Goal: Task Accomplishment & Management: Manage account settings

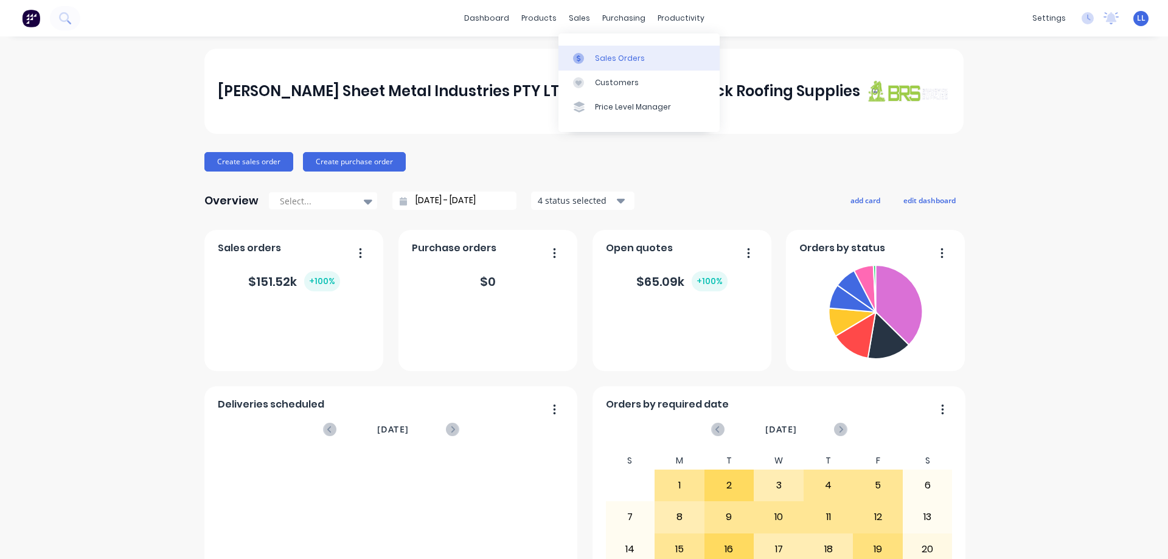
click at [584, 63] on icon at bounding box center [578, 58] width 11 height 11
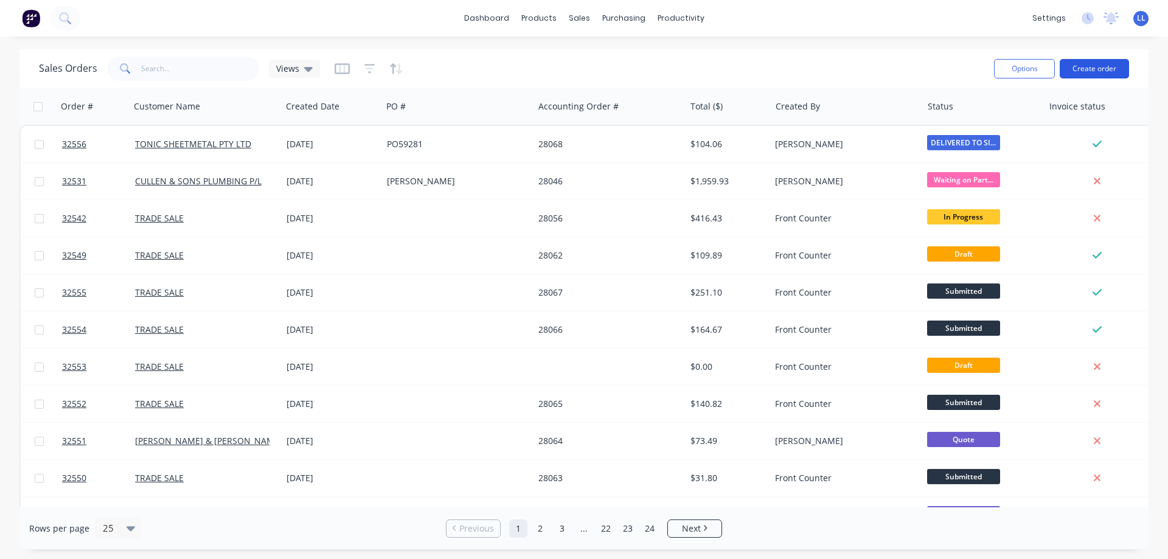
click at [1097, 71] on button "Create order" at bounding box center [1094, 68] width 69 height 19
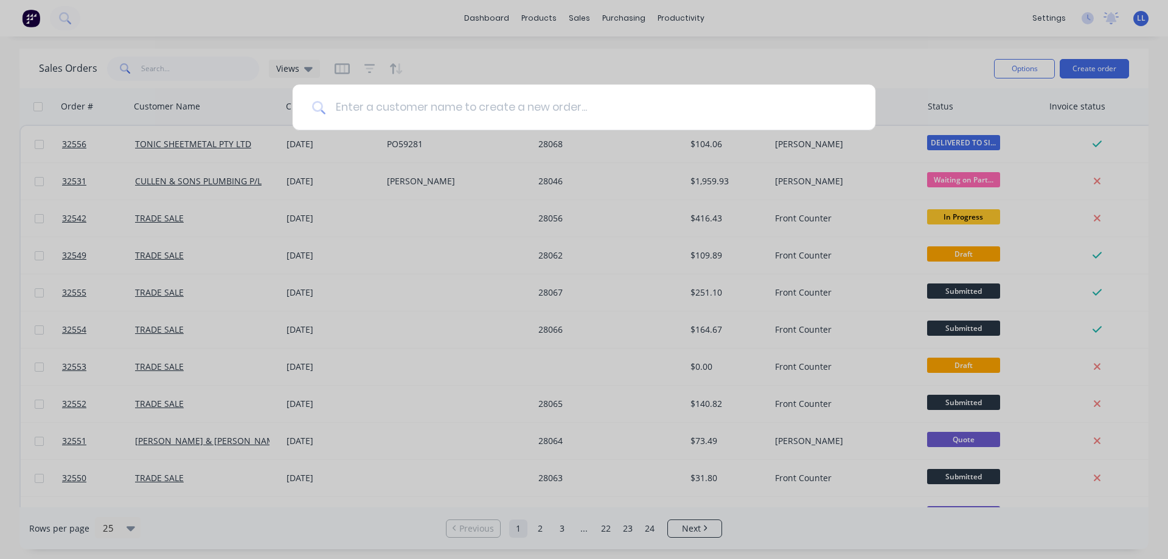
click at [544, 102] on input at bounding box center [591, 108] width 531 height 46
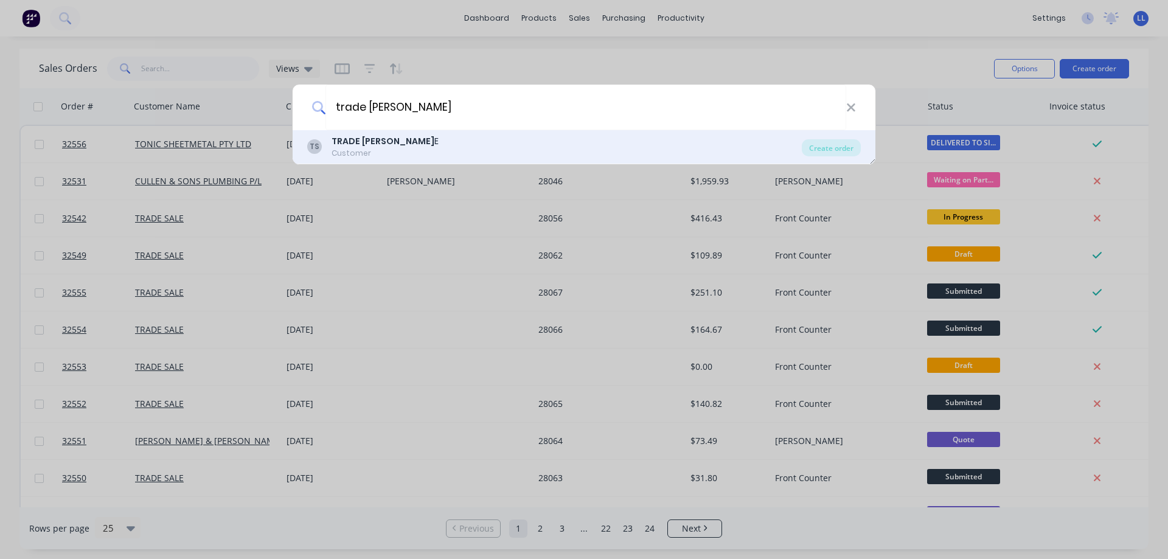
type input "trade [PERSON_NAME]"
click at [354, 145] on b "TRADE SAL" at bounding box center [383, 141] width 103 height 12
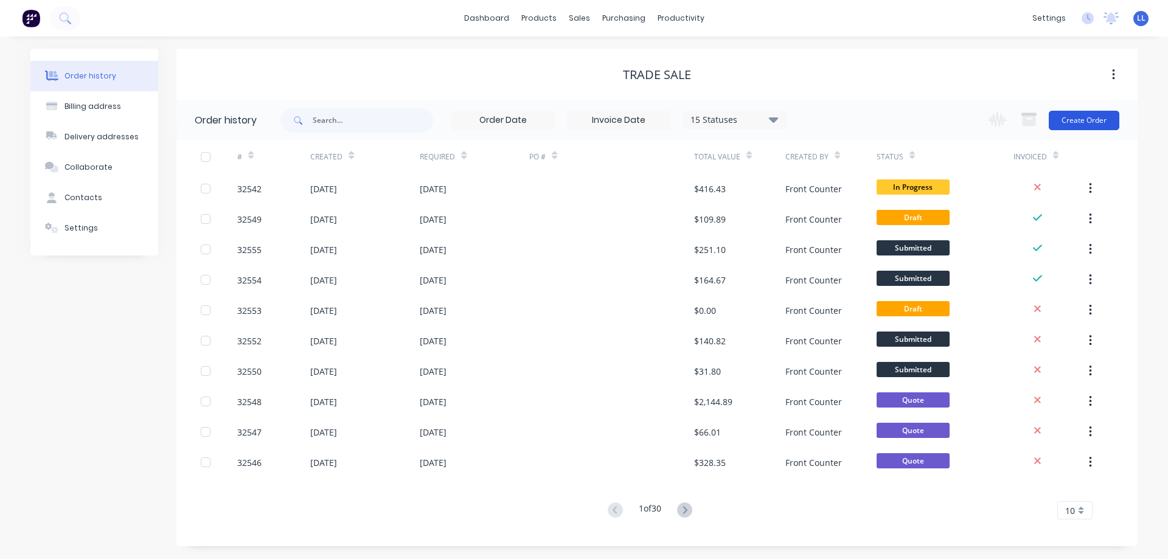
click at [1098, 118] on button "Create Order" at bounding box center [1084, 120] width 71 height 19
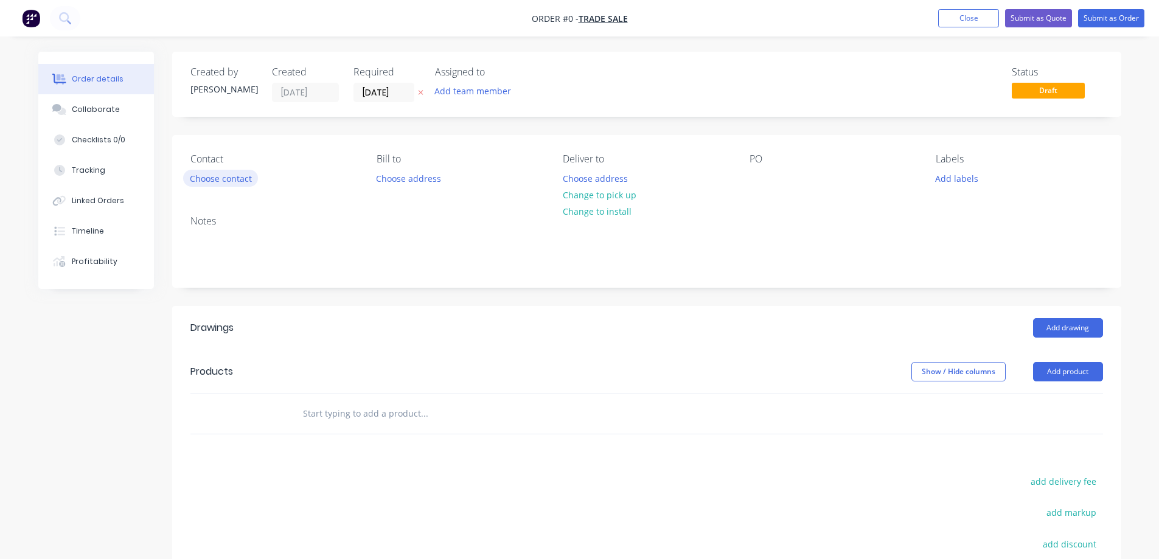
click at [229, 173] on button "Choose contact" at bounding box center [220, 178] width 75 height 16
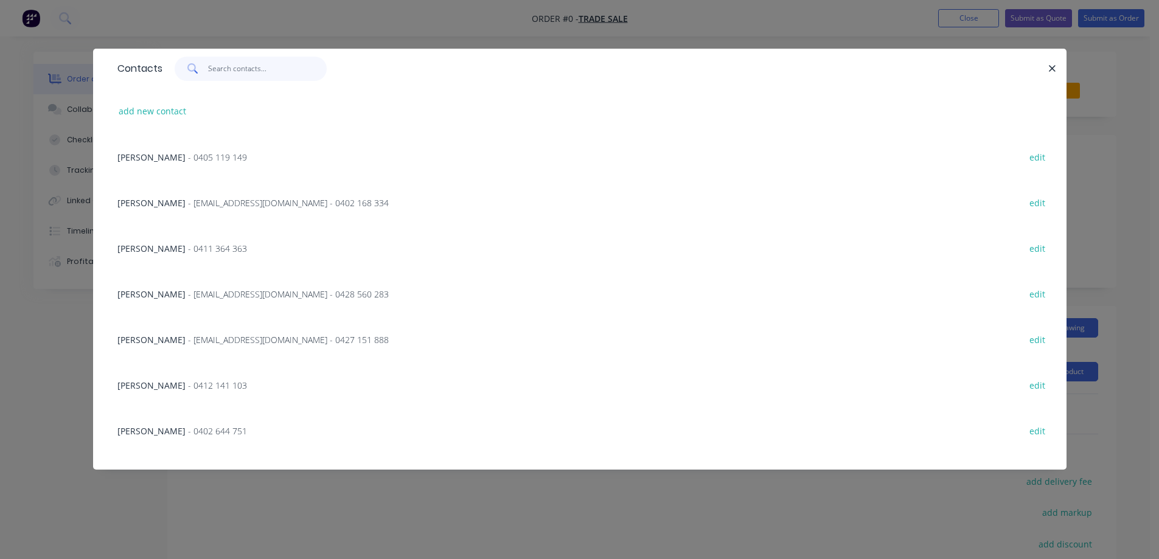
click at [230, 68] on input "text" at bounding box center [267, 69] width 119 height 24
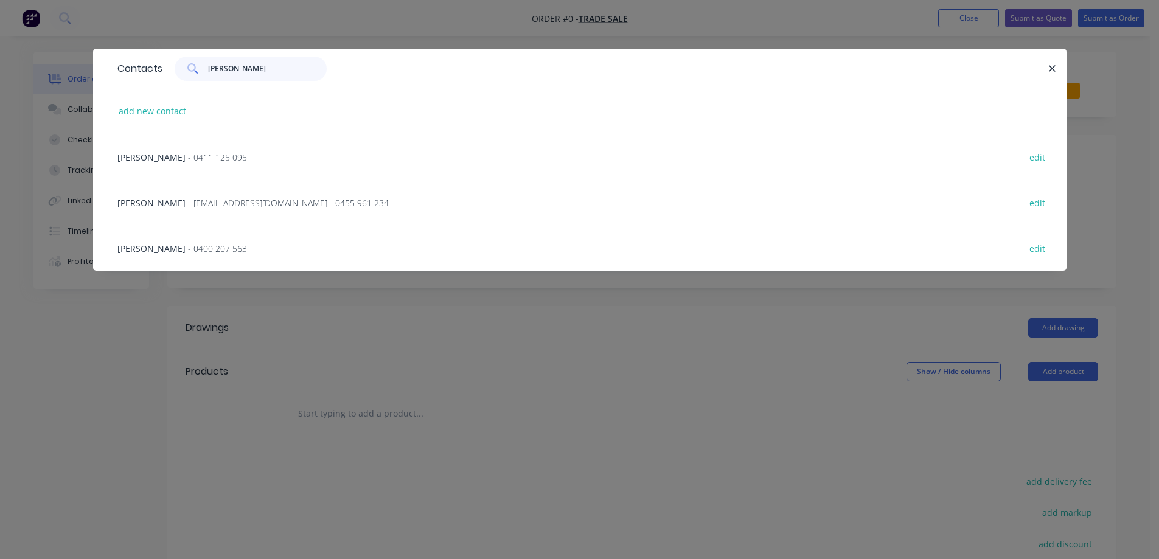
type input "bruno"
click at [224, 206] on span "- DOTAWAY@LIVE.COM - 0455 961 234" at bounding box center [288, 203] width 201 height 12
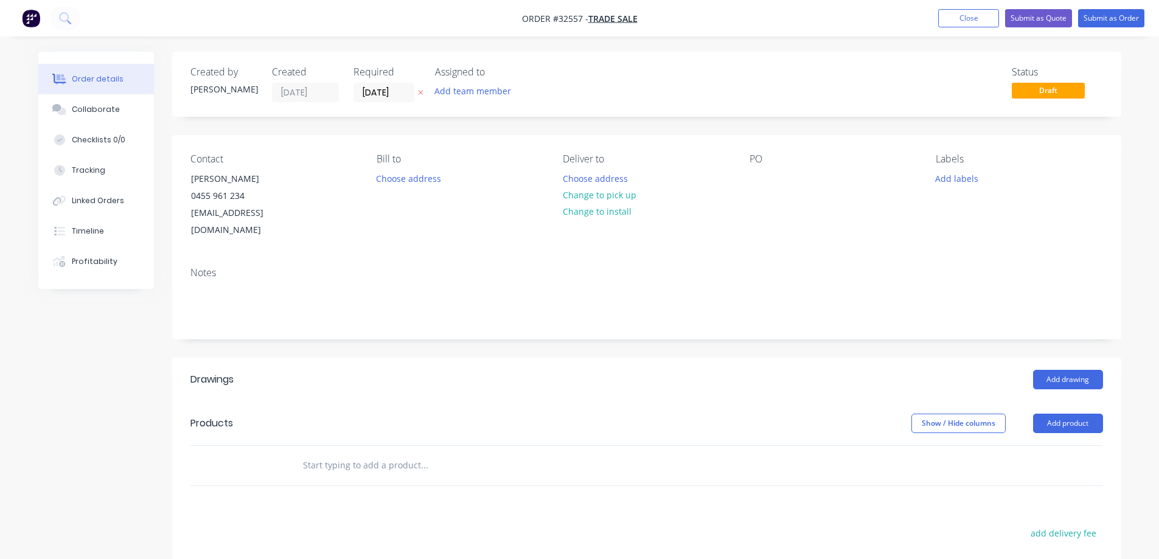
drag, startPoint x: 623, startPoint y: 197, endPoint x: 673, endPoint y: 201, distance: 50.1
click at [623, 196] on button "Change to pick up" at bounding box center [599, 195] width 86 height 16
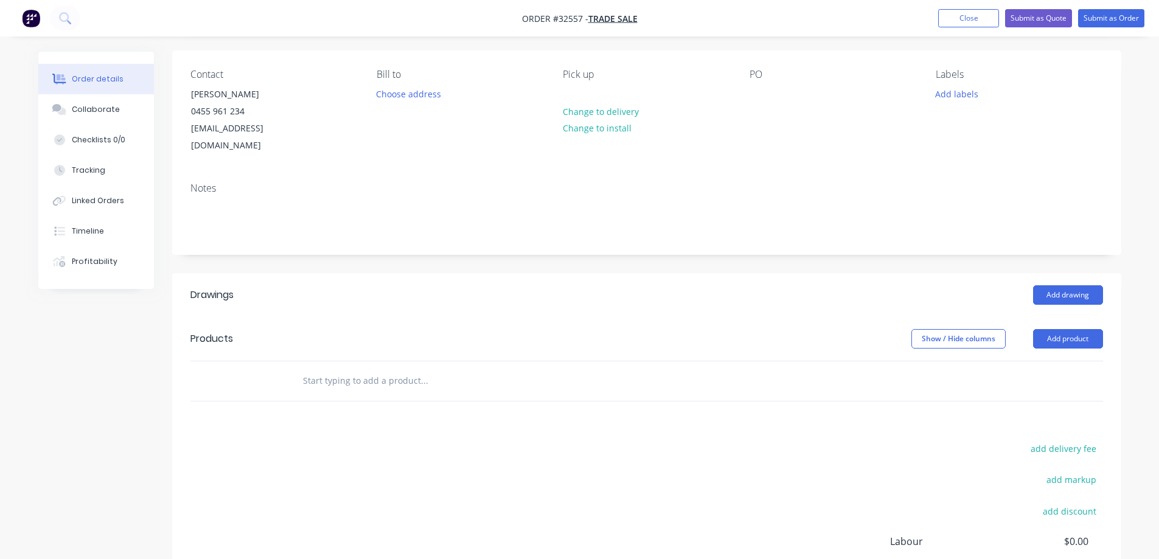
scroll to position [122, 0]
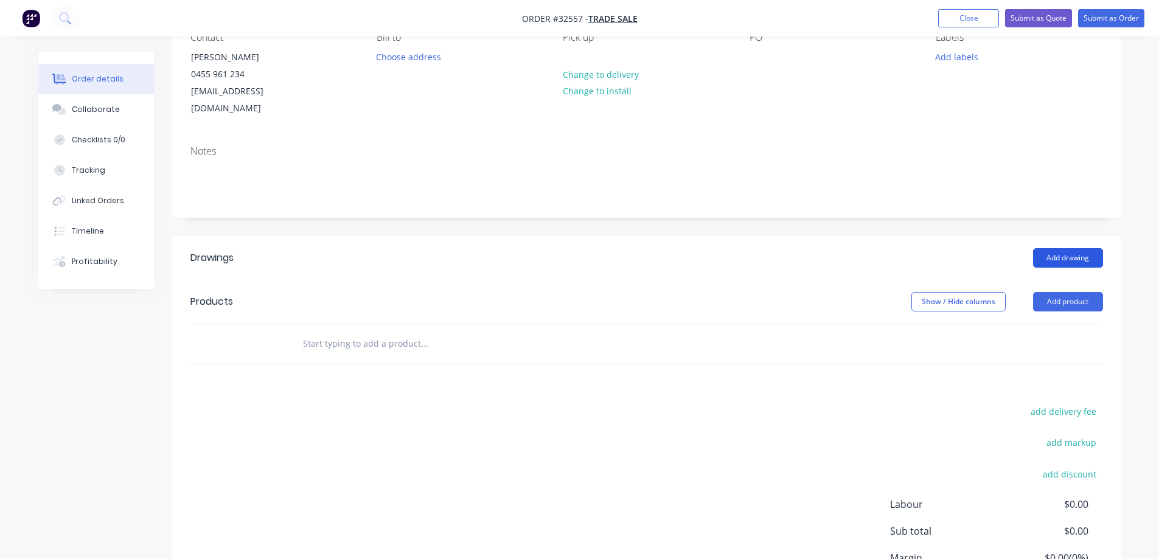
click at [1067, 248] on button "Add drawing" at bounding box center [1068, 257] width 70 height 19
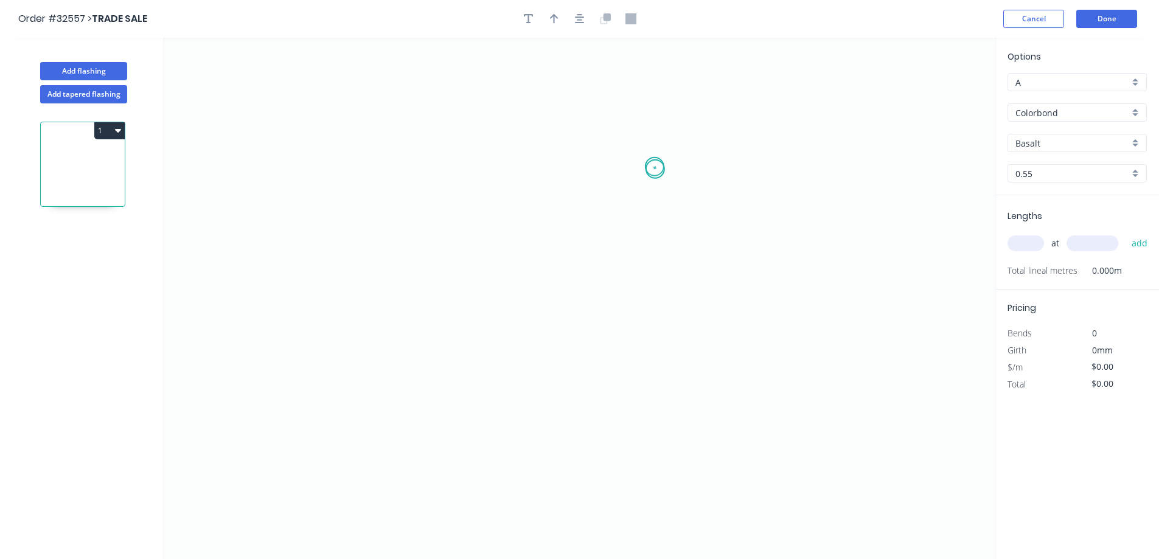
drag, startPoint x: 655, startPoint y: 169, endPoint x: 646, endPoint y: 145, distance: 25.4
click at [646, 145] on icon "0" at bounding box center [579, 299] width 831 height 522
drag, startPoint x: 646, startPoint y: 145, endPoint x: 452, endPoint y: 142, distance: 194.8
click at [452, 142] on icon "0 ?" at bounding box center [579, 299] width 831 height 522
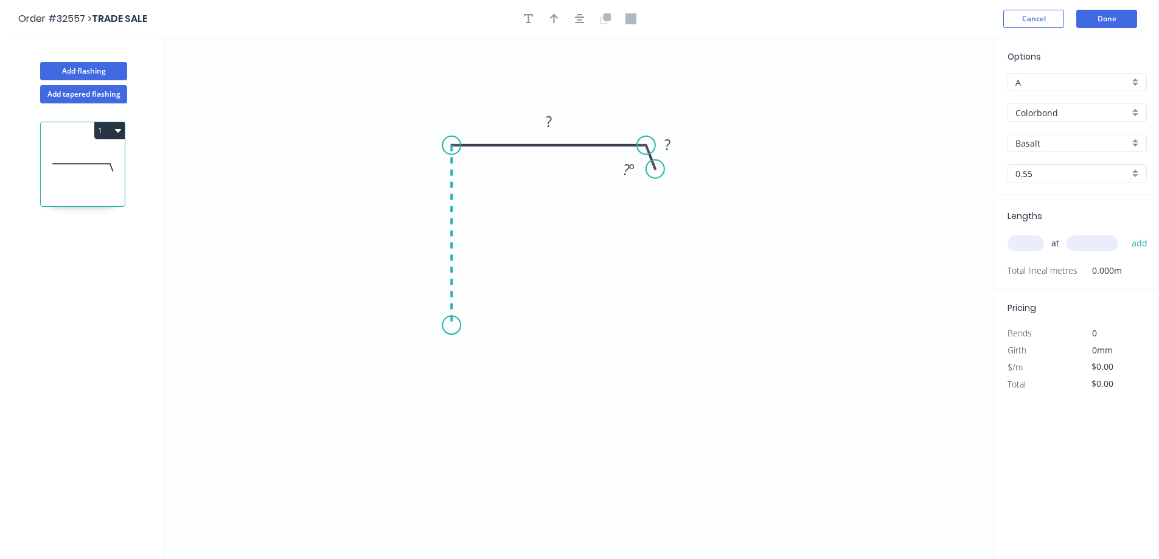
drag, startPoint x: 452, startPoint y: 142, endPoint x: 448, endPoint y: 326, distance: 183.2
click at [448, 326] on icon "0 ? ? ? º" at bounding box center [579, 299] width 831 height 522
click at [465, 349] on icon "0 ? ? ? ? º" at bounding box center [579, 299] width 831 height 522
drag, startPoint x: 655, startPoint y: 171, endPoint x: 665, endPoint y: 166, distance: 11.2
click at [665, 166] on circle at bounding box center [664, 164] width 18 height 18
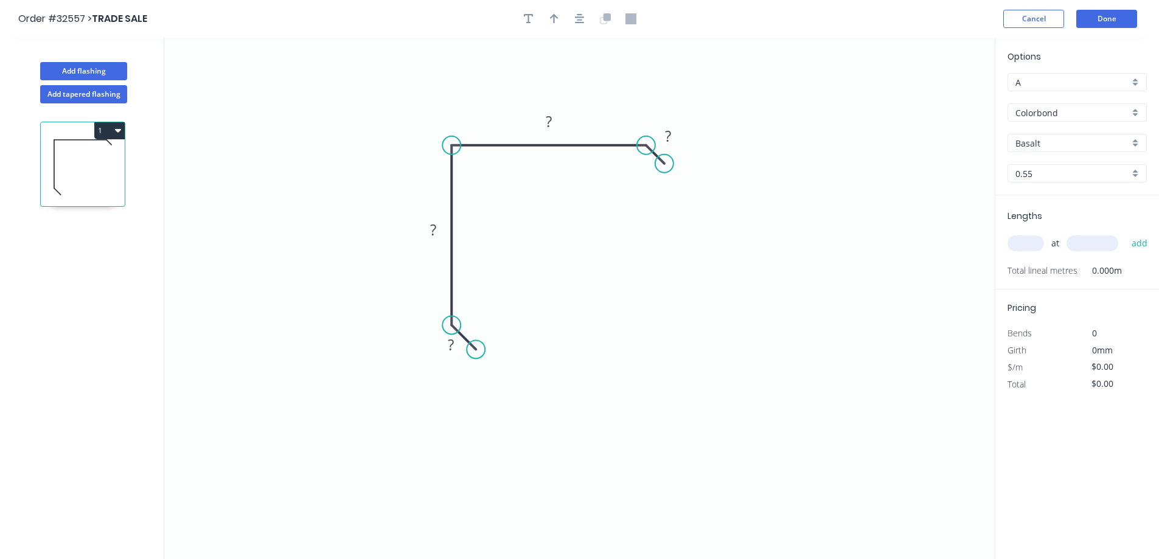
drag, startPoint x: 469, startPoint y: 353, endPoint x: 476, endPoint y: 351, distance: 6.9
click at [476, 351] on circle at bounding box center [476, 349] width 18 height 18
click at [458, 346] on rect at bounding box center [451, 345] width 24 height 17
click at [551, 23] on button "button" at bounding box center [554, 19] width 18 height 18
type input "$16.67"
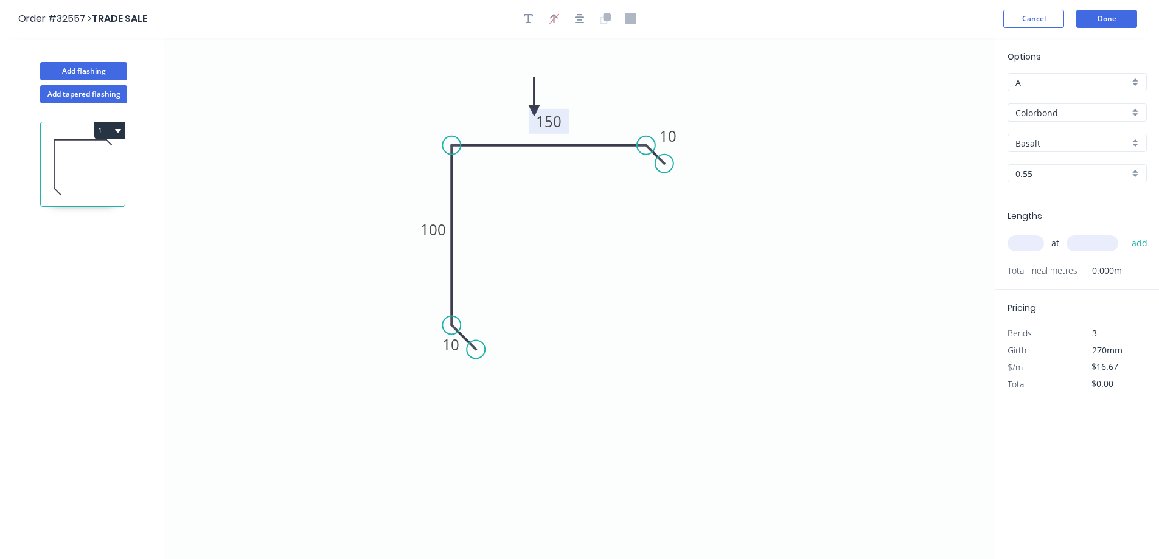
drag, startPoint x: 658, startPoint y: 100, endPoint x: 536, endPoint y: 111, distance: 123.4
click at [533, 111] on icon "0 10 100 150 10" at bounding box center [579, 299] width 831 height 522
click at [1055, 143] on input "Basalt" at bounding box center [1073, 143] width 114 height 13
click at [1052, 172] on div "Classic Cream" at bounding box center [1077, 166] width 138 height 21
type input "Classic Cream"
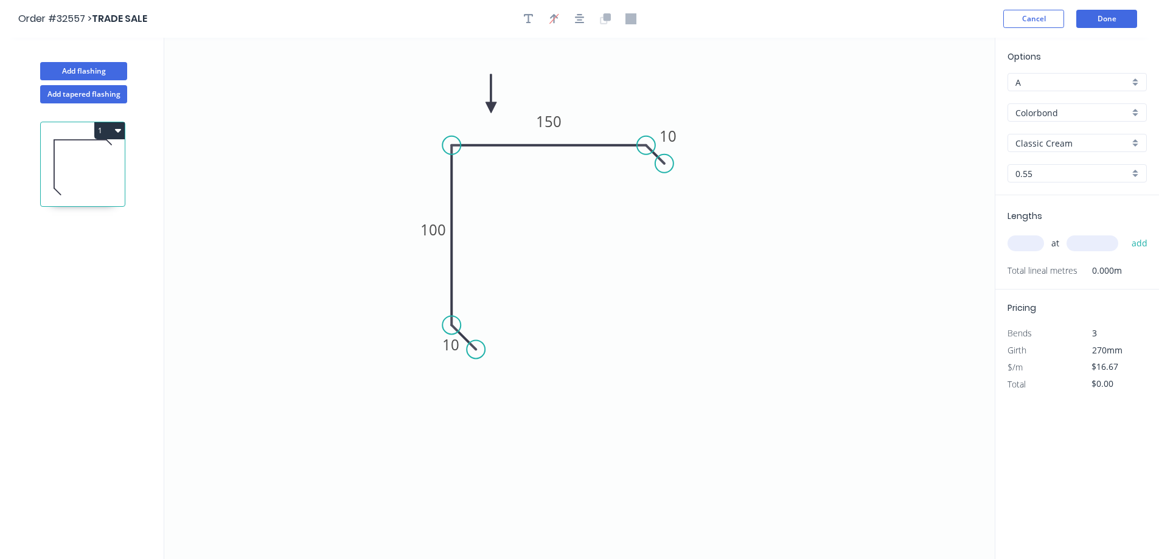
drag, startPoint x: 533, startPoint y: 108, endPoint x: 491, endPoint y: 108, distance: 42.0
click at [491, 108] on icon at bounding box center [491, 93] width 11 height 39
click at [1105, 20] on button "Done" at bounding box center [1107, 19] width 61 height 18
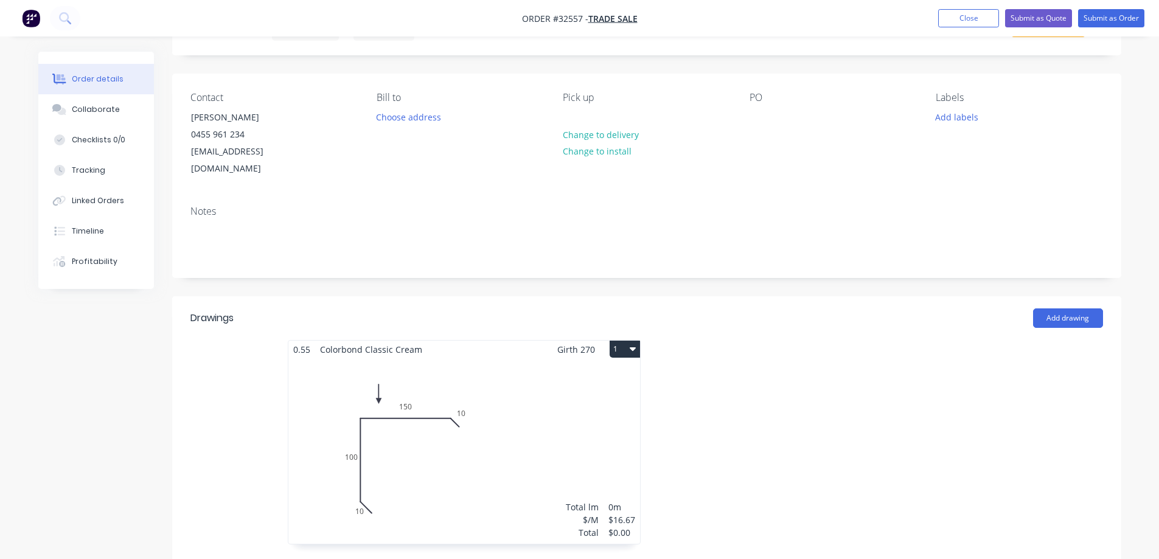
scroll to position [183, 0]
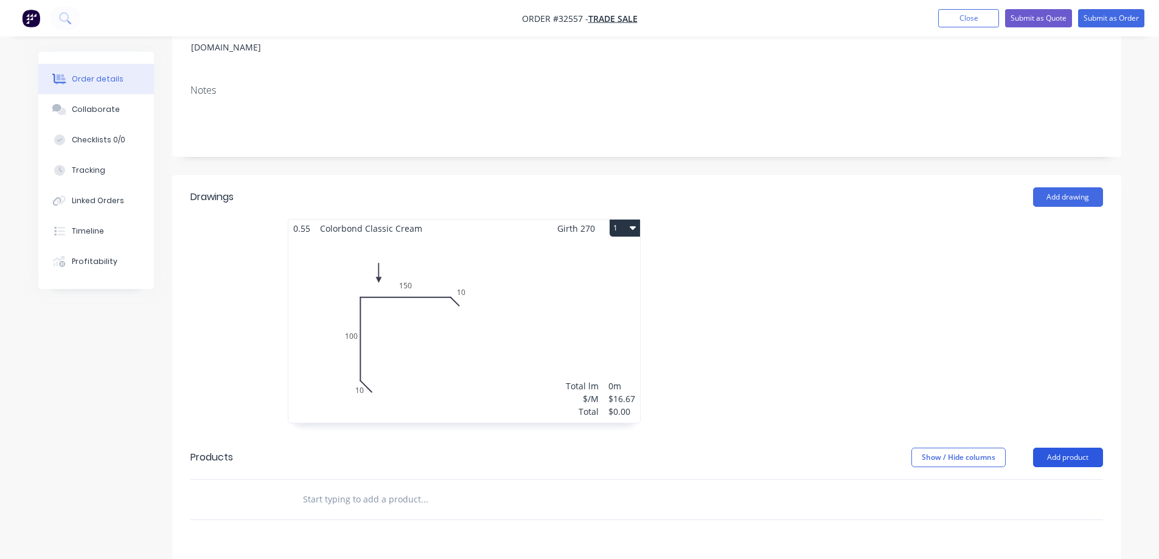
click at [1066, 448] on button "Add product" at bounding box center [1068, 457] width 70 height 19
click at [1035, 480] on div "Product catalogue" at bounding box center [1046, 489] width 94 height 18
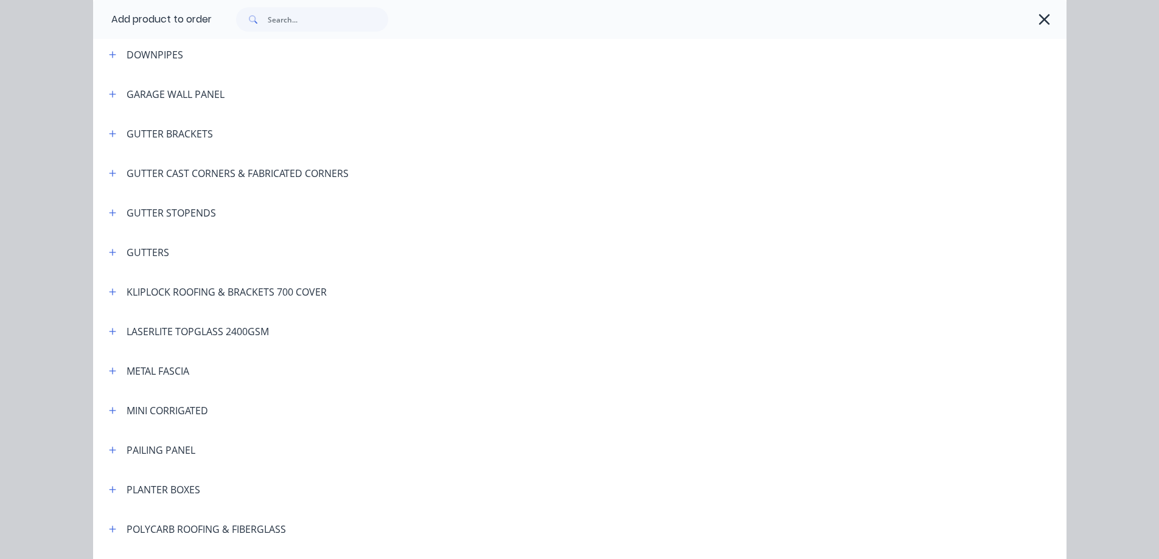
scroll to position [426, 0]
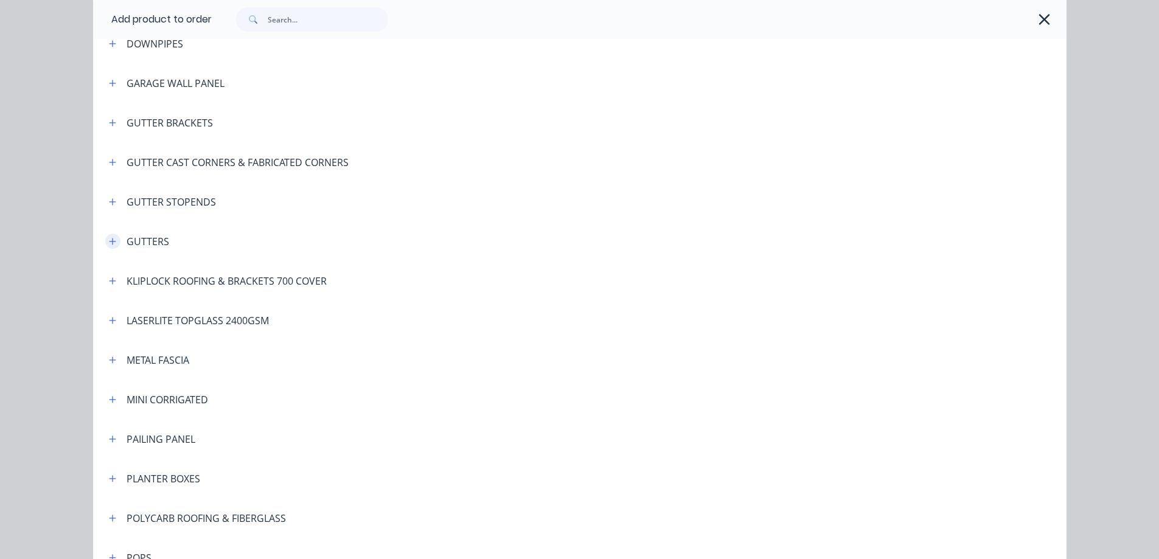
click at [109, 243] on icon "button" at bounding box center [112, 241] width 7 height 9
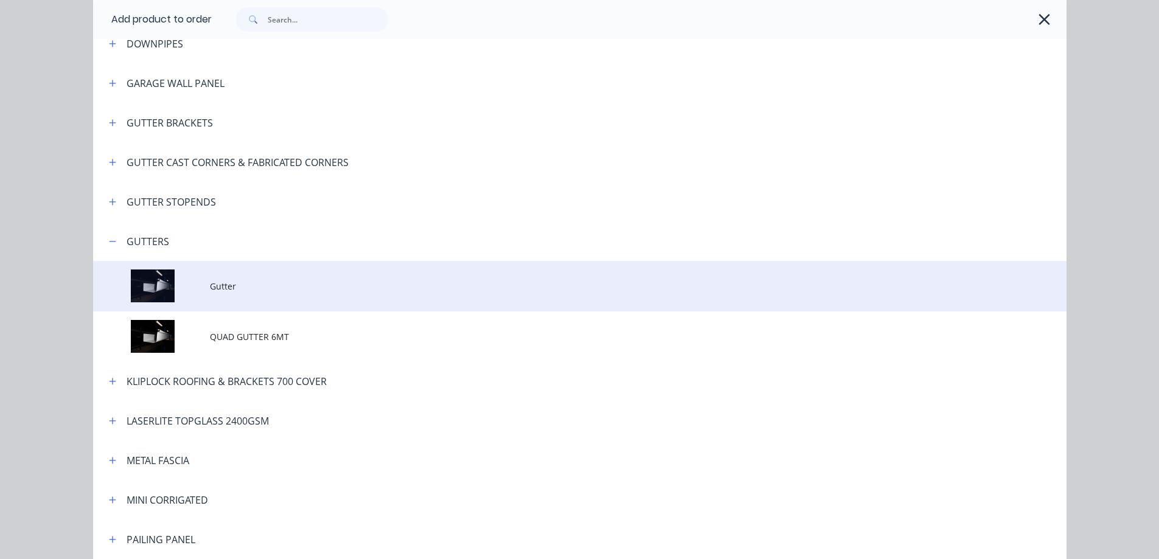
click at [262, 292] on span "Gutter" at bounding box center [552, 286] width 685 height 13
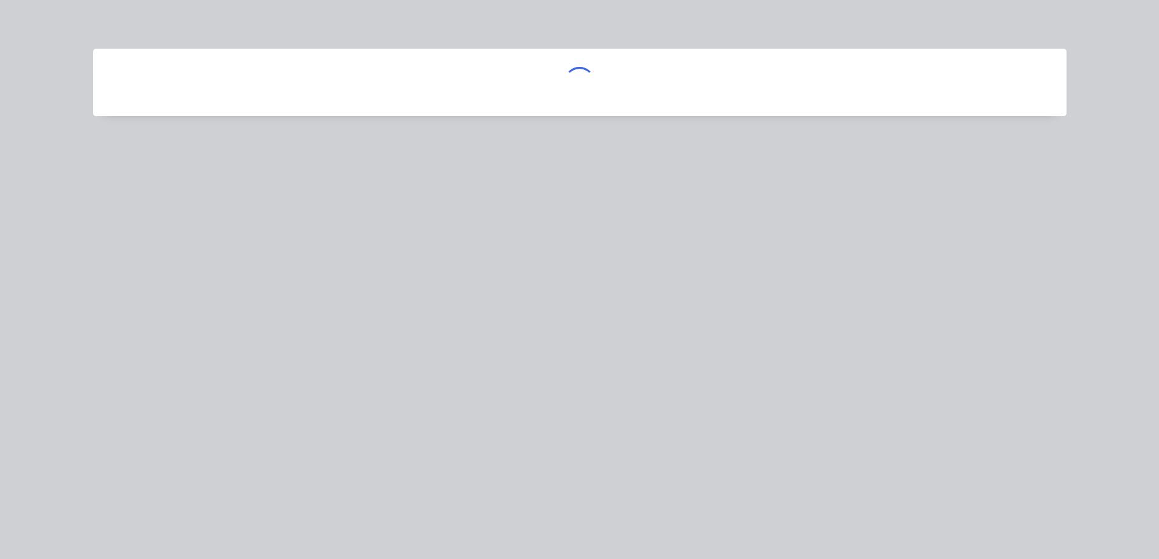
scroll to position [0, 0]
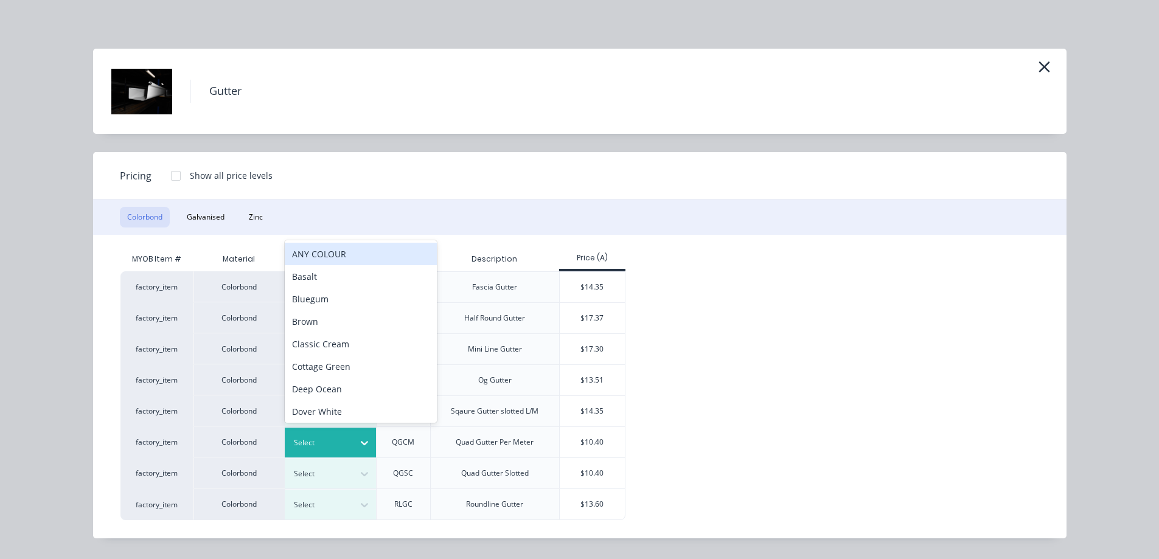
click at [342, 446] on div at bounding box center [321, 442] width 55 height 13
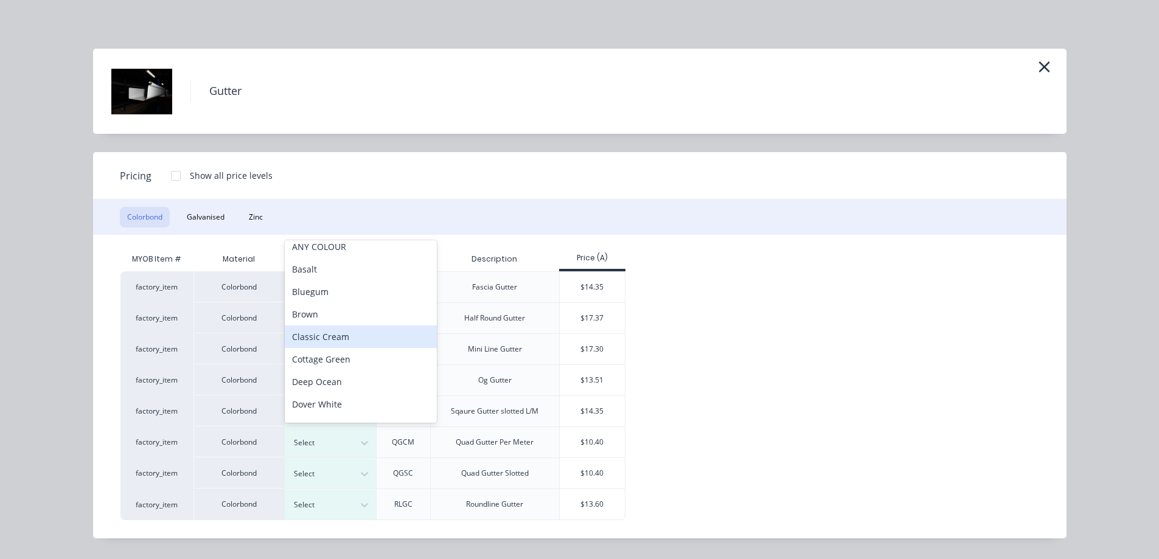
click at [336, 336] on div "Classic Cream" at bounding box center [361, 337] width 152 height 23
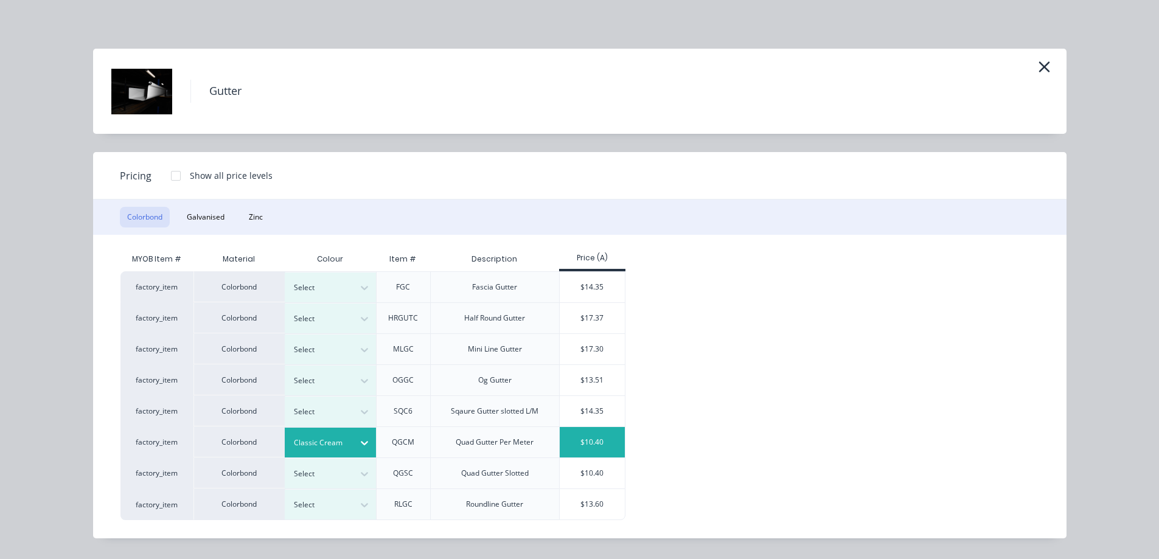
click at [601, 449] on div "$10.40" at bounding box center [592, 442] width 65 height 30
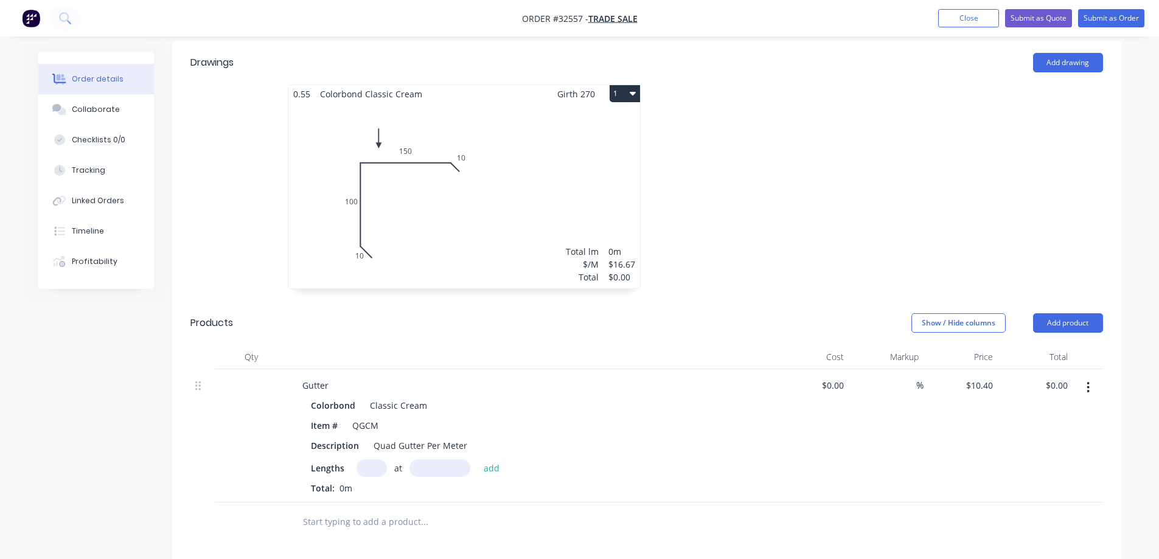
scroll to position [487, 0]
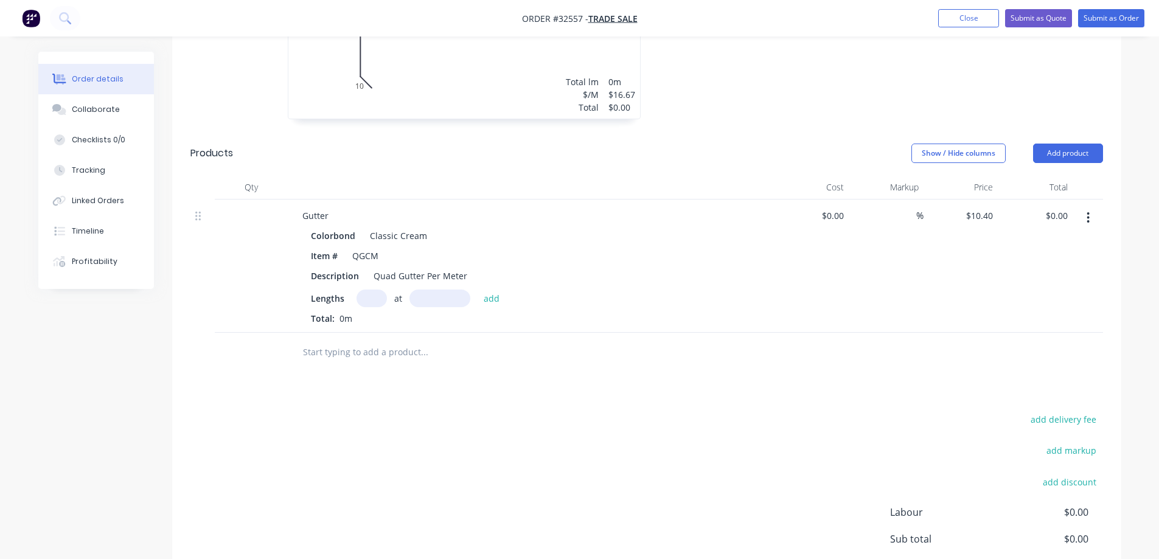
click at [372, 290] on input "text" at bounding box center [372, 299] width 30 height 18
type input "1"
type input "6570"
click at [478, 290] on button "add" at bounding box center [492, 298] width 29 height 16
type input "$68.33"
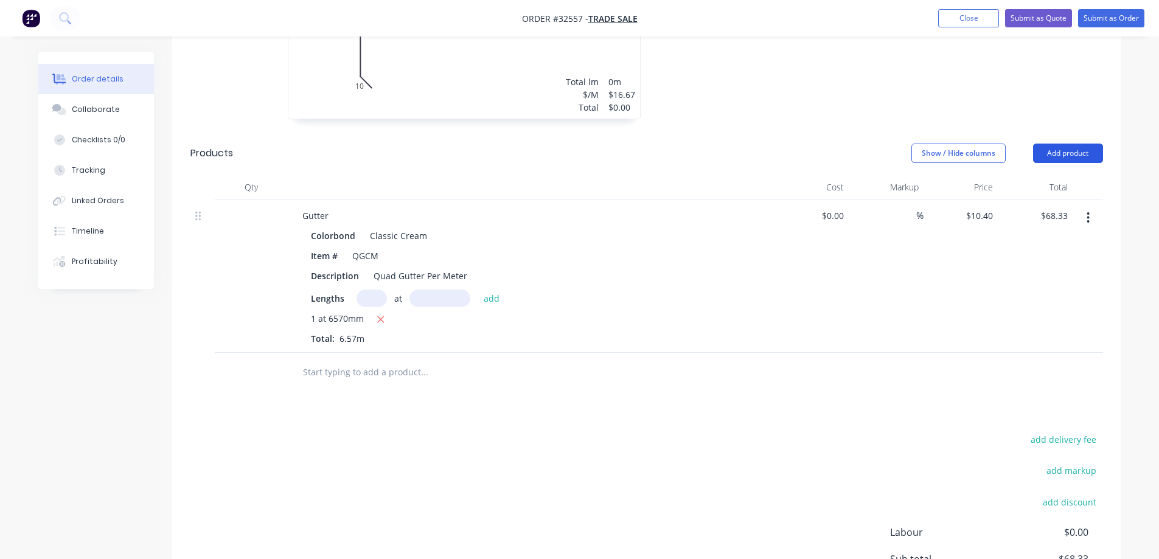
click at [1077, 144] on button "Add product" at bounding box center [1068, 153] width 70 height 19
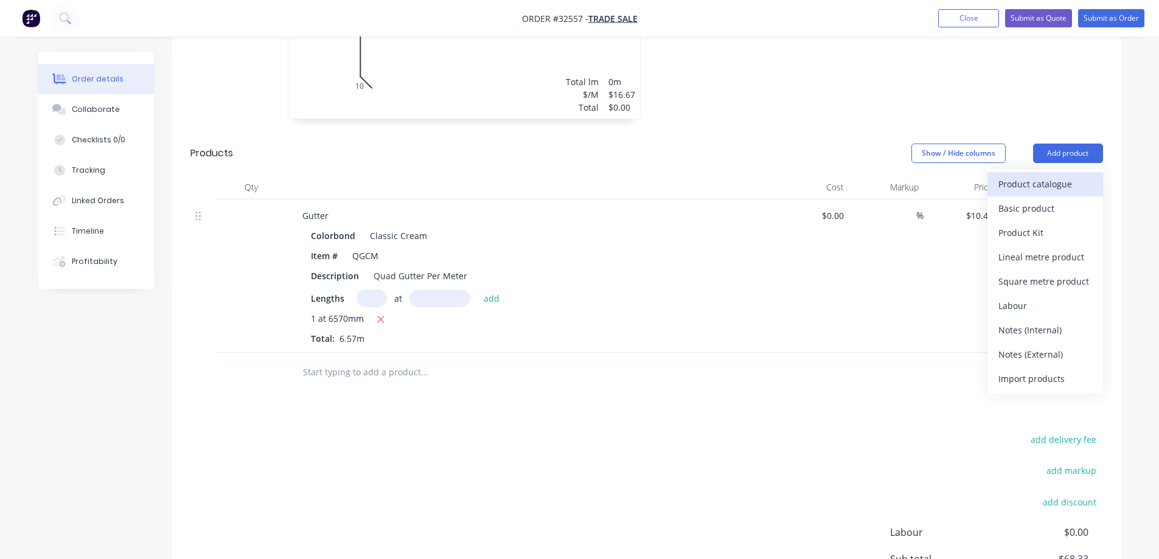
click at [1022, 175] on div "Product catalogue" at bounding box center [1046, 184] width 94 height 18
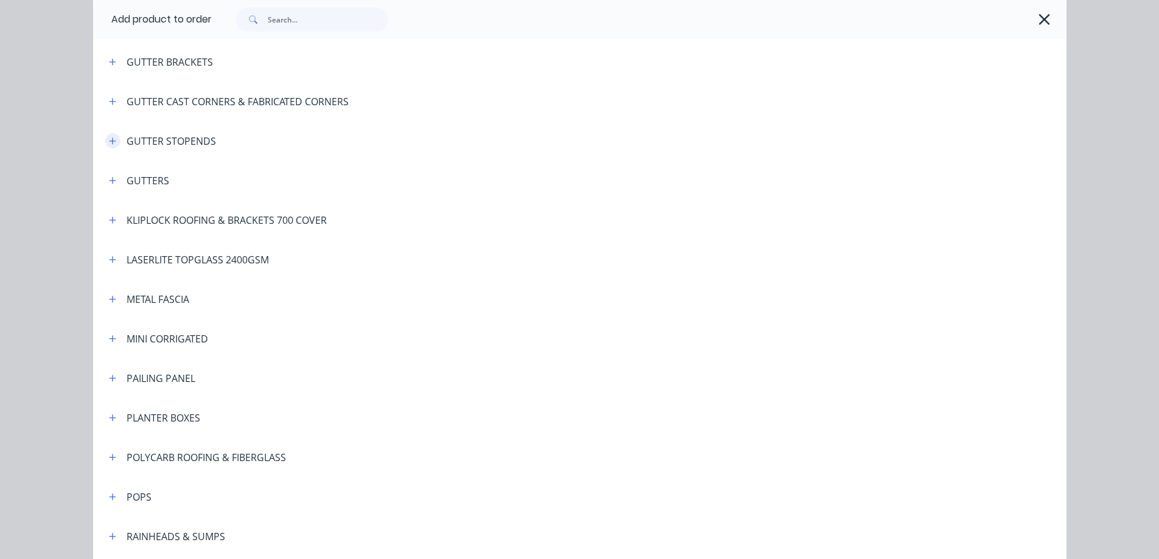
click at [105, 142] on button "button" at bounding box center [112, 140] width 15 height 15
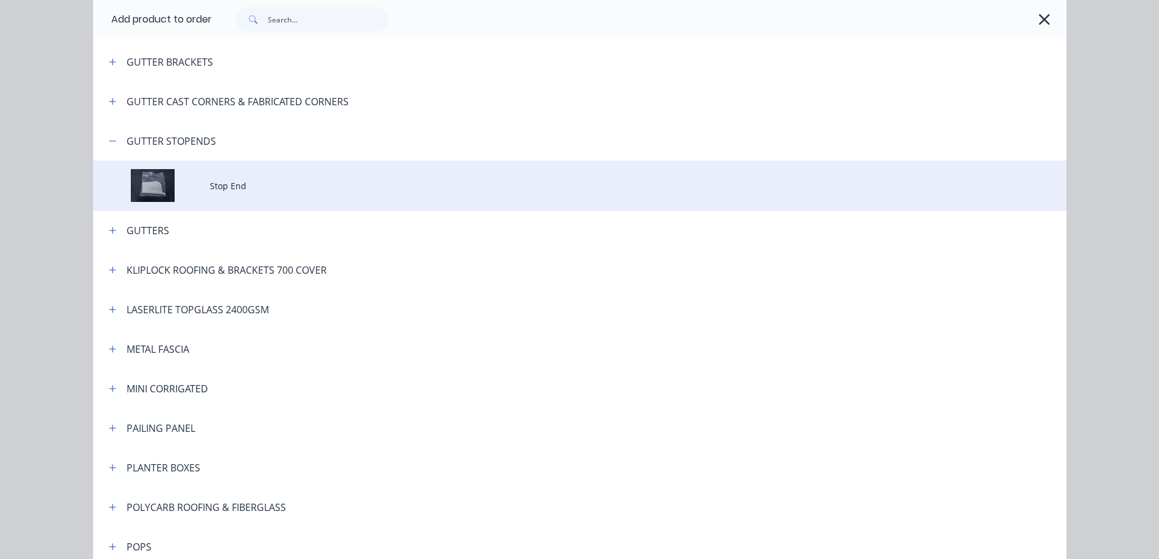
click at [229, 192] on td "Stop End" at bounding box center [638, 186] width 857 height 51
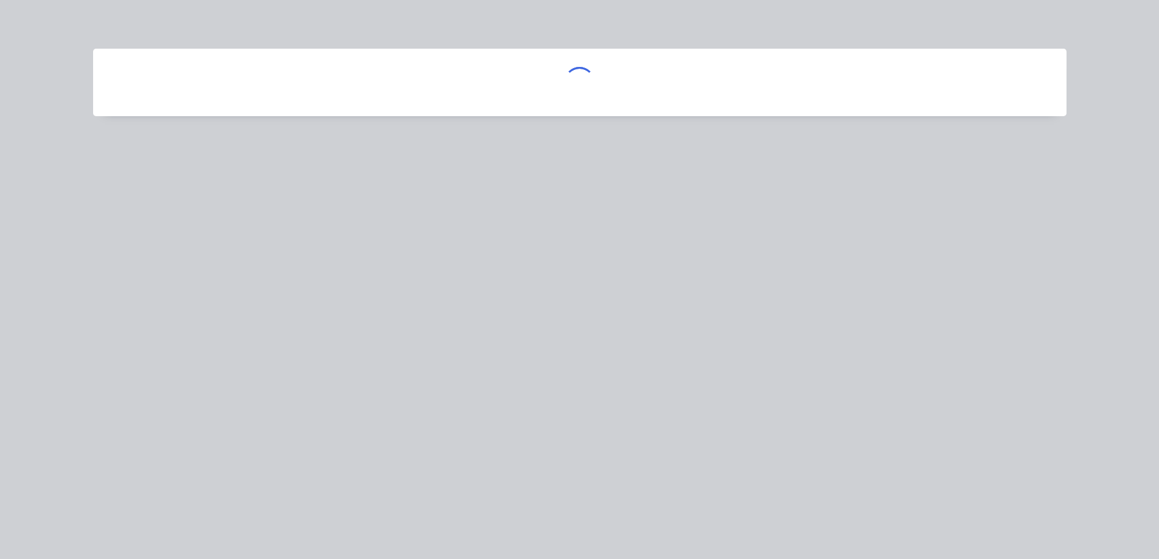
scroll to position [0, 0]
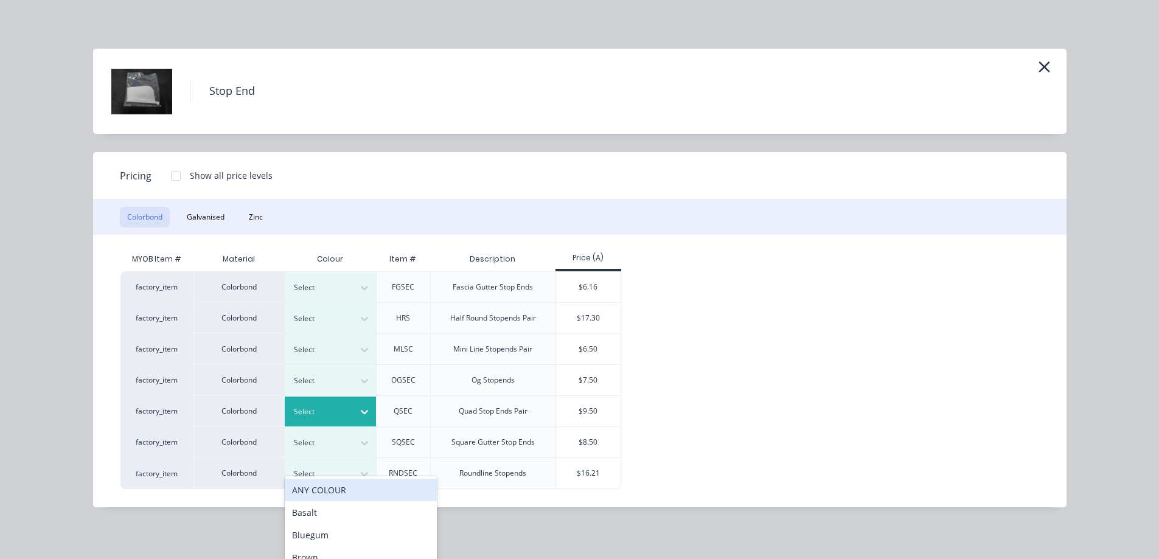
click at [331, 410] on div at bounding box center [321, 411] width 55 height 13
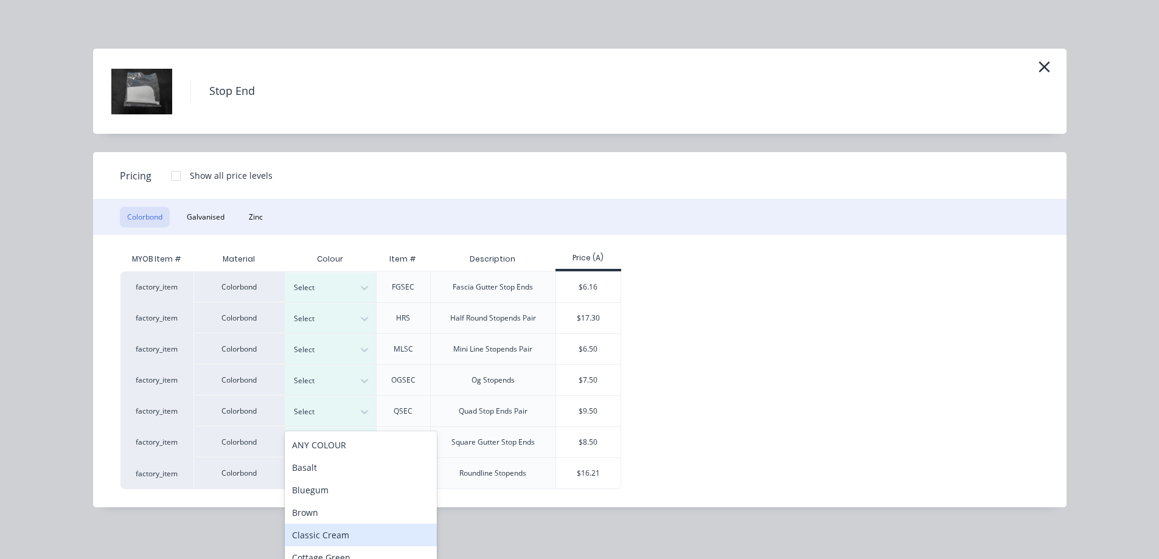
drag, startPoint x: 316, startPoint y: 539, endPoint x: 315, endPoint y: 525, distance: 13.4
click at [316, 537] on div "Classic Cream" at bounding box center [361, 535] width 152 height 23
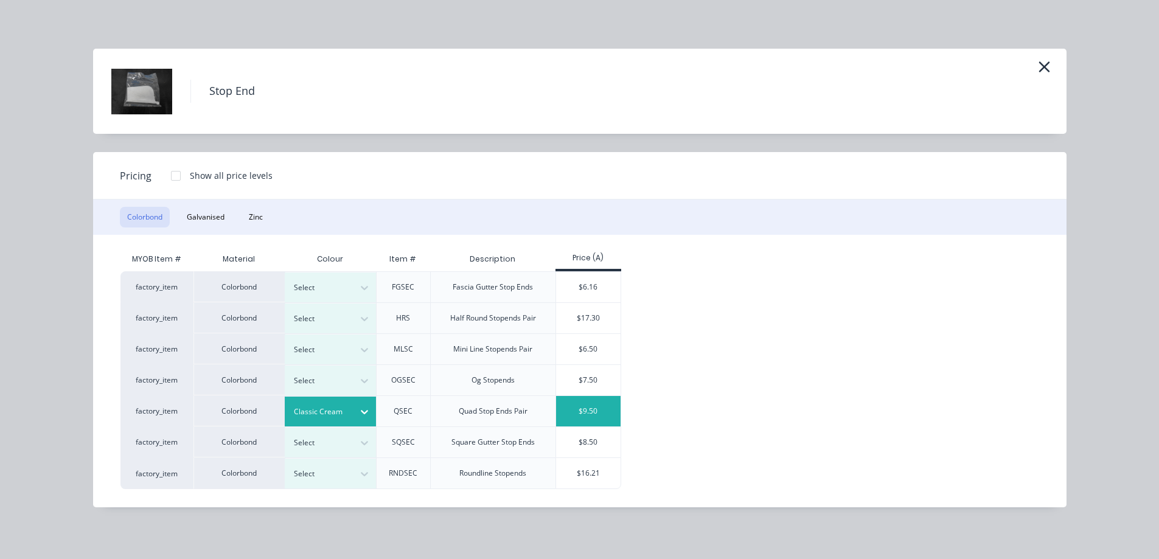
click at [601, 406] on div "$9.50" at bounding box center [588, 411] width 65 height 30
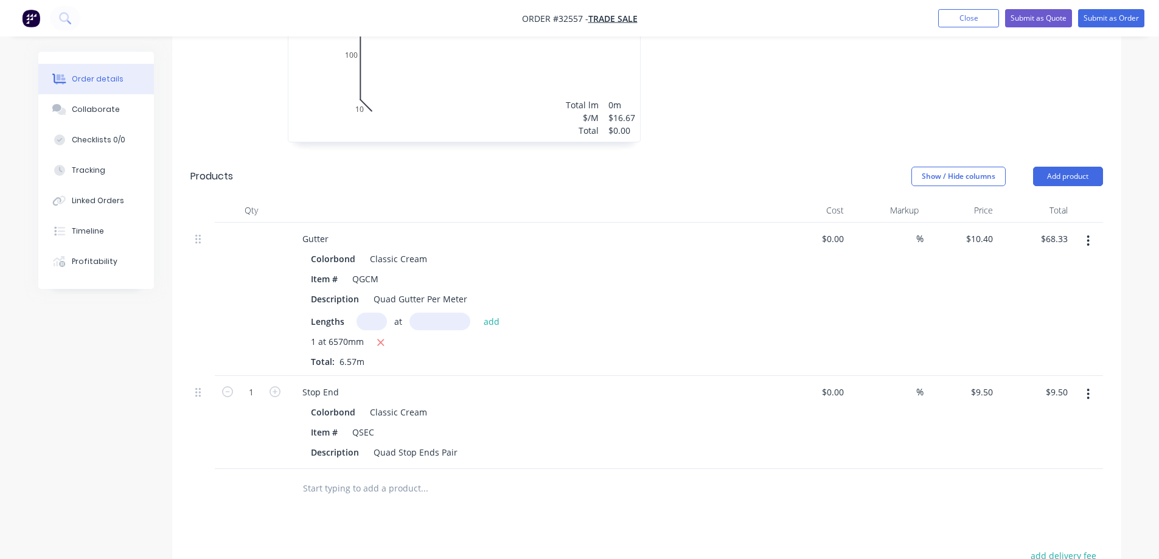
scroll to position [463, 0]
drag, startPoint x: 1092, startPoint y: 159, endPoint x: 1085, endPoint y: 173, distance: 15.5
click at [1090, 167] on button "Add product" at bounding box center [1068, 176] width 70 height 19
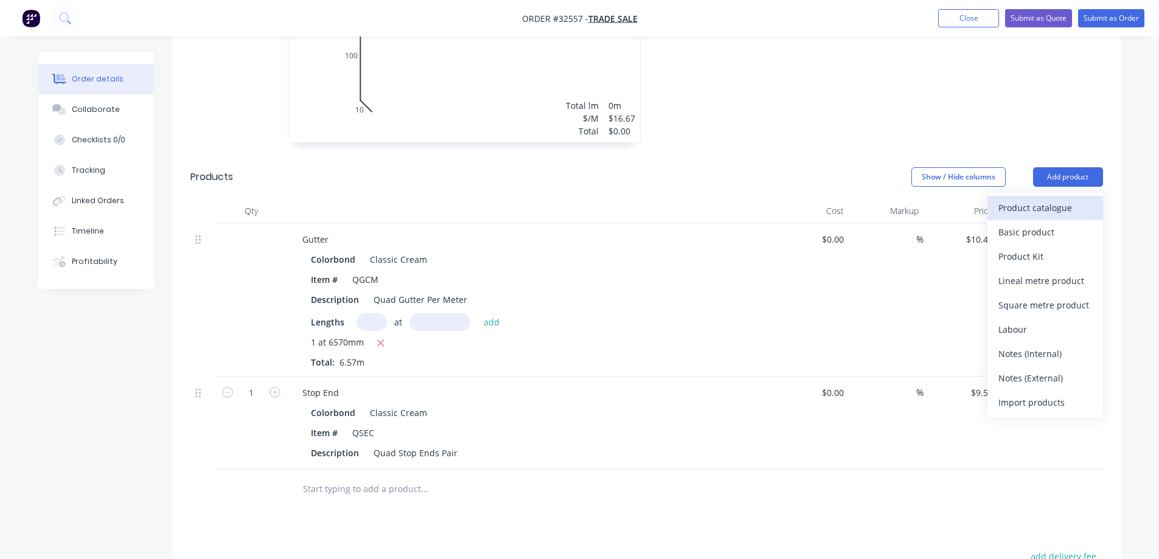
click at [1053, 199] on div "Product catalogue" at bounding box center [1046, 208] width 94 height 18
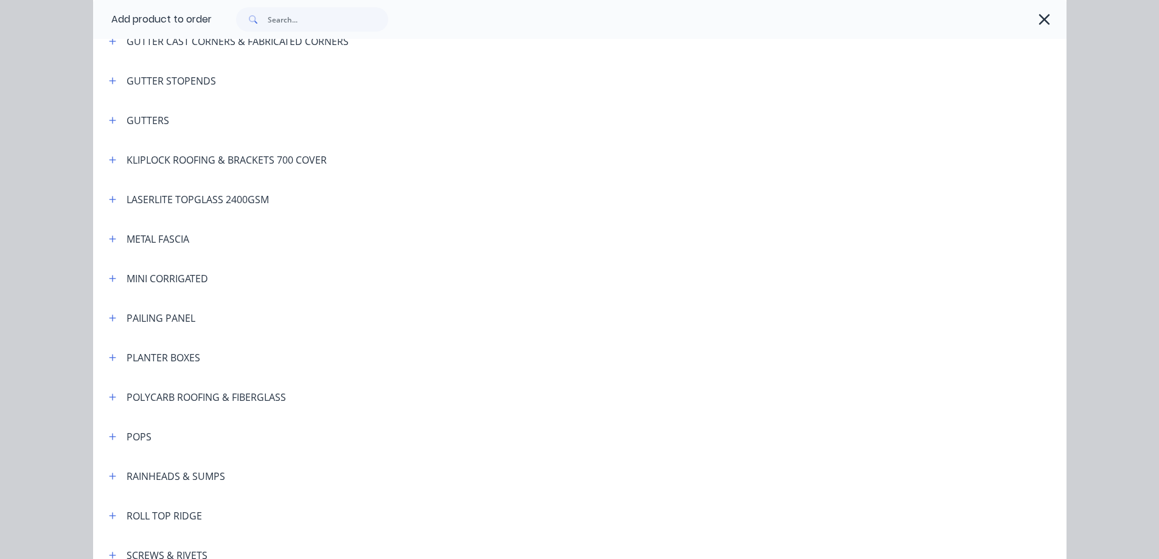
scroll to position [669, 0]
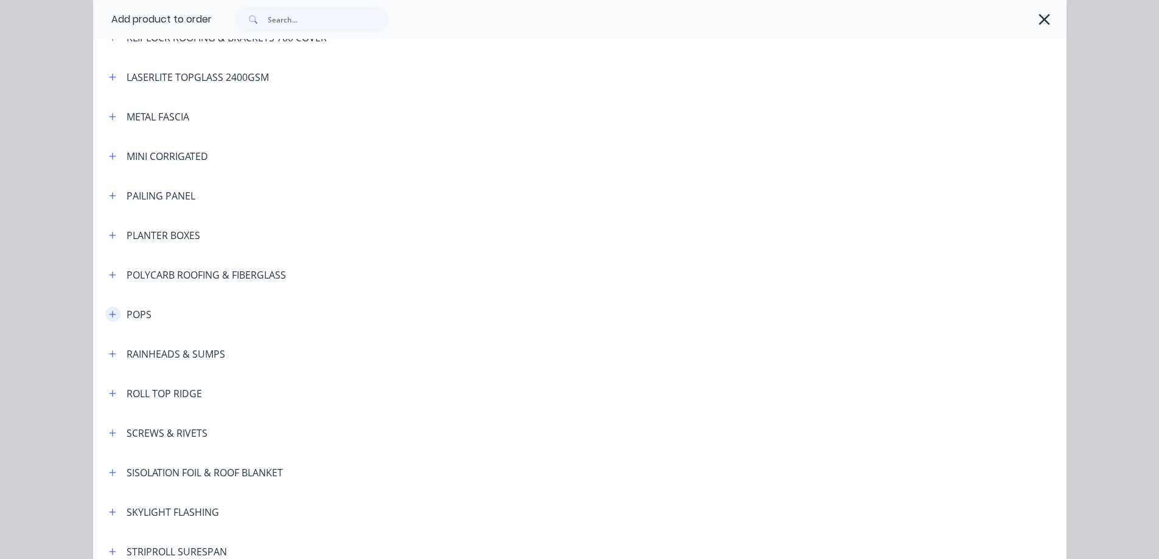
click at [112, 318] on button "button" at bounding box center [112, 314] width 15 height 15
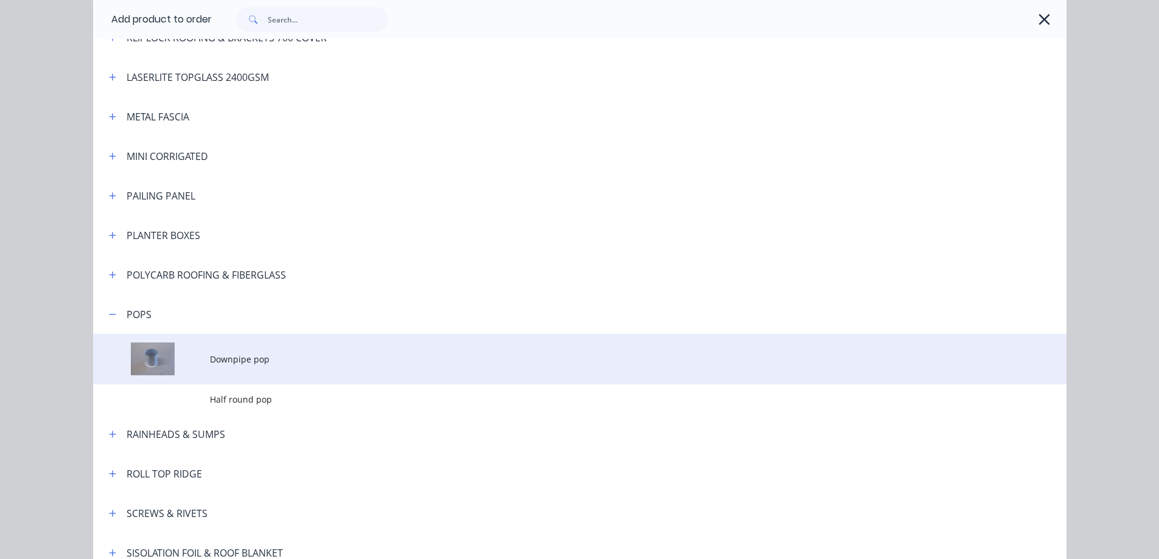
click at [246, 364] on span "Downpipe pop" at bounding box center [552, 359] width 685 height 13
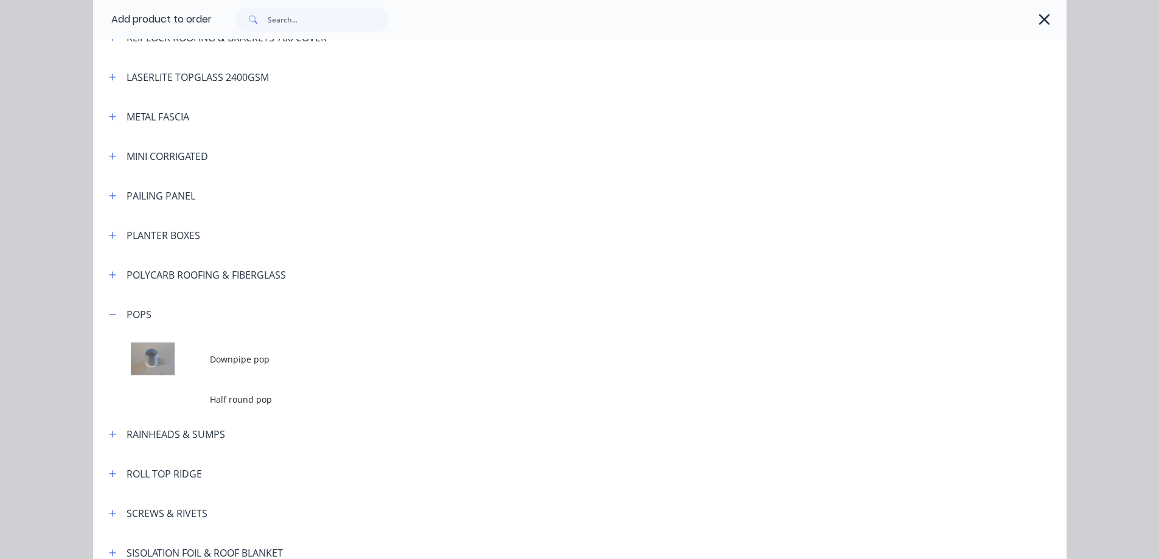
scroll to position [0, 0]
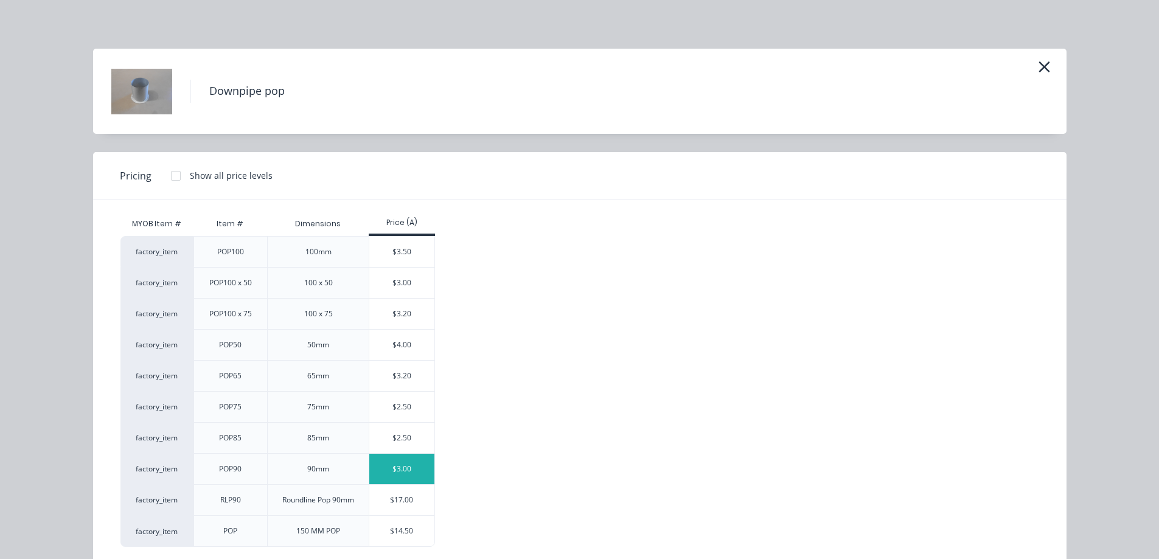
click at [410, 469] on div "$3.00" at bounding box center [401, 469] width 65 height 30
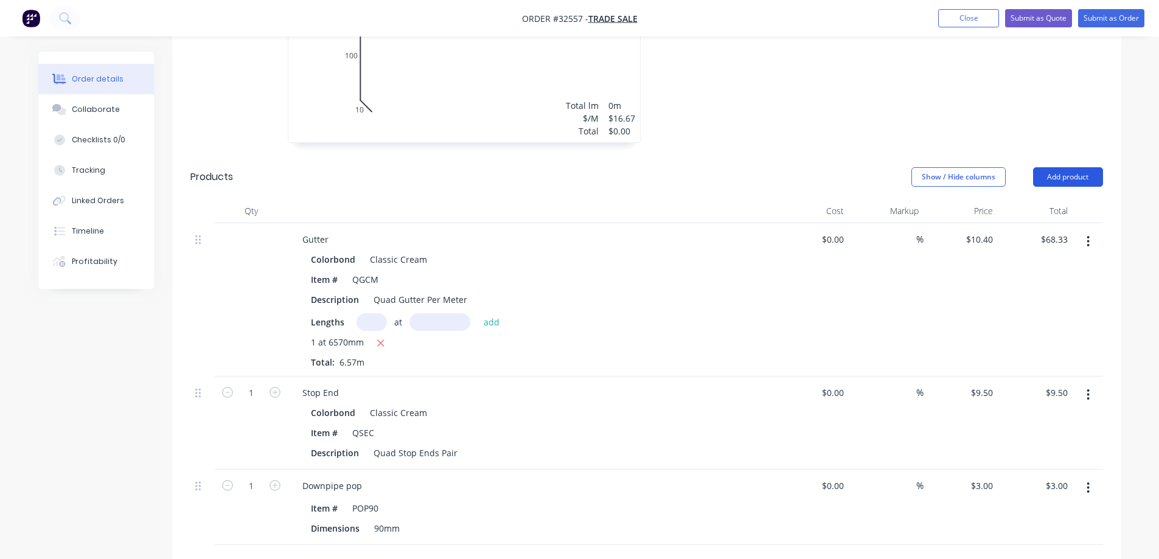
click at [1063, 167] on button "Add product" at bounding box center [1068, 176] width 70 height 19
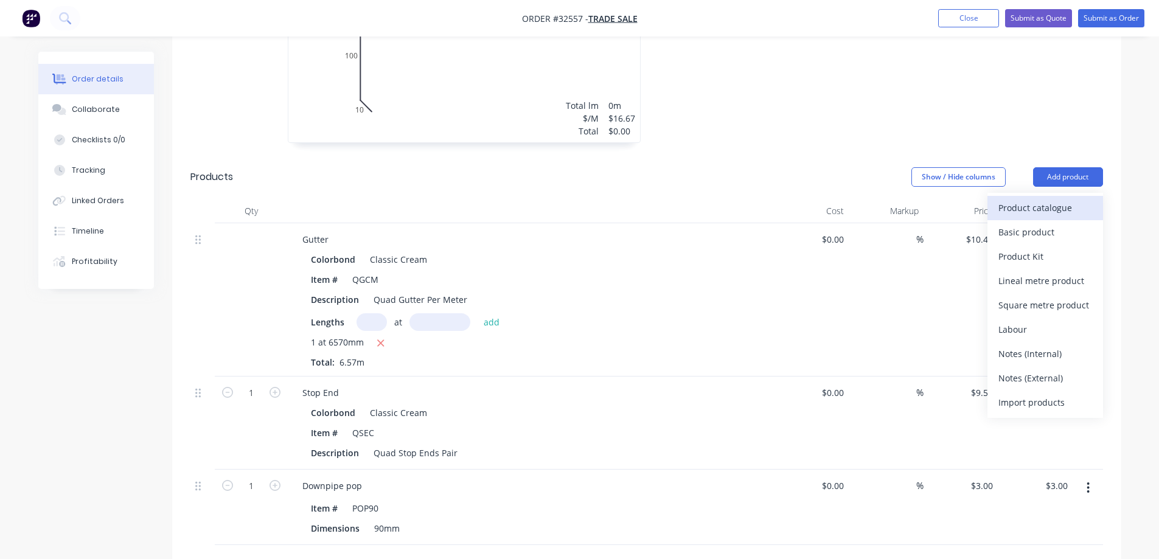
drag, startPoint x: 1024, startPoint y: 191, endPoint x: 998, endPoint y: 195, distance: 25.9
click at [999, 199] on div "Product catalogue" at bounding box center [1046, 208] width 94 height 18
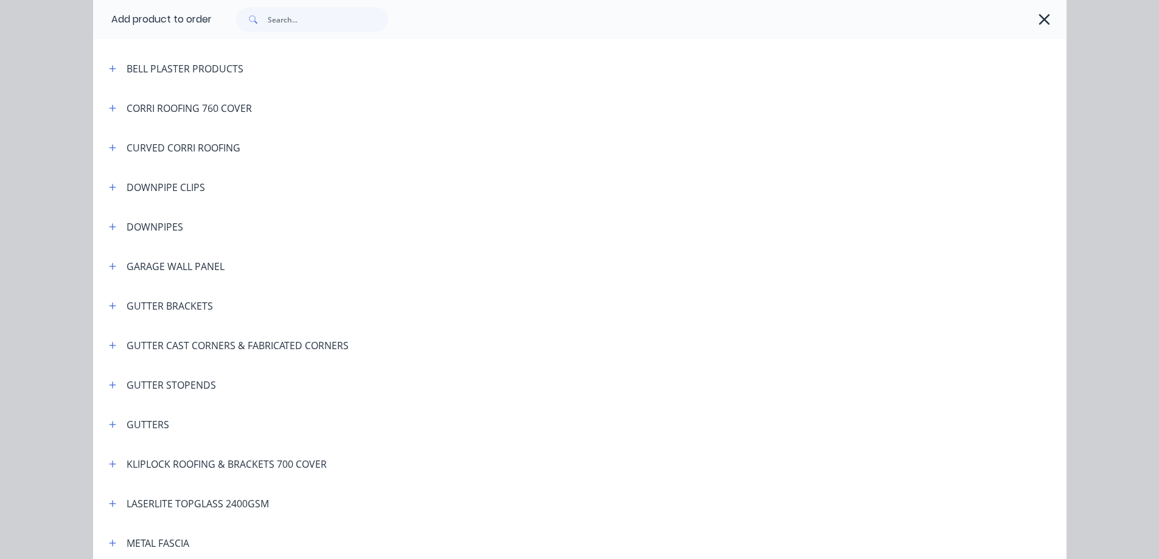
scroll to position [243, 0]
click at [114, 305] on button "button" at bounding box center [112, 305] width 15 height 15
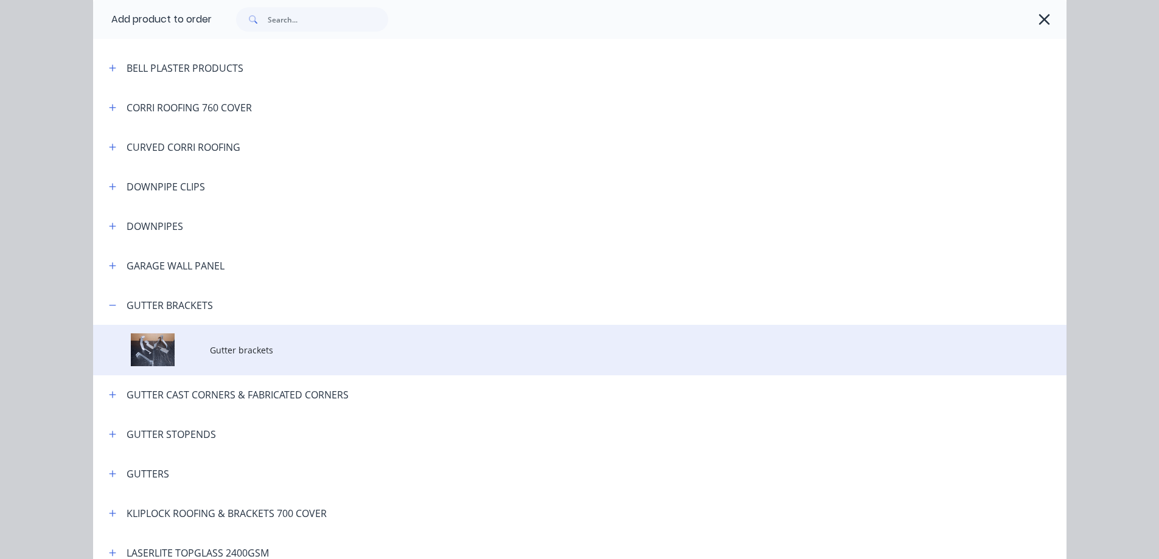
click at [279, 351] on span "Gutter brackets" at bounding box center [552, 350] width 685 height 13
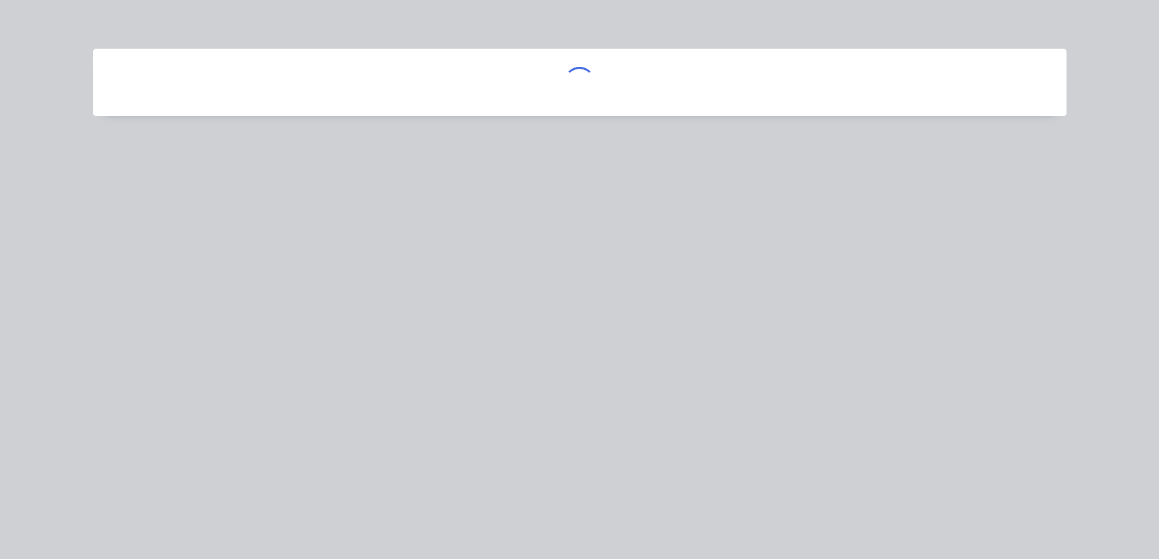
scroll to position [0, 0]
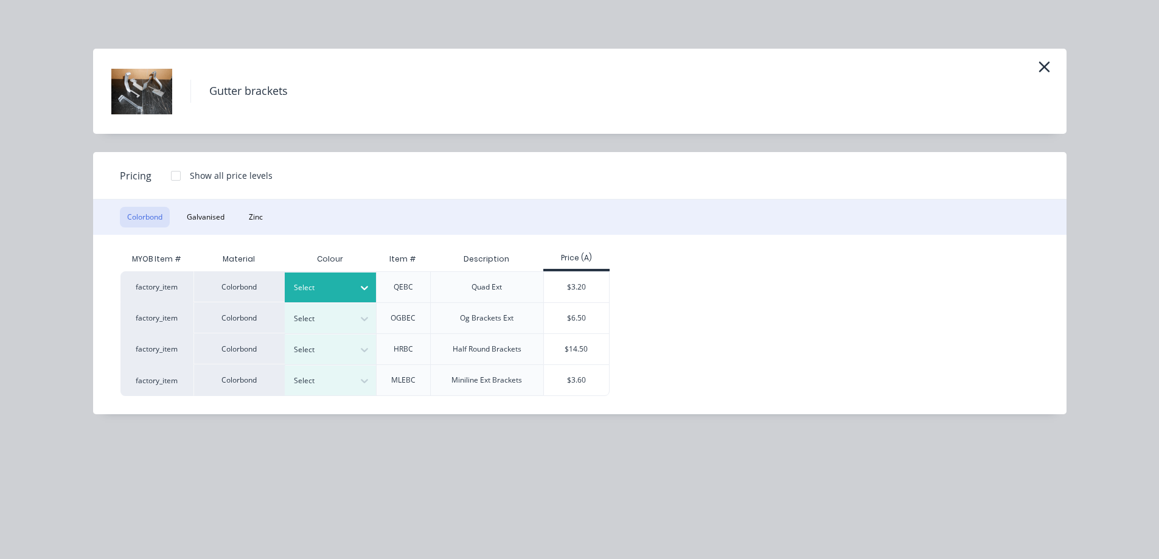
click at [300, 284] on div at bounding box center [321, 287] width 55 height 13
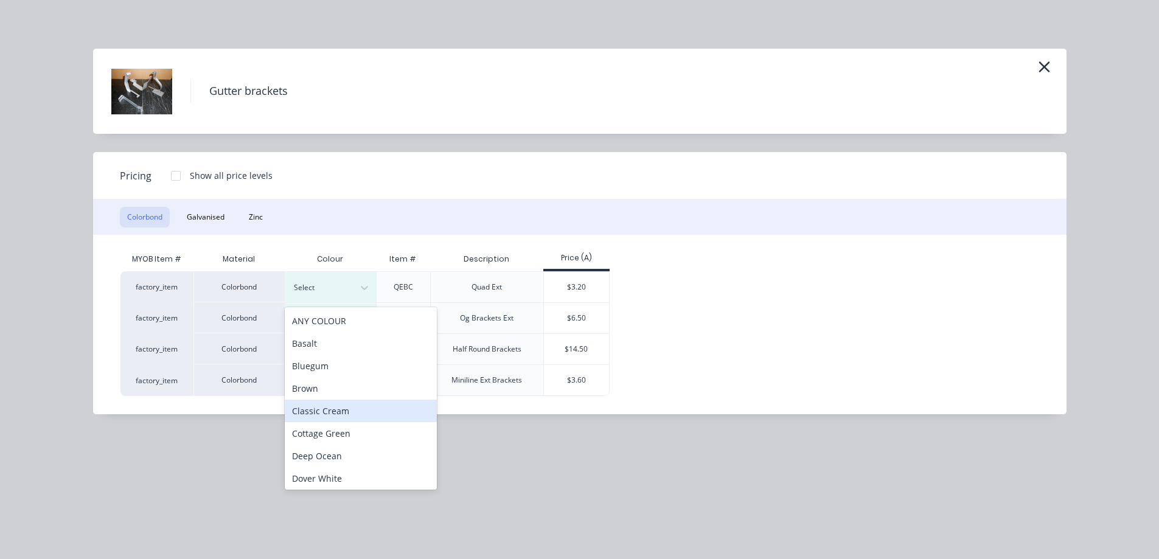
drag, startPoint x: 328, startPoint y: 416, endPoint x: 323, endPoint y: 403, distance: 13.9
click at [328, 414] on div "Classic Cream" at bounding box center [361, 411] width 152 height 23
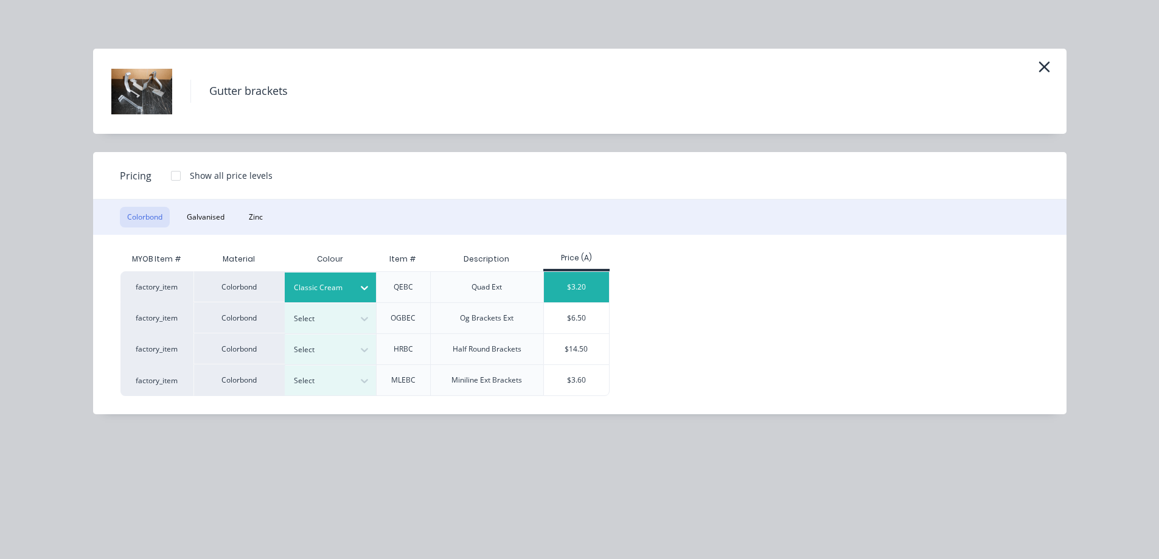
click at [595, 278] on div "$3.20" at bounding box center [576, 287] width 65 height 30
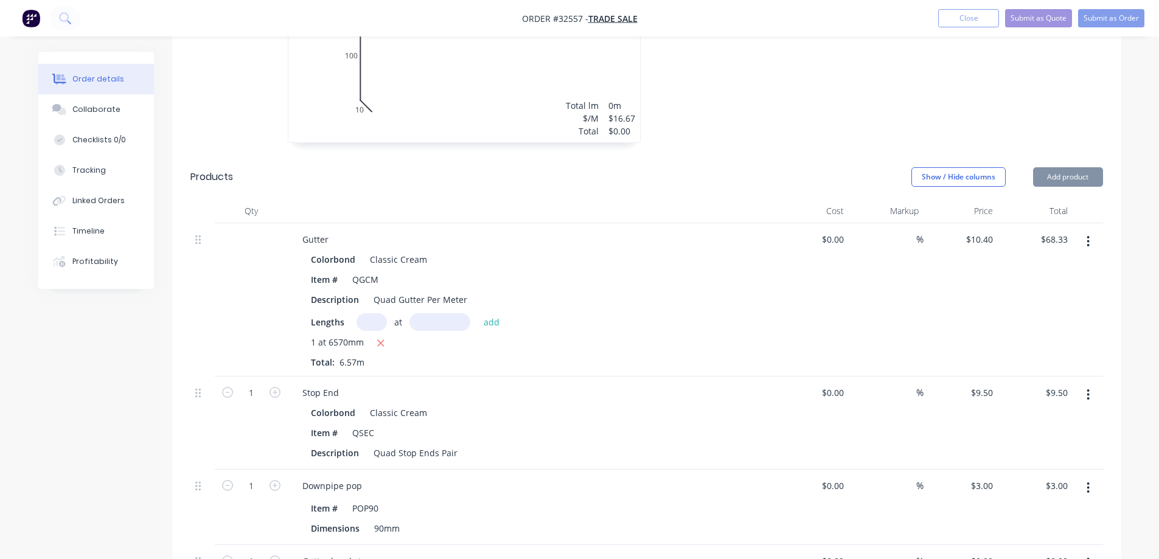
type input "$3.20"
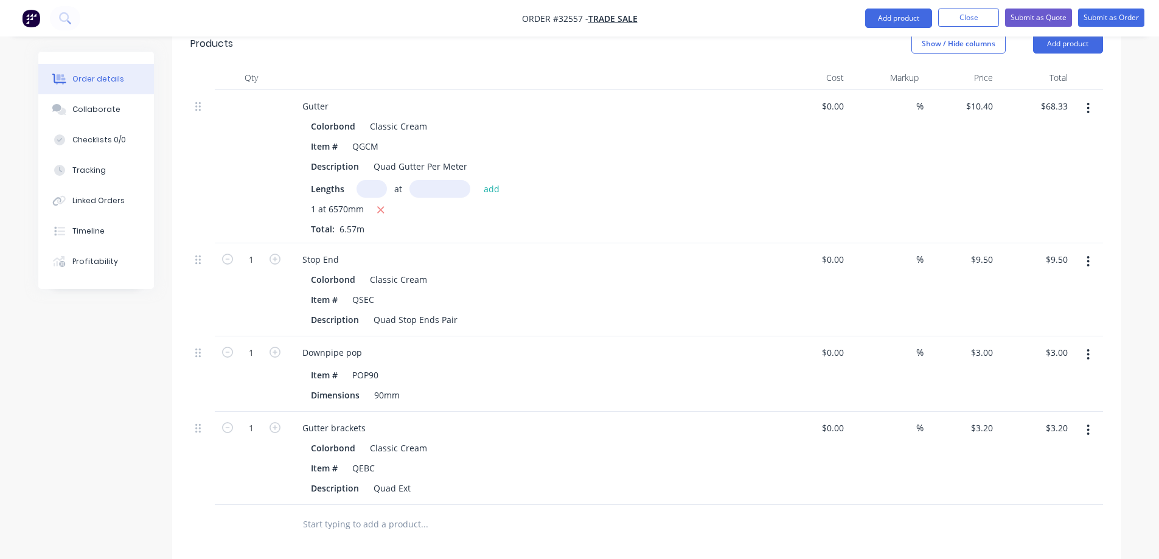
scroll to position [707, 0]
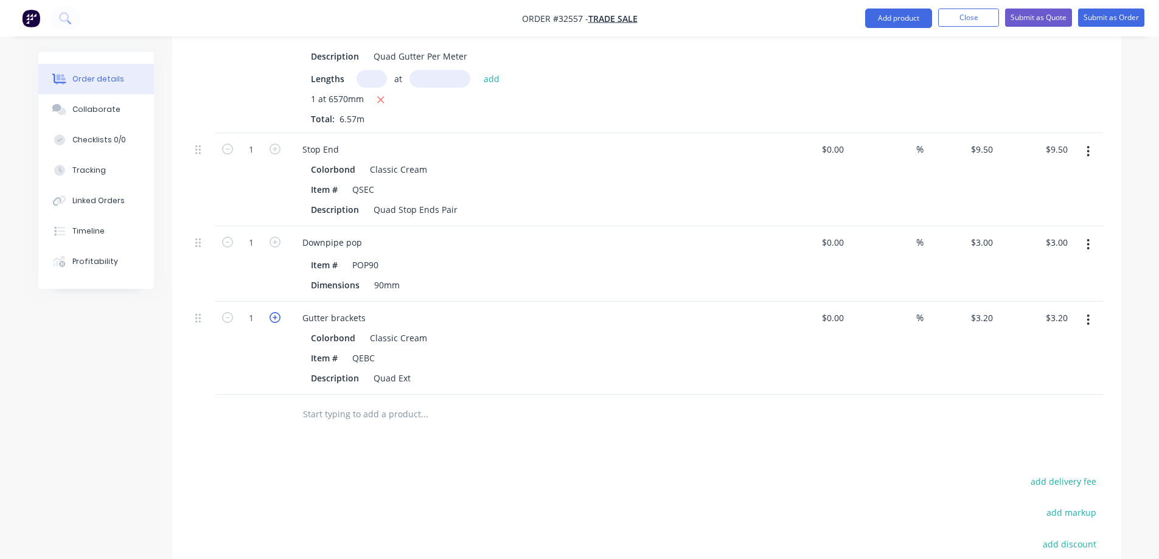
click at [277, 312] on icon "button" at bounding box center [275, 317] width 11 height 11
type input "2"
type input "$6.40"
click at [277, 312] on icon "button" at bounding box center [275, 317] width 11 height 11
type input "3"
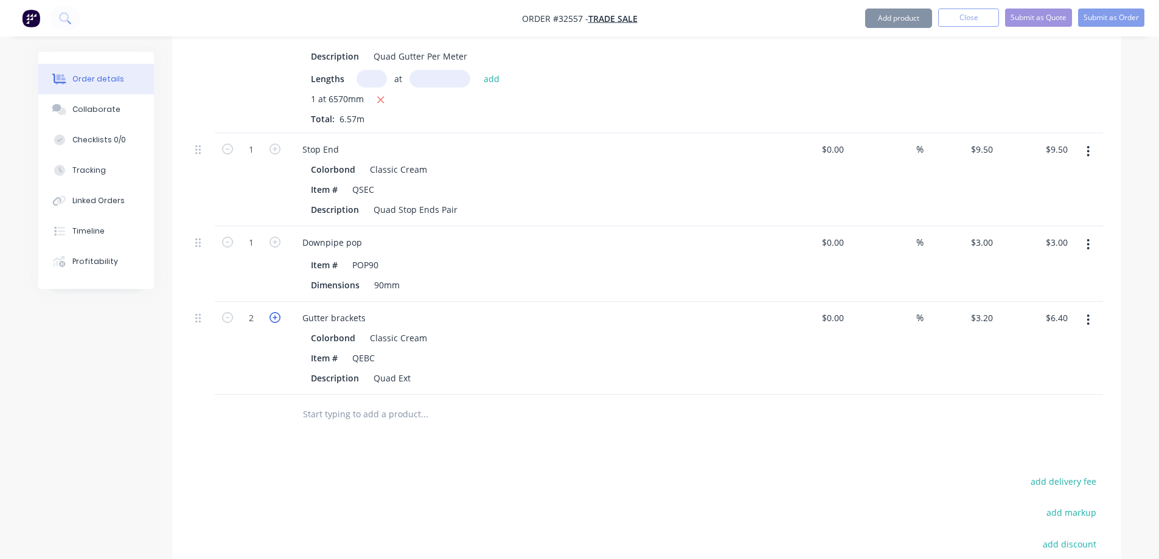
type input "$9.60"
click at [277, 312] on icon "button" at bounding box center [275, 317] width 11 height 11
type input "4"
type input "$12.80"
click at [277, 312] on icon "button" at bounding box center [275, 317] width 11 height 11
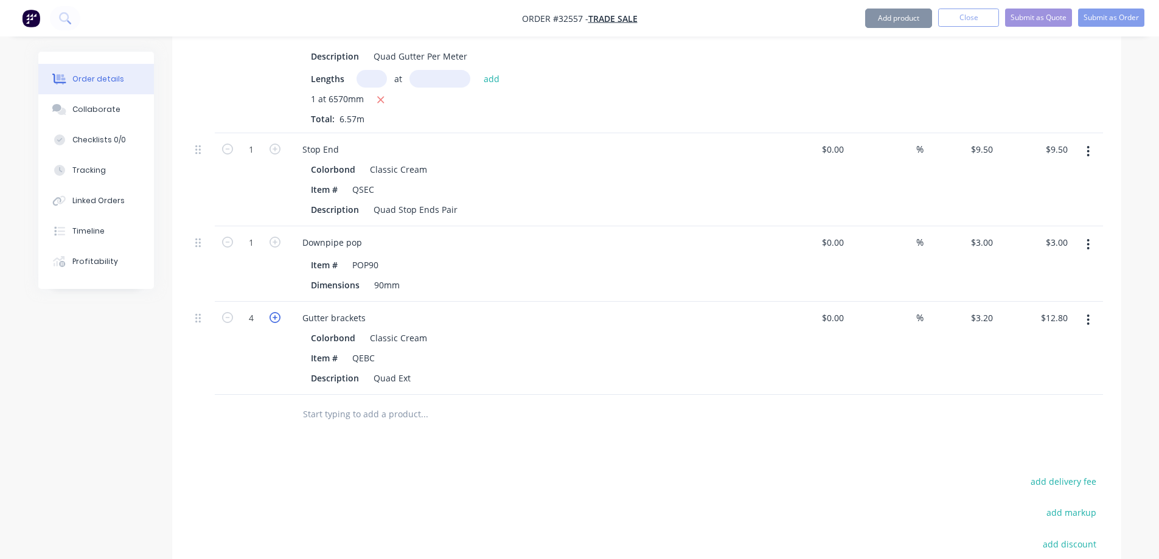
type input "5"
type input "$16.00"
click at [277, 312] on icon "button" at bounding box center [275, 317] width 11 height 11
type input "6"
type input "$19.20"
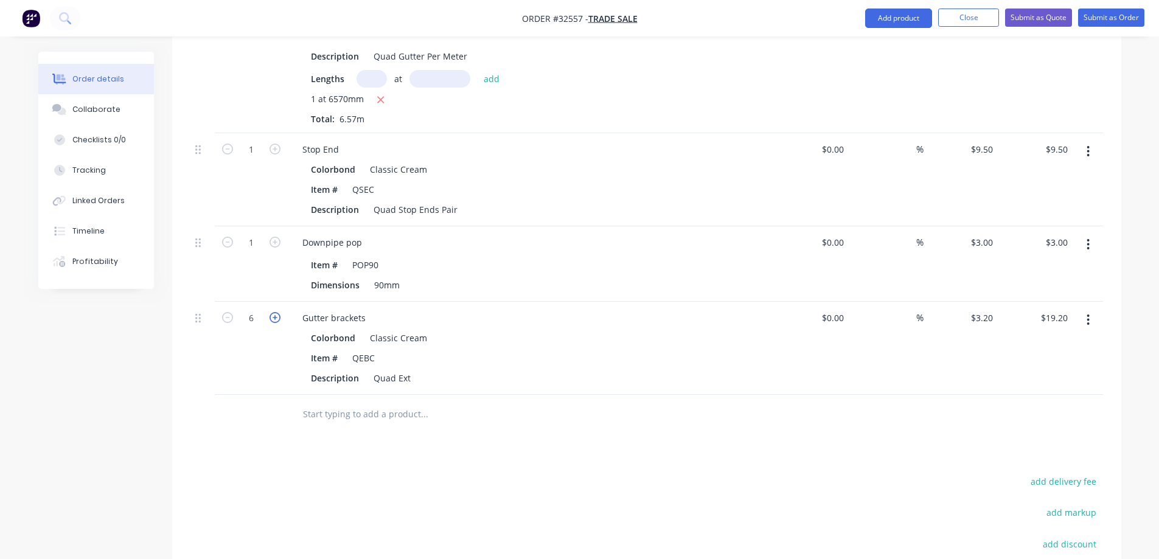
click at [277, 312] on icon "button" at bounding box center [275, 317] width 11 height 11
type input "7"
type input "$22.40"
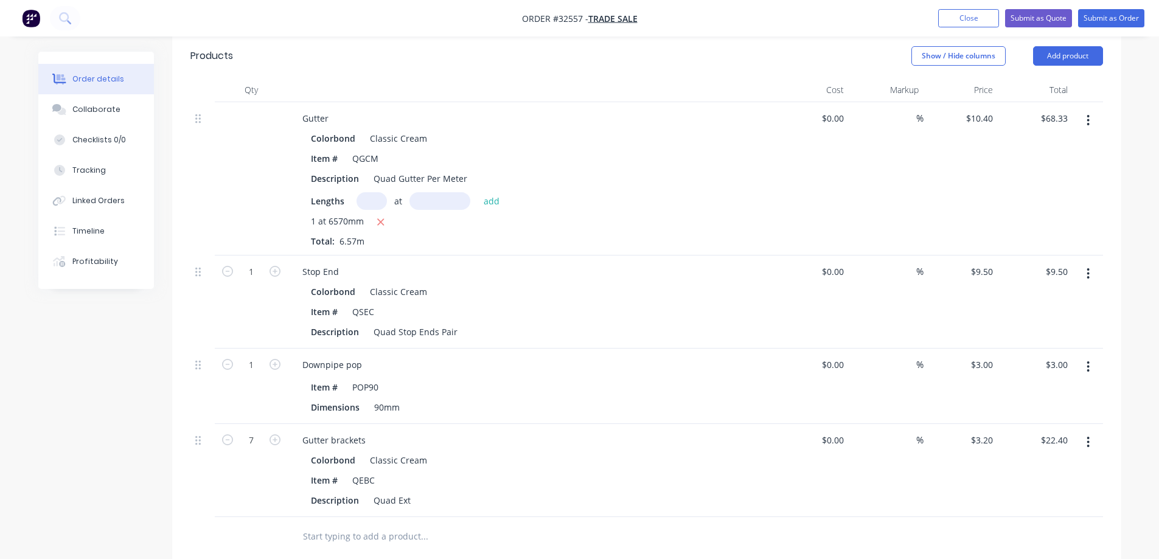
scroll to position [402, 0]
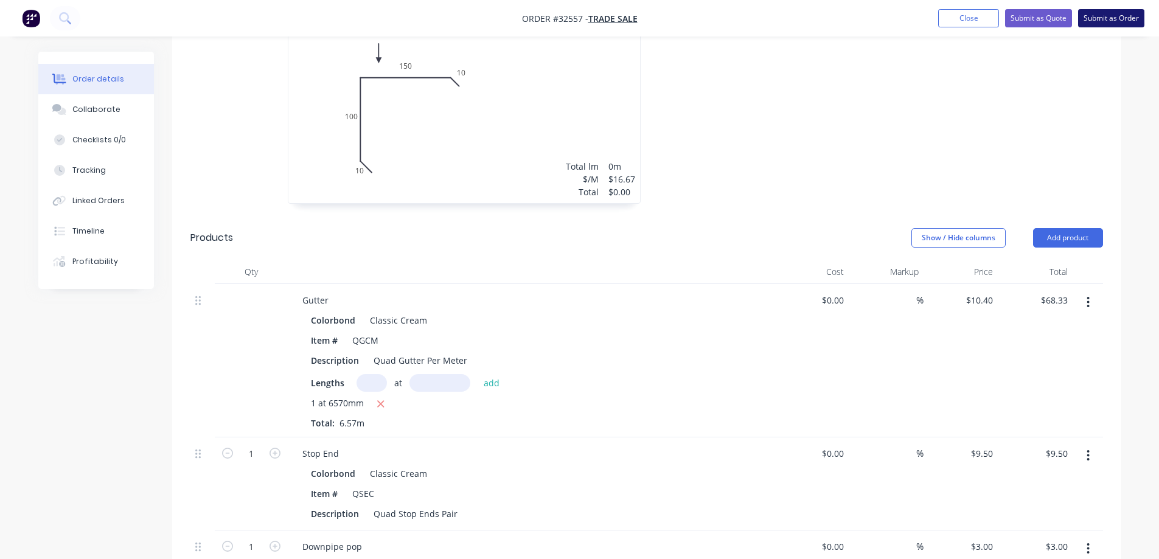
click at [1129, 21] on button "Submit as Order" at bounding box center [1111, 18] width 66 height 18
type input "$10.40"
type input "$68.33"
type input "$9.50"
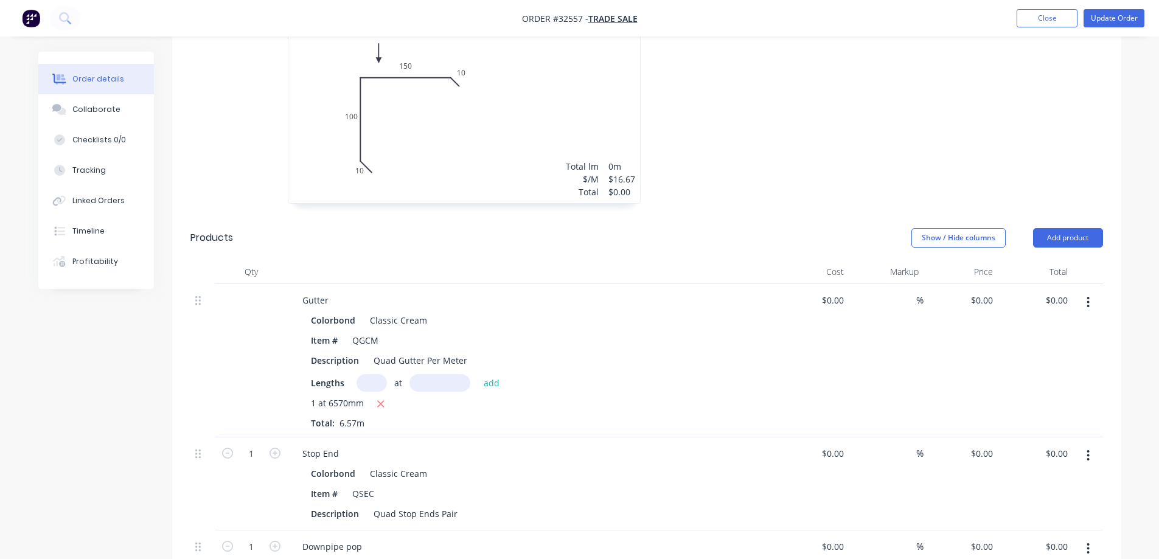
type input "$3.00"
type input "$3.20"
type input "$22.40"
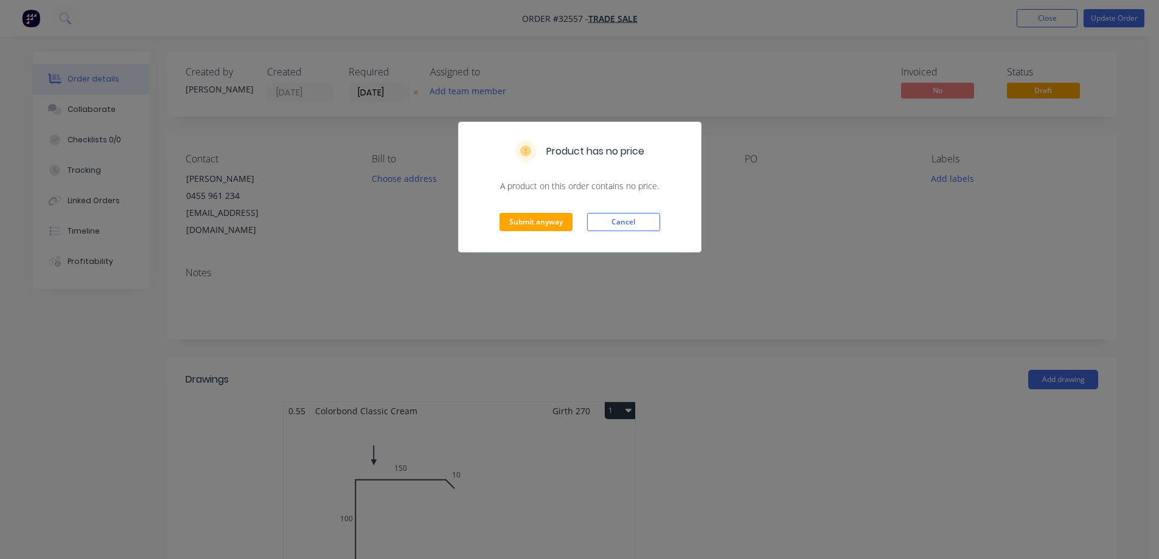
drag, startPoint x: 624, startPoint y: 224, endPoint x: 680, endPoint y: 257, distance: 65.2
click at [630, 224] on button "Cancel" at bounding box center [623, 222] width 73 height 18
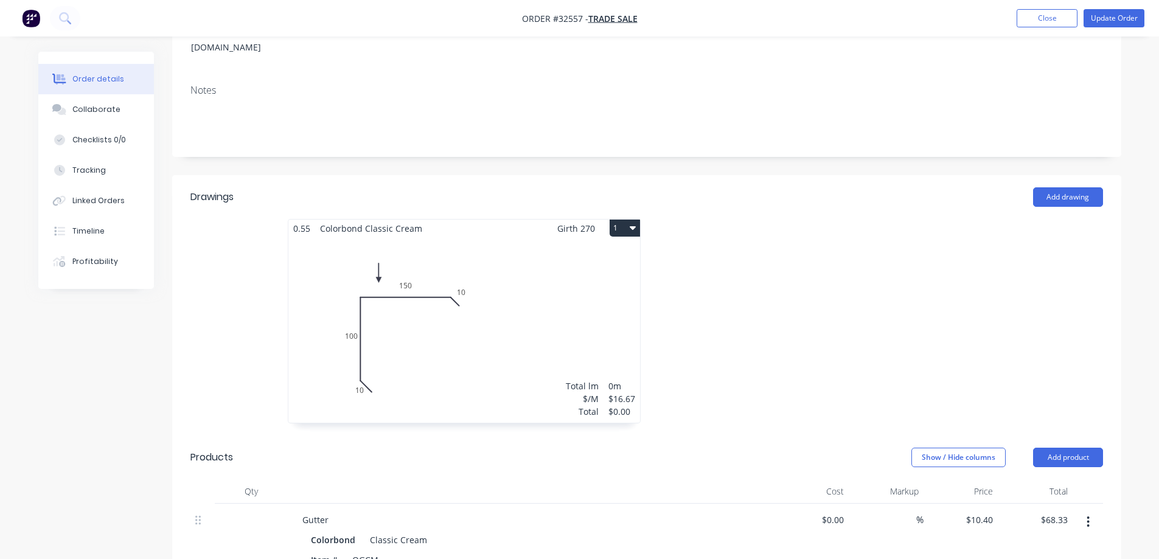
click at [553, 337] on div "Total lm $/M Total 0m $16.67 $0.00" at bounding box center [464, 330] width 352 height 186
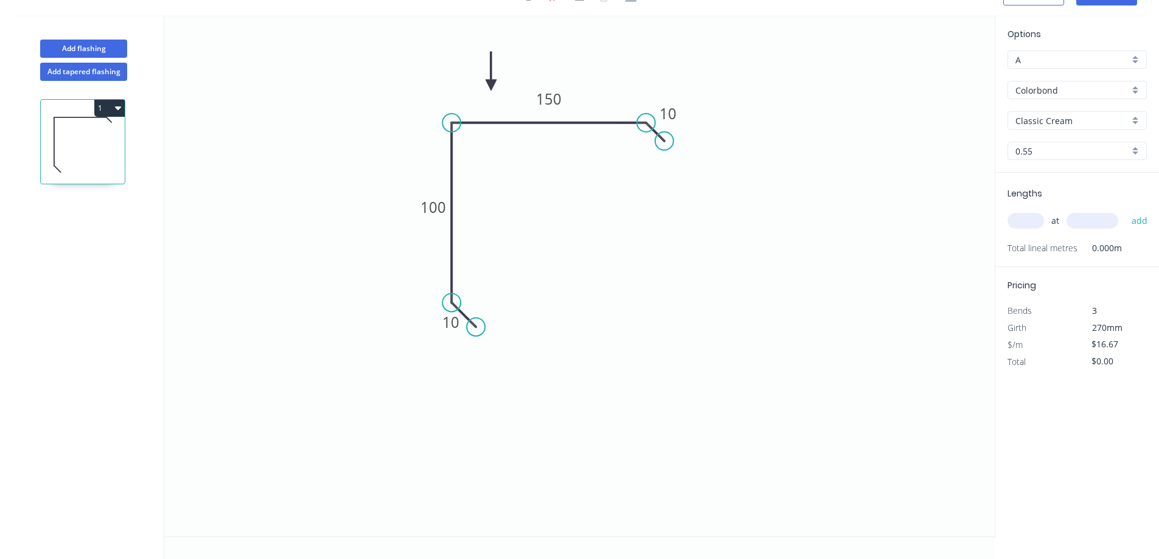
click at [1036, 220] on input "text" at bounding box center [1026, 221] width 37 height 16
type input "1"
type input "1500"
click at [1126, 211] on button "add" at bounding box center [1140, 221] width 29 height 21
type input "$25.01"
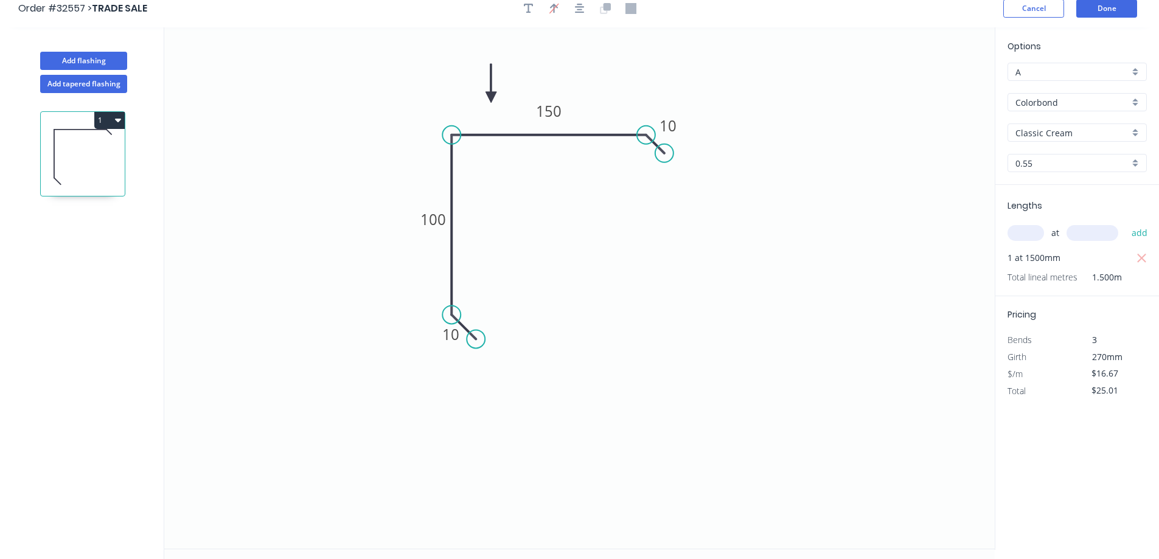
scroll to position [0, 0]
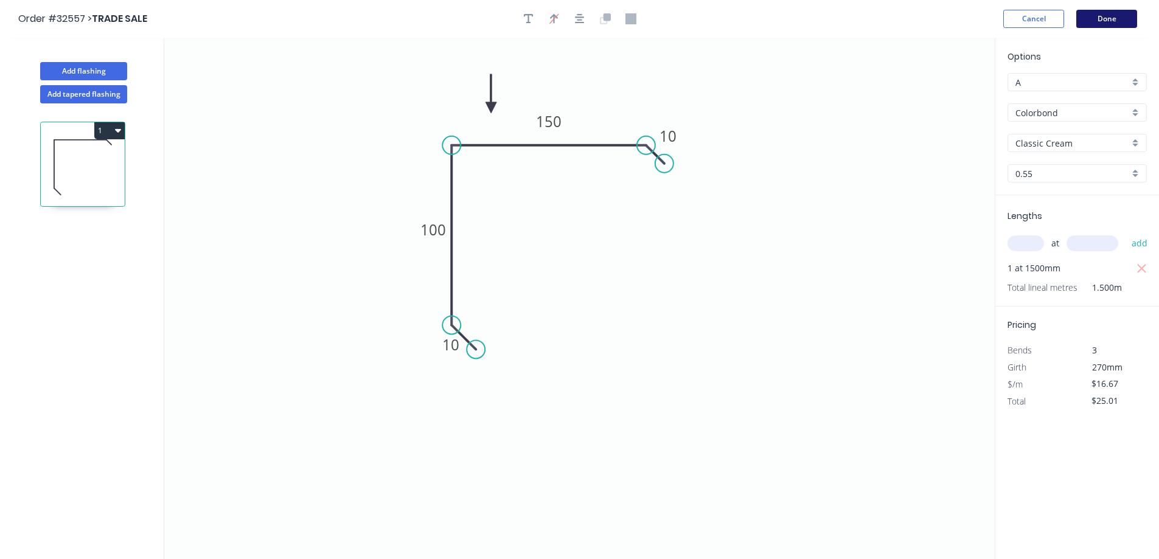
click at [1120, 17] on button "Done" at bounding box center [1107, 19] width 61 height 18
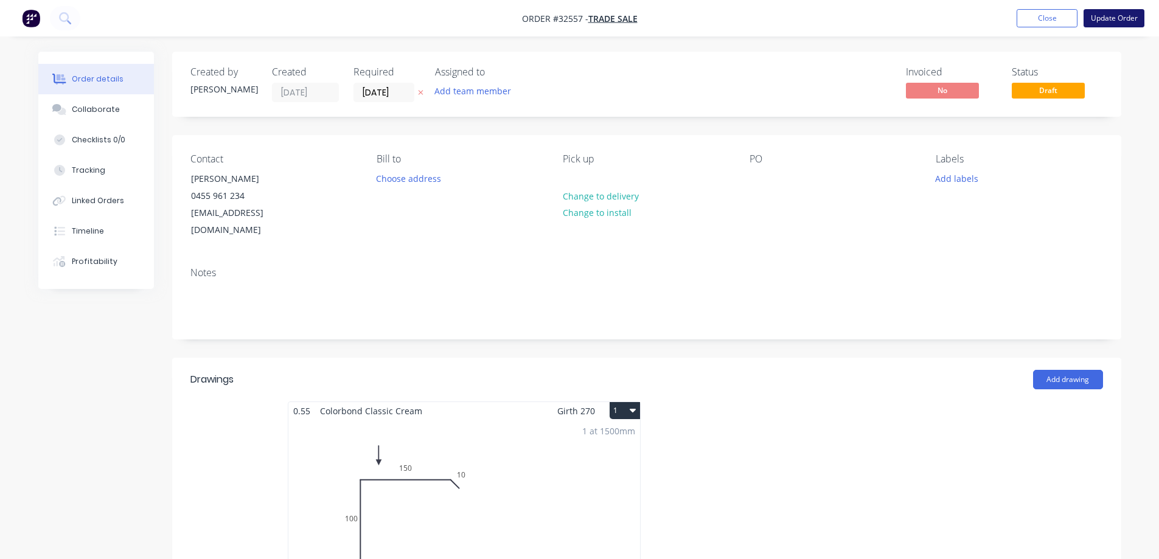
click at [1136, 18] on button "Update Order" at bounding box center [1114, 18] width 61 height 18
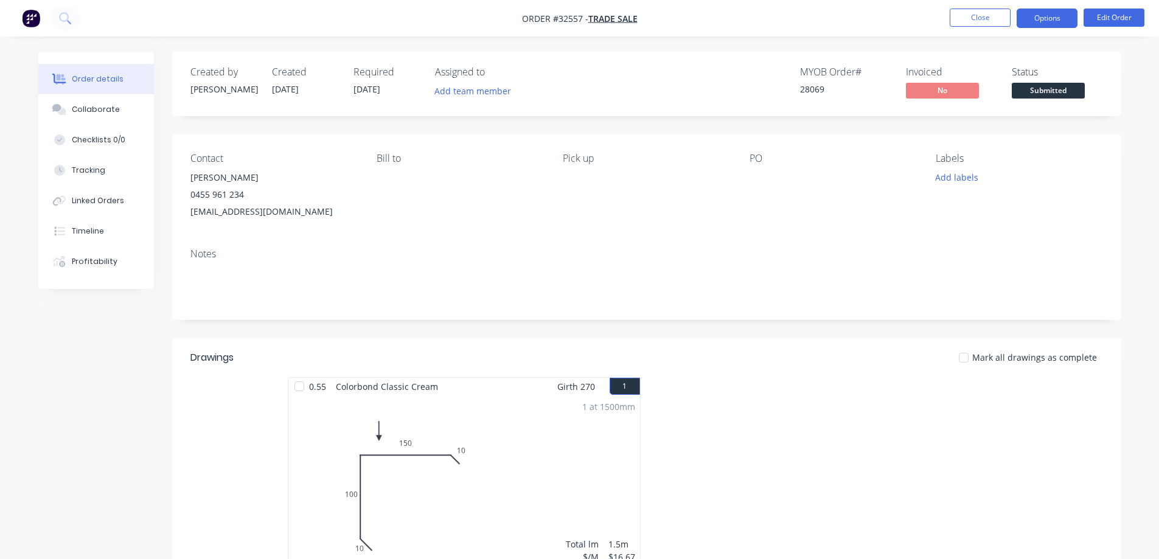
click at [1048, 13] on button "Options" at bounding box center [1047, 18] width 61 height 19
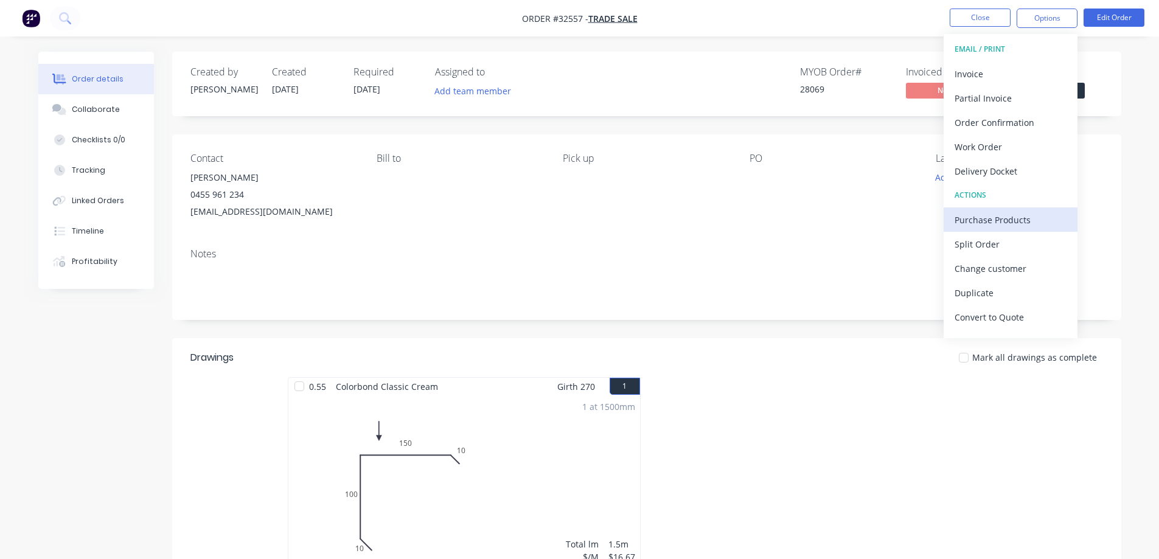
click at [1026, 216] on div "Purchase Products" at bounding box center [1011, 220] width 112 height 18
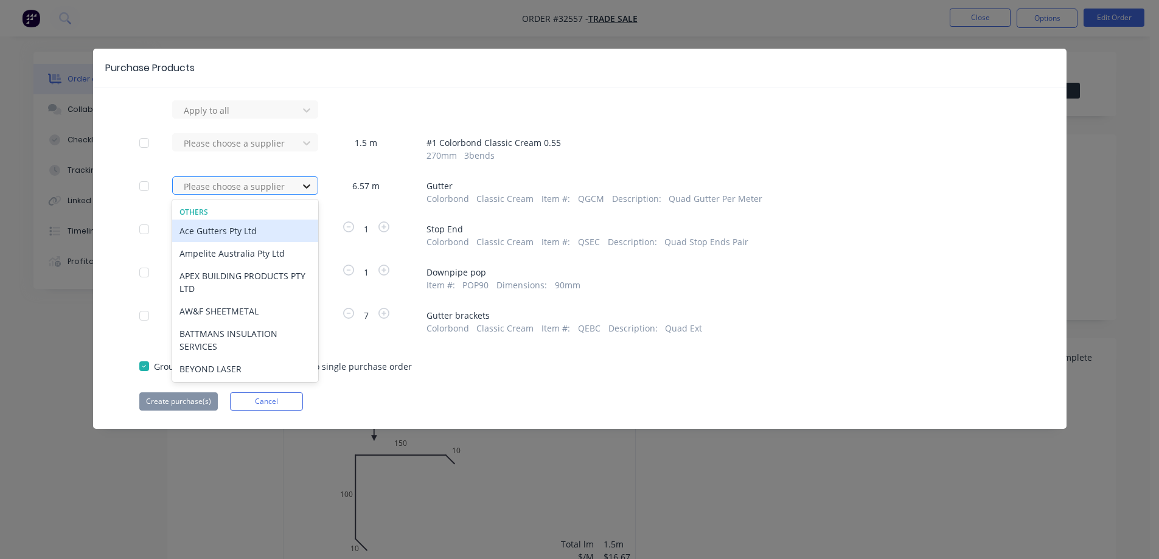
click at [307, 180] on div at bounding box center [307, 185] width 22 height 19
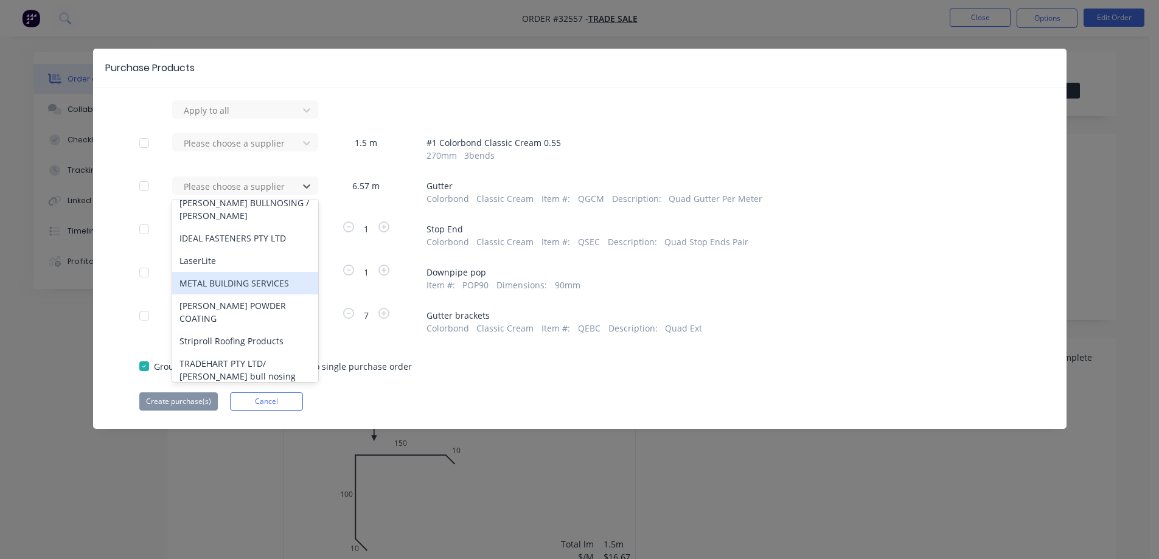
scroll to position [61, 0]
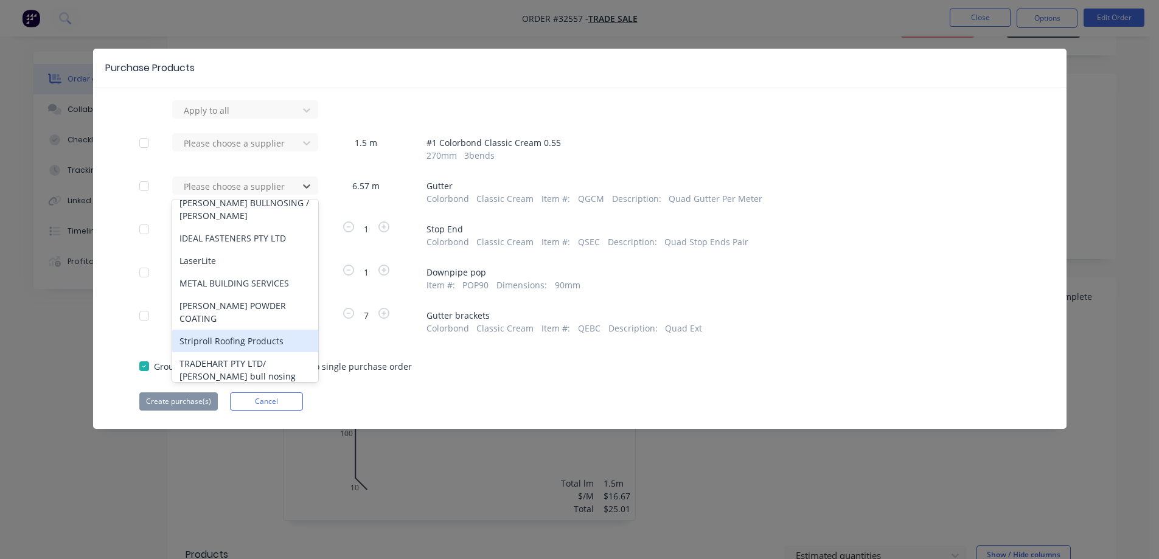
click at [234, 330] on div "Striproll Roofing Products" at bounding box center [245, 341] width 146 height 23
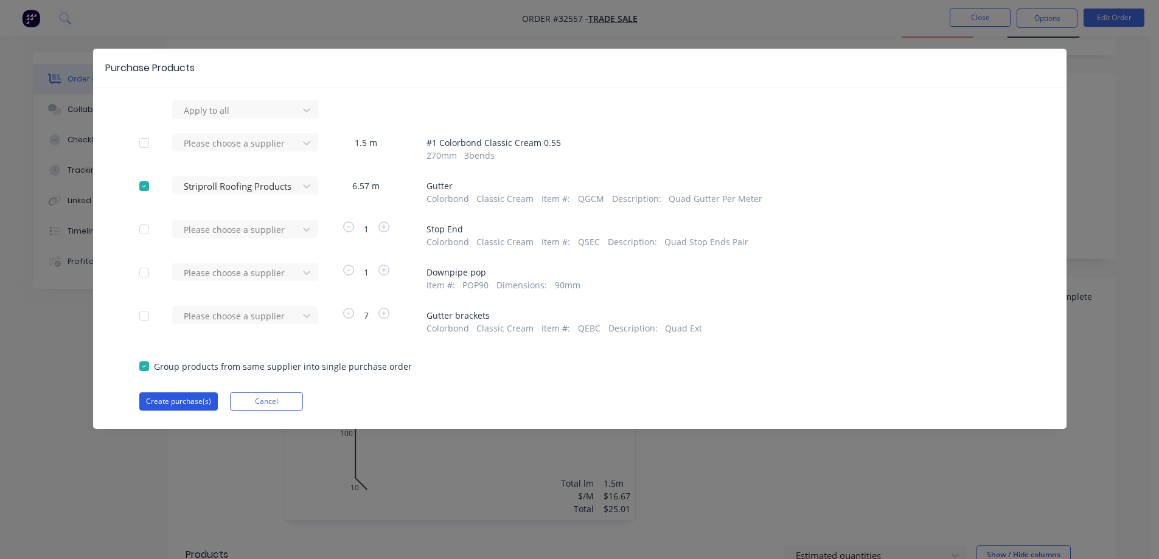
click at [163, 400] on button "Create purchase(s)" at bounding box center [178, 402] width 79 height 18
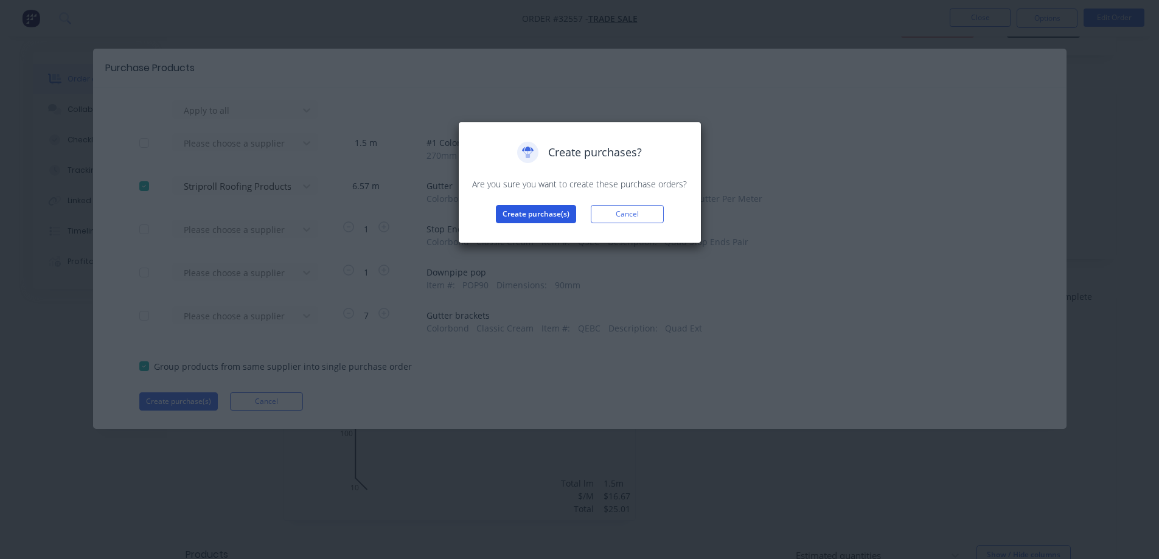
click at [540, 218] on button "Create purchase(s)" at bounding box center [536, 214] width 80 height 18
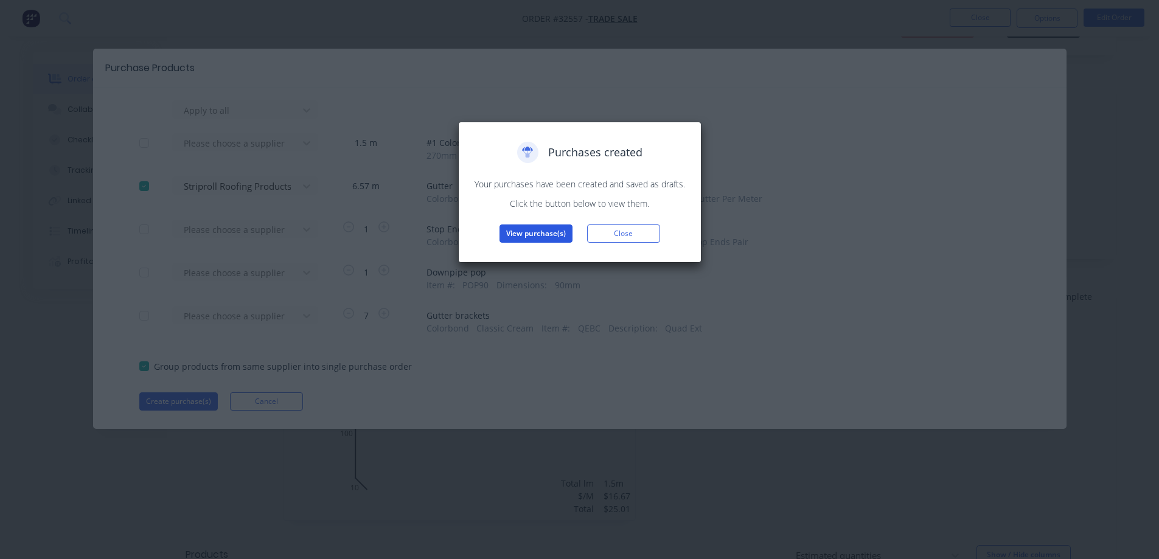
click at [534, 234] on button "View purchase(s)" at bounding box center [536, 234] width 73 height 18
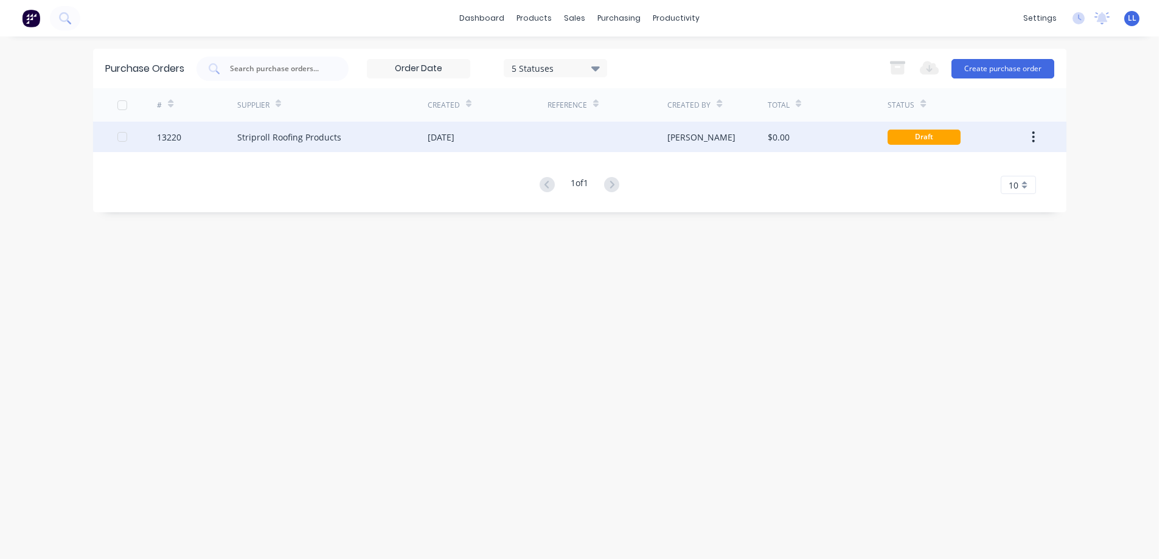
click at [802, 136] on div "$0.00" at bounding box center [828, 137] width 120 height 30
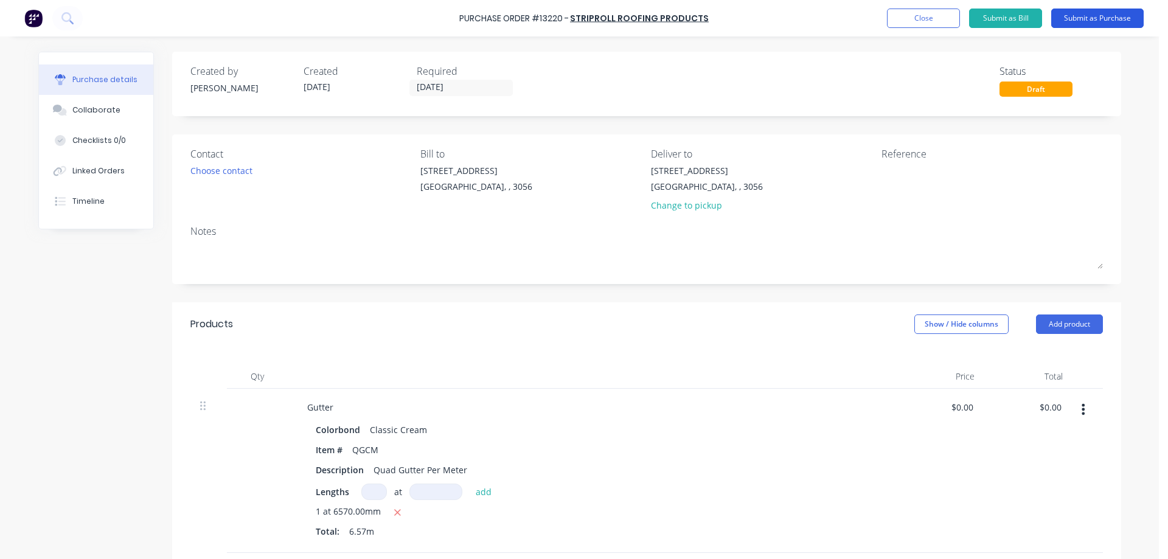
click at [1094, 17] on button "Submit as Purchase" at bounding box center [1098, 18] width 93 height 19
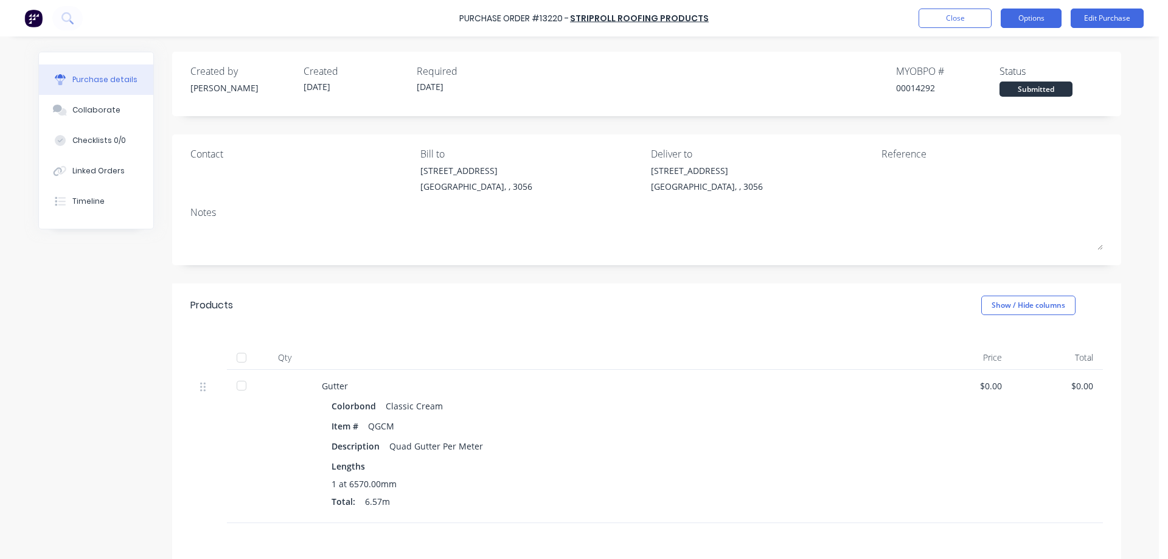
click at [1035, 18] on button "Options" at bounding box center [1031, 18] width 61 height 19
drag, startPoint x: 985, startPoint y: 52, endPoint x: 424, endPoint y: 273, distance: 603.2
click at [983, 52] on div "Print / Email" at bounding box center [1004, 50] width 94 height 18
click at [985, 94] on div "Without pricing" at bounding box center [1004, 98] width 94 height 18
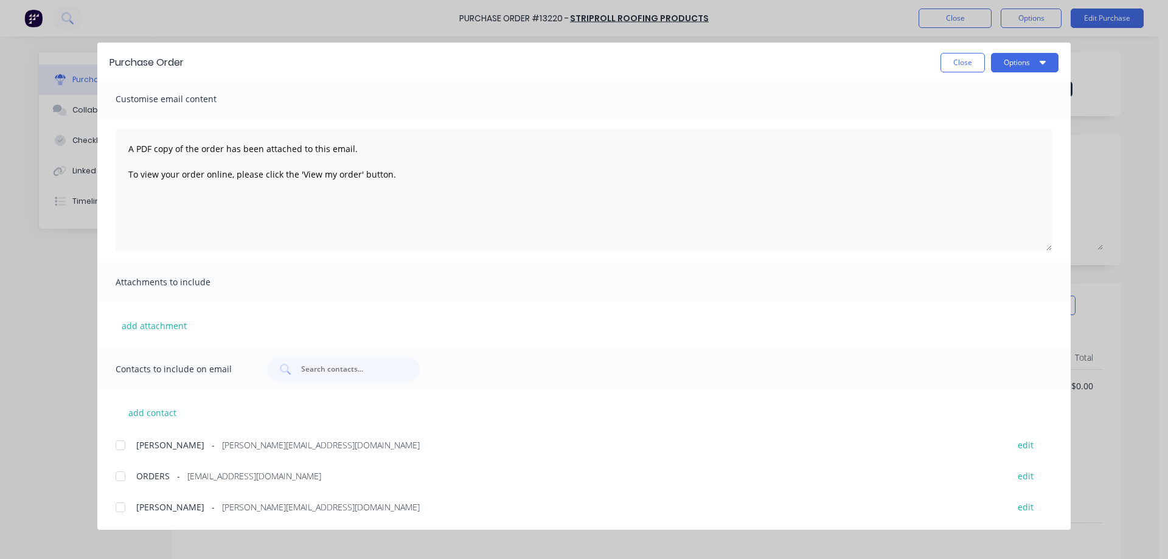
scroll to position [4, 0]
drag, startPoint x: 125, startPoint y: 508, endPoint x: 671, endPoint y: 366, distance: 563.6
click at [127, 508] on div at bounding box center [120, 507] width 24 height 24
click at [1018, 60] on button "Options" at bounding box center [1025, 62] width 68 height 19
click at [991, 144] on div "Email" at bounding box center [1001, 142] width 94 height 18
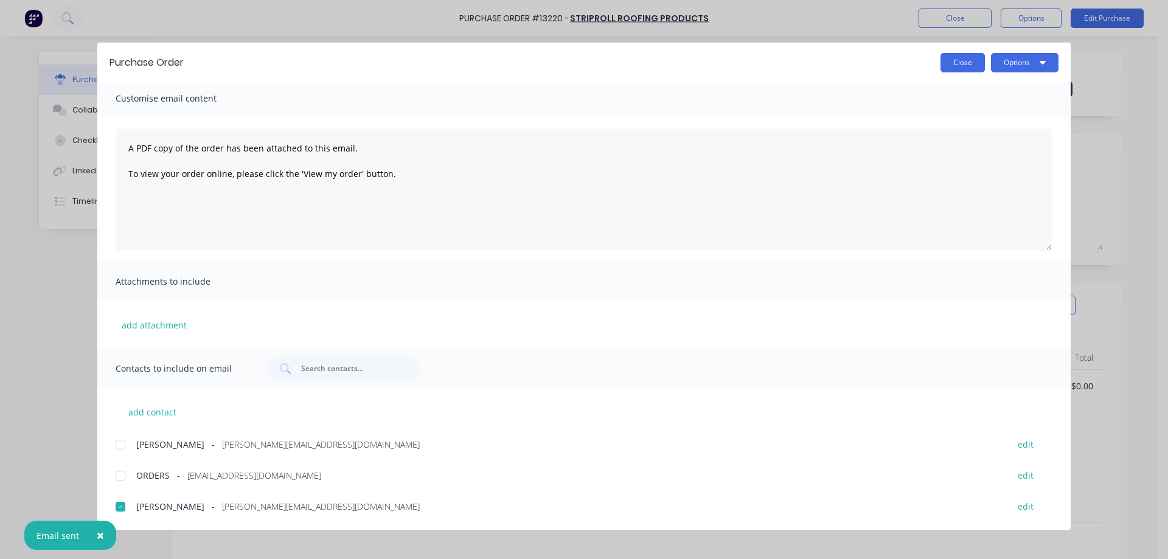
click at [968, 62] on button "Close" at bounding box center [963, 62] width 44 height 19
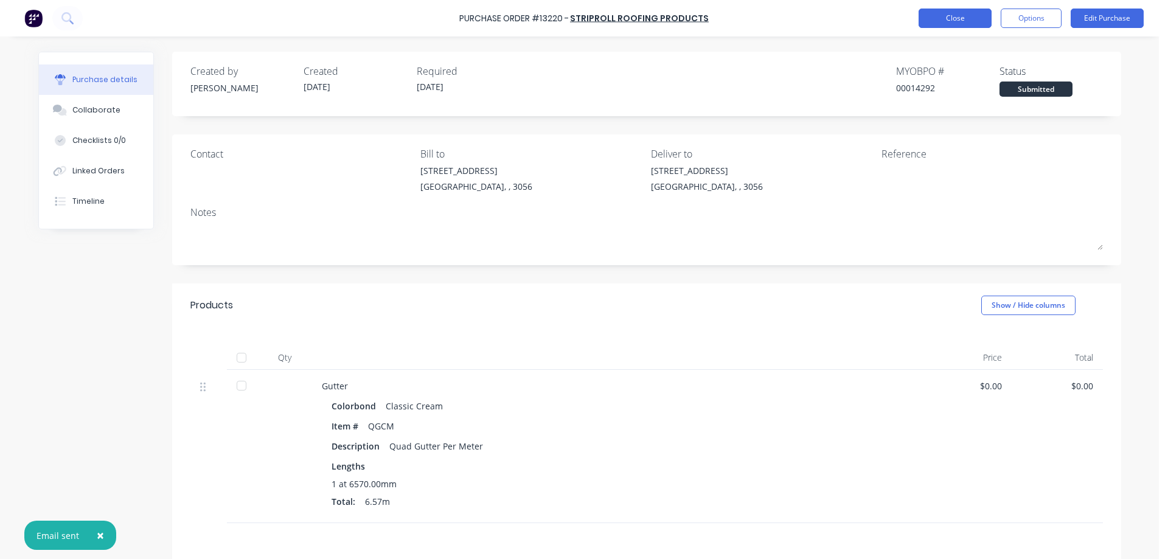
click at [955, 18] on button "Close" at bounding box center [955, 18] width 73 height 19
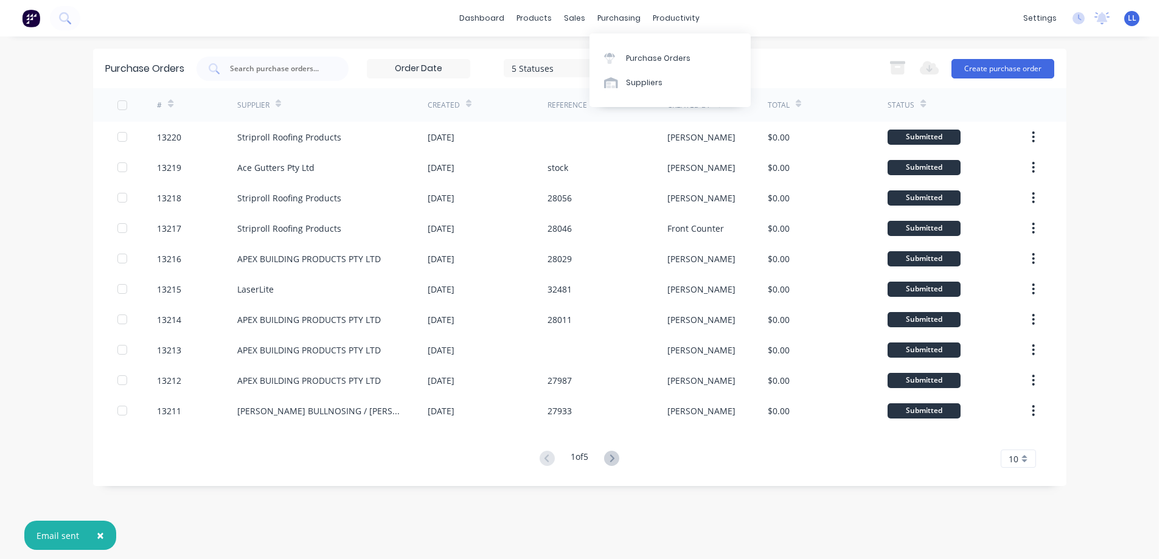
click at [595, 61] on link "Purchase Orders" at bounding box center [670, 58] width 161 height 24
click at [584, 24] on div "sales" at bounding box center [574, 18] width 33 height 18
click at [570, 23] on div "sales" at bounding box center [574, 18] width 33 height 18
click at [597, 58] on div "Sales Orders" at bounding box center [620, 58] width 50 height 11
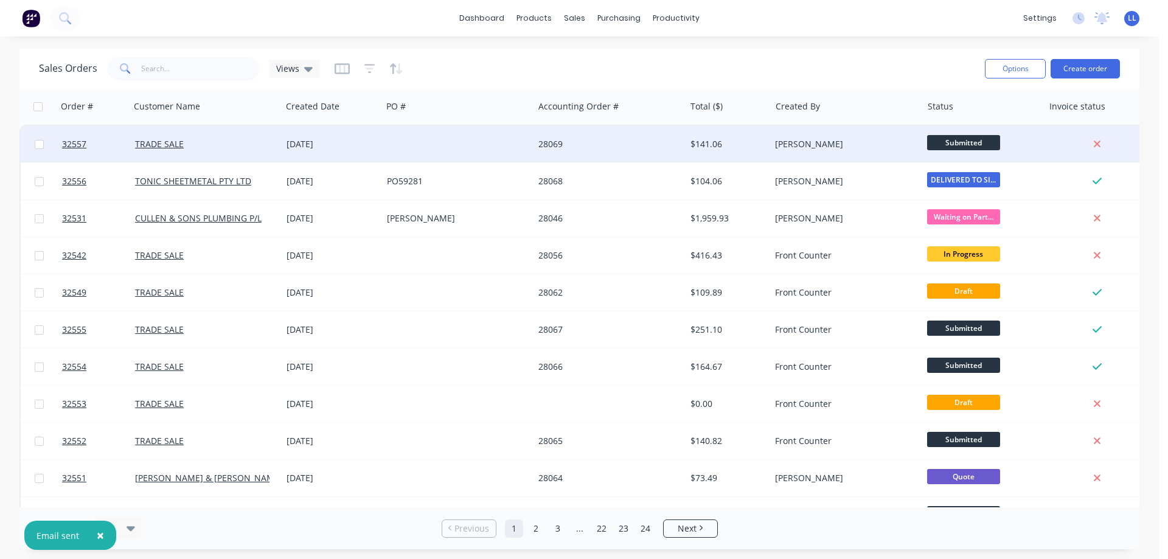
click at [858, 147] on div "[PERSON_NAME]" at bounding box center [842, 144] width 135 height 12
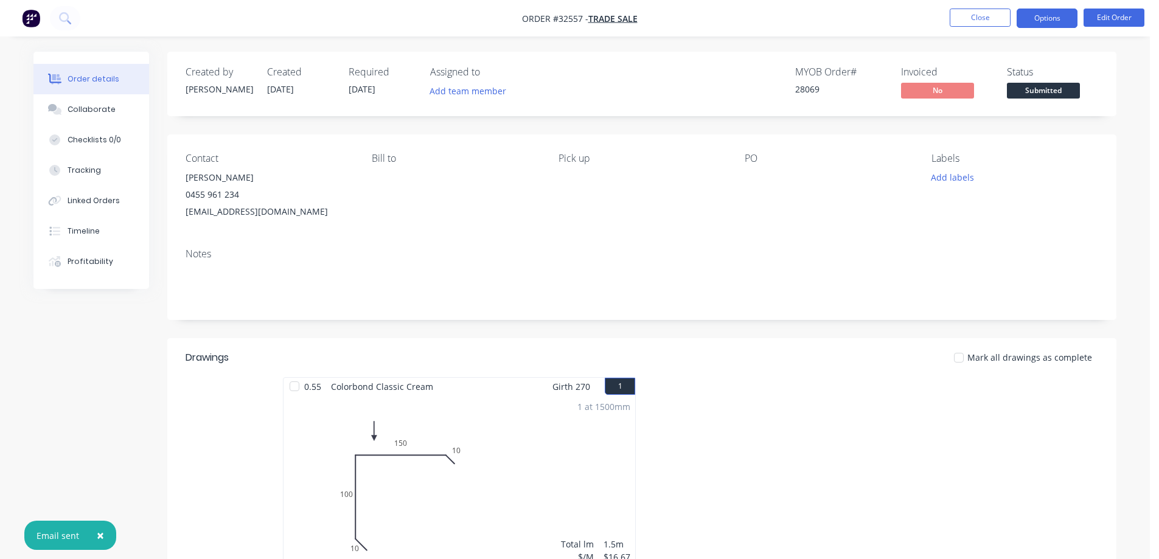
click at [1044, 19] on button "Options" at bounding box center [1047, 18] width 61 height 19
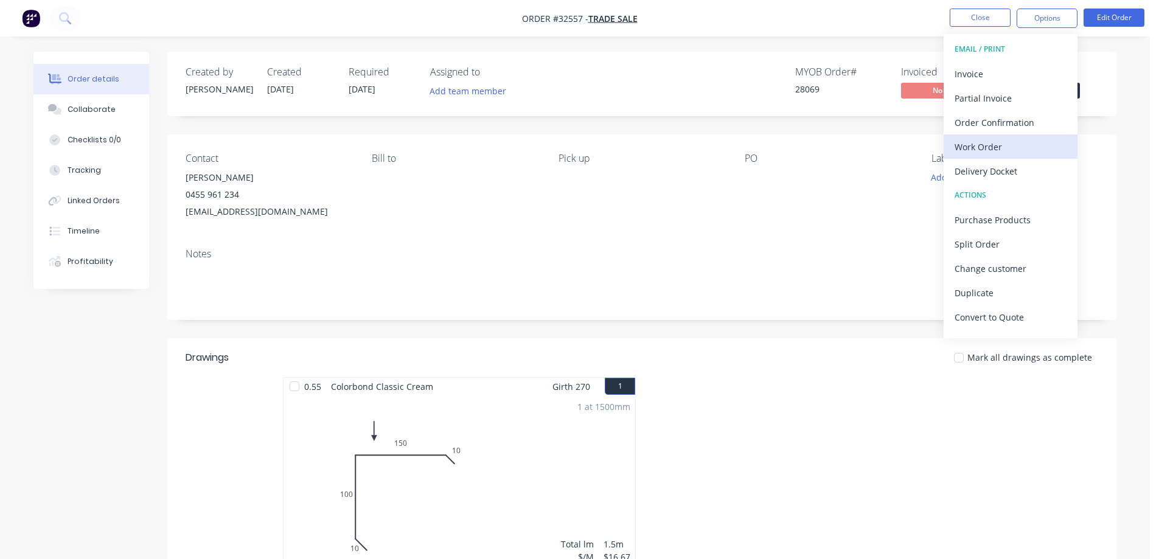
click at [985, 147] on div "Work Order" at bounding box center [1011, 147] width 112 height 18
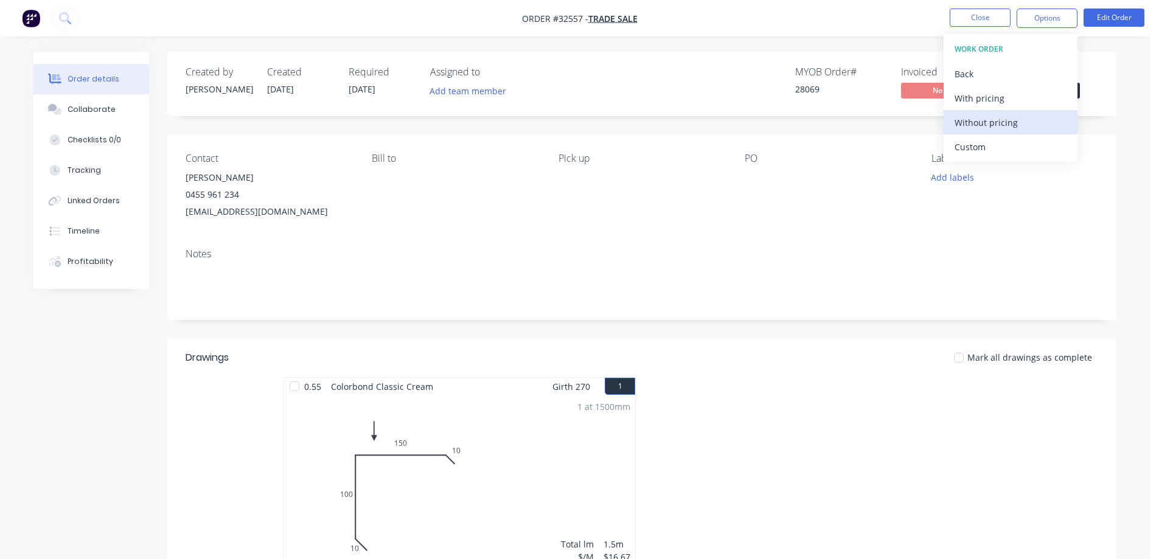
click at [982, 120] on div "Without pricing" at bounding box center [1011, 123] width 112 height 18
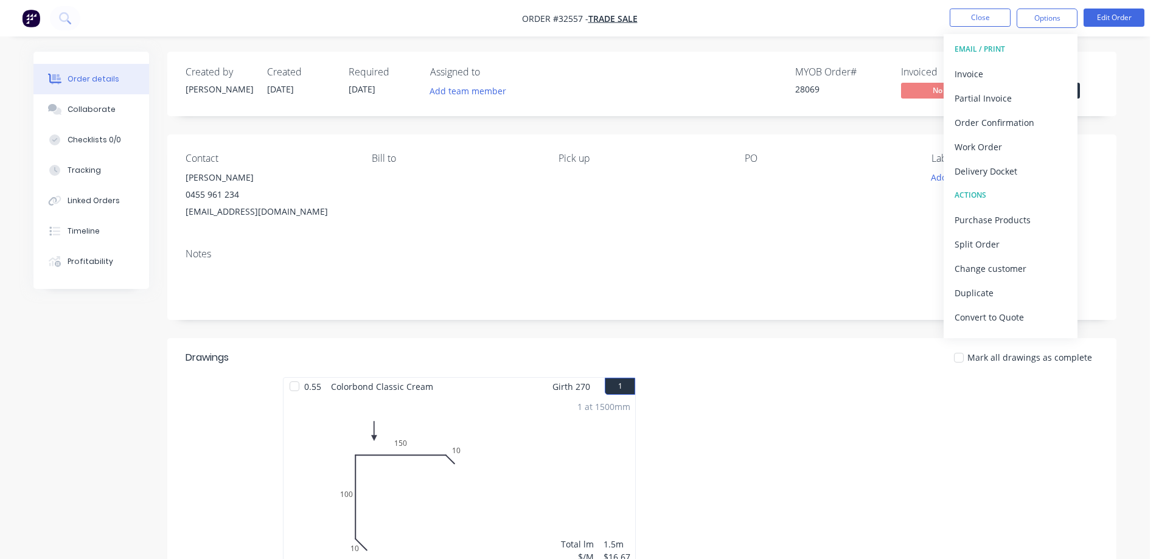
click at [1083, 88] on div "Status Submitted" at bounding box center [1052, 83] width 91 height 35
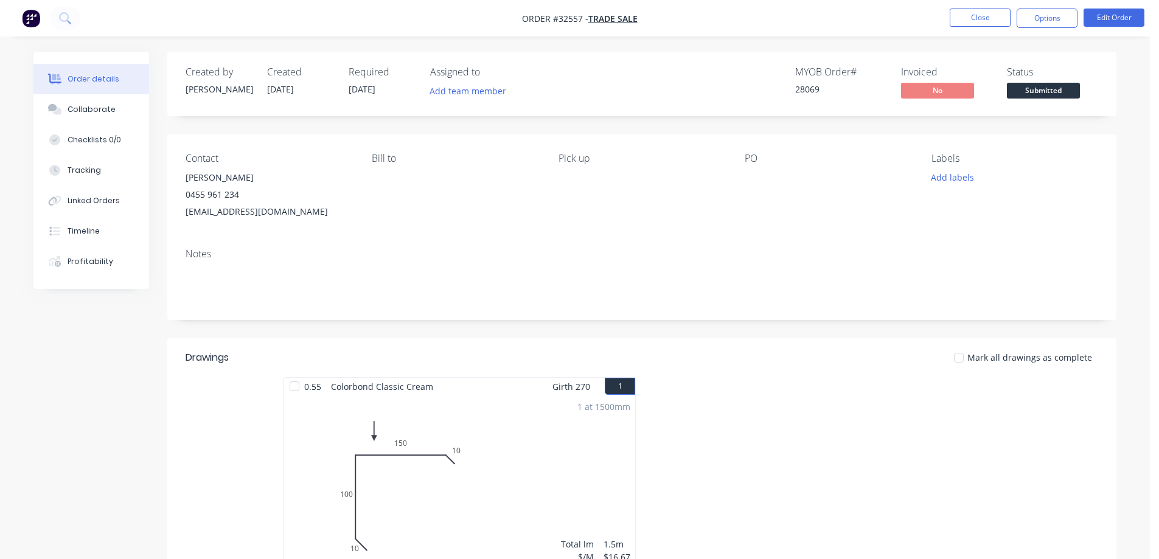
click at [1071, 94] on span "Submitted" at bounding box center [1043, 90] width 73 height 15
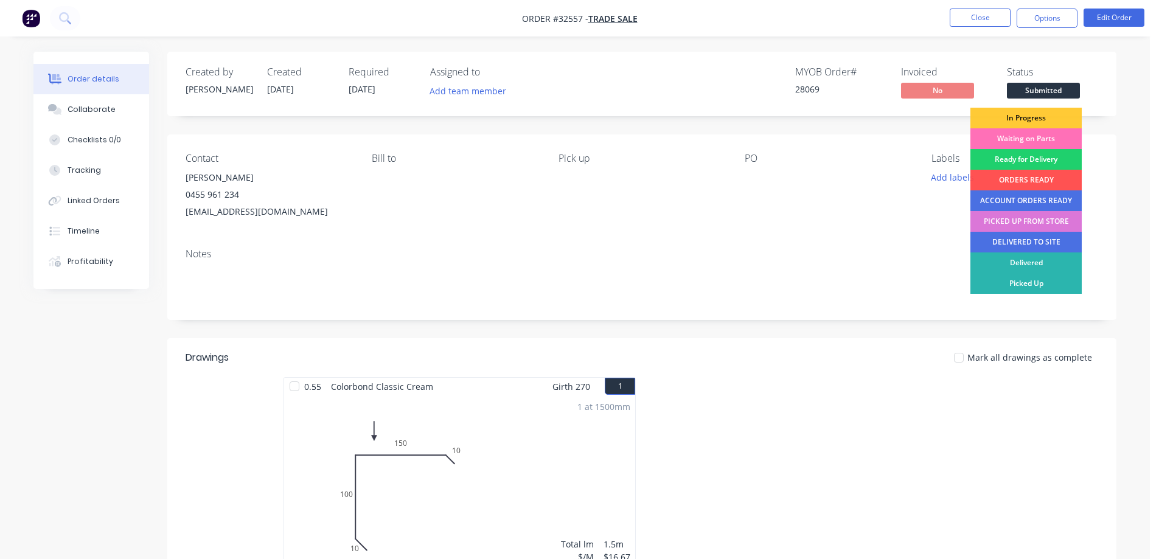
drag, startPoint x: 1014, startPoint y: 139, endPoint x: 975, endPoint y: 30, distance: 115.3
click at [1010, 132] on div "Waiting on Parts" at bounding box center [1026, 138] width 111 height 21
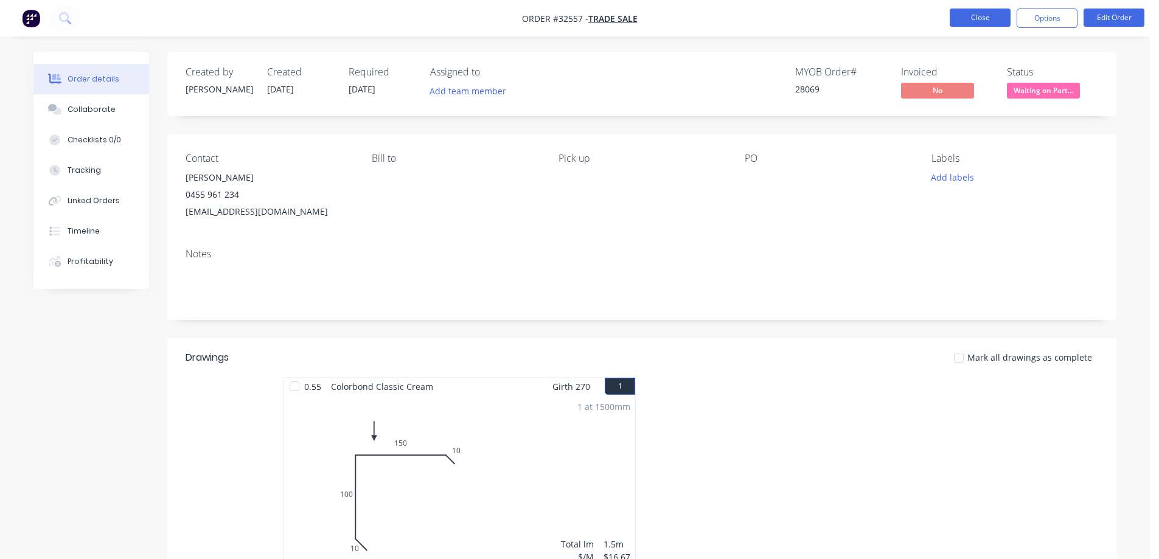
click at [971, 14] on button "Close" at bounding box center [980, 18] width 61 height 18
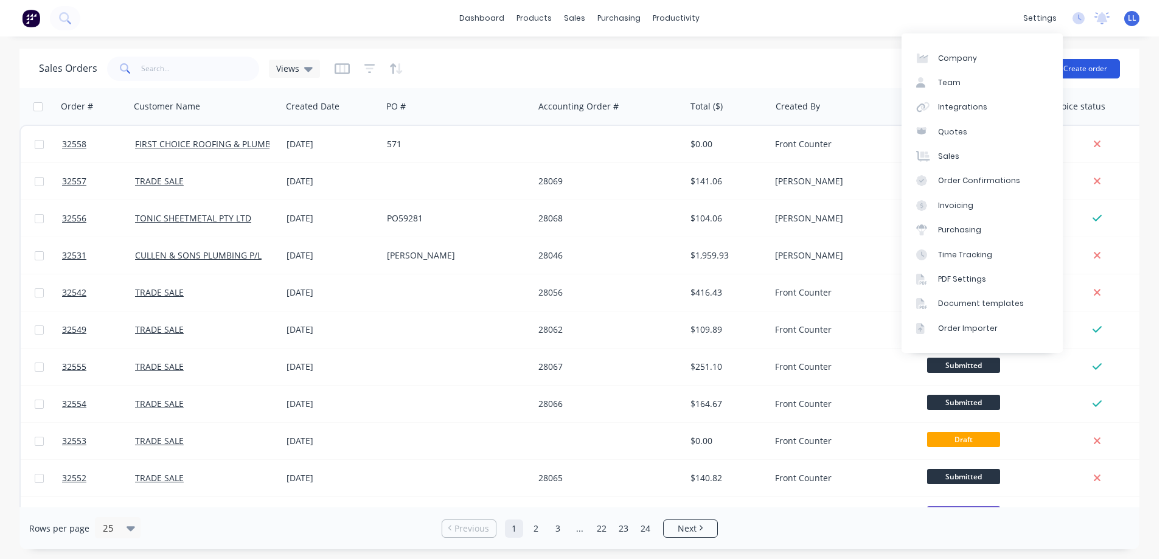
click at [1102, 71] on button "Create order" at bounding box center [1085, 68] width 69 height 19
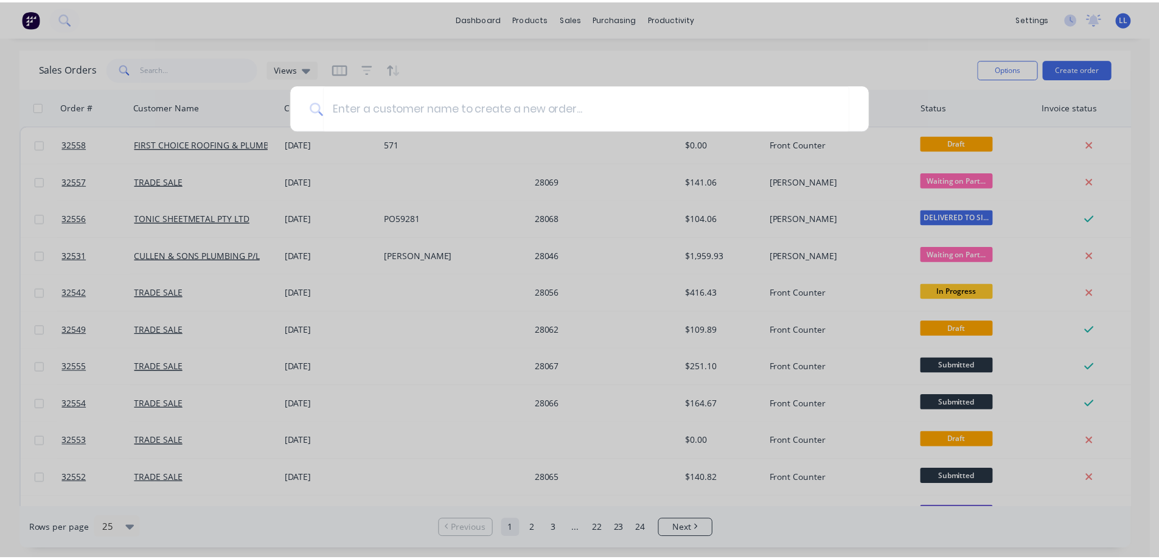
scroll to position [61, 0]
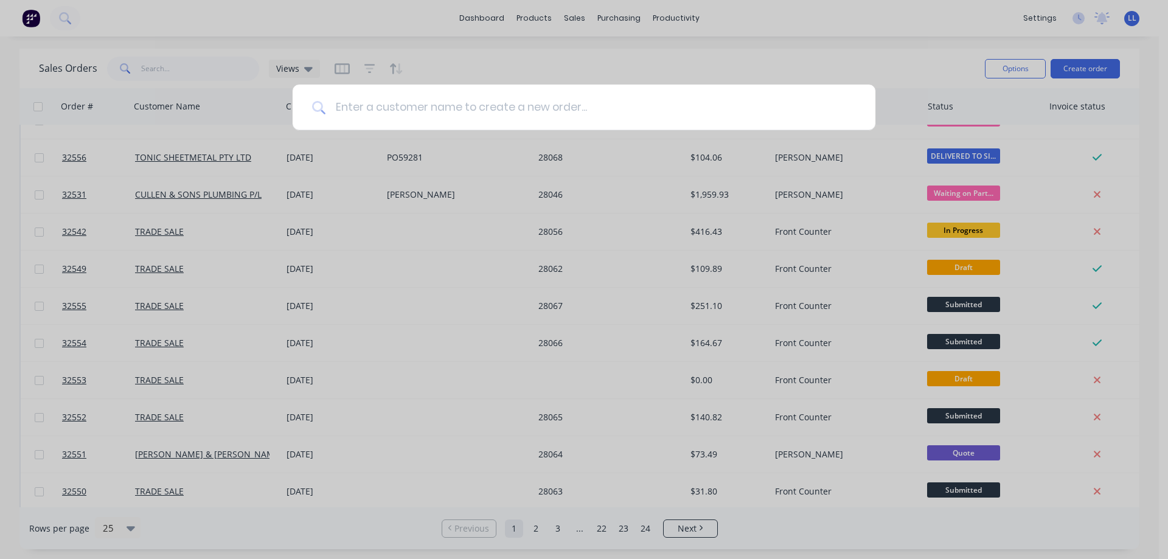
drag, startPoint x: 525, startPoint y: 124, endPoint x: 522, endPoint y: 119, distance: 6.3
click at [525, 122] on input at bounding box center [591, 108] width 531 height 46
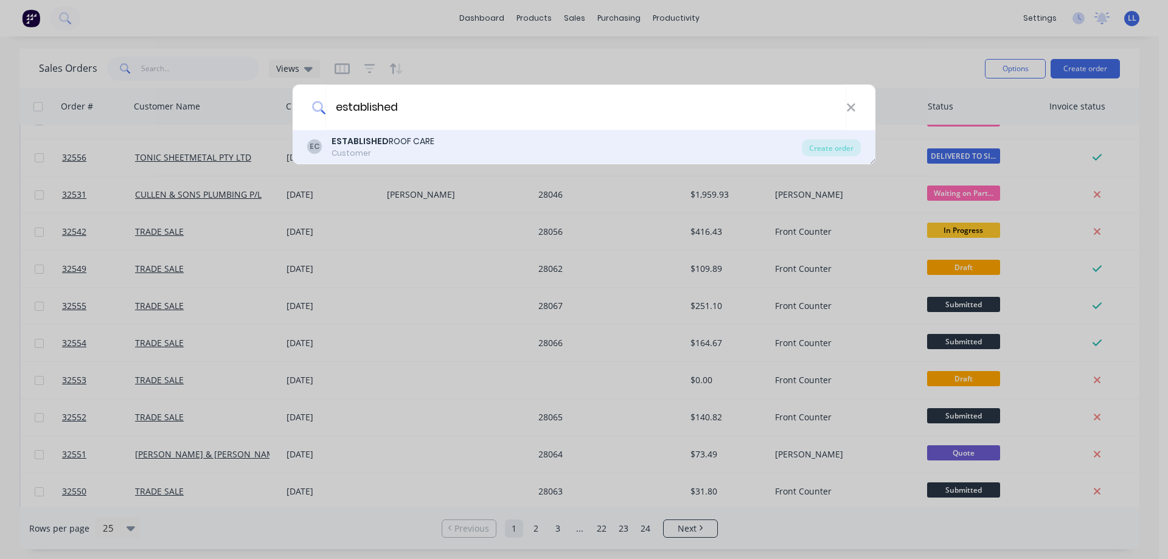
type input "established"
click at [387, 136] on div "ESTABLISHED ROOF CARE" at bounding box center [383, 141] width 103 height 13
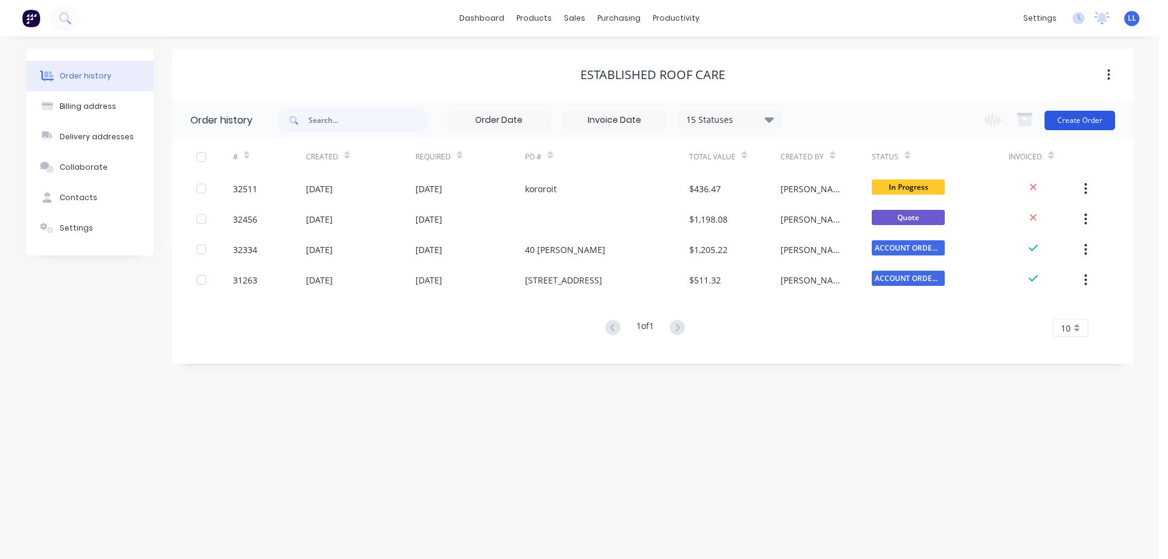
click at [1089, 122] on button "Create Order" at bounding box center [1080, 120] width 71 height 19
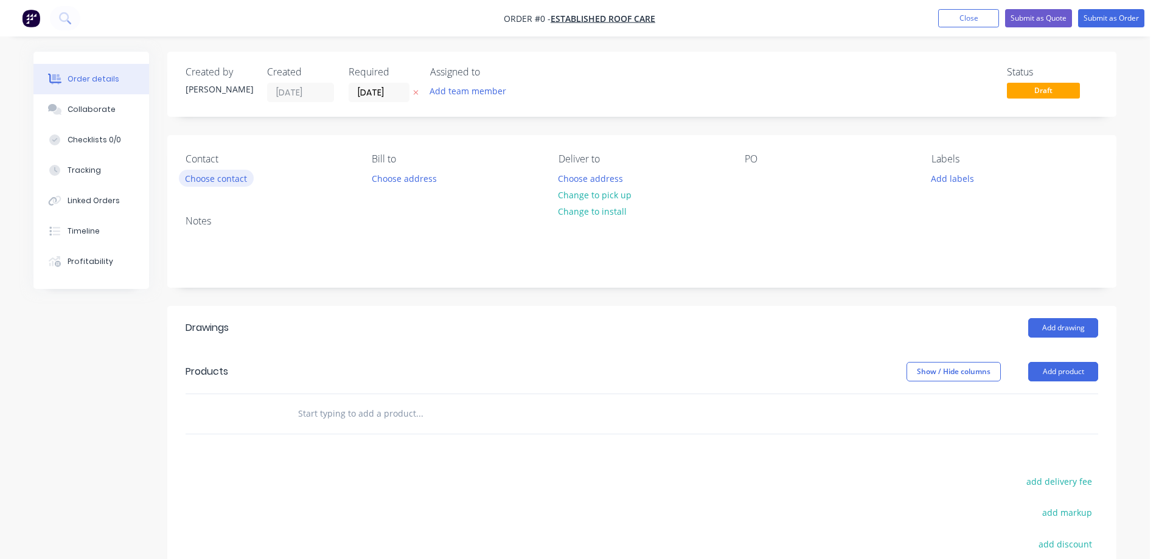
click at [231, 178] on button "Choose contact" at bounding box center [216, 178] width 75 height 16
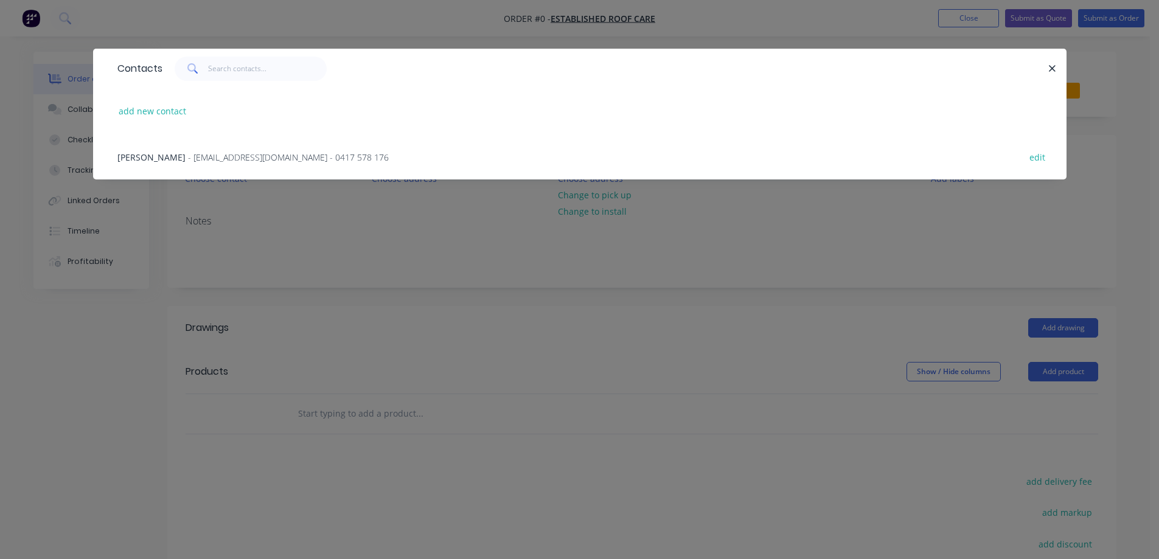
click at [188, 159] on span "- ranieriplumb@gmail.com - 0417 578 176" at bounding box center [288, 158] width 201 height 12
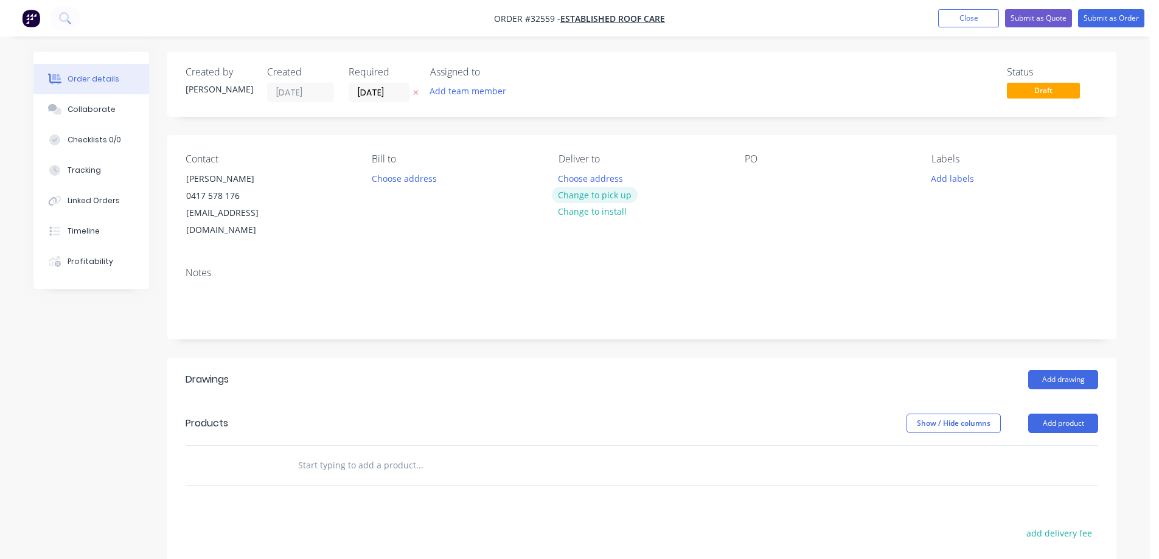
click at [621, 197] on button "Change to pick up" at bounding box center [595, 195] width 86 height 16
click at [750, 181] on div at bounding box center [754, 179] width 19 height 18
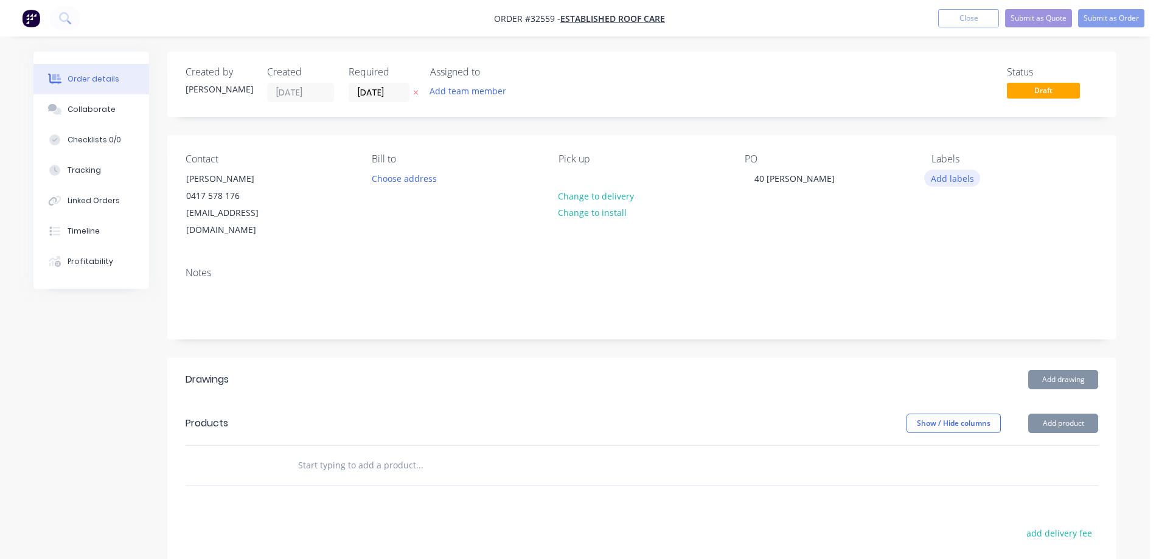
drag, startPoint x: 963, startPoint y: 179, endPoint x: 953, endPoint y: 184, distance: 11.7
click at [954, 184] on button "Add labels" at bounding box center [952, 178] width 56 height 16
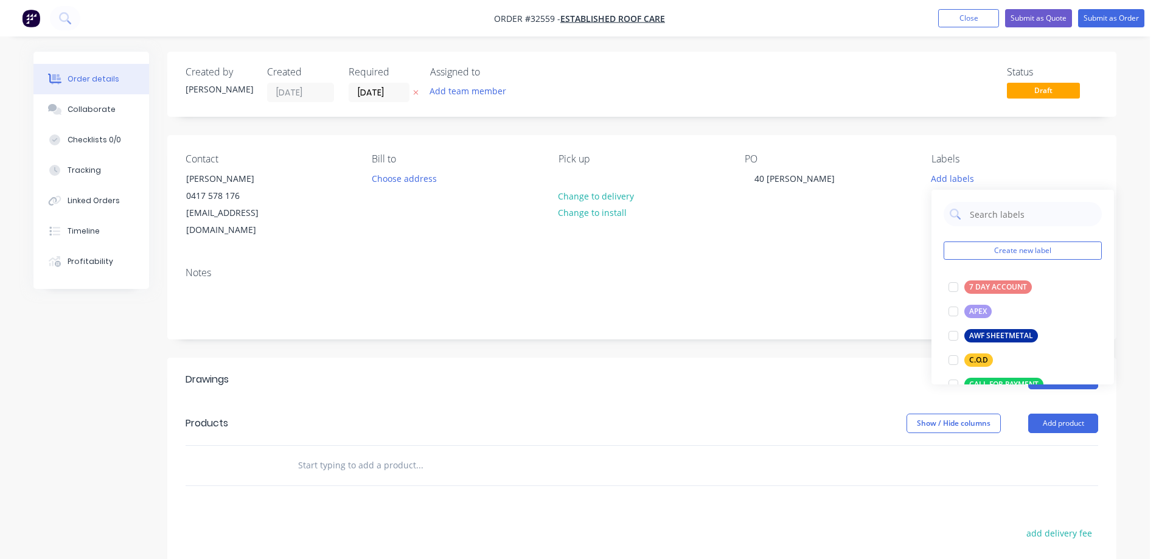
scroll to position [304, 0]
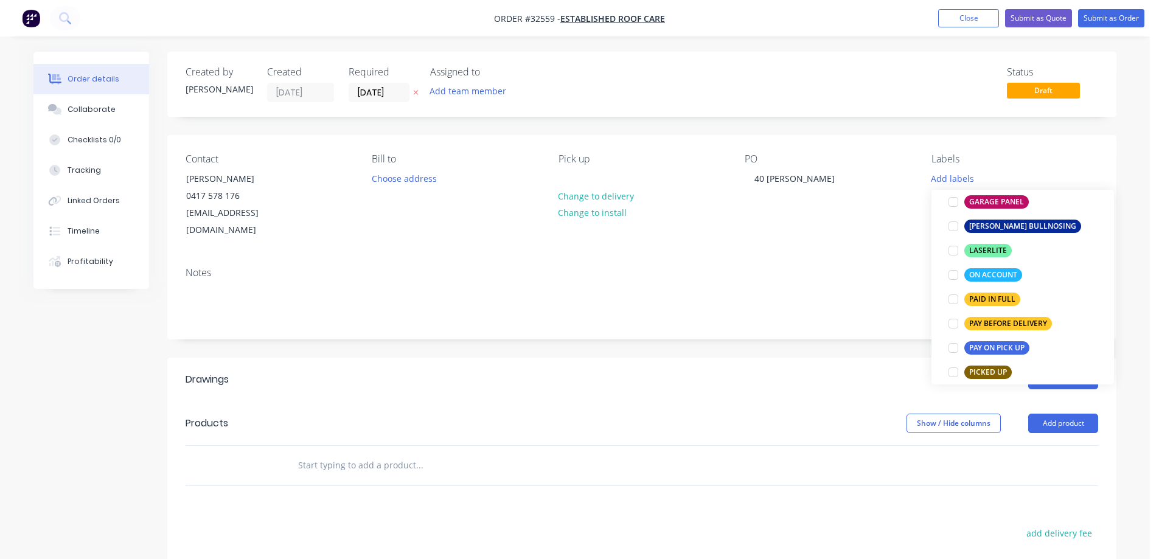
drag, startPoint x: 952, startPoint y: 272, endPoint x: 518, endPoint y: 327, distance: 436.7
click at [948, 273] on div at bounding box center [953, 275] width 24 height 24
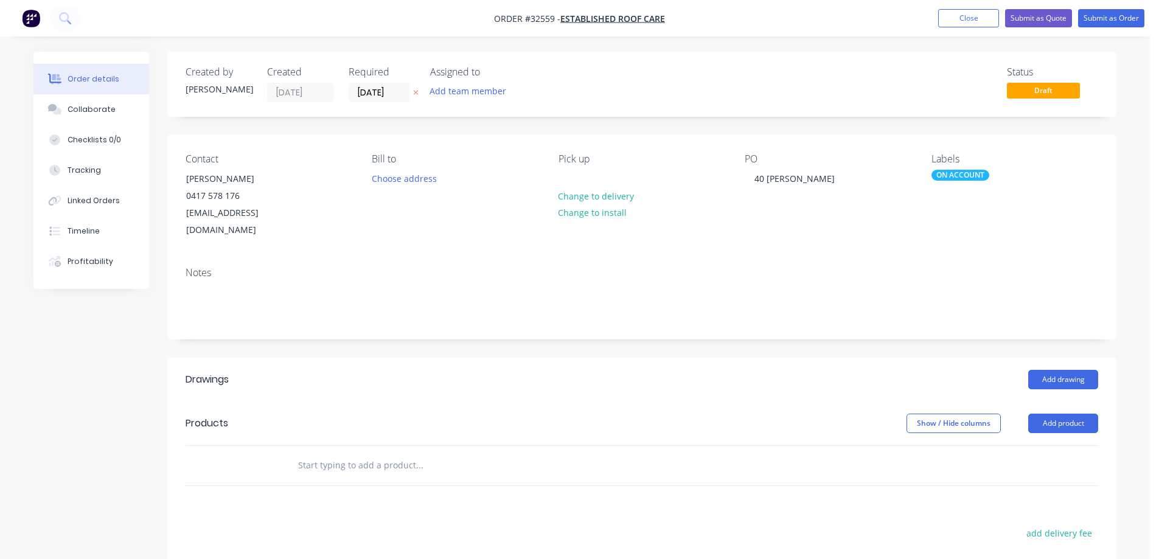
click at [476, 358] on header "Drawings Add drawing" at bounding box center [641, 380] width 949 height 44
click at [1077, 370] on button "Add drawing" at bounding box center [1063, 379] width 70 height 19
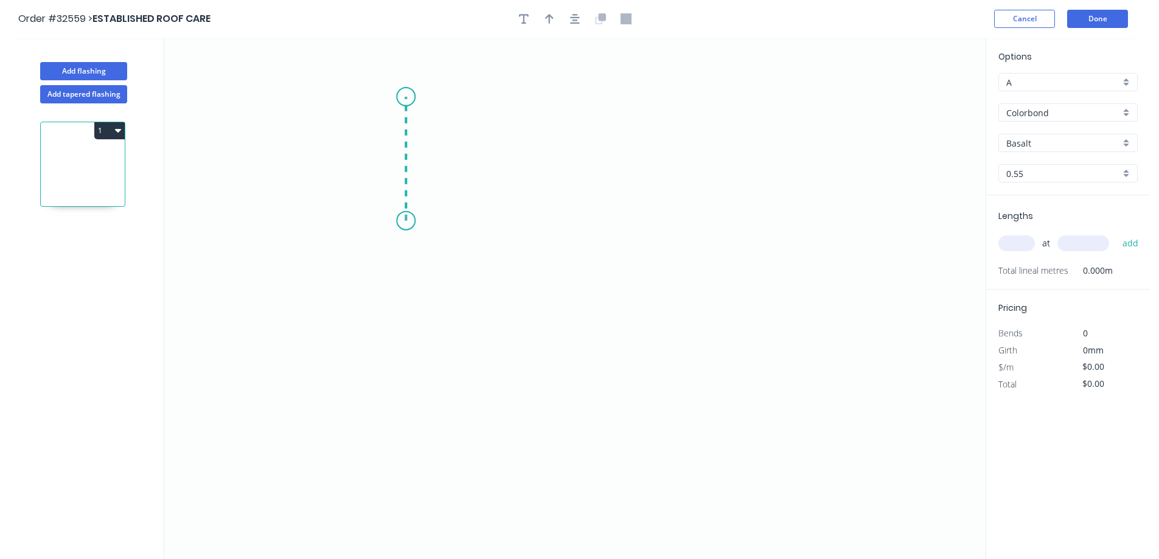
drag, startPoint x: 406, startPoint y: 221, endPoint x: 403, endPoint y: 97, distance: 124.2
click at [403, 97] on icon "0" at bounding box center [575, 299] width 822 height 522
drag, startPoint x: 403, startPoint y: 97, endPoint x: 699, endPoint y: 96, distance: 295.8
click at [699, 96] on icon "0 ?" at bounding box center [575, 299] width 822 height 522
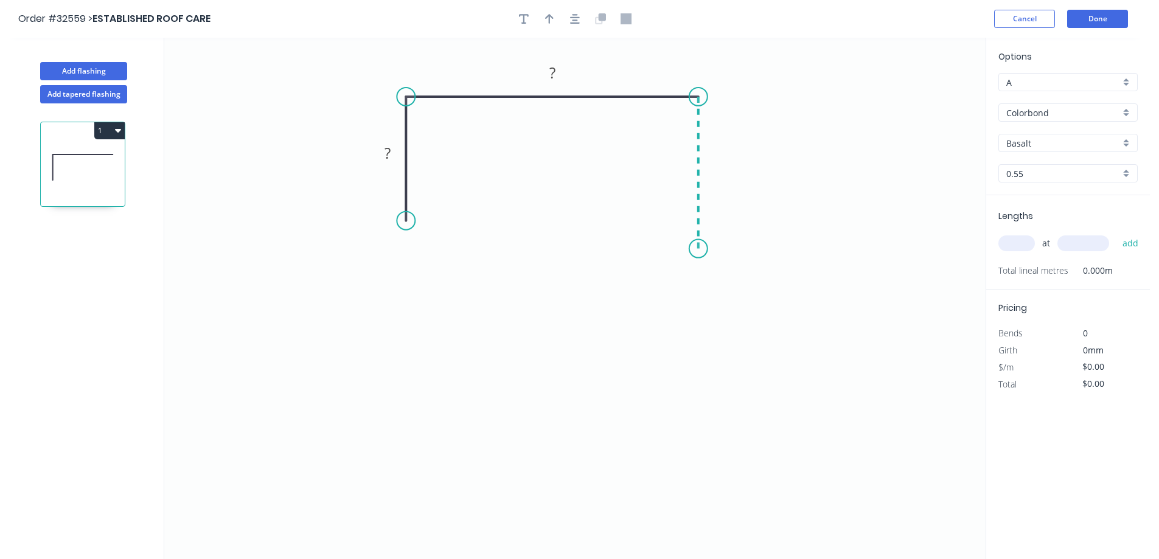
click at [692, 249] on icon "0 ? ?" at bounding box center [575, 299] width 822 height 522
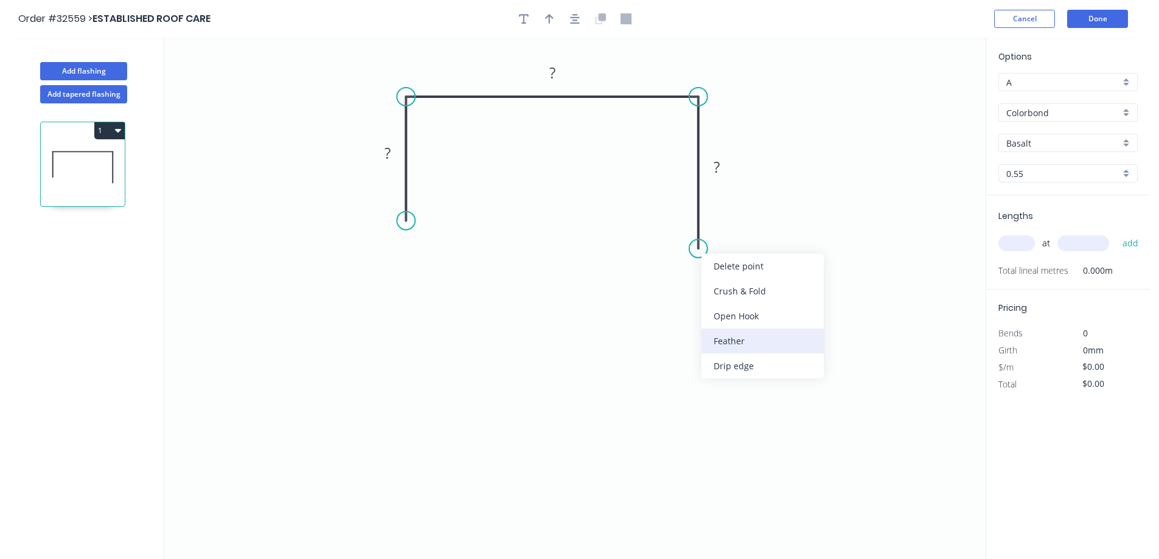
click at [737, 349] on div "Feather" at bounding box center [763, 341] width 122 height 25
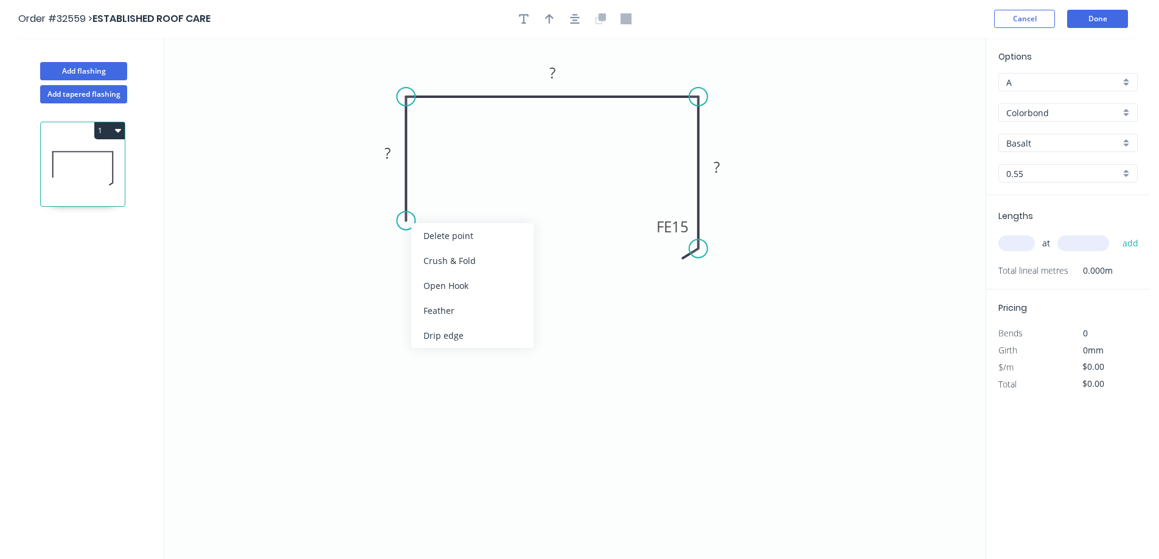
click at [459, 330] on div "Drip edge" at bounding box center [472, 335] width 122 height 25
click at [391, 155] on rect at bounding box center [387, 153] width 24 height 17
click at [688, 228] on tspan "15" at bounding box center [680, 227] width 17 height 20
click at [389, 152] on tspan "?" at bounding box center [388, 153] width 6 height 20
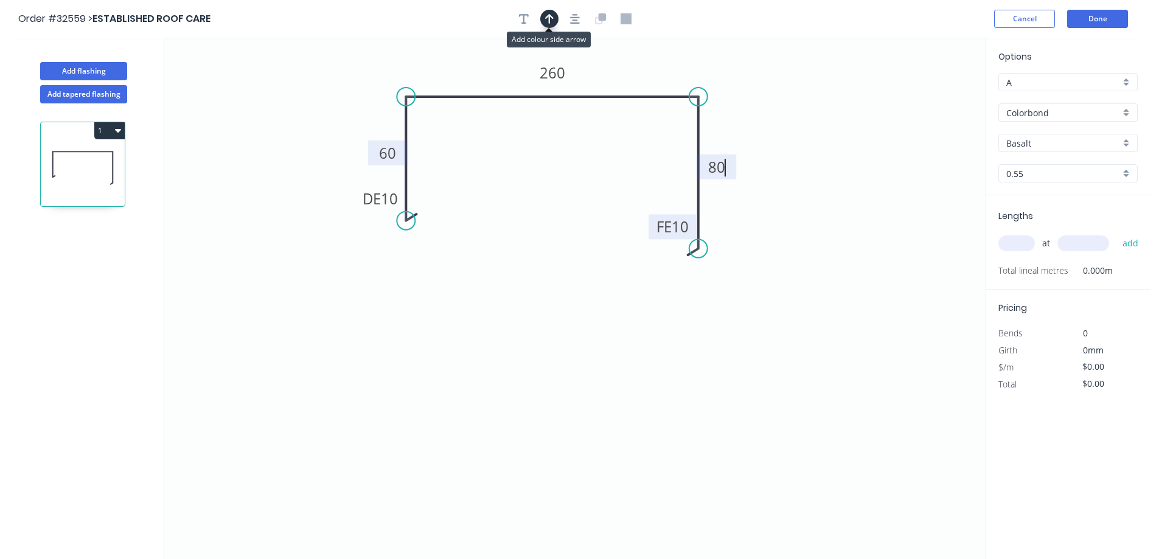
click at [554, 20] on button "button" at bounding box center [549, 19] width 18 height 18
type input "$25.01"
drag, startPoint x: 923, startPoint y: 97, endPoint x: 421, endPoint y: 72, distance: 502.7
click at [421, 72] on icon at bounding box center [421, 58] width 11 height 39
click at [574, 21] on icon "button" at bounding box center [575, 19] width 10 height 10
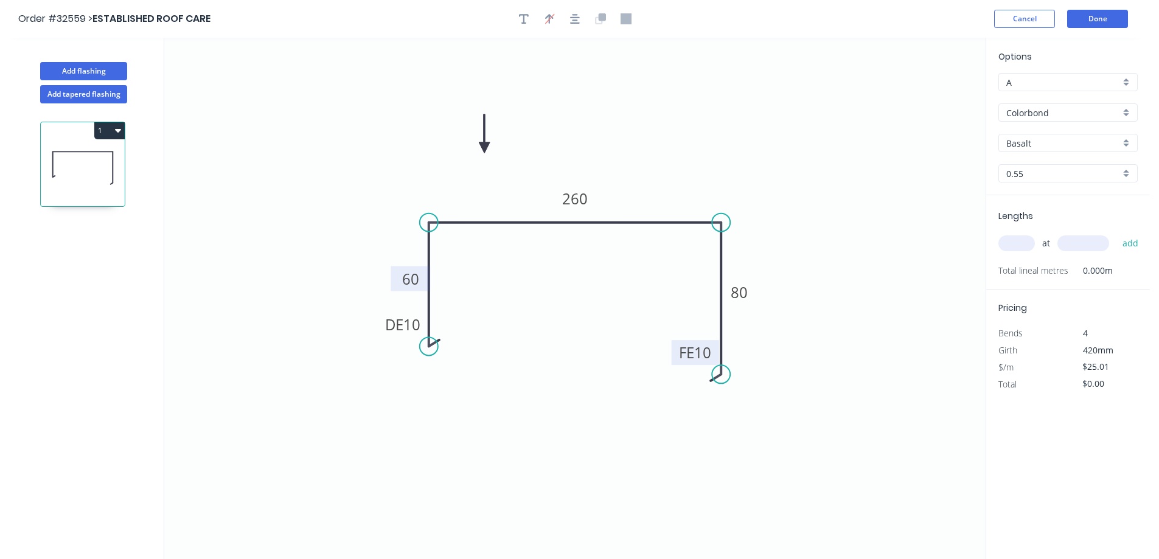
drag, startPoint x: 424, startPoint y: 70, endPoint x: 489, endPoint y: 154, distance: 106.3
click at [489, 153] on icon at bounding box center [484, 133] width 11 height 39
click at [1047, 142] on input "Basalt" at bounding box center [1064, 143] width 114 height 13
click at [1063, 162] on div "Surfmist" at bounding box center [1068, 166] width 138 height 21
type input "Surfmist"
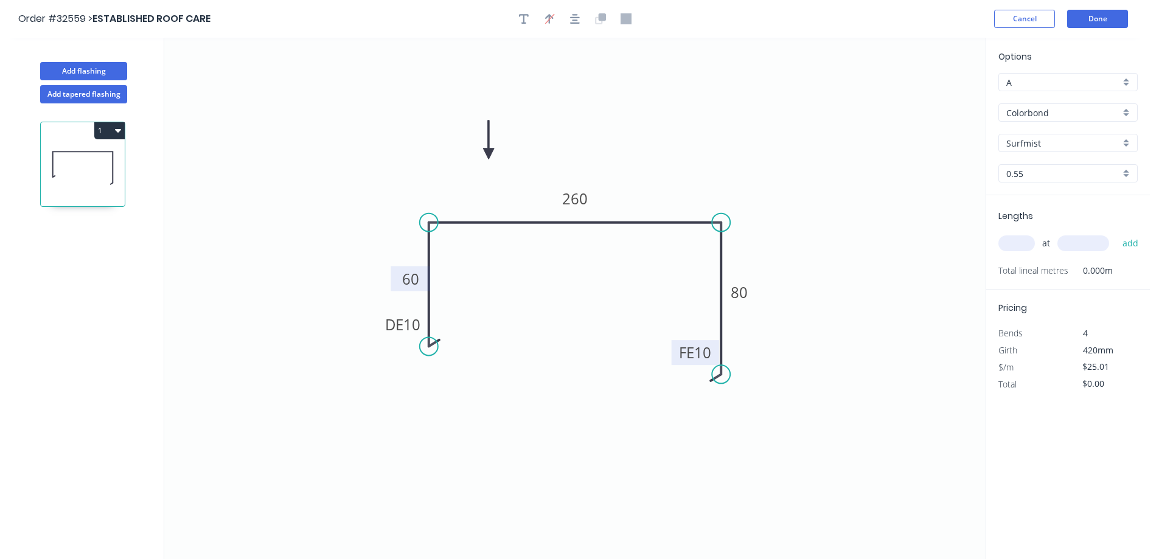
click at [1020, 246] on input "text" at bounding box center [1017, 244] width 37 height 16
type input "2"
type input "6000"
click at [1117, 233] on button "add" at bounding box center [1131, 243] width 29 height 21
type input "$300.12"
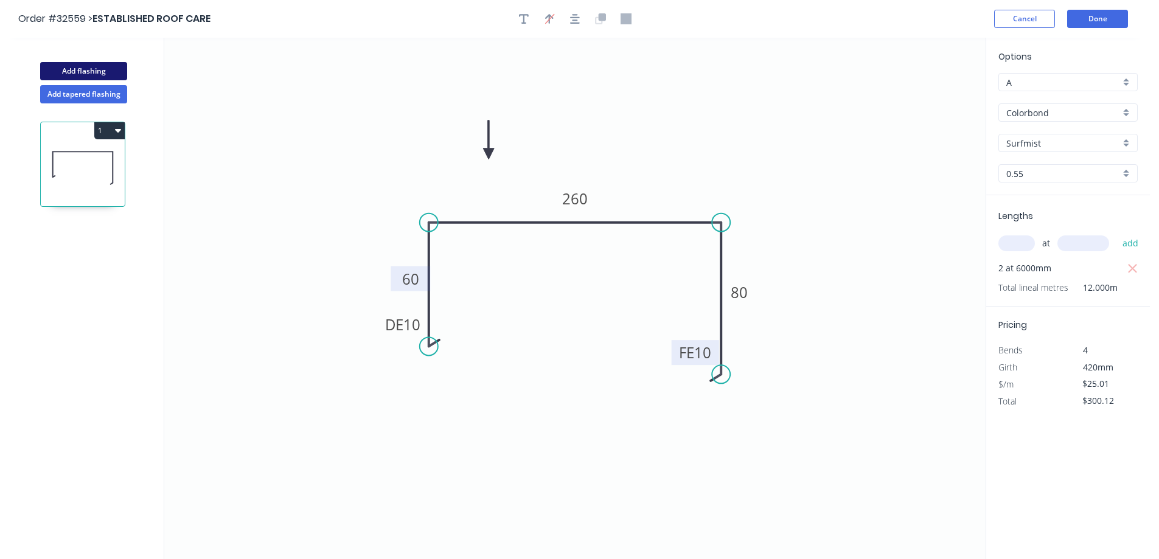
click at [77, 71] on button "Add flashing" at bounding box center [83, 71] width 87 height 18
type input "$0.00"
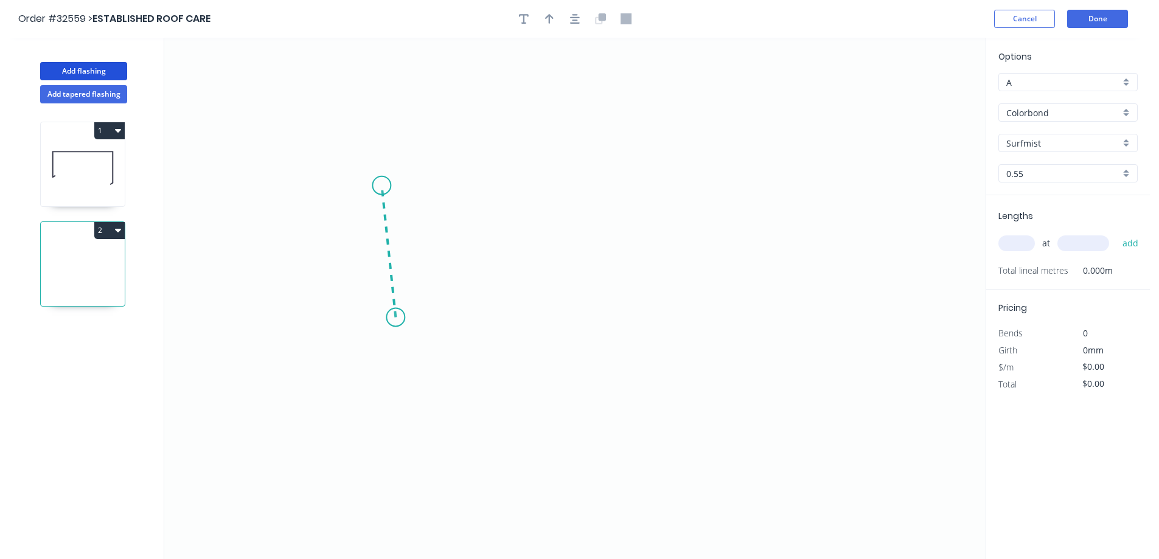
drag, startPoint x: 396, startPoint y: 318, endPoint x: 382, endPoint y: 186, distance: 132.8
click at [382, 186] on icon "0" at bounding box center [575, 299] width 822 height 522
click at [713, 190] on icon "0 ?" at bounding box center [575, 299] width 822 height 522
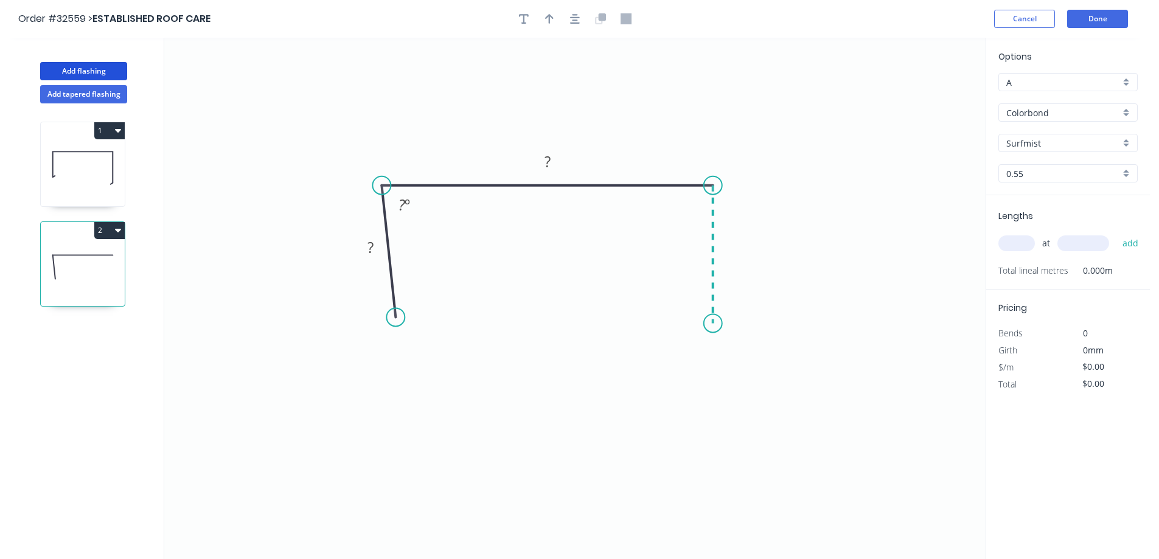
drag, startPoint x: 713, startPoint y: 190, endPoint x: 1106, endPoint y: 158, distance: 394.5
click at [713, 324] on icon "0 ? ? ? º" at bounding box center [575, 299] width 822 height 522
drag, startPoint x: 394, startPoint y: 319, endPoint x: 378, endPoint y: 324, distance: 16.6
click at [378, 324] on circle at bounding box center [381, 324] width 18 height 18
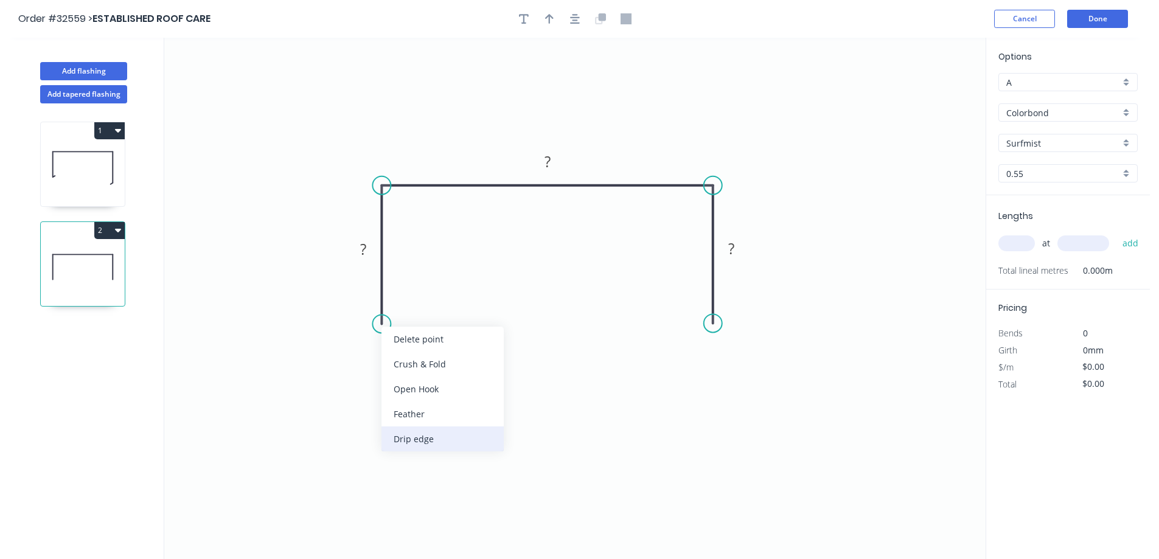
click at [421, 441] on div "Drip edge" at bounding box center [443, 439] width 122 height 25
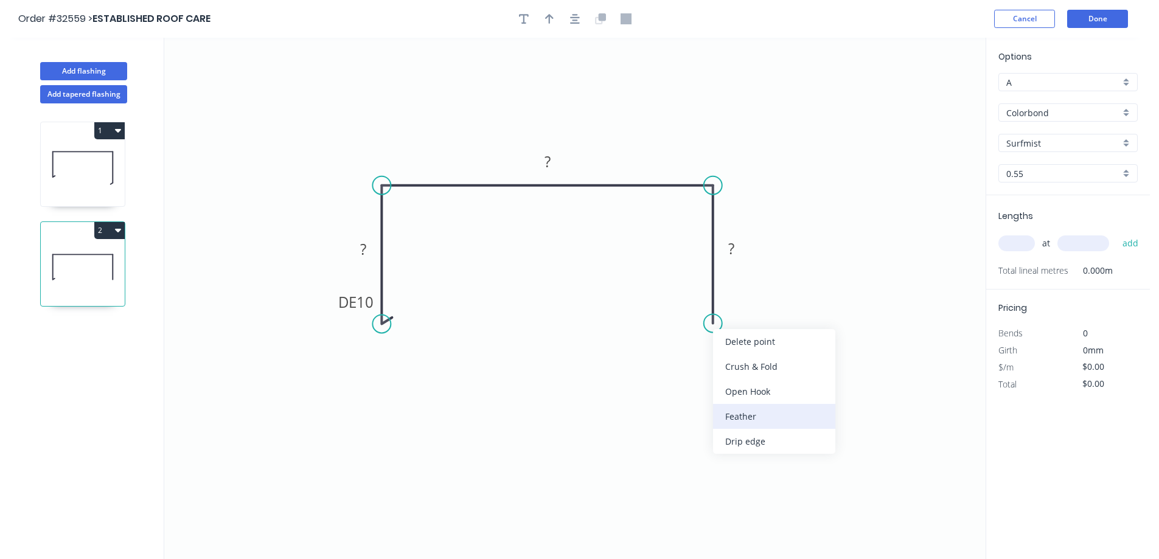
click at [733, 418] on div "Feather" at bounding box center [774, 416] width 122 height 25
drag, startPoint x: 695, startPoint y: 299, endPoint x: 729, endPoint y: 293, distance: 34.6
click at [696, 299] on tspan "15" at bounding box center [694, 302] width 17 height 20
click at [706, 304] on rect at bounding box center [686, 301] width 47 height 25
click at [699, 302] on tspan "15" at bounding box center [694, 302] width 17 height 20
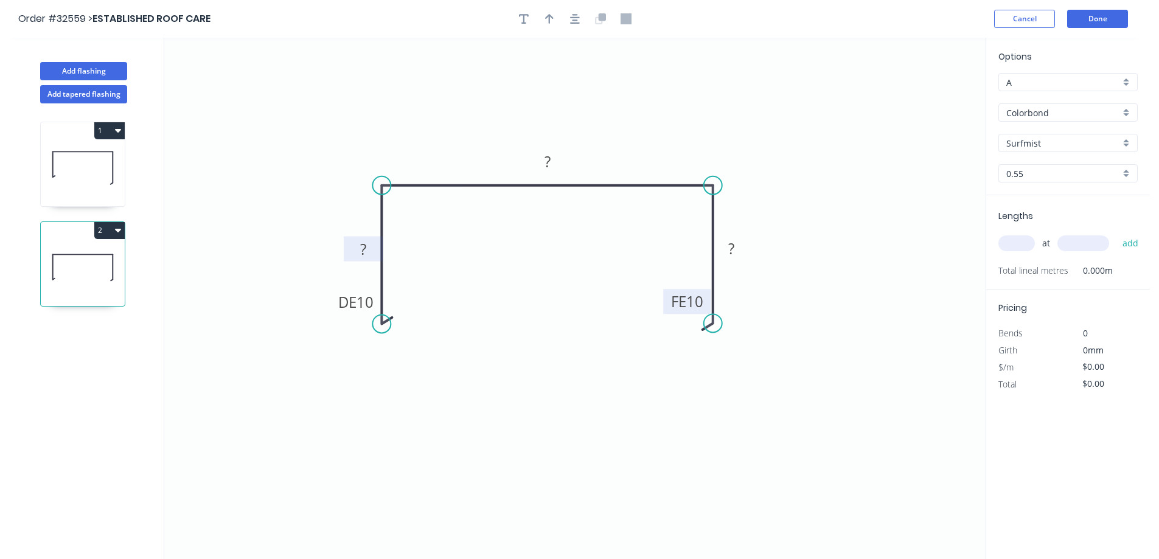
click at [367, 246] on g "?" at bounding box center [363, 249] width 24 height 20
drag, startPoint x: 546, startPoint y: 20, endPoint x: 698, endPoint y: 66, distance: 159.0
click at [553, 19] on icon "button" at bounding box center [549, 18] width 9 height 11
type input "$25.01"
drag, startPoint x: 924, startPoint y: 95, endPoint x: 613, endPoint y: 141, distance: 313.7
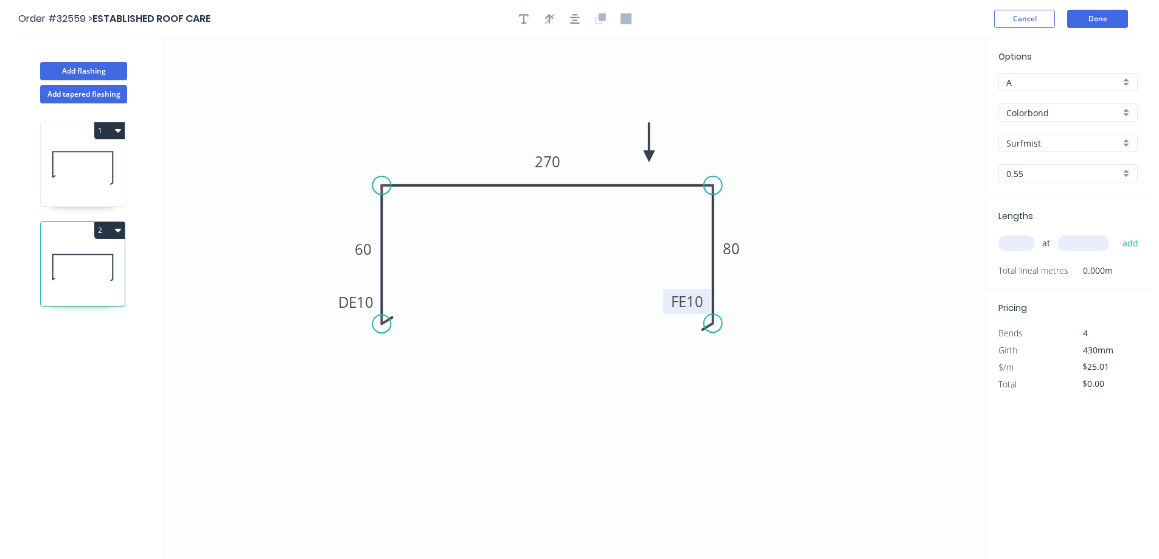
click at [648, 156] on icon at bounding box center [649, 142] width 11 height 39
click at [576, 23] on icon "button" at bounding box center [575, 19] width 10 height 10
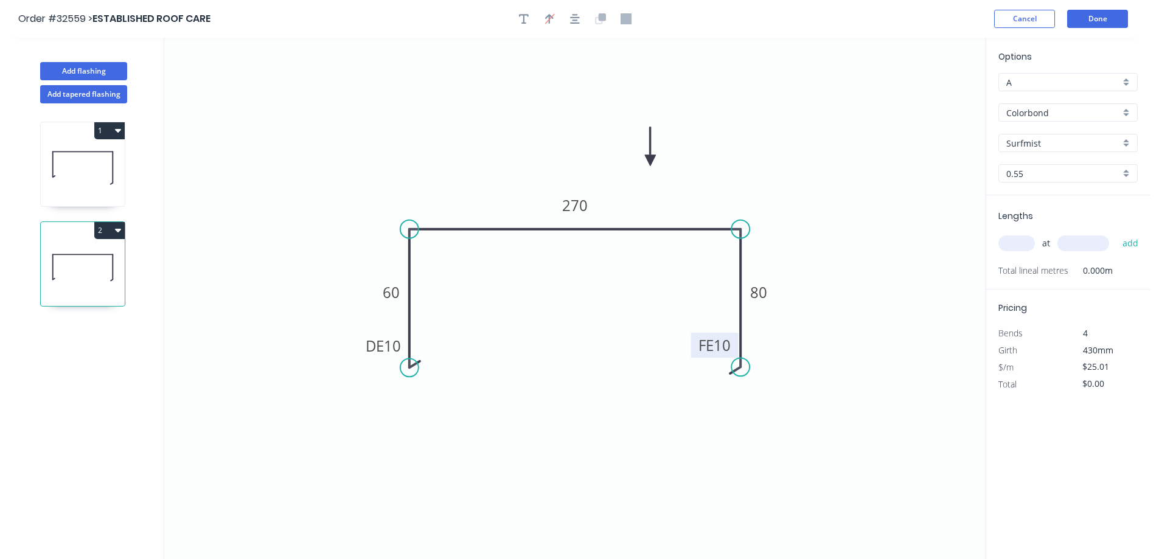
drag, startPoint x: 646, startPoint y: 146, endPoint x: 649, endPoint y: 159, distance: 13.7
click at [651, 160] on icon at bounding box center [650, 146] width 11 height 39
click at [1024, 242] on input "text" at bounding box center [1017, 244] width 37 height 16
type input "1"
type input "2200"
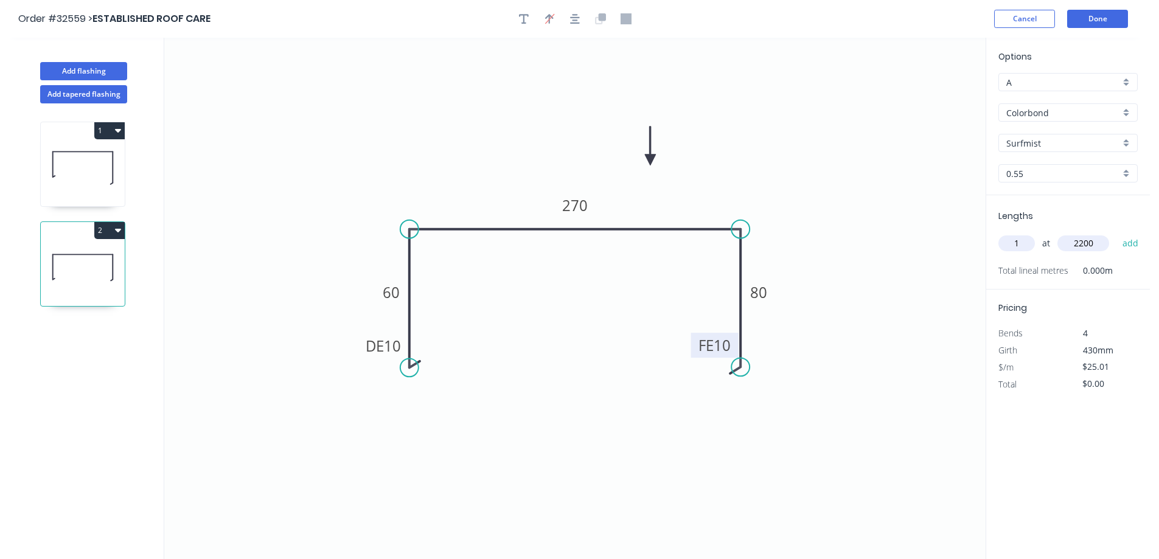
click at [1117, 233] on button "add" at bounding box center [1131, 243] width 29 height 21
type input "$55.02"
type input "2"
type input "4400"
click at [1117, 233] on button "add" at bounding box center [1131, 243] width 29 height 21
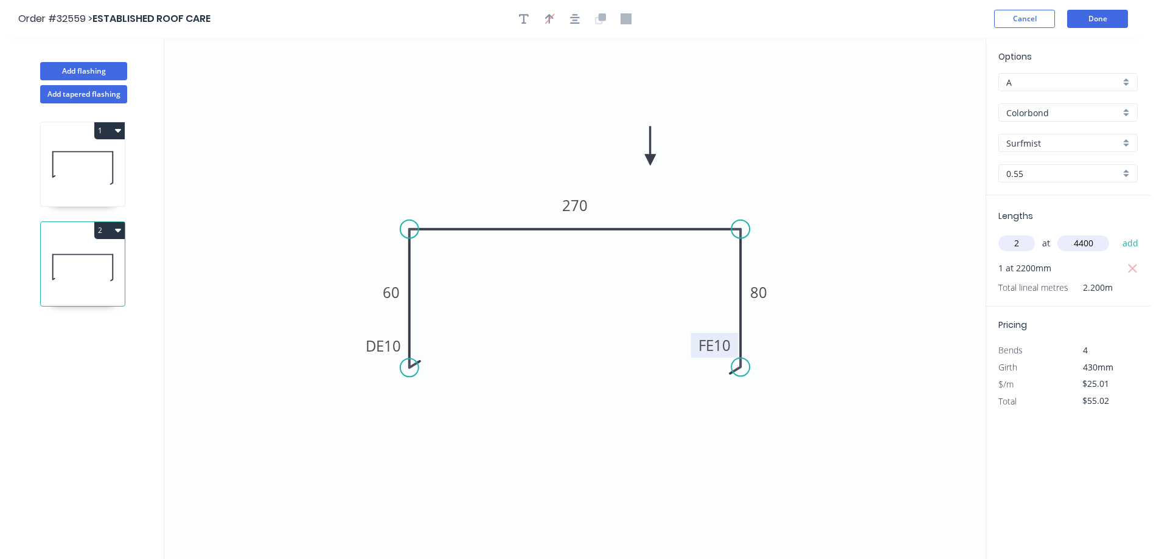
type input "$275.11"
click at [103, 69] on button "Add flashing" at bounding box center [83, 71] width 87 height 18
type input "$0.00"
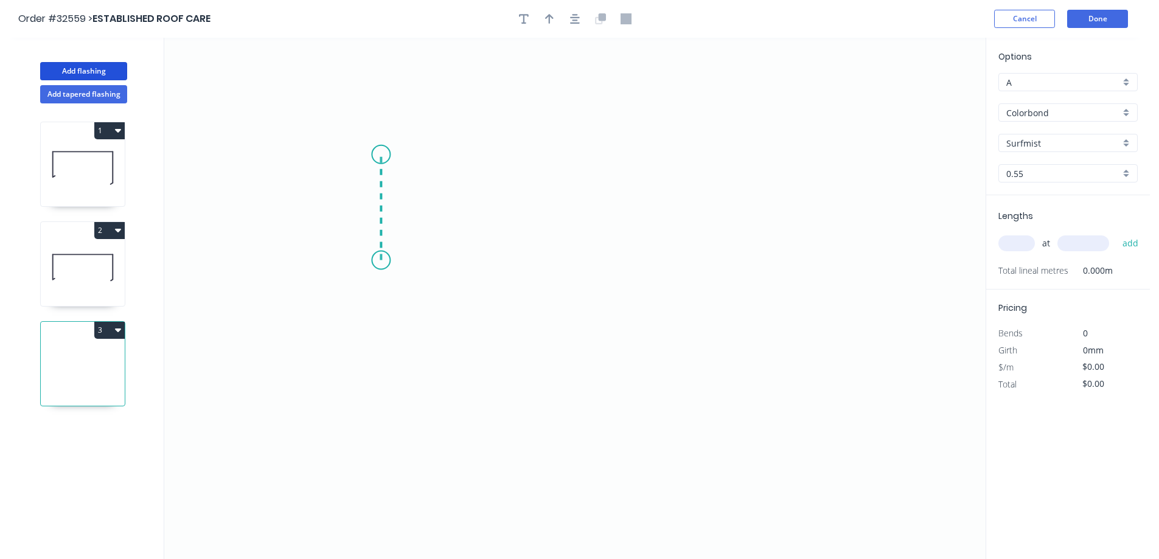
drag, startPoint x: 381, startPoint y: 259, endPoint x: 379, endPoint y: 155, distance: 104.1
click at [379, 155] on icon "0" at bounding box center [575, 299] width 822 height 522
click at [612, 166] on icon "0 ?" at bounding box center [575, 299] width 822 height 522
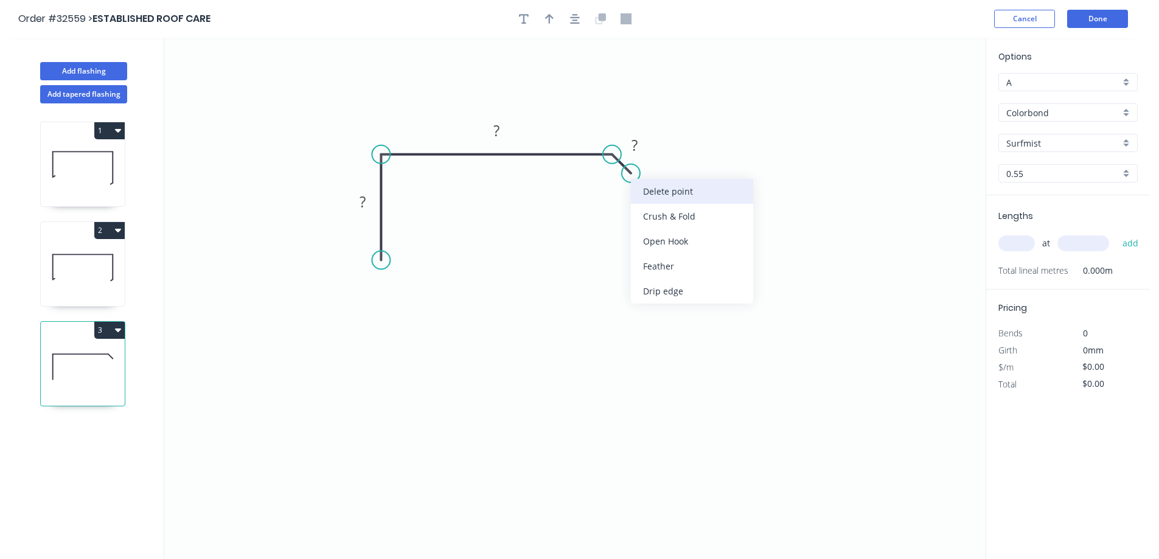
click at [658, 195] on div "Delete point" at bounding box center [692, 191] width 122 height 25
drag, startPoint x: 655, startPoint y: 248, endPoint x: 651, endPoint y: 242, distance: 7.1
click at [654, 247] on div "Feather" at bounding box center [681, 243] width 122 height 25
click at [644, 123] on rect at bounding box center [627, 122] width 47 height 25
click at [641, 122] on tspan "15" at bounding box center [635, 123] width 17 height 20
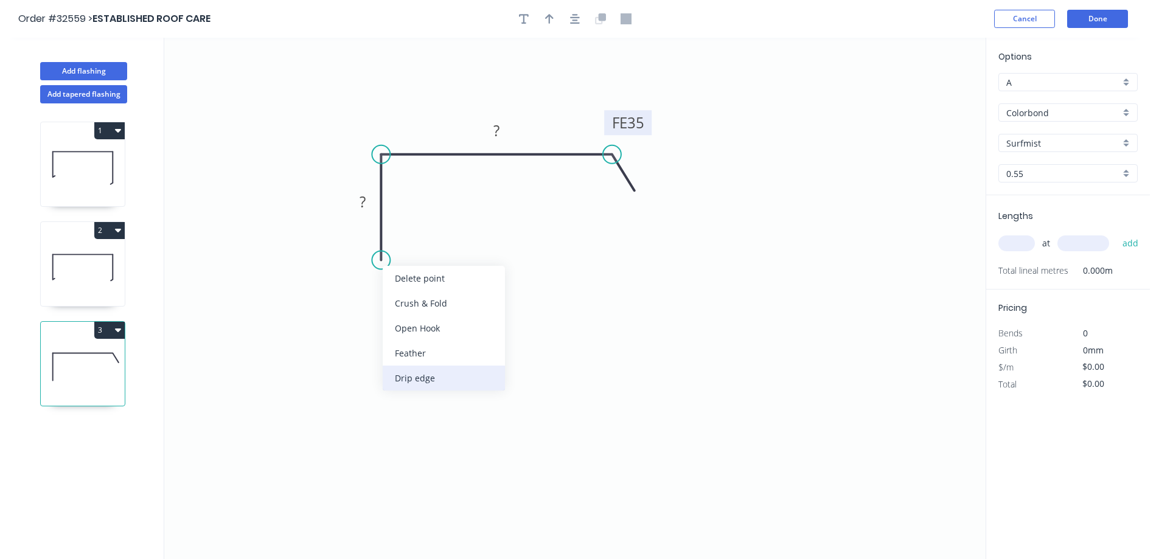
click at [406, 383] on div "Drip edge" at bounding box center [444, 378] width 122 height 25
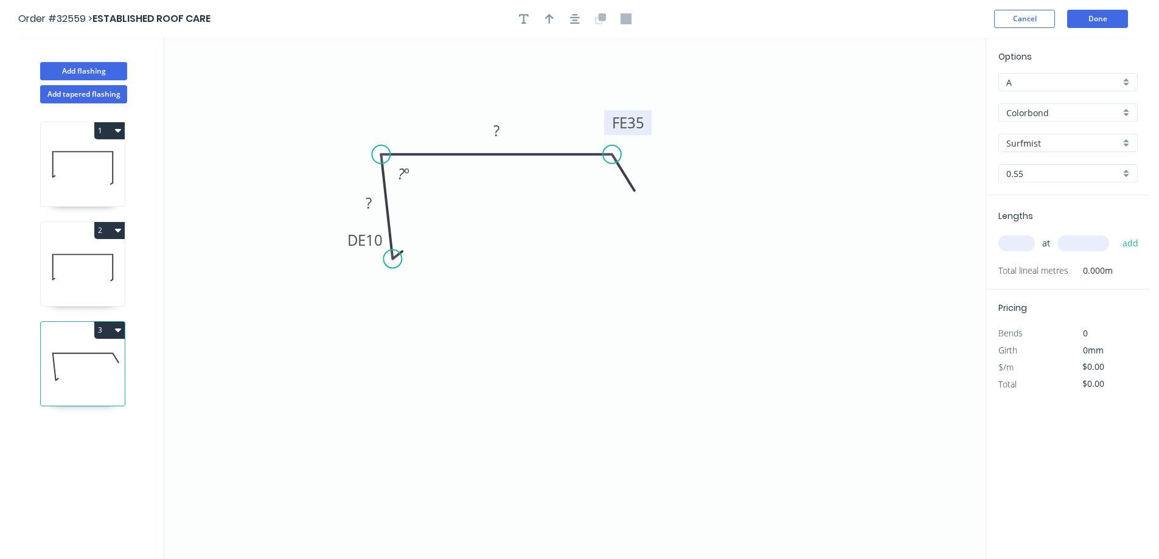
drag, startPoint x: 380, startPoint y: 260, endPoint x: 393, endPoint y: 259, distance: 12.2
click at [393, 259] on circle at bounding box center [392, 259] width 18 height 18
drag, startPoint x: 371, startPoint y: 201, endPoint x: 601, endPoint y: 134, distance: 239.0
click at [372, 200] on tspan "?" at bounding box center [369, 203] width 6 height 20
click at [413, 170] on tspan "º" at bounding box center [415, 174] width 5 height 20
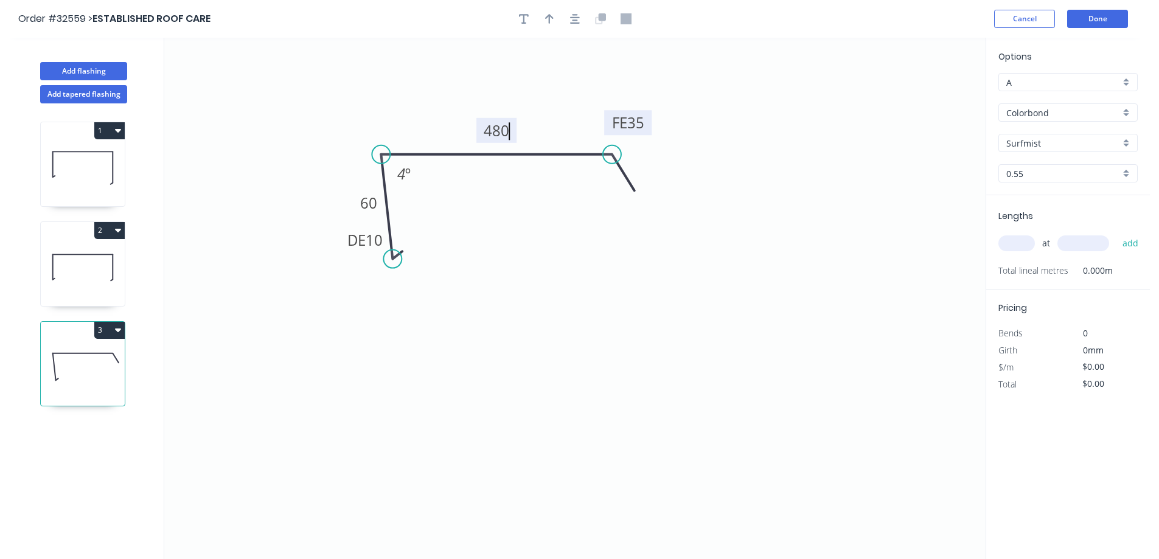
type input "$27.85"
drag, startPoint x: 646, startPoint y: 128, endPoint x: 678, endPoint y: 169, distance: 51.1
click at [678, 169] on rect at bounding box center [659, 162] width 47 height 25
click at [1027, 241] on input "text" at bounding box center [1017, 244] width 37 height 16
type input "1"
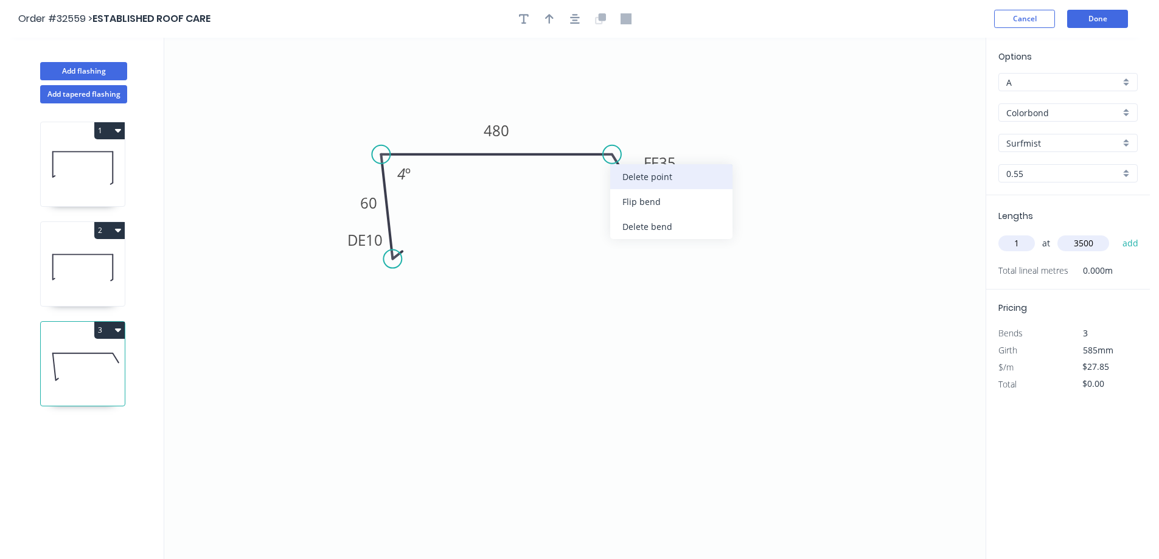
type input "3500"
drag, startPoint x: 641, startPoint y: 177, endPoint x: 632, endPoint y: 170, distance: 11.2
click at [641, 177] on div "Delete point" at bounding box center [671, 176] width 122 height 25
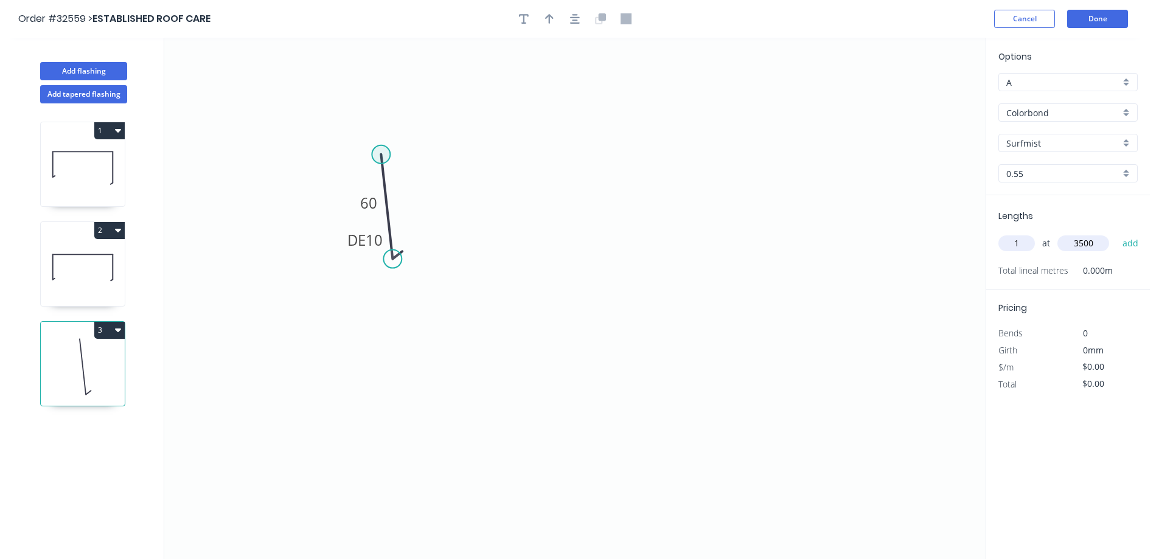
click at [389, 153] on circle at bounding box center [381, 154] width 18 height 18
drag, startPoint x: 386, startPoint y: 153, endPoint x: 642, endPoint y: 160, distance: 256.3
click at [642, 160] on icon "0 DE 10 60" at bounding box center [575, 299] width 822 height 522
click at [690, 185] on icon "0 DE 10 60 ? ? º" at bounding box center [575, 299] width 822 height 522
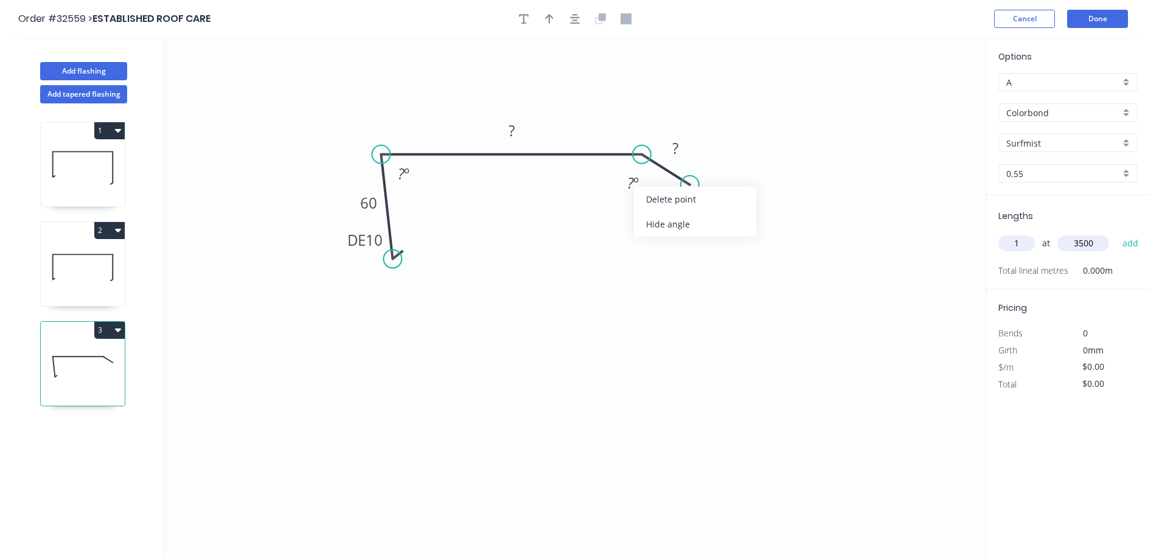
drag, startPoint x: 653, startPoint y: 229, endPoint x: 505, endPoint y: 197, distance: 151.4
click at [652, 229] on div "Hide angle" at bounding box center [695, 224] width 122 height 25
click at [408, 176] on tspan "º" at bounding box center [406, 174] width 5 height 20
drag, startPoint x: 546, startPoint y: 23, endPoint x: 882, endPoint y: 131, distance: 353.0
click at [548, 23] on icon "button" at bounding box center [549, 18] width 9 height 11
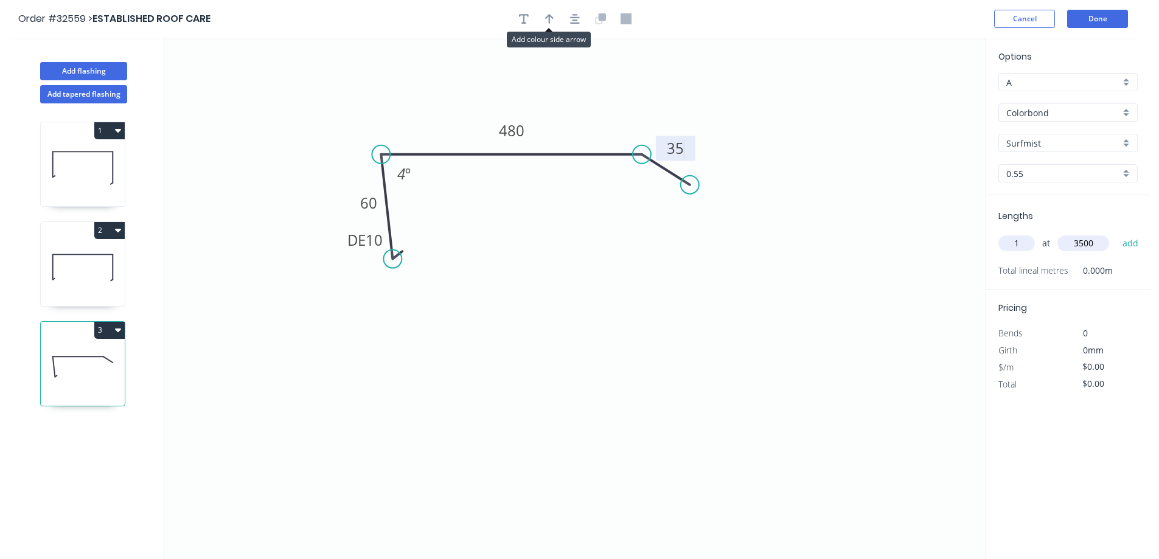
type input "$27.85"
drag, startPoint x: 927, startPoint y: 96, endPoint x: 555, endPoint y: 118, distance: 372.5
click at [555, 118] on icon at bounding box center [555, 104] width 11 height 39
drag, startPoint x: 1134, startPoint y: 243, endPoint x: 1108, endPoint y: 195, distance: 54.4
click at [1133, 242] on button "add" at bounding box center [1131, 243] width 29 height 21
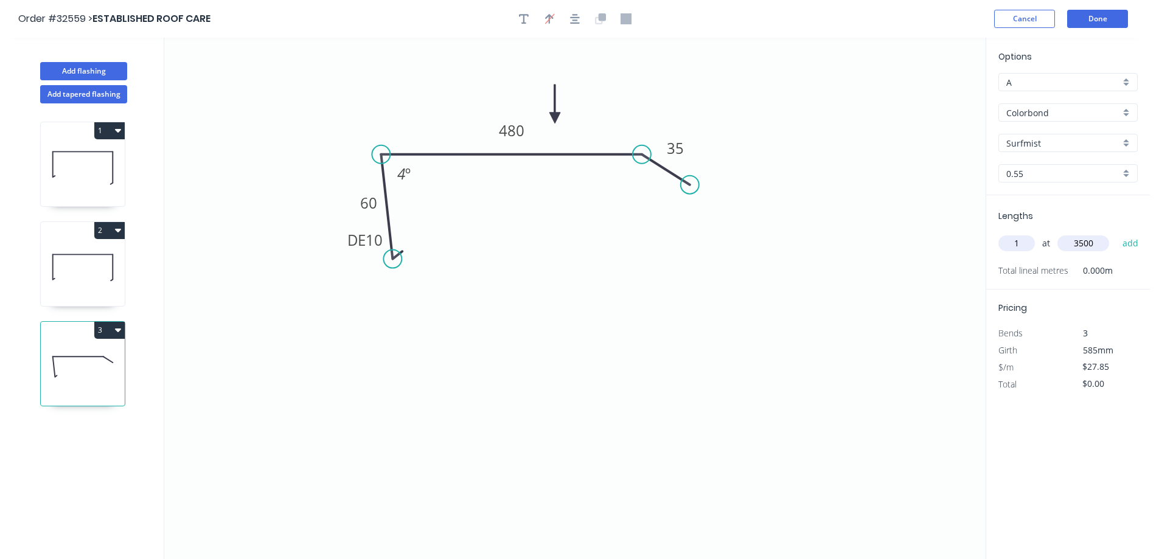
type input "$97.48"
click at [104, 72] on button "Add flashing" at bounding box center [83, 71] width 87 height 18
type input "$0.00"
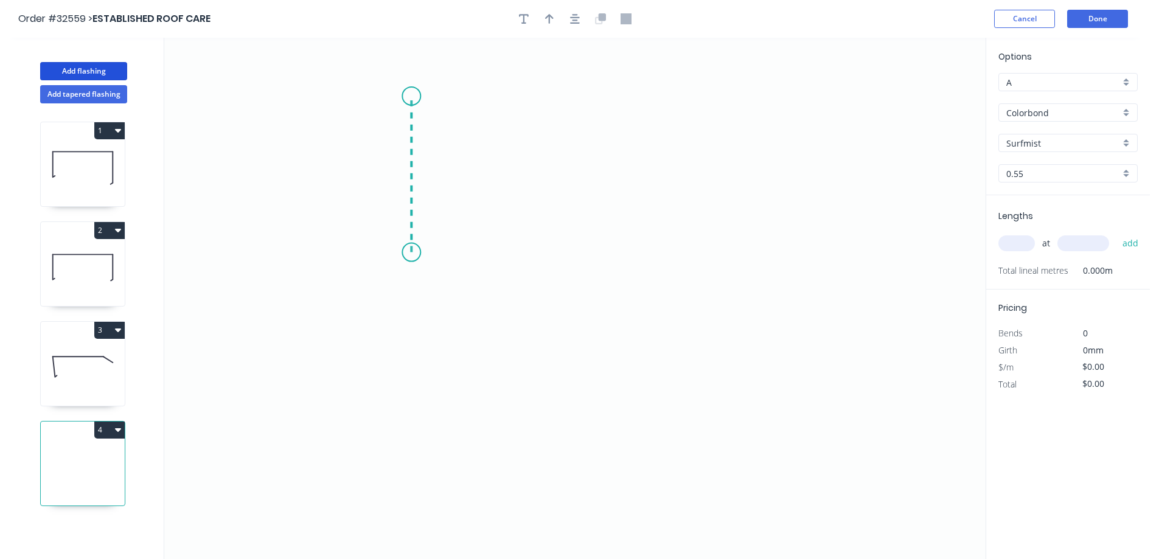
drag, startPoint x: 411, startPoint y: 253, endPoint x: 404, endPoint y: 96, distance: 156.6
click at [404, 96] on icon "0" at bounding box center [575, 299] width 822 height 522
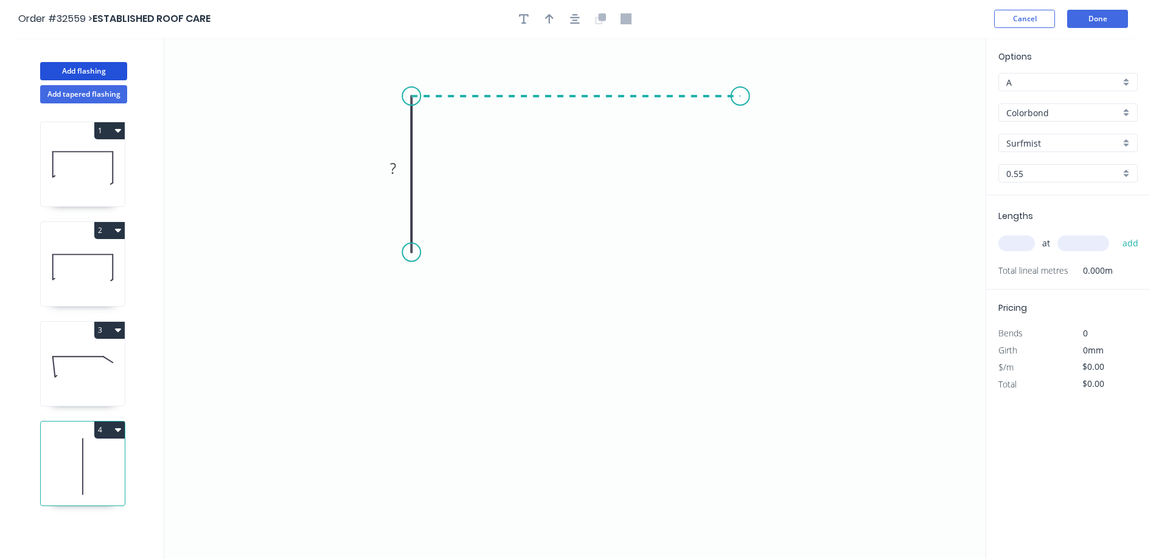
drag, startPoint x: 587, startPoint y: 96, endPoint x: 741, endPoint y: 94, distance: 153.4
click at [741, 94] on icon "0 ?" at bounding box center [575, 299] width 822 height 522
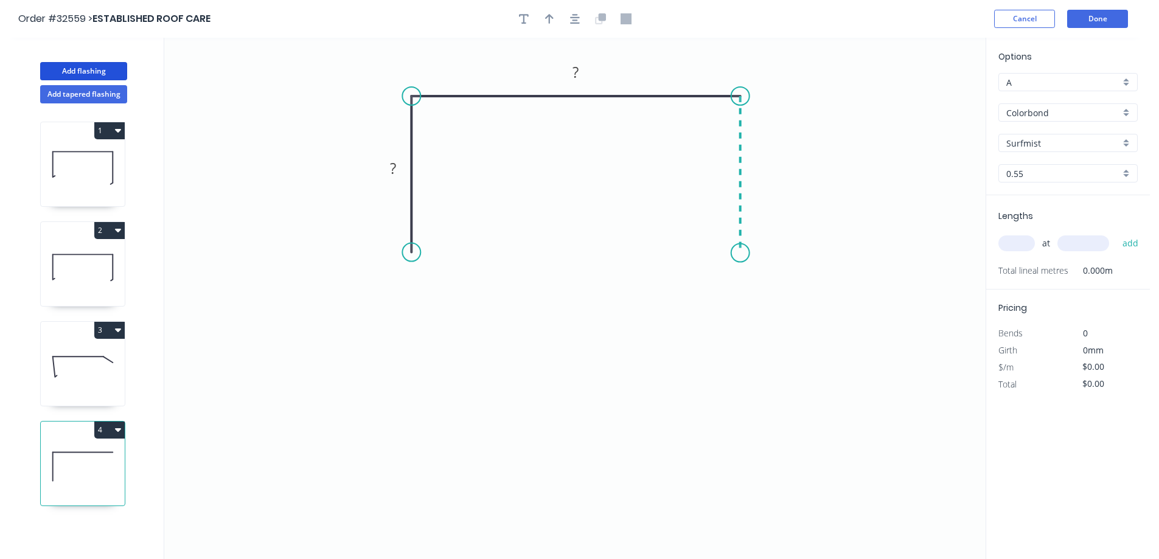
drag, startPoint x: 741, startPoint y: 94, endPoint x: 731, endPoint y: 253, distance: 159.7
click at [731, 253] on icon "0 ? ?" at bounding box center [575, 299] width 822 height 522
drag, startPoint x: 768, startPoint y: 373, endPoint x: 688, endPoint y: 341, distance: 85.8
click at [765, 369] on div "Drip edge" at bounding box center [799, 365] width 122 height 25
drag, startPoint x: 780, startPoint y: 298, endPoint x: 698, endPoint y: 293, distance: 81.7
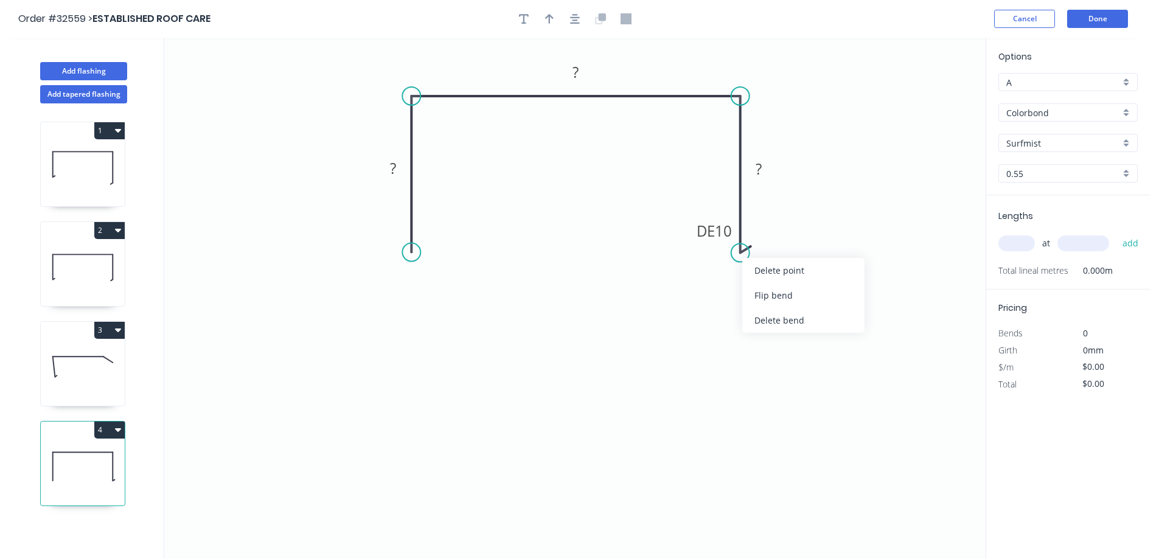
click at [777, 299] on div "Flip bend" at bounding box center [803, 295] width 122 height 25
drag, startPoint x: 444, startPoint y: 366, endPoint x: 434, endPoint y: 339, distance: 28.7
click at [442, 359] on div "Drip edge" at bounding box center [474, 366] width 122 height 25
click at [397, 170] on rect at bounding box center [393, 169] width 24 height 17
click at [567, 21] on button "button" at bounding box center [575, 19] width 18 height 18
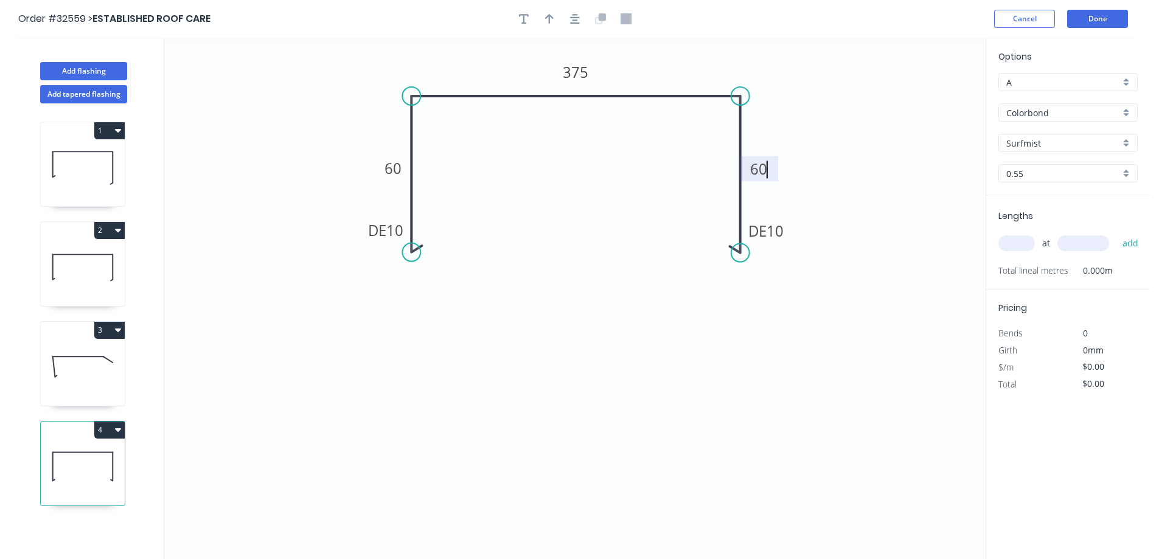
type input "$28.91"
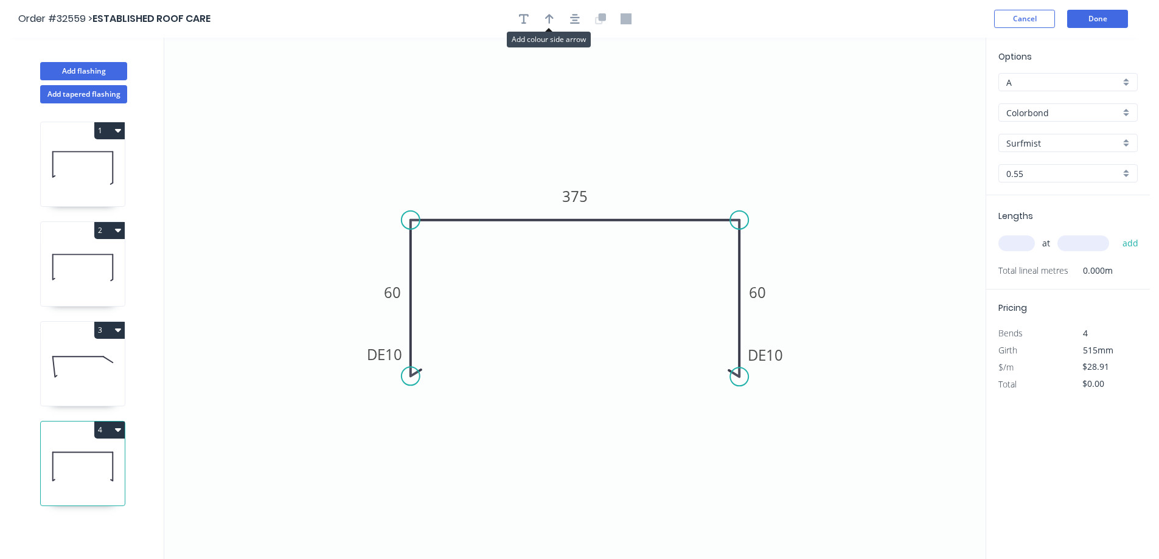
drag, startPoint x: 546, startPoint y: 21, endPoint x: 815, endPoint y: 145, distance: 296.3
click at [560, 24] on div at bounding box center [575, 19] width 128 height 18
click at [550, 23] on icon "button" at bounding box center [549, 19] width 9 height 10
drag, startPoint x: 923, startPoint y: 95, endPoint x: 492, endPoint y: 173, distance: 438.4
click at [492, 173] on icon at bounding box center [491, 158] width 11 height 39
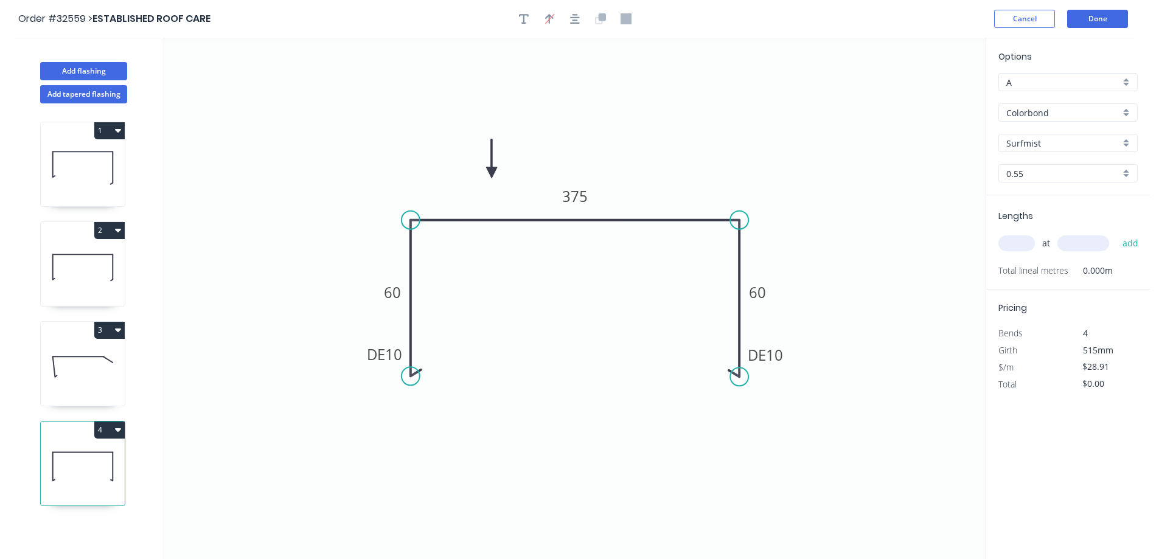
click at [1016, 246] on input "text" at bounding box center [1017, 244] width 37 height 16
type input "1"
type input "800"
click at [1117, 233] on button "add" at bounding box center [1131, 243] width 29 height 21
type input "$28.91"
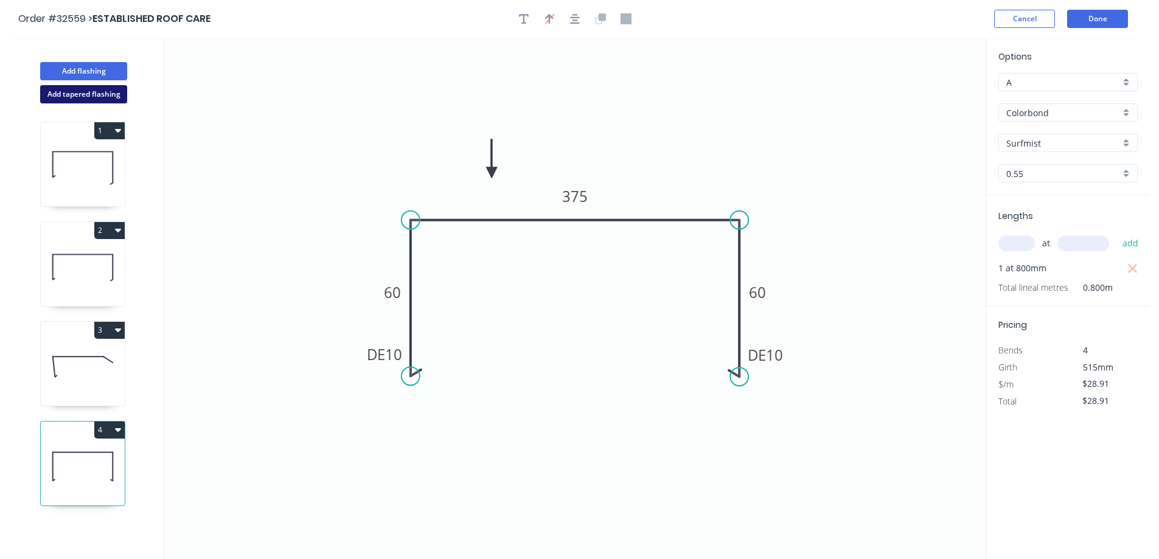
click at [68, 94] on button "Add tapered flashing" at bounding box center [83, 94] width 87 height 18
type input "$0.00"
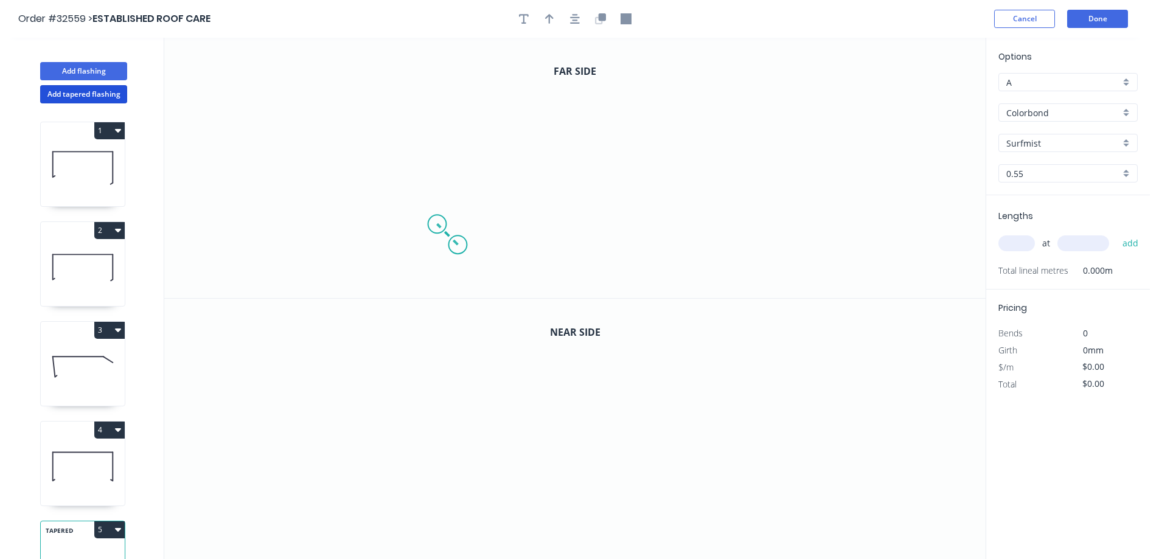
drag, startPoint x: 458, startPoint y: 245, endPoint x: 437, endPoint y: 222, distance: 31.0
click at [437, 222] on icon "0" at bounding box center [575, 168] width 822 height 260
drag, startPoint x: 437, startPoint y: 222, endPoint x: 435, endPoint y: 131, distance: 90.7
click at [435, 131] on icon "0 ?" at bounding box center [575, 168] width 822 height 260
drag, startPoint x: 621, startPoint y: 131, endPoint x: 688, endPoint y: 131, distance: 67.6
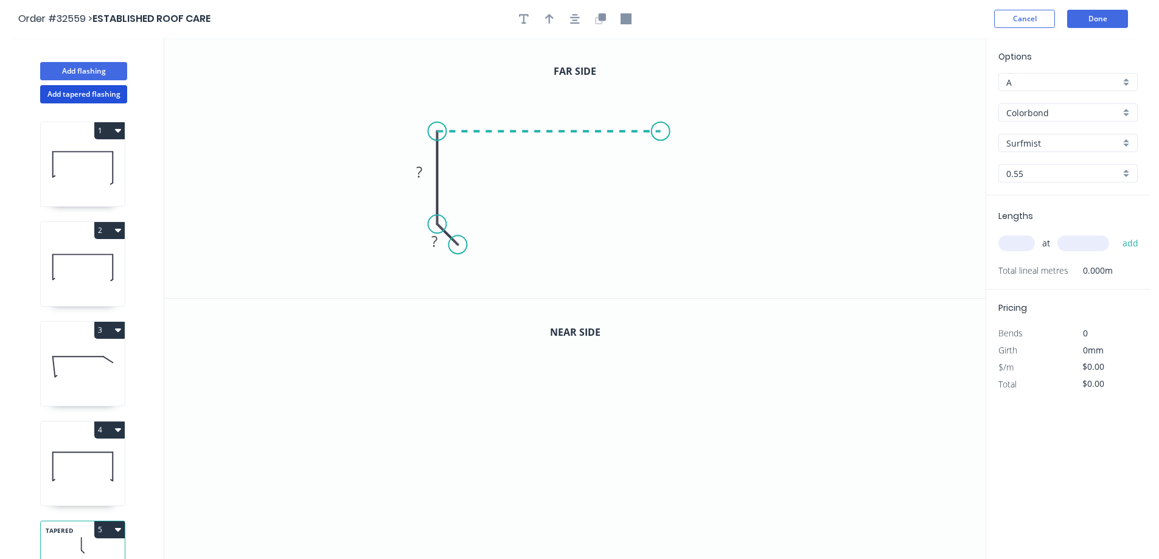
click at [688, 131] on icon "0 ? ?" at bounding box center [575, 168] width 822 height 260
drag, startPoint x: 688, startPoint y: 131, endPoint x: 696, endPoint y: 226, distance: 95.2
click at [696, 226] on icon "0 ? ? ?" at bounding box center [575, 168] width 822 height 260
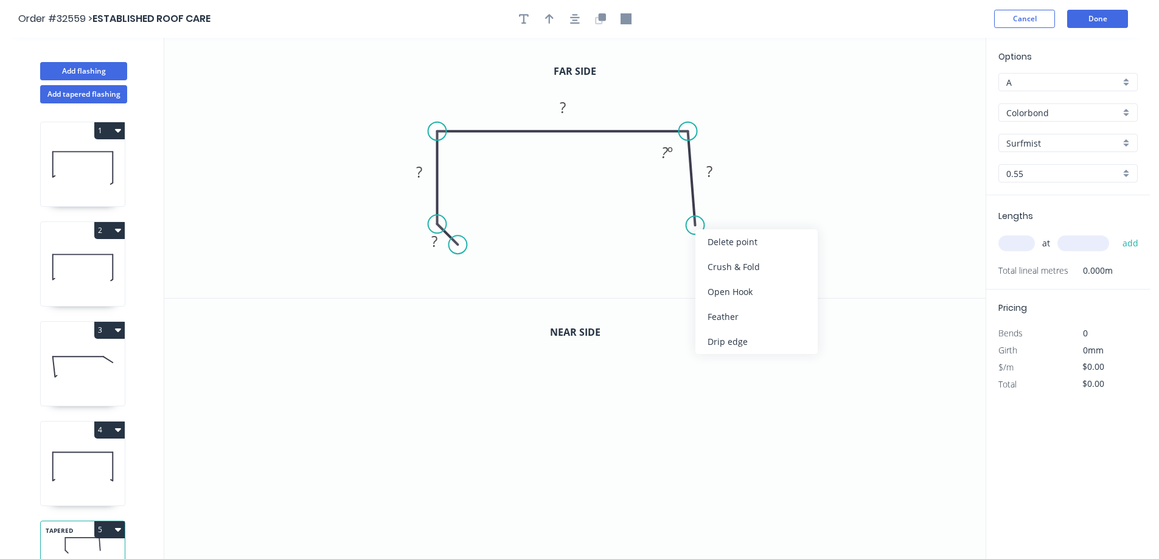
drag, startPoint x: 733, startPoint y: 346, endPoint x: 699, endPoint y: 259, distance: 93.7
click at [732, 343] on div "Drip edge" at bounding box center [757, 341] width 122 height 25
click at [731, 271] on div "Flip bend" at bounding box center [764, 271] width 122 height 25
drag, startPoint x: 697, startPoint y: 225, endPoint x: 690, endPoint y: 225, distance: 7.3
click at [690, 225] on circle at bounding box center [688, 224] width 18 height 18
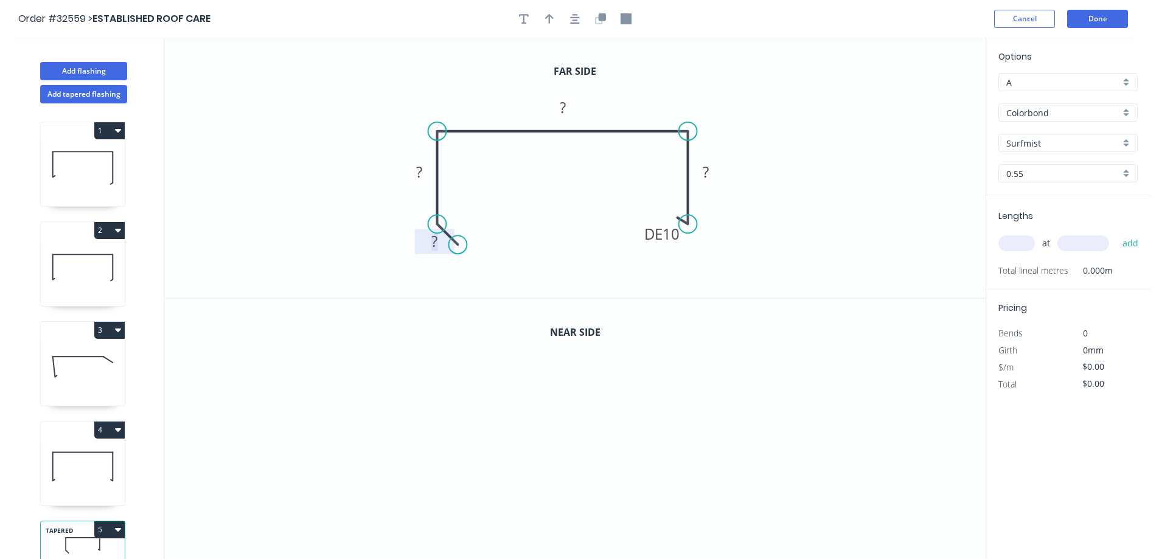
click at [439, 240] on rect at bounding box center [434, 242] width 24 height 17
click at [607, 18] on button "button" at bounding box center [601, 19] width 18 height 18
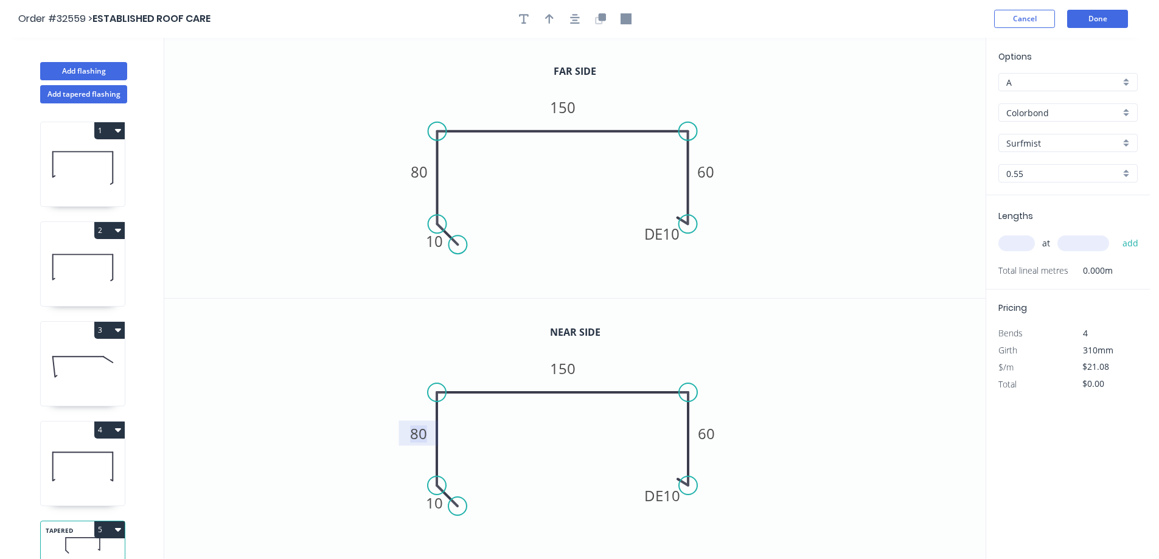
click at [424, 430] on tspan "80" at bounding box center [418, 434] width 17 height 20
click at [573, 21] on icon "button" at bounding box center [575, 18] width 10 height 11
type input "$22.08"
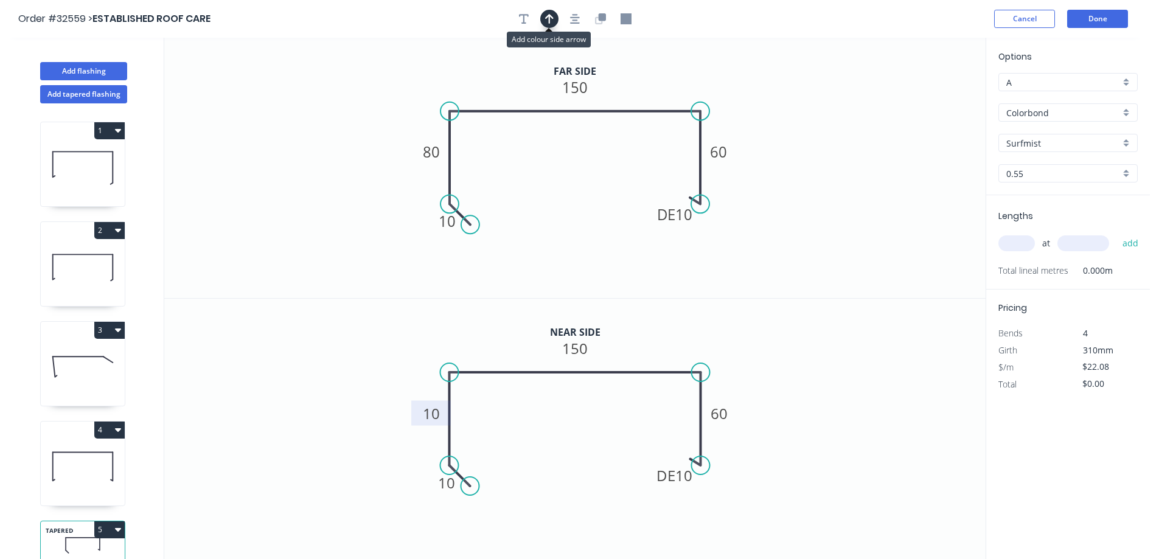
click at [551, 21] on icon "button" at bounding box center [549, 18] width 9 height 11
drag, startPoint x: 924, startPoint y: 97, endPoint x: 489, endPoint y: 86, distance: 435.9
click at [489, 86] on icon at bounding box center [488, 71] width 11 height 39
click at [1029, 242] on input "text" at bounding box center [1017, 244] width 37 height 16
type input "1"
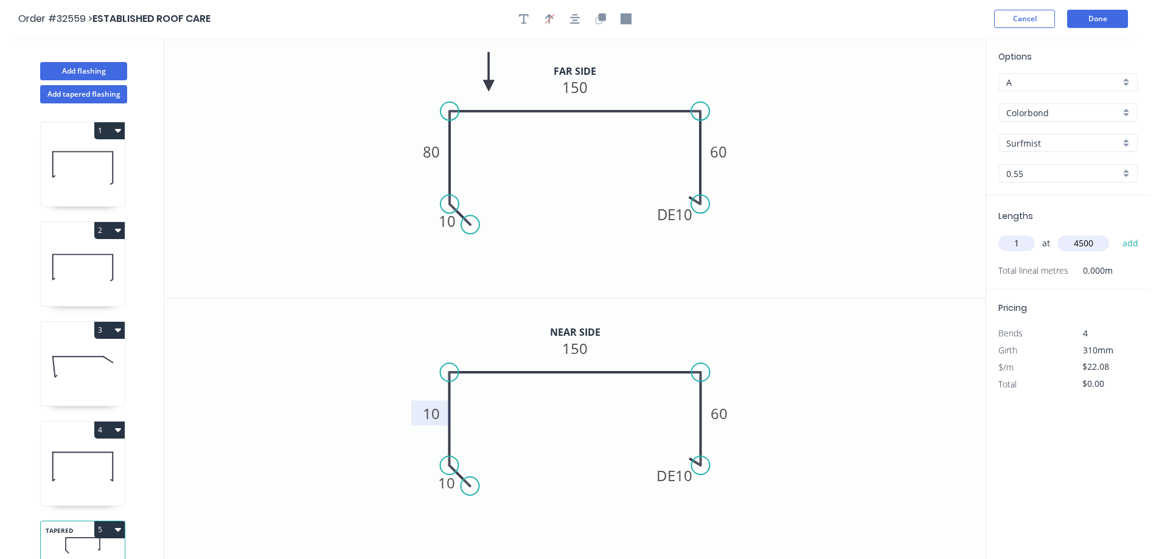
type input "4500"
click at [1117, 233] on button "add" at bounding box center [1131, 243] width 29 height 21
type input "$99.36"
click at [58, 94] on button "Add tapered flashing" at bounding box center [83, 94] width 87 height 18
type input "$0.00"
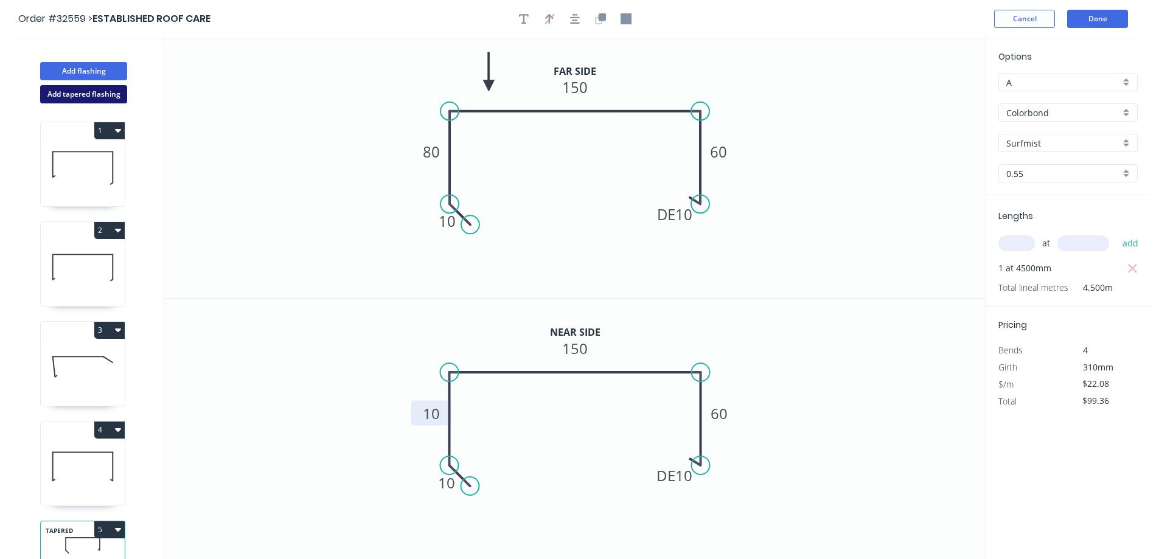
type input "$0.00"
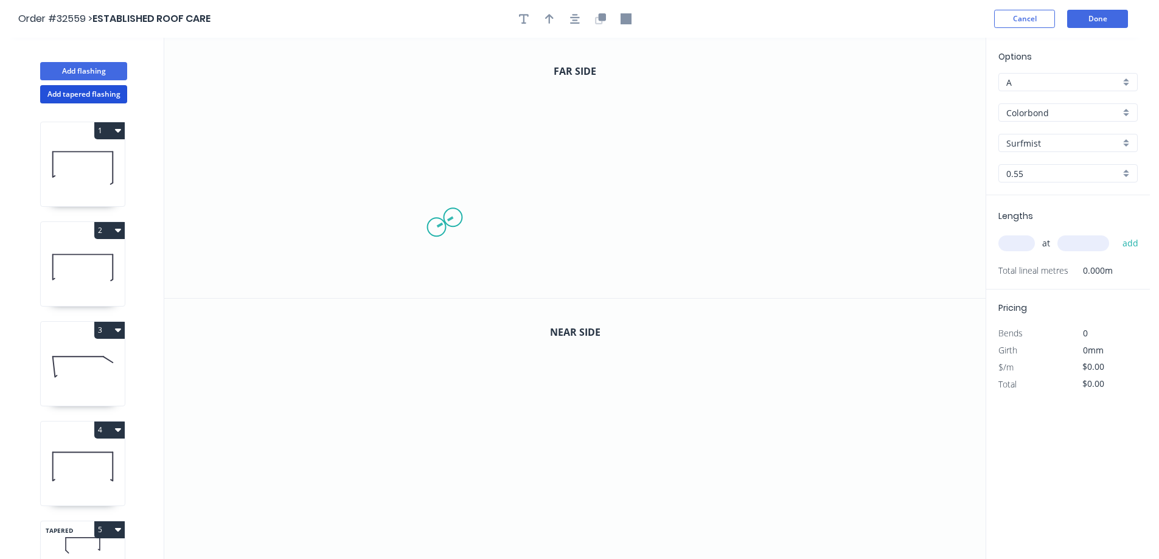
drag, startPoint x: 453, startPoint y: 218, endPoint x: 433, endPoint y: 229, distance: 23.2
click at [433, 229] on icon "0" at bounding box center [575, 168] width 822 height 260
drag, startPoint x: 433, startPoint y: 229, endPoint x: 432, endPoint y: 125, distance: 104.1
click at [432, 125] on icon "0 ?" at bounding box center [575, 168] width 822 height 260
drag, startPoint x: 500, startPoint y: 125, endPoint x: 666, endPoint y: 125, distance: 166.7
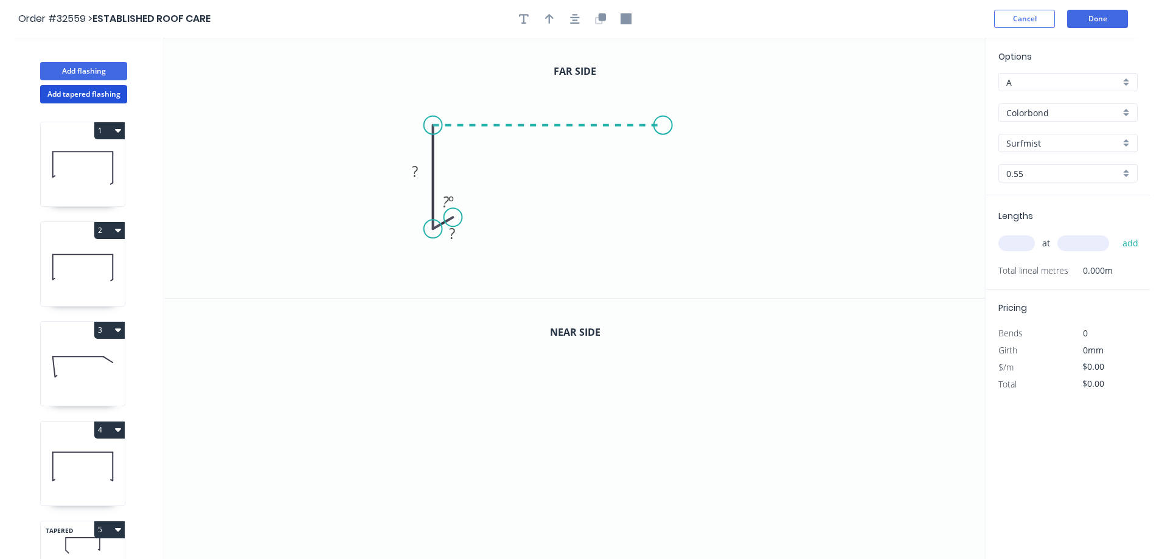
click at [666, 125] on icon "0 ? ? ? º" at bounding box center [575, 168] width 822 height 260
click at [671, 234] on icon "0 ? ? ? ? º" at bounding box center [575, 168] width 822 height 260
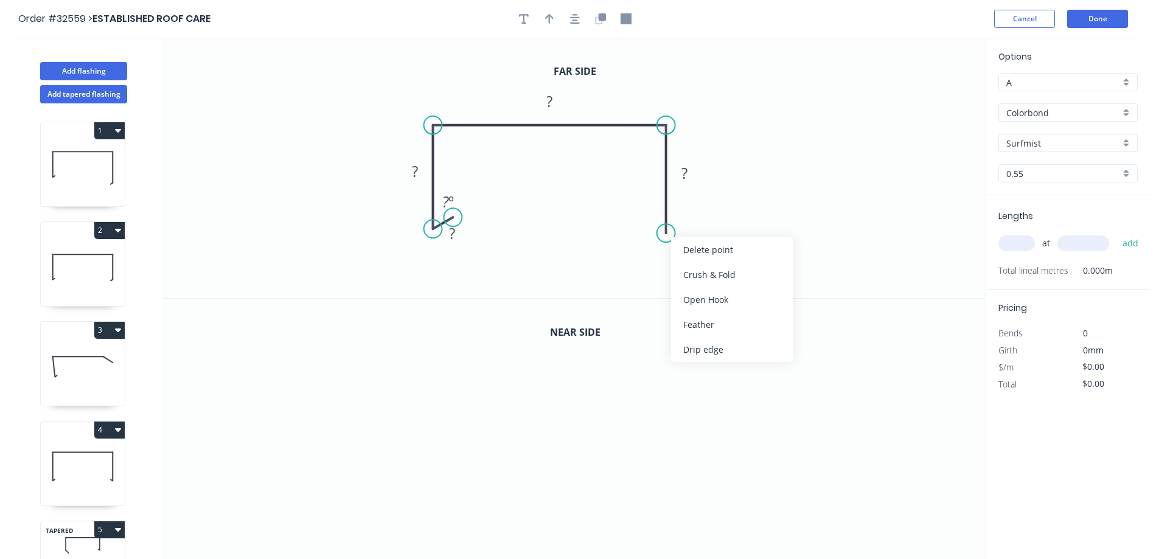
drag, startPoint x: 704, startPoint y: 355, endPoint x: 679, endPoint y: 307, distance: 55.0
click at [704, 355] on div "Drip edge" at bounding box center [732, 349] width 122 height 25
click at [685, 256] on div "Delete point" at bounding box center [724, 247] width 122 height 25
click at [664, 128] on circle at bounding box center [666, 125] width 18 height 18
drag, startPoint x: 665, startPoint y: 128, endPoint x: 663, endPoint y: 227, distance: 98.6
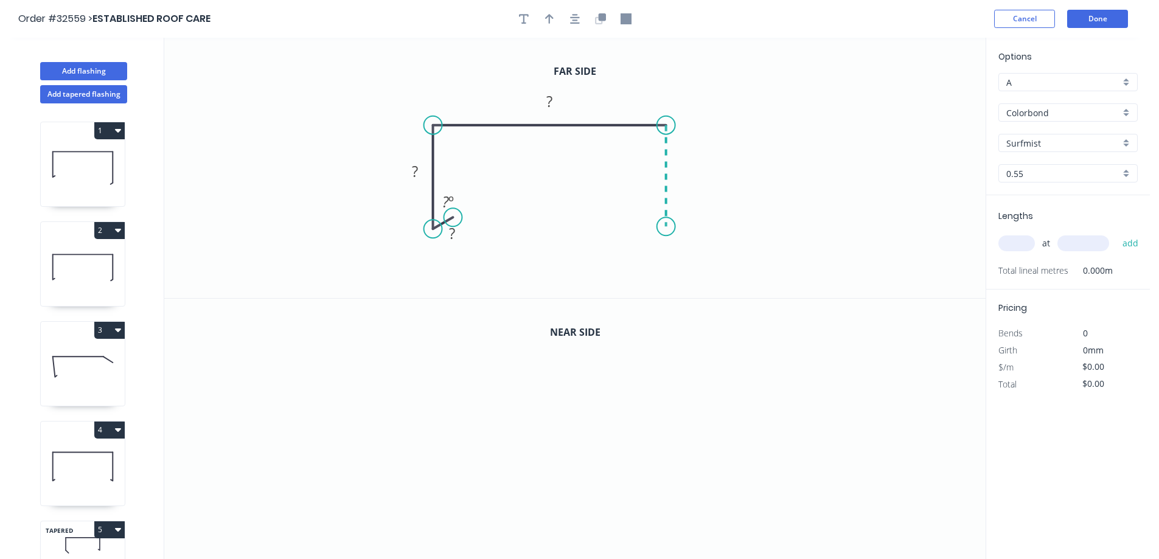
click at [663, 227] on icon "0 ? ? ? ? º" at bounding box center [575, 168] width 822 height 260
click at [670, 228] on circle at bounding box center [666, 226] width 18 height 18
drag, startPoint x: 669, startPoint y: 228, endPoint x: 647, endPoint y: 246, distance: 29.0
click at [647, 246] on icon "0 ? ? ? ? ? º" at bounding box center [575, 168] width 822 height 260
click at [498, 234] on div "Hide angle" at bounding box center [519, 235] width 122 height 25
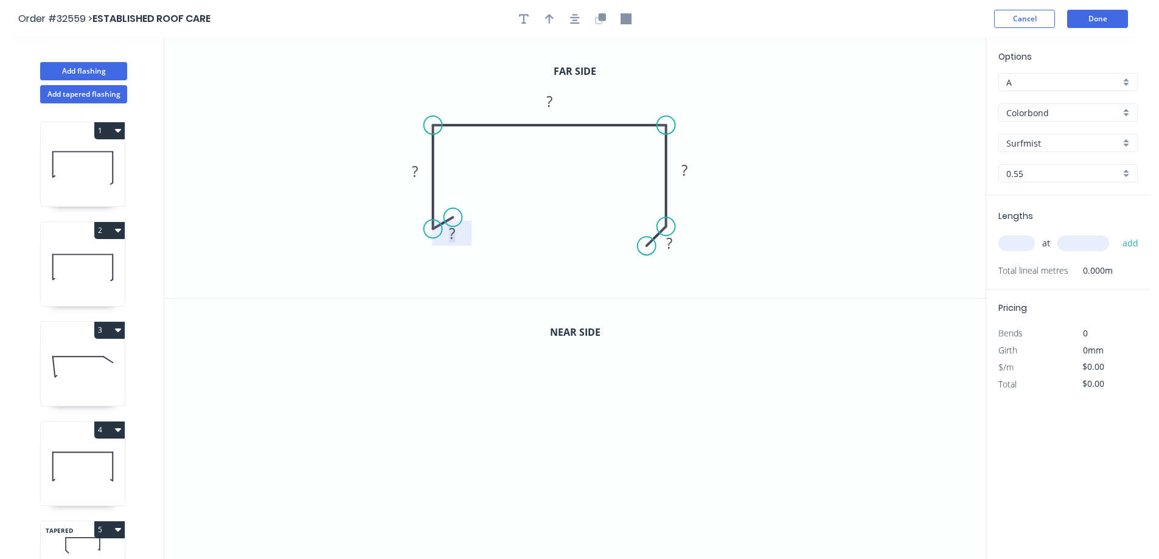
click at [457, 231] on rect at bounding box center [452, 234] width 24 height 17
click at [601, 21] on icon "button" at bounding box center [602, 16] width 7 height 7
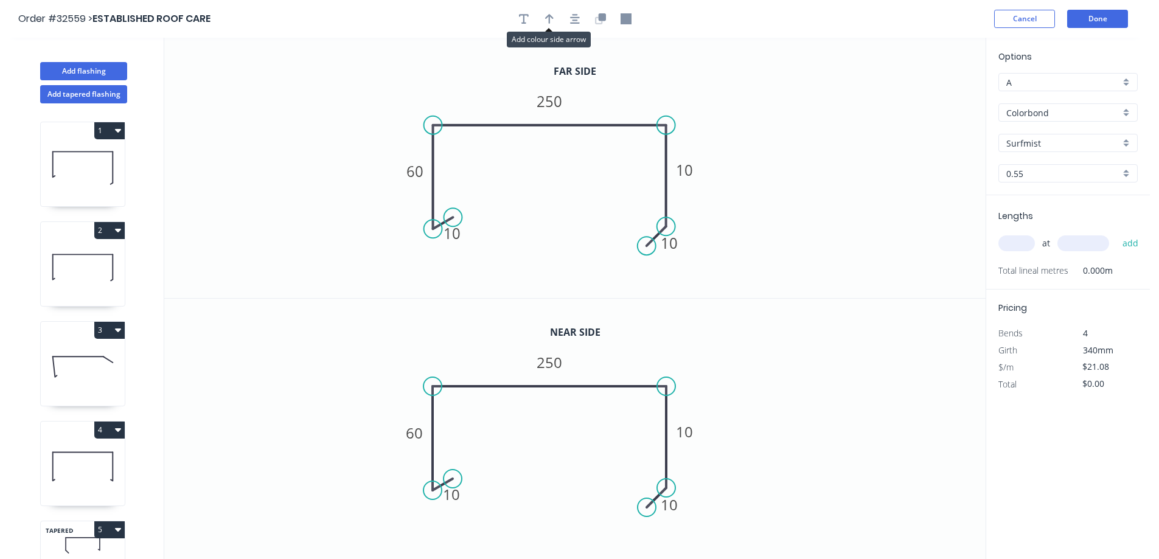
drag, startPoint x: 551, startPoint y: 16, endPoint x: 796, endPoint y: 104, distance: 260.1
click at [564, 22] on div at bounding box center [575, 19] width 128 height 18
click at [551, 19] on icon "button" at bounding box center [549, 18] width 9 height 11
drag, startPoint x: 927, startPoint y: 97, endPoint x: 469, endPoint y: 88, distance: 458.3
click at [469, 88] on icon at bounding box center [469, 74] width 11 height 39
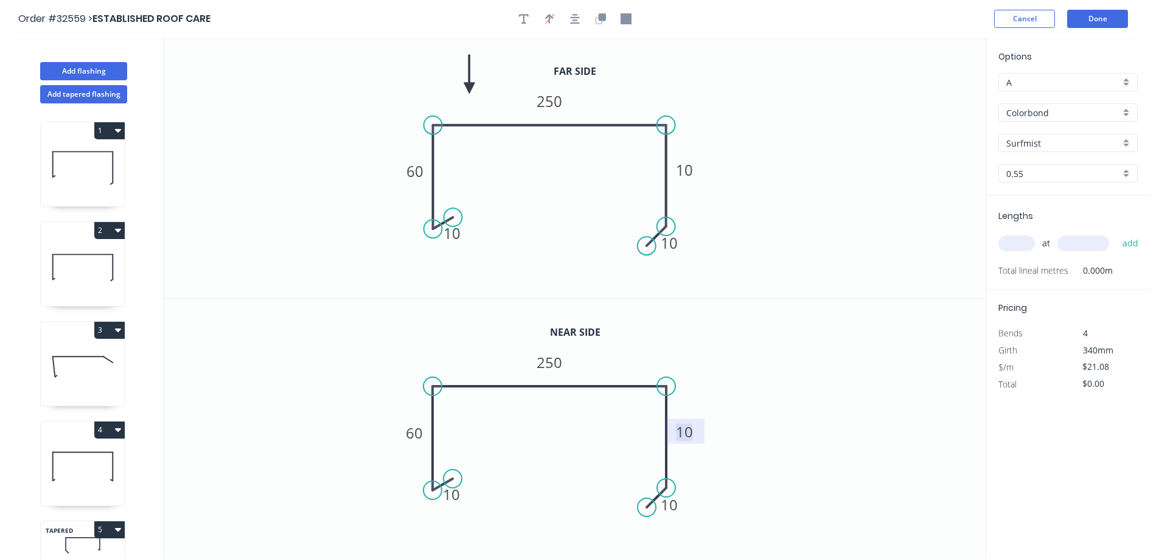
click at [693, 433] on tspan "10" at bounding box center [684, 432] width 17 height 20
click at [1023, 244] on input "text" at bounding box center [1017, 244] width 37 height 16
type input "$26.01"
type input "1"
type input "5800"
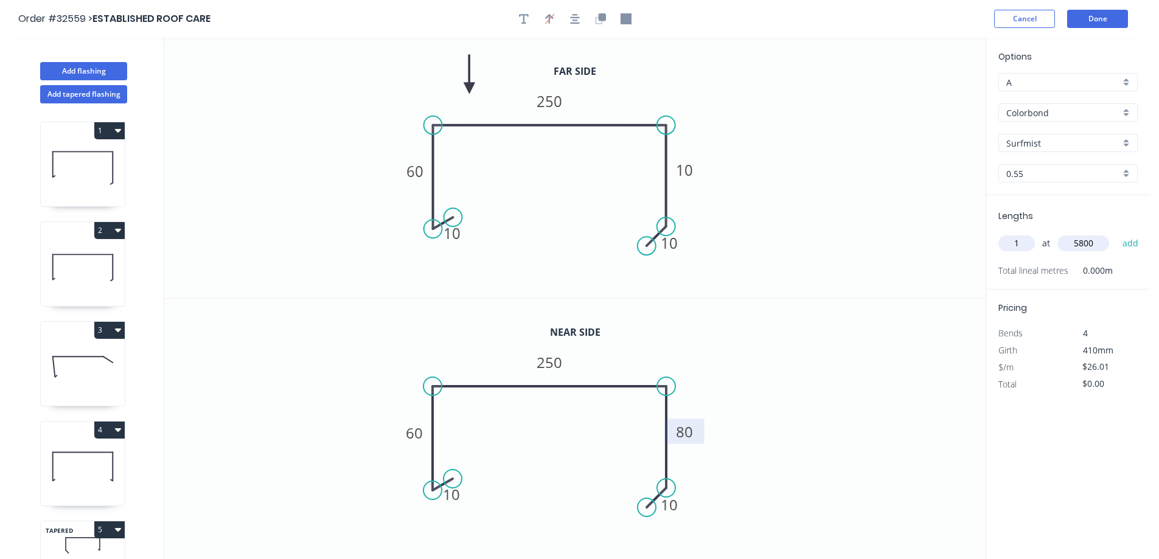
click at [1117, 233] on button "add" at bounding box center [1131, 243] width 29 height 21
type input "$150.86"
click at [108, 66] on button "Add flashing" at bounding box center [83, 71] width 87 height 18
type input "$0.00"
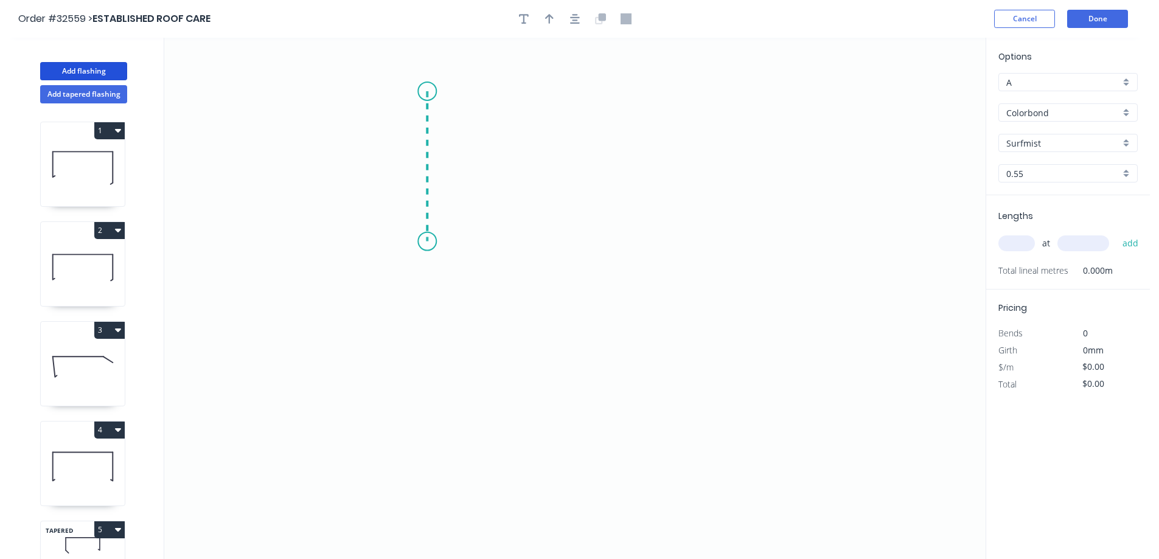
drag, startPoint x: 427, startPoint y: 91, endPoint x: 427, endPoint y: 244, distance: 152.8
click at [427, 244] on icon "0" at bounding box center [575, 299] width 822 height 522
drag, startPoint x: 427, startPoint y: 244, endPoint x: 646, endPoint y: 240, distance: 219.1
click at [646, 240] on icon "0 ?" at bounding box center [575, 299] width 822 height 522
click at [677, 271] on icon "0 ? ?" at bounding box center [575, 299] width 822 height 522
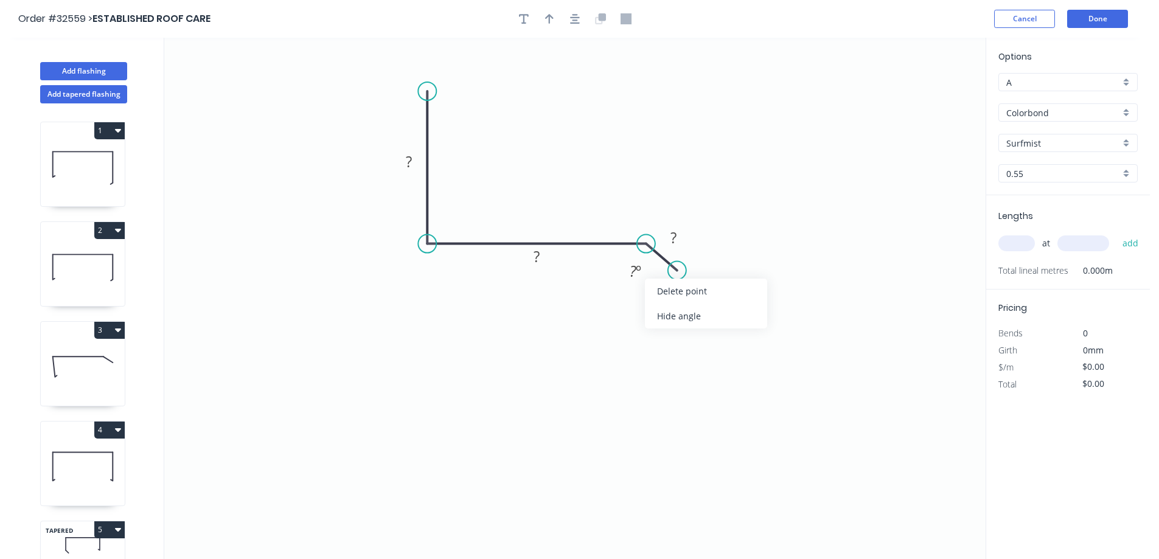
drag, startPoint x: 664, startPoint y: 316, endPoint x: 402, endPoint y: 205, distance: 284.4
click at [654, 314] on div "Hide angle" at bounding box center [706, 316] width 122 height 25
click at [416, 164] on rect at bounding box center [409, 162] width 24 height 17
click at [1019, 235] on div "at add" at bounding box center [1070, 243] width 142 height 21
type input "$15.61"
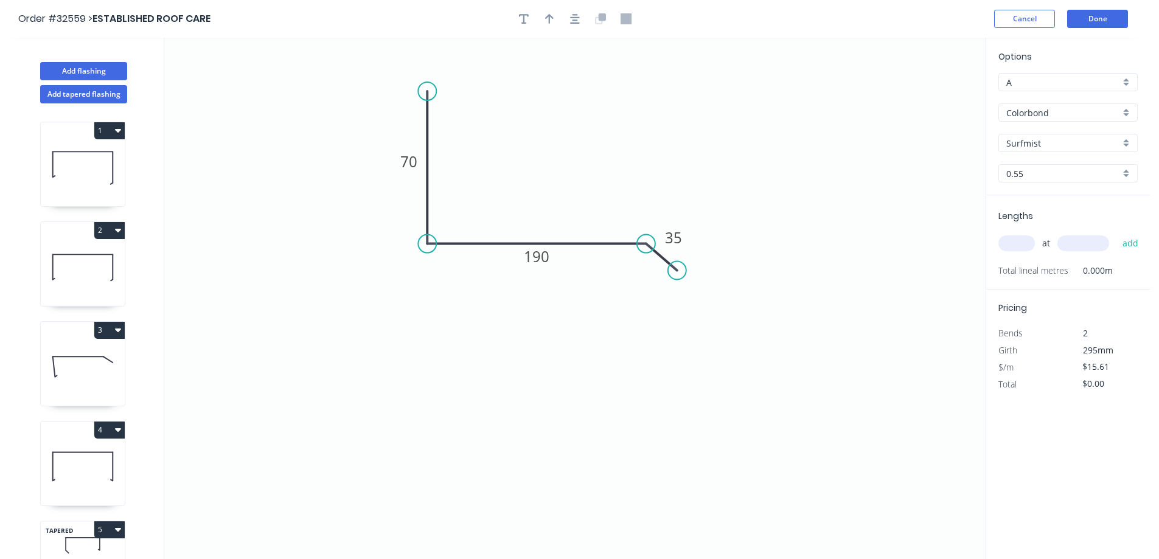
drag, startPoint x: 1014, startPoint y: 245, endPoint x: 1014, endPoint y: 225, distance: 20.1
click at [1014, 240] on input "text" at bounding box center [1017, 244] width 37 height 16
type input "1"
type input "1000"
click at [1117, 233] on button "add" at bounding box center [1131, 243] width 29 height 21
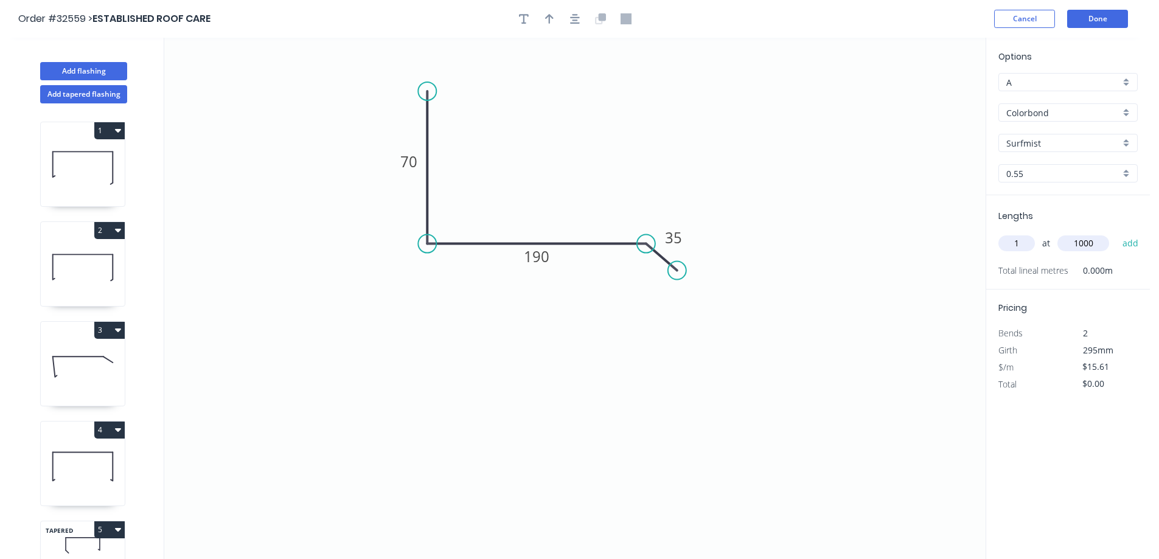
type input "$15.61"
click at [92, 69] on button "Add flashing" at bounding box center [83, 71] width 87 height 18
type input "$0.00"
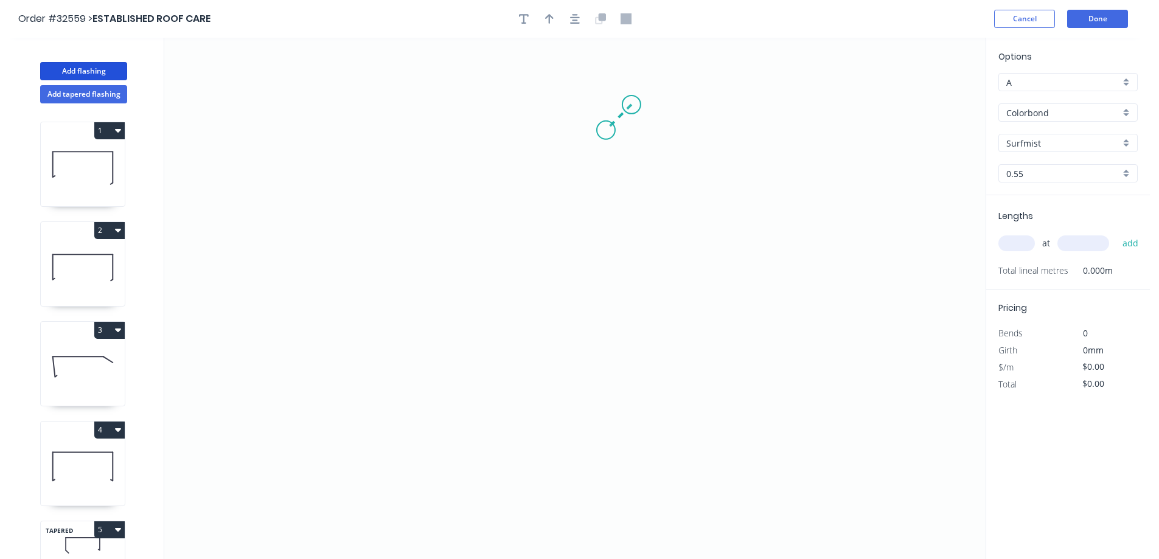
drag, startPoint x: 632, startPoint y: 105, endPoint x: 602, endPoint y: 132, distance: 40.5
click at [602, 132] on icon "0" at bounding box center [575, 299] width 822 height 522
drag, startPoint x: 602, startPoint y: 132, endPoint x: 609, endPoint y: 262, distance: 129.8
click at [609, 262] on icon "0 ?" at bounding box center [575, 299] width 822 height 522
drag, startPoint x: 609, startPoint y: 262, endPoint x: 579, endPoint y: 297, distance: 46.2
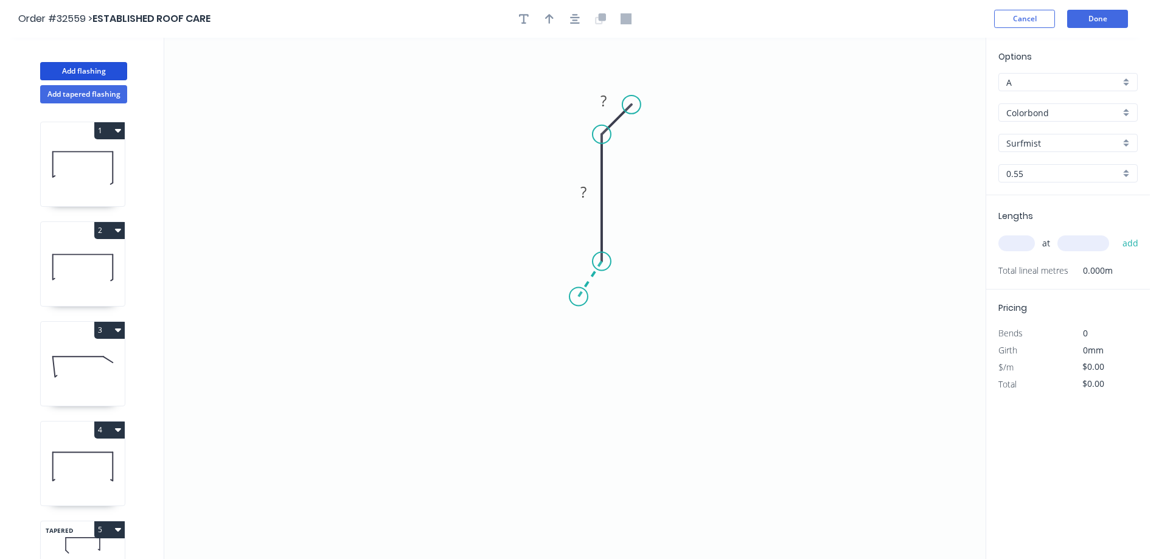
click at [579, 297] on icon "0 ? ?" at bounding box center [575, 299] width 822 height 522
drag, startPoint x: 615, startPoint y: 296, endPoint x: 634, endPoint y: 178, distance: 119.6
click at [615, 297] on div "Hide angle" at bounding box center [631, 292] width 122 height 25
click at [613, 96] on rect at bounding box center [604, 101] width 24 height 17
click at [701, 229] on icon "0 50 50 15" at bounding box center [575, 299] width 822 height 522
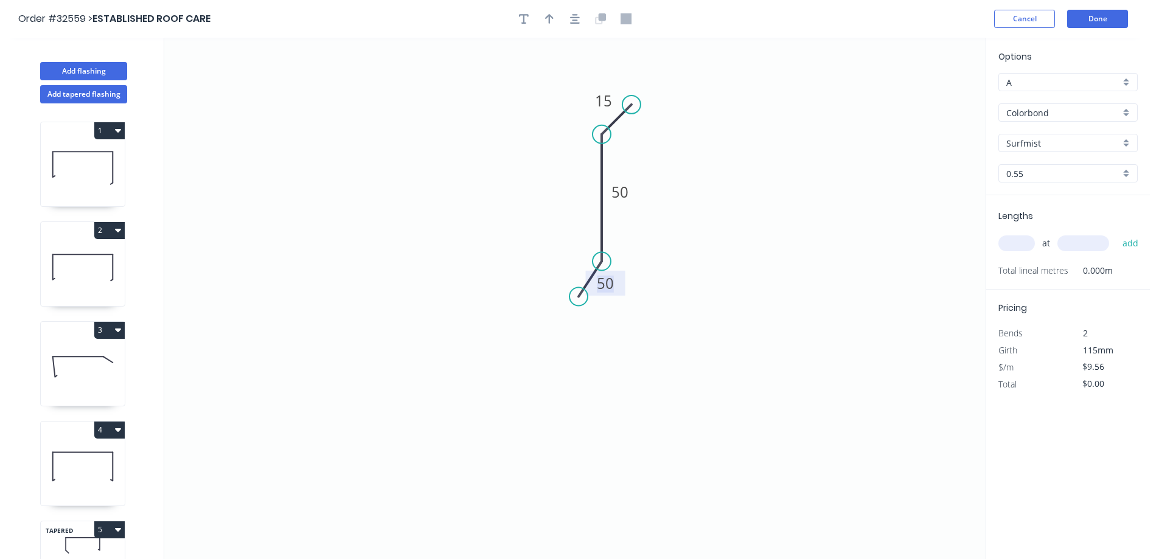
click at [614, 288] on rect at bounding box center [605, 284] width 24 height 17
click at [1018, 246] on input "text" at bounding box center [1017, 244] width 37 height 16
type input "$7.85"
type input "4"
type input "1000"
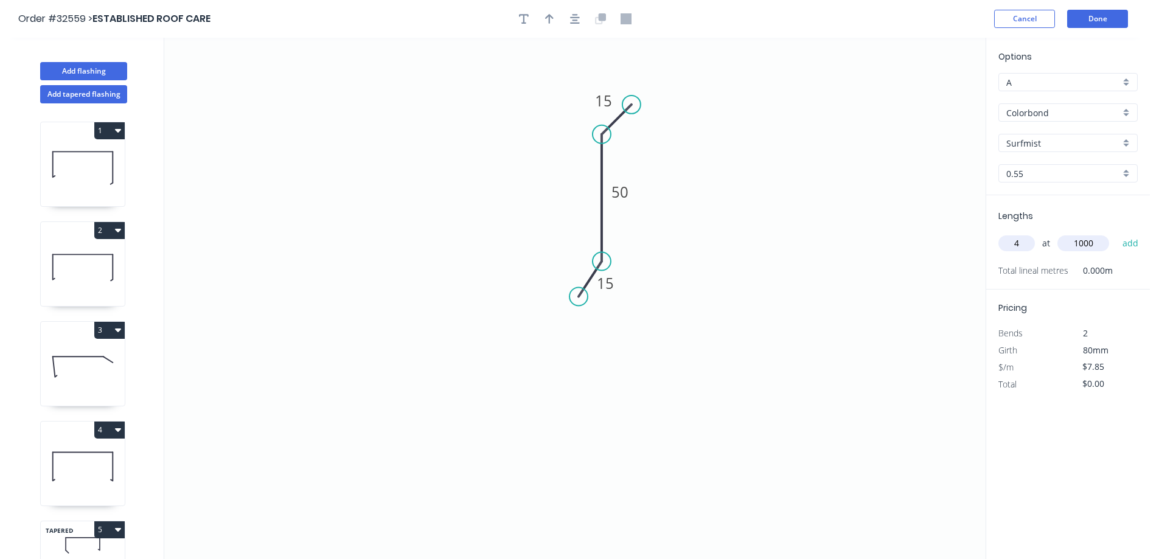
click at [1117, 233] on button "add" at bounding box center [1131, 243] width 29 height 21
type input "$31.40"
type input "1"
type input "1200"
click at [1117, 233] on button "add" at bounding box center [1131, 243] width 29 height 21
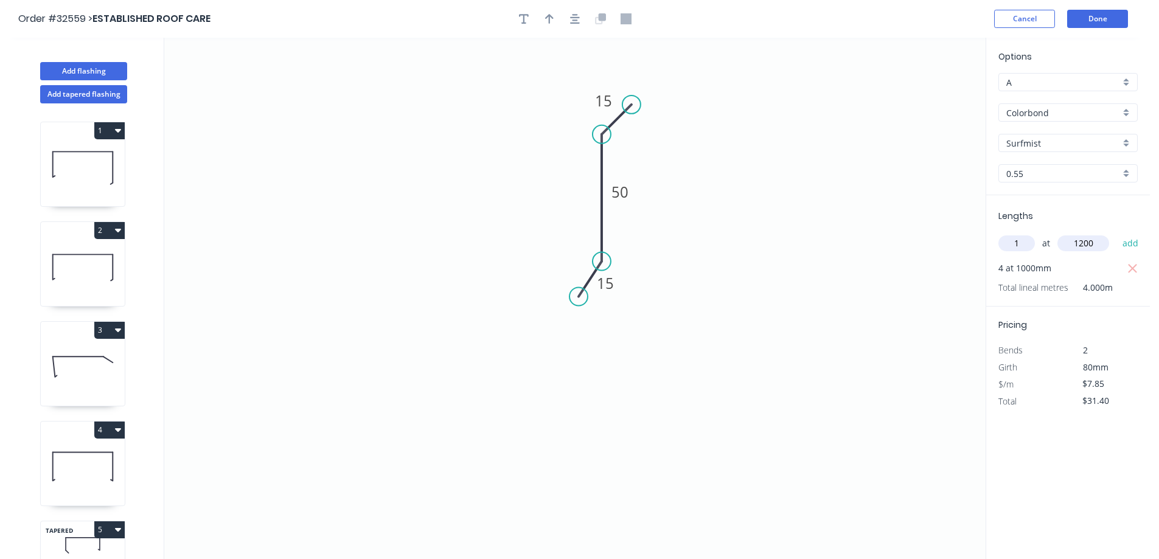
type input "$40.82"
click at [86, 69] on button "Add flashing" at bounding box center [83, 71] width 87 height 18
type input "$0.00"
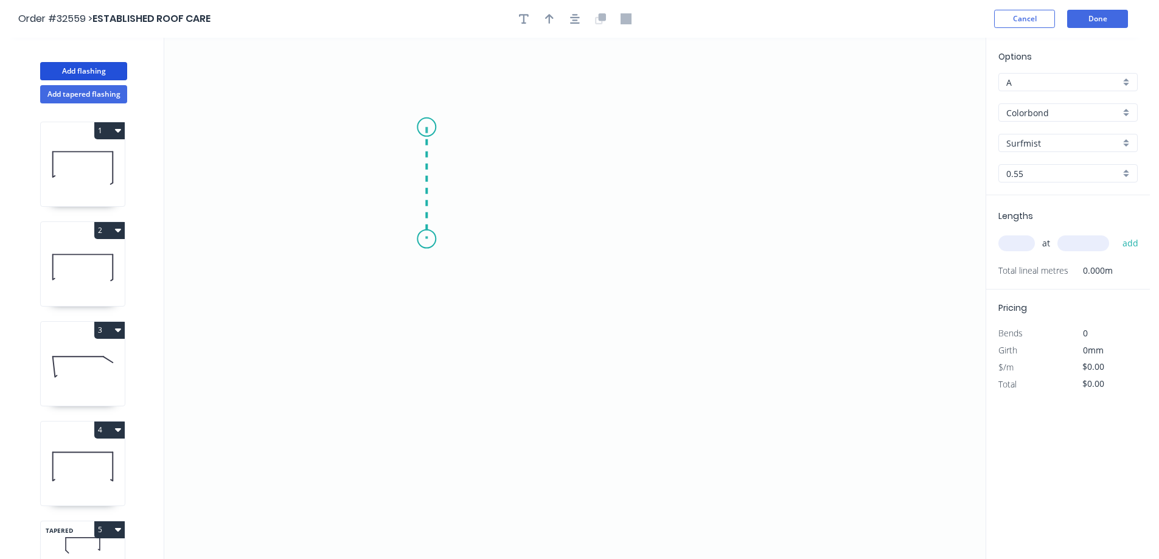
drag, startPoint x: 428, startPoint y: 147, endPoint x: 430, endPoint y: 239, distance: 91.9
click at [430, 239] on icon "0" at bounding box center [575, 299] width 822 height 522
drag, startPoint x: 430, startPoint y: 239, endPoint x: 742, endPoint y: 245, distance: 312.9
click at [742, 245] on icon "0 ?" at bounding box center [575, 299] width 822 height 522
click at [766, 267] on icon "0 ? ?" at bounding box center [575, 299] width 822 height 522
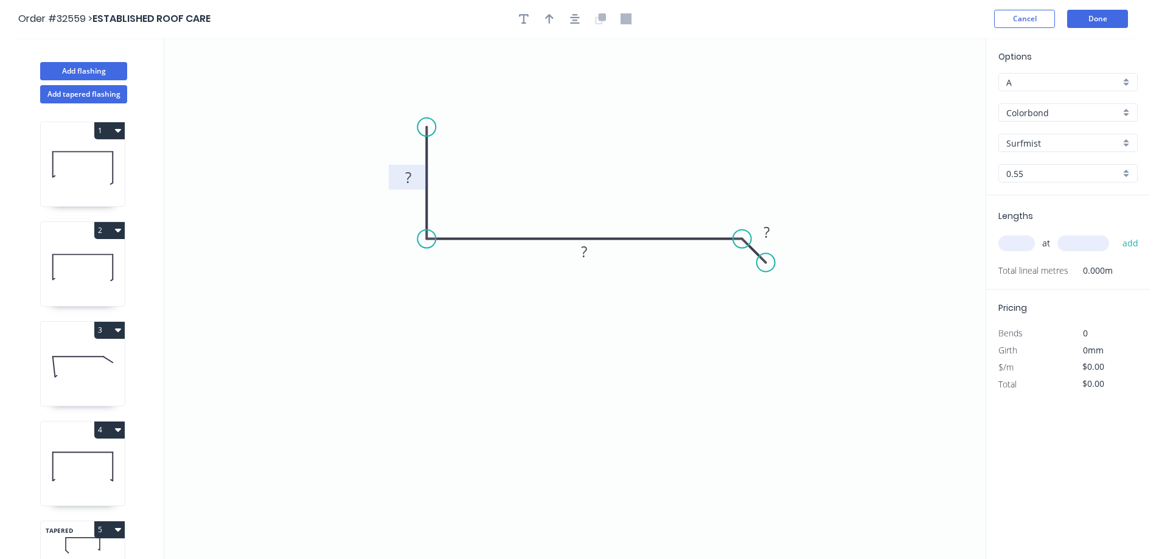
click at [419, 178] on rect at bounding box center [408, 178] width 24 height 17
drag, startPoint x: 546, startPoint y: 18, endPoint x: 793, endPoint y: 128, distance: 270.2
click at [556, 21] on button "button" at bounding box center [549, 19] width 18 height 18
type input "$15.61"
click at [545, 12] on button "button" at bounding box center [549, 19] width 18 height 18
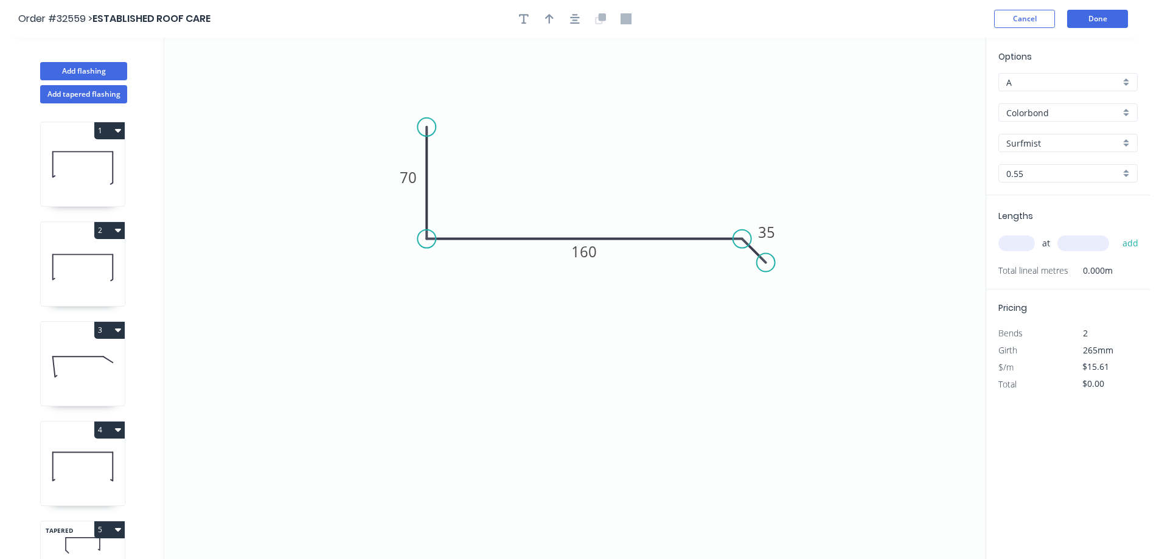
click at [1022, 247] on input "text" at bounding box center [1017, 244] width 37 height 16
type input "1"
type input "1000"
click at [1117, 233] on button "add" at bounding box center [1131, 243] width 29 height 21
type input "$15.61"
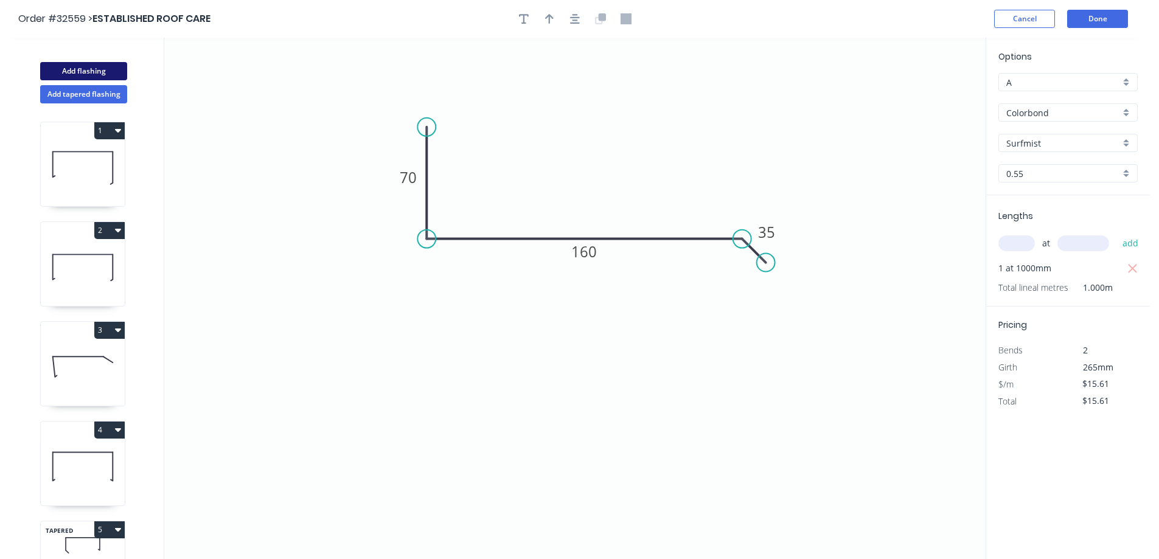
click at [90, 66] on button "Add flashing" at bounding box center [83, 71] width 87 height 18
type input "$0.00"
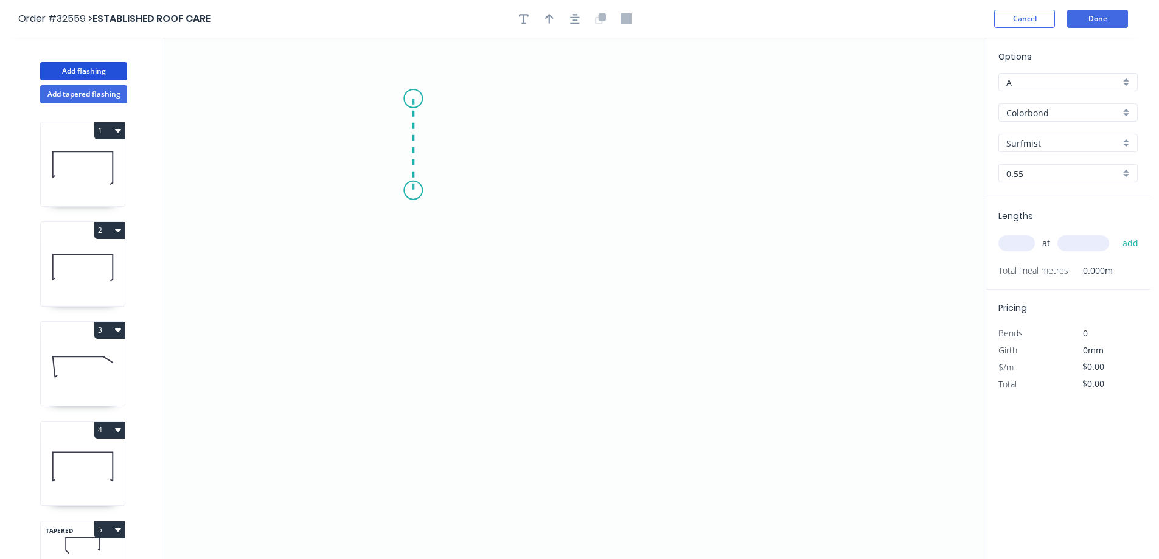
drag, startPoint x: 413, startPoint y: 99, endPoint x: 419, endPoint y: 190, distance: 92.1
click at [419, 190] on icon "0" at bounding box center [575, 299] width 822 height 522
drag, startPoint x: 473, startPoint y: 201, endPoint x: 626, endPoint y: 239, distance: 157.9
click at [626, 239] on icon "0 ?" at bounding box center [575, 299] width 822 height 522
drag, startPoint x: 638, startPoint y: 283, endPoint x: 640, endPoint y: 262, distance: 20.8
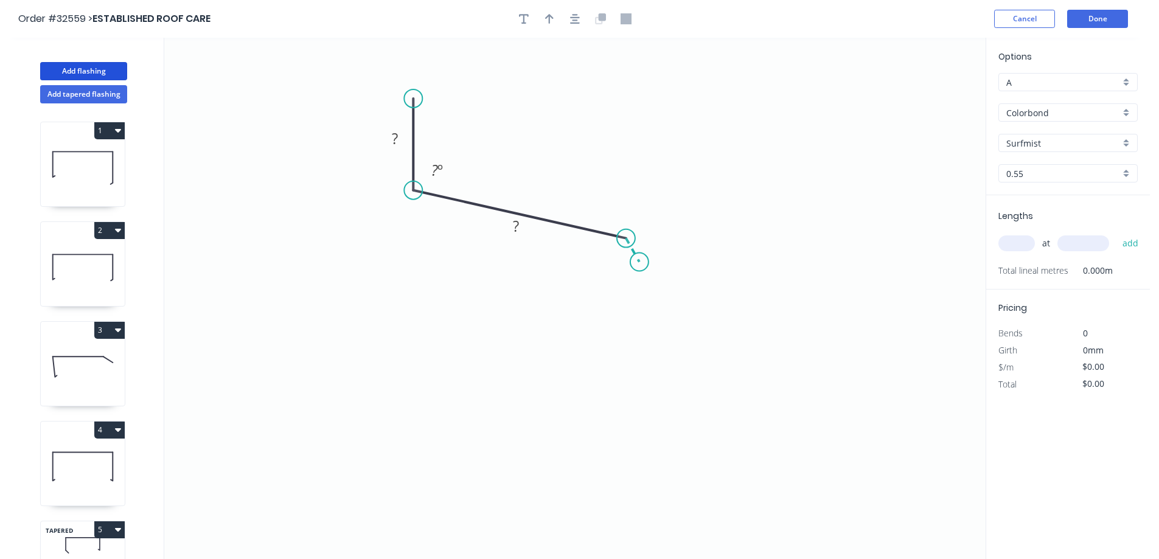
click at [640, 262] on icon "0 ? ? ? º" at bounding box center [575, 299] width 822 height 522
click at [640, 307] on div "Hide angle" at bounding box center [667, 301] width 122 height 25
drag, startPoint x: 472, startPoint y: 209, endPoint x: 404, endPoint y: 156, distance: 86.3
click at [463, 207] on div "Hide angle" at bounding box center [500, 207] width 122 height 25
click at [397, 139] on tspan "?" at bounding box center [395, 138] width 6 height 20
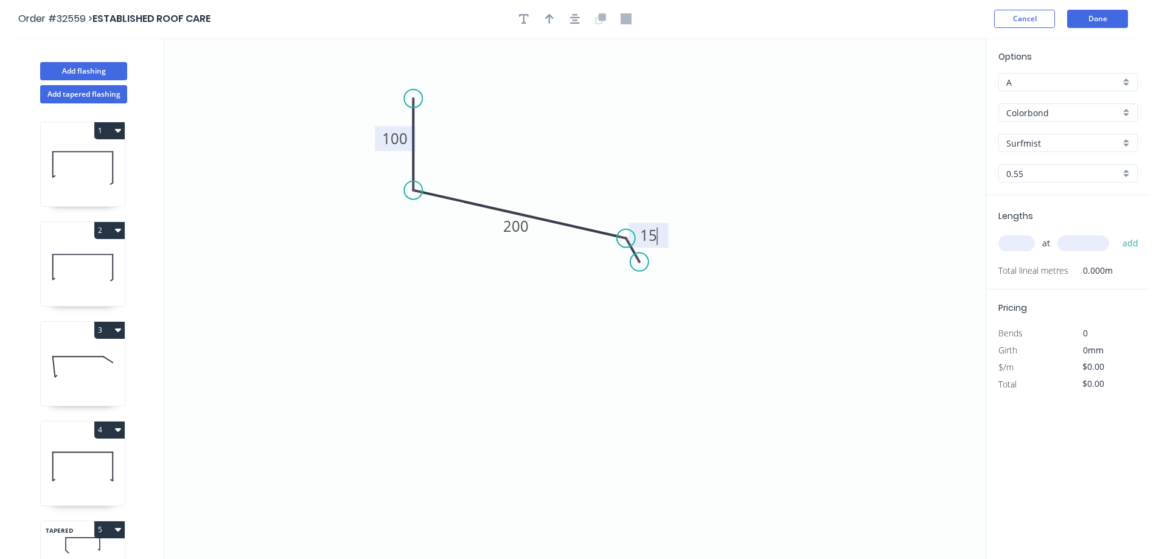
click at [1028, 245] on input "text" at bounding box center [1017, 244] width 37 height 16
type input "$18.96"
type input "1"
type input "1300"
click at [1117, 233] on button "add" at bounding box center [1131, 243] width 29 height 21
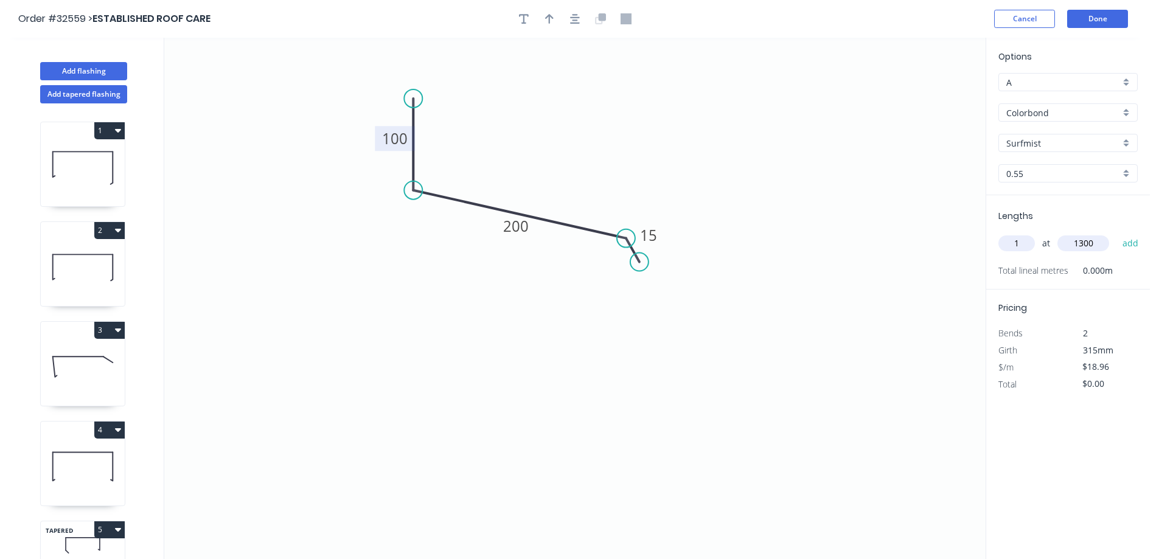
type input "$24.65"
click at [106, 73] on button "Add flashing" at bounding box center [83, 71] width 87 height 18
type input "$0.00"
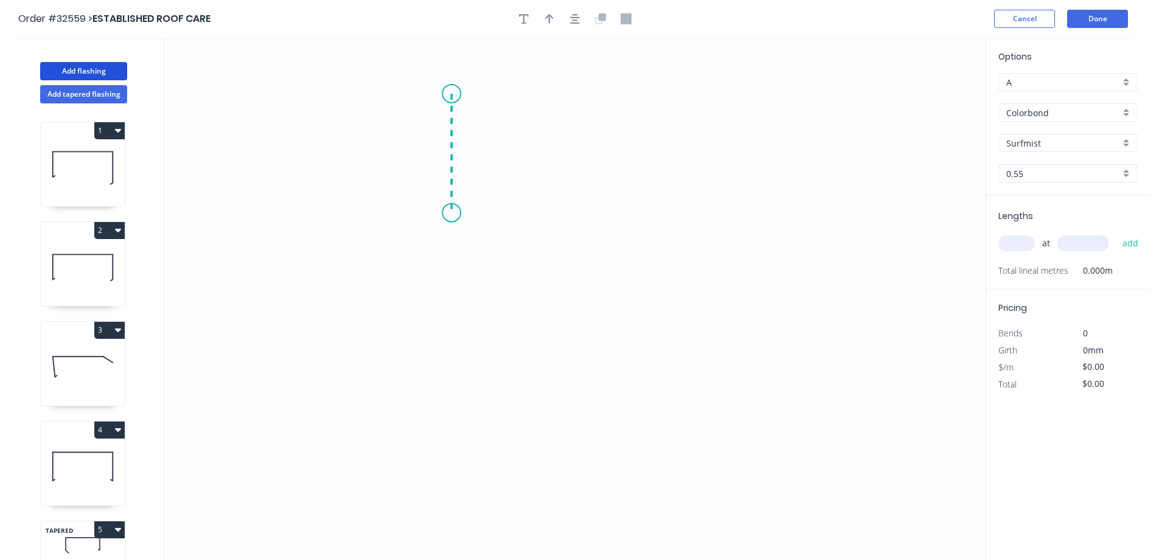
drag, startPoint x: 452, startPoint y: 94, endPoint x: 455, endPoint y: 213, distance: 119.3
click at [455, 213] on icon "0" at bounding box center [575, 299] width 822 height 522
click at [651, 218] on icon "0 ?" at bounding box center [575, 299] width 822 height 522
click at [682, 242] on icon "0 ? ?" at bounding box center [575, 299] width 822 height 522
click at [441, 144] on rect at bounding box center [433, 148] width 24 height 17
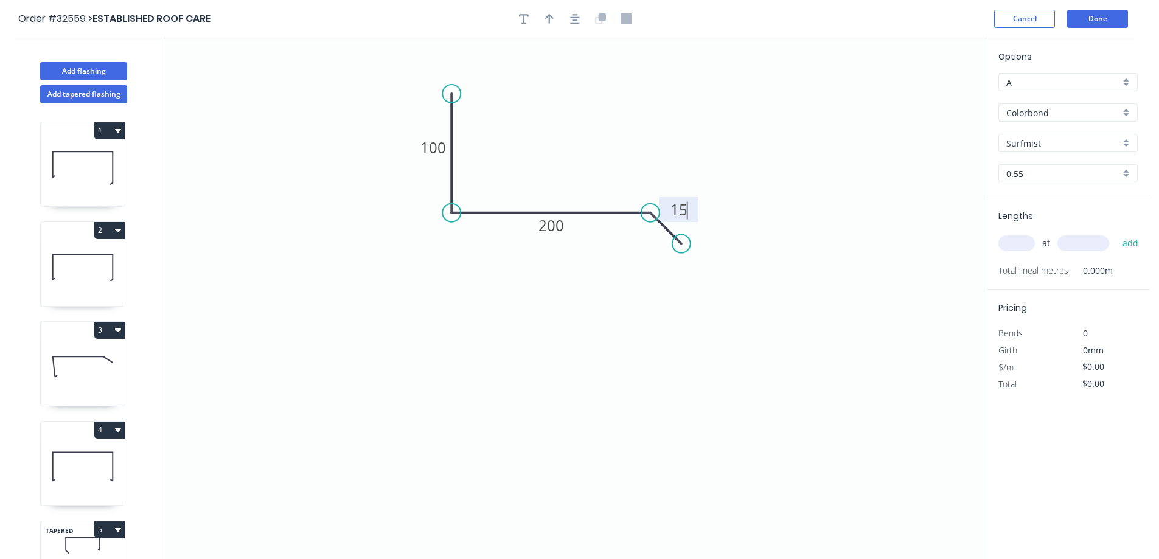
click at [1028, 245] on input "text" at bounding box center [1017, 244] width 37 height 16
type input "$18.96"
type input "1"
type input "1500"
click at [1117, 233] on button "add" at bounding box center [1131, 243] width 29 height 21
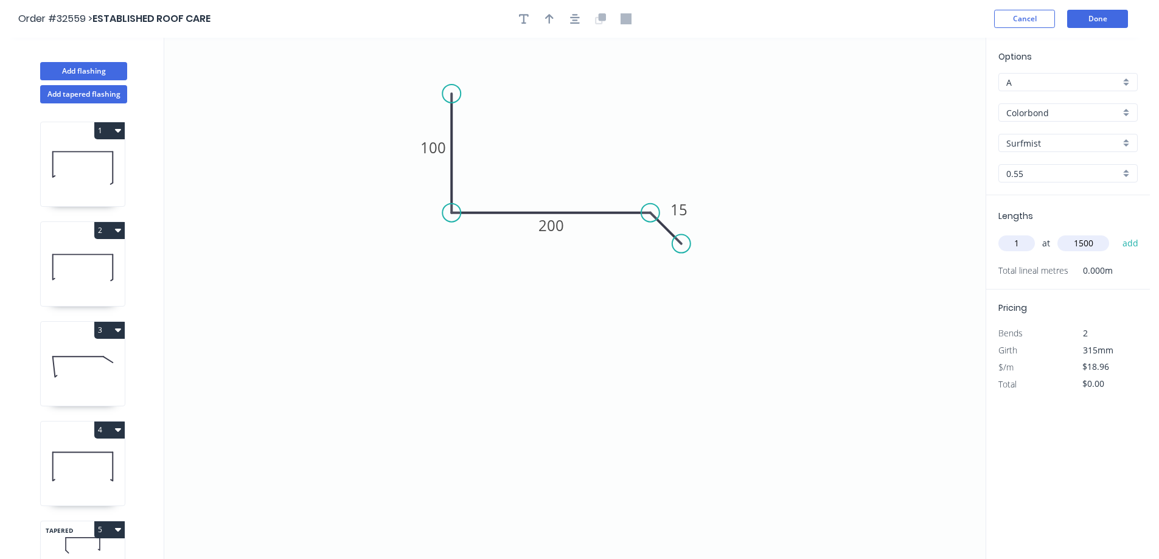
type input "$28.44"
click at [1081, 21] on button "Done" at bounding box center [1097, 19] width 61 height 18
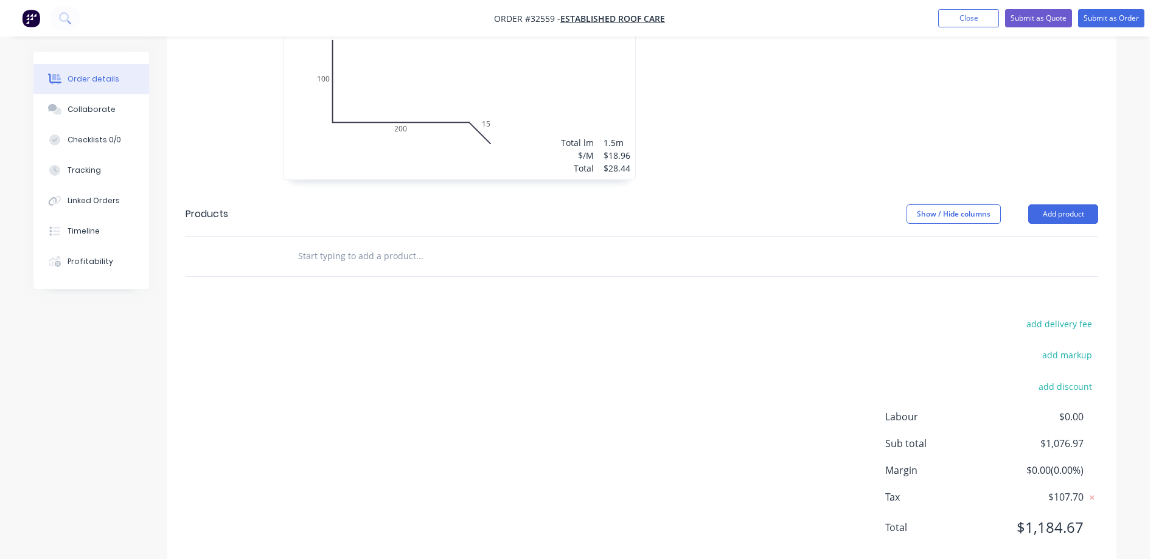
scroll to position [1736, 0]
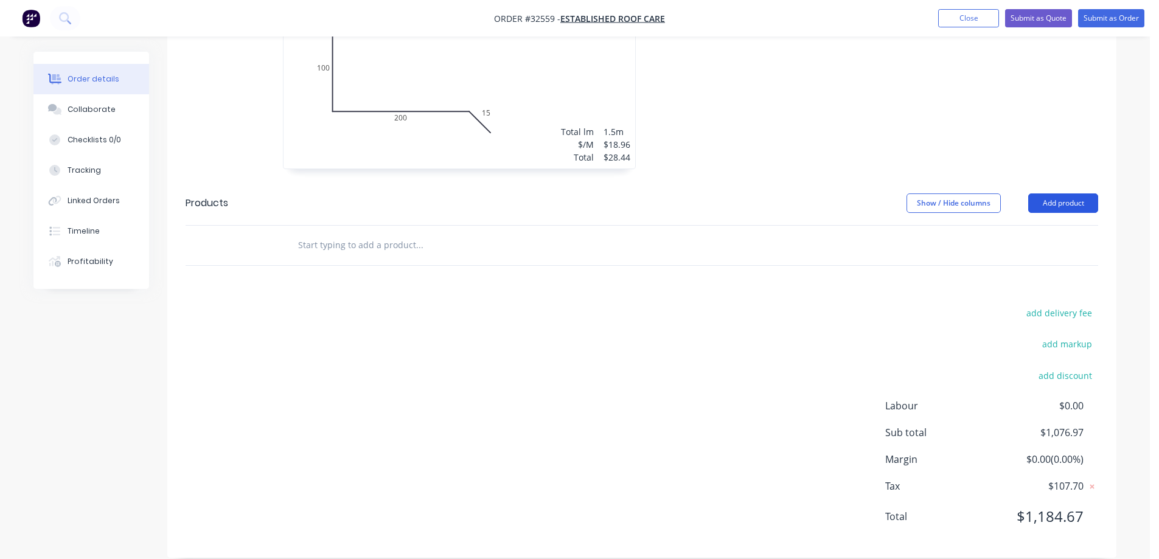
click at [1068, 195] on button "Add product" at bounding box center [1063, 203] width 70 height 19
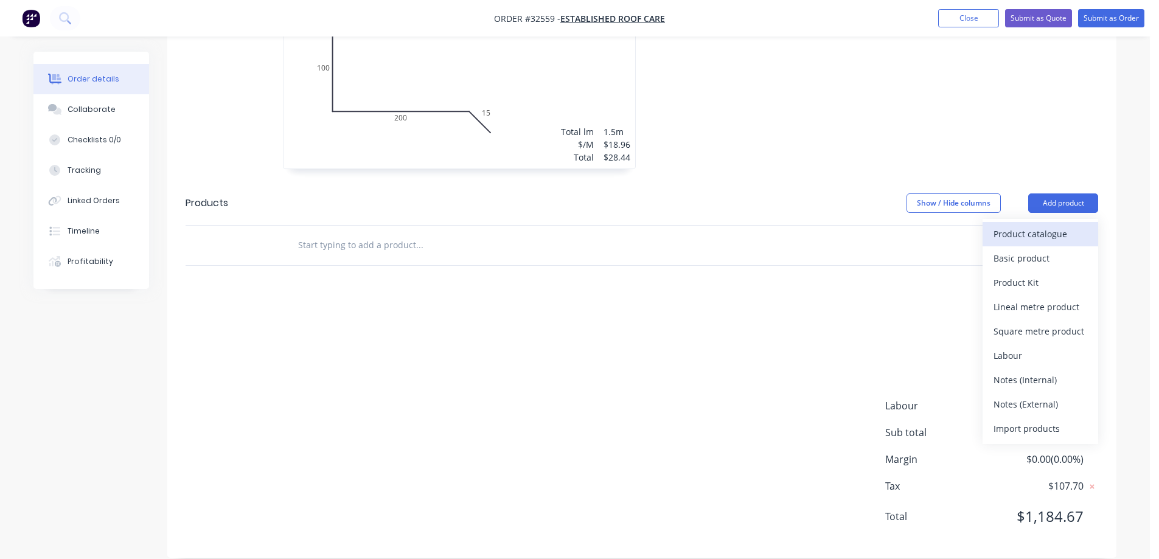
click at [1016, 225] on div "Product catalogue" at bounding box center [1041, 234] width 94 height 18
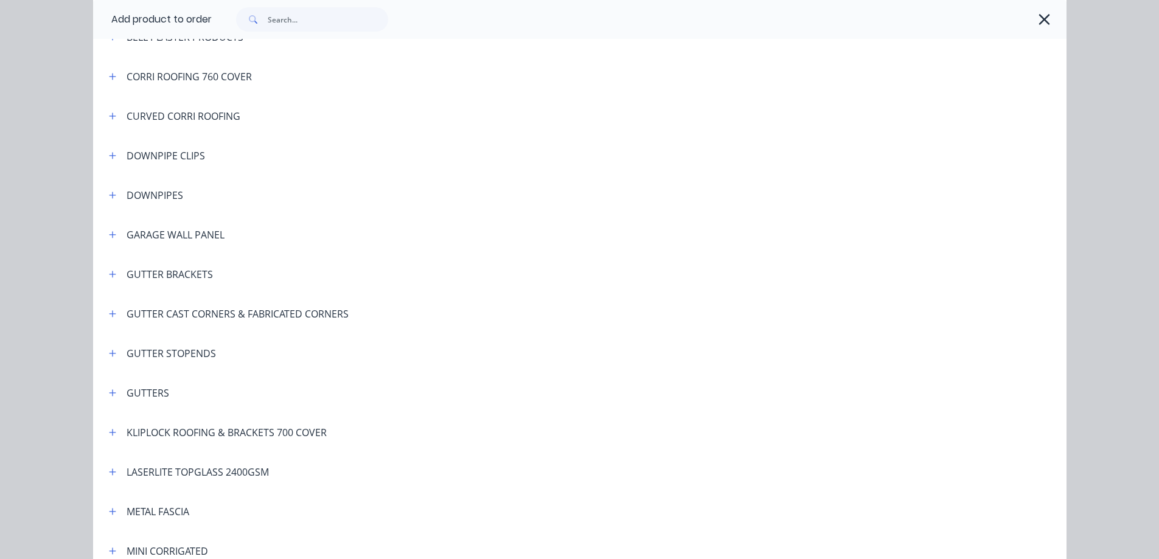
scroll to position [304, 0]
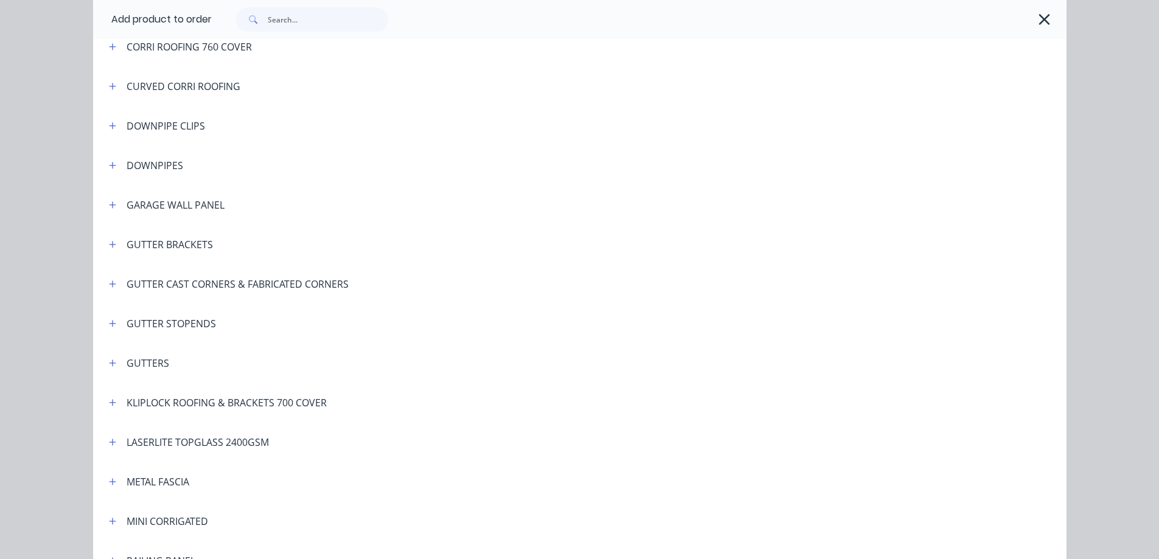
drag, startPoint x: 109, startPoint y: 280, endPoint x: 128, endPoint y: 288, distance: 20.5
click at [110, 281] on icon "button" at bounding box center [112, 284] width 7 height 9
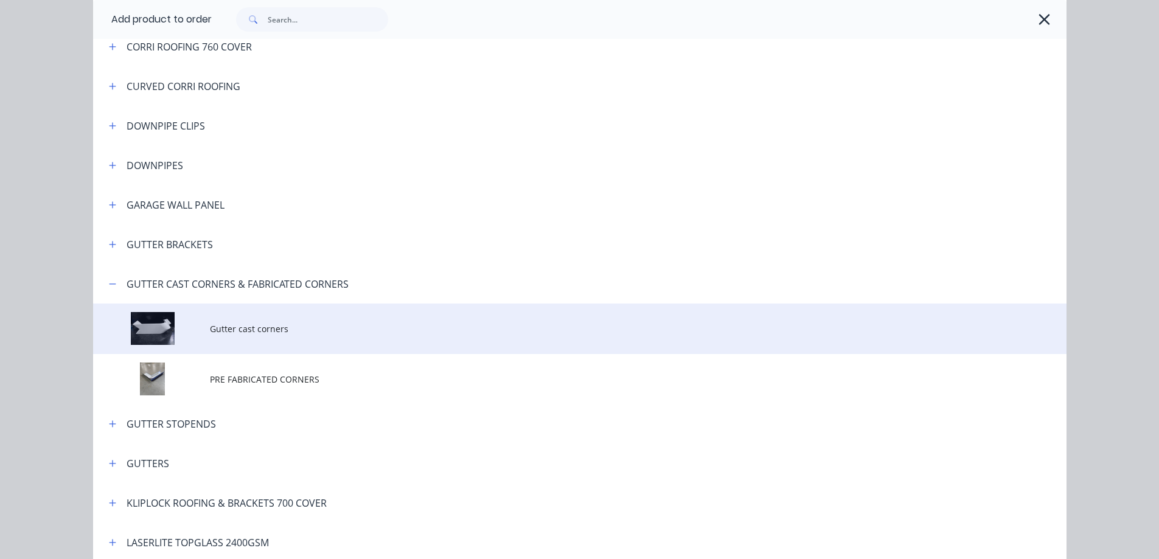
click at [280, 341] on td "Gutter cast corners" at bounding box center [638, 329] width 857 height 51
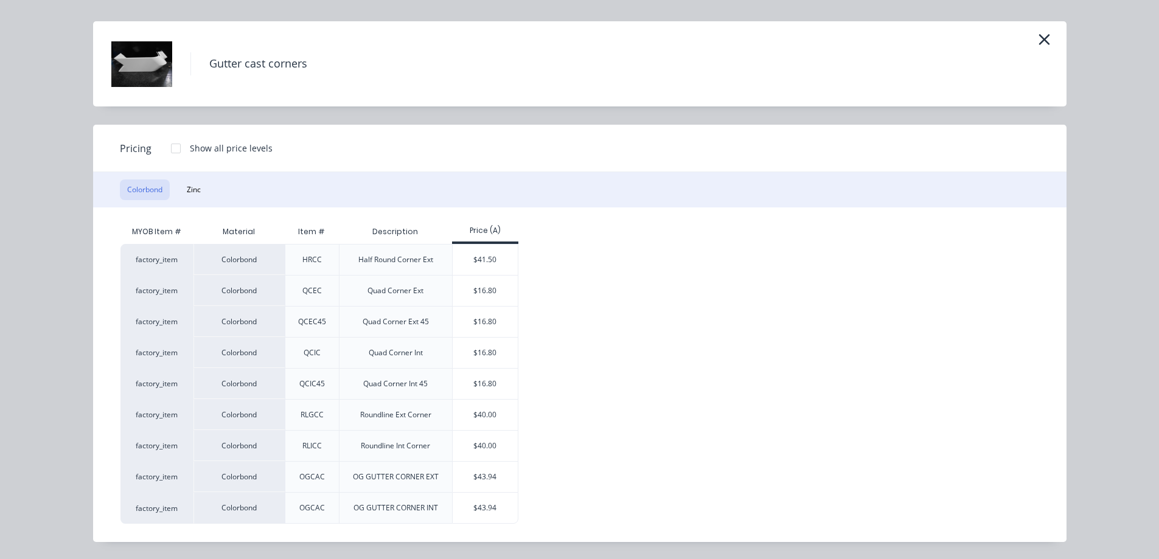
scroll to position [0, 0]
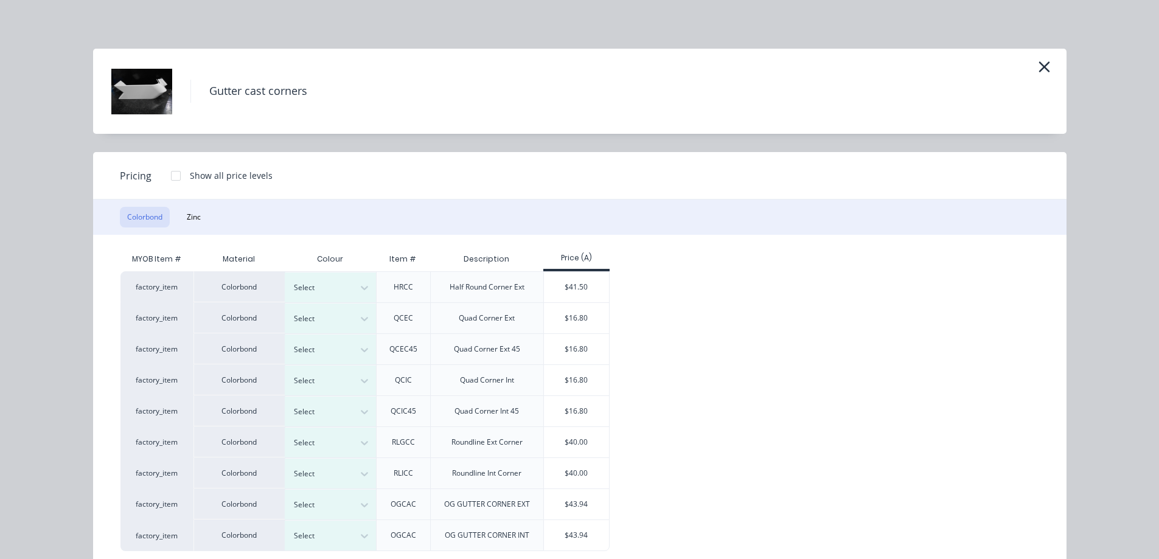
drag, startPoint x: 192, startPoint y: 217, endPoint x: 226, endPoint y: 239, distance: 40.2
click at [195, 218] on button "Zinc" at bounding box center [194, 217] width 29 height 21
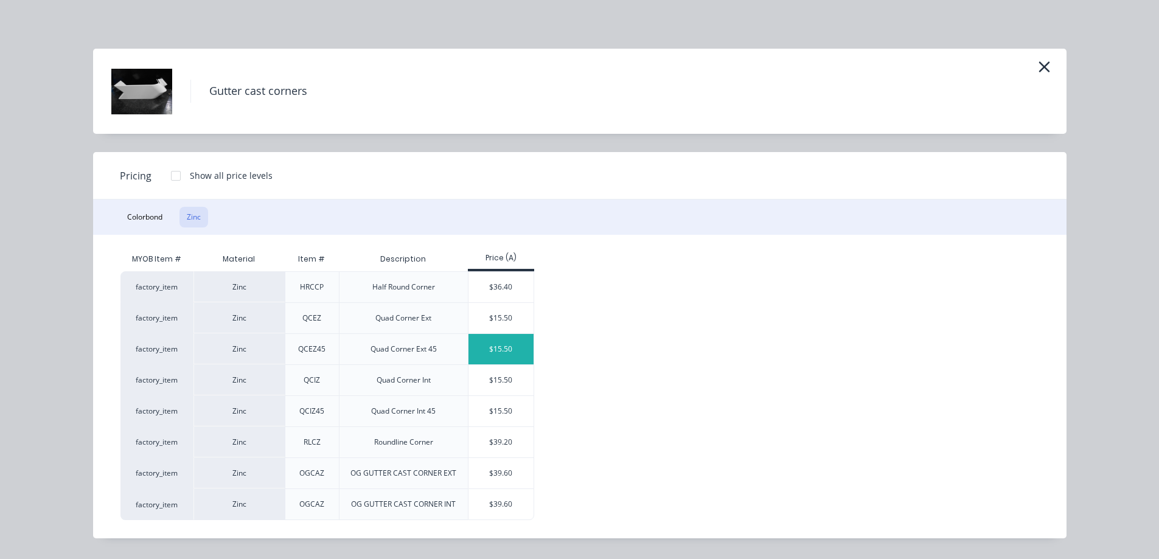
scroll to position [1753, 0]
click at [513, 316] on div "$15.50" at bounding box center [501, 318] width 65 height 30
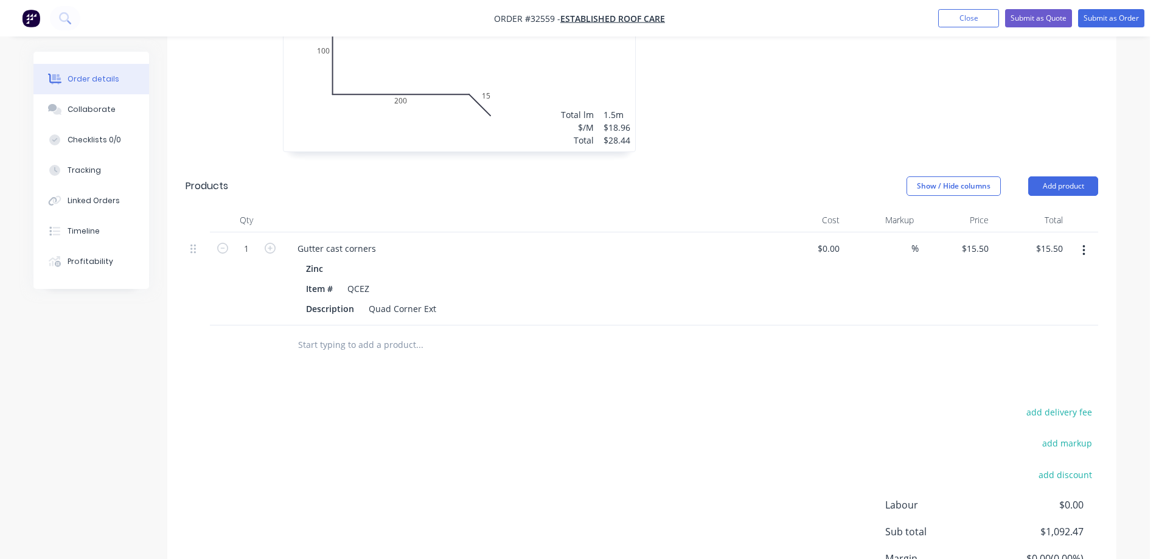
click at [276, 241] on button "button" at bounding box center [270, 247] width 16 height 13
type input "2"
type input "$31.00"
click at [267, 243] on icon "button" at bounding box center [270, 248] width 11 height 11
type input "3"
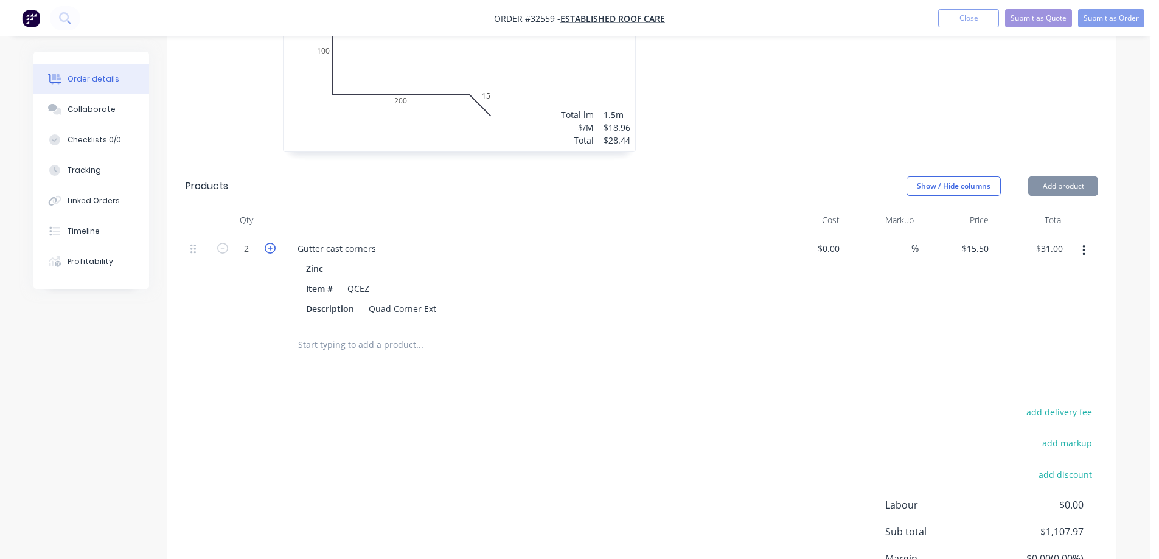
type input "$46.50"
click at [267, 243] on icon "button" at bounding box center [270, 248] width 11 height 11
type input "4"
type input "$62.00"
click at [267, 243] on icon "button" at bounding box center [270, 248] width 11 height 11
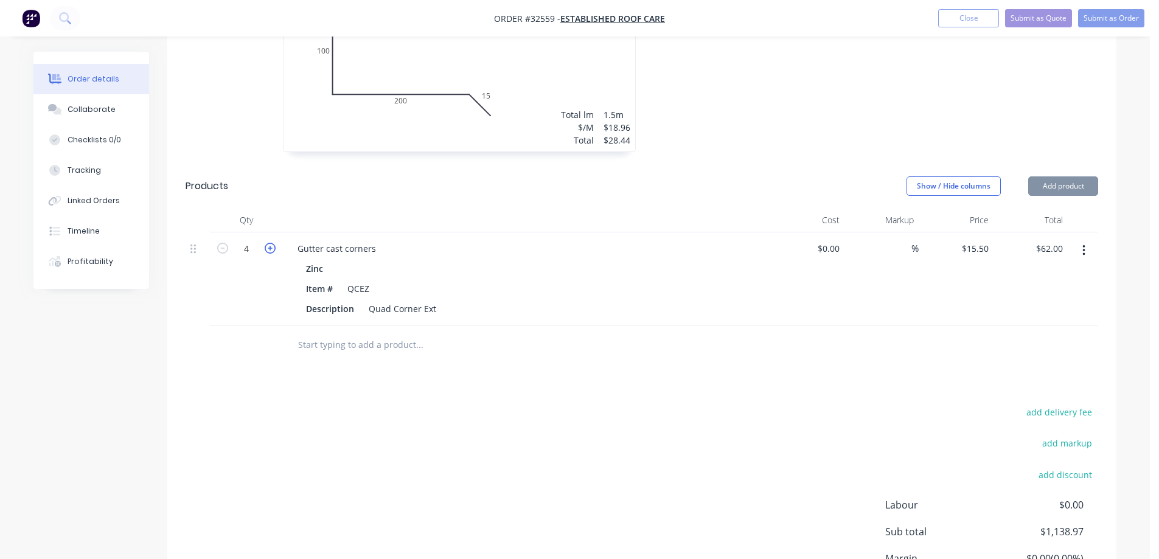
type input "5"
type input "$77.50"
click at [1075, 176] on button "Add product" at bounding box center [1063, 185] width 70 height 19
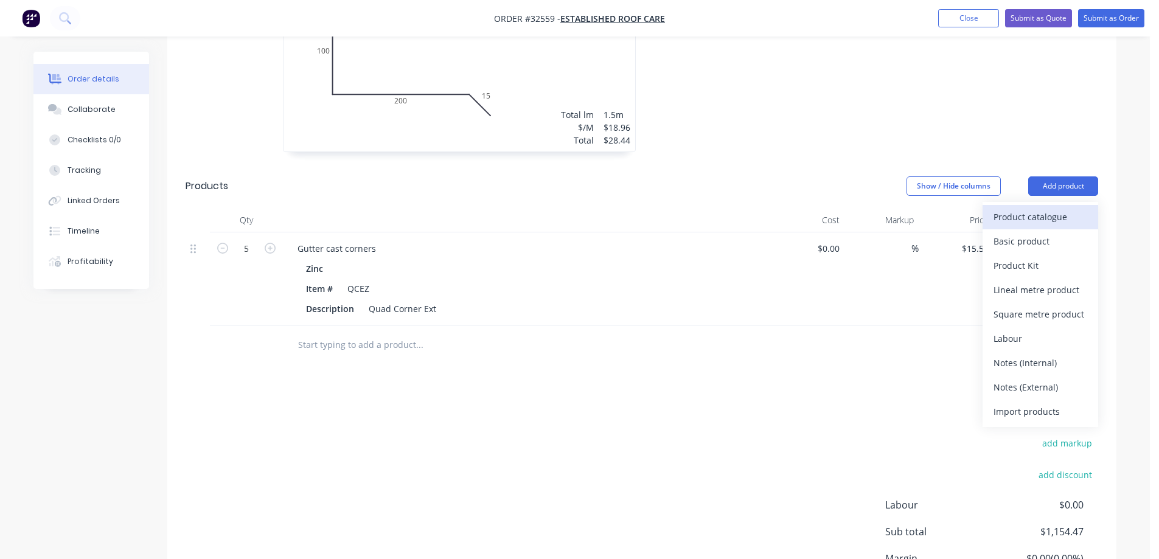
click at [1001, 208] on div "Product catalogue" at bounding box center [1041, 217] width 94 height 18
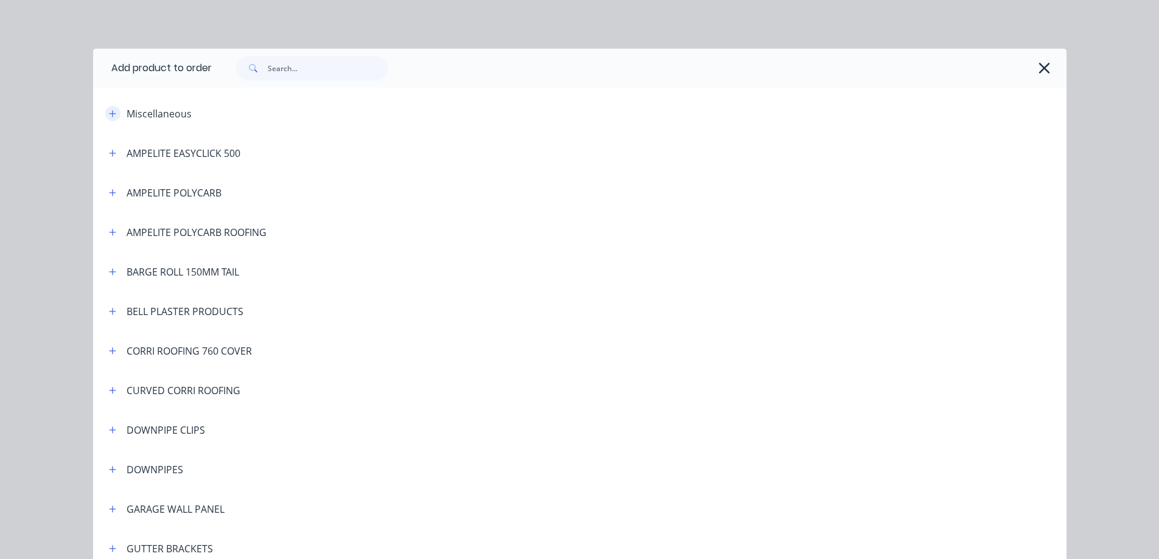
click at [109, 116] on icon "button" at bounding box center [112, 114] width 7 height 9
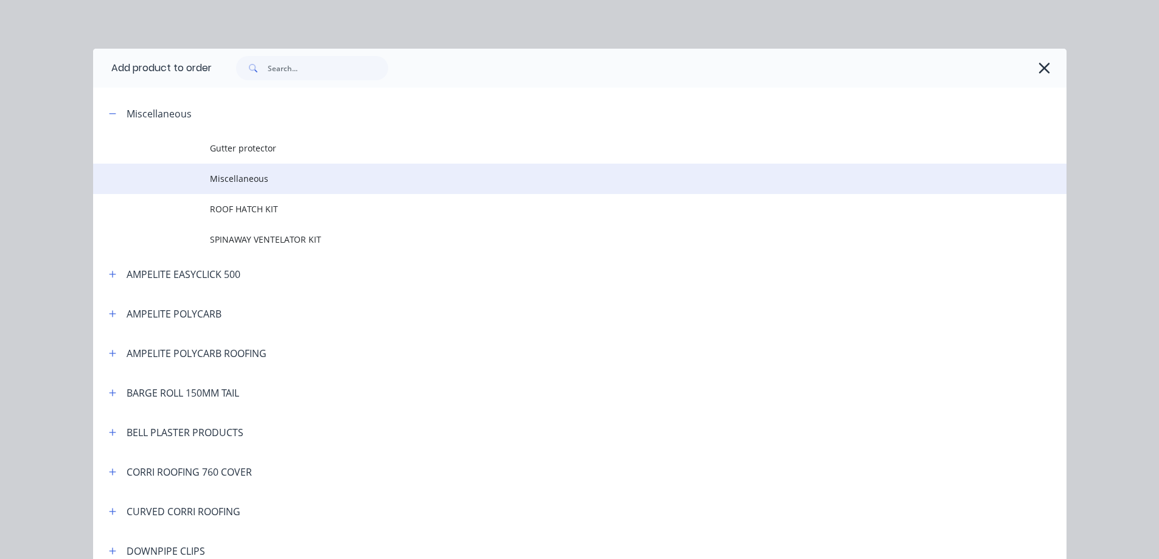
click at [251, 186] on td "Miscellaneous" at bounding box center [638, 179] width 857 height 30
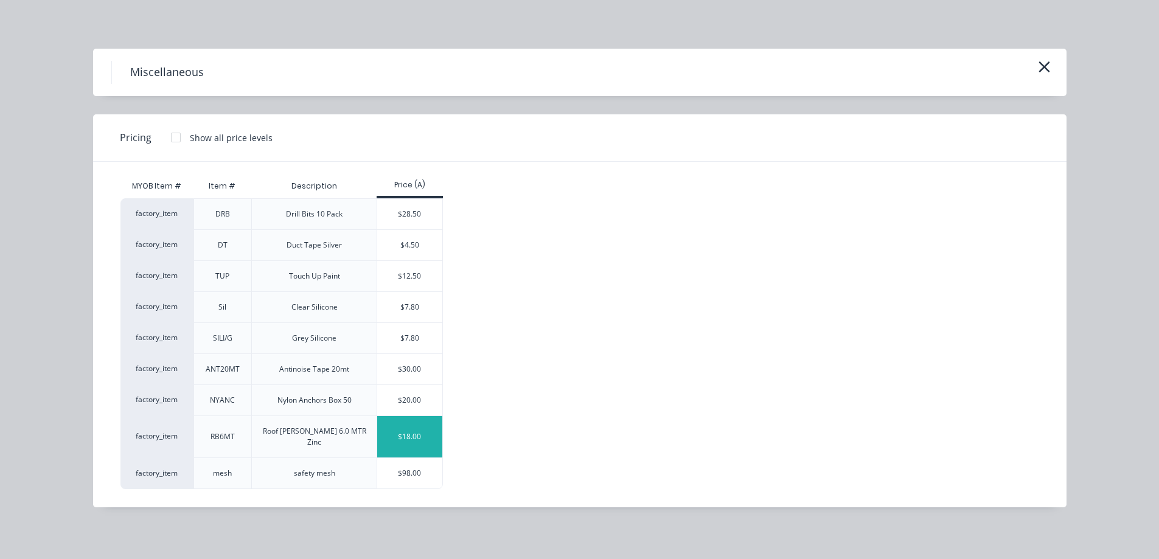
click at [403, 431] on div "$18.00" at bounding box center [409, 436] width 65 height 41
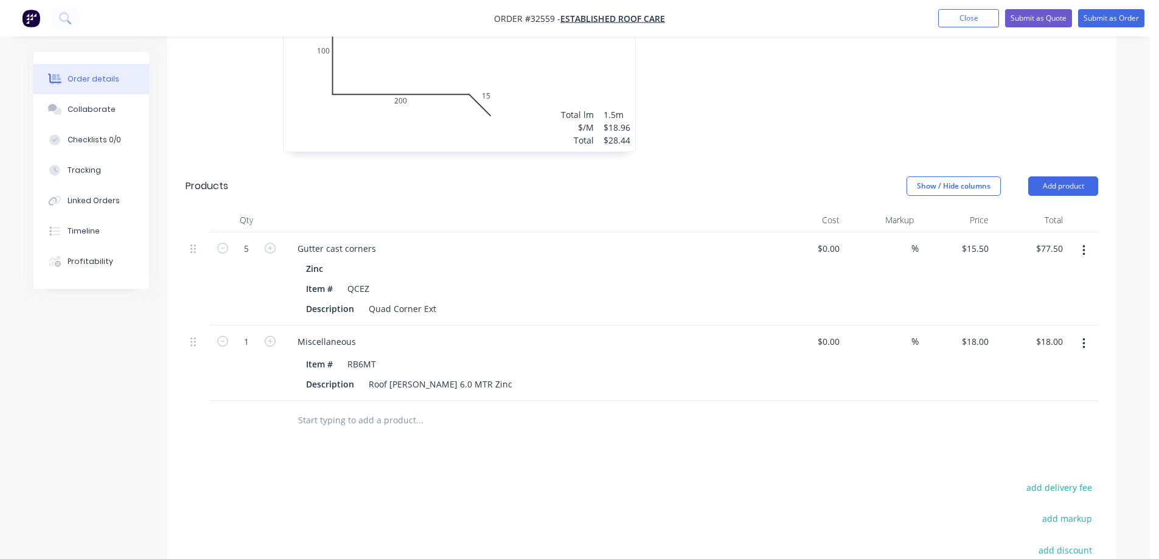
drag, startPoint x: 268, startPoint y: 328, endPoint x: 649, endPoint y: 296, distance: 382.3
click at [271, 336] on icon "button" at bounding box center [270, 341] width 11 height 11
type input "2"
type input "$36.00"
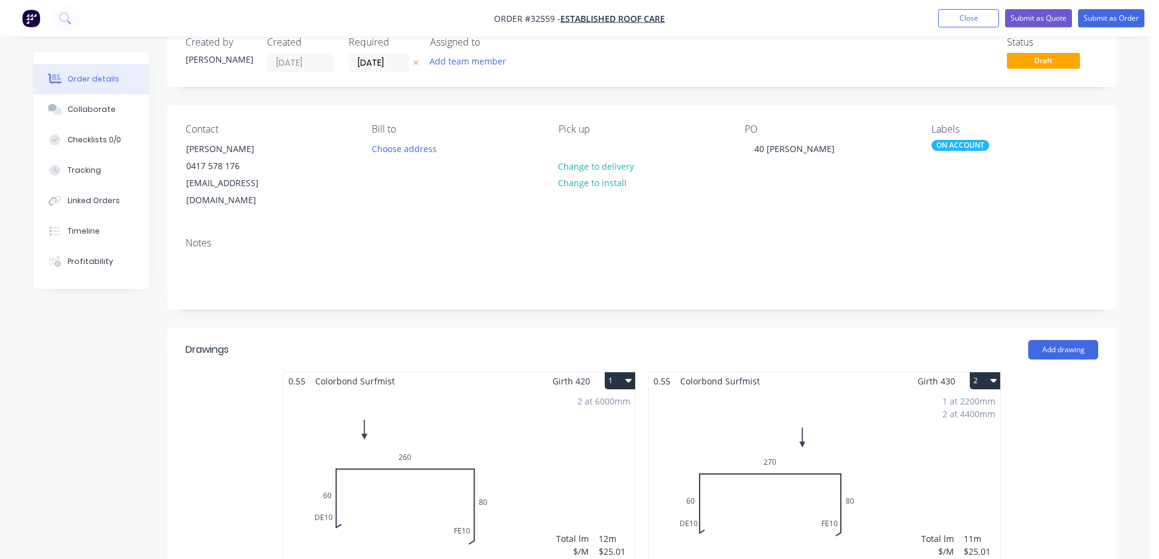
scroll to position [0, 0]
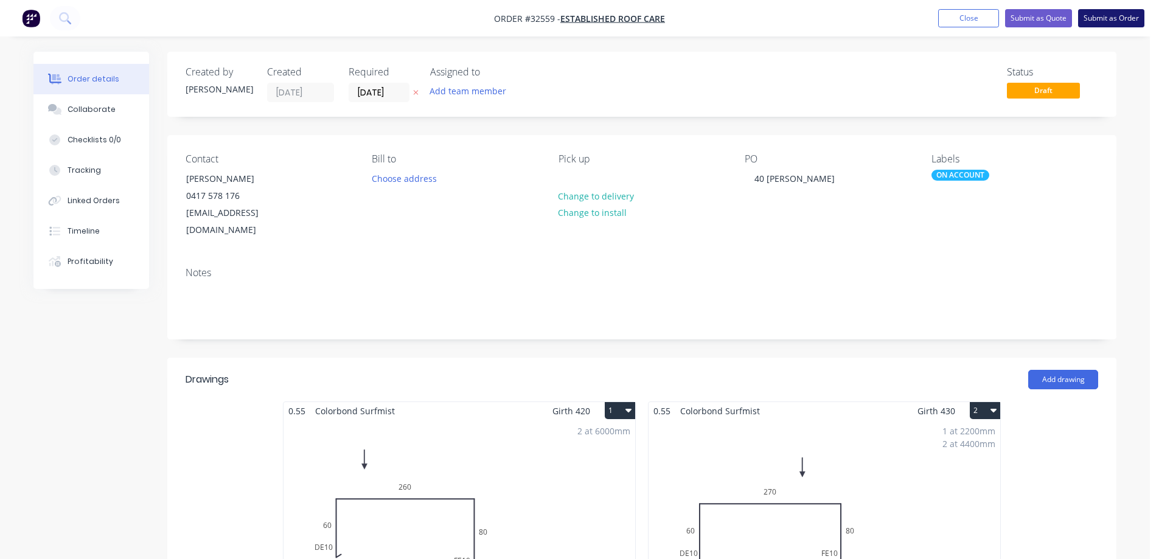
click at [1111, 16] on button "Submit as Order" at bounding box center [1111, 18] width 66 height 18
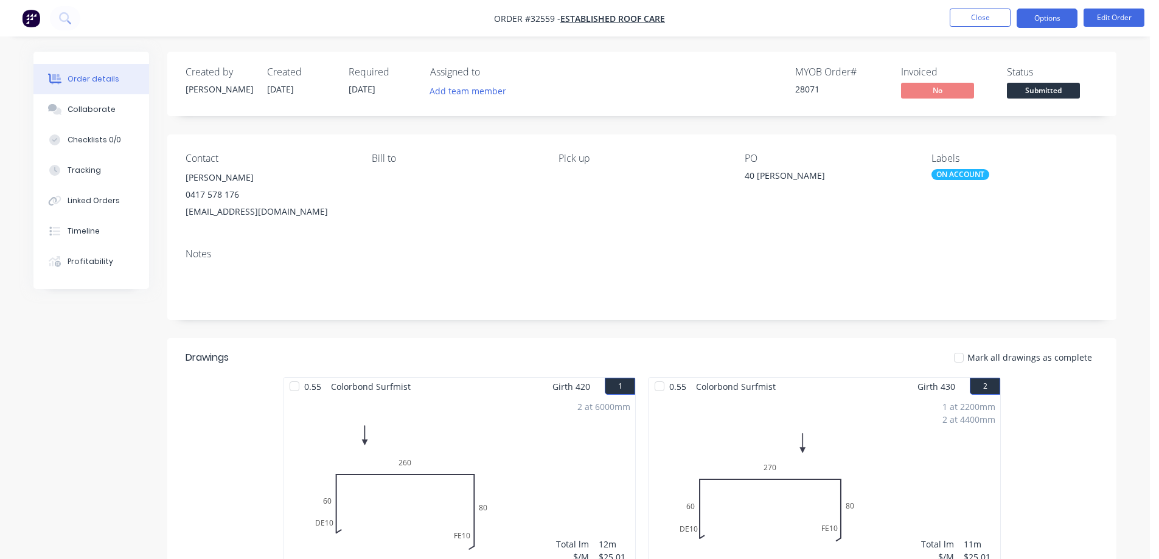
click at [1046, 18] on button "Options" at bounding box center [1047, 18] width 61 height 19
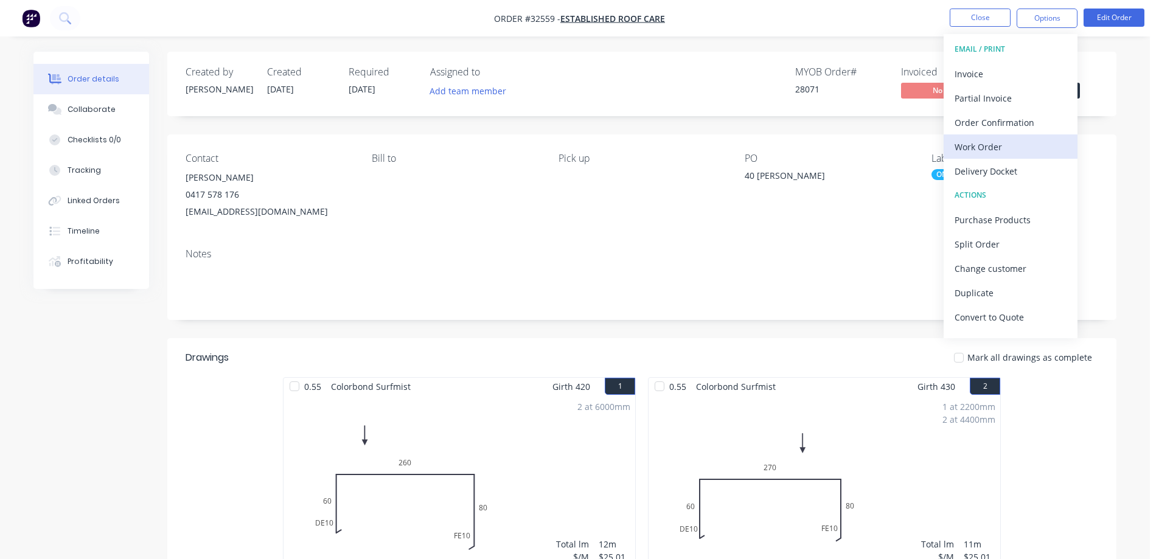
click at [985, 148] on div "Work Order" at bounding box center [1011, 147] width 112 height 18
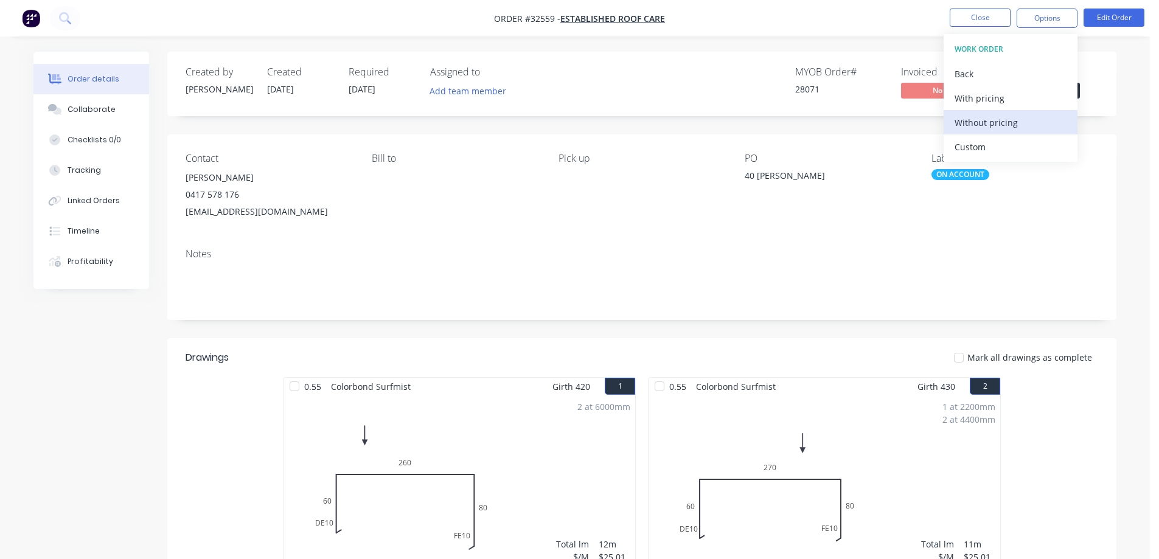
click at [993, 132] on button "Without pricing" at bounding box center [1011, 122] width 134 height 24
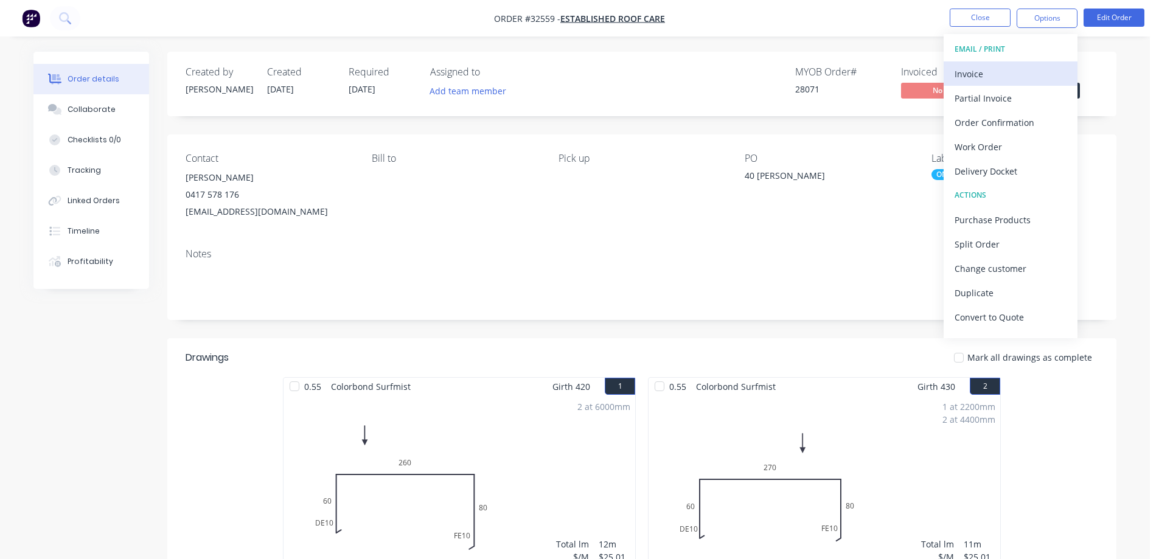
click at [973, 74] on div "Invoice" at bounding box center [1011, 74] width 112 height 18
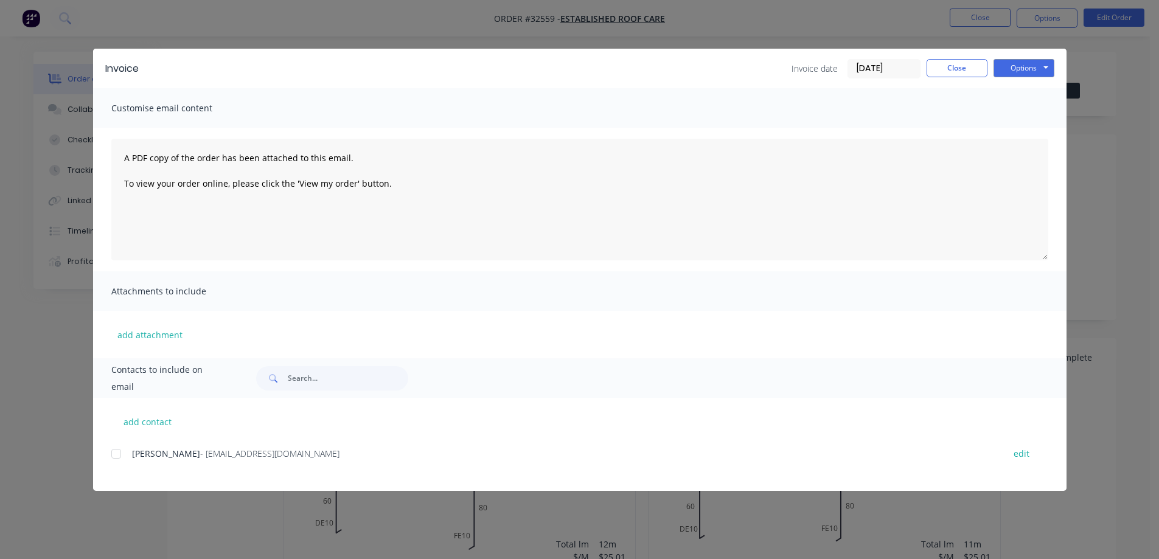
drag, startPoint x: 118, startPoint y: 456, endPoint x: 464, endPoint y: 427, distance: 347.5
click at [121, 455] on div at bounding box center [116, 454] width 24 height 24
click at [1024, 70] on button "Options" at bounding box center [1024, 68] width 61 height 18
click at [1032, 132] on button "Email" at bounding box center [1033, 130] width 78 height 20
click at [954, 66] on button "Close" at bounding box center [957, 68] width 61 height 18
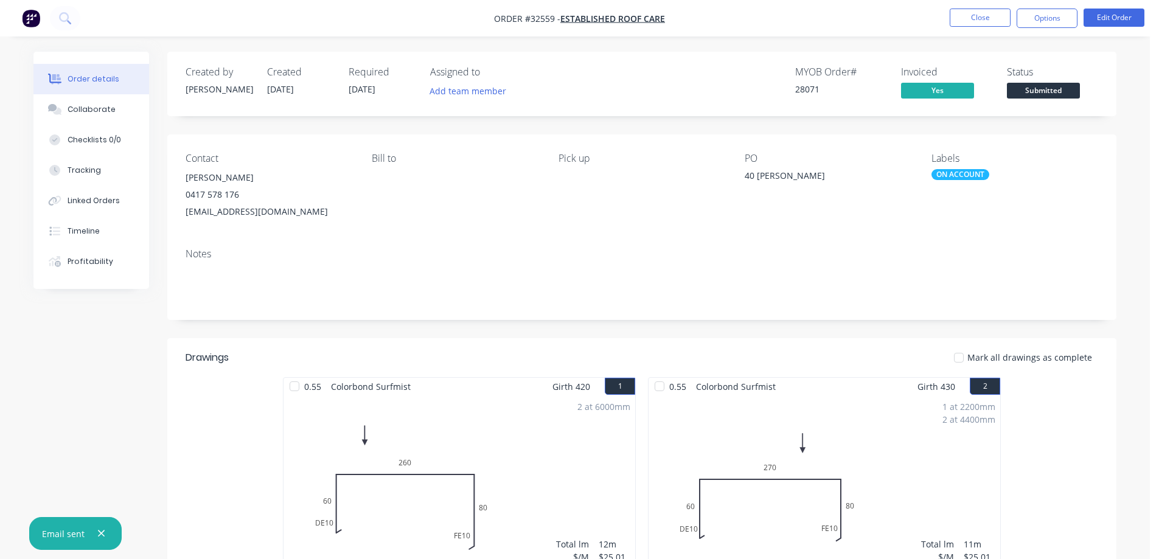
click at [1065, 88] on span "Submitted" at bounding box center [1043, 90] width 73 height 15
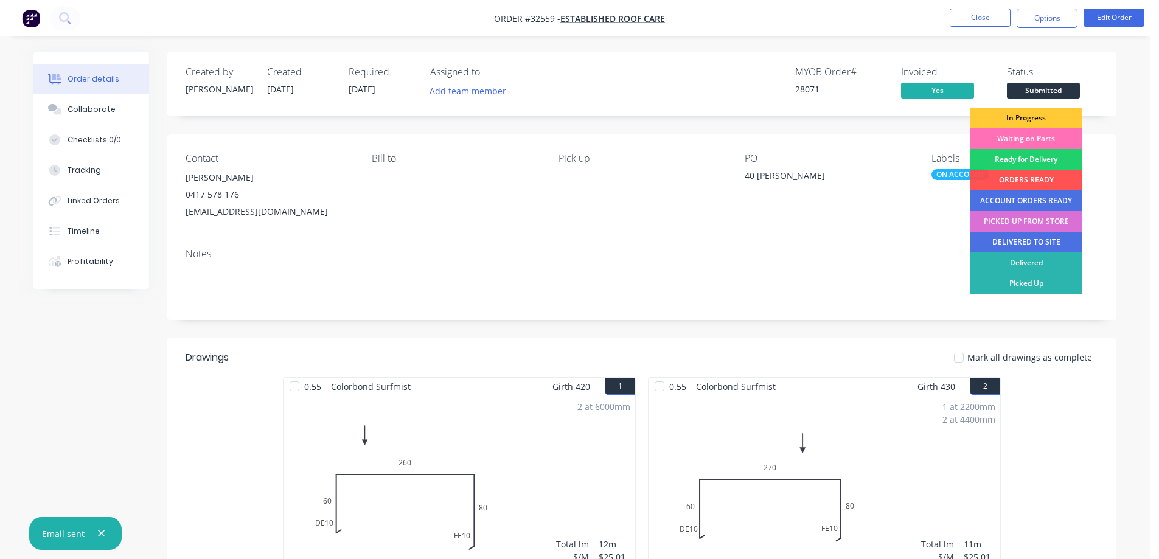
click at [1027, 220] on div "PICKED UP FROM STORE" at bounding box center [1026, 221] width 111 height 21
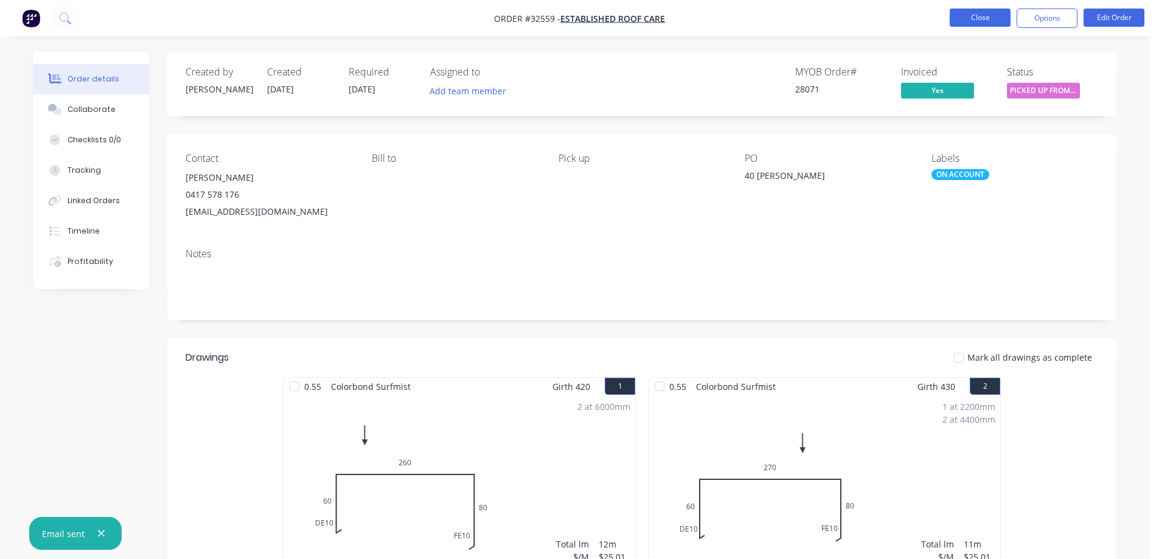
click at [974, 17] on button "Close" at bounding box center [980, 18] width 61 height 18
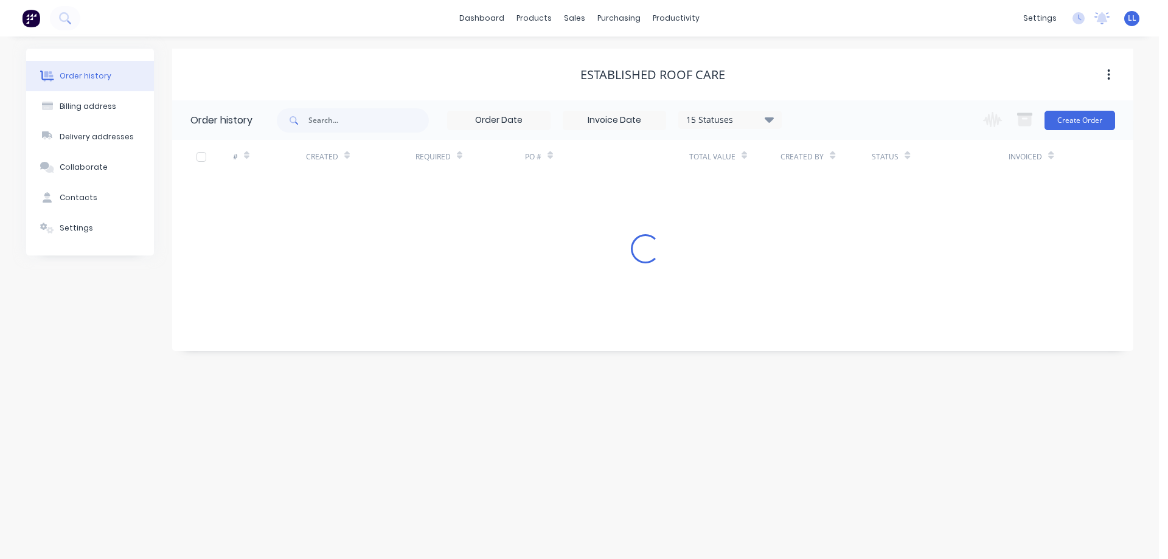
click at [27, 18] on img at bounding box center [31, 18] width 18 height 18
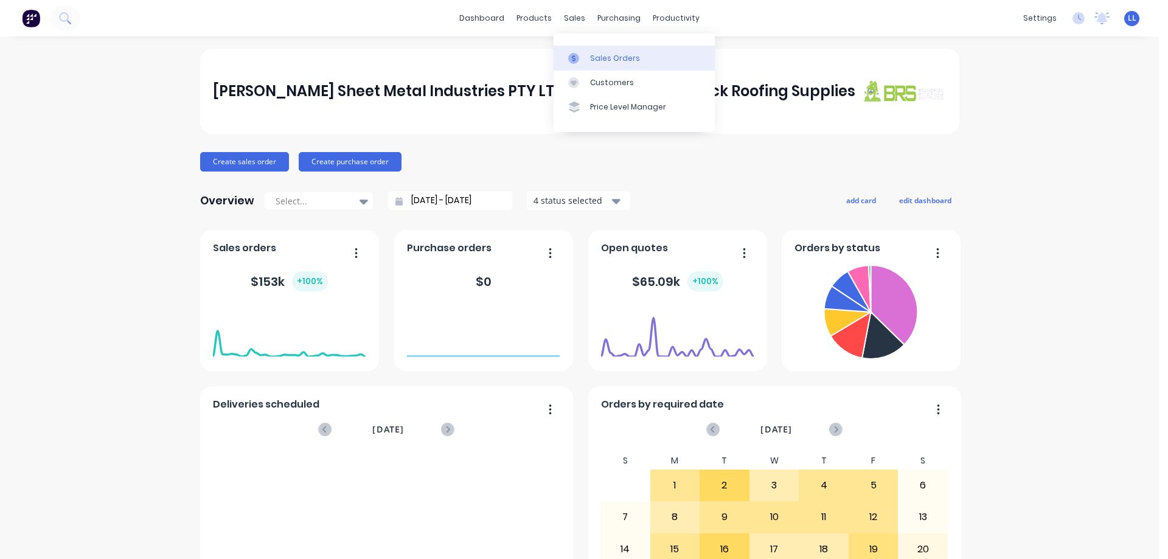
click at [598, 59] on div "Sales Orders" at bounding box center [615, 58] width 50 height 11
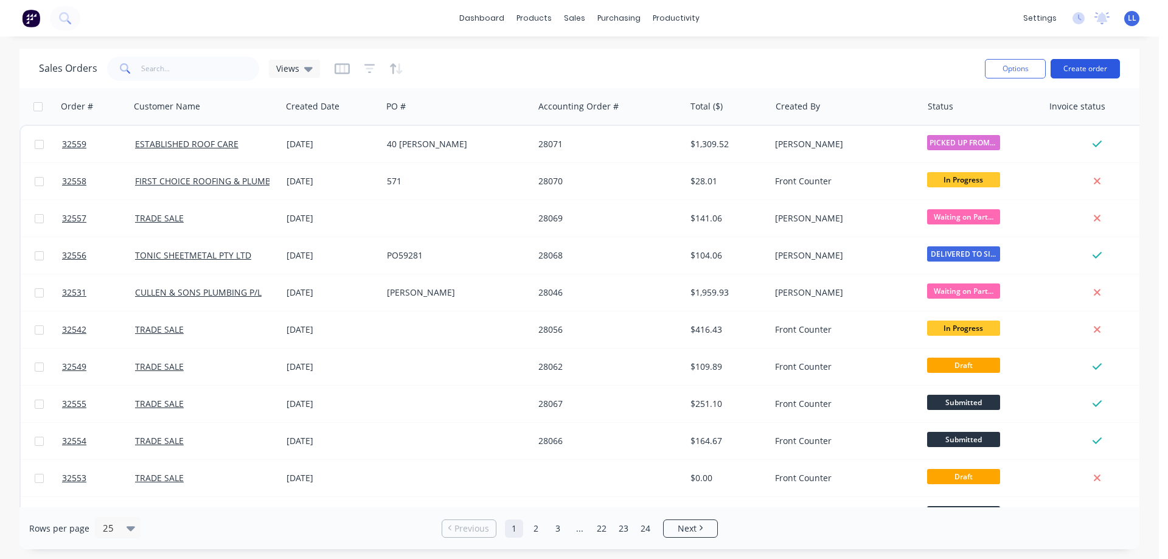
click at [1089, 62] on button "Create order" at bounding box center [1085, 68] width 69 height 19
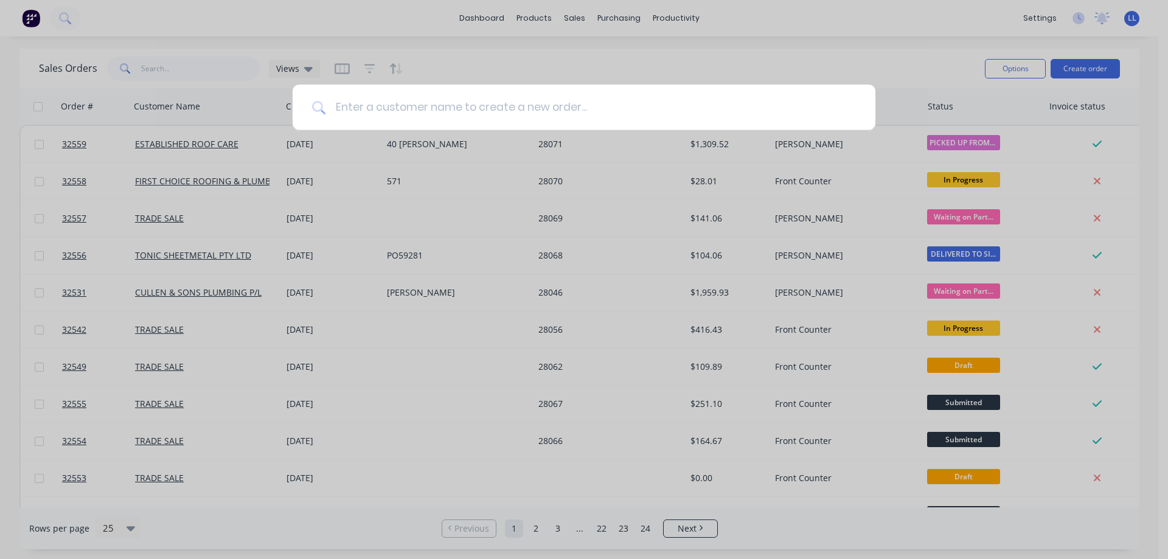
click at [410, 105] on input at bounding box center [591, 108] width 531 height 46
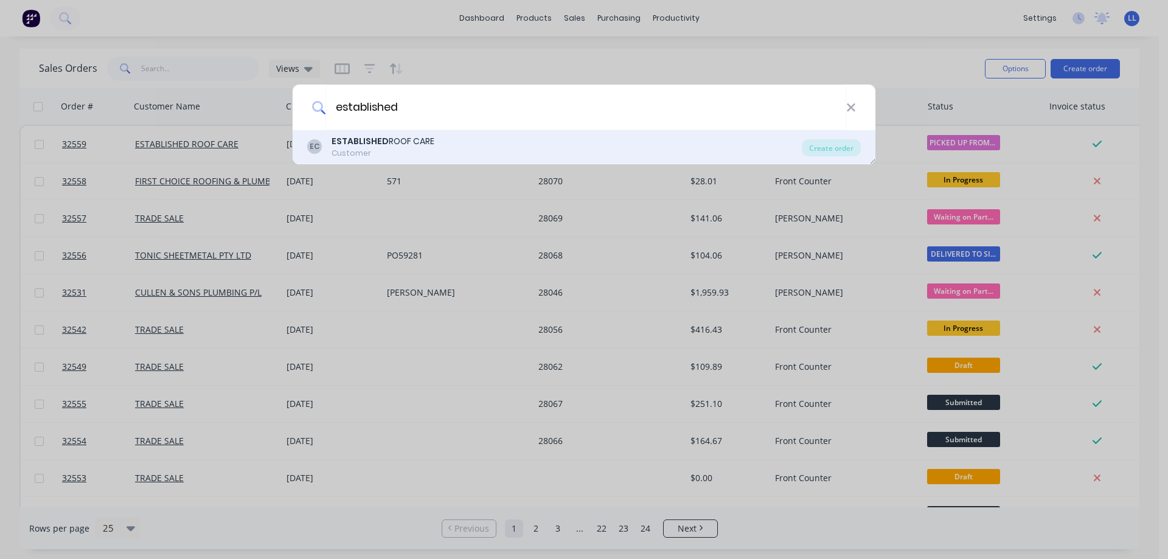
type input "established"
click at [393, 141] on div "ESTABLISHED ROOF CARE" at bounding box center [383, 141] width 103 height 13
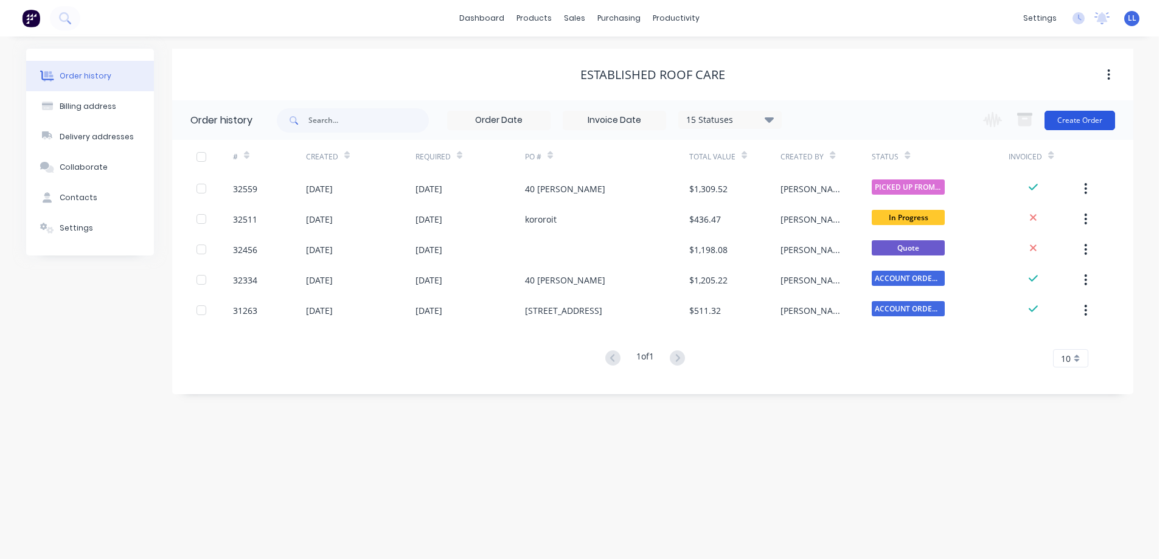
click at [1081, 120] on button "Create Order" at bounding box center [1080, 120] width 71 height 19
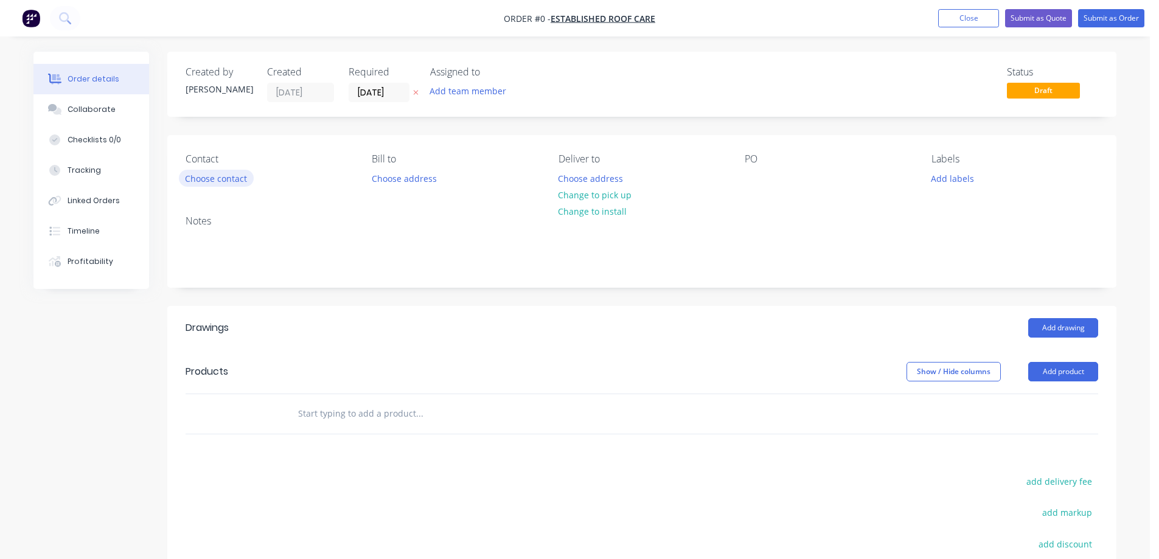
click at [198, 175] on button "Choose contact" at bounding box center [216, 178] width 75 height 16
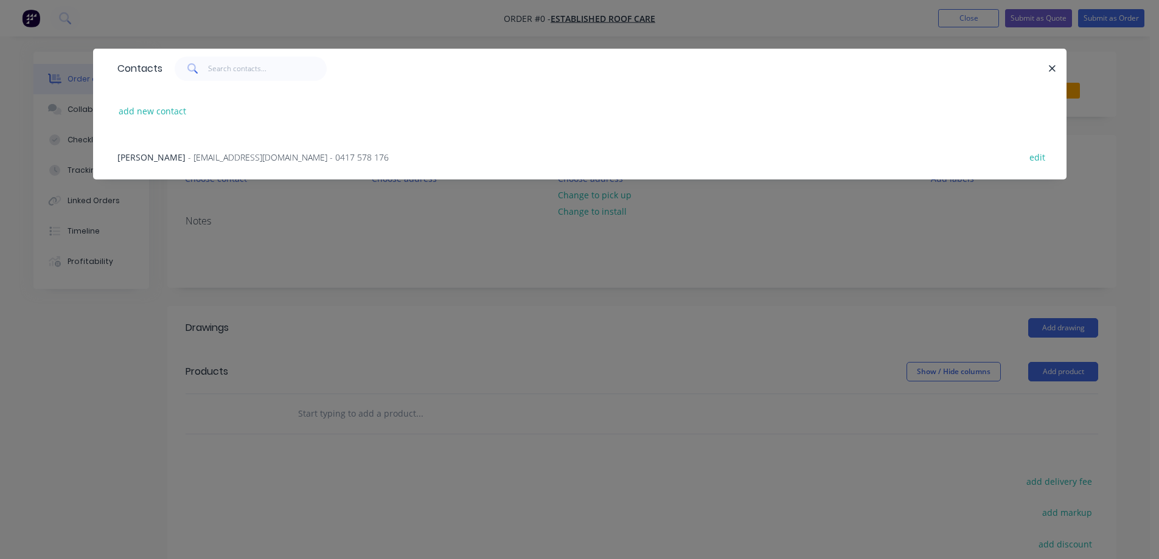
click at [226, 162] on span "- ranieriplumb@gmail.com - 0417 578 176" at bounding box center [288, 158] width 201 height 12
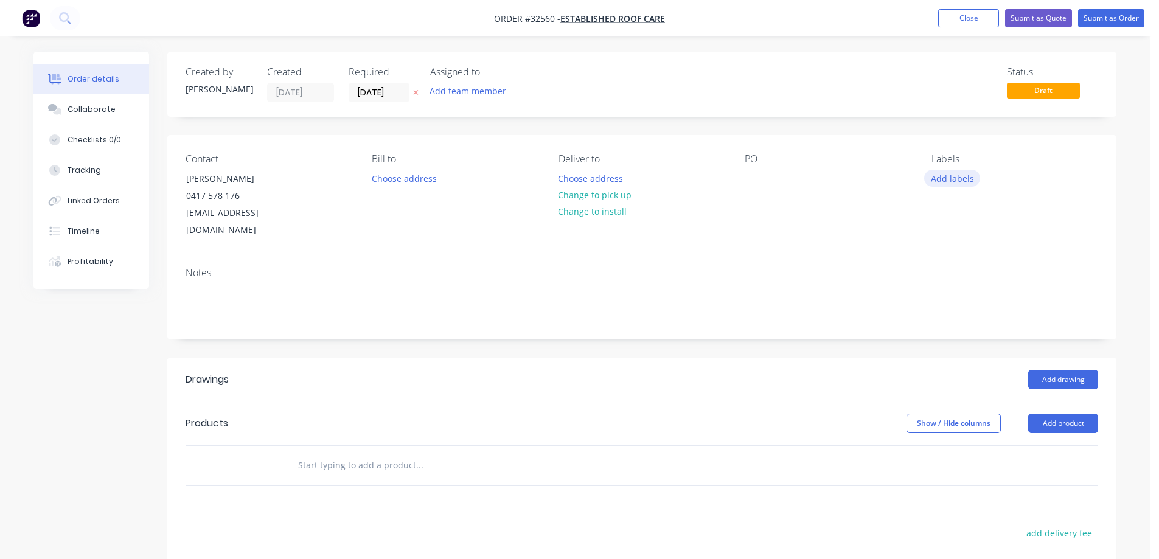
click at [947, 176] on button "Add labels" at bounding box center [952, 178] width 56 height 16
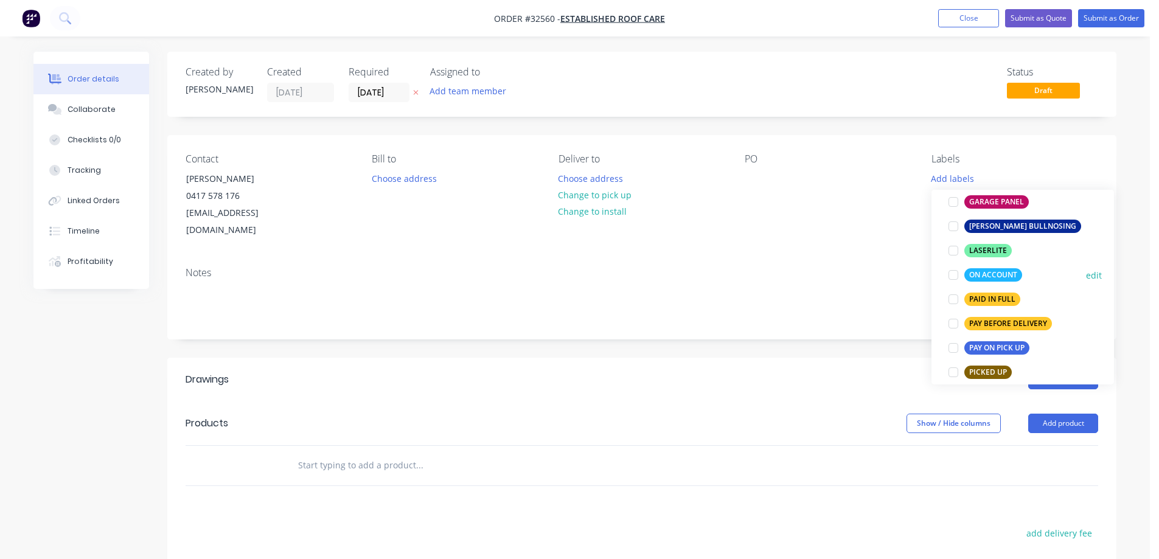
click at [957, 276] on div at bounding box center [953, 275] width 24 height 24
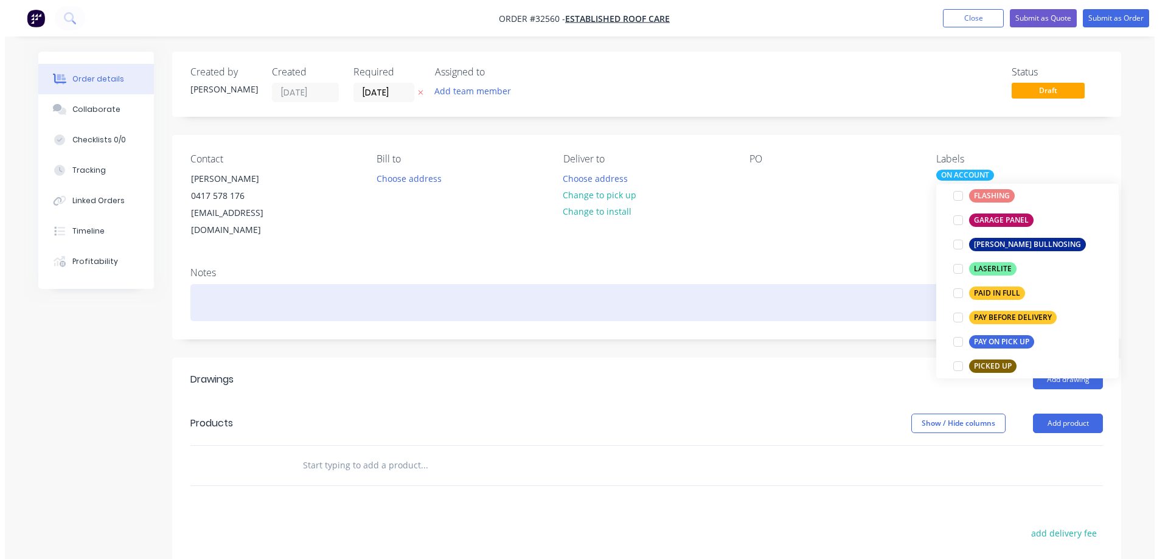
scroll to position [12, 0]
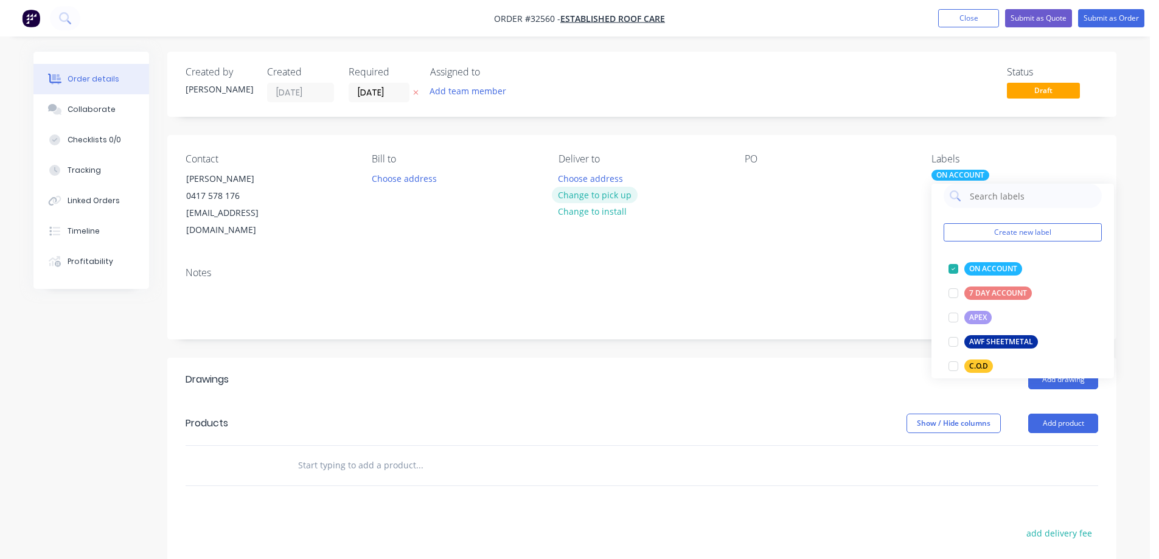
click at [614, 196] on button "Change to pick up" at bounding box center [595, 195] width 86 height 16
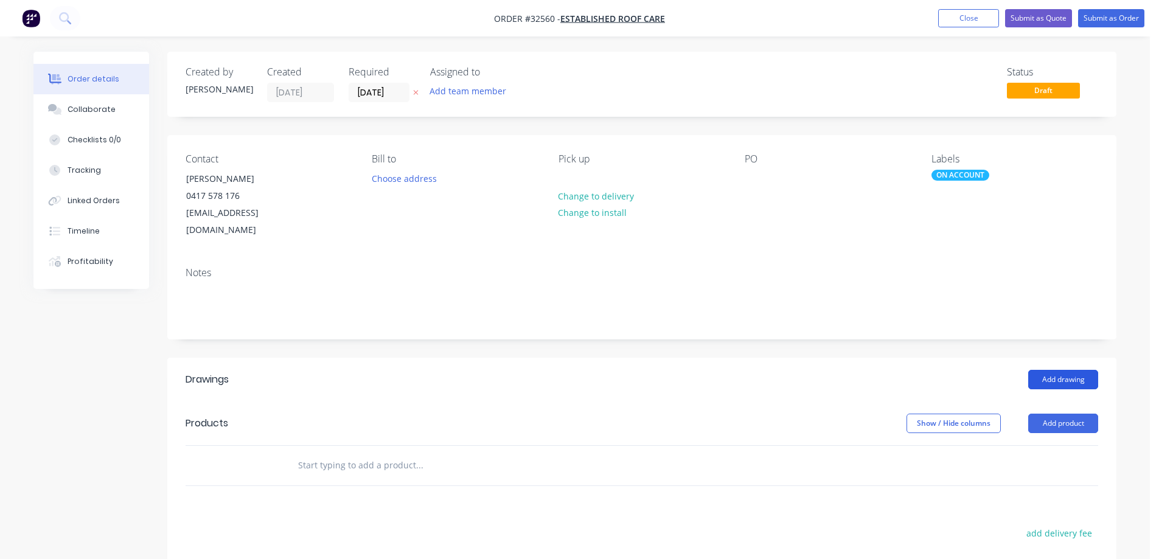
click at [1057, 370] on button "Add drawing" at bounding box center [1063, 379] width 70 height 19
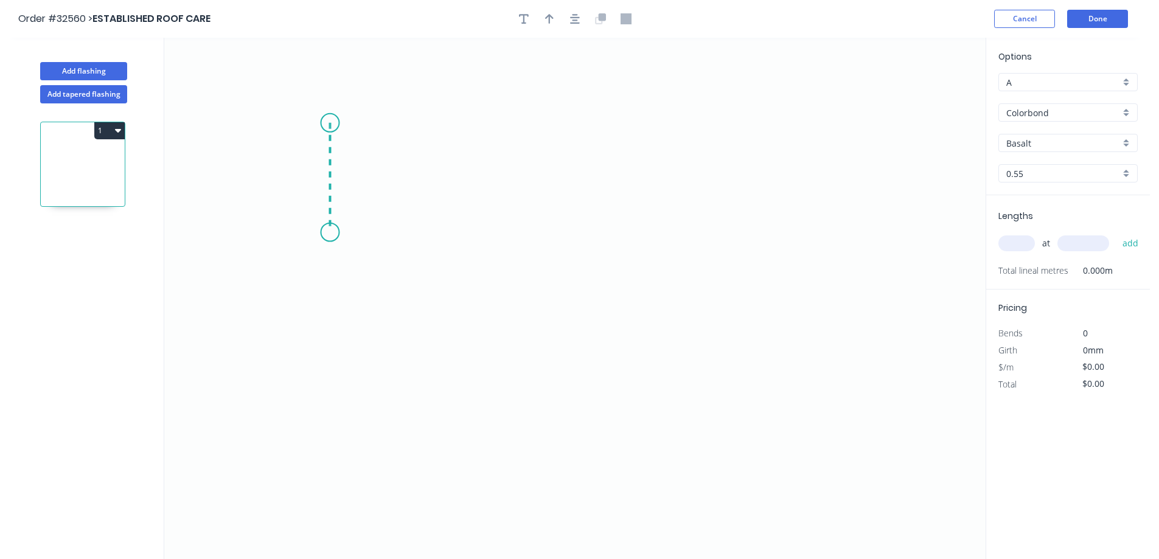
drag, startPoint x: 330, startPoint y: 123, endPoint x: 326, endPoint y: 232, distance: 109.6
click at [326, 232] on icon "0" at bounding box center [575, 299] width 822 height 522
click at [572, 241] on icon "0 ?" at bounding box center [575, 299] width 822 height 522
drag, startPoint x: 572, startPoint y: 241, endPoint x: 608, endPoint y: 259, distance: 40.3
click at [608, 259] on icon "0 ? ?" at bounding box center [575, 299] width 822 height 522
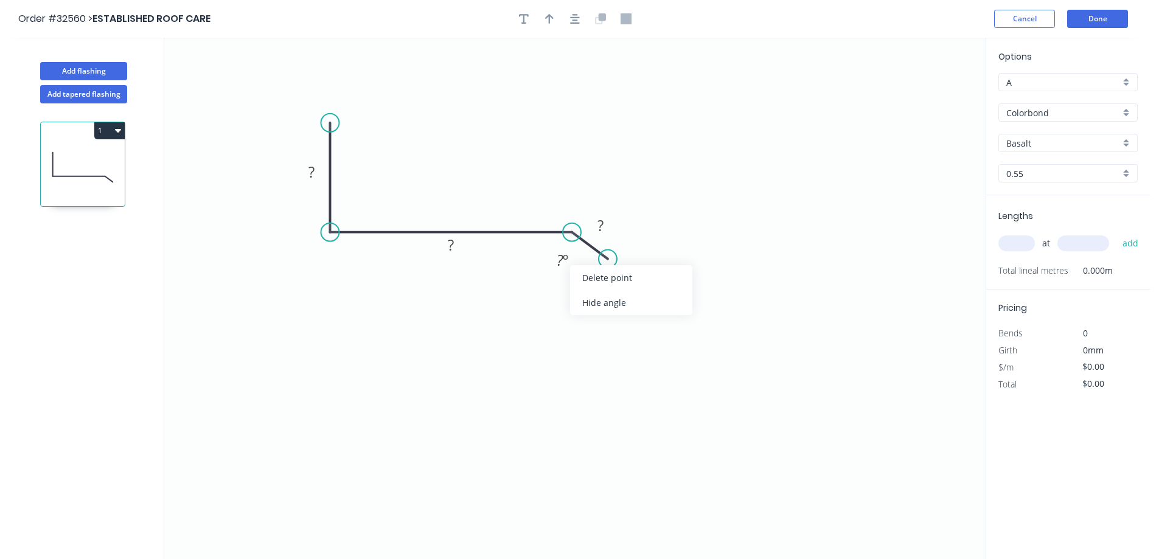
drag, startPoint x: 595, startPoint y: 306, endPoint x: 707, endPoint y: 276, distance: 116.5
click at [595, 306] on div "Hide angle" at bounding box center [631, 302] width 122 height 25
click at [1057, 108] on input "Colorbond" at bounding box center [1064, 112] width 114 height 13
click at [1032, 201] on div "Zinc" at bounding box center [1068, 199] width 138 height 21
type input "Zinc"
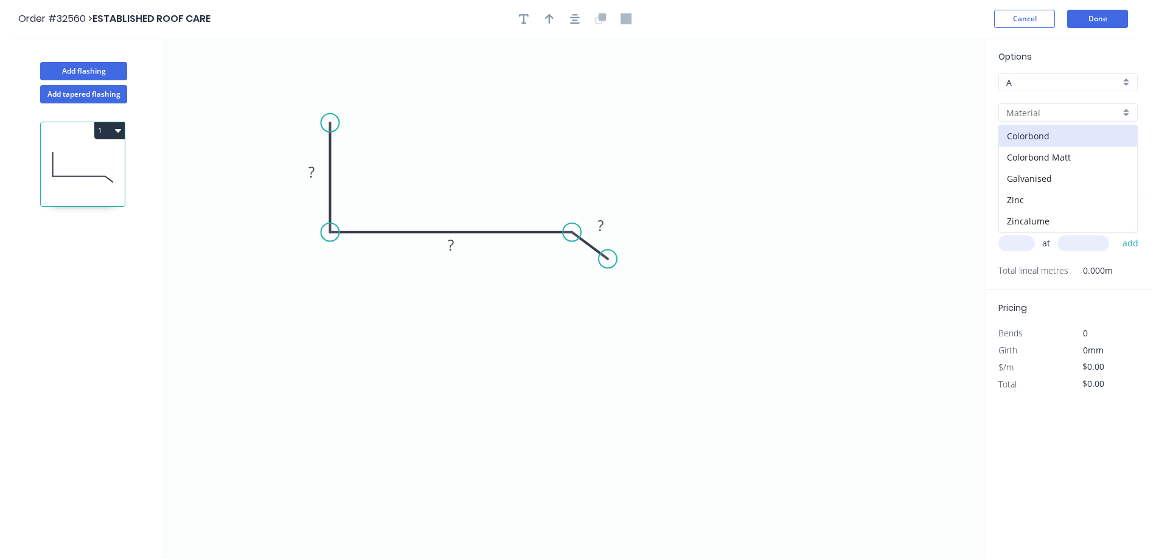
type input "Zinc"
click at [316, 172] on rect at bounding box center [312, 172] width 24 height 17
click at [1022, 244] on input "text" at bounding box center [1017, 244] width 37 height 16
type input "$21.63"
type input "1"
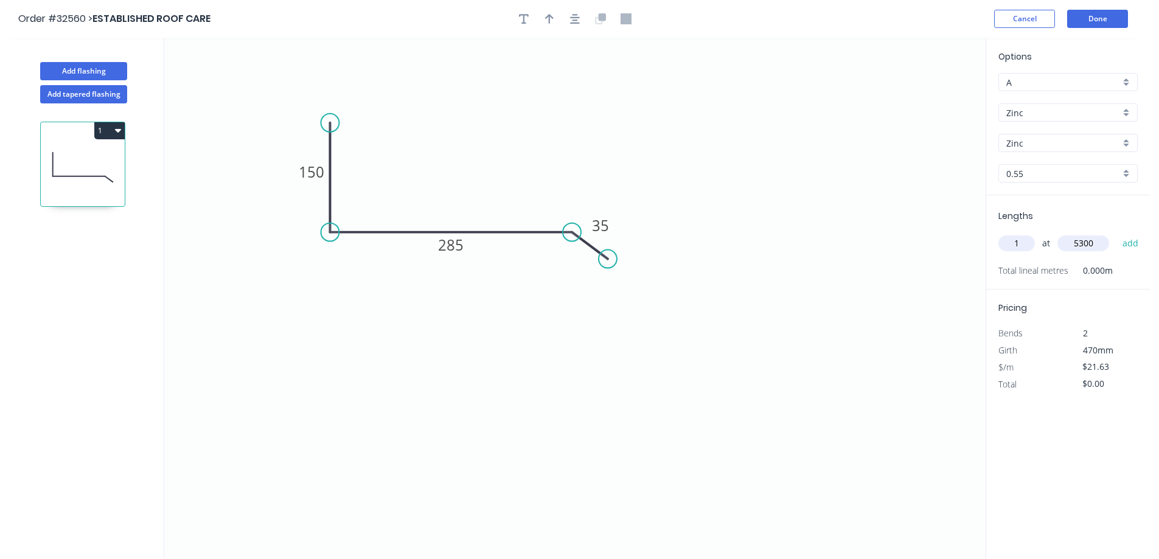
type input "5300"
click at [1117, 233] on button "add" at bounding box center [1131, 243] width 29 height 21
type input "$114.64"
click at [97, 69] on button "Add flashing" at bounding box center [83, 71] width 87 height 18
type input "$0.00"
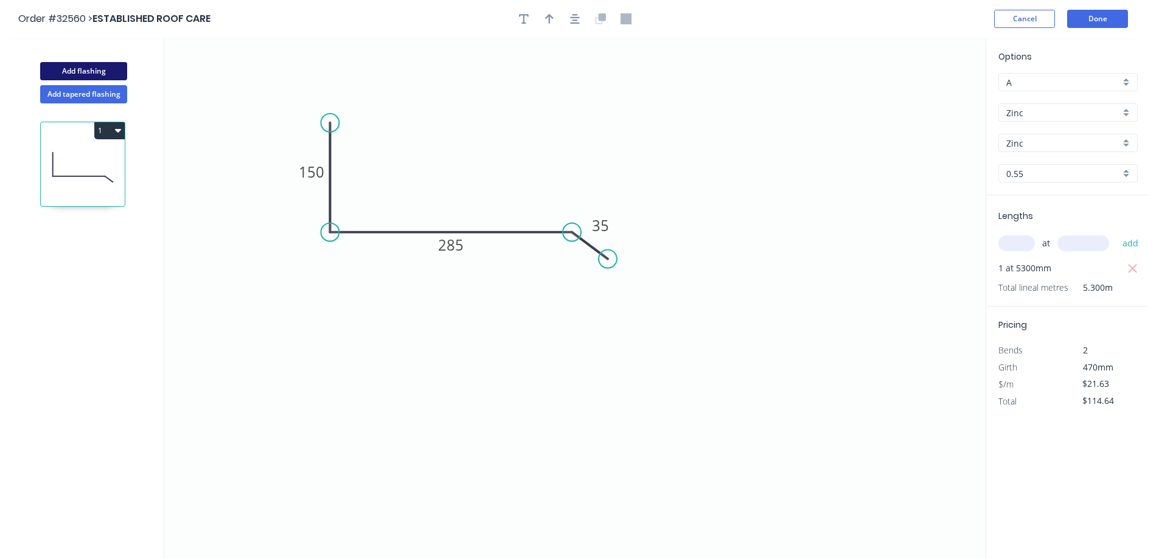
type input "$0.00"
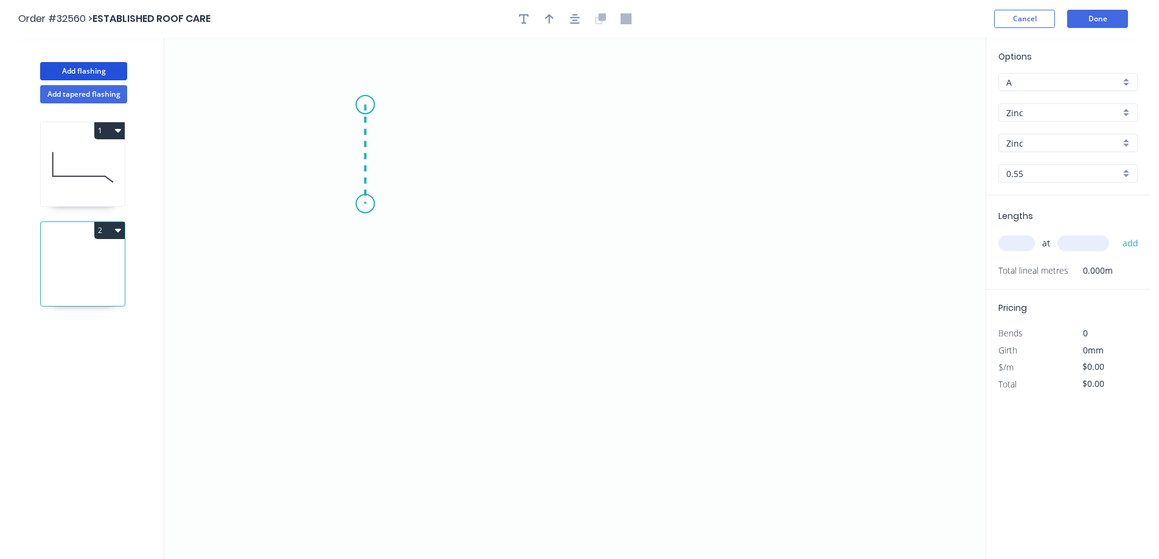
drag, startPoint x: 365, startPoint y: 105, endPoint x: 361, endPoint y: 204, distance: 99.3
click at [361, 204] on icon "0" at bounding box center [575, 299] width 822 height 522
click at [559, 210] on icon "0 ?" at bounding box center [575, 299] width 822 height 522
click at [606, 229] on icon "0 ? ?" at bounding box center [575, 299] width 822 height 522
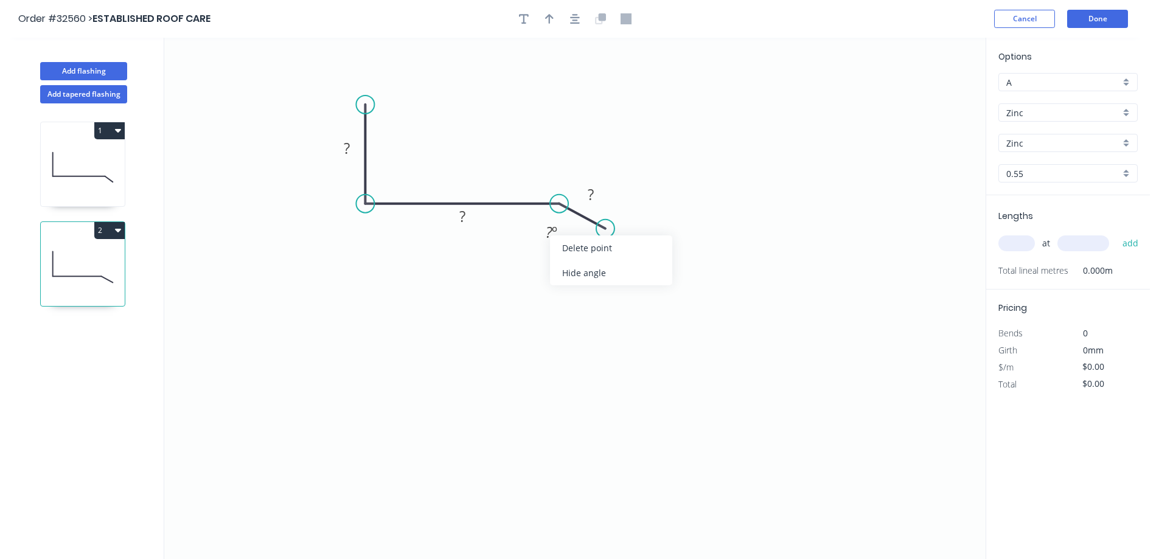
drag, startPoint x: 576, startPoint y: 274, endPoint x: 377, endPoint y: 195, distance: 213.6
click at [571, 274] on div "Hide angle" at bounding box center [611, 272] width 122 height 25
click at [354, 149] on rect at bounding box center [347, 149] width 24 height 17
click at [1017, 243] on input "text" at bounding box center [1017, 244] width 37 height 16
type input "$21.63"
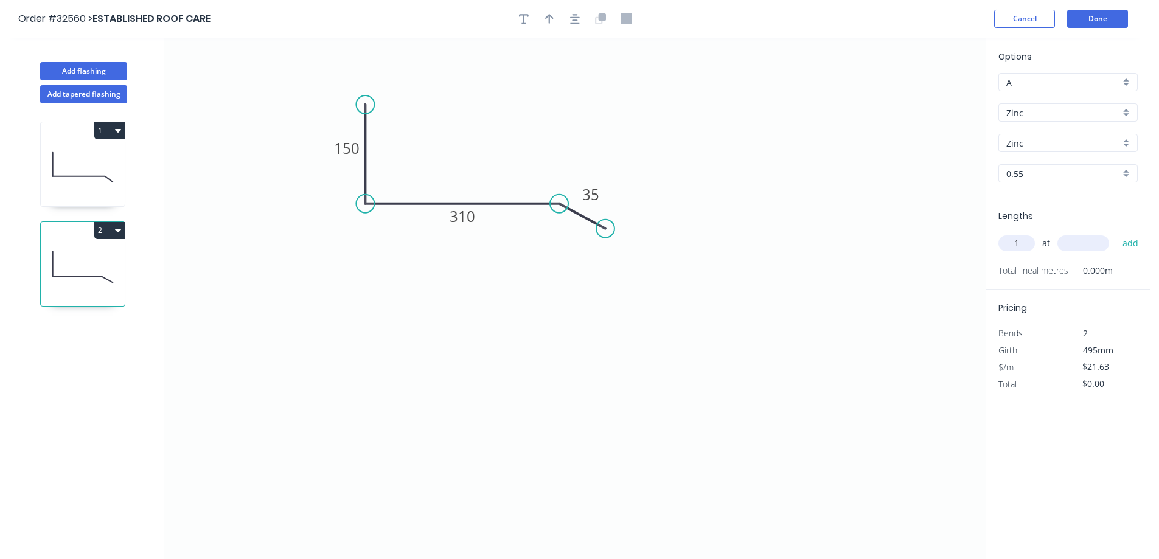
type input "1"
type input "4500"
click at [1117, 233] on button "add" at bounding box center [1131, 243] width 29 height 21
type input "$97.34"
click at [1095, 15] on button "Done" at bounding box center [1097, 19] width 61 height 18
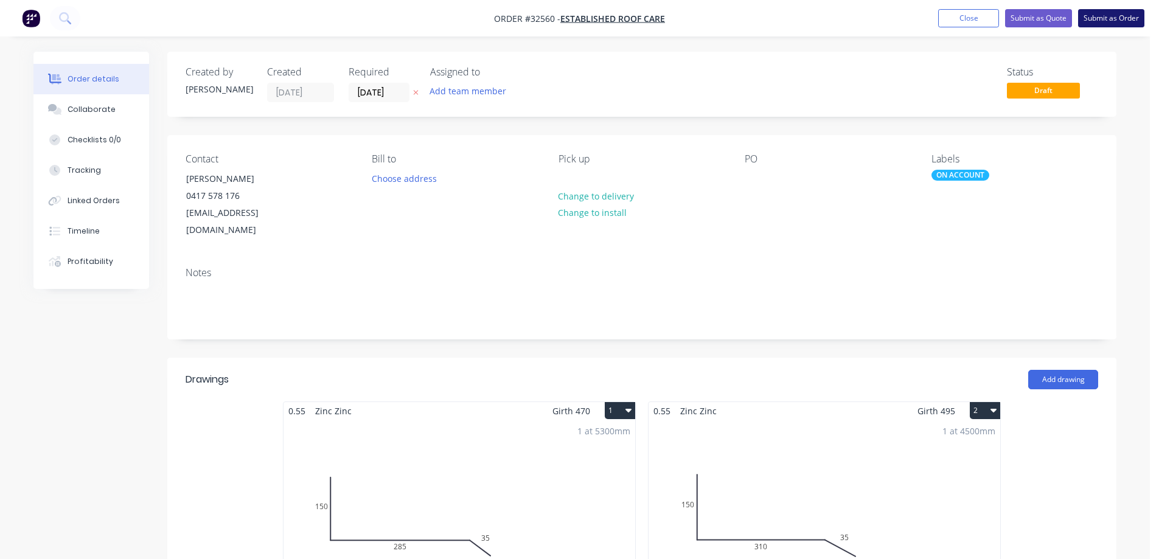
click at [1098, 15] on button "Submit as Order" at bounding box center [1111, 18] width 66 height 18
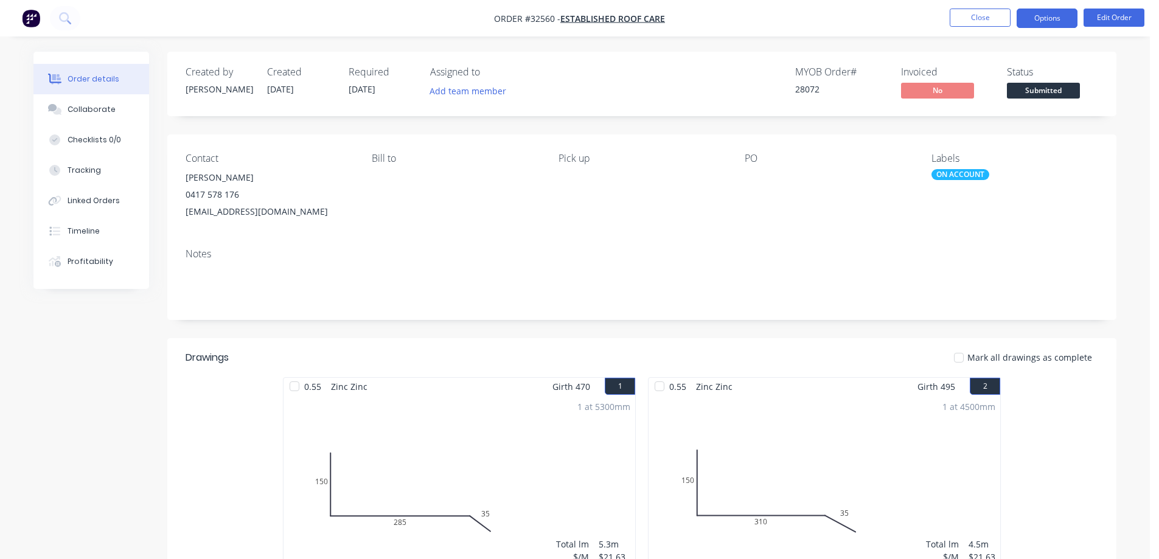
click at [1048, 16] on button "Options" at bounding box center [1047, 18] width 61 height 19
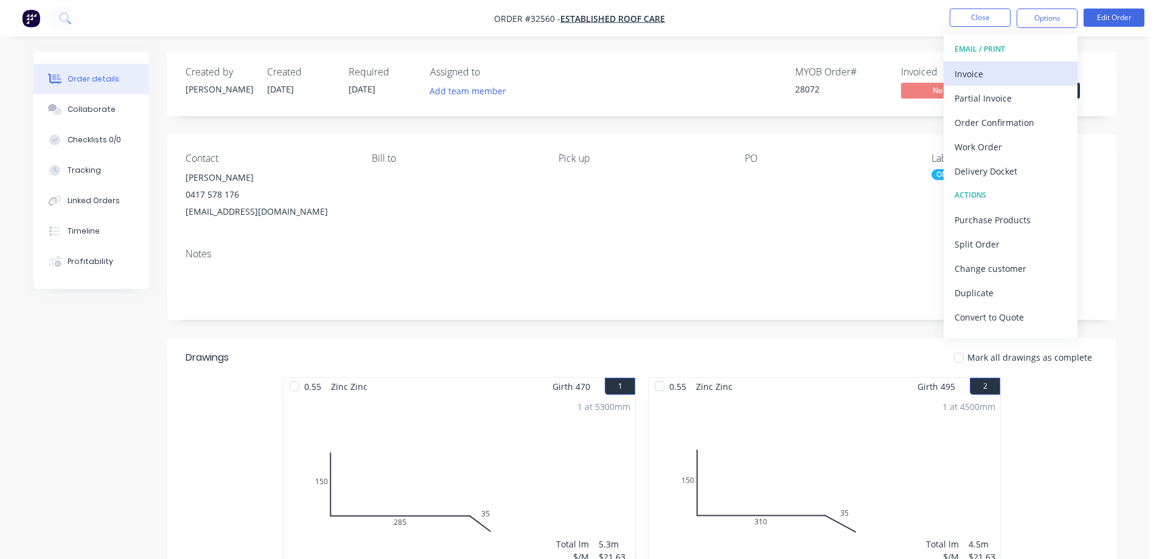
click at [971, 74] on div "Invoice" at bounding box center [1011, 74] width 112 height 18
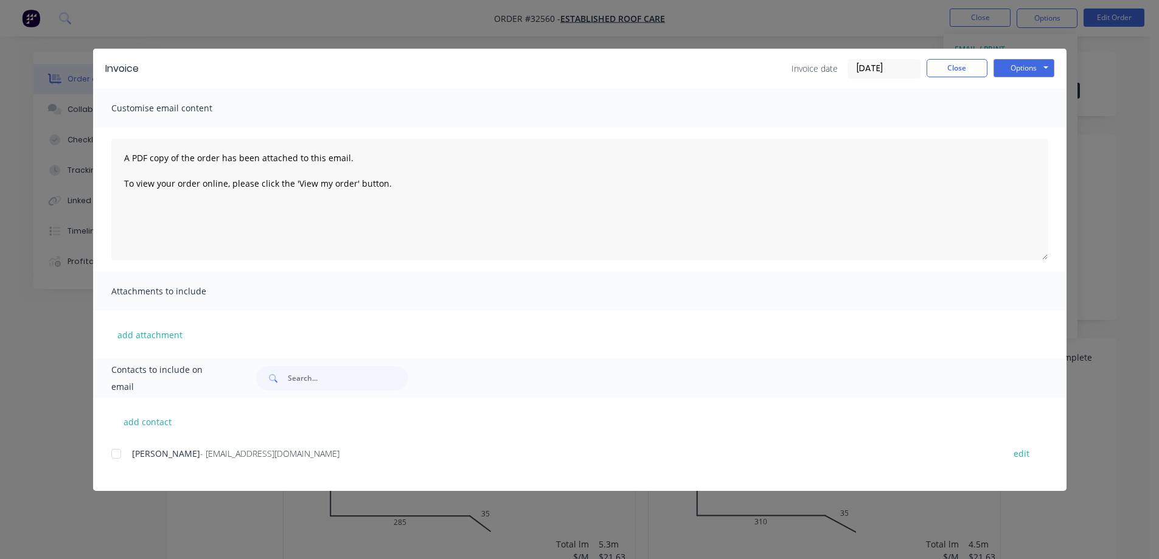
drag, startPoint x: 116, startPoint y: 452, endPoint x: 319, endPoint y: 461, distance: 202.9
click at [117, 452] on div at bounding box center [116, 454] width 24 height 24
click at [1046, 68] on button "Options" at bounding box center [1024, 68] width 61 height 18
click at [1019, 135] on button "Email" at bounding box center [1033, 130] width 78 height 20
click at [964, 72] on button "Close" at bounding box center [957, 68] width 61 height 18
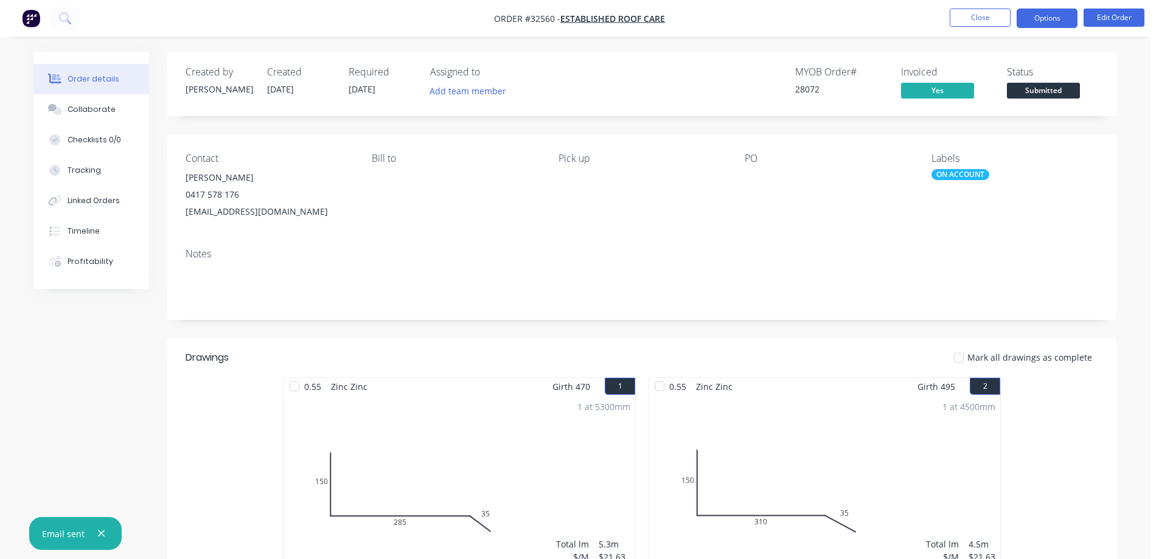
click at [1069, 24] on button "Options" at bounding box center [1047, 18] width 61 height 19
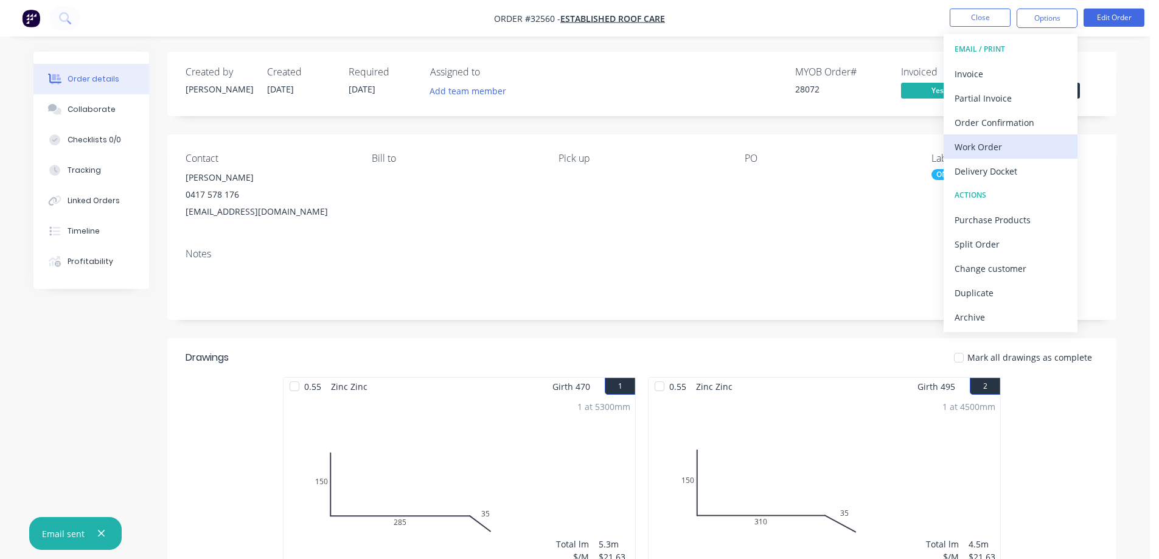
click at [986, 148] on div "Work Order" at bounding box center [1011, 147] width 112 height 18
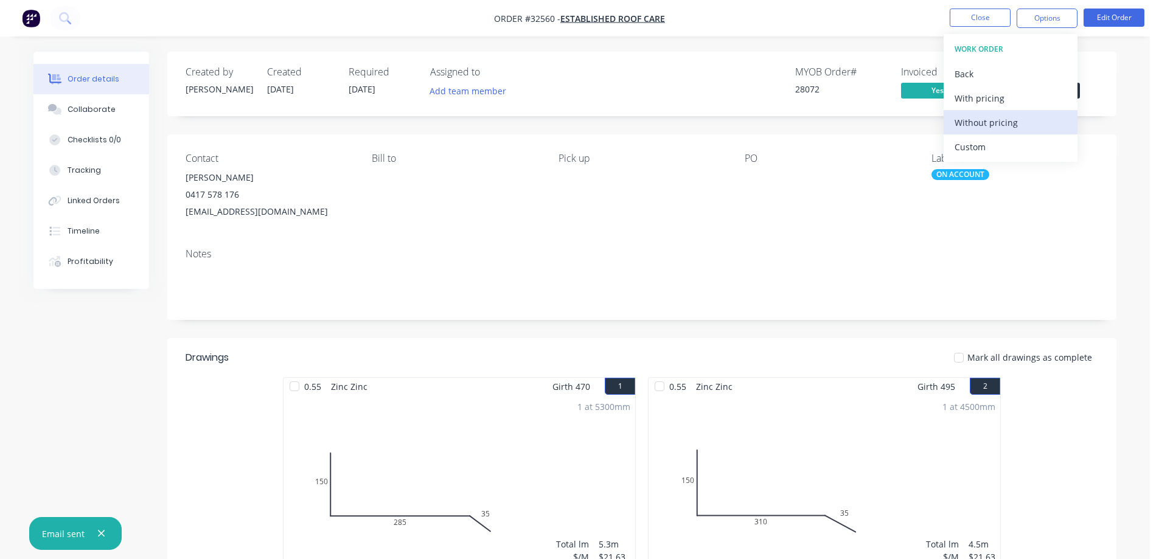
click at [979, 122] on div "Without pricing" at bounding box center [1011, 123] width 112 height 18
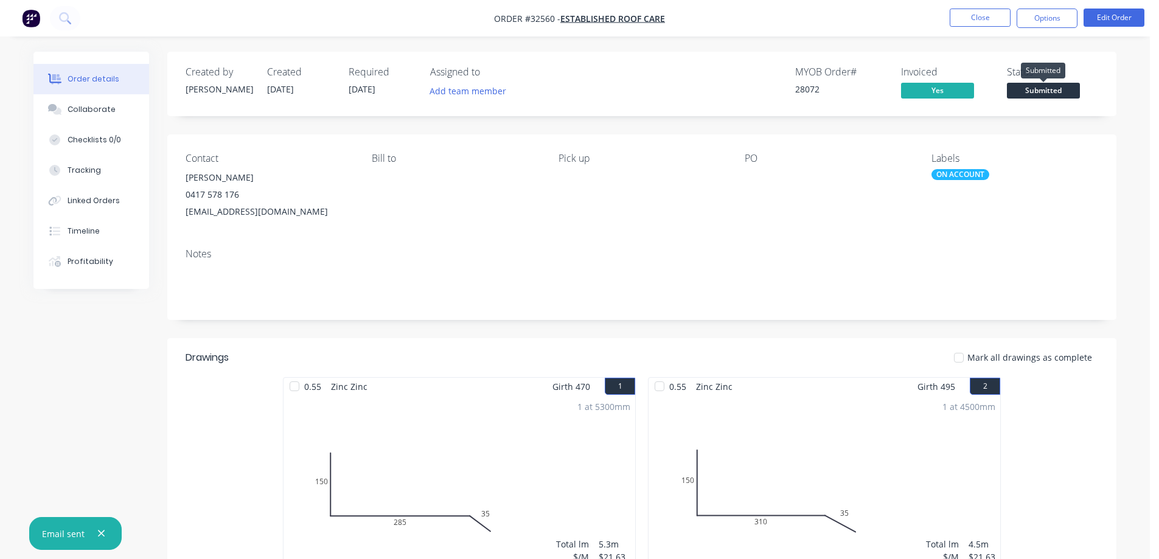
click at [1078, 94] on span "Submitted" at bounding box center [1043, 90] width 73 height 15
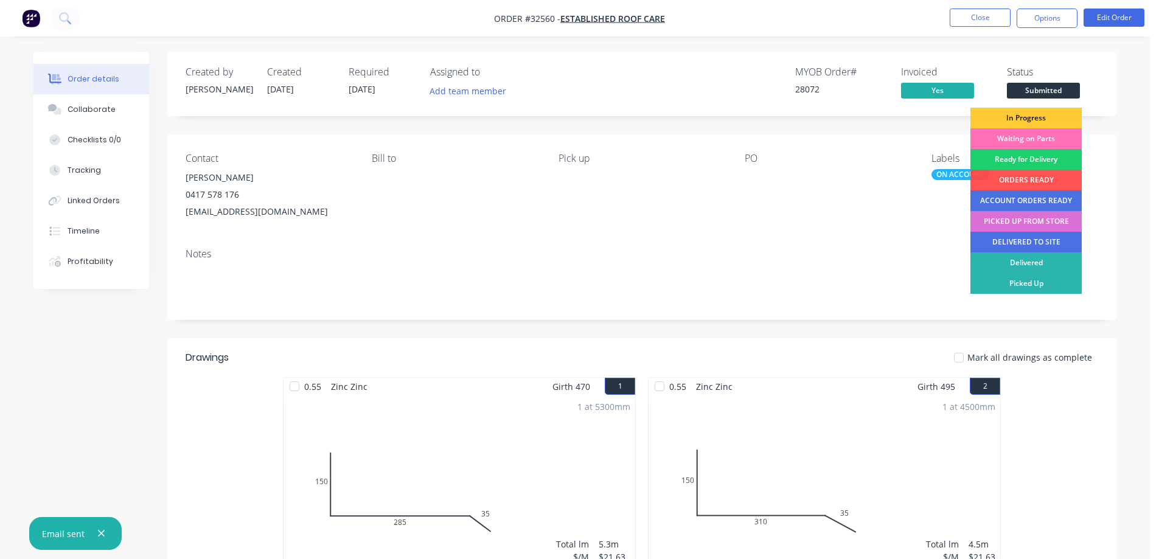
click at [1015, 218] on div "PICKED UP FROM STORE" at bounding box center [1026, 221] width 111 height 21
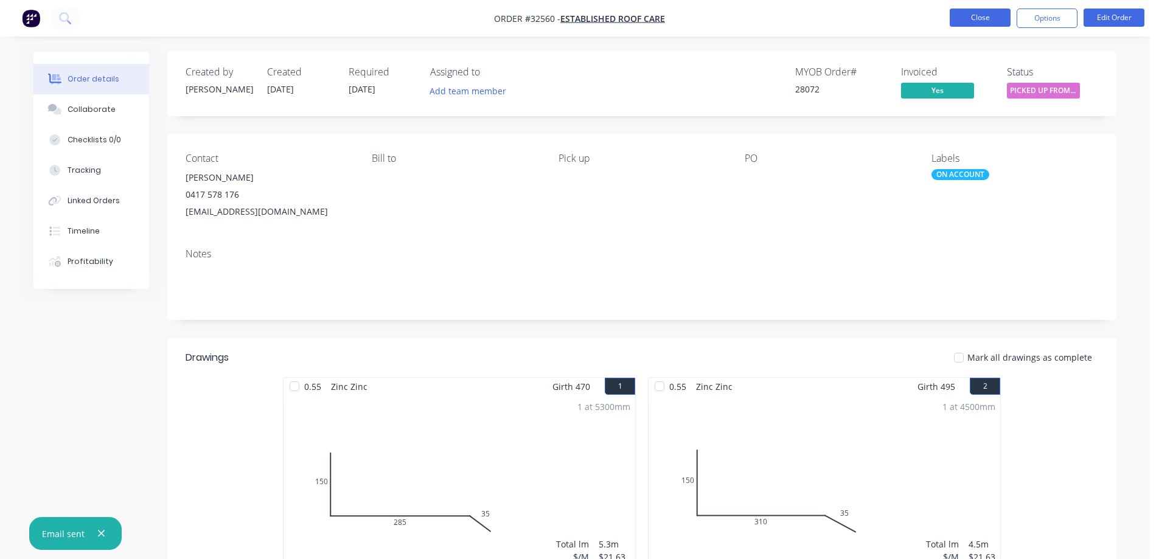
click at [957, 21] on button "Close" at bounding box center [980, 18] width 61 height 18
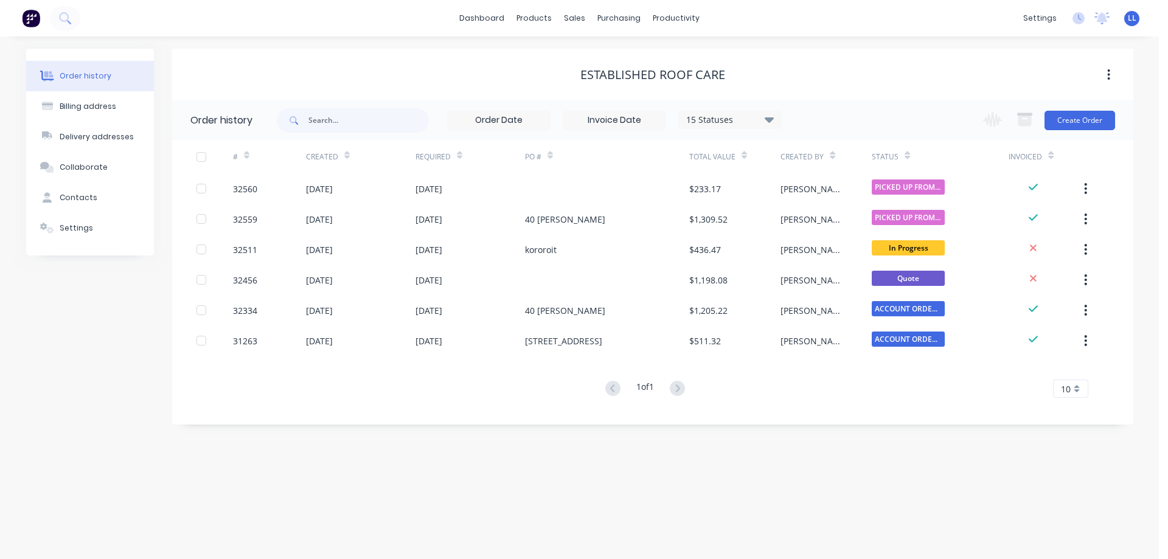
click at [26, 18] on img at bounding box center [31, 18] width 18 height 18
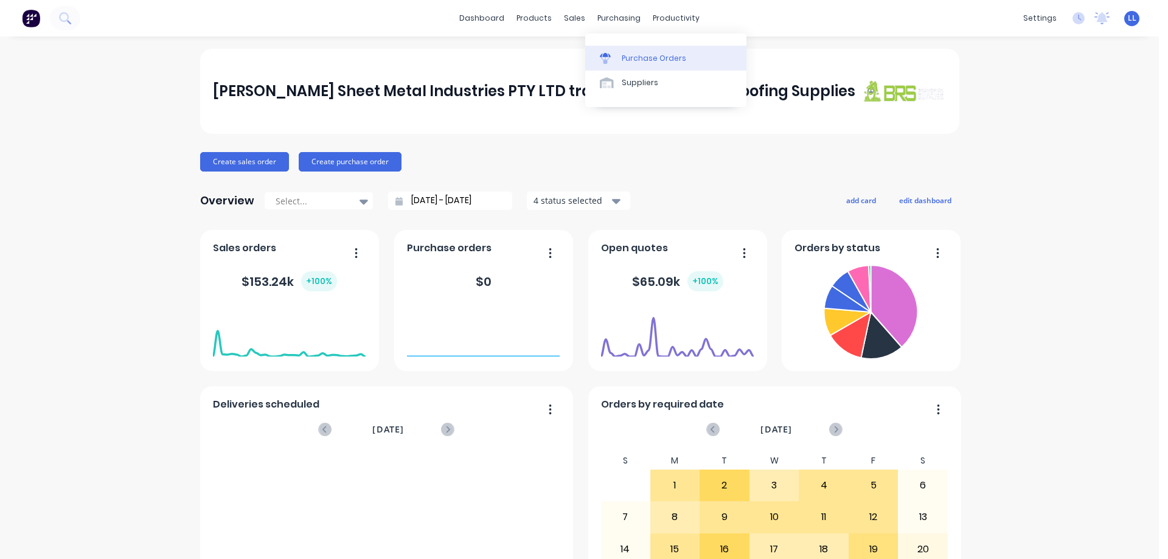
click at [662, 57] on div "Purchase Orders" at bounding box center [654, 58] width 65 height 11
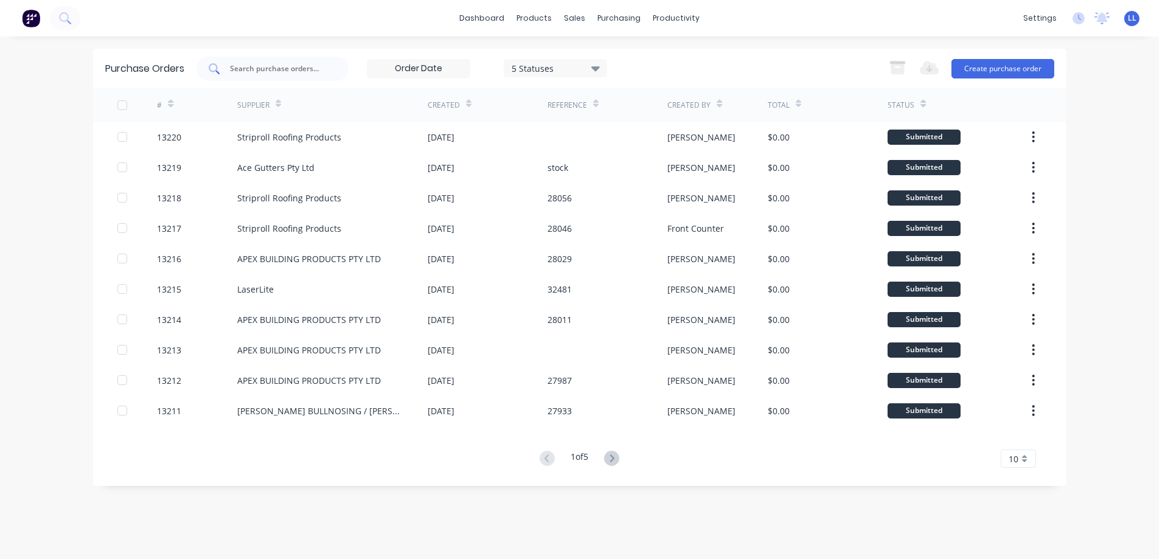
click at [271, 68] on input "text" at bounding box center [279, 69] width 101 height 12
type input "32518"
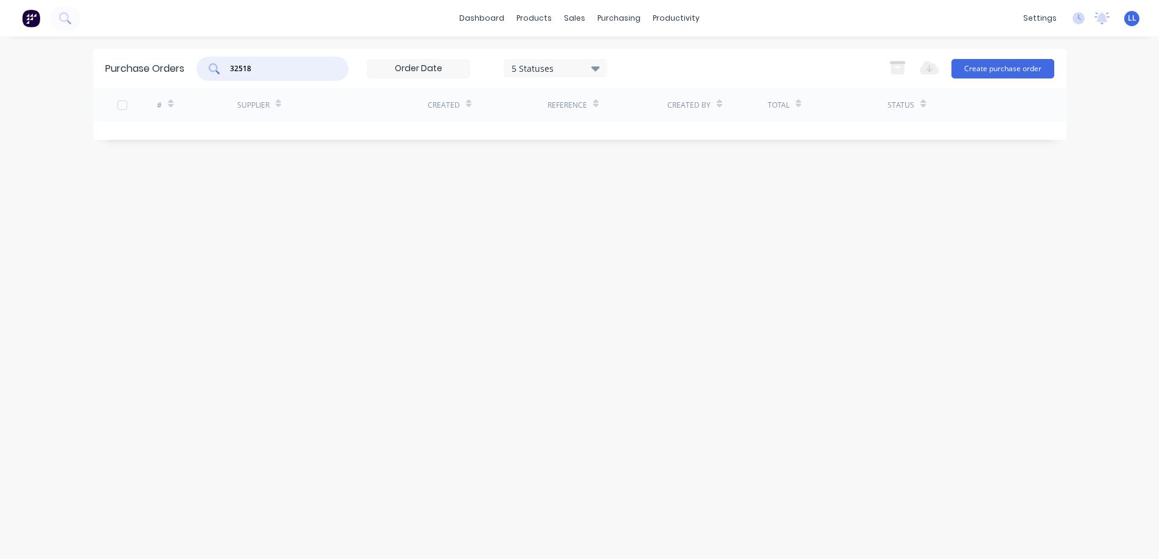
drag, startPoint x: 289, startPoint y: 74, endPoint x: 125, endPoint y: 74, distance: 163.7
click at [125, 74] on div "Purchase Orders 32518 5 Statuses 5 Statuses Export to Excel (XLSX) Create purch…" at bounding box center [580, 69] width 974 height 40
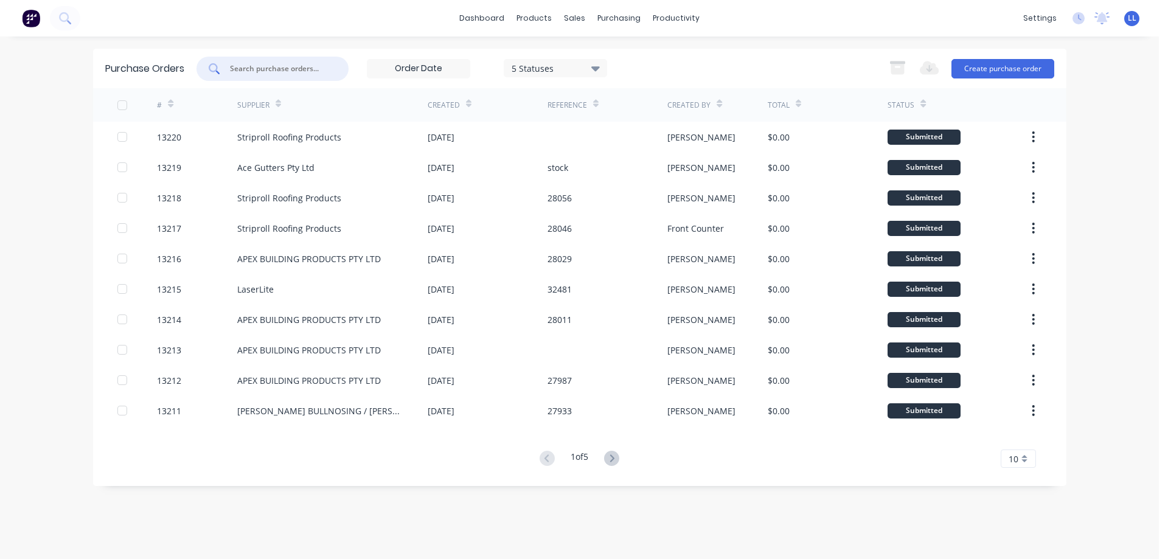
click at [278, 67] on input "text" at bounding box center [279, 69] width 101 height 12
type input "32518"
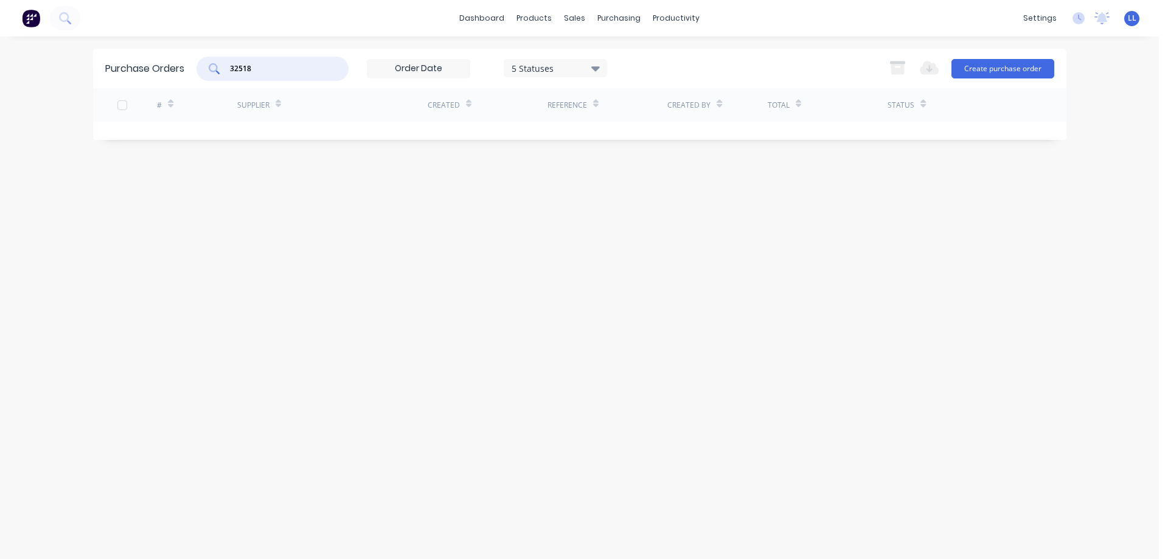
drag, startPoint x: 275, startPoint y: 72, endPoint x: 134, endPoint y: 72, distance: 141.2
click at [140, 72] on div "Purchase Orders 32518 5 Statuses 5 Statuses Export to Excel (XLSX) Create purch…" at bounding box center [580, 69] width 974 height 40
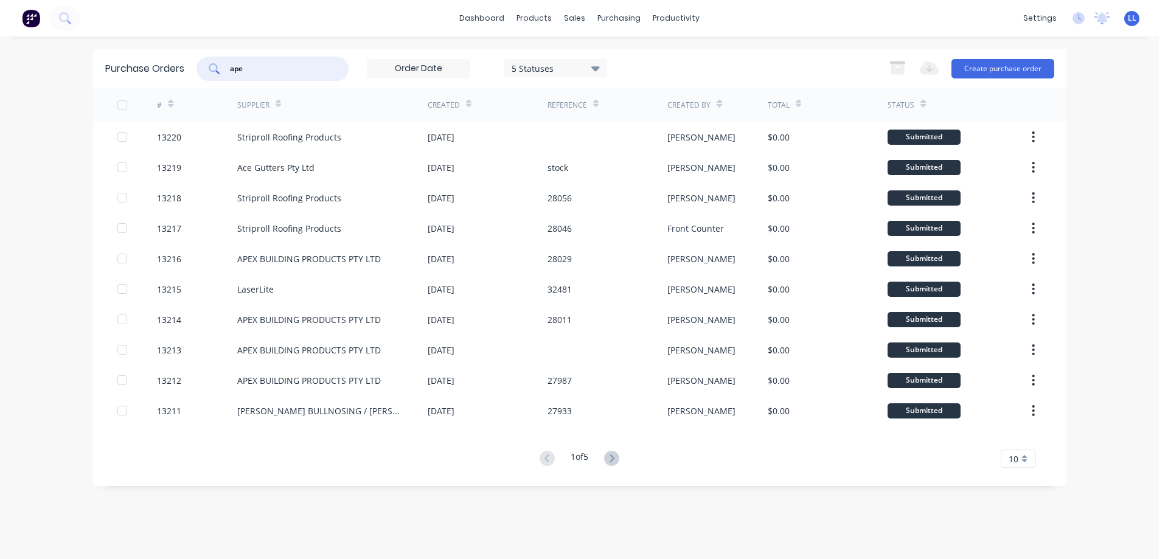
type input "apex"
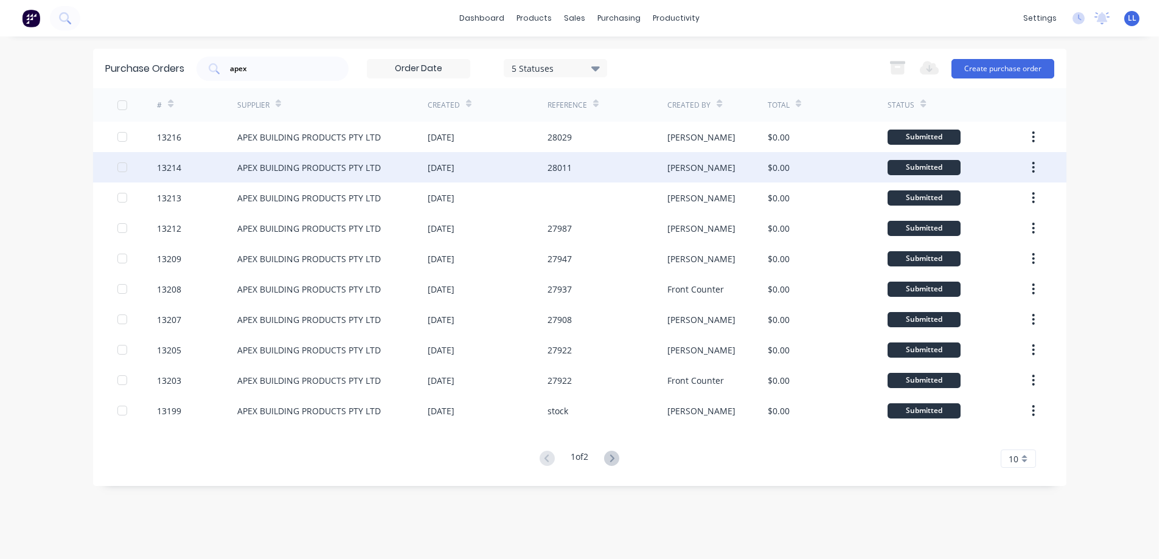
click at [584, 170] on div "28011" at bounding box center [608, 167] width 120 height 30
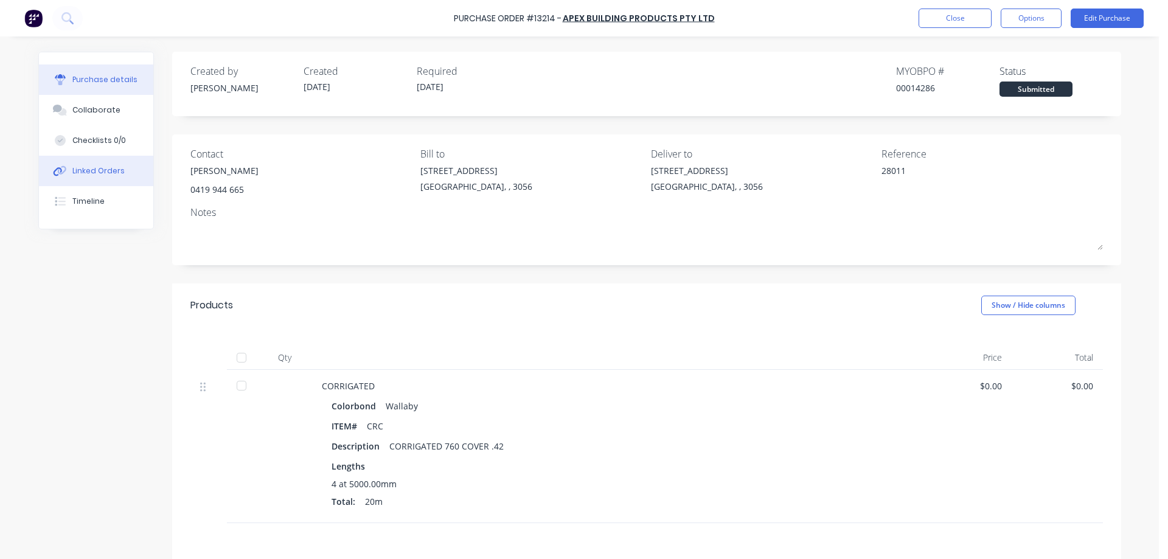
click at [107, 175] on div "Linked Orders" at bounding box center [98, 171] width 52 height 11
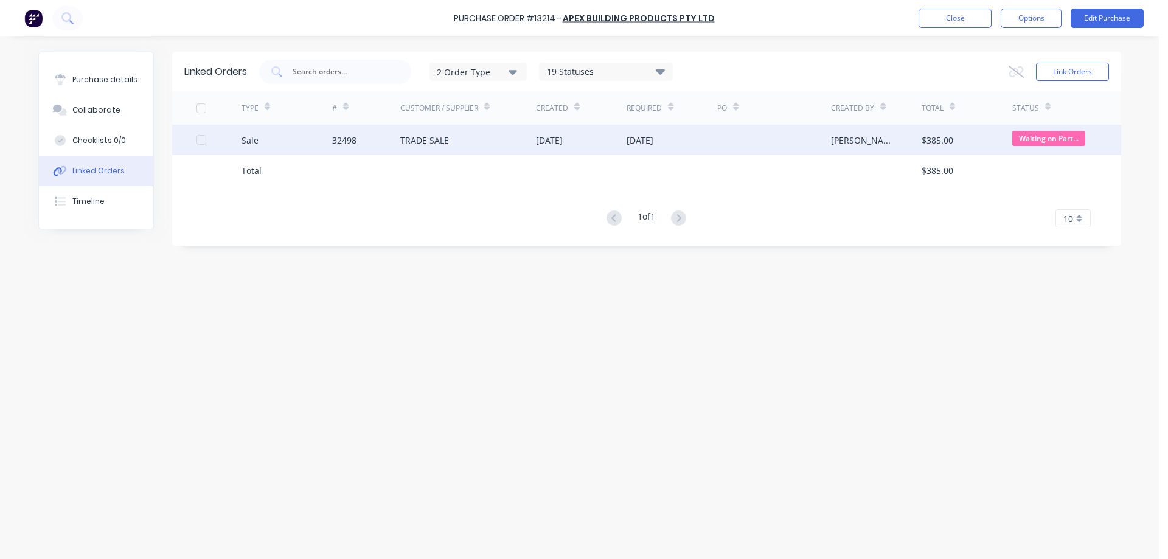
click at [607, 143] on div "18 Sep 2025" at bounding box center [581, 140] width 91 height 30
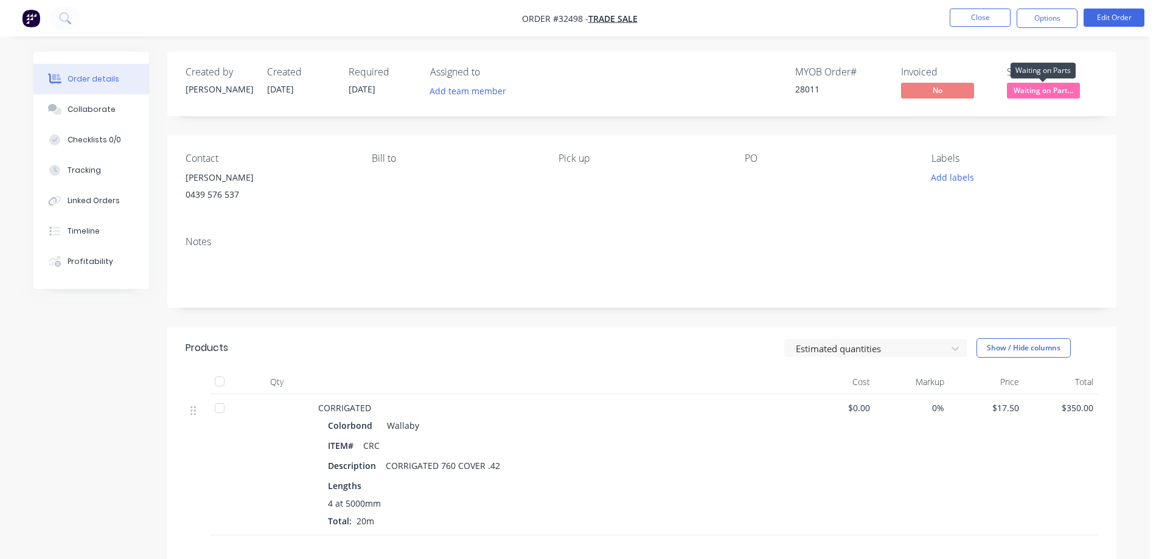
click at [1047, 85] on span "Waiting on Part..." at bounding box center [1043, 90] width 73 height 15
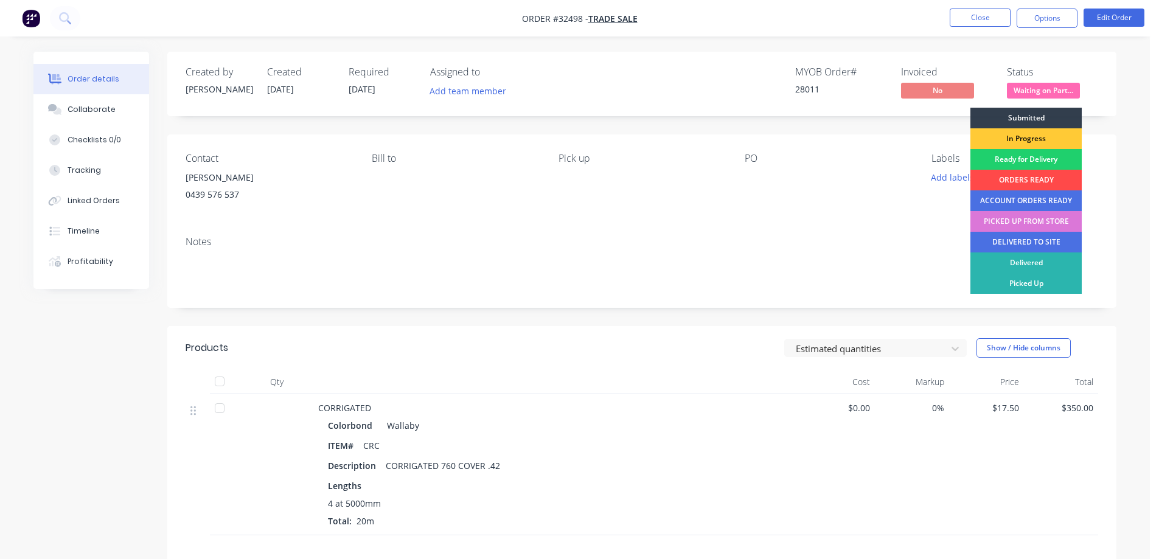
click at [1036, 175] on div "ORDERS READY" at bounding box center [1026, 180] width 111 height 21
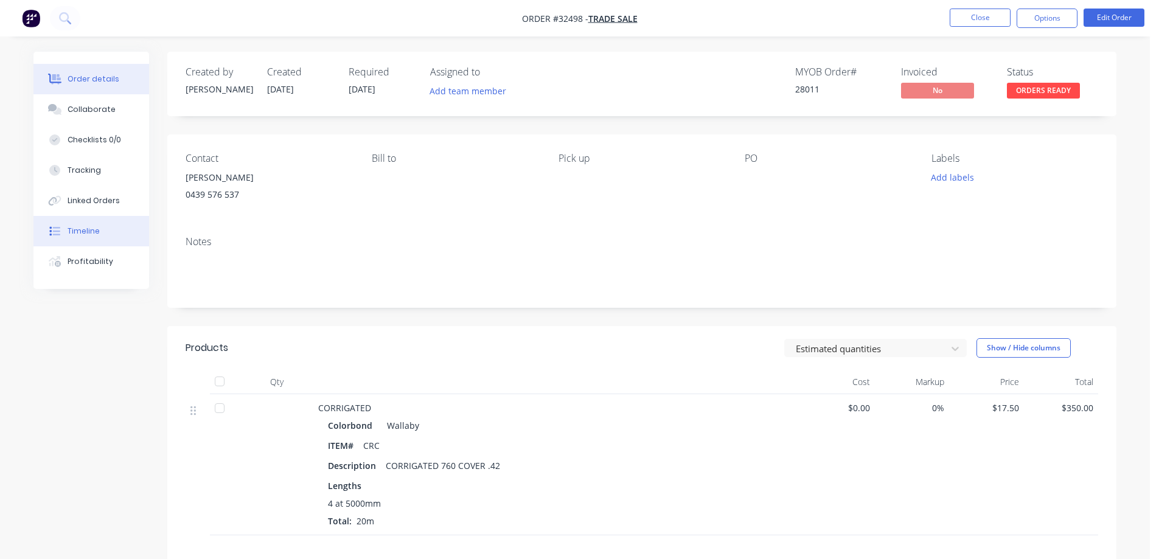
click at [85, 234] on div "Timeline" at bounding box center [84, 231] width 32 height 11
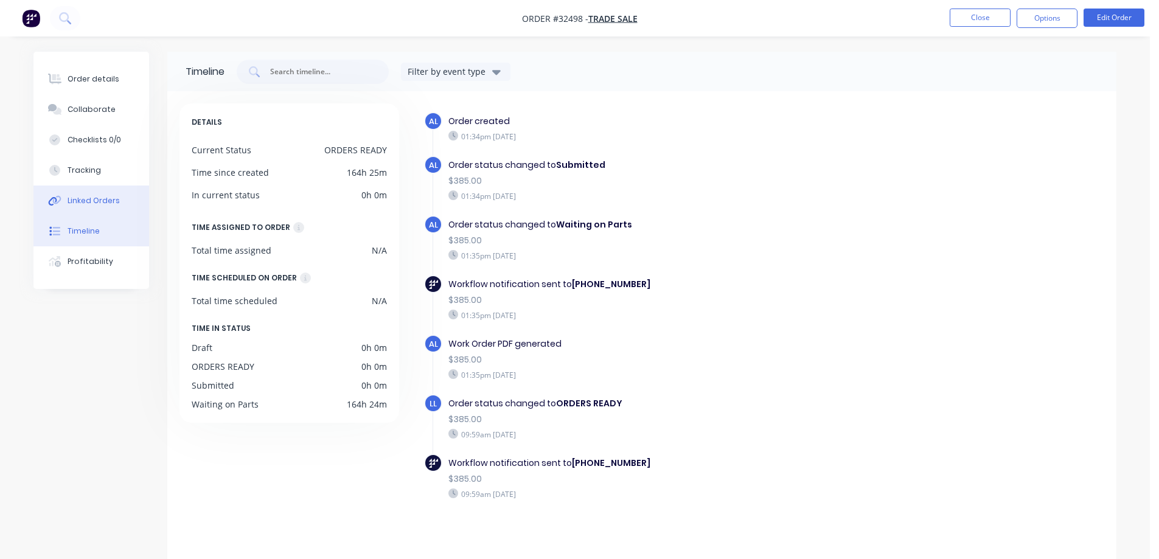
click at [77, 196] on div "Linked Orders" at bounding box center [94, 200] width 52 height 11
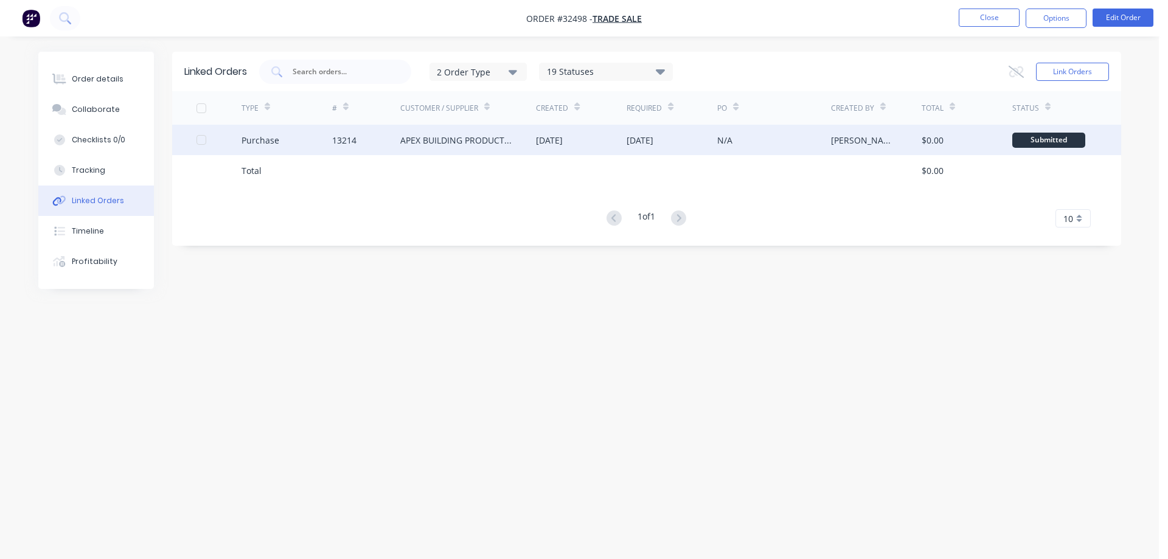
click at [801, 140] on div "N/A" at bounding box center [773, 140] width 113 height 30
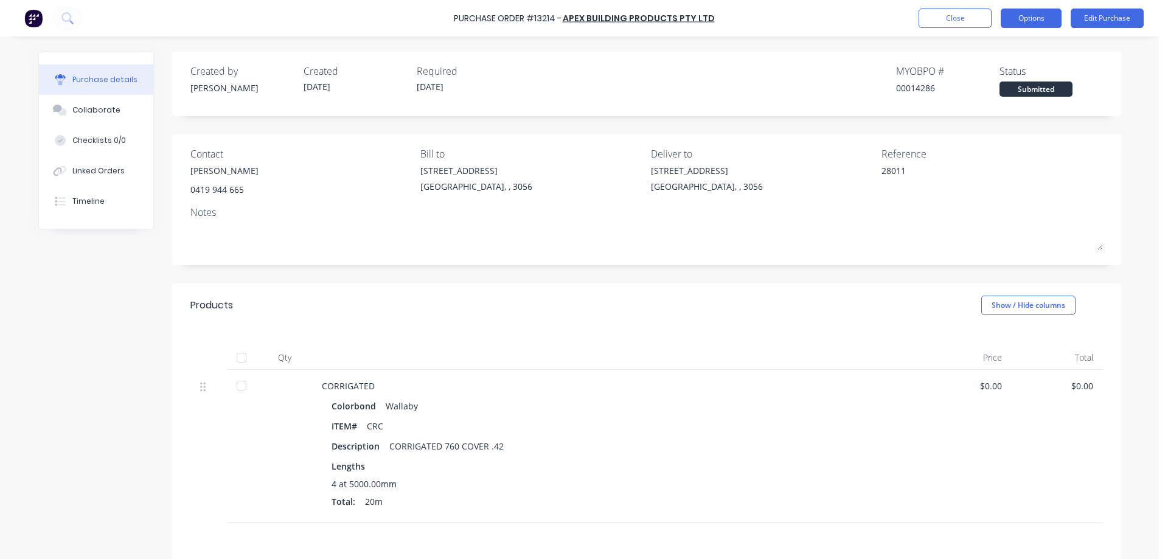
click at [1049, 15] on button "Options" at bounding box center [1031, 18] width 61 height 19
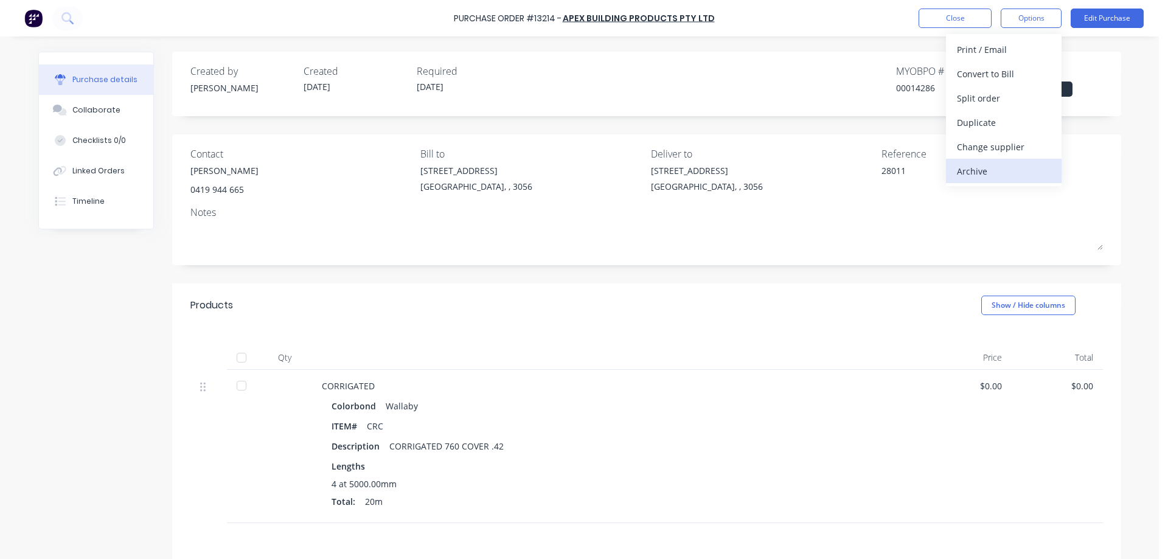
click at [972, 170] on div "Archive" at bounding box center [1004, 171] width 94 height 18
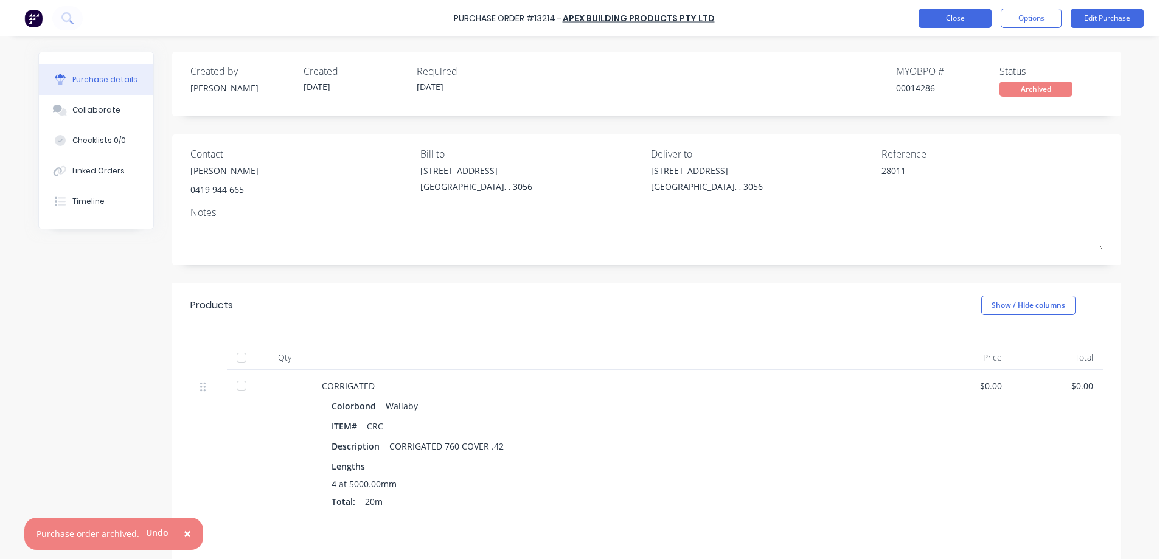
click at [960, 21] on button "Close" at bounding box center [955, 18] width 73 height 19
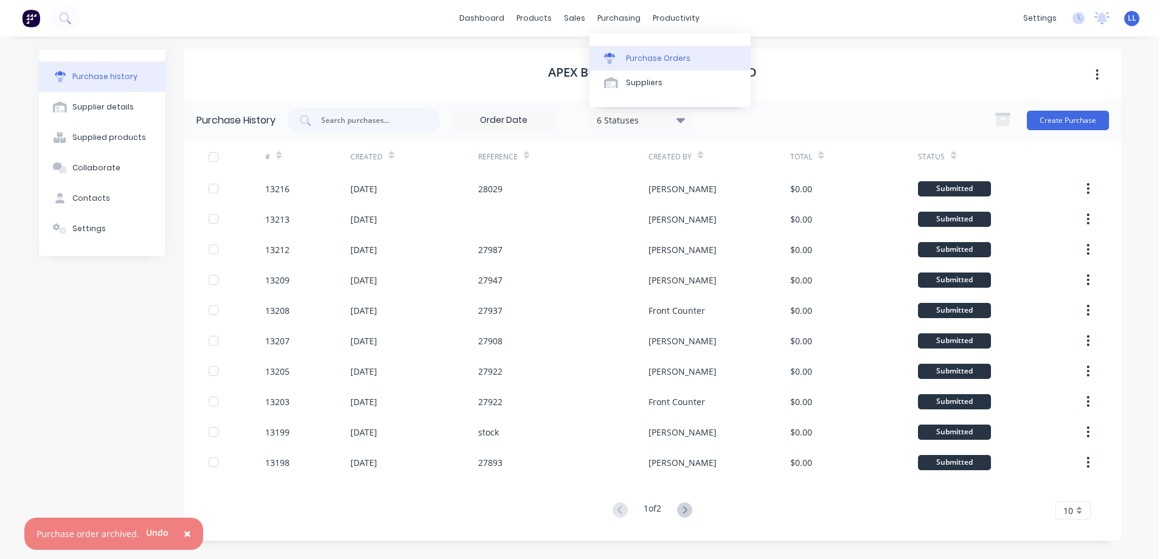
click at [623, 57] on link "Purchase Orders" at bounding box center [670, 58] width 161 height 24
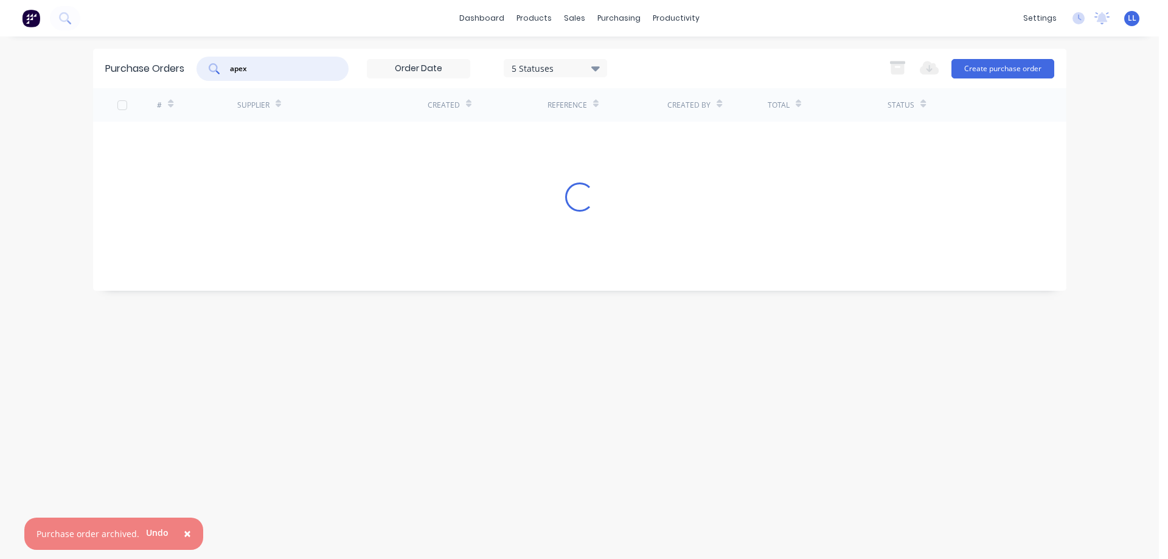
click at [217, 72] on div "apex" at bounding box center [273, 69] width 152 height 24
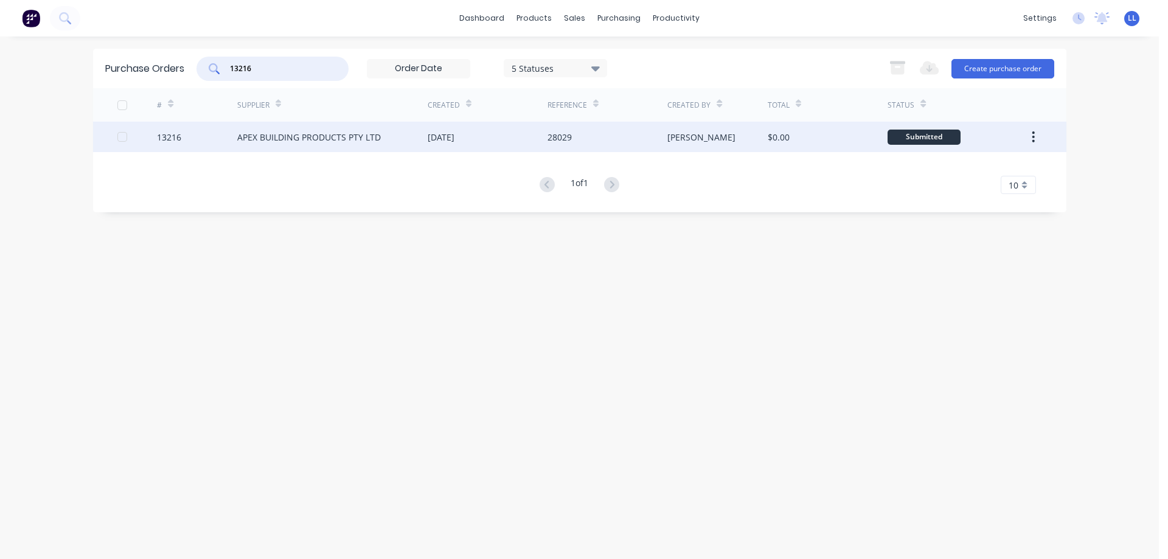
type input "13216"
click at [546, 137] on div "[DATE]" at bounding box center [488, 137] width 120 height 30
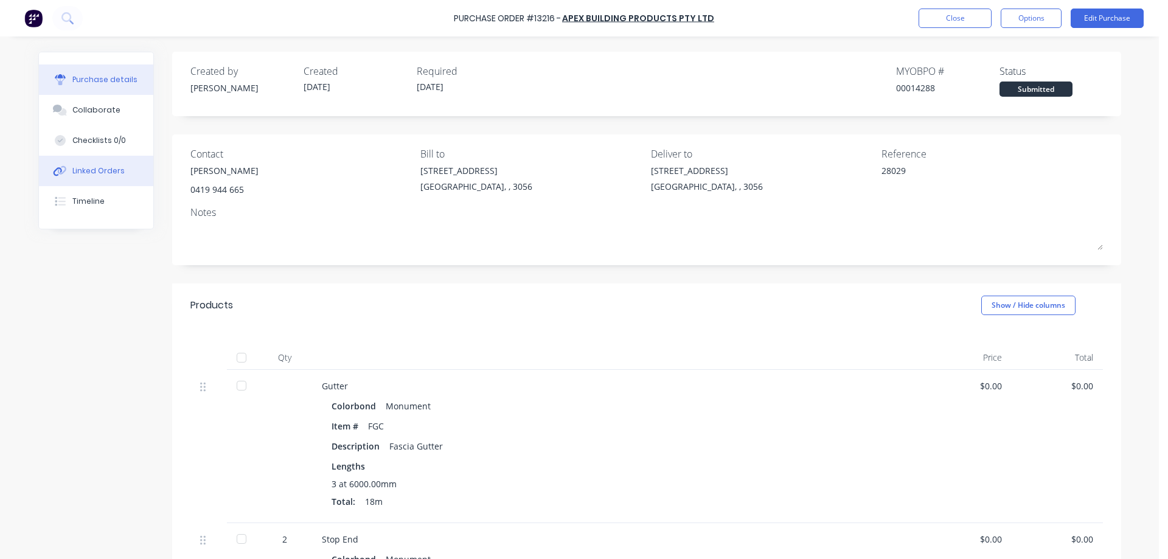
click at [93, 177] on button "Linked Orders" at bounding box center [96, 171] width 114 height 30
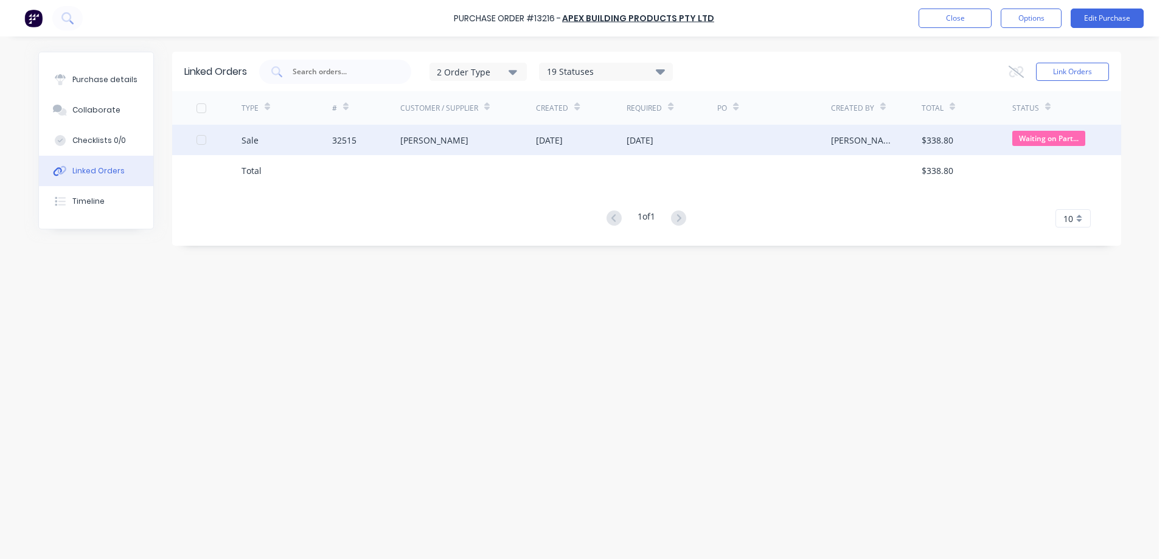
click at [434, 141] on div "DOM CHIERA" at bounding box center [434, 140] width 68 height 13
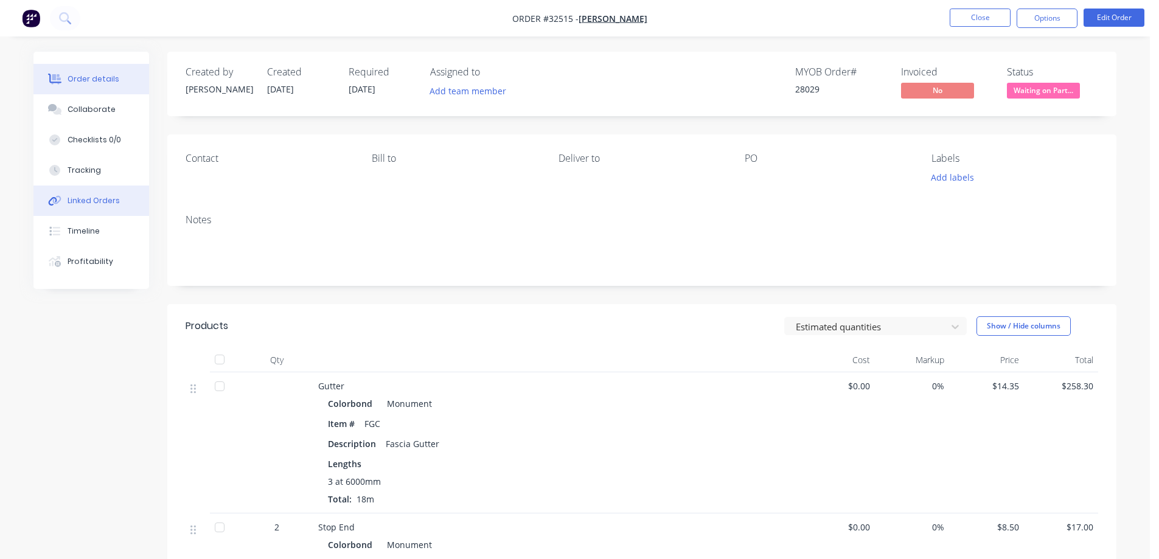
click at [77, 198] on div "Linked Orders" at bounding box center [94, 200] width 52 height 11
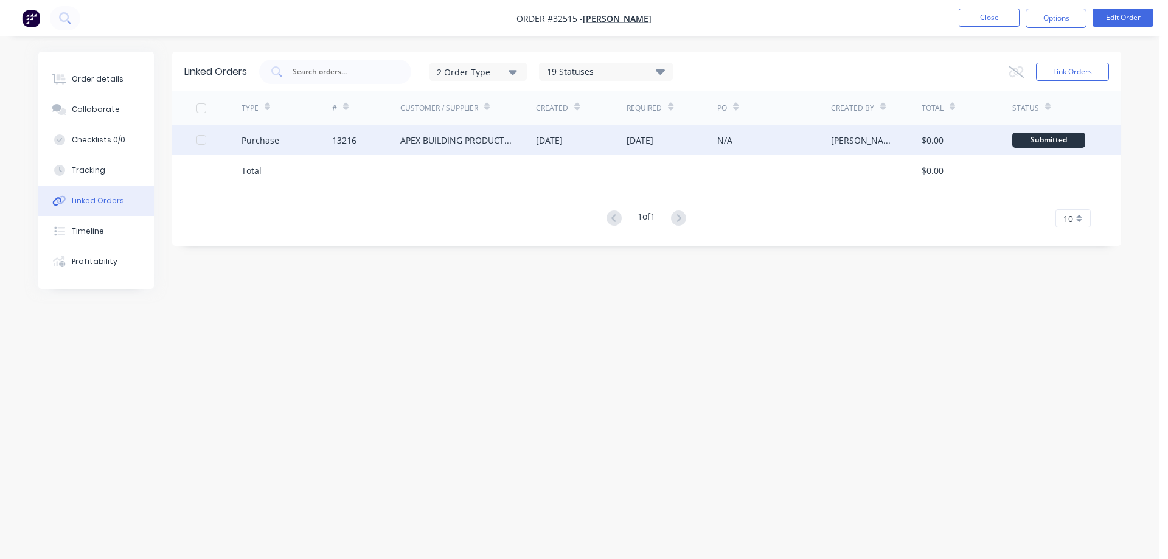
click at [548, 145] on div "[DATE]" at bounding box center [549, 140] width 27 height 13
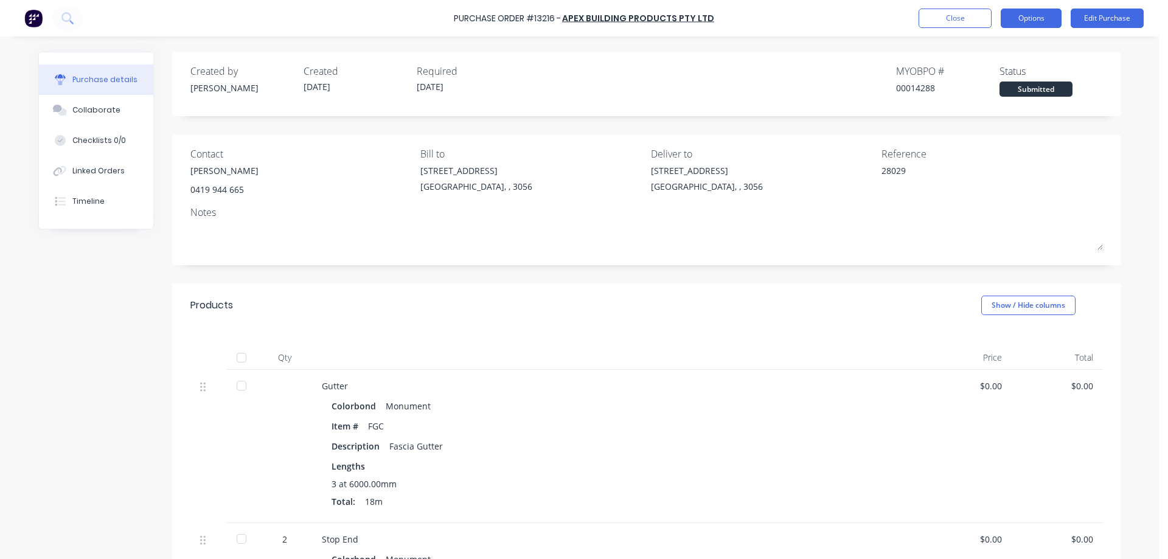
click at [1028, 18] on button "Options" at bounding box center [1031, 18] width 61 height 19
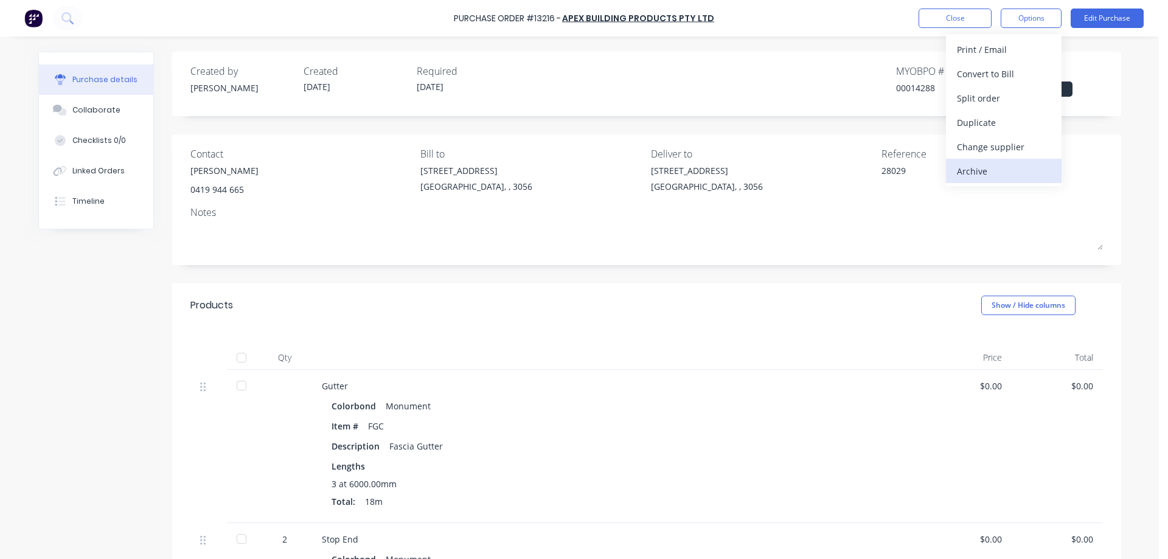
click at [992, 173] on div "Archive" at bounding box center [1004, 171] width 94 height 18
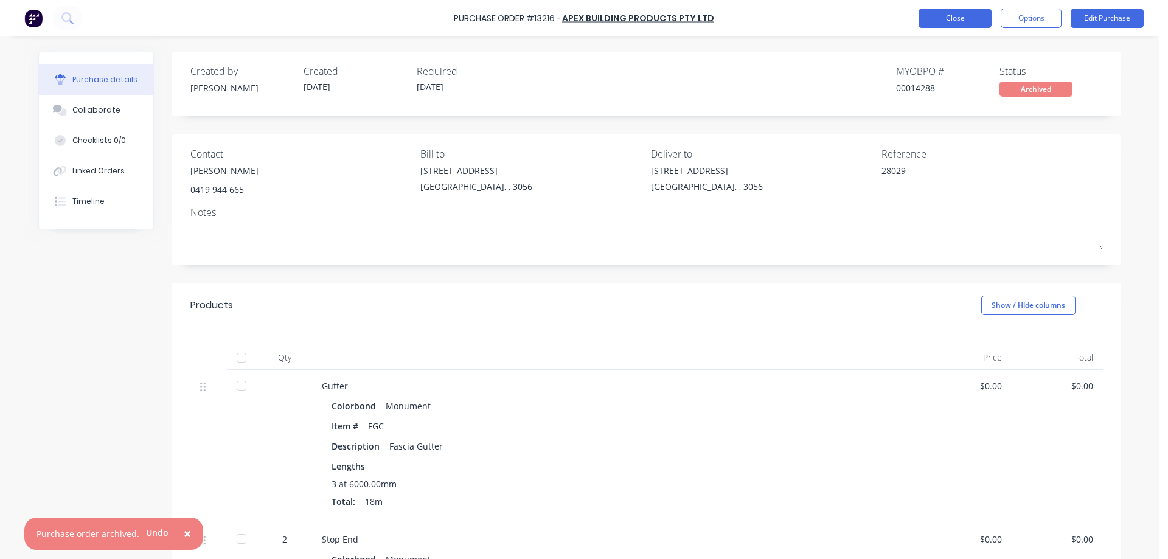
click at [952, 15] on button "Close" at bounding box center [955, 18] width 73 height 19
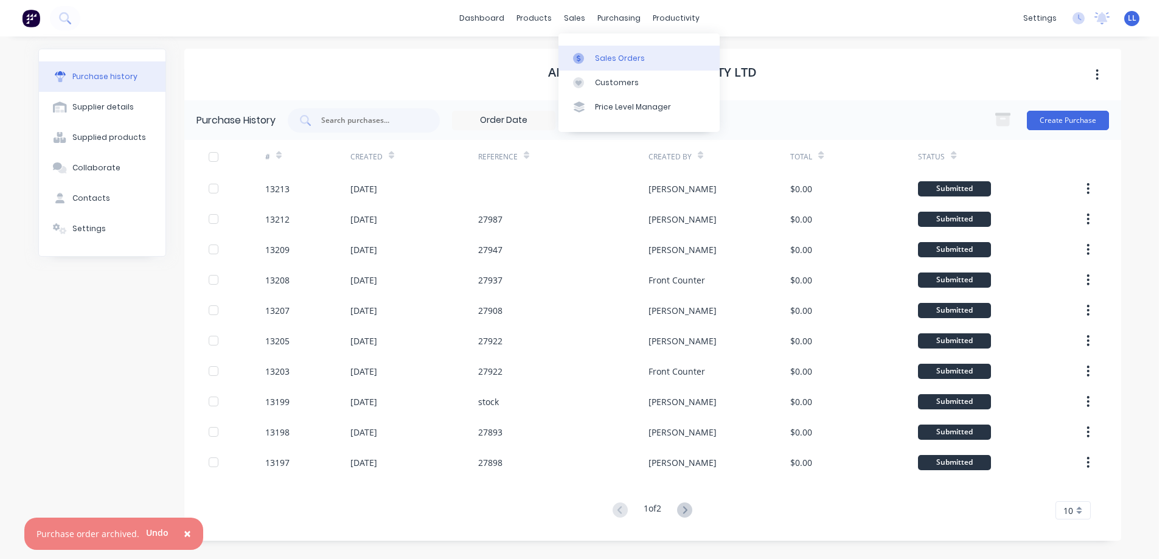
click at [587, 60] on div at bounding box center [582, 58] width 18 height 11
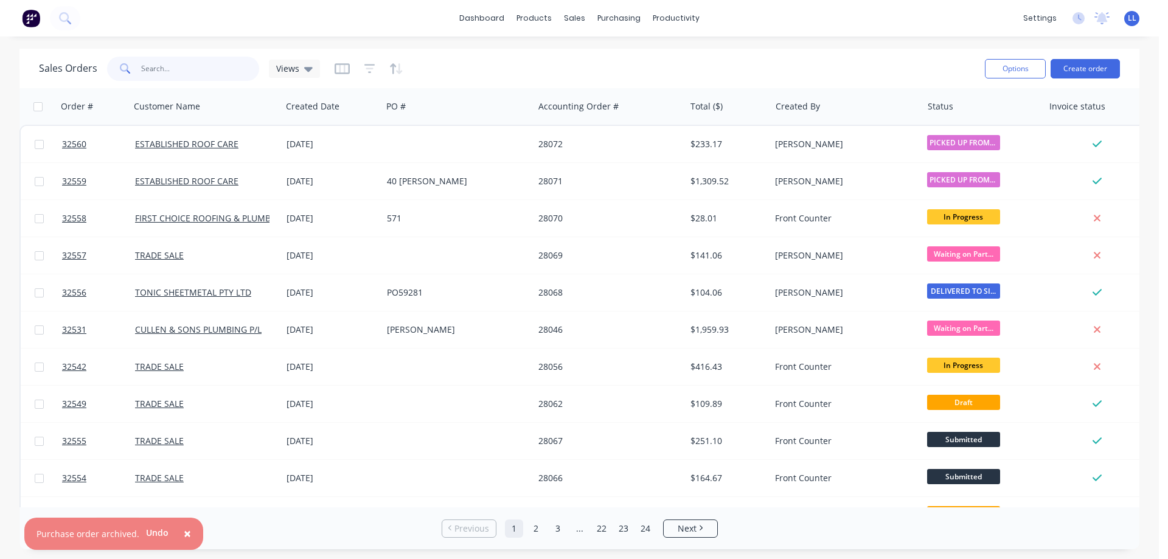
click at [156, 72] on input "text" at bounding box center [200, 69] width 119 height 24
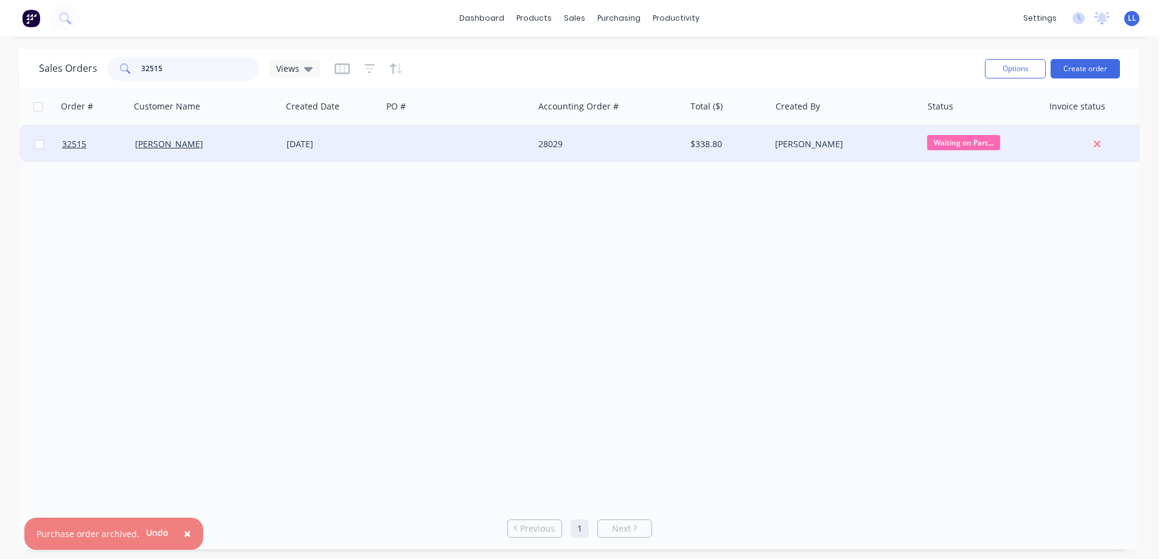
type input "32515"
click at [662, 152] on div "28029" at bounding box center [610, 144] width 152 height 37
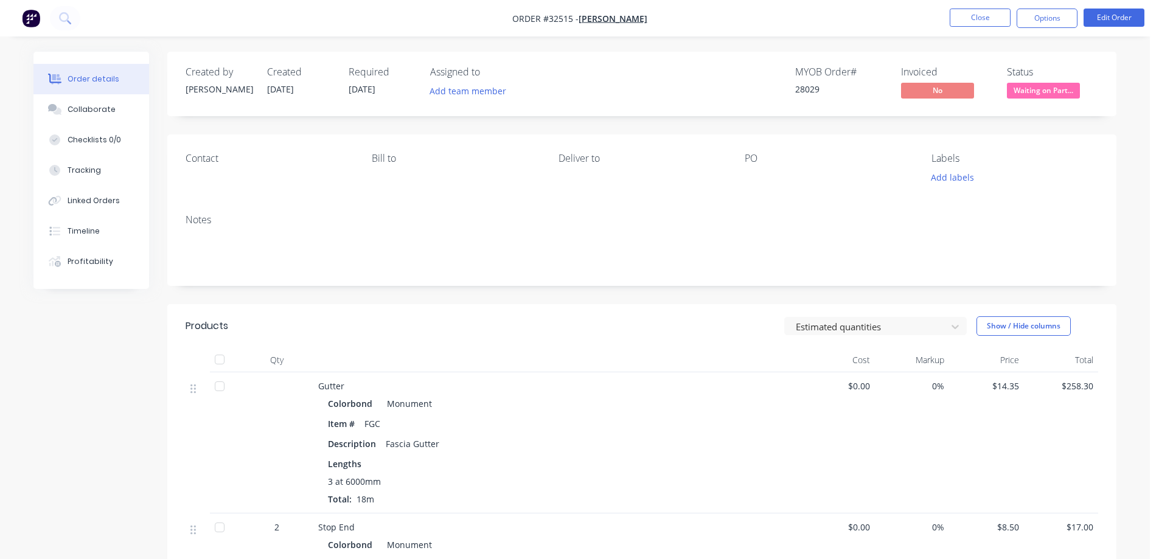
click at [1041, 92] on span "Waiting on Part..." at bounding box center [1043, 90] width 73 height 15
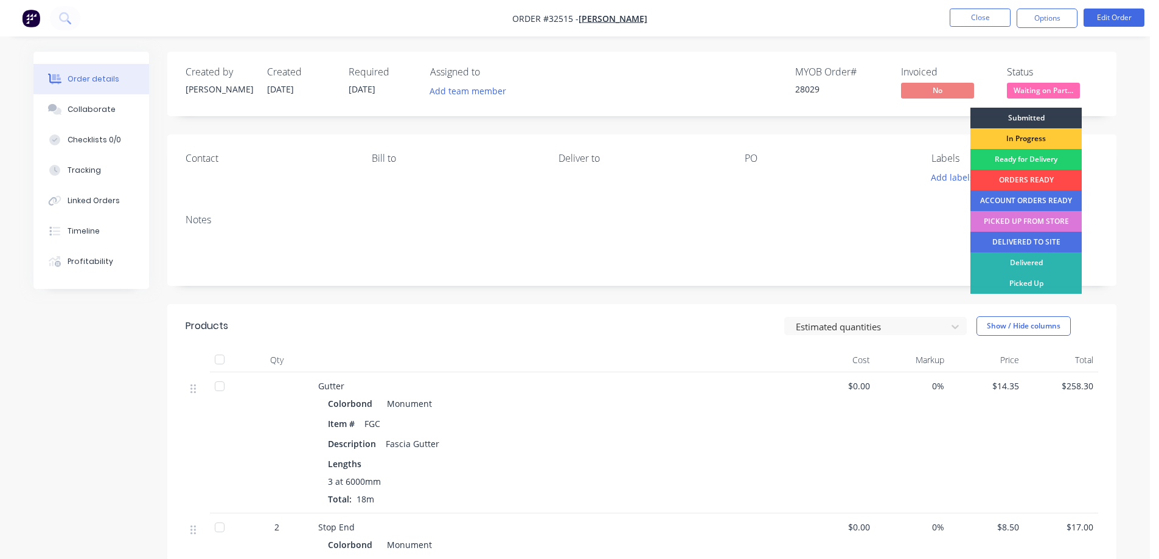
click at [1015, 178] on div "ORDERS READY" at bounding box center [1026, 180] width 111 height 21
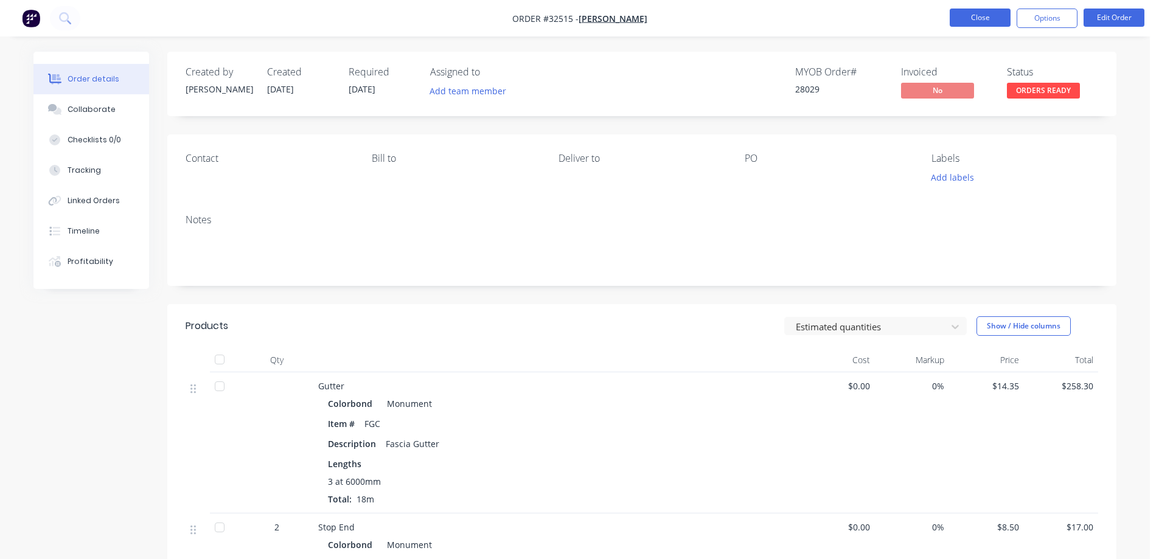
click at [985, 18] on button "Close" at bounding box center [980, 18] width 61 height 18
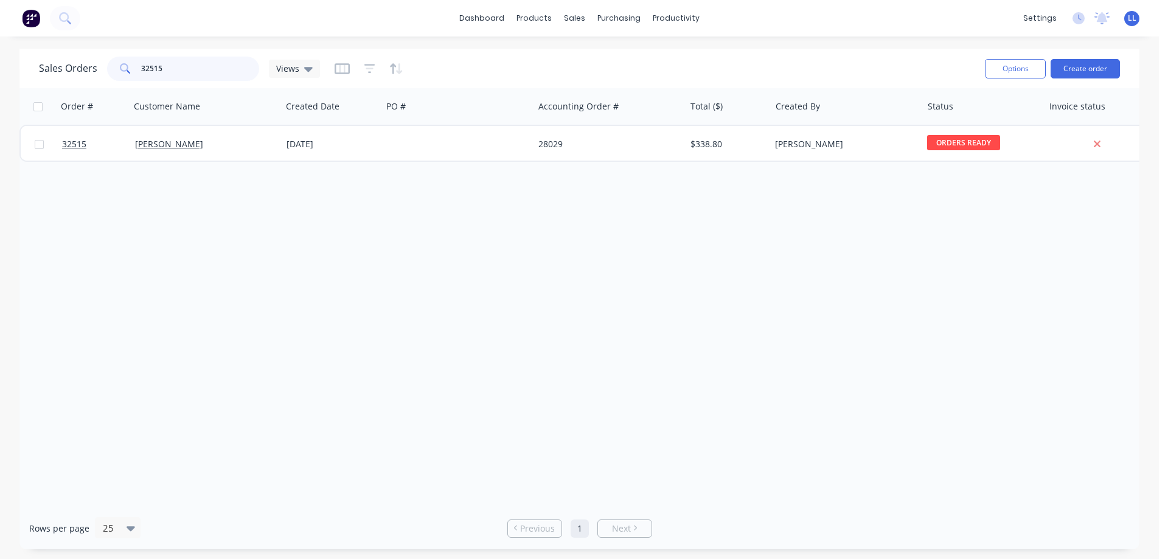
drag, startPoint x: 139, startPoint y: 71, endPoint x: 73, endPoint y: 77, distance: 66.1
click at [73, 77] on div "Sales Orders 32515 Views" at bounding box center [179, 69] width 281 height 24
type input "13212"
drag, startPoint x: 181, startPoint y: 66, endPoint x: 0, endPoint y: 66, distance: 180.7
click at [0, 66] on div "Sales Orders 13212 Views Options Create order Order # Customer Name Created Dat…" at bounding box center [579, 299] width 1159 height 501
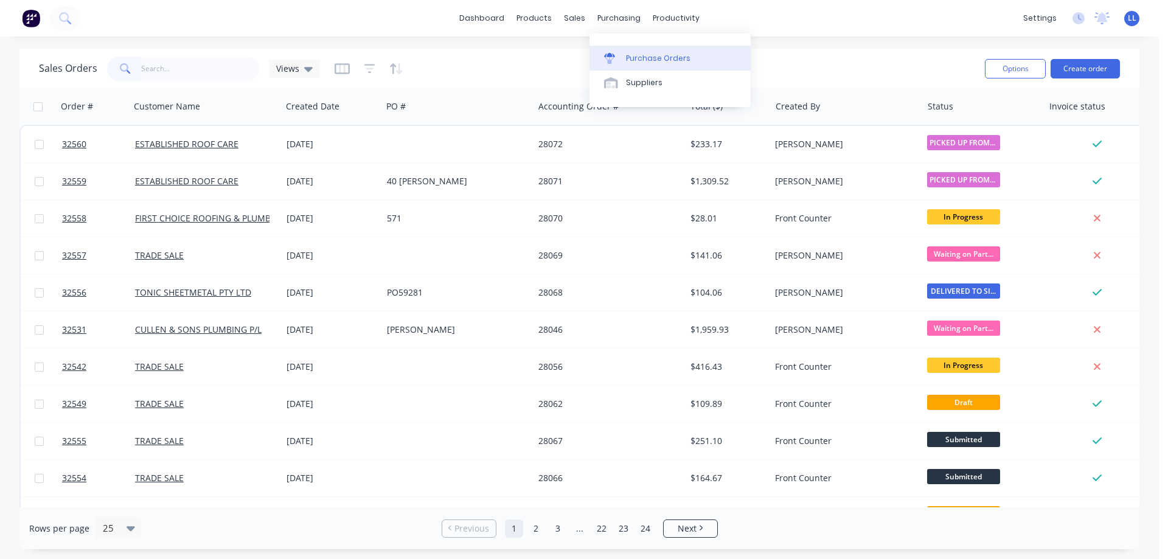
click at [623, 55] on link "Purchase Orders" at bounding box center [670, 58] width 161 height 24
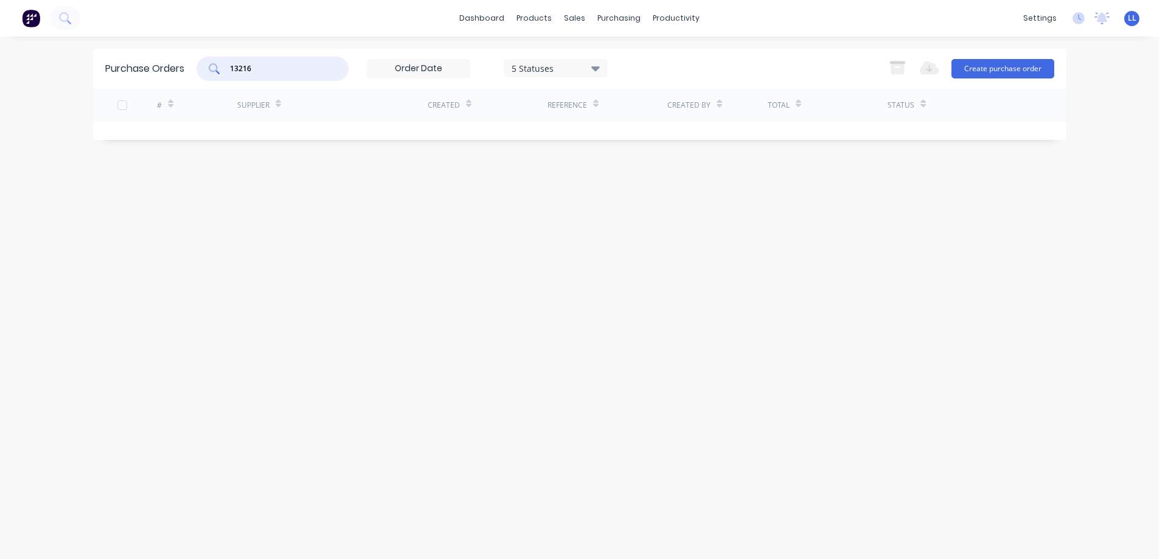
drag, startPoint x: 268, startPoint y: 71, endPoint x: 192, endPoint y: 69, distance: 76.1
click at [192, 69] on div "Purchase Orders 13216 5 Statuses 5 Statuses Export to Excel (XLSX) Create purch…" at bounding box center [580, 69] width 974 height 40
type input "13212"
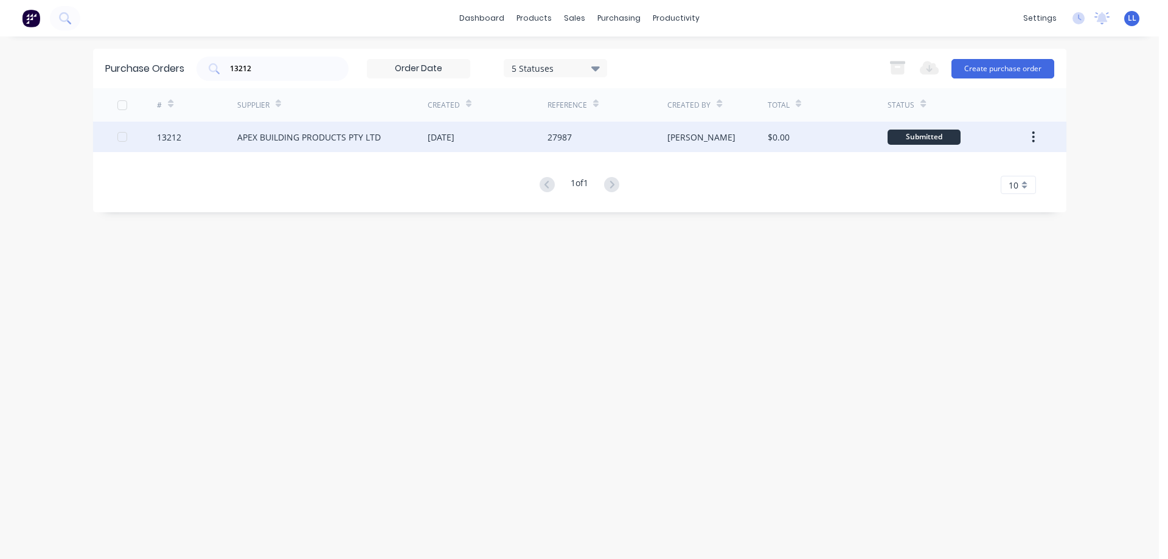
click at [455, 142] on div "[DATE]" at bounding box center [441, 137] width 27 height 13
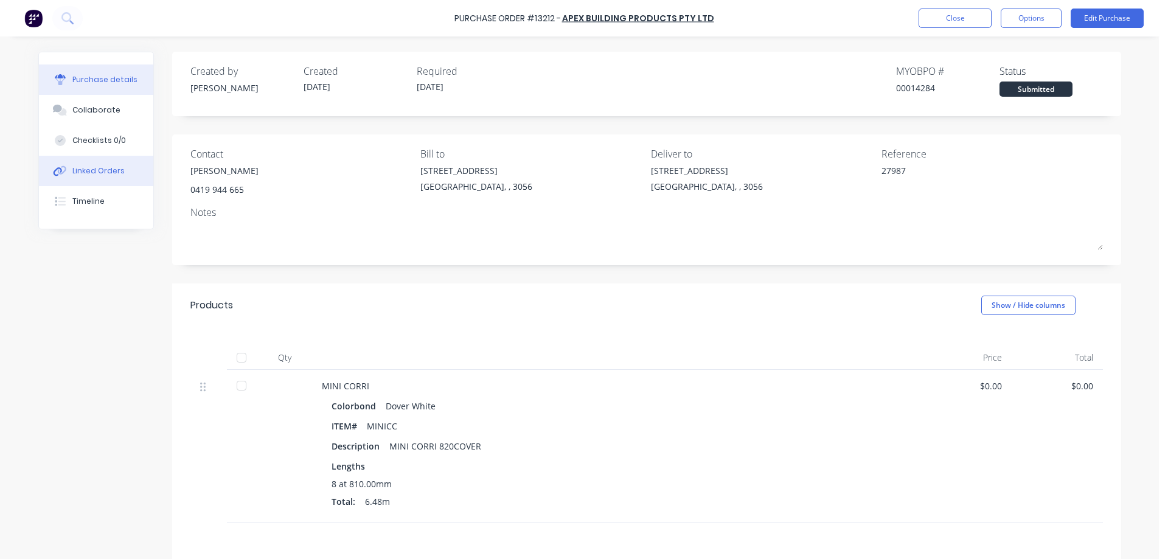
click at [96, 175] on div "Linked Orders" at bounding box center [98, 171] width 52 height 11
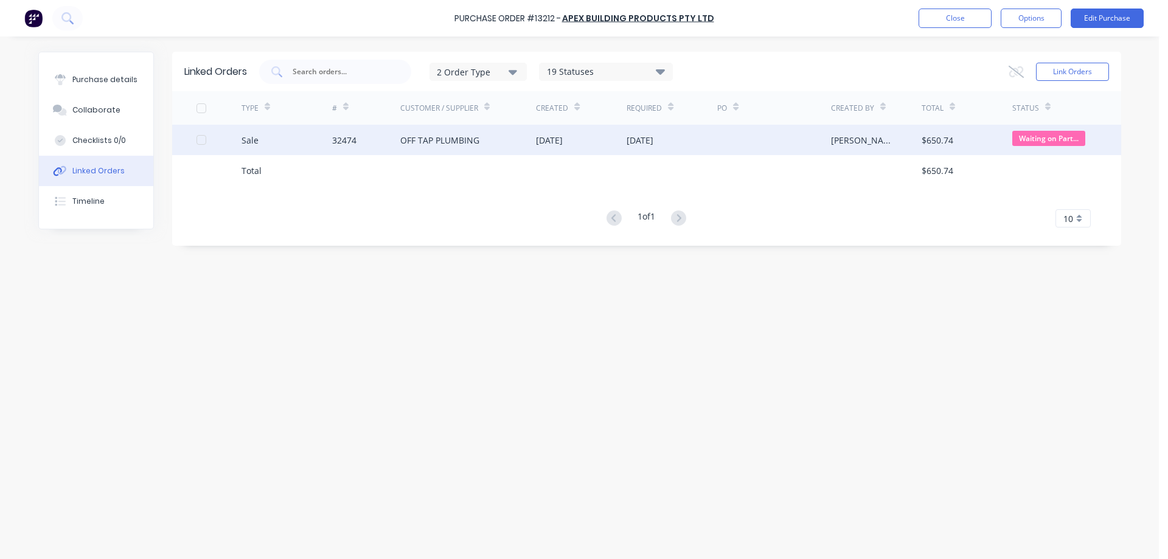
click at [428, 139] on div "OFF TAP PLUMBING" at bounding box center [439, 140] width 79 height 13
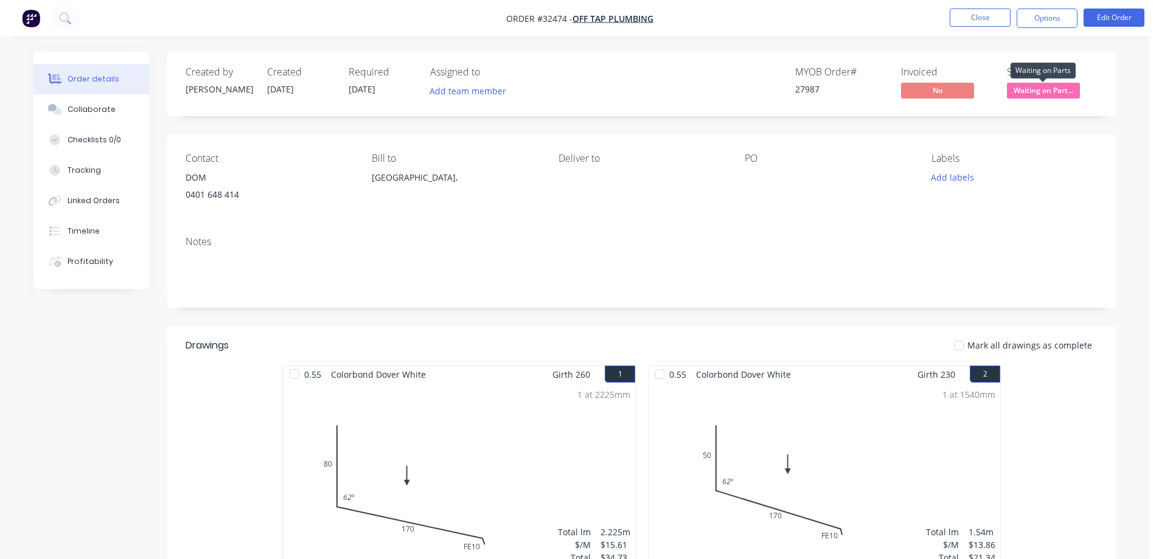
click at [1047, 88] on span "Waiting on Part..." at bounding box center [1043, 90] width 73 height 15
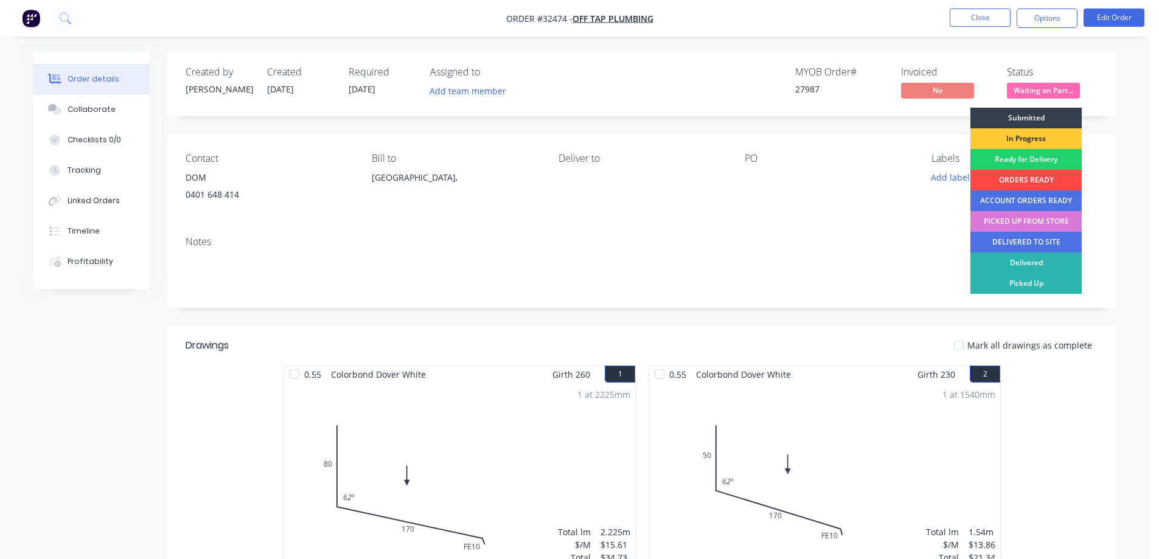
click at [1013, 176] on div "ORDERS READY" at bounding box center [1026, 180] width 111 height 21
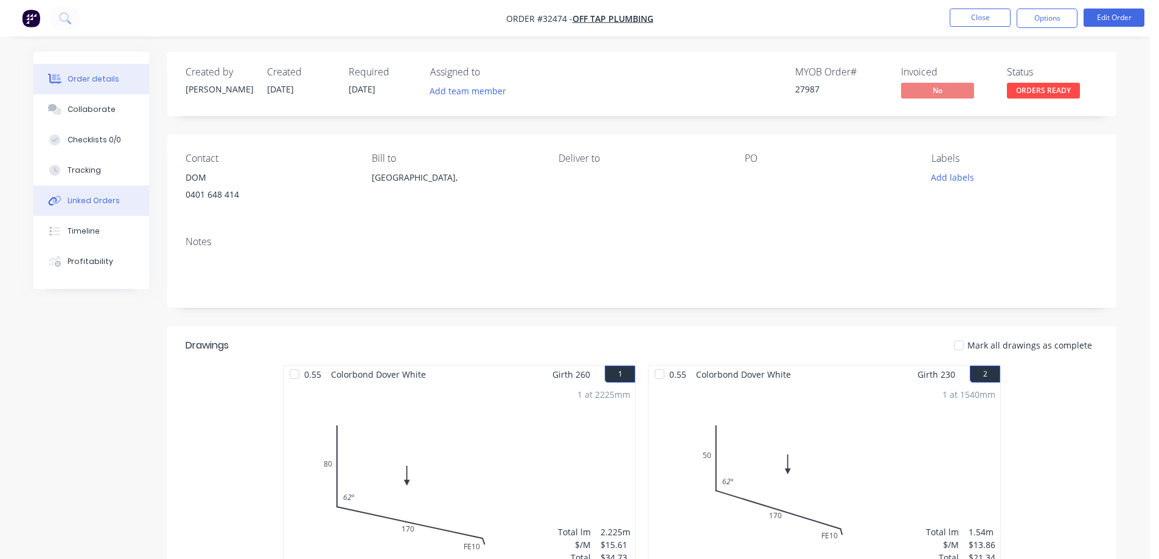
click at [77, 206] on button "Linked Orders" at bounding box center [91, 201] width 116 height 30
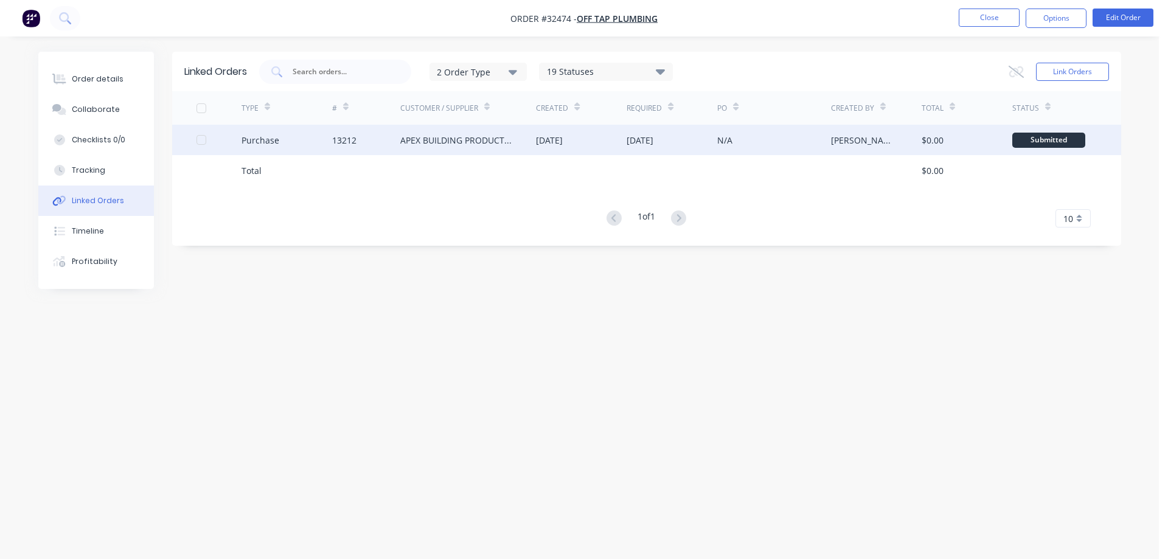
click at [425, 143] on div "APEX BUILDING PRODUCTS PTY LTD" at bounding box center [456, 140] width 112 height 13
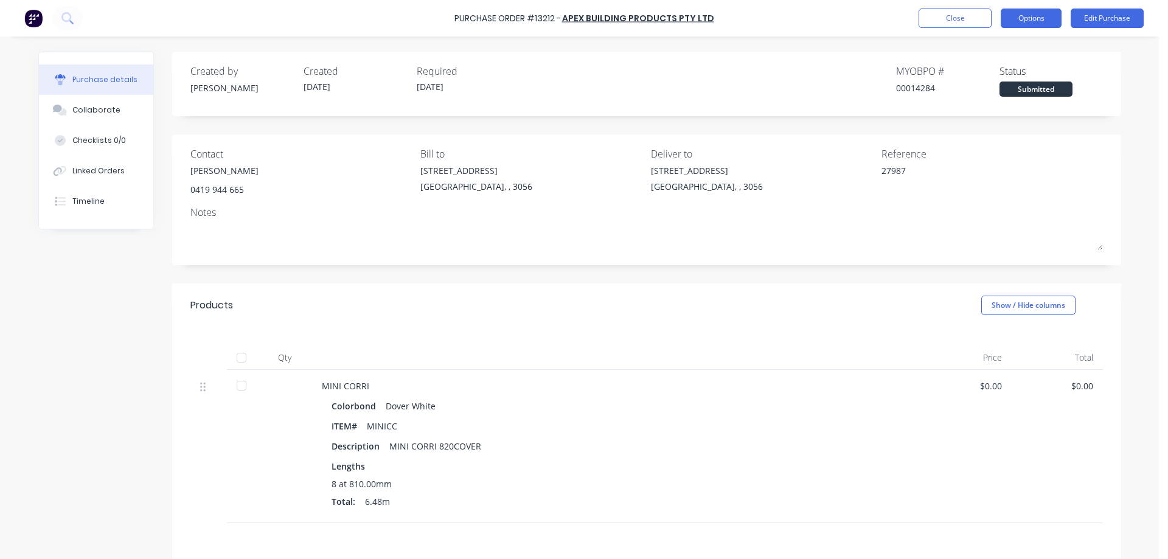
click at [1037, 19] on button "Options" at bounding box center [1031, 18] width 61 height 19
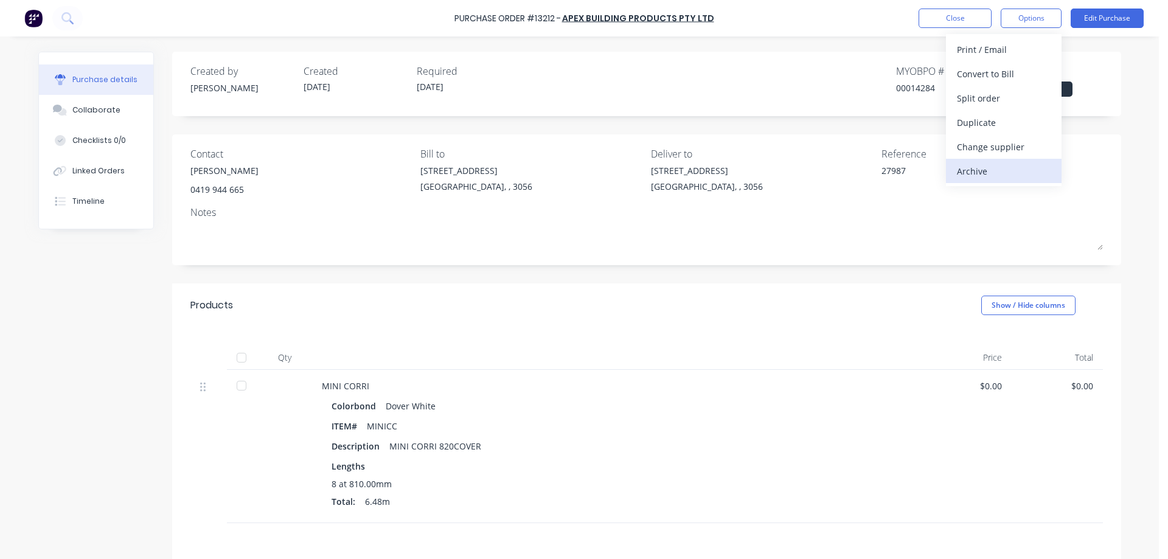
click at [1003, 170] on div "Archive" at bounding box center [1004, 171] width 94 height 18
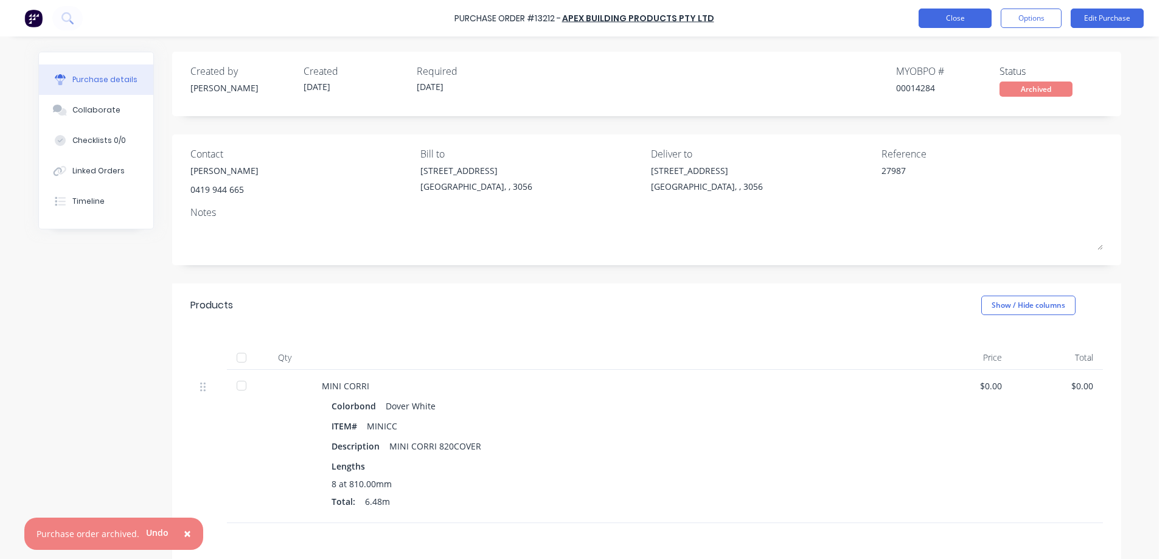
click at [947, 18] on button "Close" at bounding box center [955, 18] width 73 height 19
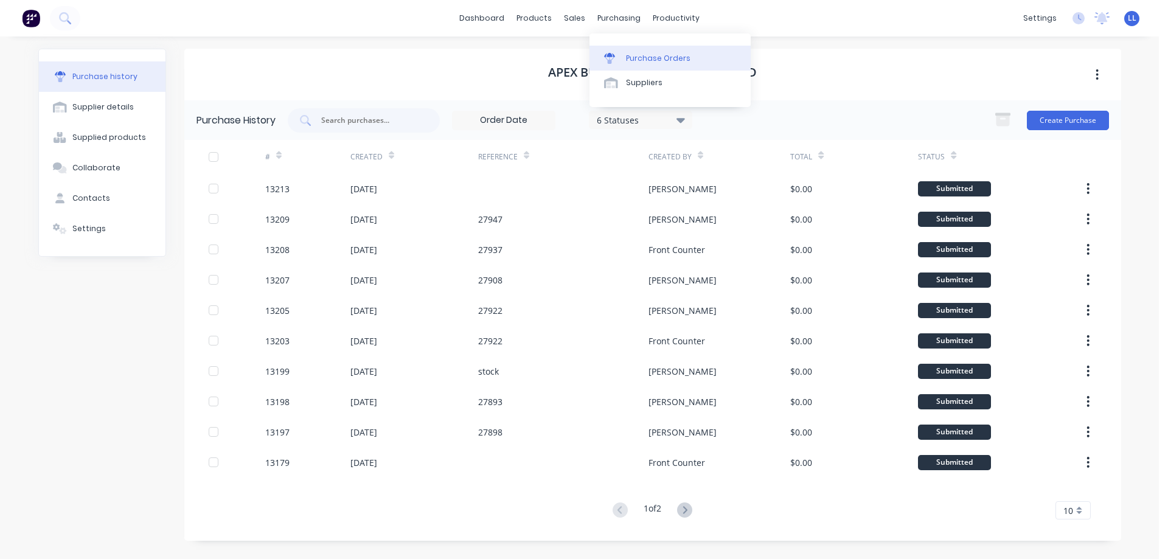
click at [623, 62] on link "Purchase Orders" at bounding box center [670, 58] width 161 height 24
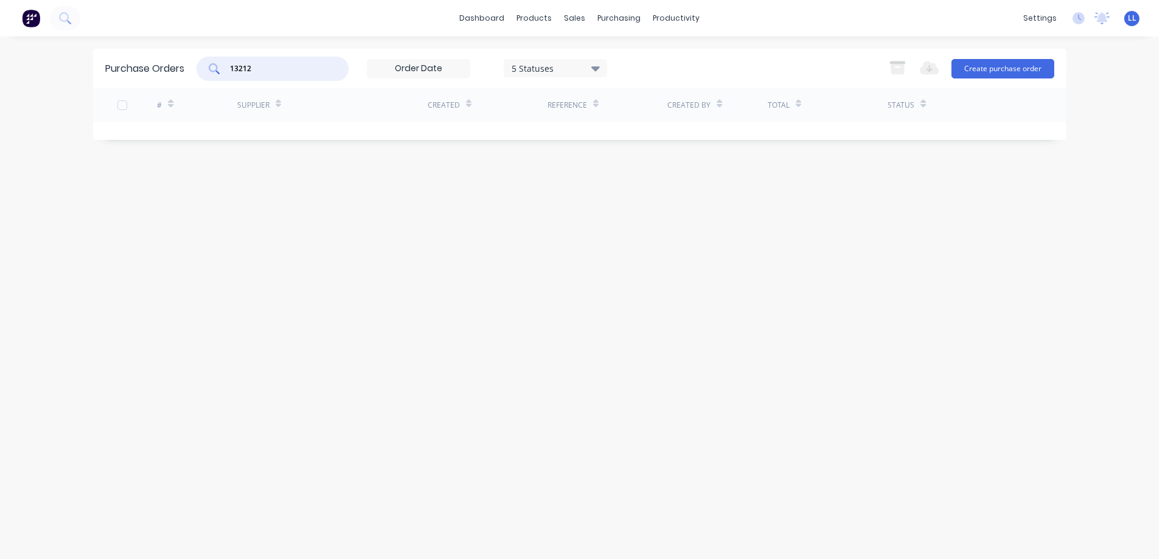
drag, startPoint x: 261, startPoint y: 68, endPoint x: 176, endPoint y: 77, distance: 85.0
click at [176, 77] on div "Purchase Orders 13212 5 Statuses 5 Statuses Export to Excel (XLSX) Create purch…" at bounding box center [580, 69] width 974 height 40
drag, startPoint x: 279, startPoint y: 69, endPoint x: 176, endPoint y: 68, distance: 102.8
click at [176, 68] on div "Purchase Orders 13214 5 Statuses 5 Statuses Export to Excel (XLSX) Create purch…" at bounding box center [580, 69] width 974 height 40
drag, startPoint x: 256, startPoint y: 69, endPoint x: 169, endPoint y: 64, distance: 86.6
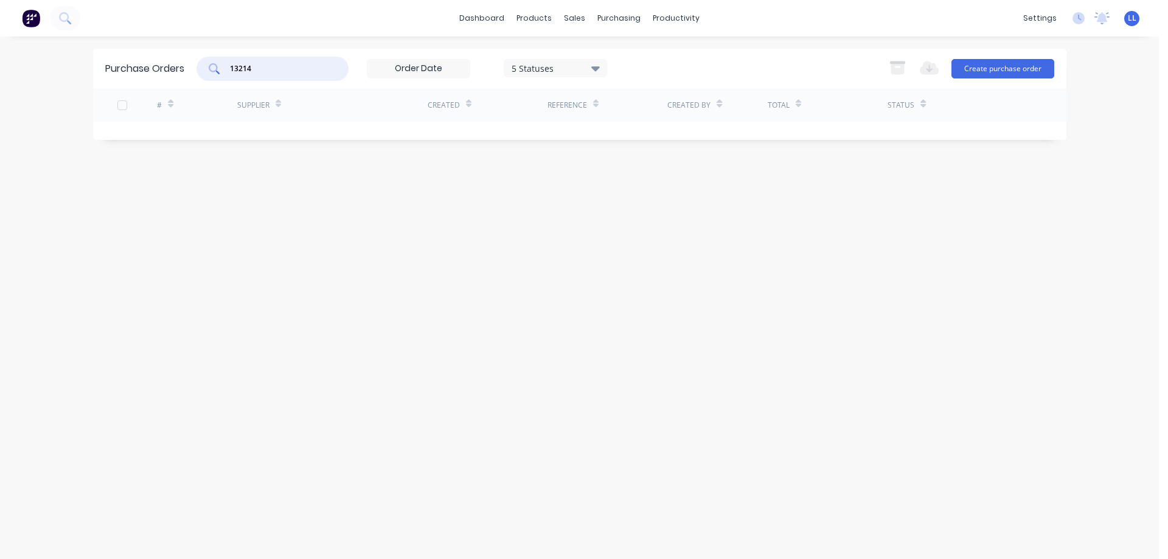
click at [173, 69] on div "Purchase Orders 13214 5 Statuses 5 Statuses Export to Excel (XLSX) Create purch…" at bounding box center [580, 69] width 974 height 40
type input "apex"
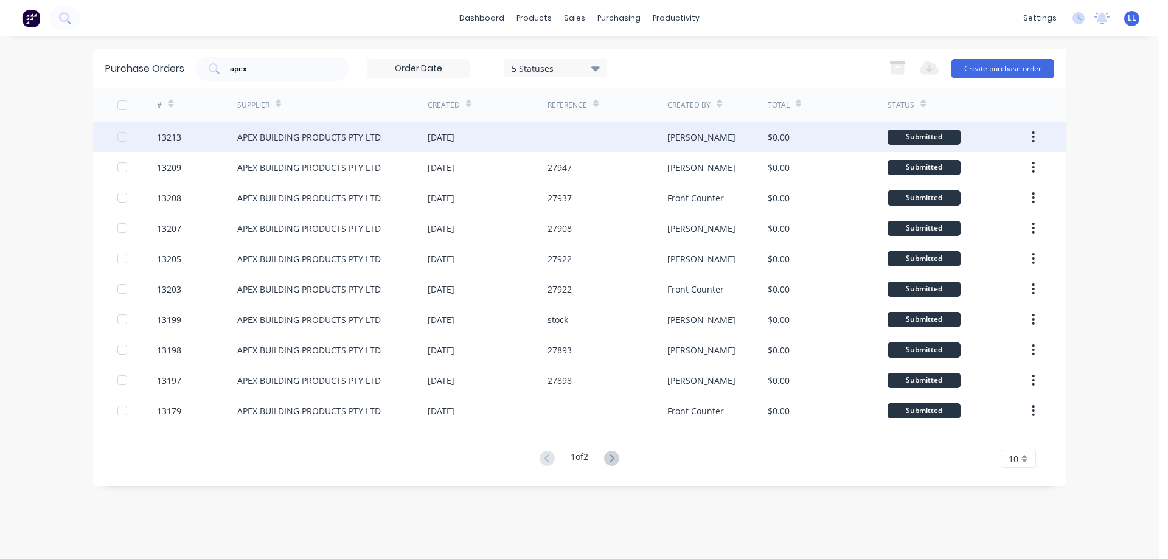
click at [335, 134] on div "APEX BUILDING PRODUCTS PTY LTD" at bounding box center [309, 137] width 144 height 13
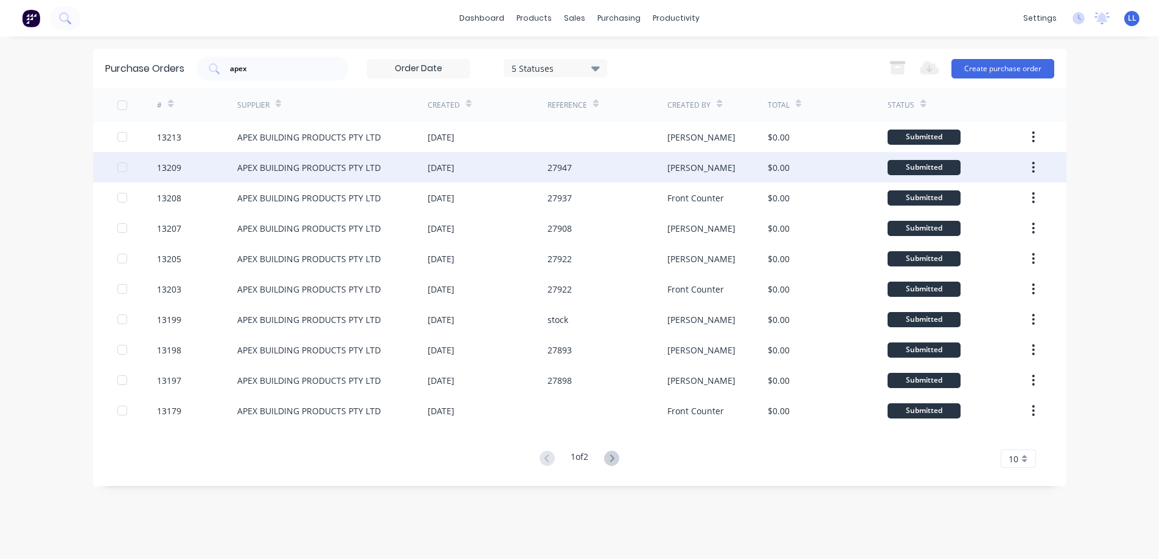
click at [559, 166] on div "27947" at bounding box center [560, 167] width 24 height 13
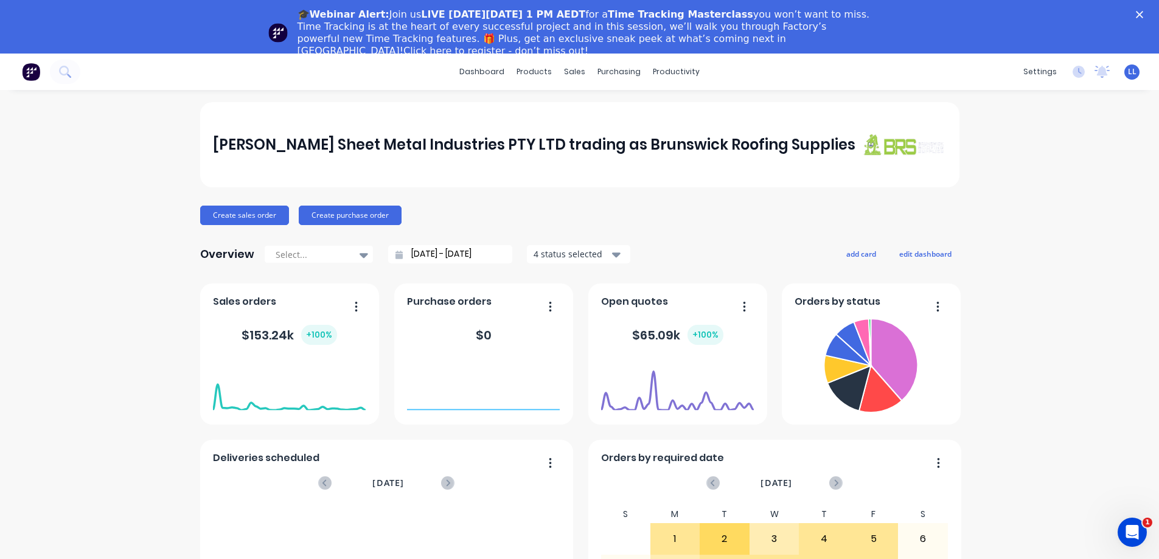
click at [1143, 14] on icon "Close" at bounding box center [1139, 14] width 7 height 7
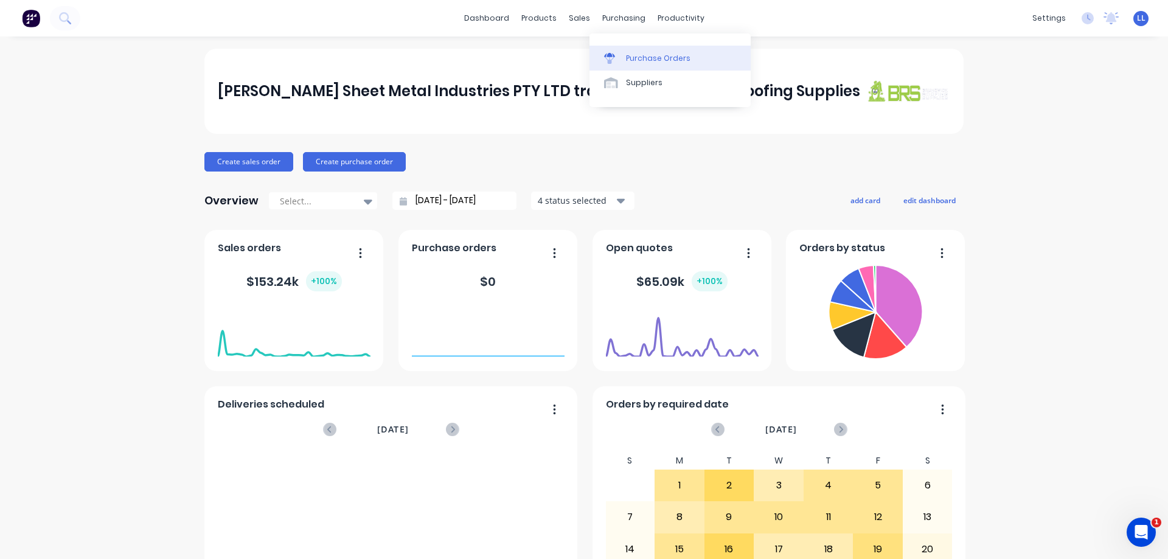
click at [613, 60] on icon at bounding box center [609, 58] width 11 height 11
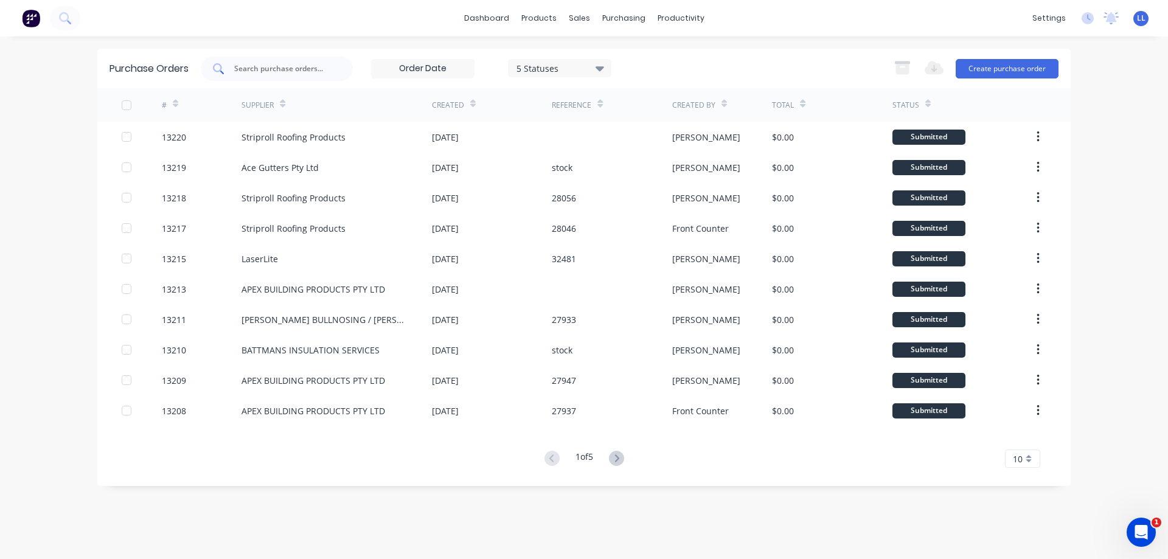
click at [269, 65] on input "text" at bounding box center [283, 69] width 101 height 12
type input "13214"
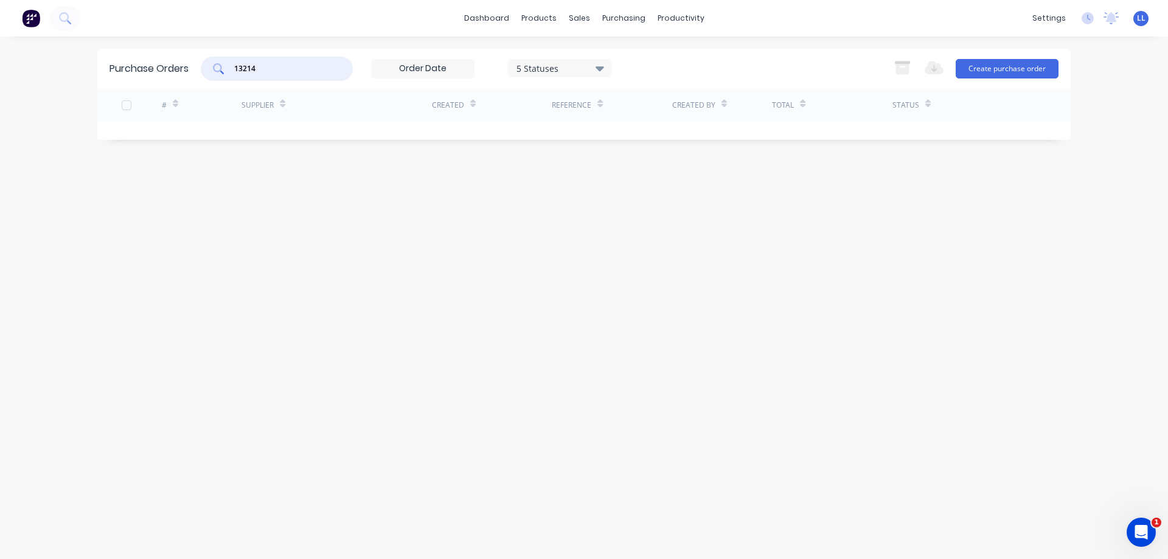
drag, startPoint x: 268, startPoint y: 69, endPoint x: 177, endPoint y: 69, distance: 91.3
click at [177, 69] on div "Purchase Orders 13214 5 Statuses 5 Statuses Export to Excel (XLSX) Create purch…" at bounding box center [584, 69] width 974 height 40
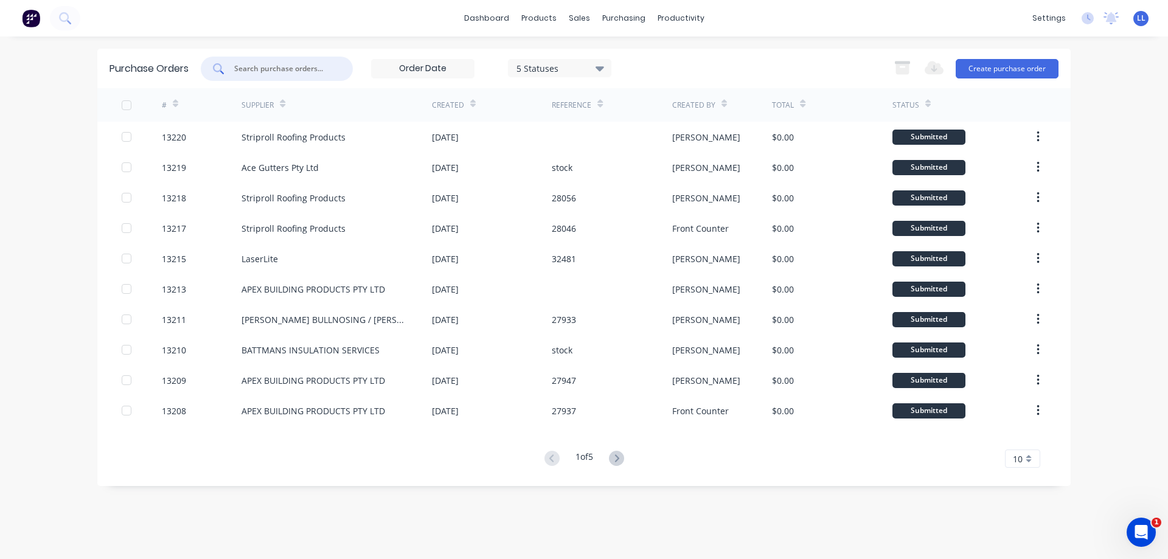
click at [279, 69] on input "text" at bounding box center [283, 69] width 101 height 12
type input "13215"
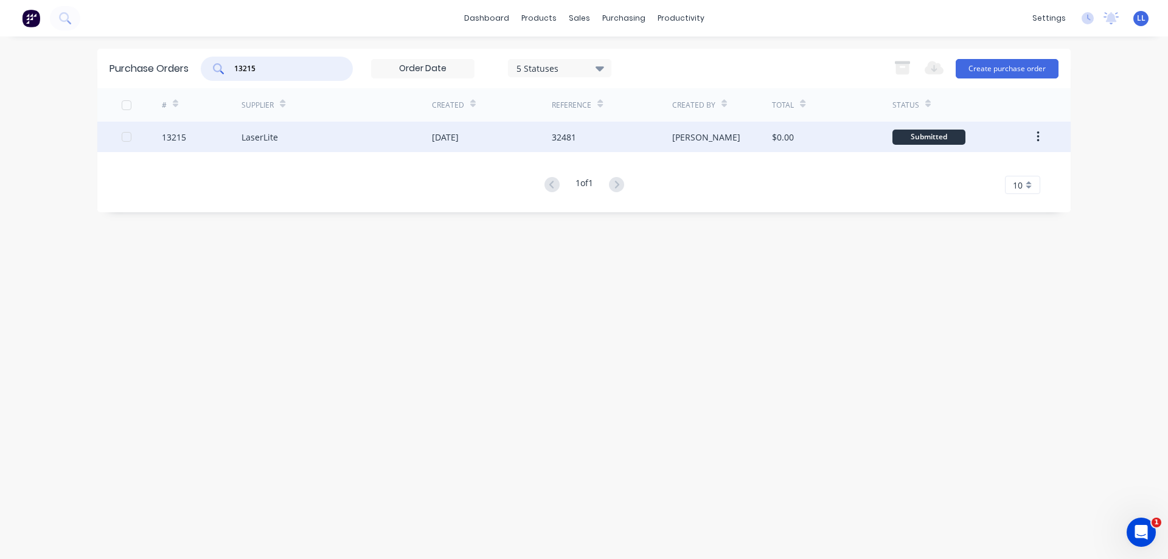
click at [522, 136] on div "[DATE]" at bounding box center [492, 137] width 120 height 30
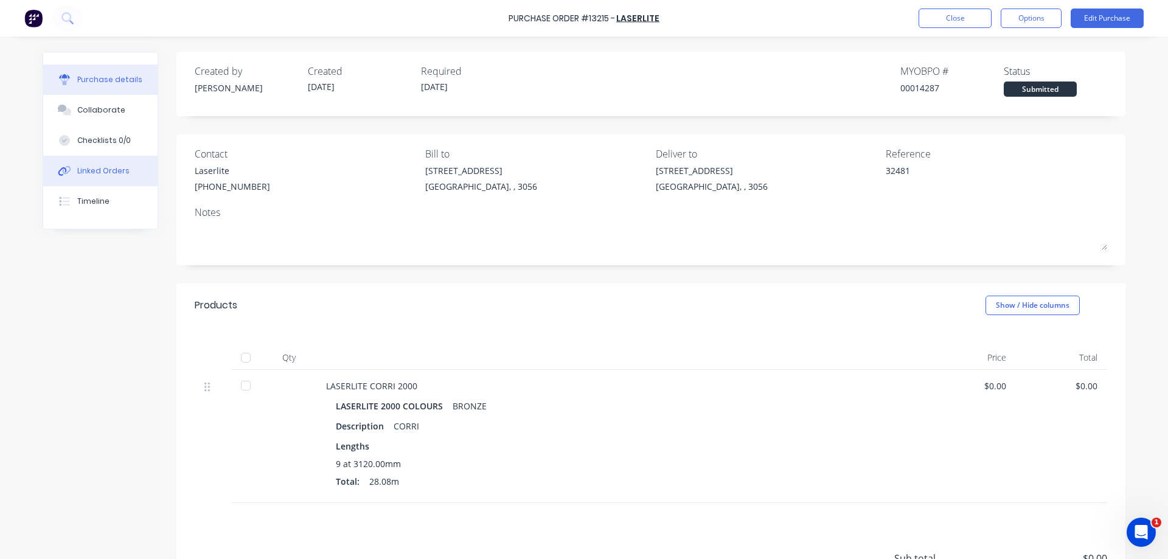
click at [88, 167] on div "Linked Orders" at bounding box center [103, 171] width 52 height 11
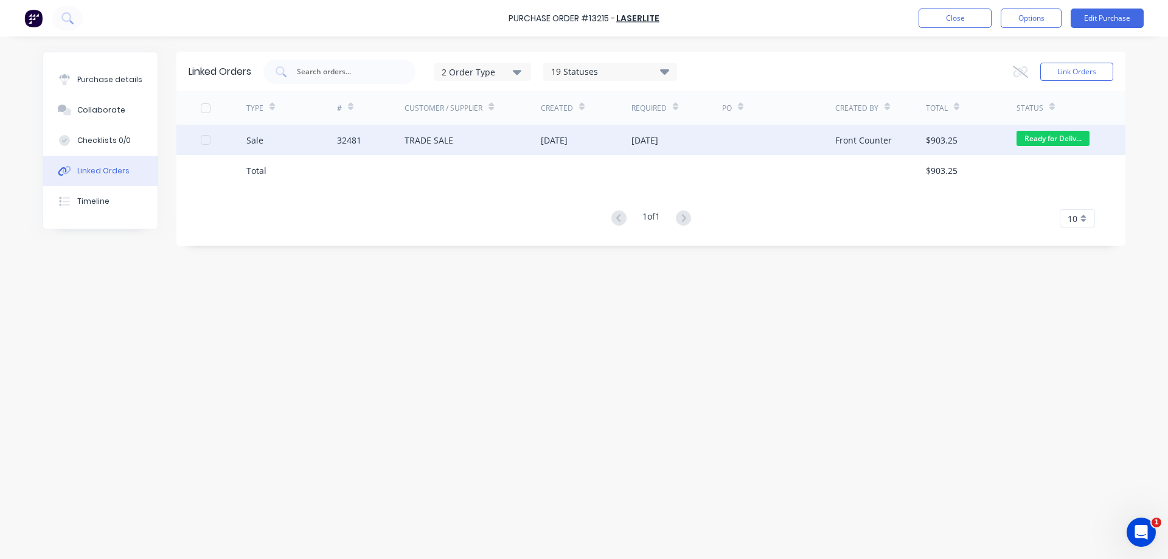
click at [601, 144] on div "[DATE]" at bounding box center [586, 140] width 91 height 30
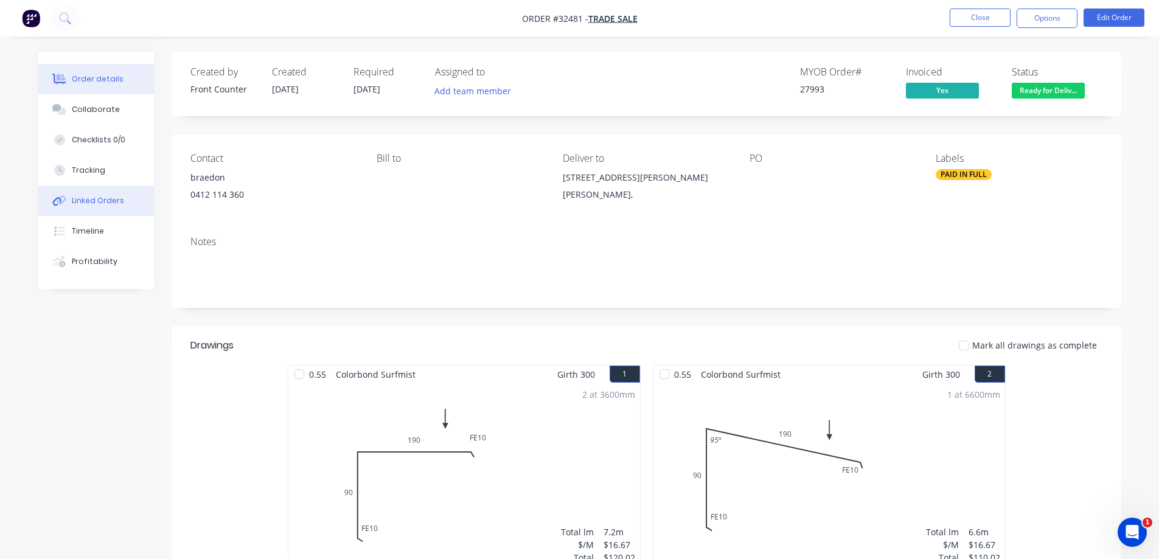
click at [82, 199] on div "Linked Orders" at bounding box center [98, 200] width 52 height 11
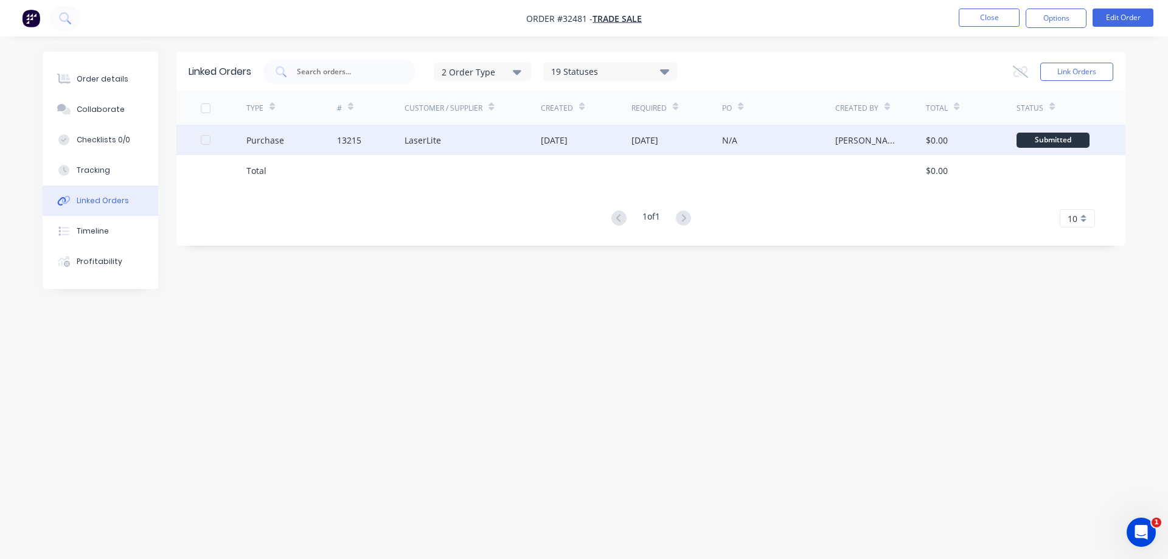
click at [725, 145] on div "N/A" at bounding box center [729, 140] width 15 height 13
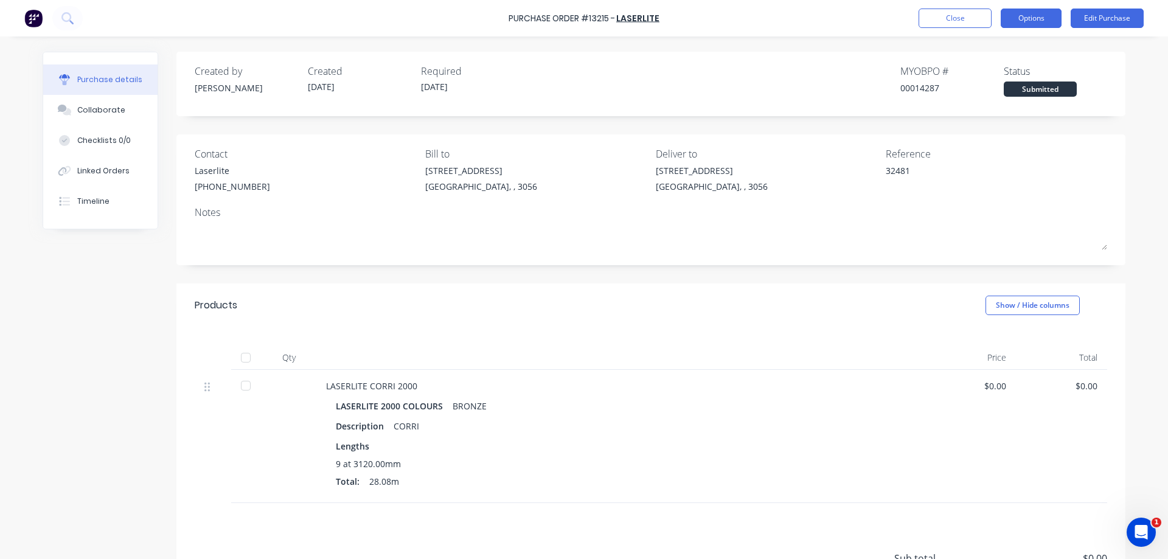
click at [1047, 16] on button "Options" at bounding box center [1031, 18] width 61 height 19
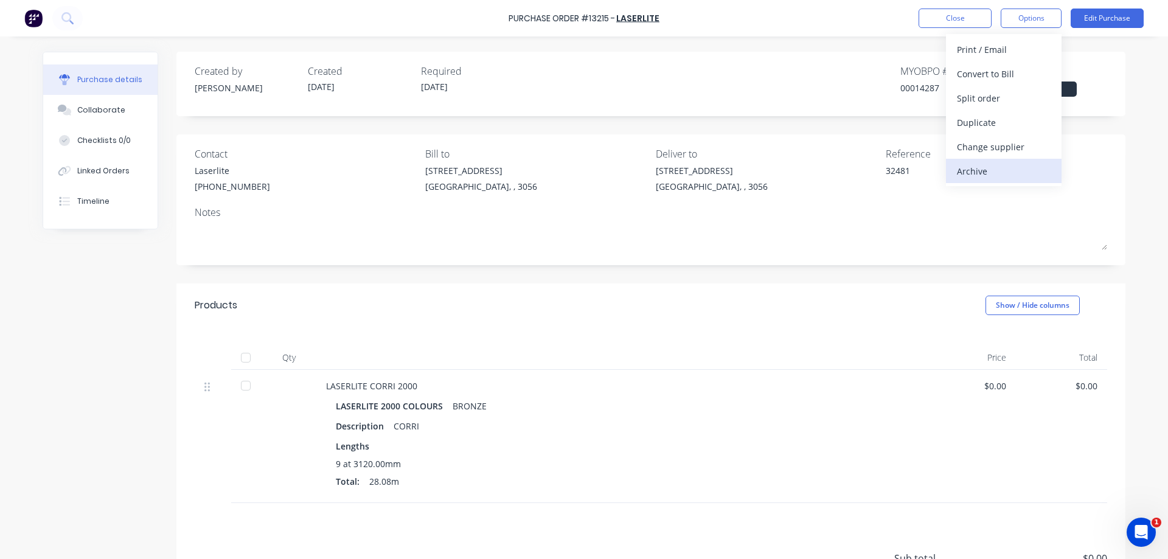
click at [994, 172] on div "Archive" at bounding box center [1004, 171] width 94 height 18
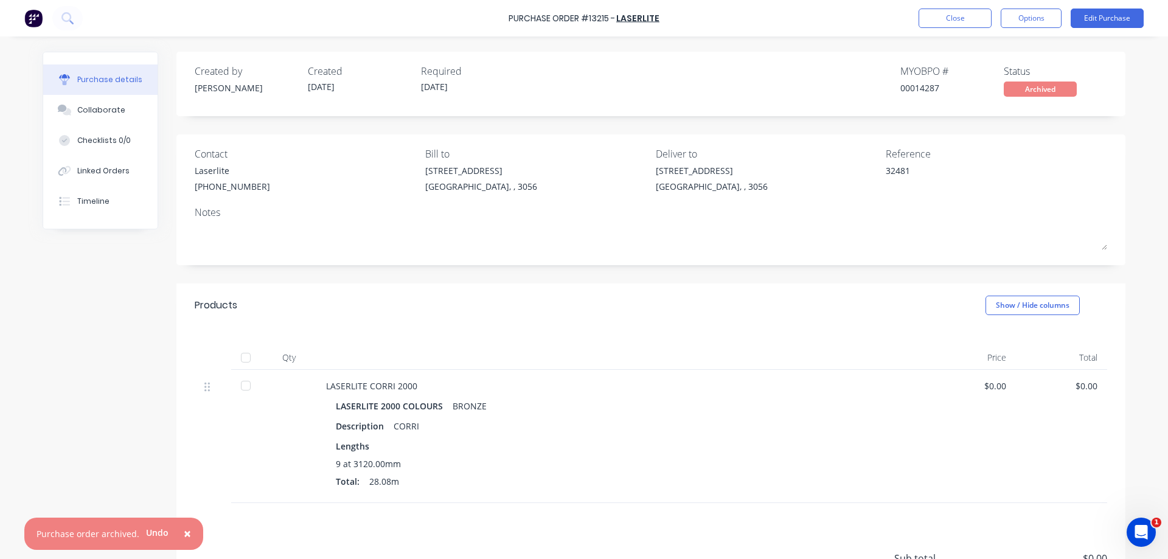
type textarea "x"
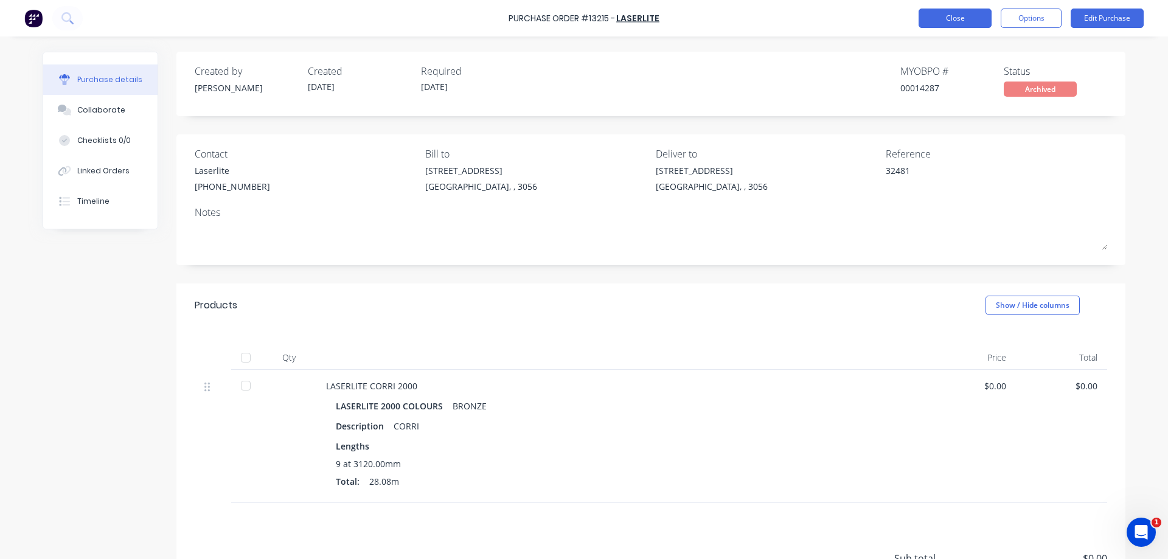
click at [941, 24] on button "Close" at bounding box center [955, 18] width 73 height 19
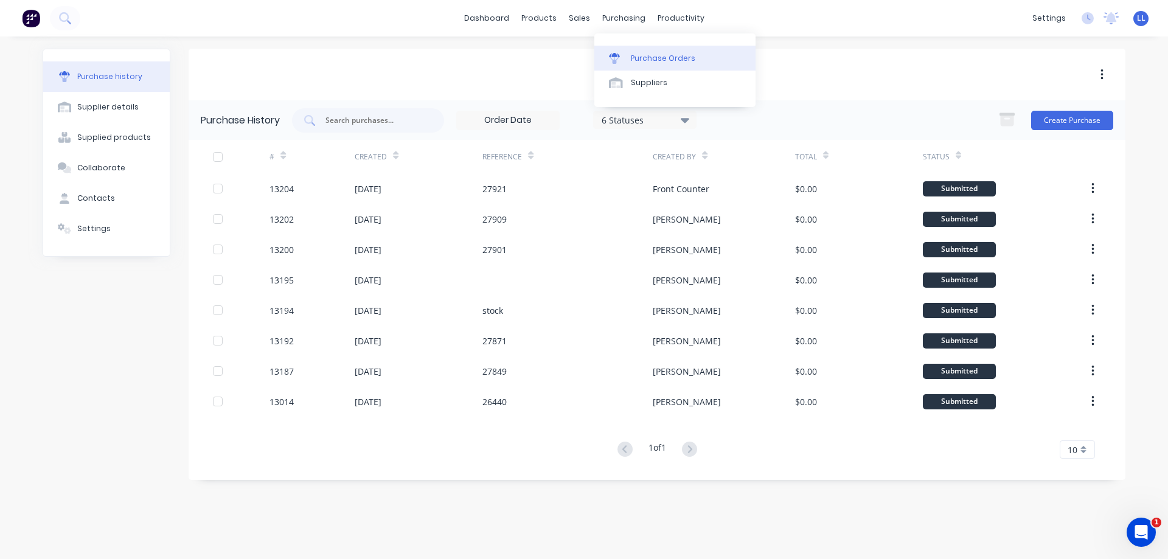
click at [626, 59] on div at bounding box center [618, 58] width 18 height 11
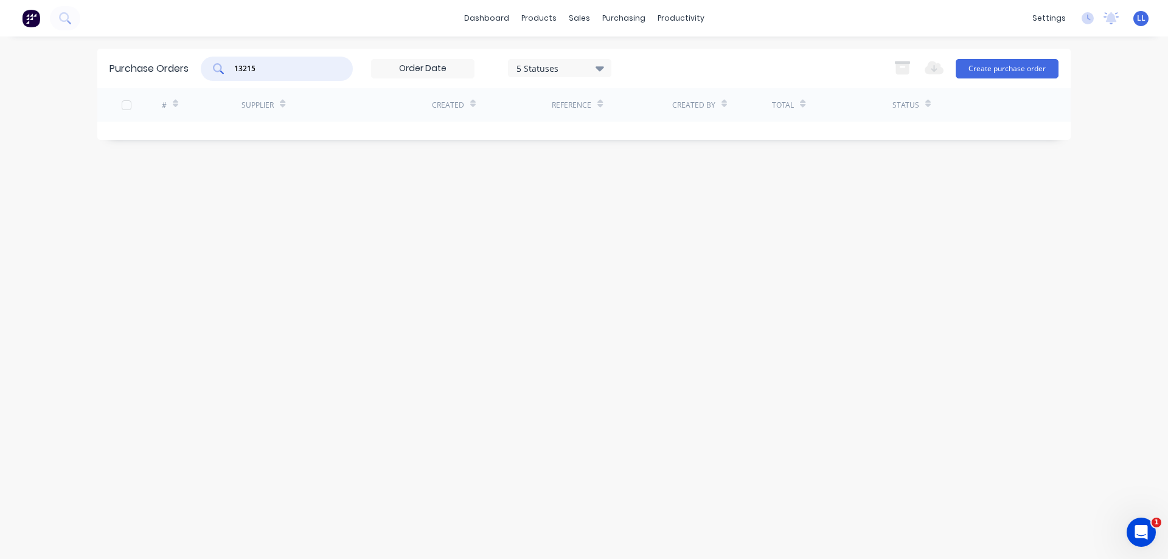
drag, startPoint x: 231, startPoint y: 68, endPoint x: 190, endPoint y: 68, distance: 41.4
click at [190, 68] on div "Purchase Orders 13215 5 Statuses 5 Statuses Export to Excel (XLSX) Create purch…" at bounding box center [584, 69] width 974 height 40
type input "13213"
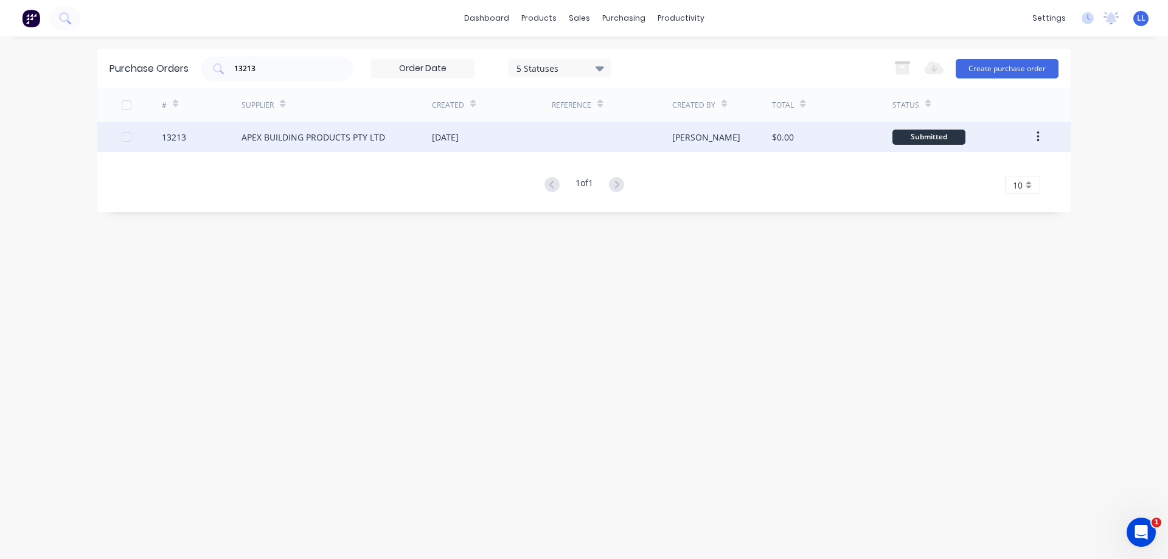
click at [419, 142] on div "APEX BUILDING PRODUCTS PTY LTD" at bounding box center [337, 137] width 190 height 30
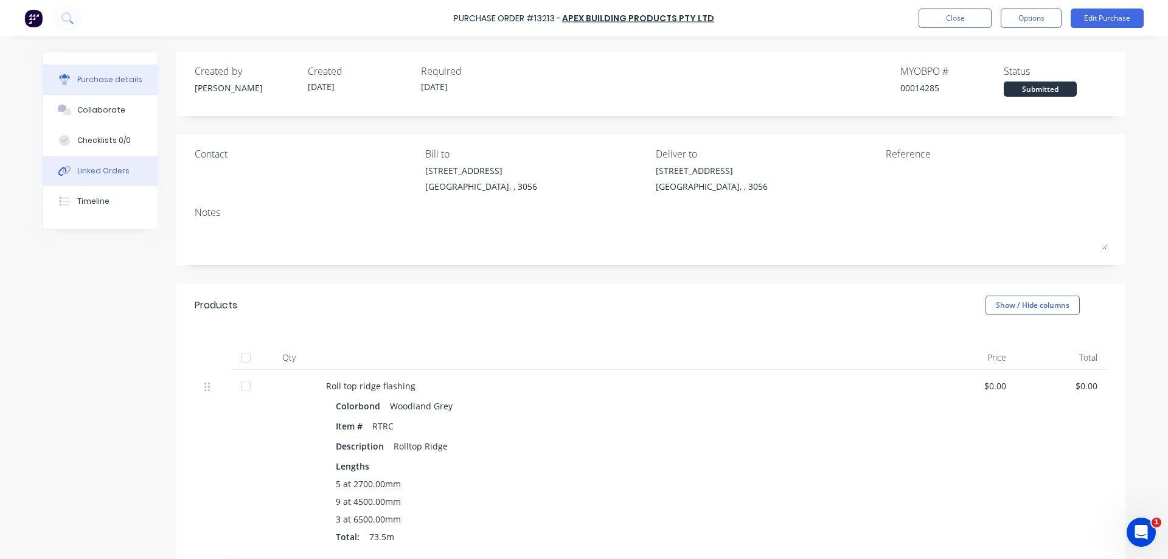
click at [89, 172] on div "Linked Orders" at bounding box center [103, 171] width 52 height 11
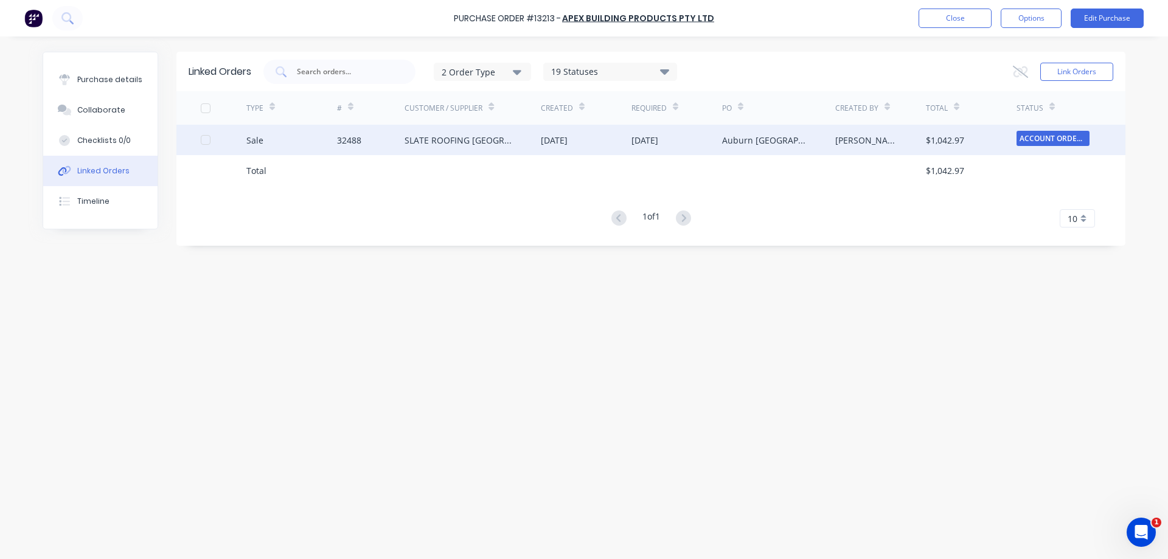
click at [447, 149] on div "SLATE ROOFING [GEOGRAPHIC_DATA]" at bounding box center [473, 140] width 136 height 30
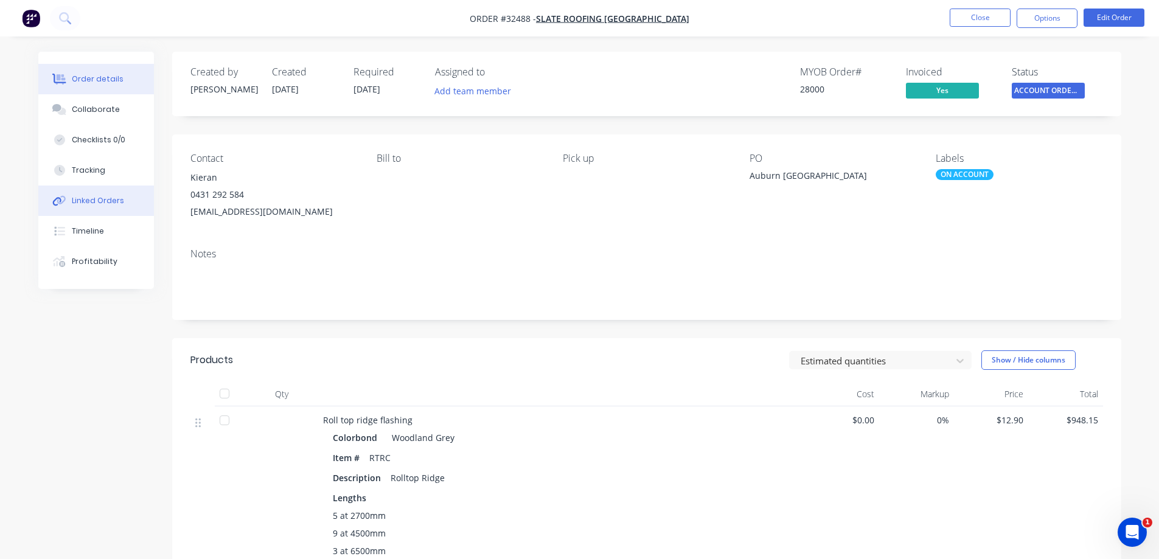
click at [76, 207] on button "Linked Orders" at bounding box center [96, 201] width 116 height 30
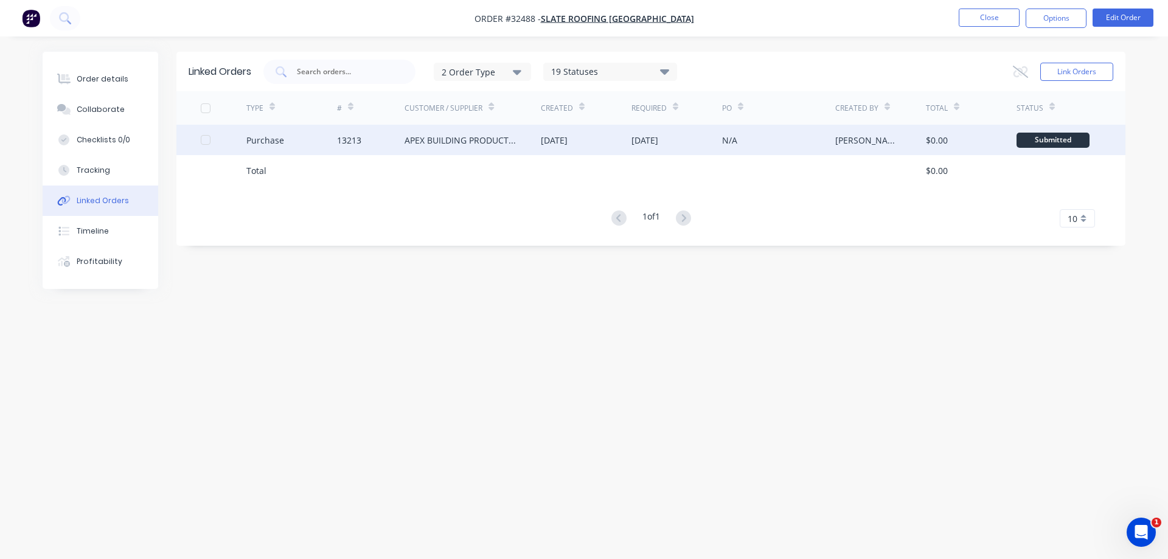
click at [510, 144] on div "APEX BUILDING PRODUCTS PTY LTD" at bounding box center [461, 140] width 112 height 13
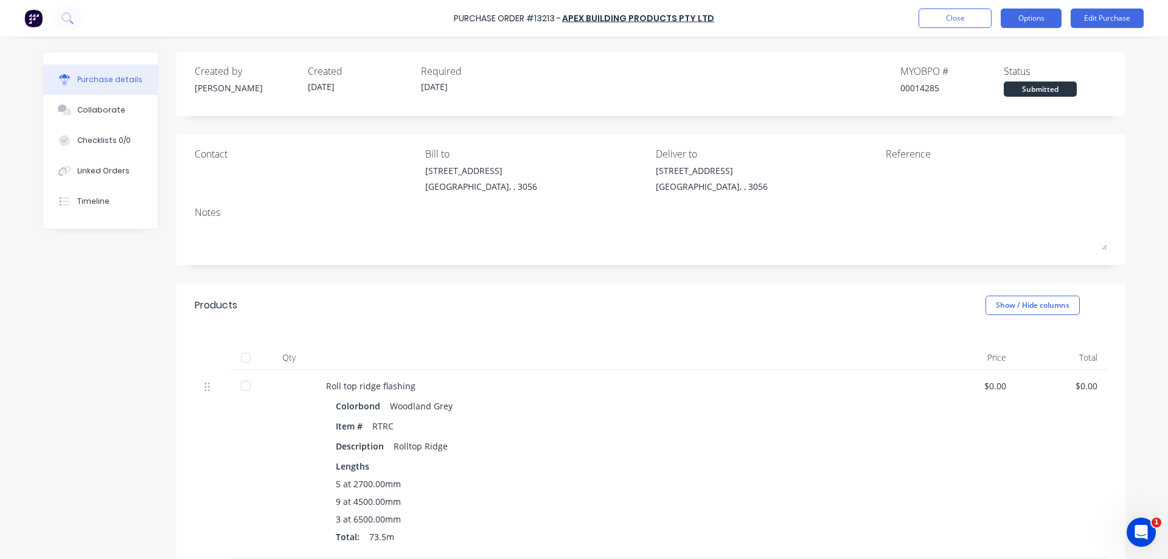
click at [1018, 15] on button "Options" at bounding box center [1031, 18] width 61 height 19
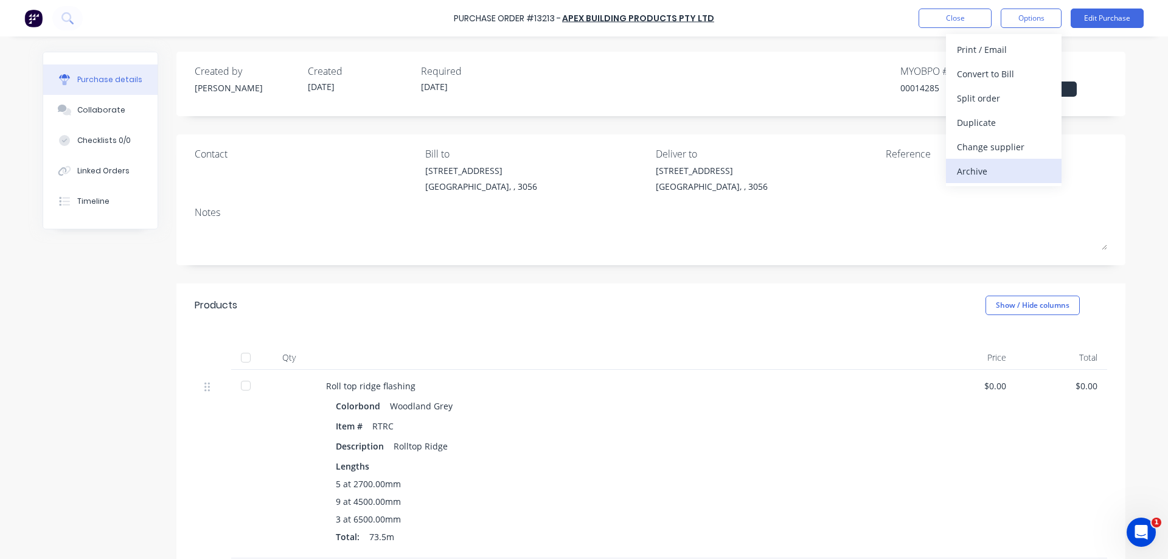
click at [969, 169] on div "Archive" at bounding box center [1004, 171] width 94 height 18
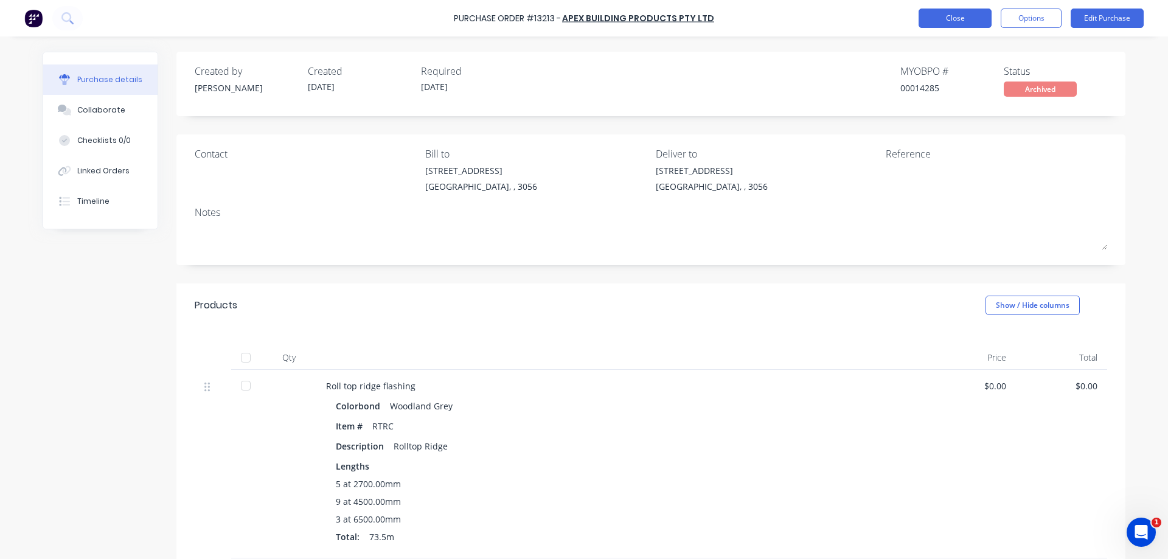
click at [934, 16] on button "Close" at bounding box center [955, 18] width 73 height 19
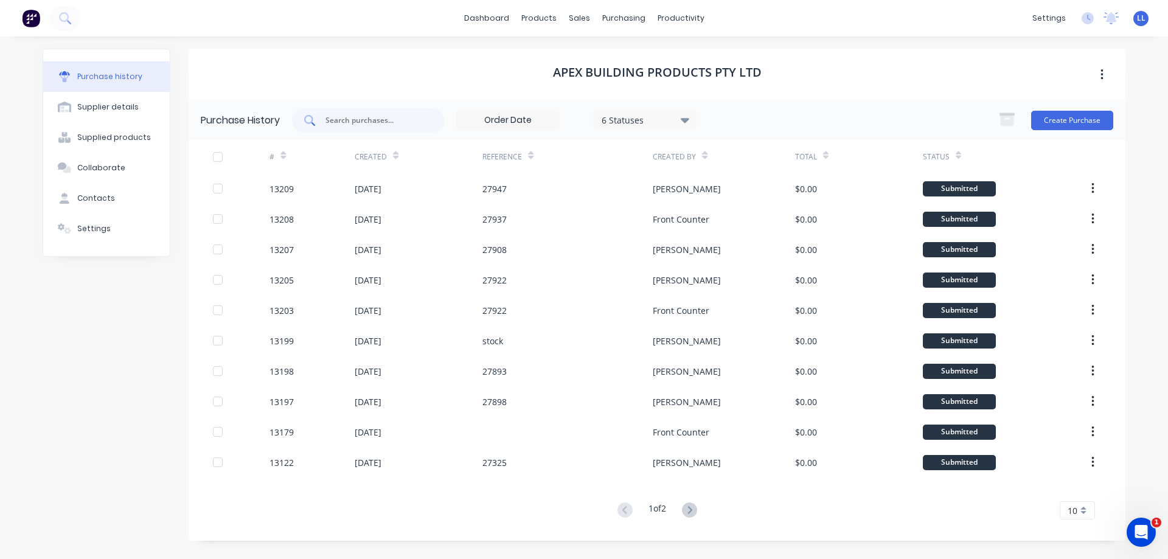
click at [365, 119] on input "text" at bounding box center [374, 120] width 101 height 12
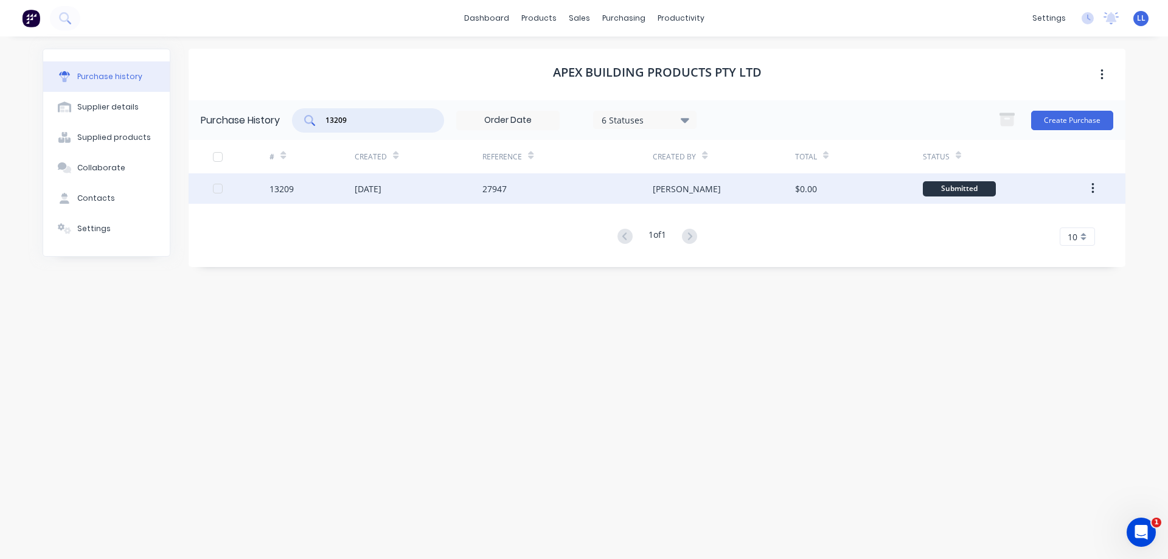
type input "13209"
click at [527, 181] on div "27947" at bounding box center [568, 188] width 170 height 30
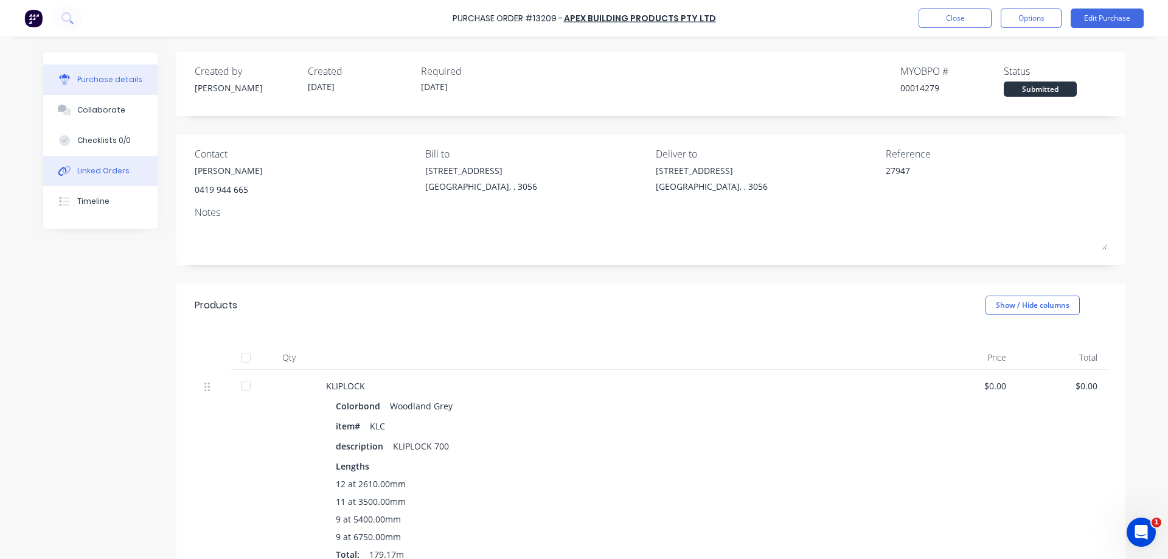
click at [77, 170] on div "Linked Orders" at bounding box center [103, 171] width 52 height 11
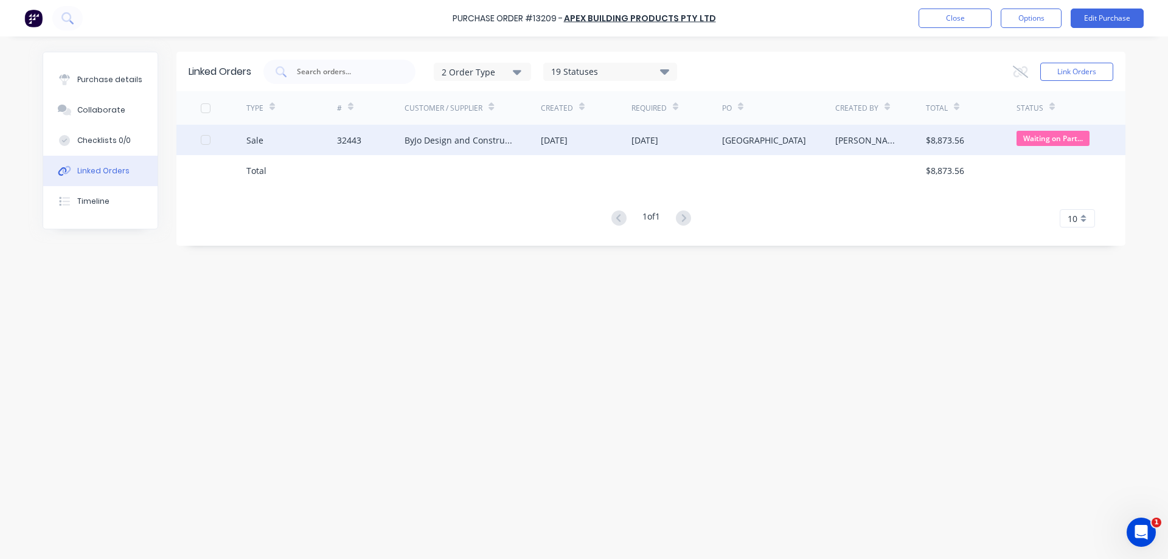
click at [498, 145] on div "ByJo Design and Construction PTY LTD" at bounding box center [461, 140] width 112 height 13
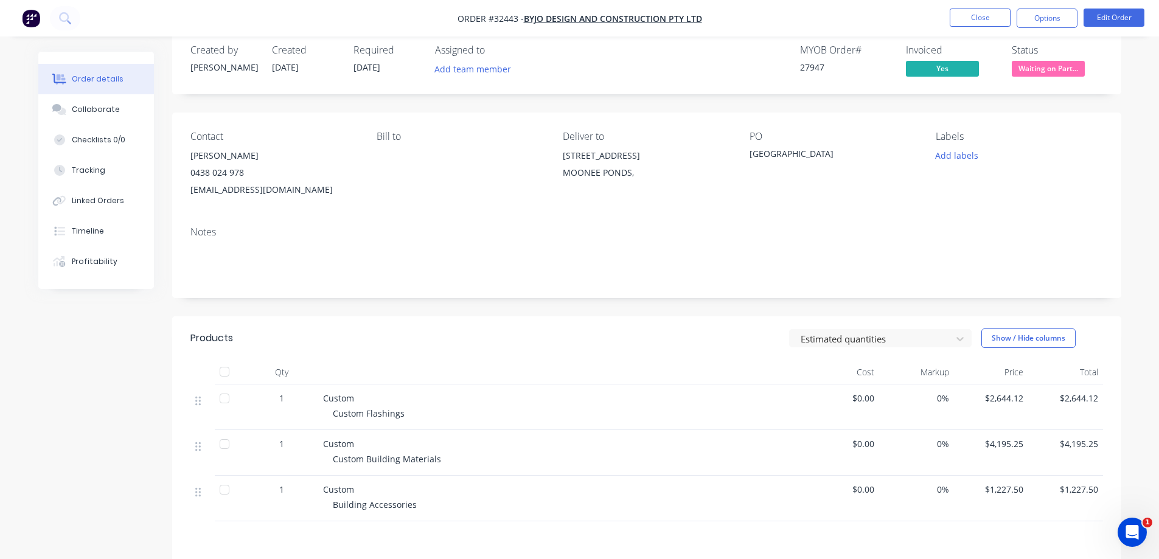
scroll to position [18, 0]
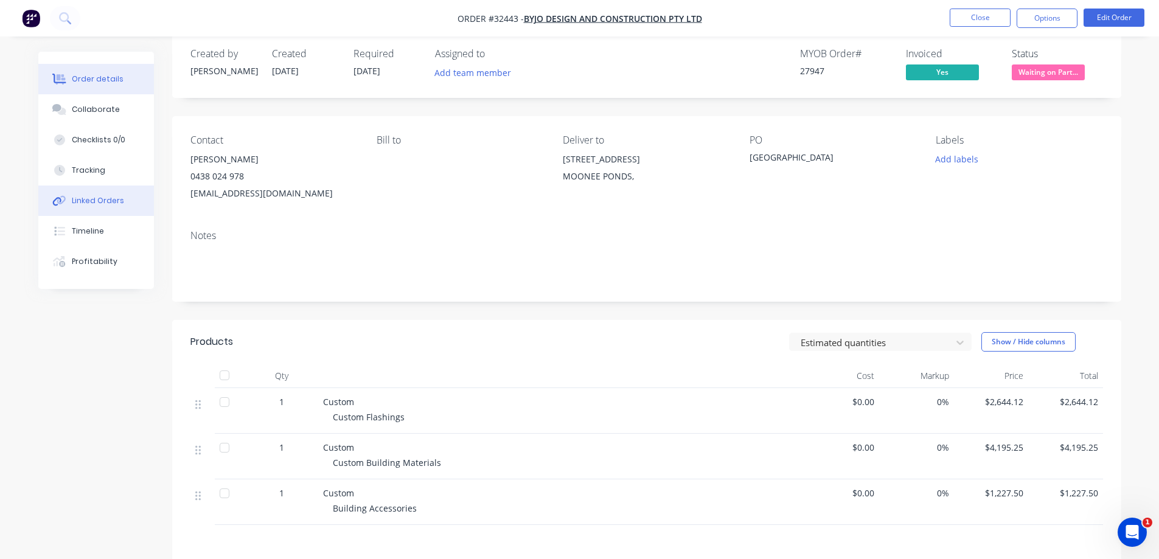
click at [94, 203] on div "Linked Orders" at bounding box center [98, 200] width 52 height 11
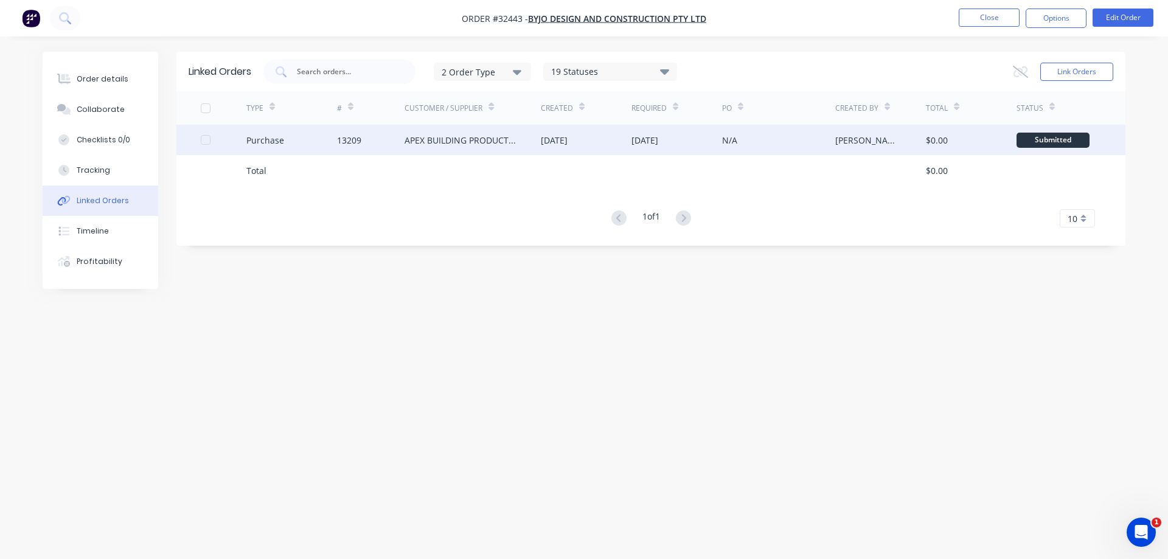
click at [503, 136] on div "APEX BUILDING PRODUCTS PTY LTD" at bounding box center [461, 140] width 112 height 13
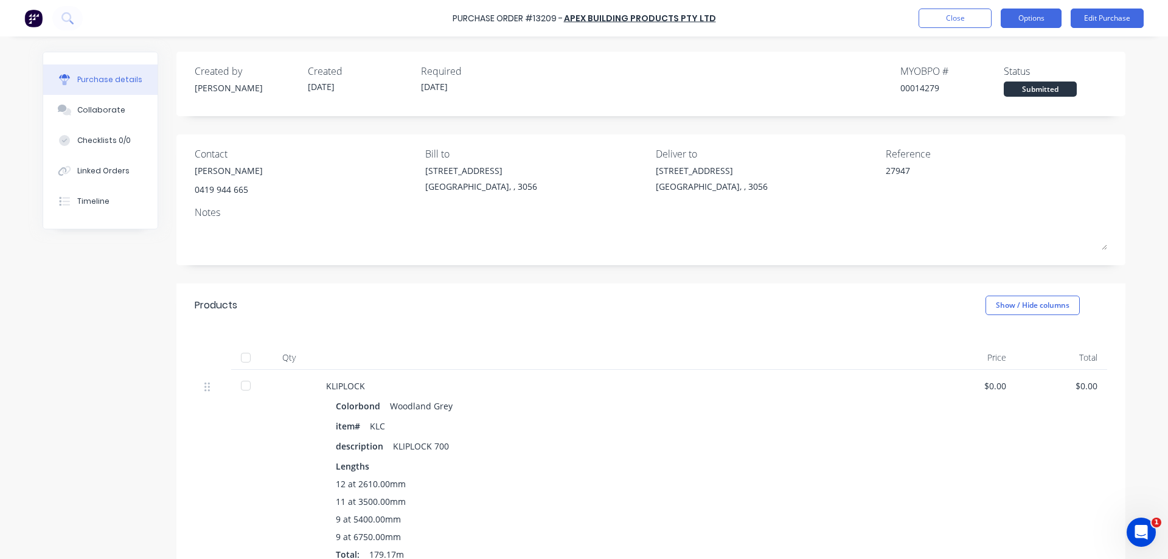
click at [1047, 18] on button "Options" at bounding box center [1031, 18] width 61 height 19
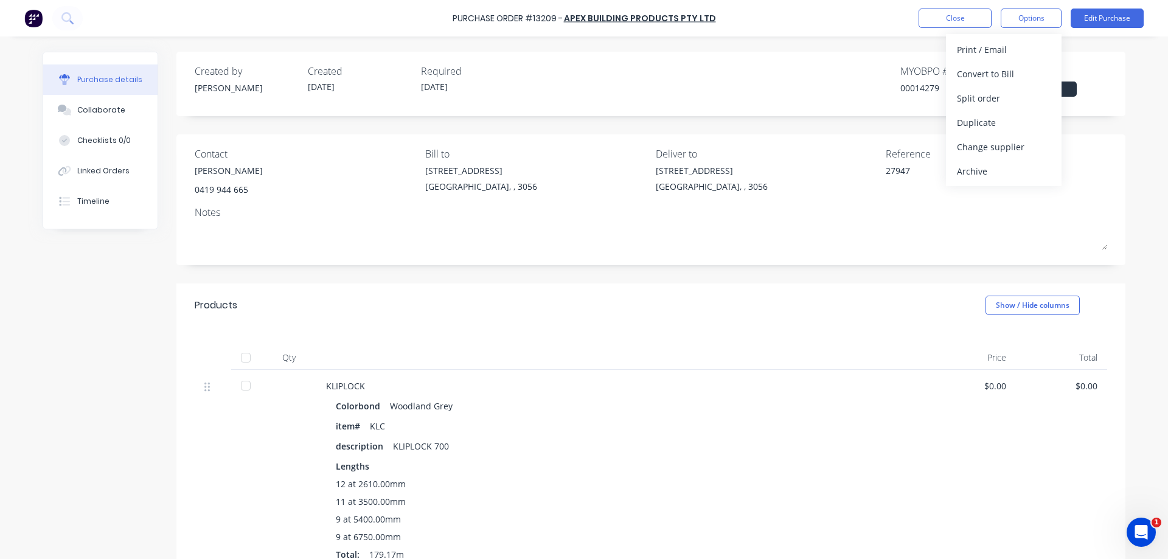
click at [1002, 174] on div "Archive" at bounding box center [1004, 171] width 94 height 18
type textarea "x"
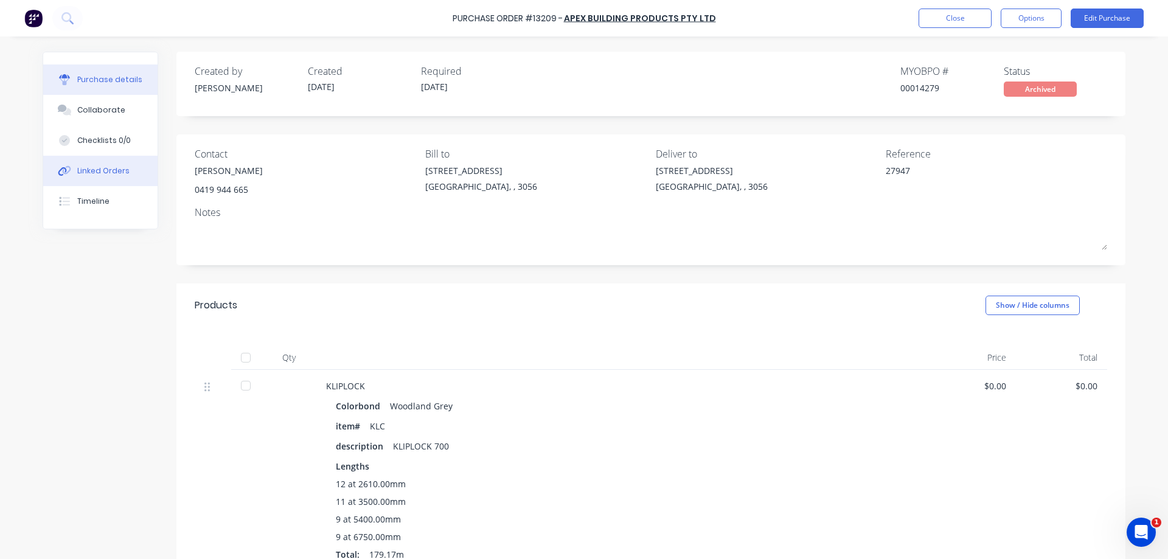
click at [111, 167] on div "Linked Orders" at bounding box center [103, 171] width 52 height 11
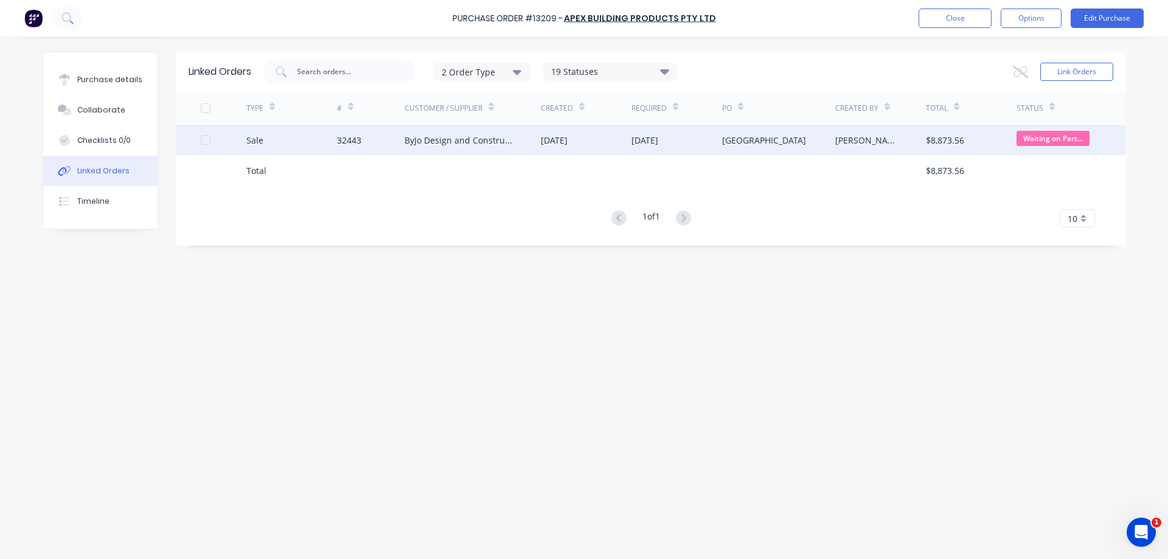
click at [697, 146] on div "[DATE]" at bounding box center [677, 140] width 91 height 30
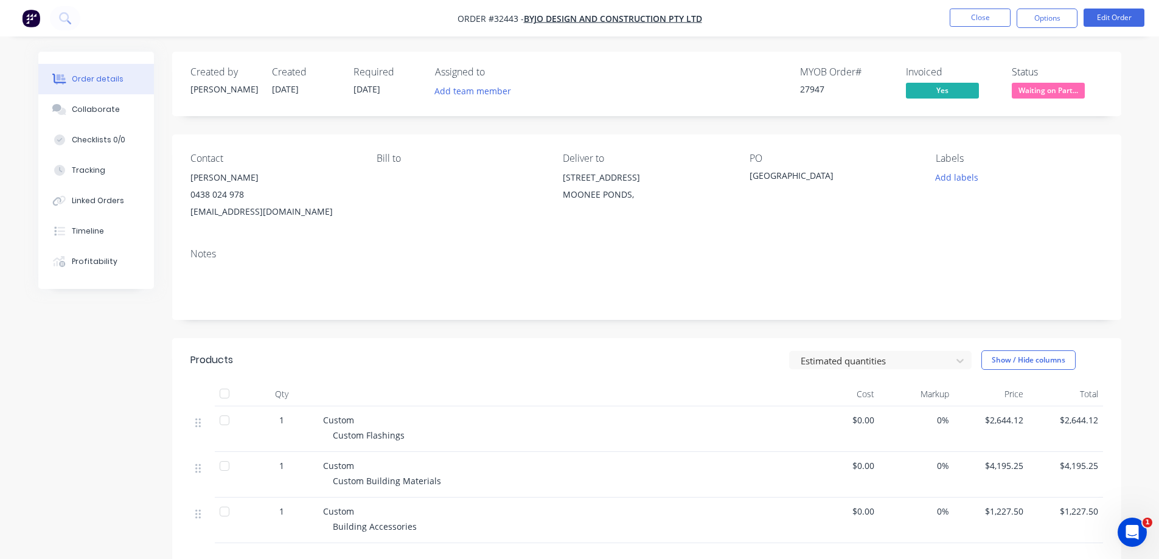
click at [1036, 89] on span "Waiting on Part..." at bounding box center [1048, 90] width 73 height 15
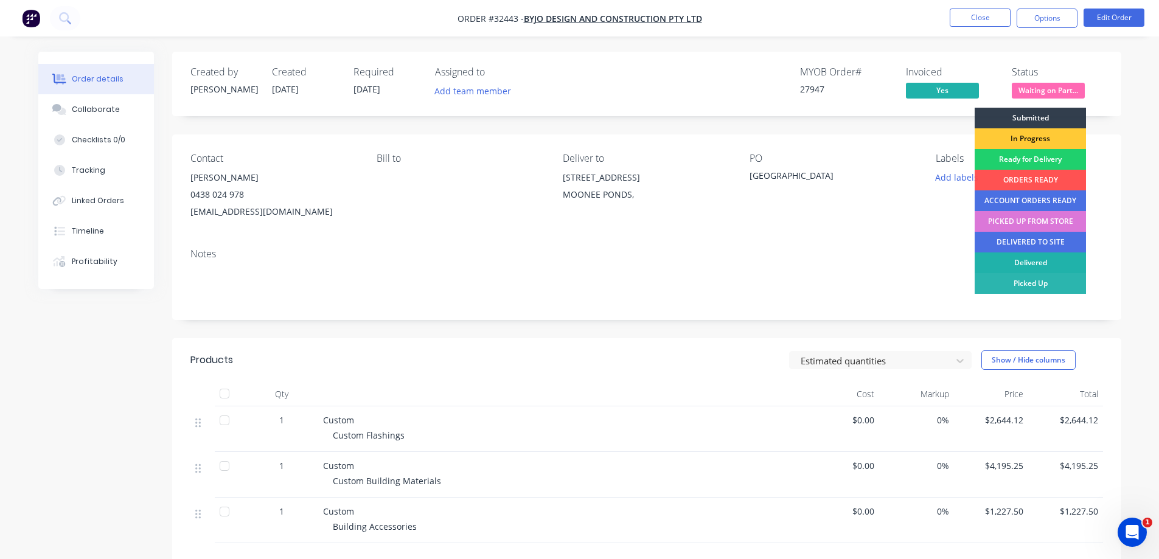
click at [1030, 263] on div "Delivered" at bounding box center [1030, 263] width 111 height 21
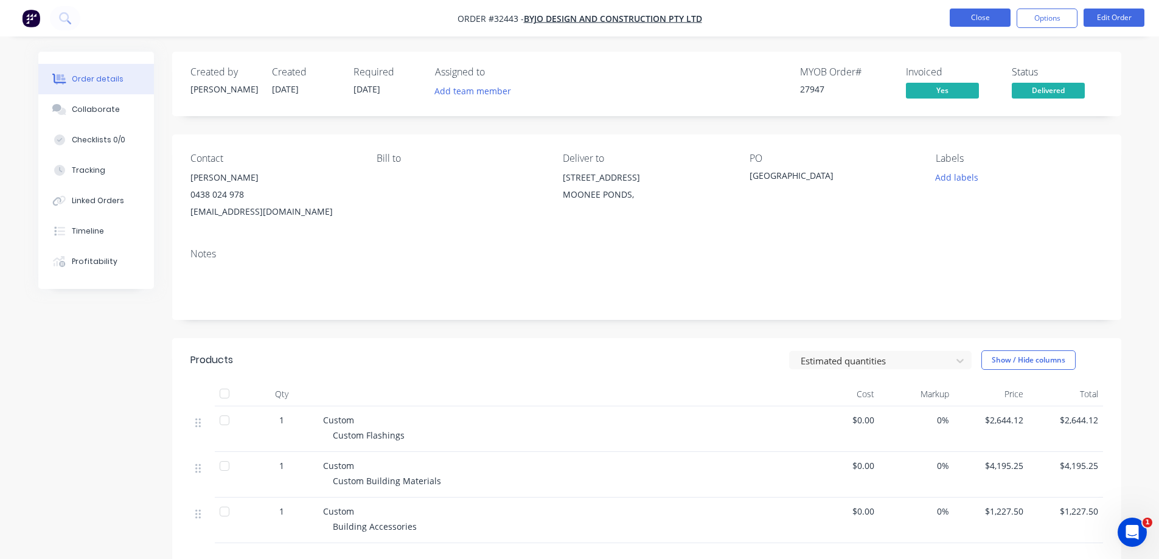
click at [992, 20] on button "Close" at bounding box center [980, 18] width 61 height 18
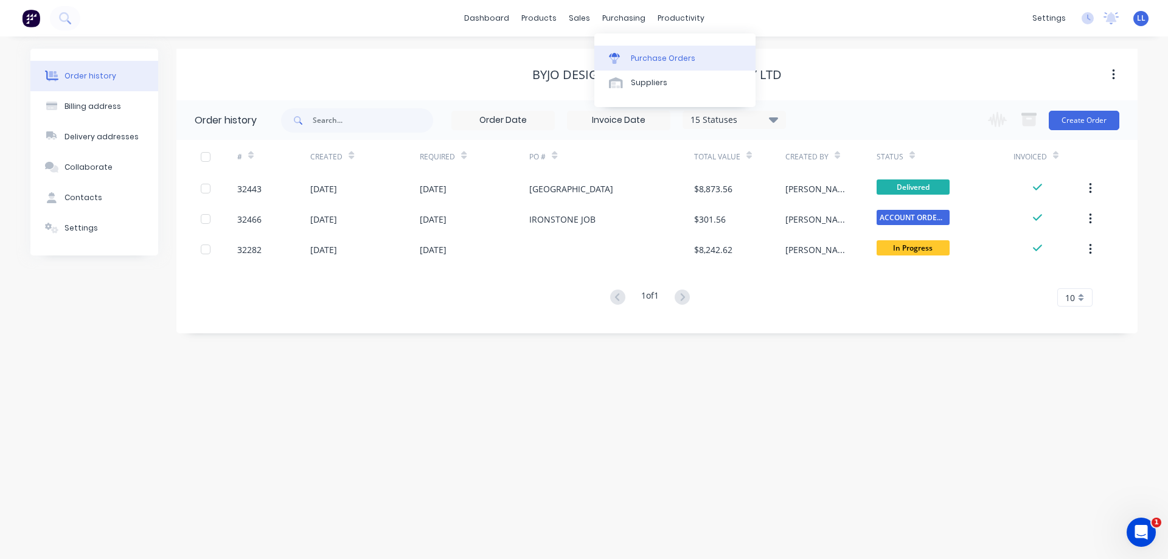
click at [629, 60] on link "Purchase Orders" at bounding box center [675, 58] width 161 height 24
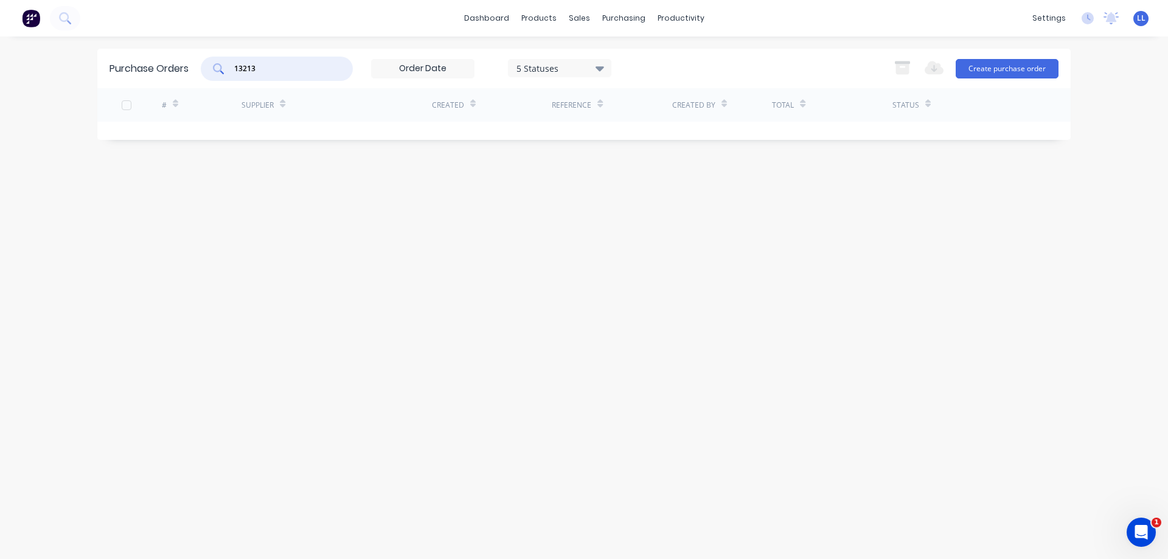
drag, startPoint x: 267, startPoint y: 64, endPoint x: 217, endPoint y: 64, distance: 49.9
click at [217, 64] on div "13213" at bounding box center [277, 69] width 152 height 24
type input "13208"
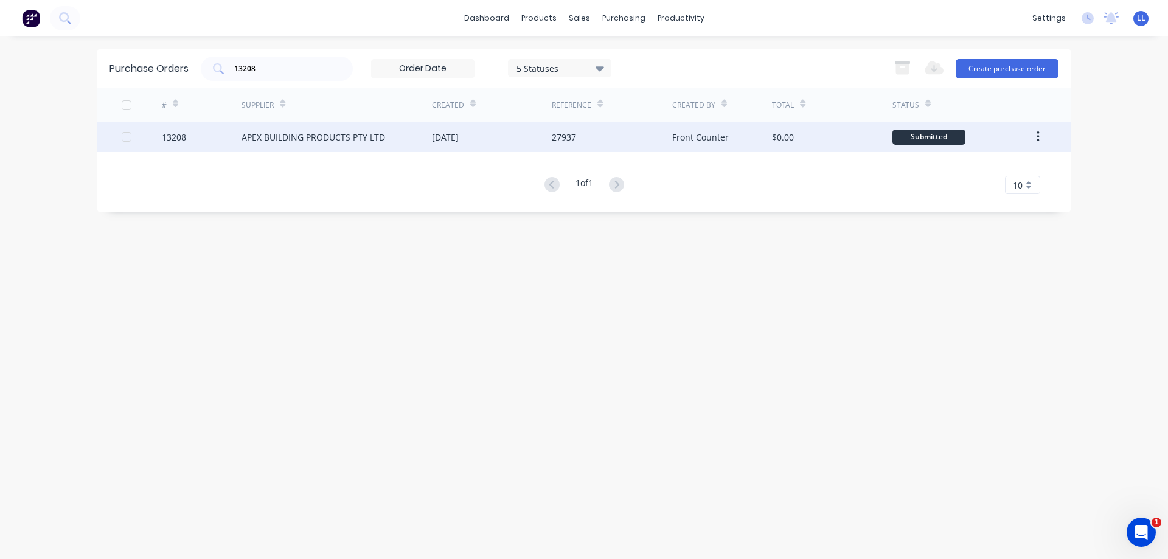
click at [374, 135] on div "APEX BUILDING PRODUCTS PTY LTD" at bounding box center [314, 137] width 144 height 13
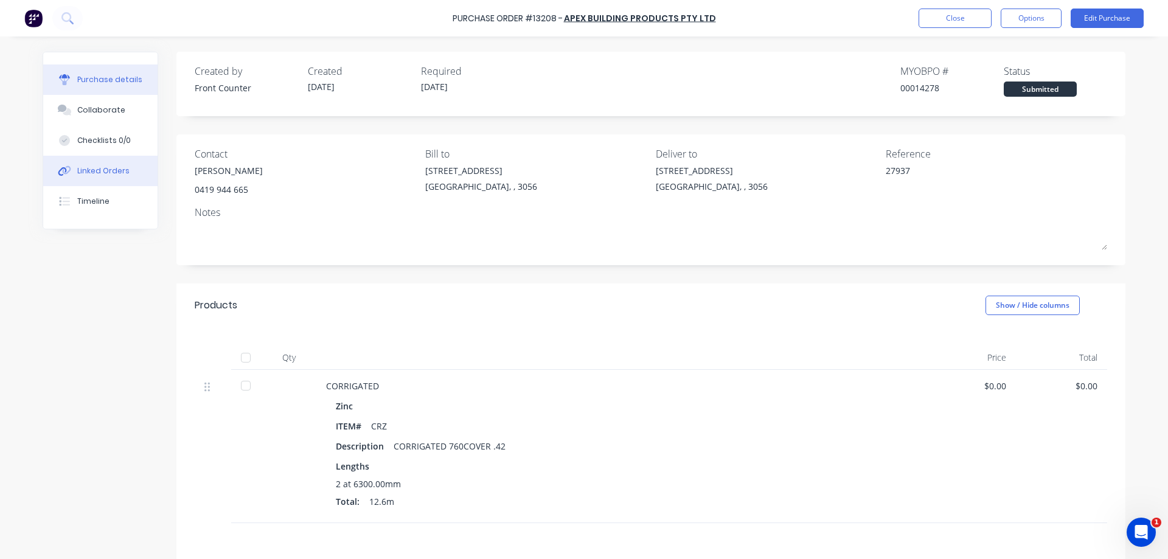
click at [98, 175] on div "Linked Orders" at bounding box center [103, 171] width 52 height 11
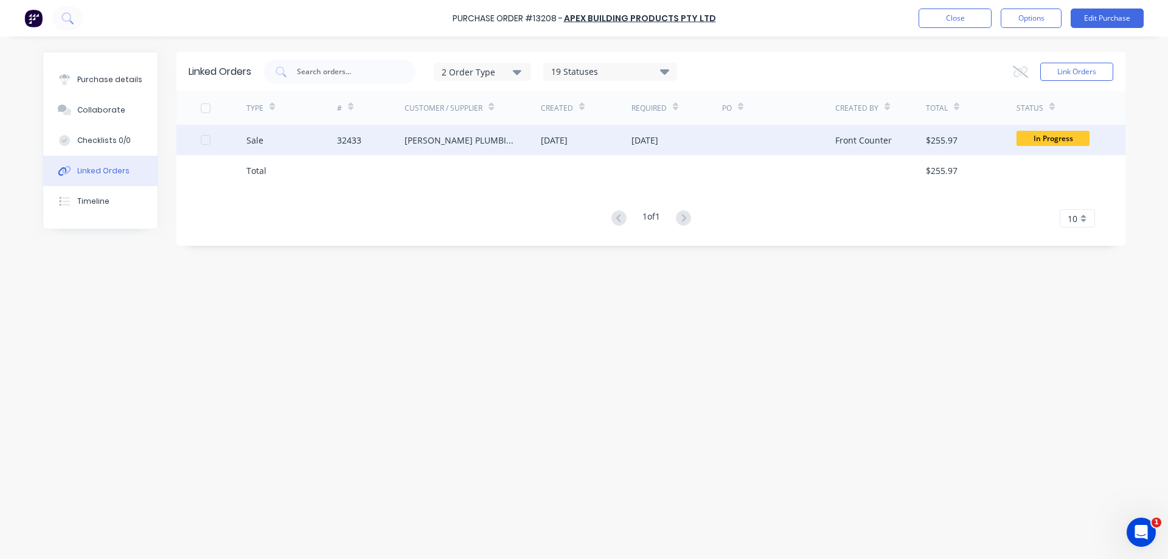
click at [609, 137] on div "[DATE]" at bounding box center [586, 140] width 91 height 30
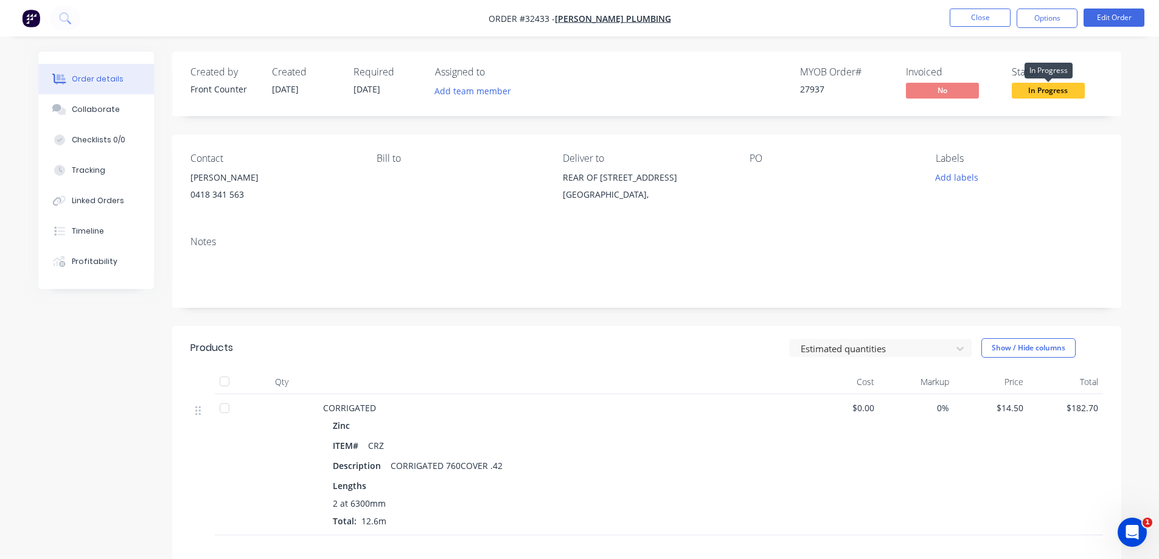
click at [1044, 96] on span "In Progress" at bounding box center [1048, 90] width 73 height 15
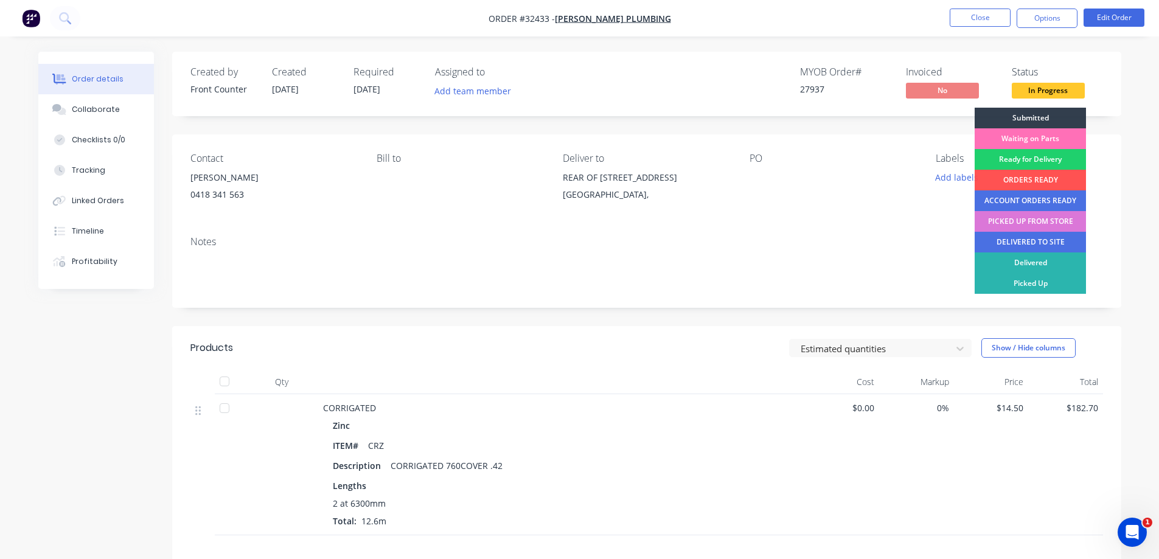
drag, startPoint x: 1042, startPoint y: 242, endPoint x: 1060, endPoint y: 124, distance: 119.4
click at [1041, 242] on div "DELIVERED TO SITE" at bounding box center [1030, 242] width 111 height 21
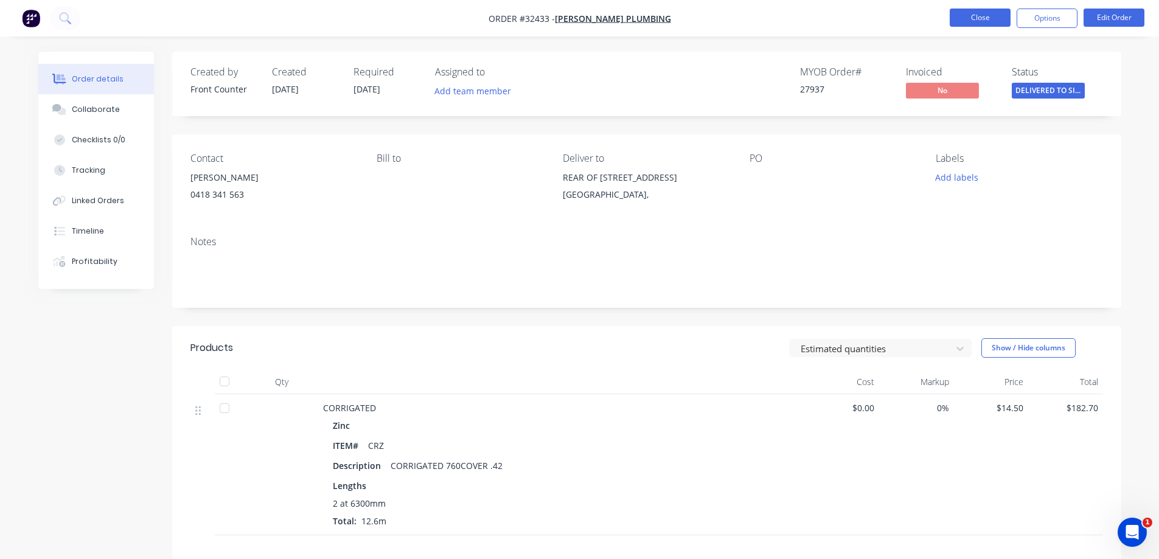
click at [971, 20] on button "Close" at bounding box center [980, 18] width 61 height 18
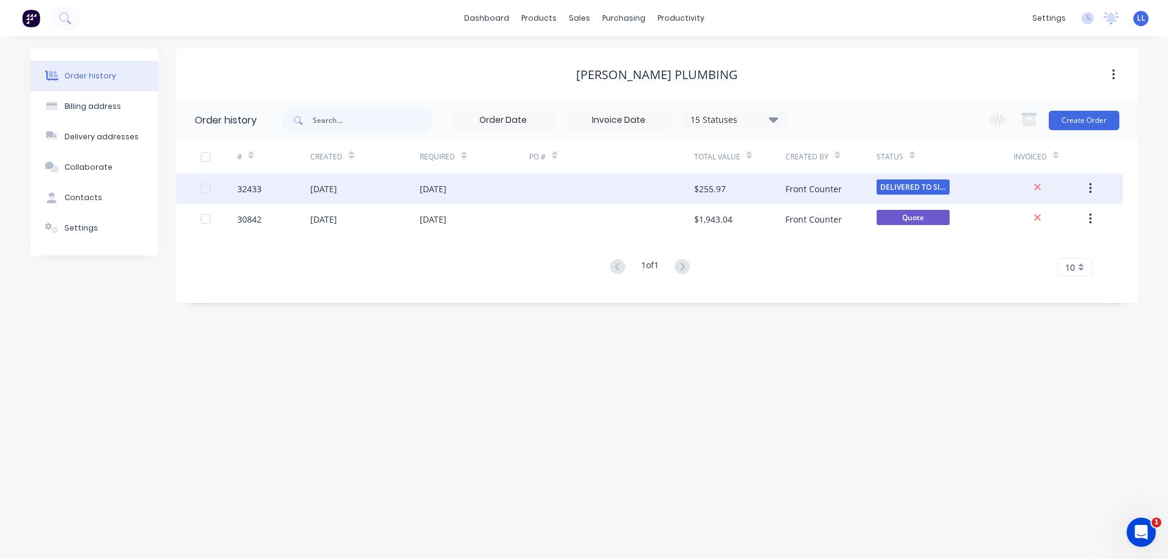
click at [447, 190] on div "[DATE]" at bounding box center [433, 189] width 27 height 13
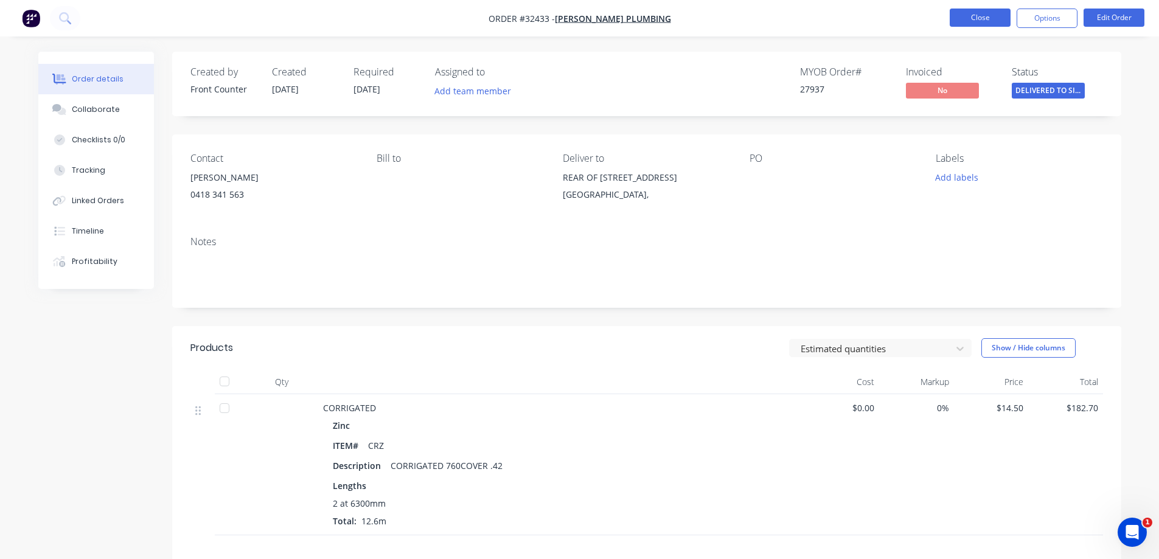
click at [977, 20] on button "Close" at bounding box center [980, 18] width 61 height 18
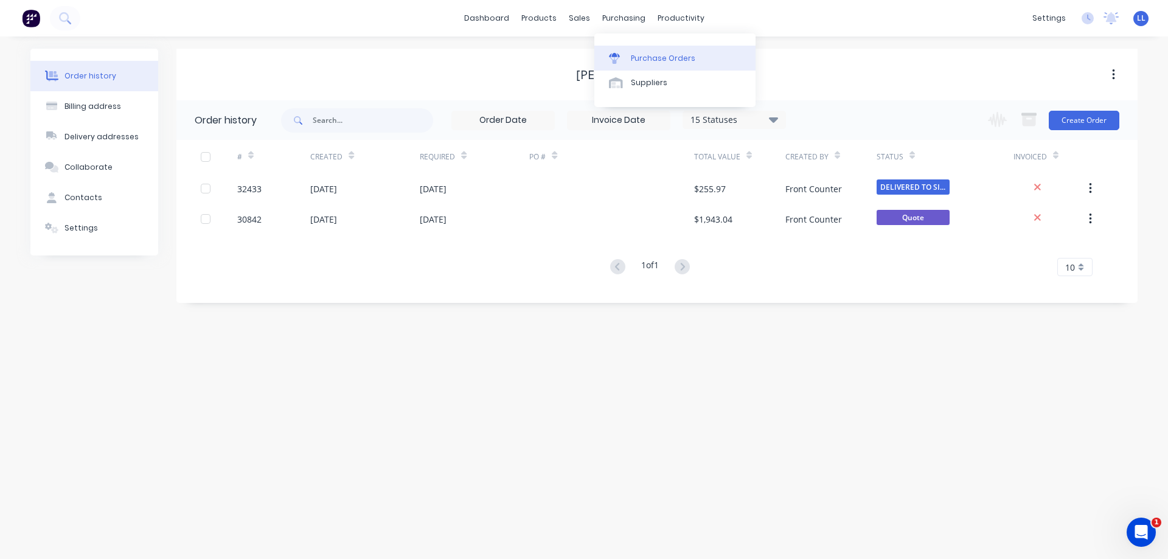
click at [623, 58] on div at bounding box center [618, 58] width 18 height 11
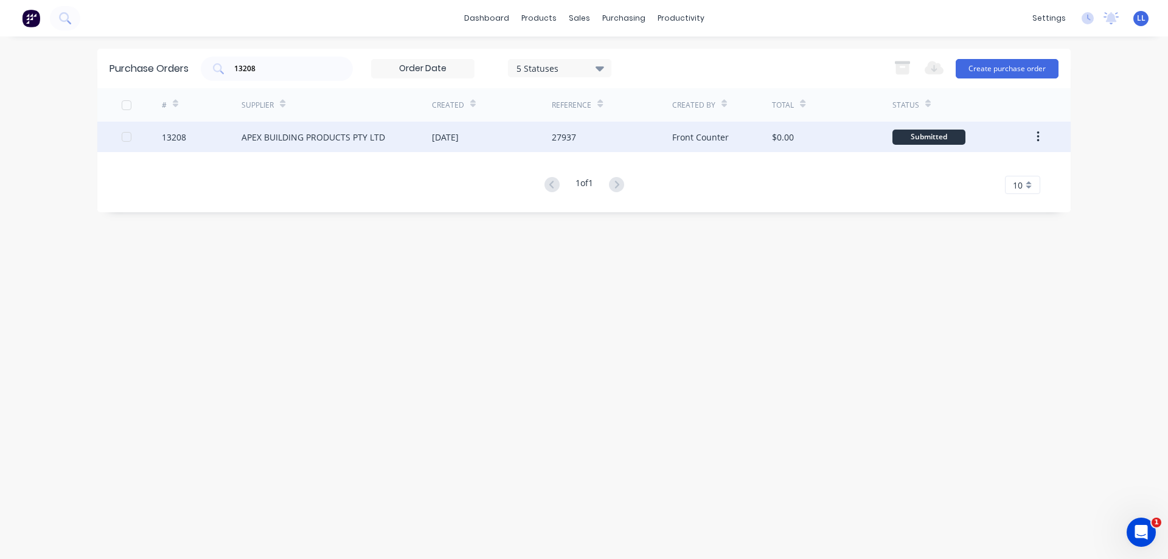
click at [760, 143] on div "Front Counter" at bounding box center [722, 137] width 100 height 30
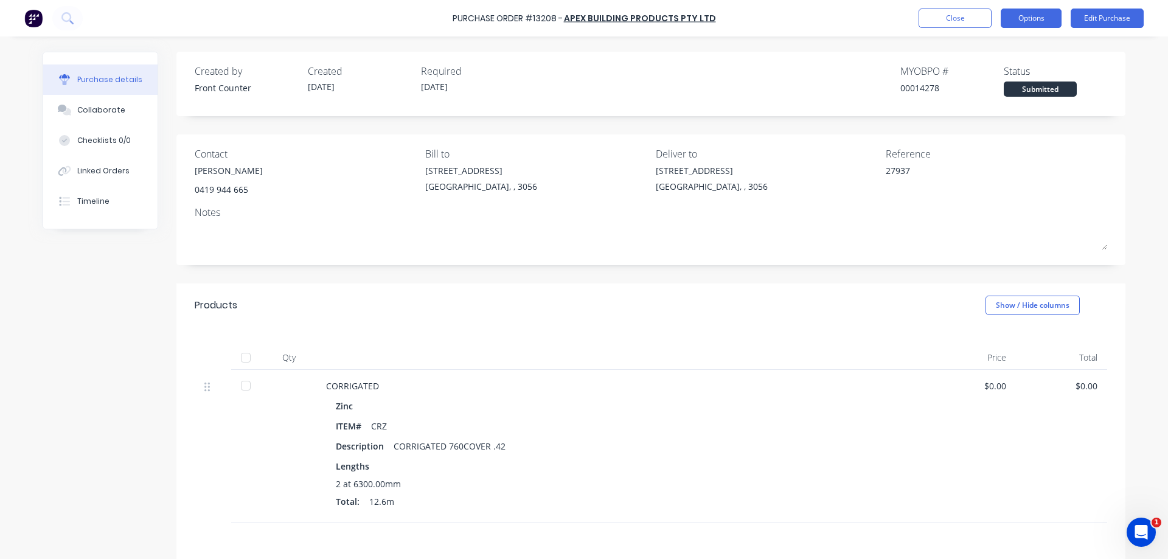
click at [1028, 17] on button "Options" at bounding box center [1031, 18] width 61 height 19
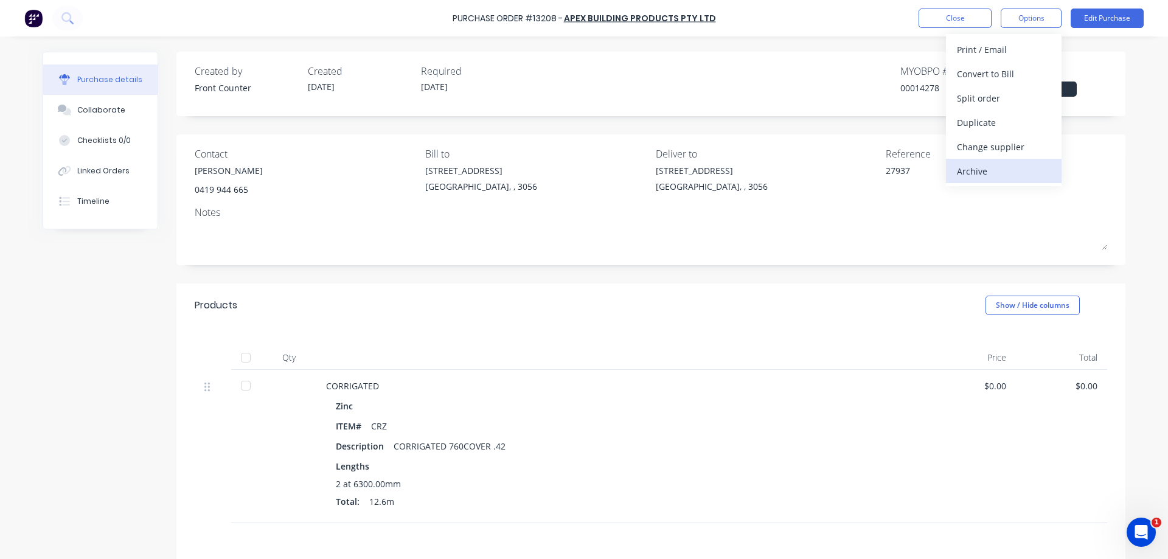
click at [974, 173] on div "Archive" at bounding box center [1004, 171] width 94 height 18
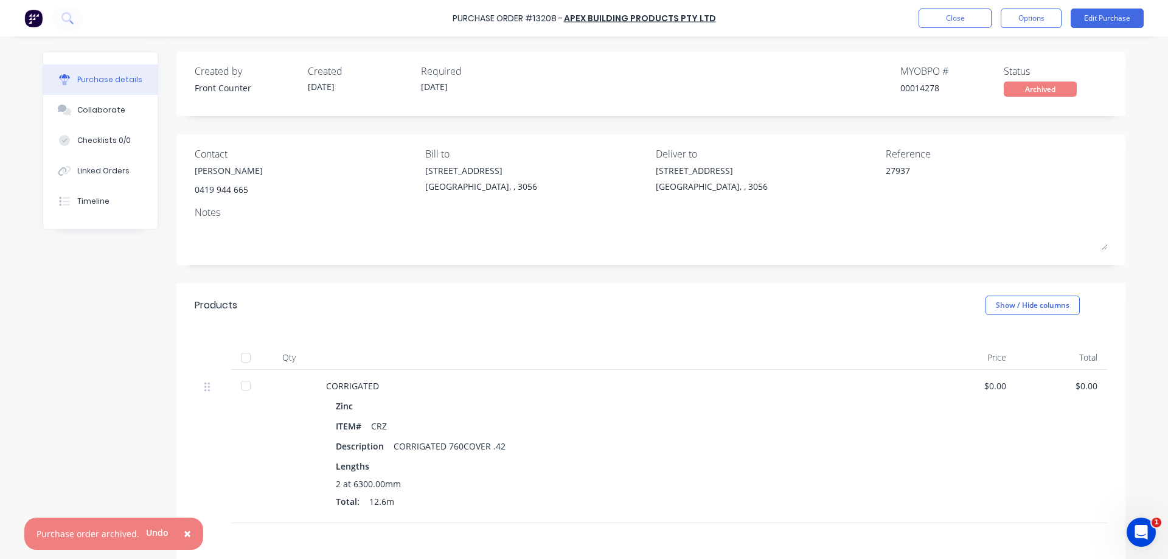
type textarea "x"
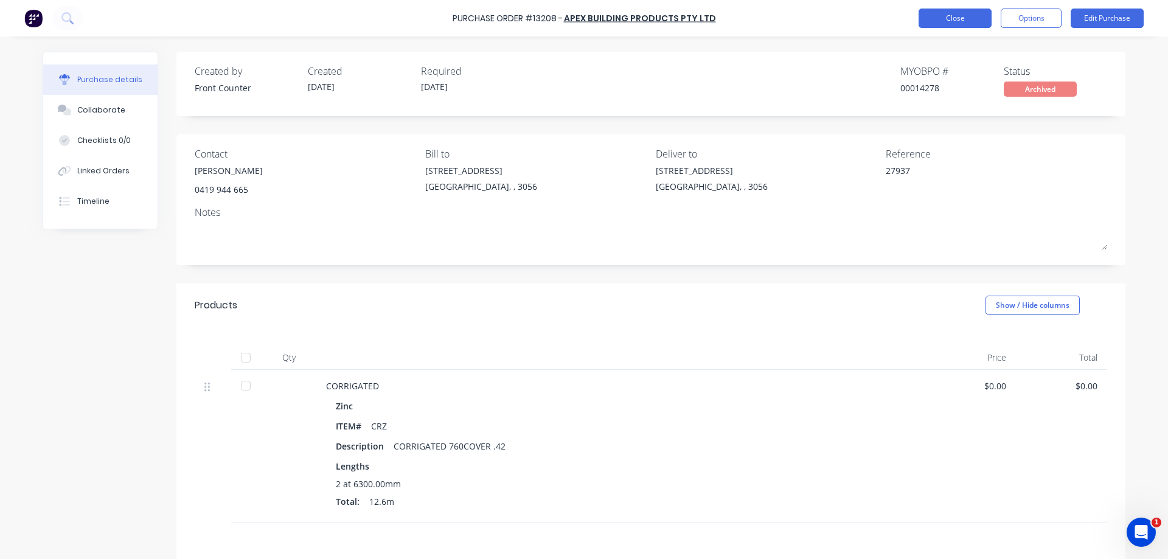
click at [929, 21] on button "Close" at bounding box center [955, 18] width 73 height 19
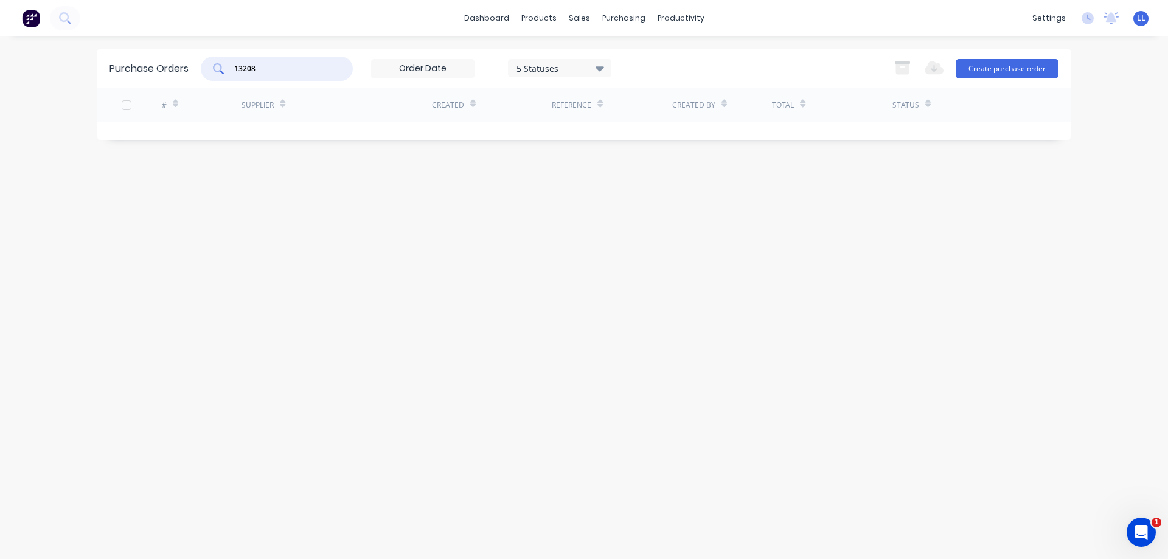
drag, startPoint x: 234, startPoint y: 64, endPoint x: 223, endPoint y: 62, distance: 10.5
click at [223, 62] on div "13208" at bounding box center [277, 69] width 152 height 24
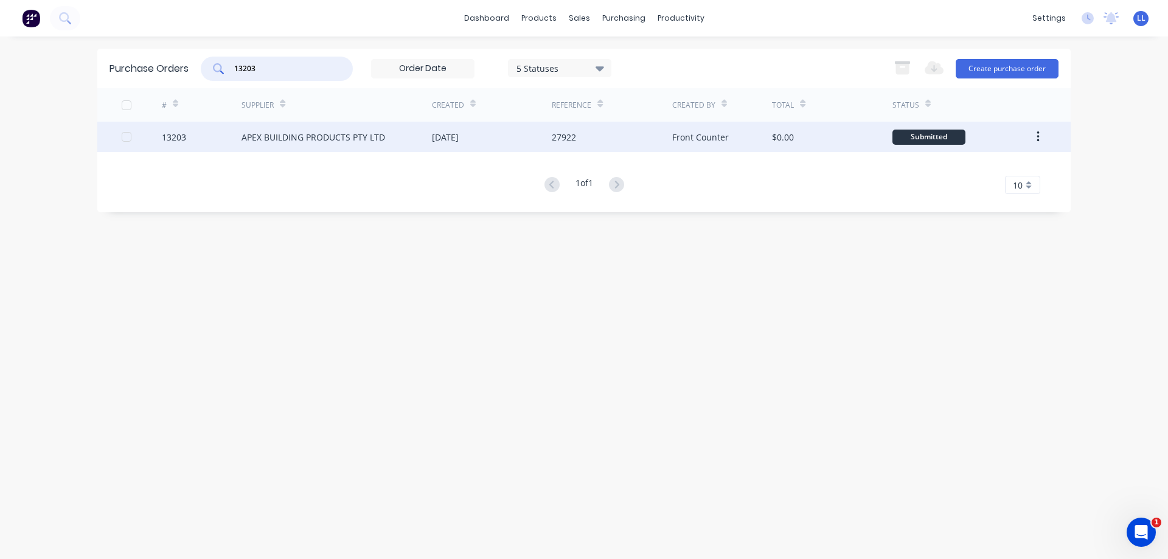
type input "13203"
click at [293, 127] on div "APEX BUILDING PRODUCTS PTY LTD" at bounding box center [337, 137] width 190 height 30
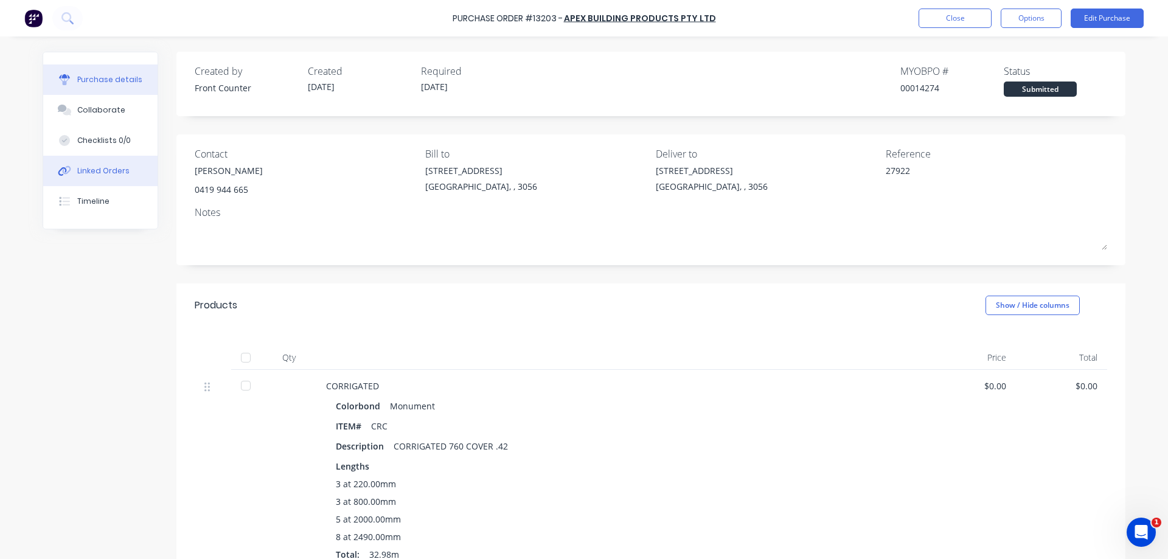
click at [85, 173] on div "Linked Orders" at bounding box center [103, 171] width 52 height 11
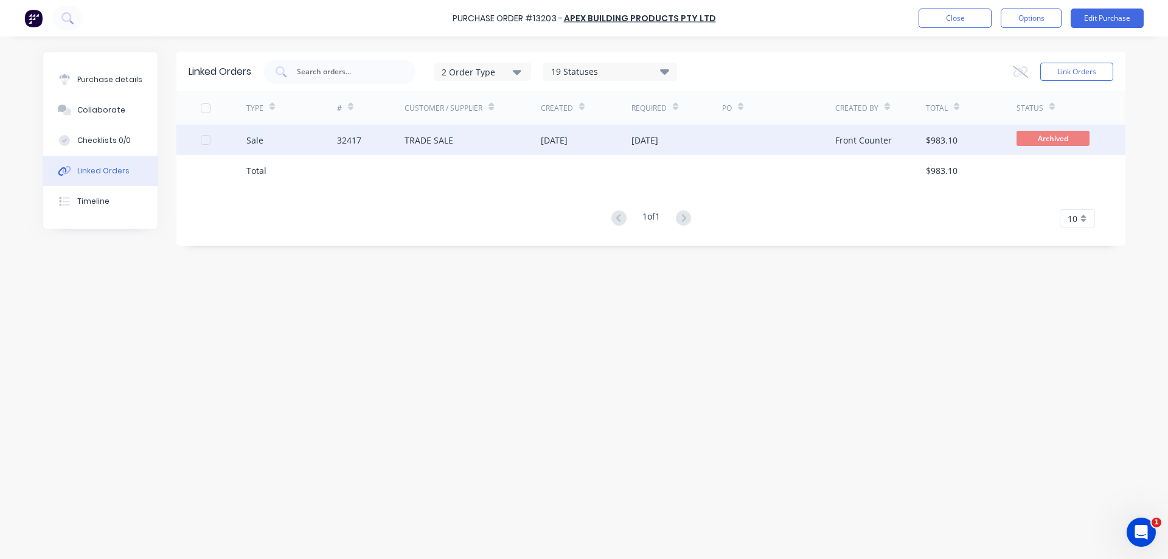
click at [552, 150] on div "[DATE]" at bounding box center [586, 140] width 91 height 30
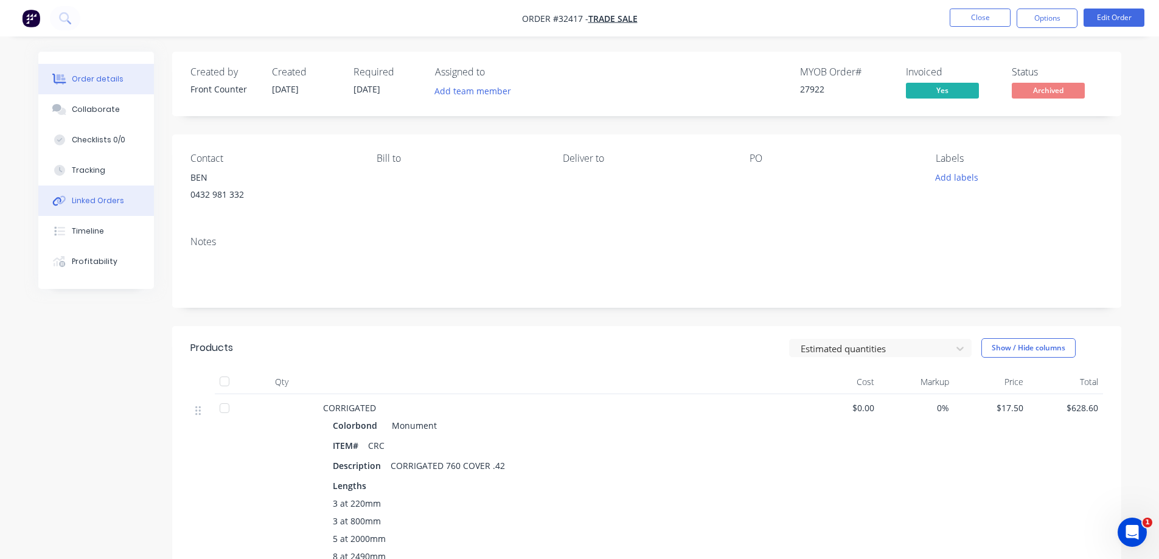
click at [100, 203] on div "Linked Orders" at bounding box center [98, 200] width 52 height 11
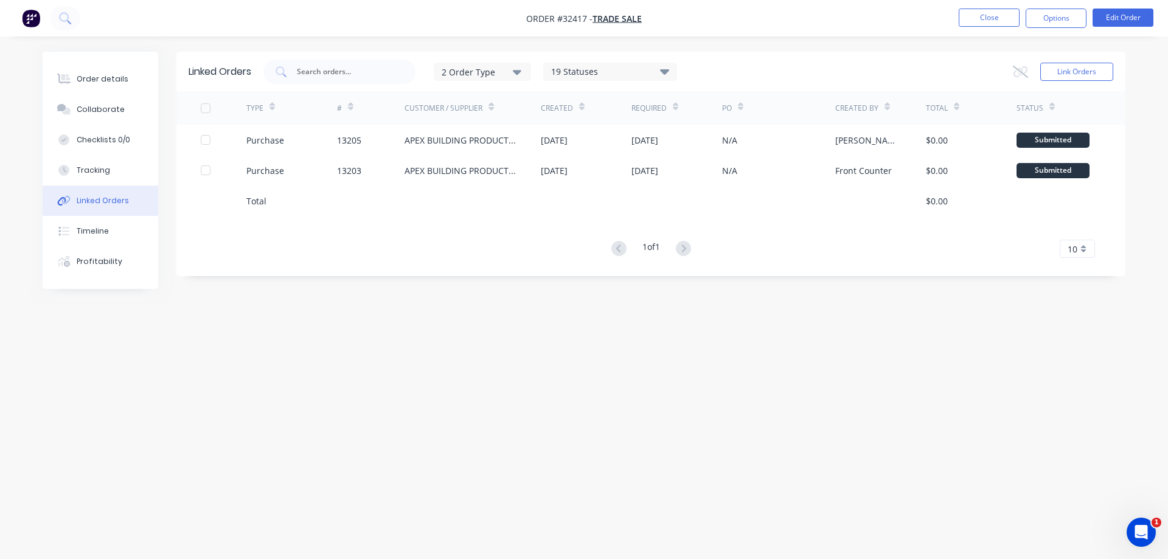
click at [593, 187] on div at bounding box center [586, 201] width 91 height 30
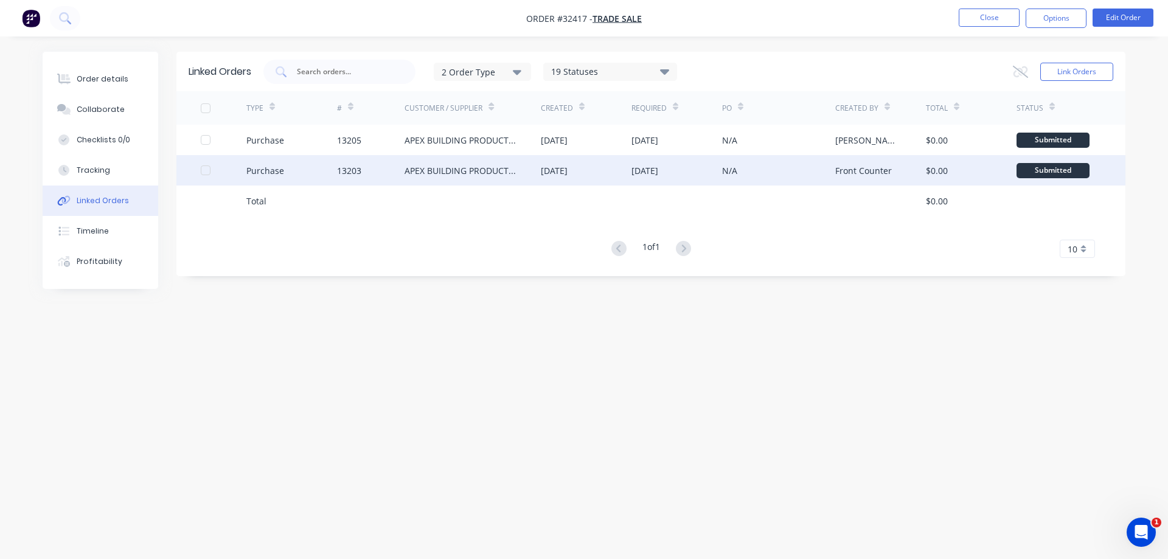
click at [568, 173] on div "[DATE]" at bounding box center [554, 170] width 27 height 13
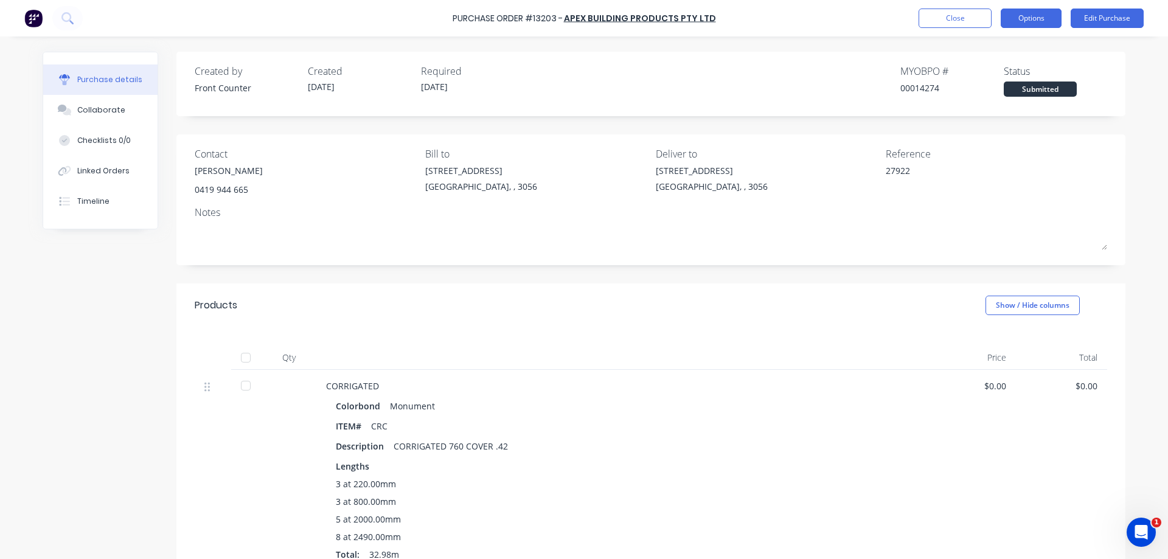
click at [1022, 21] on button "Options" at bounding box center [1031, 18] width 61 height 19
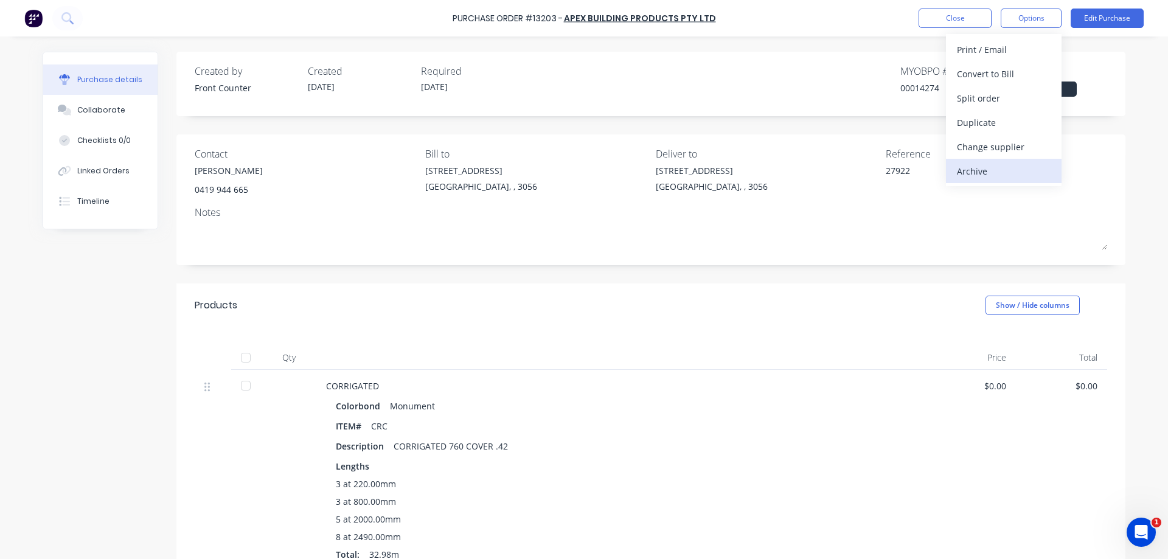
click at [973, 167] on div "Archive" at bounding box center [1004, 171] width 94 height 18
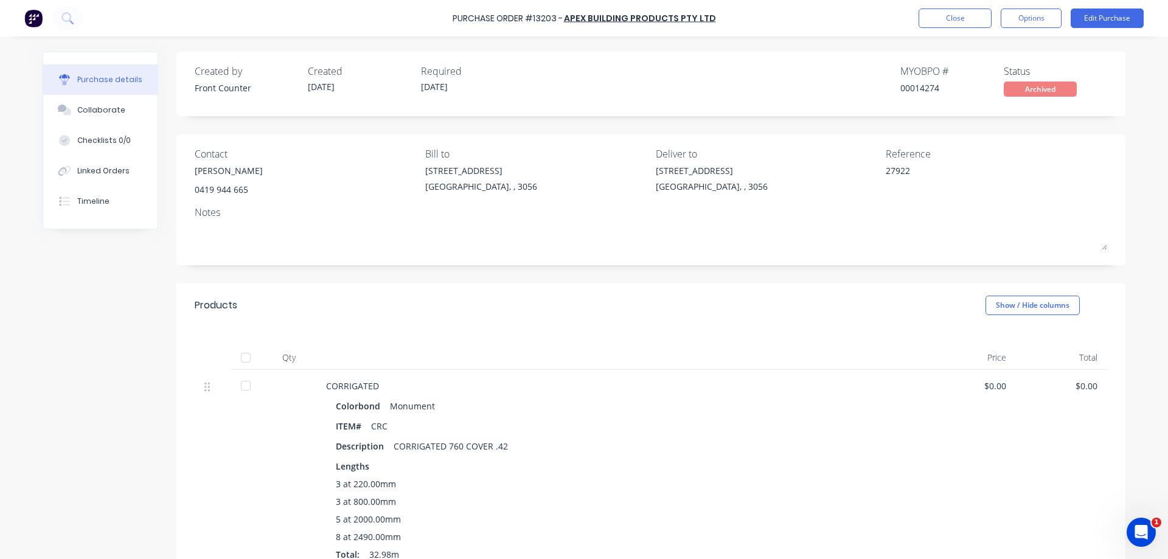
type textarea "x"
click at [39, 23] on img at bounding box center [33, 18] width 18 height 18
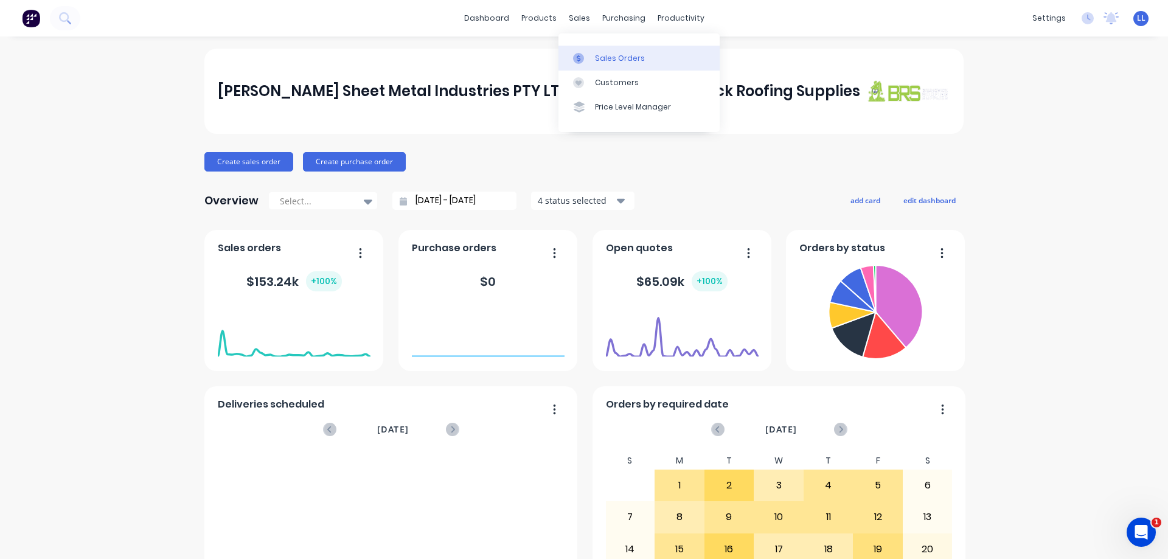
click at [583, 61] on icon at bounding box center [578, 58] width 11 height 11
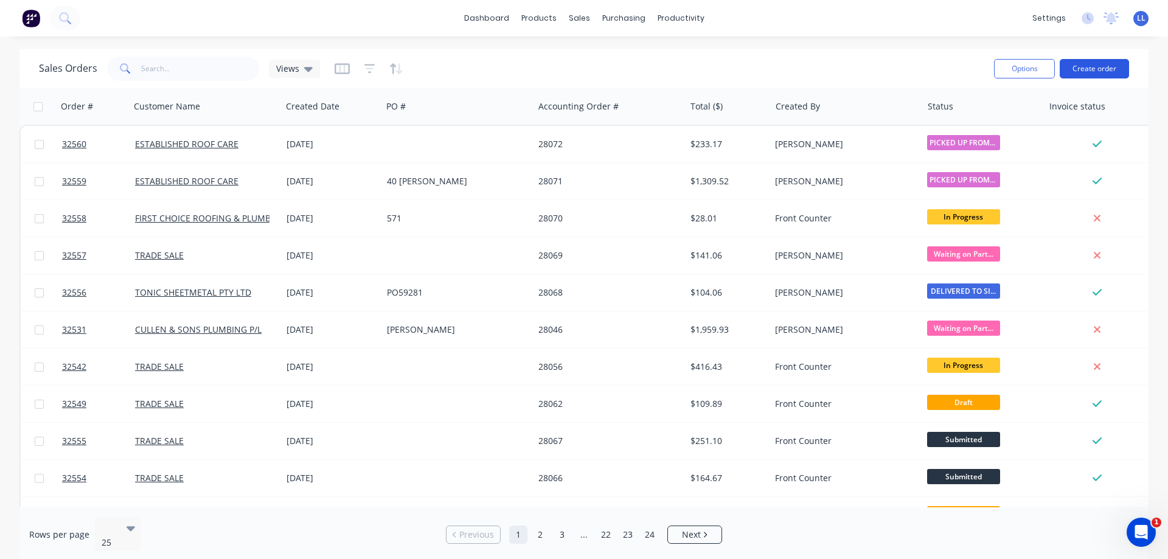
click at [1080, 65] on button "Create order" at bounding box center [1094, 68] width 69 height 19
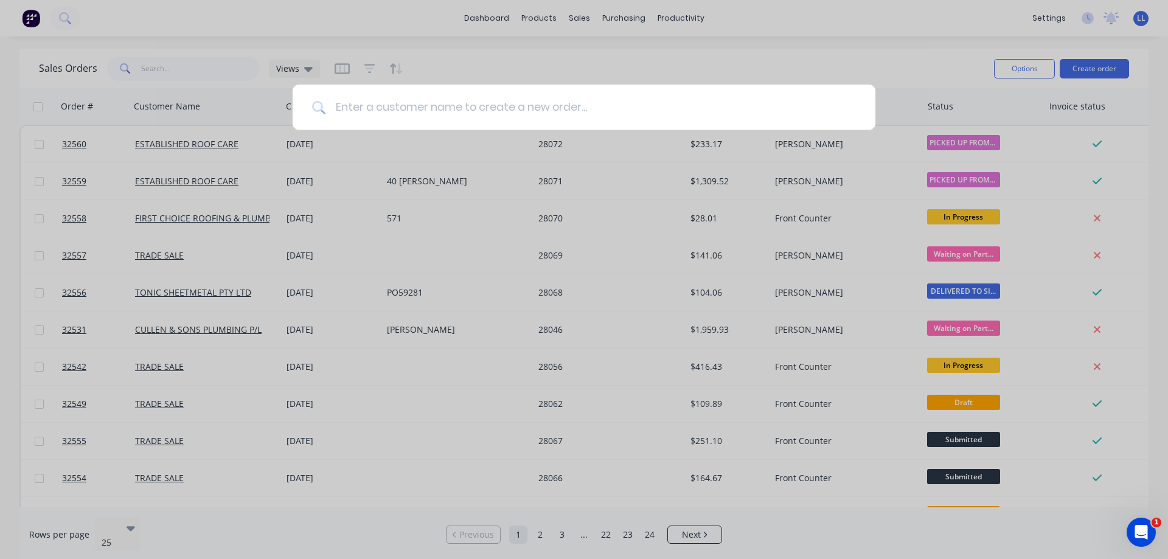
click at [543, 109] on input at bounding box center [591, 108] width 531 height 46
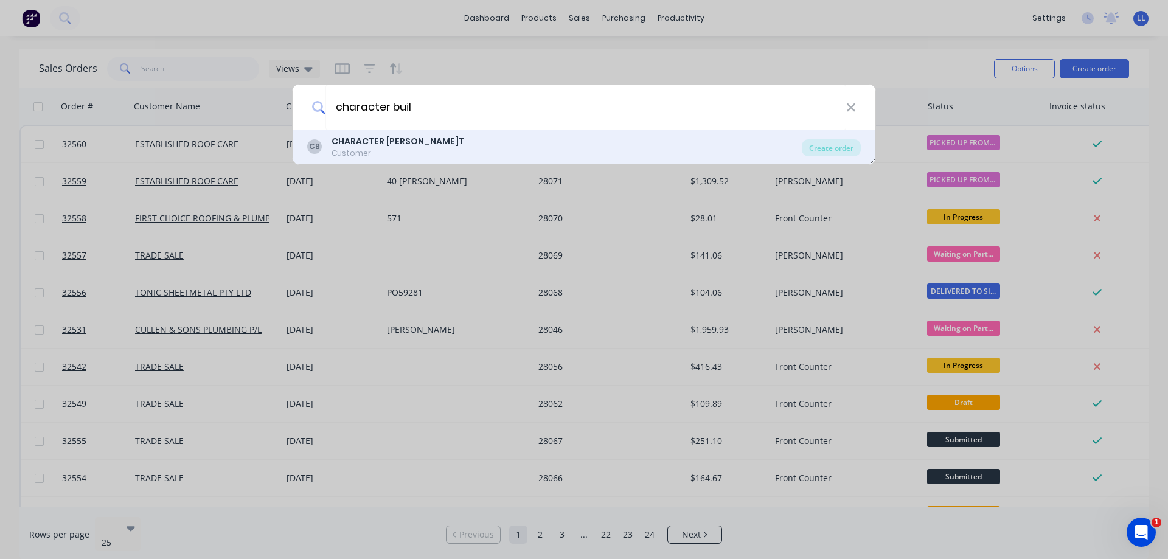
type input "character buil"
click at [398, 147] on div "CHARACTER BUIL T" at bounding box center [398, 141] width 133 height 13
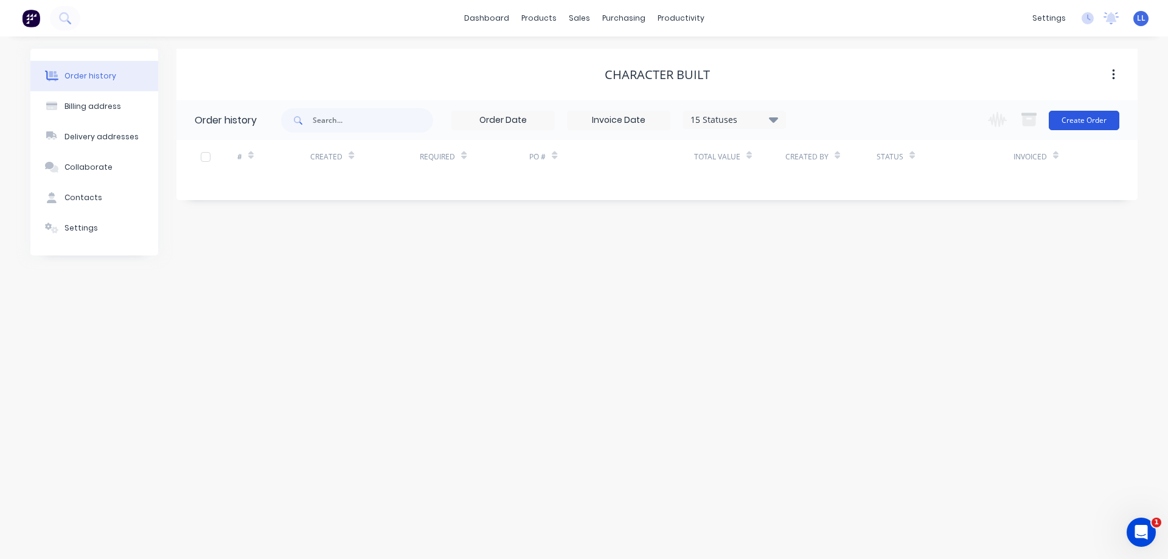
click at [1085, 117] on button "Create Order" at bounding box center [1084, 120] width 71 height 19
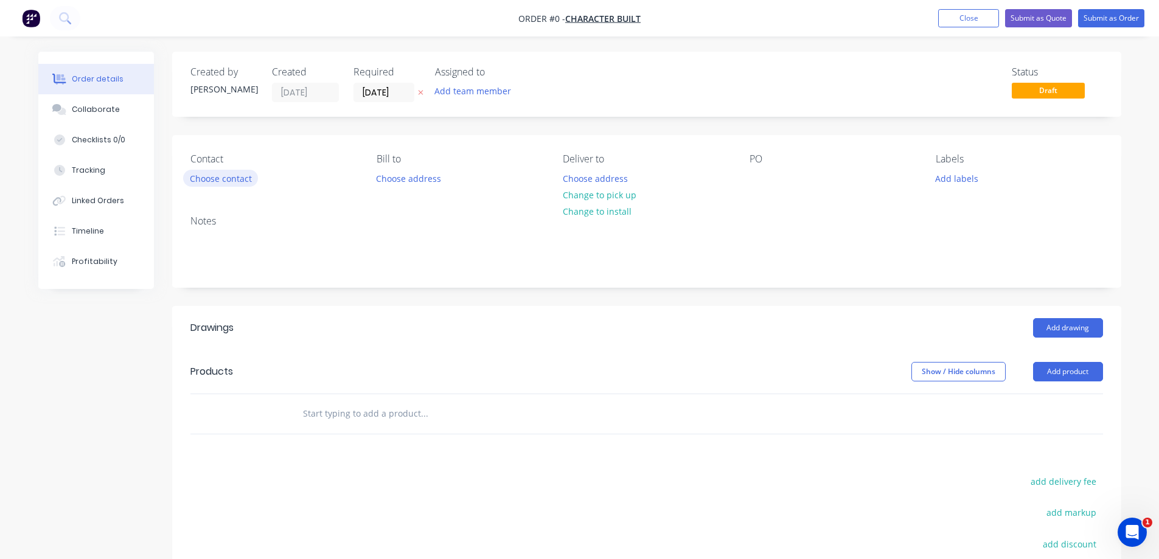
click at [217, 175] on button "Choose contact" at bounding box center [220, 178] width 75 height 16
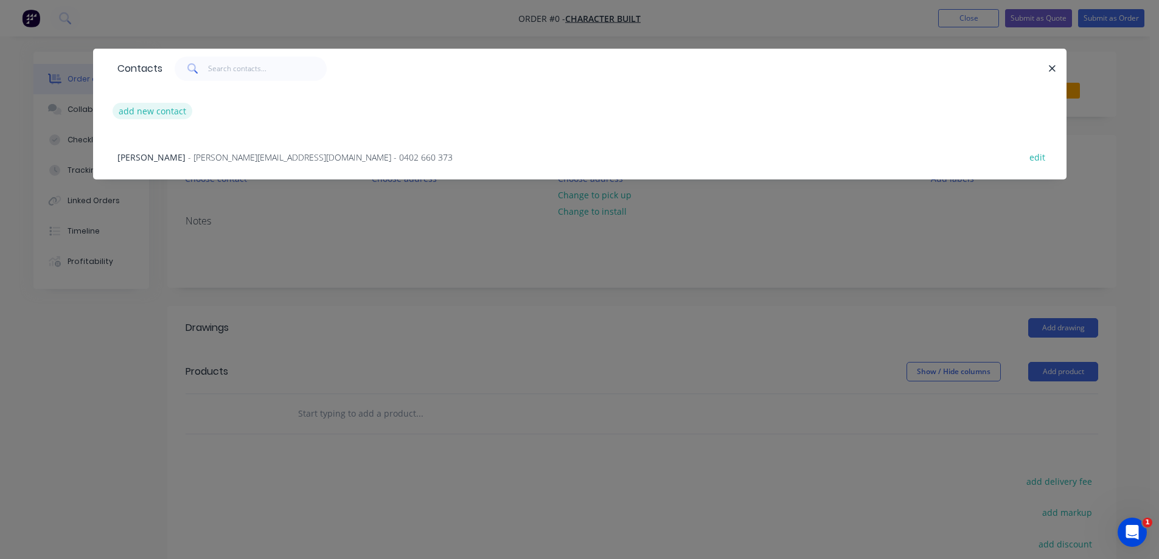
click at [142, 105] on button "add new contact" at bounding box center [153, 111] width 80 height 16
select select "AU"
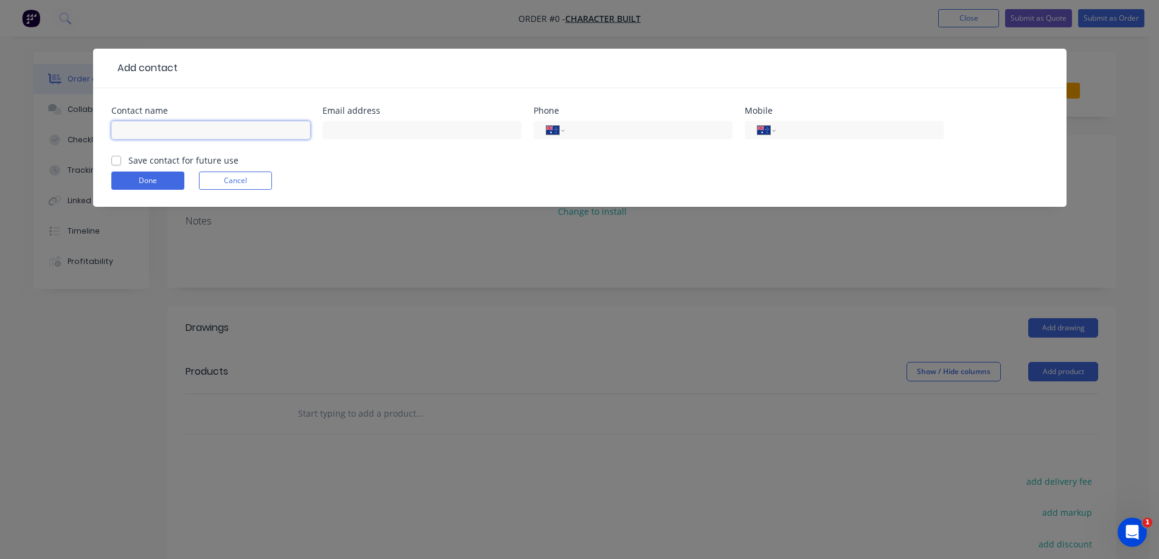
click at [140, 123] on input "text" at bounding box center [210, 130] width 199 height 18
type input "Shaun"
click at [803, 131] on input "tel" at bounding box center [857, 131] width 146 height 14
type input "0477 716 155"
click at [128, 161] on label "Save contact for future use" at bounding box center [183, 160] width 110 height 13
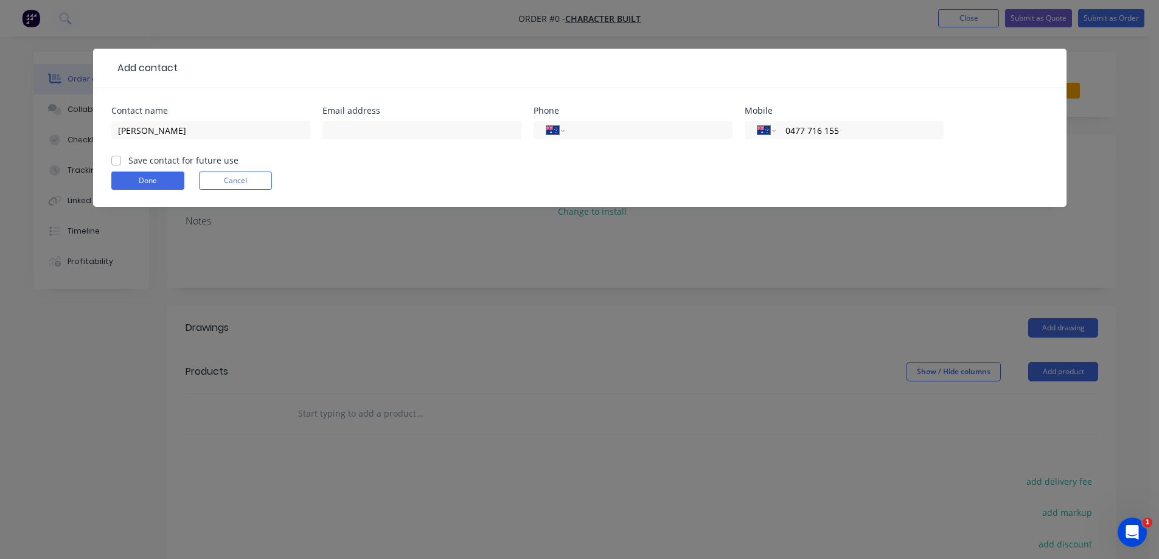
click at [114, 161] on input "Save contact for future use" at bounding box center [116, 160] width 10 height 12
checkbox input "true"
click at [138, 184] on button "Done" at bounding box center [147, 181] width 73 height 18
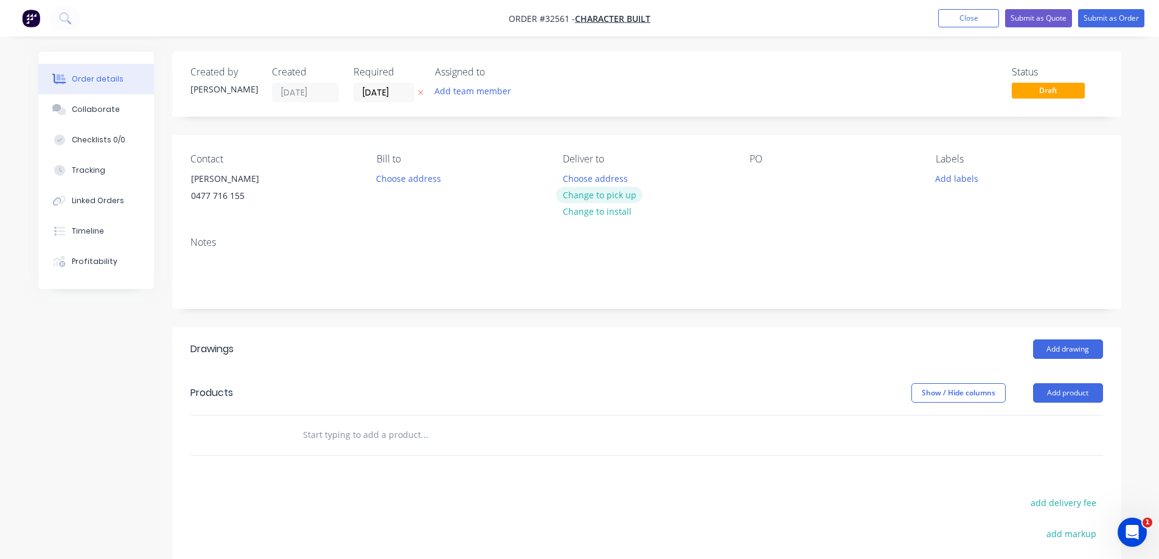
click at [593, 194] on button "Change to pick up" at bounding box center [599, 195] width 86 height 16
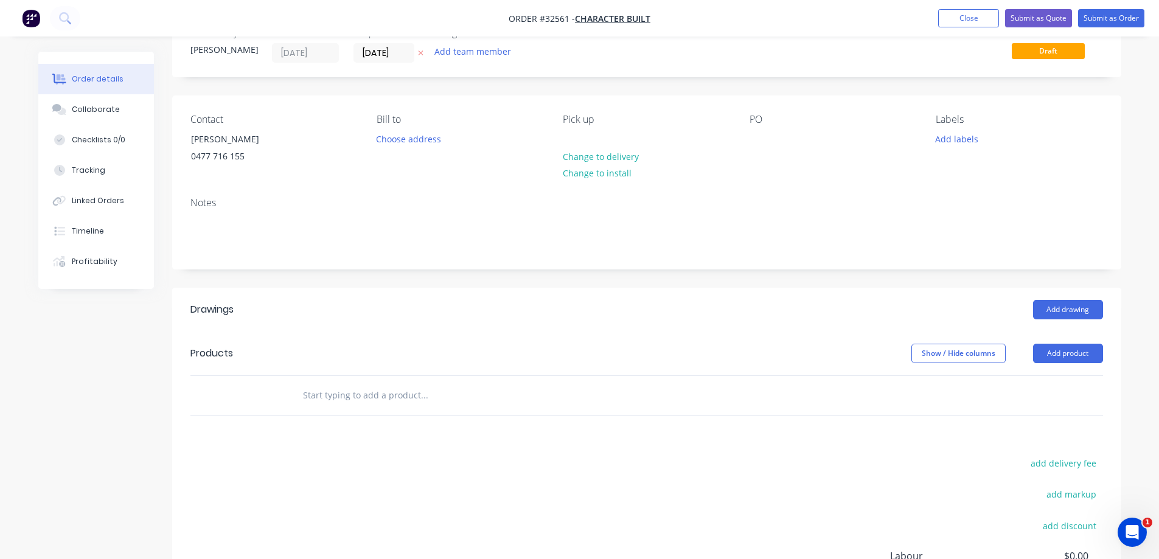
scroll to position [61, 0]
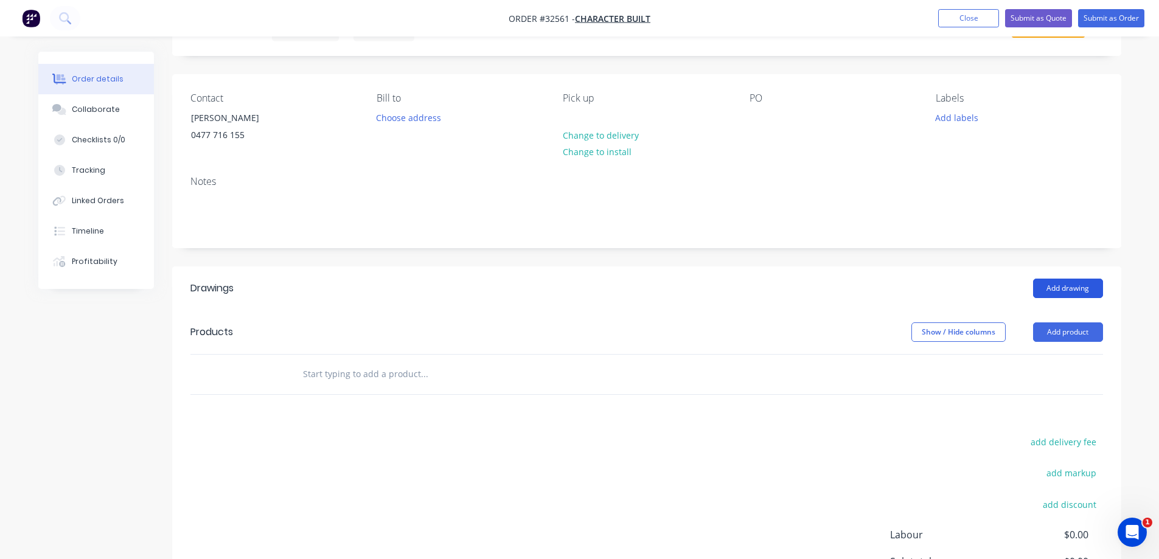
click at [1091, 288] on button "Add drawing" at bounding box center [1068, 288] width 70 height 19
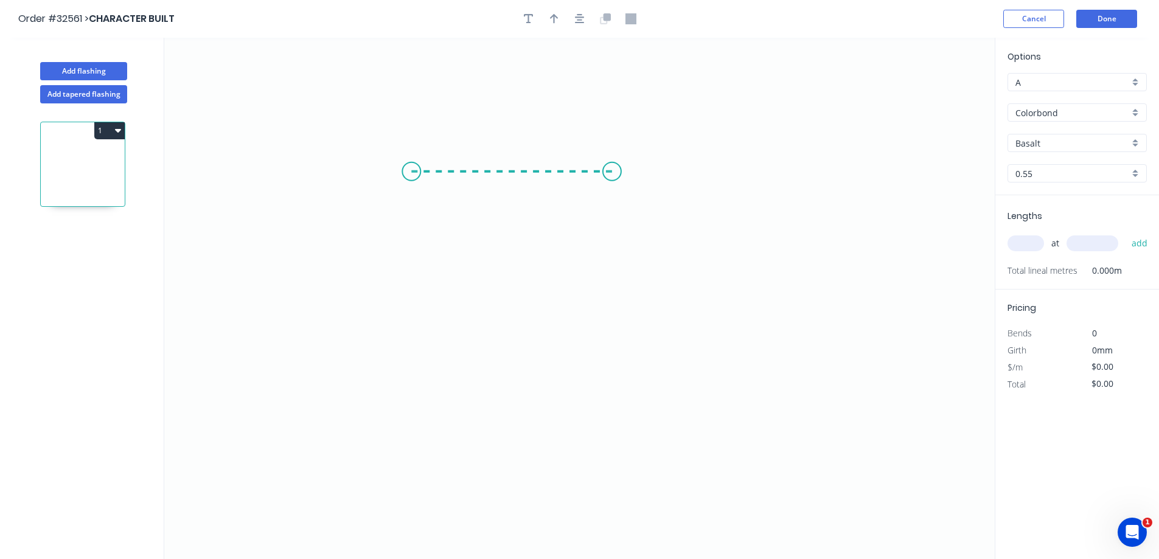
drag, startPoint x: 411, startPoint y: 172, endPoint x: 612, endPoint y: 161, distance: 201.1
click at [612, 161] on icon "0" at bounding box center [579, 299] width 831 height 522
drag, startPoint x: 606, startPoint y: 252, endPoint x: 626, endPoint y: 324, distance: 75.0
click at [626, 324] on icon "0 ?" at bounding box center [579, 299] width 831 height 522
drag, startPoint x: 628, startPoint y: 326, endPoint x: 615, endPoint y: 332, distance: 14.2
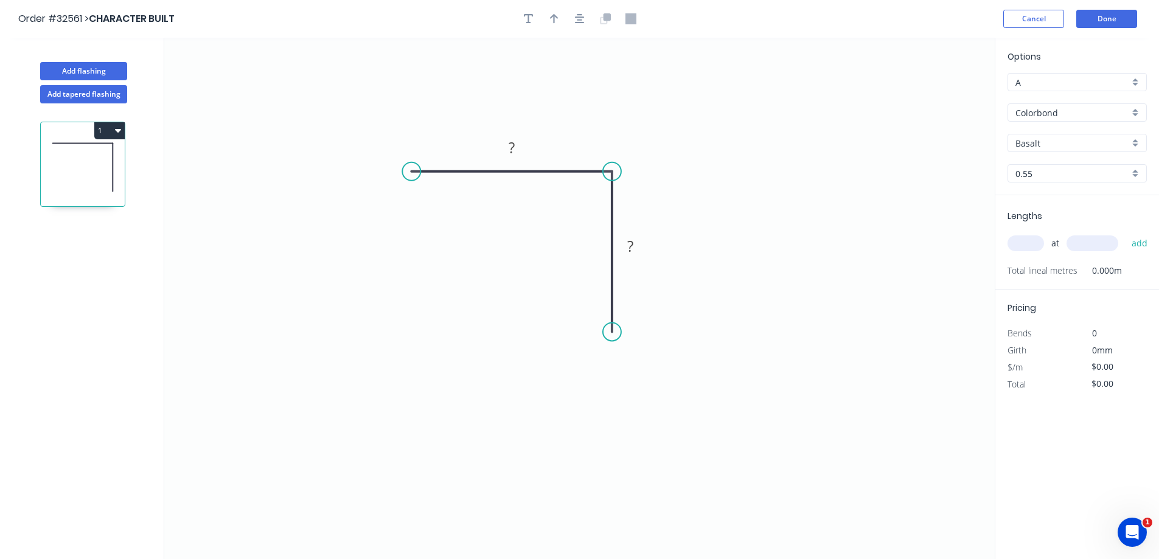
click at [615, 332] on circle at bounding box center [612, 332] width 18 height 18
click at [523, 151] on rect at bounding box center [512, 148] width 24 height 17
click at [552, 15] on icon "button" at bounding box center [554, 18] width 9 height 11
type input "$14.02"
drag, startPoint x: 934, startPoint y: 96, endPoint x: 550, endPoint y: 136, distance: 386.8
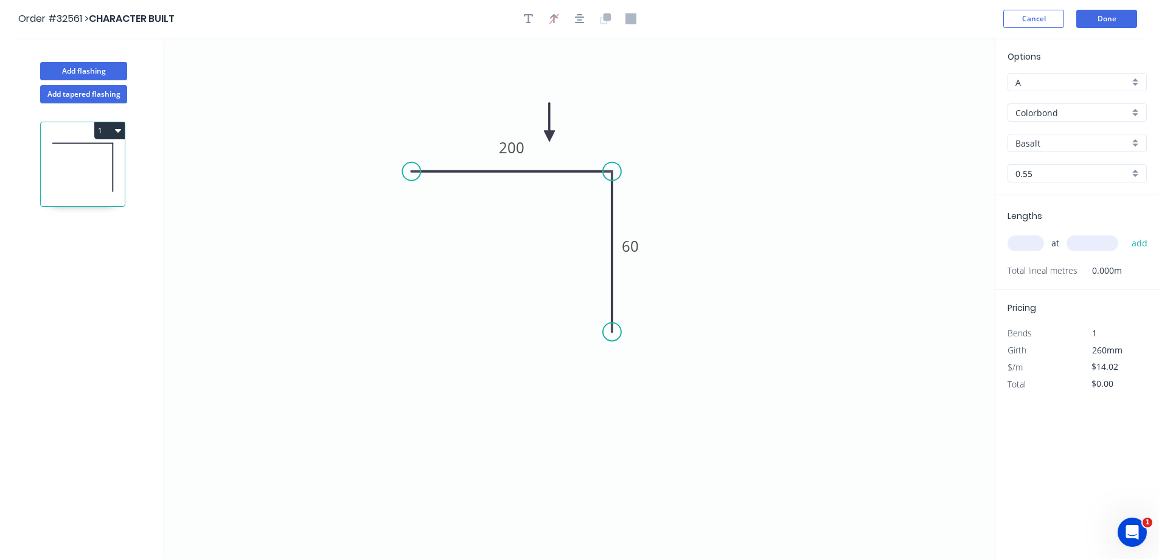
click at [550, 136] on icon at bounding box center [549, 122] width 11 height 39
click at [1061, 148] on input "Basalt" at bounding box center [1073, 143] width 114 height 13
click at [1053, 167] on div "Deep Ocean" at bounding box center [1077, 166] width 138 height 21
type input "Deep Ocean"
click at [1036, 248] on input "text" at bounding box center [1026, 244] width 37 height 16
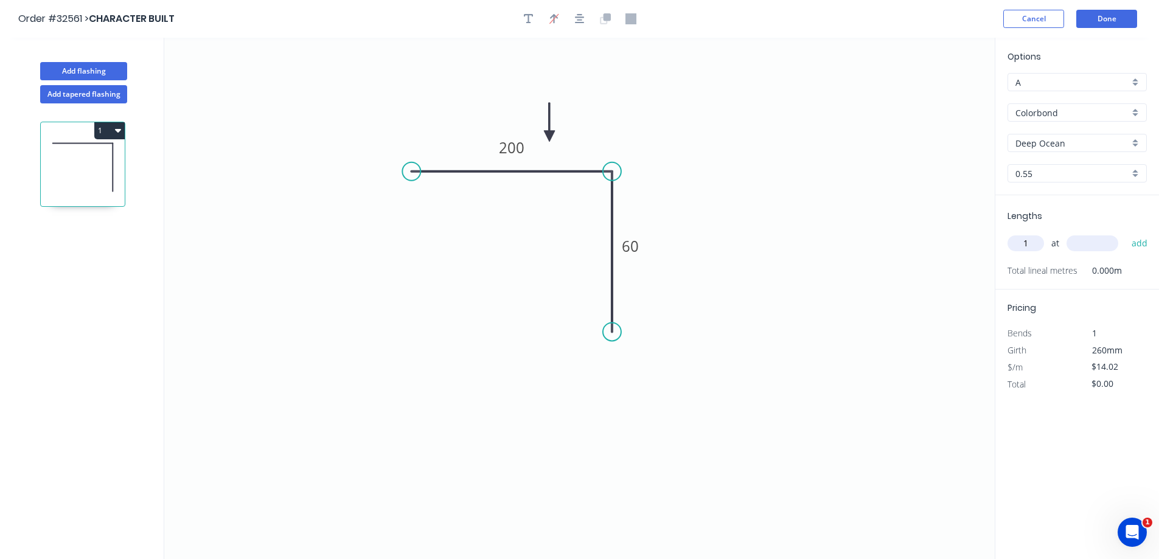
type input "1"
type input "2800"
click at [1126, 233] on button "add" at bounding box center [1140, 243] width 29 height 21
type input "$39.26"
click at [89, 68] on button "Add flashing" at bounding box center [83, 71] width 87 height 18
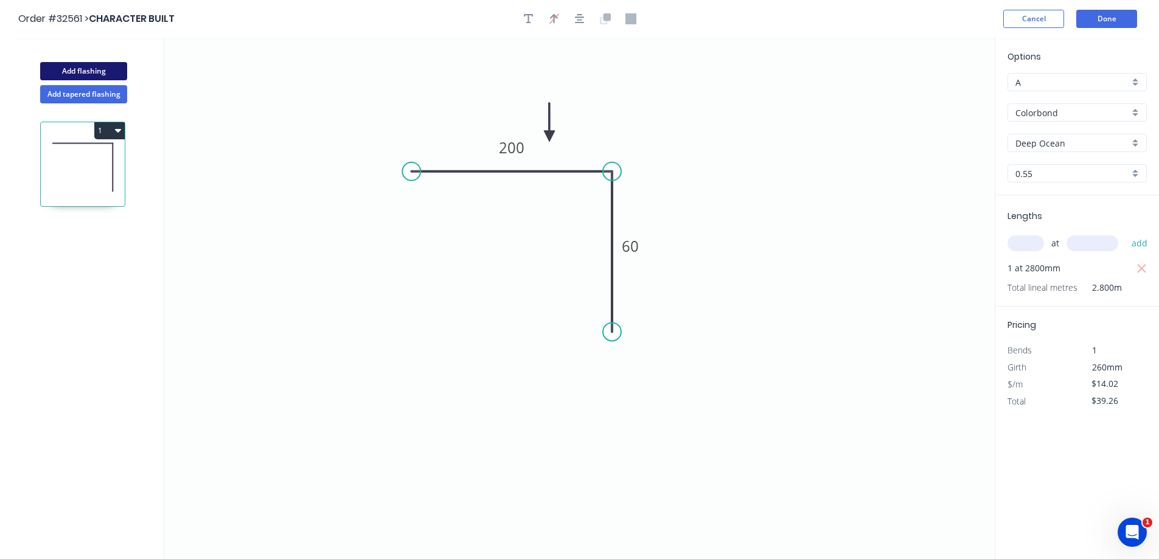
type input "$0.00"
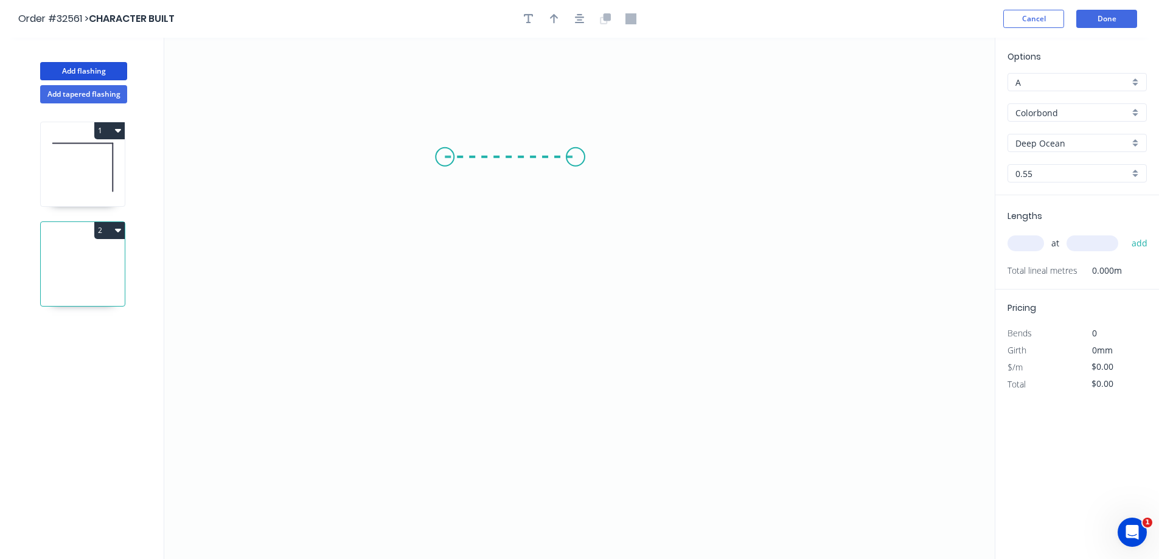
drag, startPoint x: 445, startPoint y: 157, endPoint x: 576, endPoint y: 149, distance: 131.1
click at [576, 149] on icon "0" at bounding box center [579, 299] width 831 height 522
drag, startPoint x: 576, startPoint y: 149, endPoint x: 582, endPoint y: 286, distance: 137.1
click at [582, 286] on icon "0 ?" at bounding box center [579, 299] width 831 height 522
click at [525, 131] on rect at bounding box center [511, 132] width 40 height 25
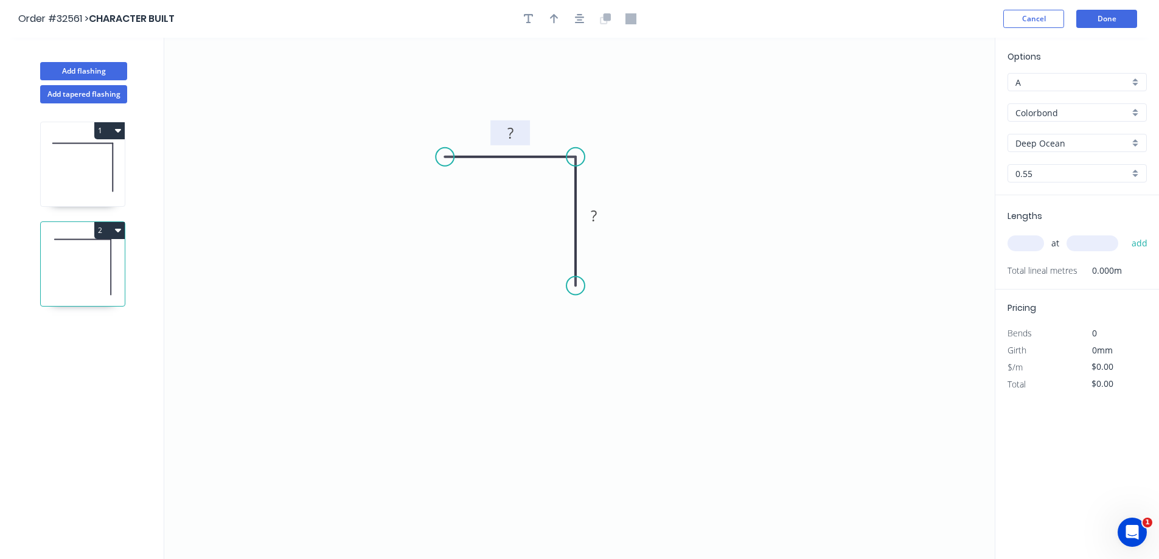
click at [520, 134] on rect at bounding box center [510, 133] width 24 height 17
drag, startPoint x: 554, startPoint y: 20, endPoint x: 837, endPoint y: 134, distance: 305.0
click at [559, 20] on button "button" at bounding box center [554, 19] width 18 height 18
type input "$18.28"
drag, startPoint x: 893, startPoint y: 106, endPoint x: 554, endPoint y: 124, distance: 339.4
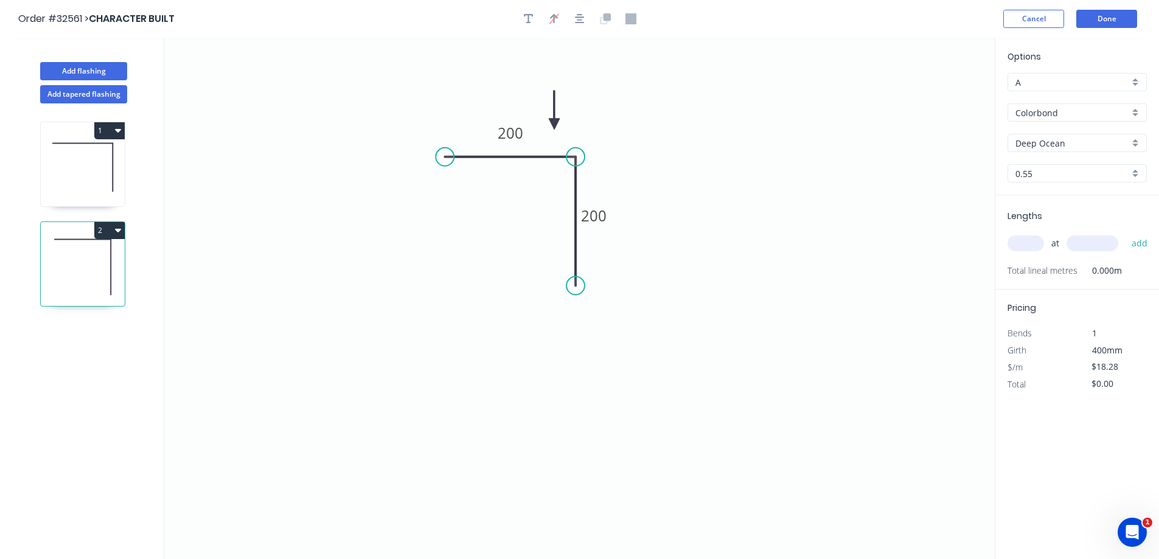
click at [554, 124] on icon at bounding box center [554, 110] width 11 height 39
click at [1021, 246] on input "text" at bounding box center [1026, 244] width 37 height 16
type input "1"
type input "3800"
click at [1126, 233] on button "add" at bounding box center [1140, 243] width 29 height 21
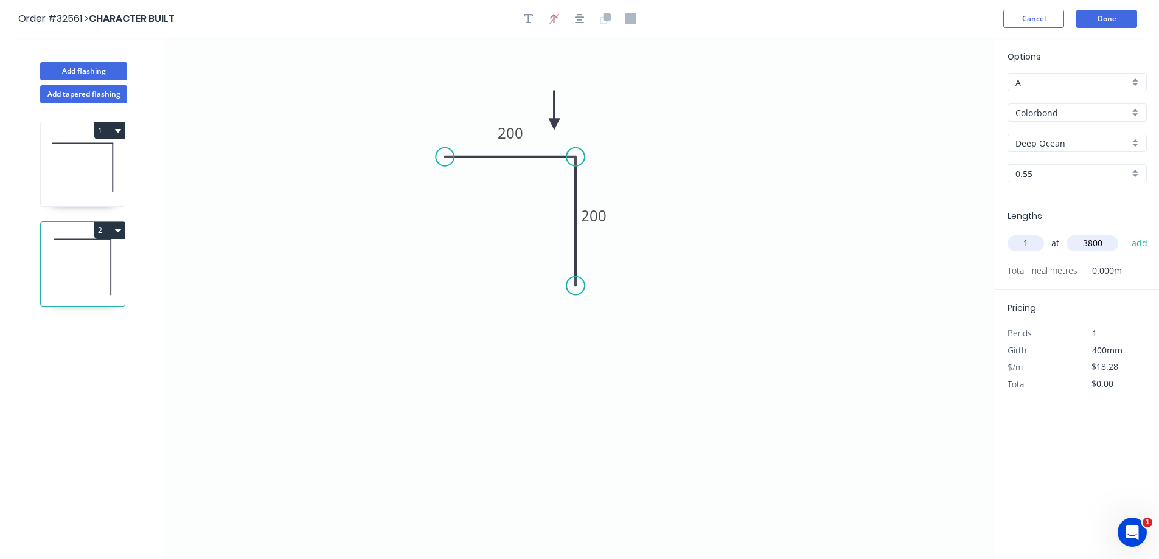
type input "$69.46"
type input "1"
type input "3300"
click at [1126, 233] on button "add" at bounding box center [1140, 243] width 29 height 21
type input "$129.79"
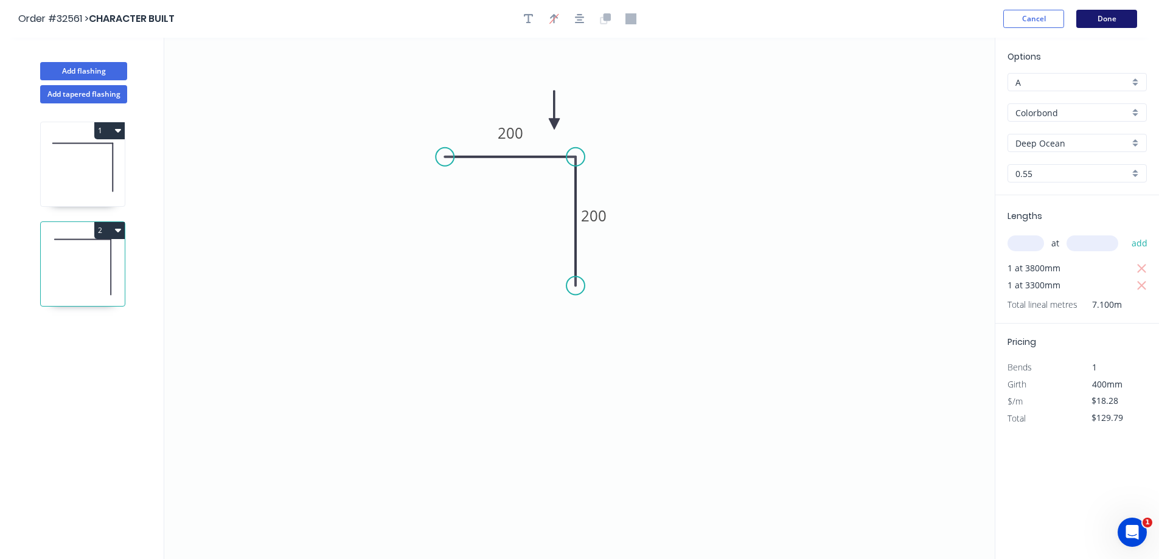
click at [1116, 23] on button "Done" at bounding box center [1107, 19] width 61 height 18
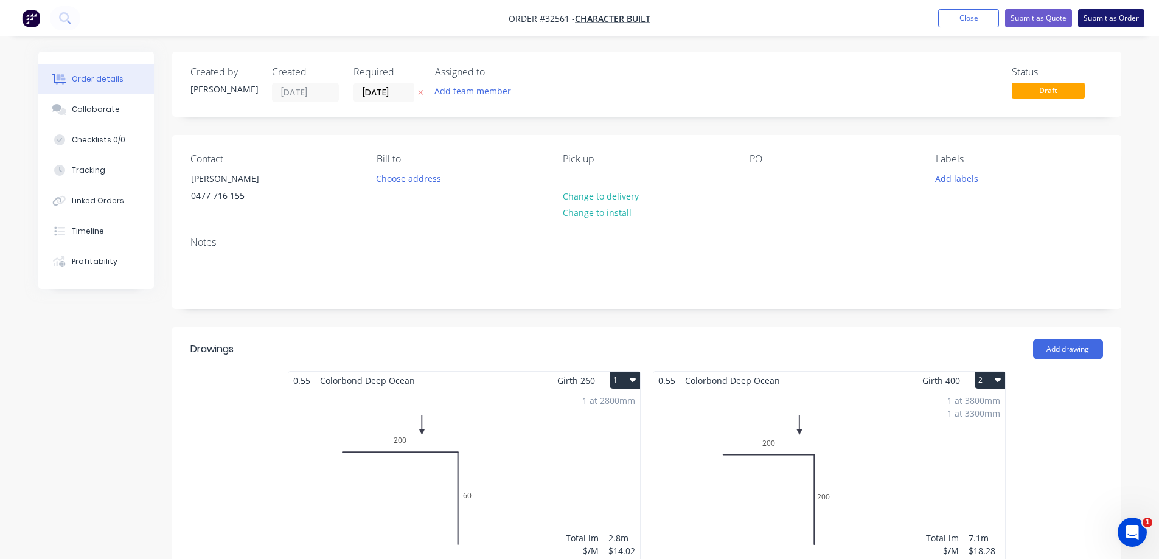
click at [1120, 18] on button "Submit as Order" at bounding box center [1111, 18] width 66 height 18
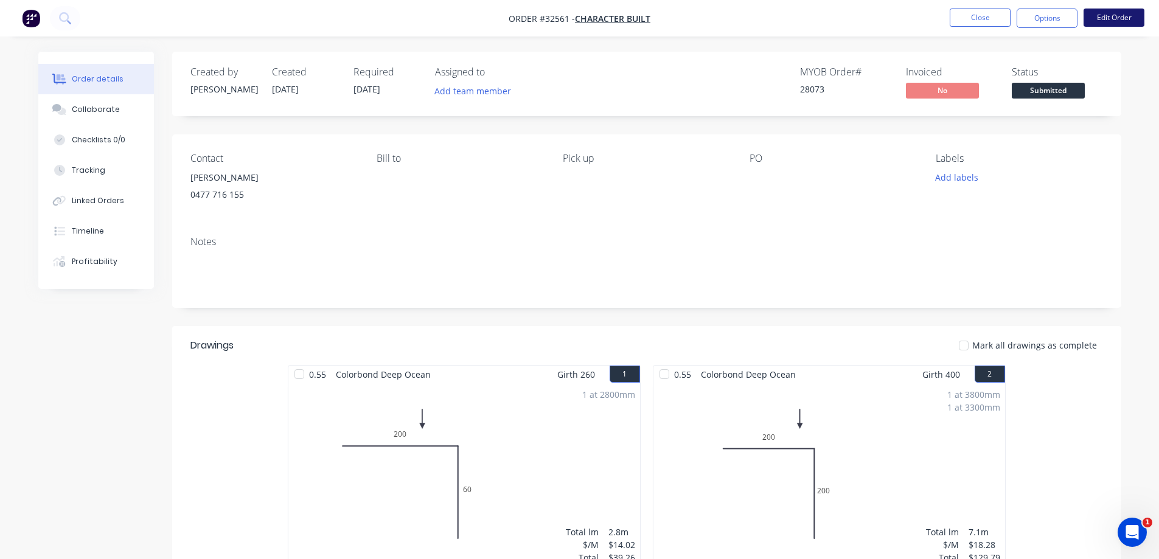
click at [1093, 18] on button "Edit Order" at bounding box center [1114, 18] width 61 height 18
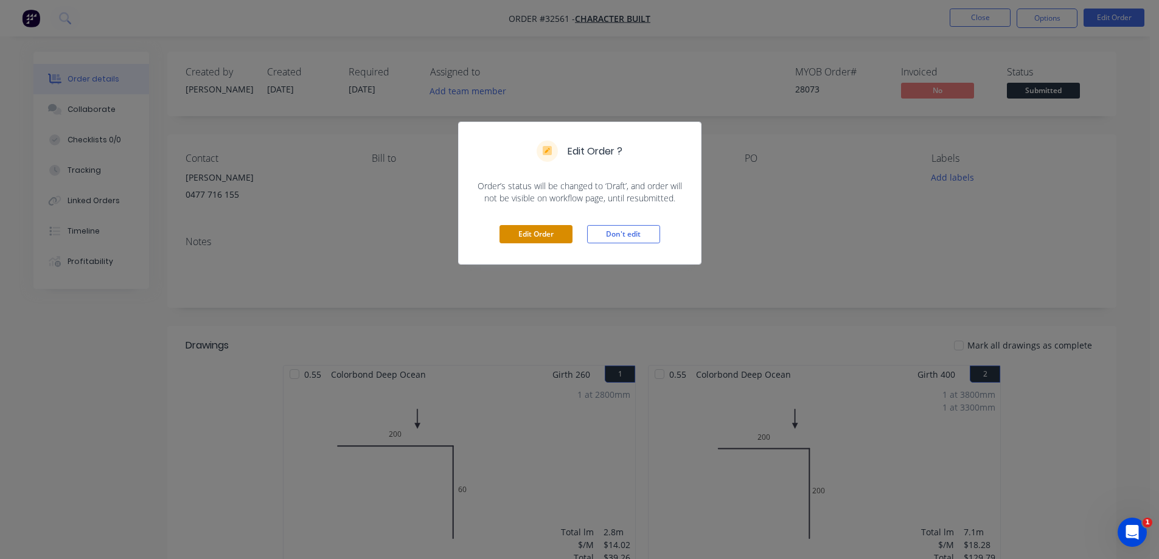
click at [557, 229] on button "Edit Order" at bounding box center [536, 234] width 73 height 18
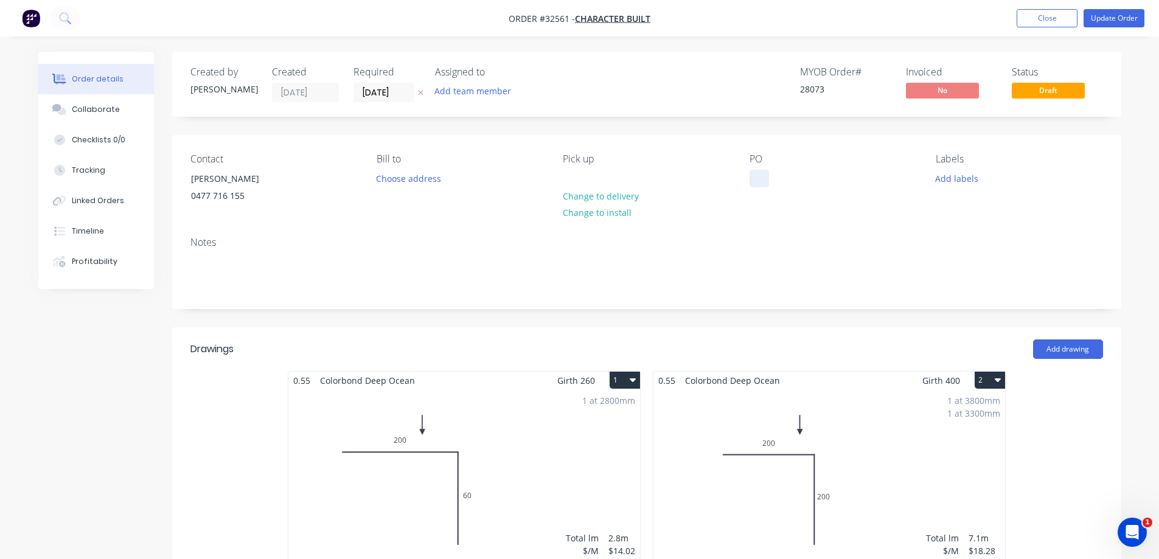
drag, startPoint x: 758, startPoint y: 181, endPoint x: 766, endPoint y: 179, distance: 8.1
click at [757, 181] on div at bounding box center [759, 179] width 19 height 18
click at [1106, 28] on nav "Order #32561 - CHARACTER BUILT Add product Close Update Order" at bounding box center [579, 18] width 1159 height 37
click at [1110, 18] on button "Update Order" at bounding box center [1114, 18] width 61 height 18
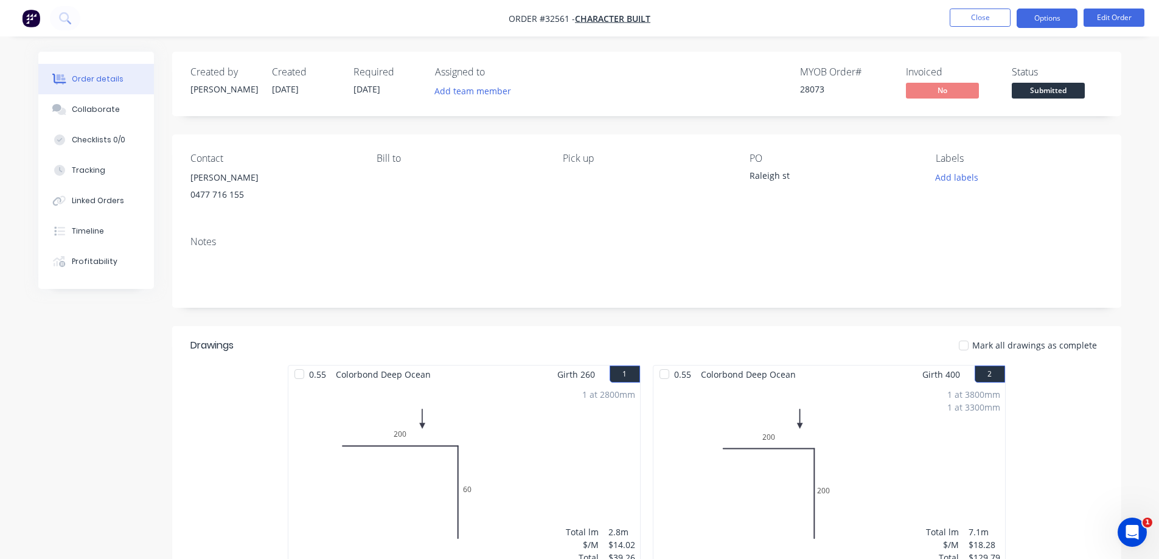
click at [1042, 19] on button "Options" at bounding box center [1047, 18] width 61 height 19
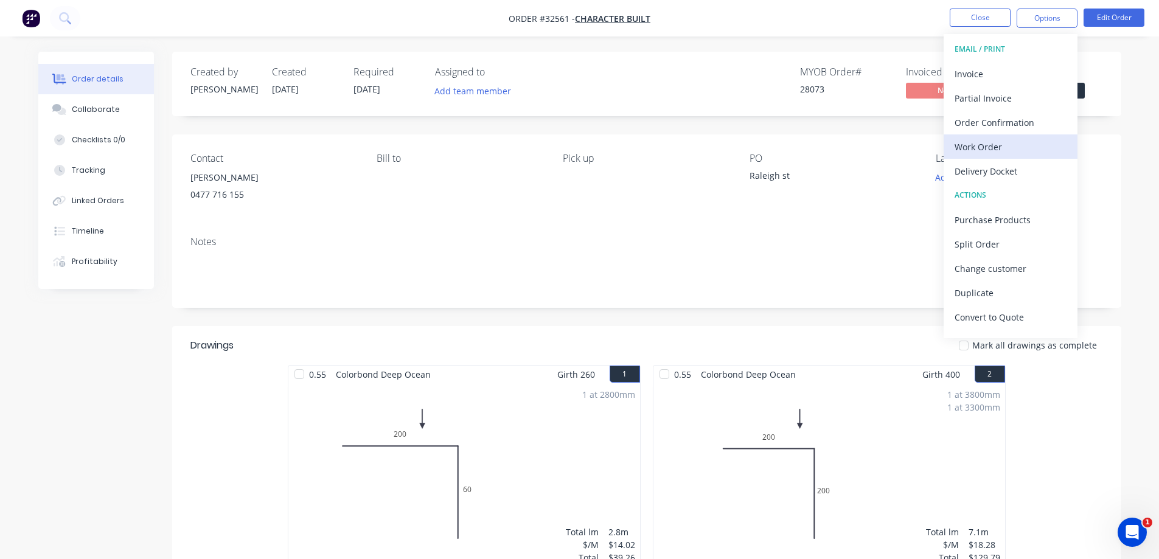
click at [978, 153] on div "Work Order" at bounding box center [1011, 147] width 112 height 18
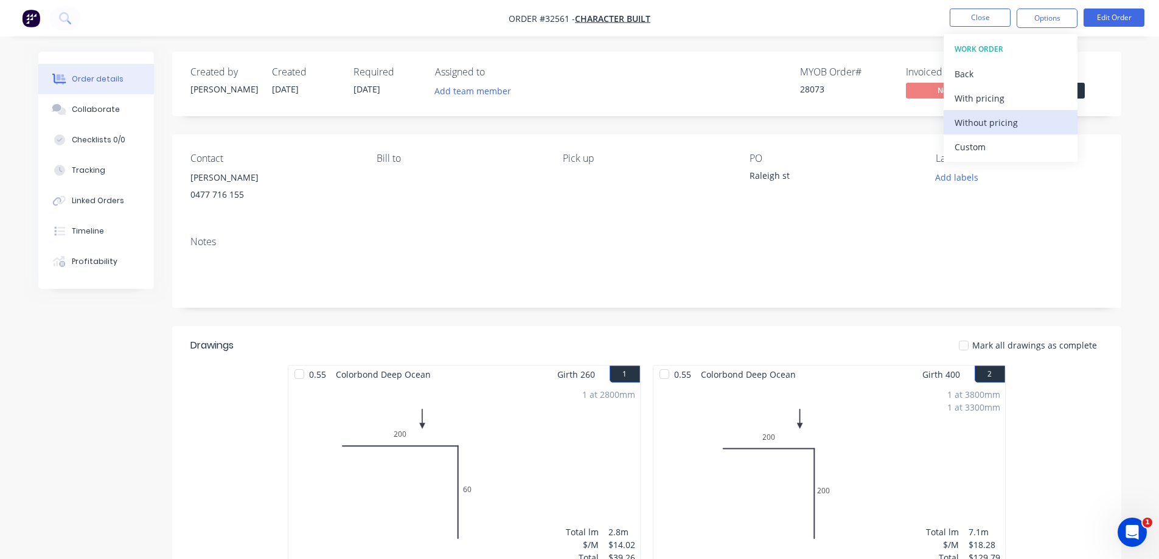
click at [971, 125] on div "Without pricing" at bounding box center [1011, 123] width 112 height 18
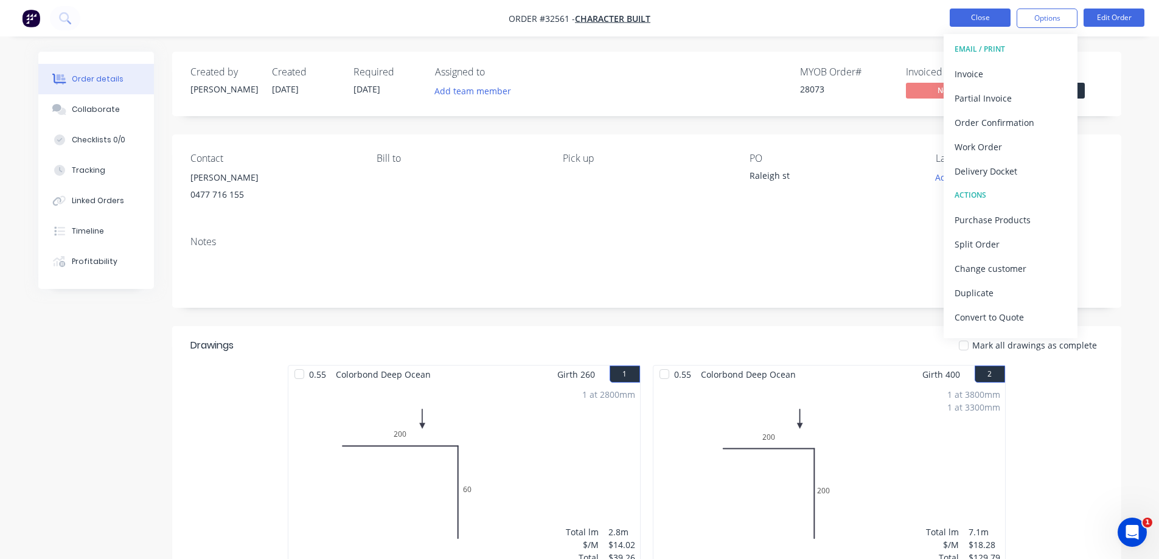
click at [971, 17] on button "Close" at bounding box center [980, 18] width 61 height 18
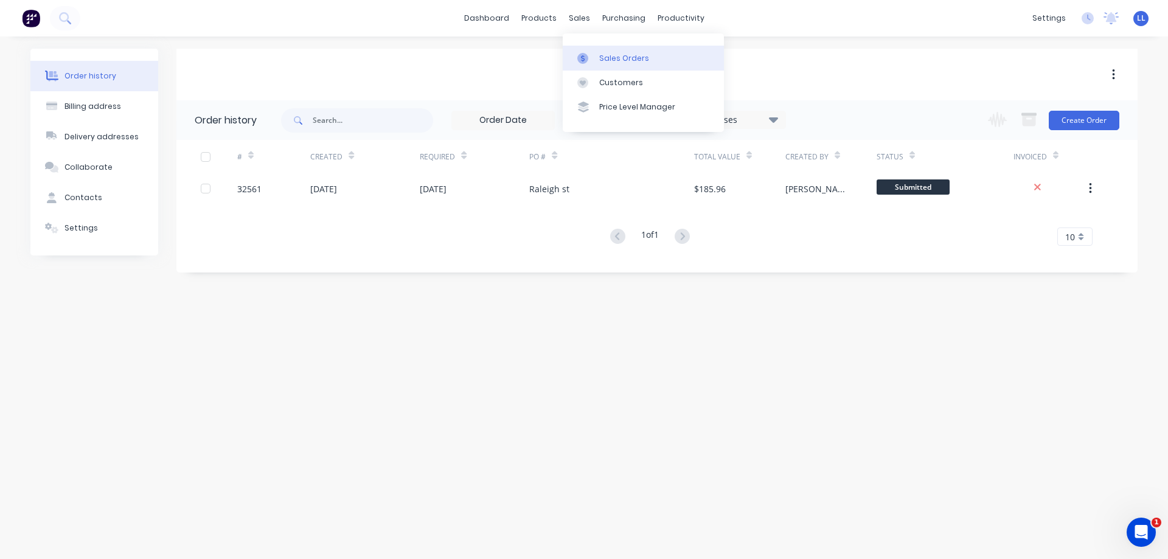
click at [590, 64] on link "Sales Orders" at bounding box center [643, 58] width 161 height 24
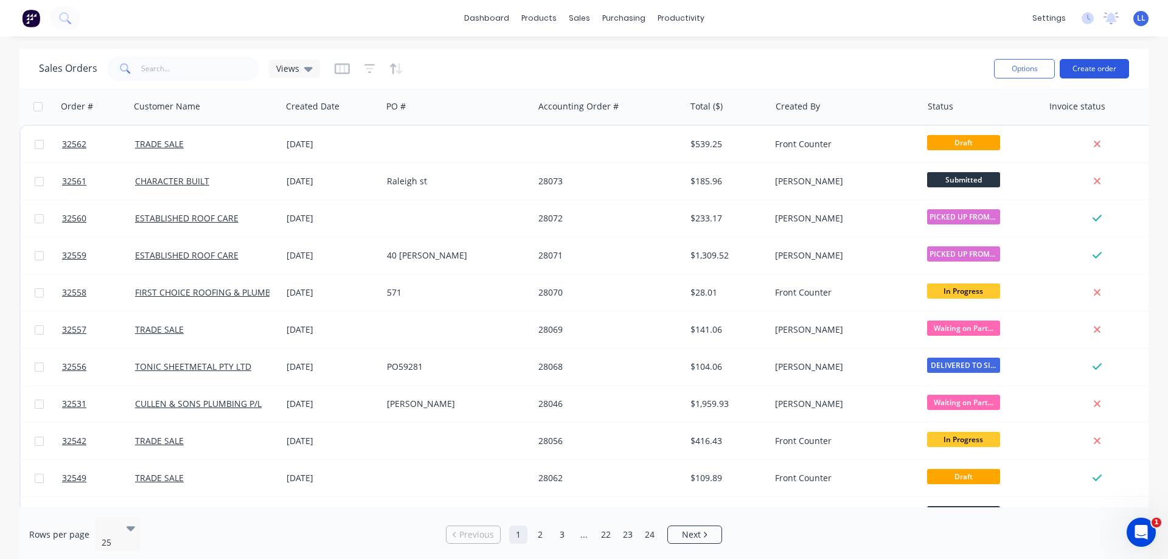
click at [1099, 68] on button "Create order" at bounding box center [1094, 68] width 69 height 19
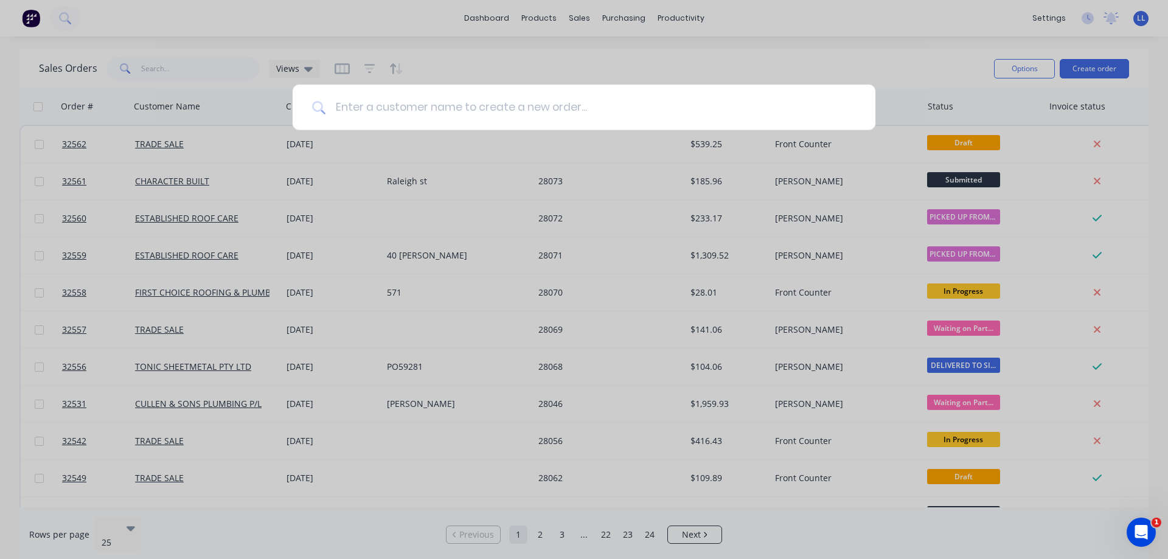
click at [467, 108] on input at bounding box center [591, 108] width 531 height 46
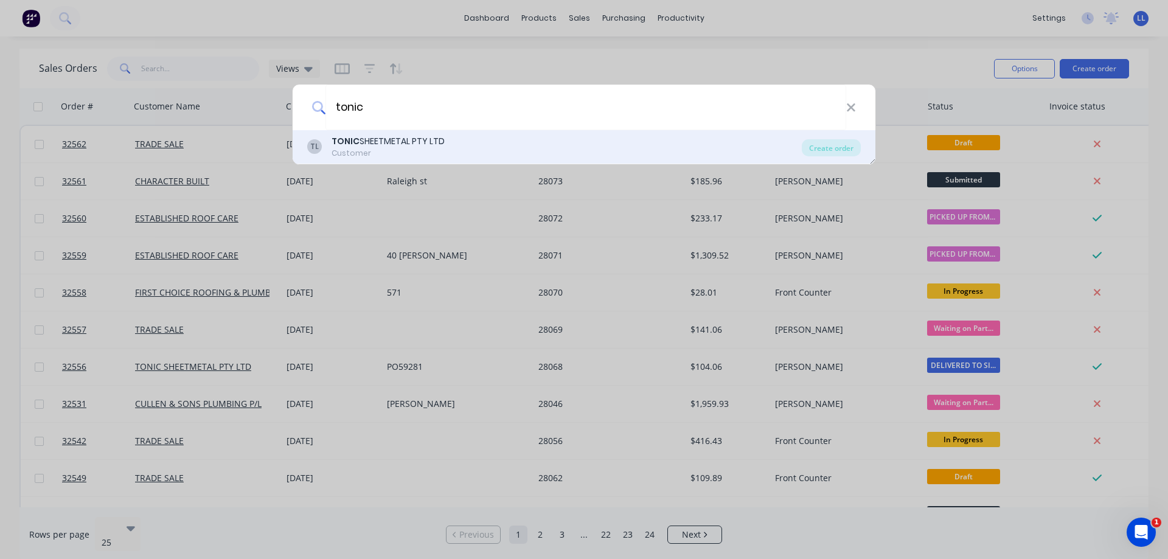
type input "tonic"
click at [398, 149] on div "Customer" at bounding box center [388, 153] width 113 height 11
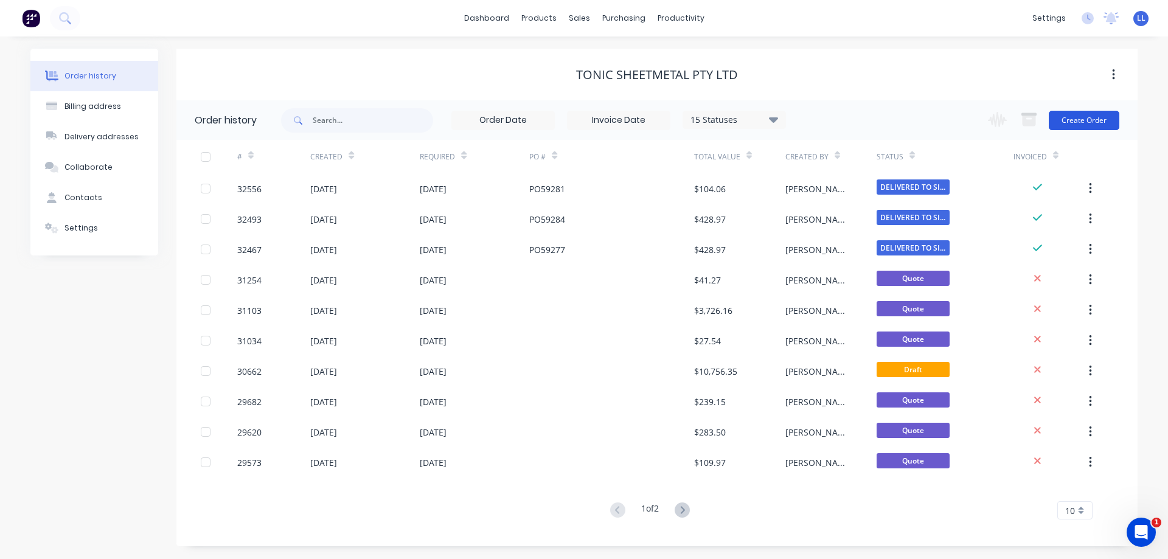
click at [1101, 122] on button "Create Order" at bounding box center [1084, 120] width 71 height 19
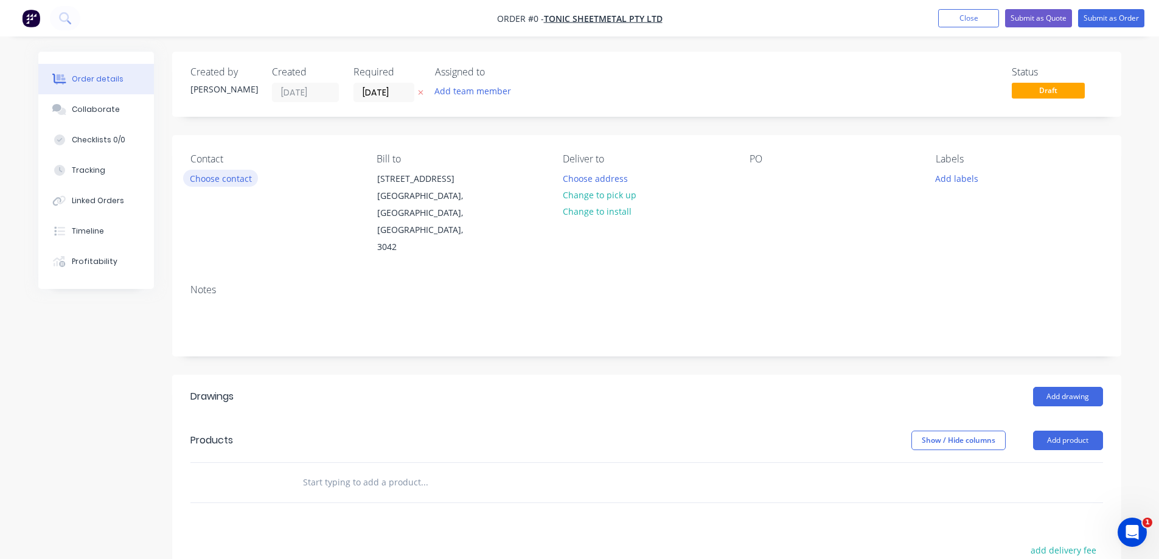
click at [215, 178] on button "Choose contact" at bounding box center [220, 178] width 75 height 16
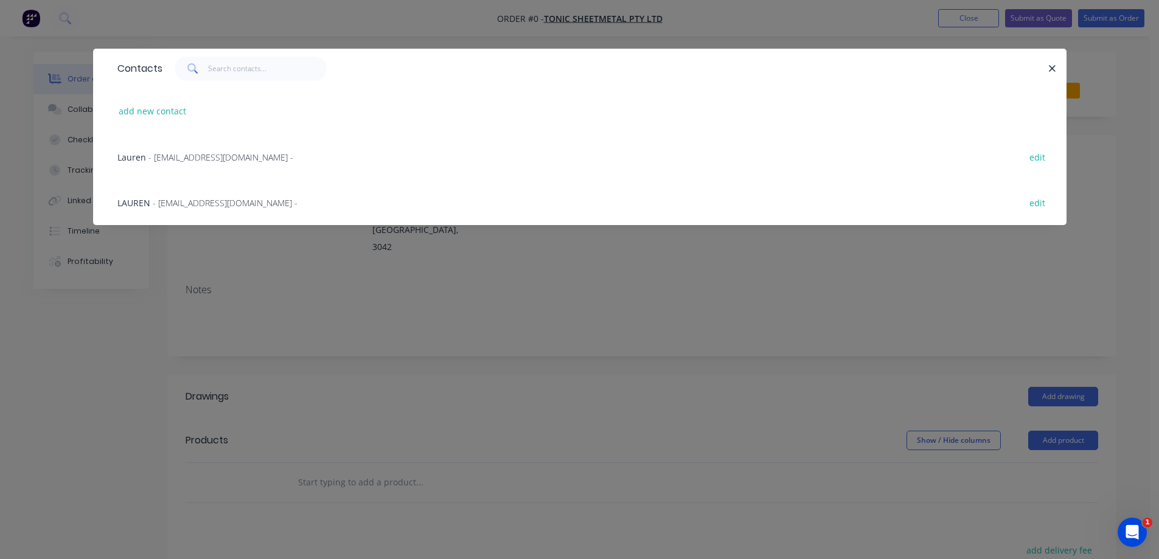
click at [194, 159] on span "- tonicaccts@tsmvic.com.au -" at bounding box center [220, 158] width 145 height 12
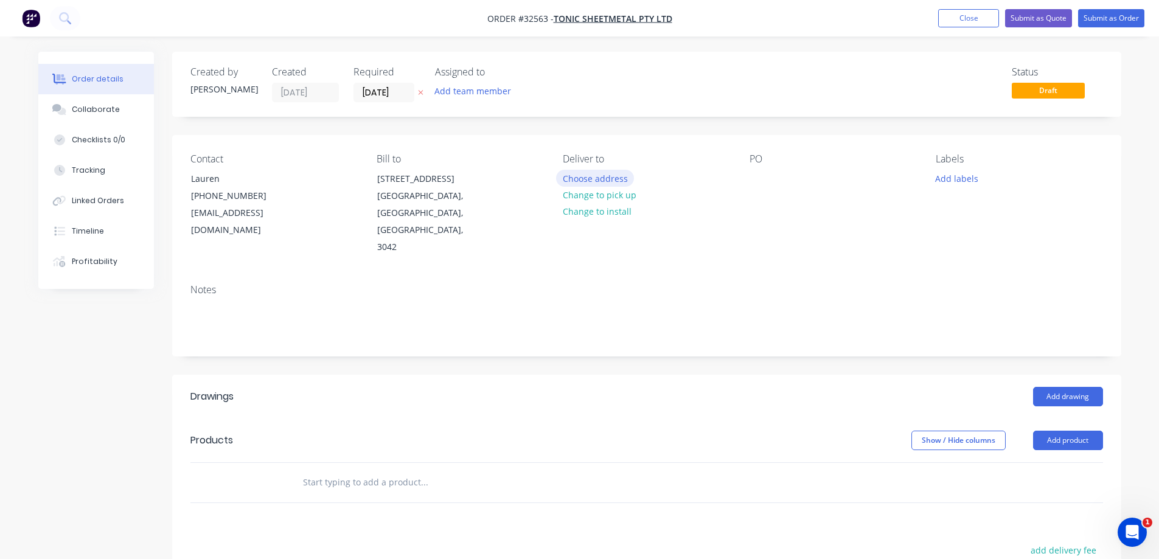
click at [596, 176] on button "Choose address" at bounding box center [595, 178] width 78 height 16
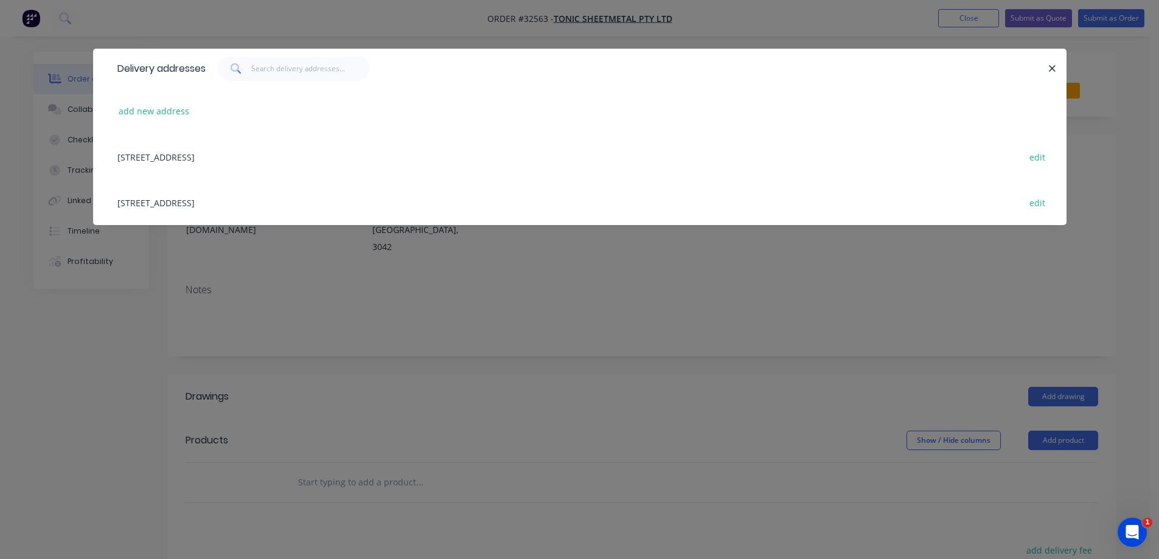
click at [174, 157] on div "21-23 MARSHAL RD, AIRPORT WEST, Victoria, Australia, 3042 edit" at bounding box center [579, 157] width 937 height 46
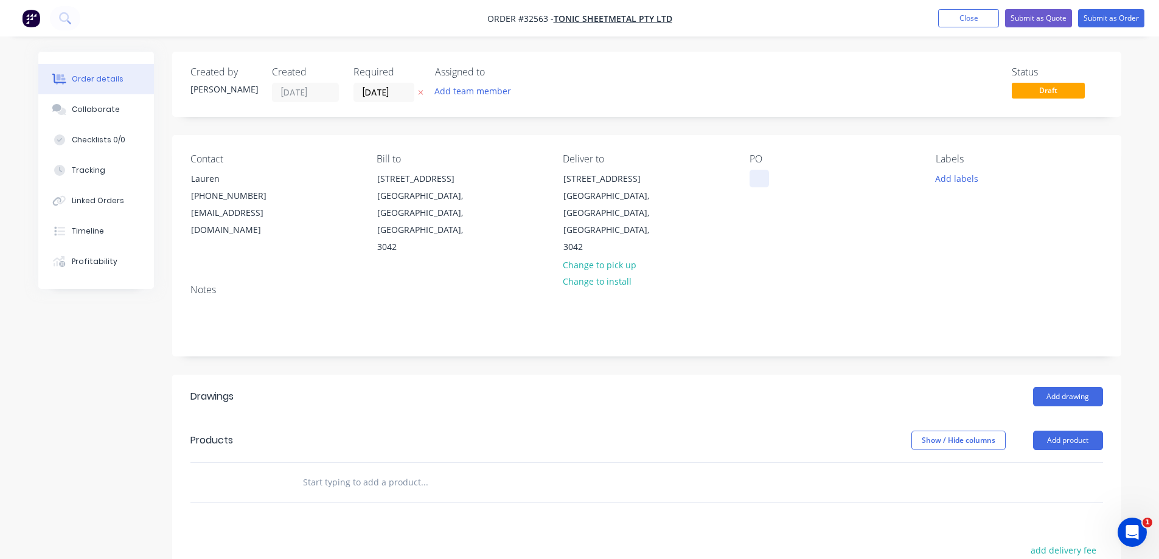
click at [761, 178] on div at bounding box center [759, 179] width 19 height 18
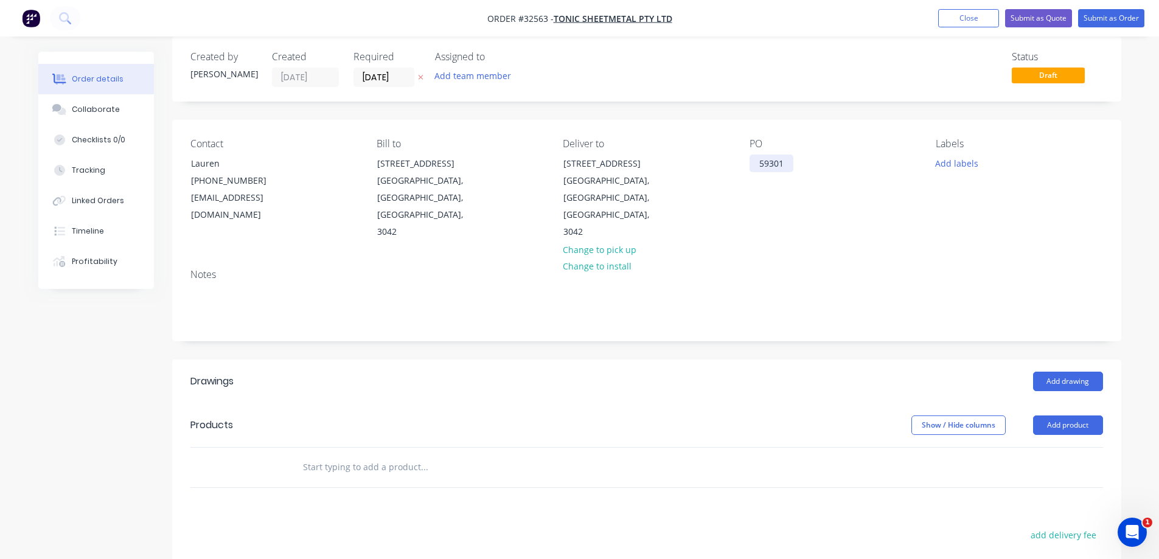
scroll to position [183, 0]
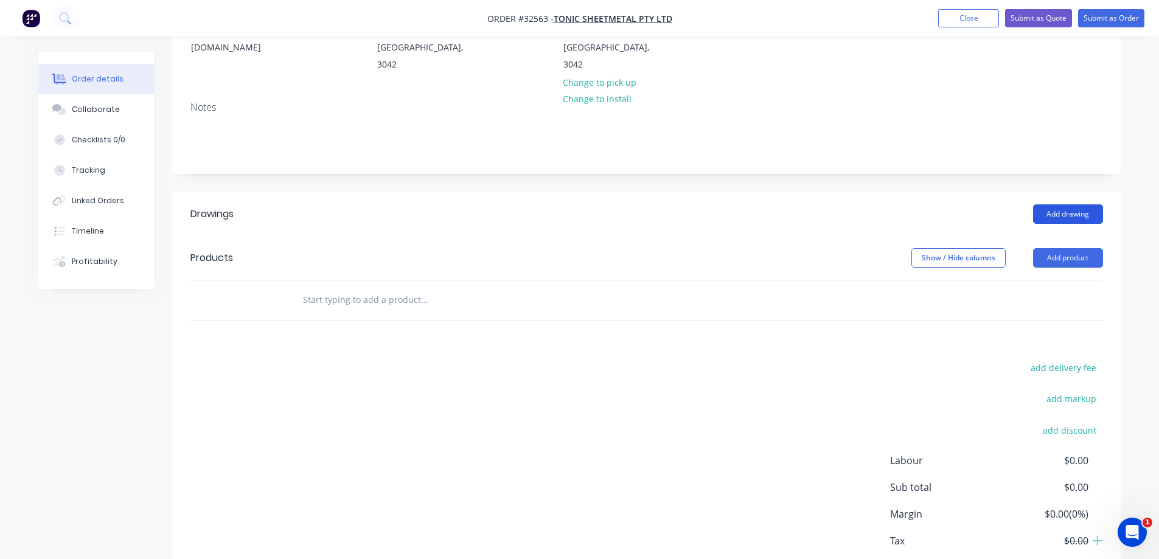
click at [1046, 204] on button "Add drawing" at bounding box center [1068, 213] width 70 height 19
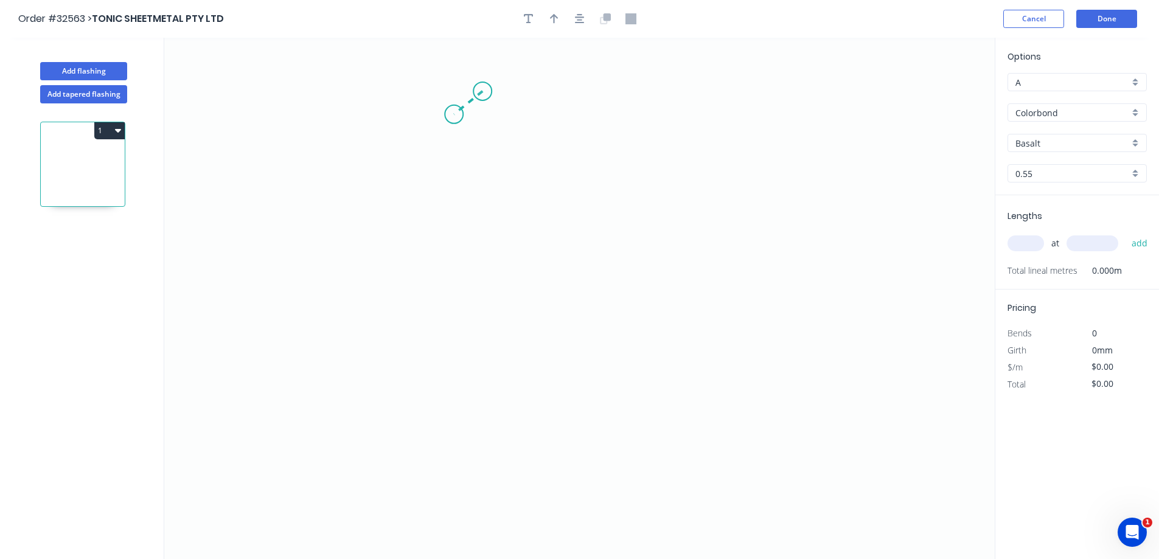
drag, startPoint x: 483, startPoint y: 91, endPoint x: 452, endPoint y: 116, distance: 39.4
click at [452, 116] on icon "0" at bounding box center [579, 299] width 831 height 522
drag, startPoint x: 452, startPoint y: 116, endPoint x: 441, endPoint y: 290, distance: 175.0
click at [441, 291] on icon "0 ?" at bounding box center [579, 299] width 831 height 522
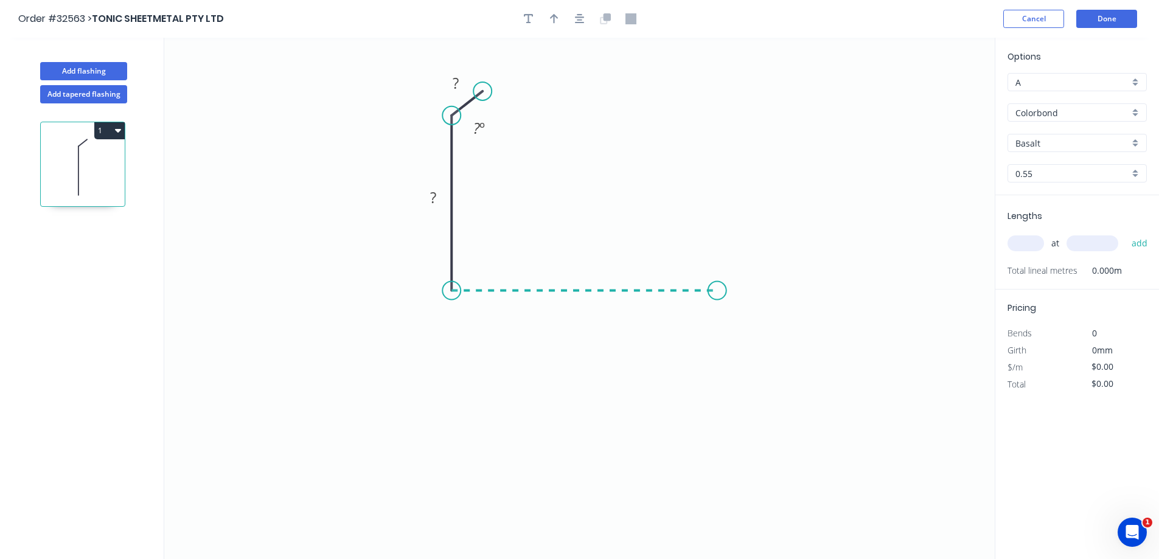
drag, startPoint x: 444, startPoint y: 290, endPoint x: 717, endPoint y: 286, distance: 273.9
click at [717, 286] on icon "0 ? ? ? º" at bounding box center [579, 299] width 831 height 522
click at [748, 260] on icon "0 ? ? ? ? º" at bounding box center [579, 299] width 831 height 522
drag, startPoint x: 744, startPoint y: 284, endPoint x: 755, endPoint y: 283, distance: 11.0
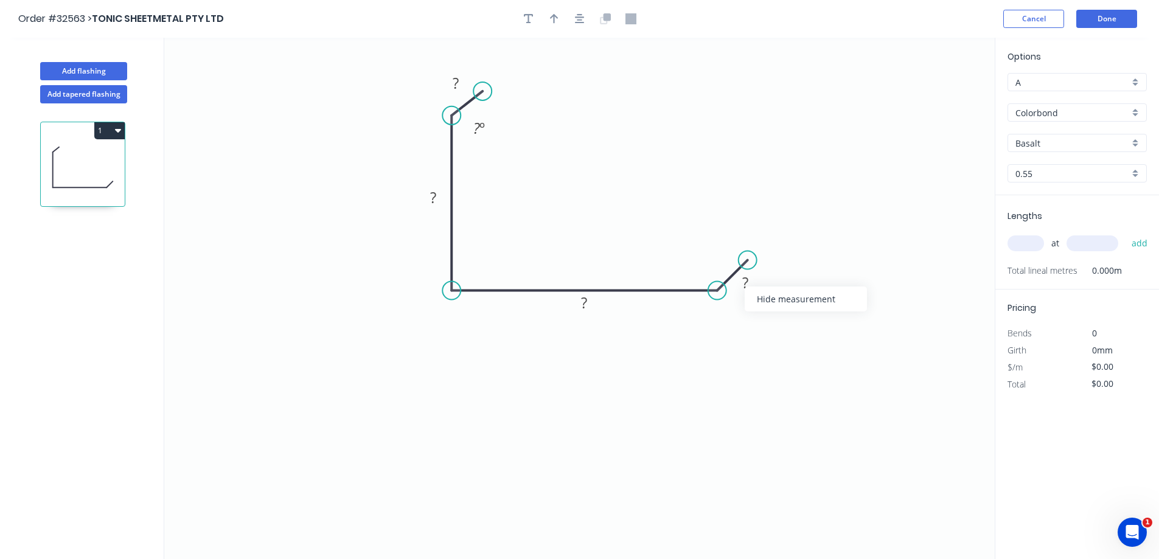
drag, startPoint x: 793, startPoint y: 305, endPoint x: 741, endPoint y: 305, distance: 51.7
click at [786, 305] on div "Hide measurement" at bounding box center [806, 299] width 122 height 25
drag, startPoint x: 486, startPoint y: 89, endPoint x: 478, endPoint y: 93, distance: 9.0
click at [478, 93] on circle at bounding box center [478, 89] width 18 height 18
drag, startPoint x: 453, startPoint y: 82, endPoint x: 548, endPoint y: 53, distance: 98.7
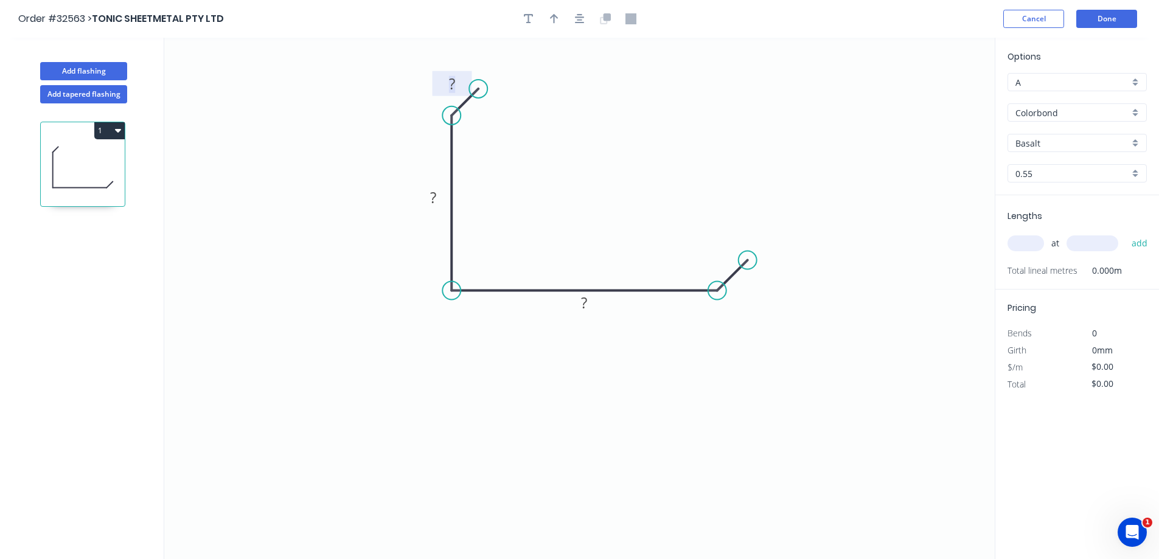
click at [455, 81] on tspan "?" at bounding box center [452, 84] width 6 height 20
drag, startPoint x: 555, startPoint y: 18, endPoint x: 599, endPoint y: 47, distance: 53.2
click at [557, 18] on icon "button" at bounding box center [554, 18] width 9 height 11
type input "$14.92"
drag, startPoint x: 934, startPoint y: 97, endPoint x: 492, endPoint y: 388, distance: 529.0
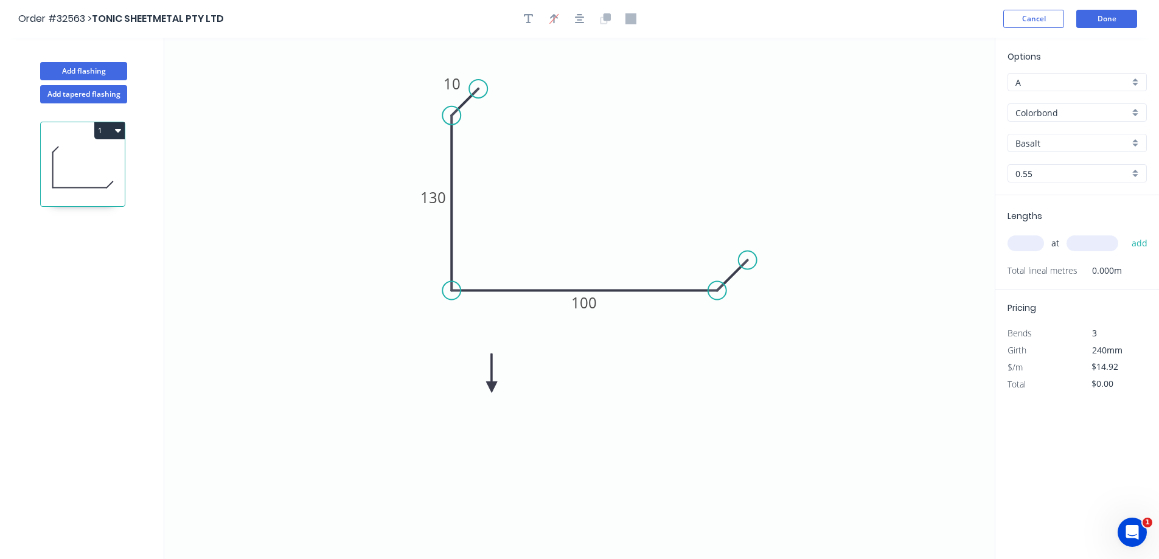
click at [492, 388] on icon at bounding box center [491, 373] width 11 height 39
click at [492, 388] on icon at bounding box center [501, 377] width 35 height 35
click at [492, 388] on icon at bounding box center [501, 397] width 35 height 35
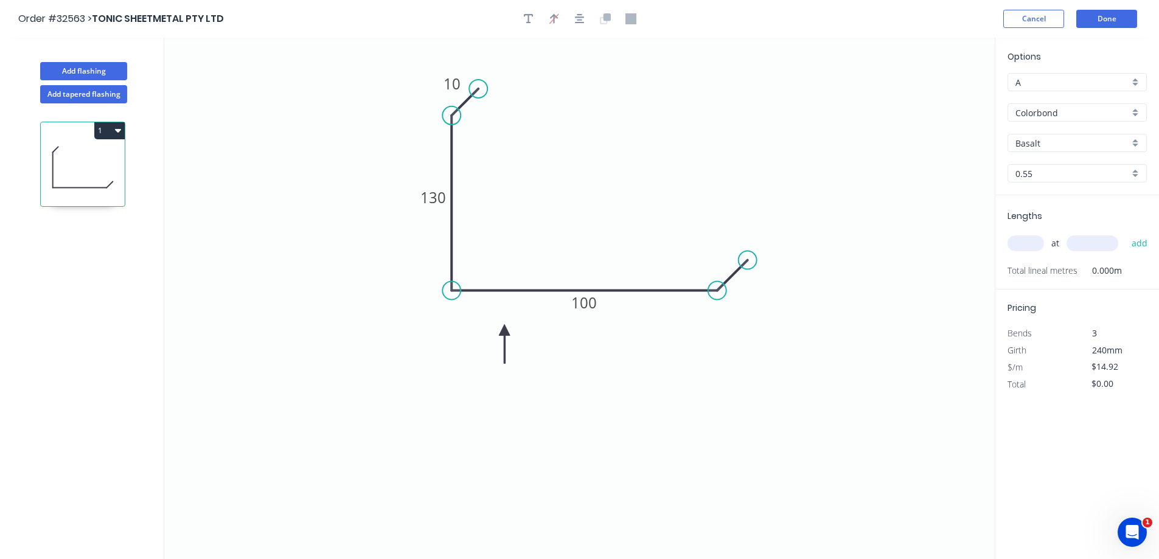
drag, startPoint x: 492, startPoint y: 388, endPoint x: 505, endPoint y: 330, distance: 58.6
click at [505, 330] on icon at bounding box center [504, 343] width 11 height 39
click at [1048, 144] on input "Basalt" at bounding box center [1073, 143] width 114 height 13
click at [1019, 168] on div "Surfmist" at bounding box center [1077, 166] width 138 height 21
type input "Surfmist"
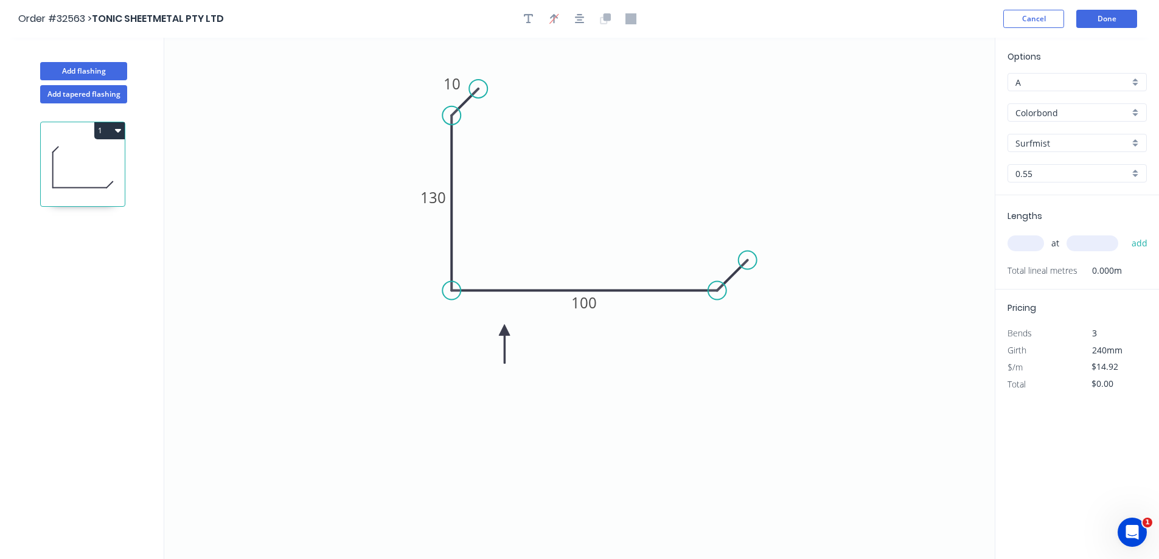
click at [1027, 243] on input "text" at bounding box center [1026, 244] width 37 height 16
type input "2"
type input "3000"
click at [1126, 233] on button "add" at bounding box center [1140, 243] width 29 height 21
type input "$89.52"
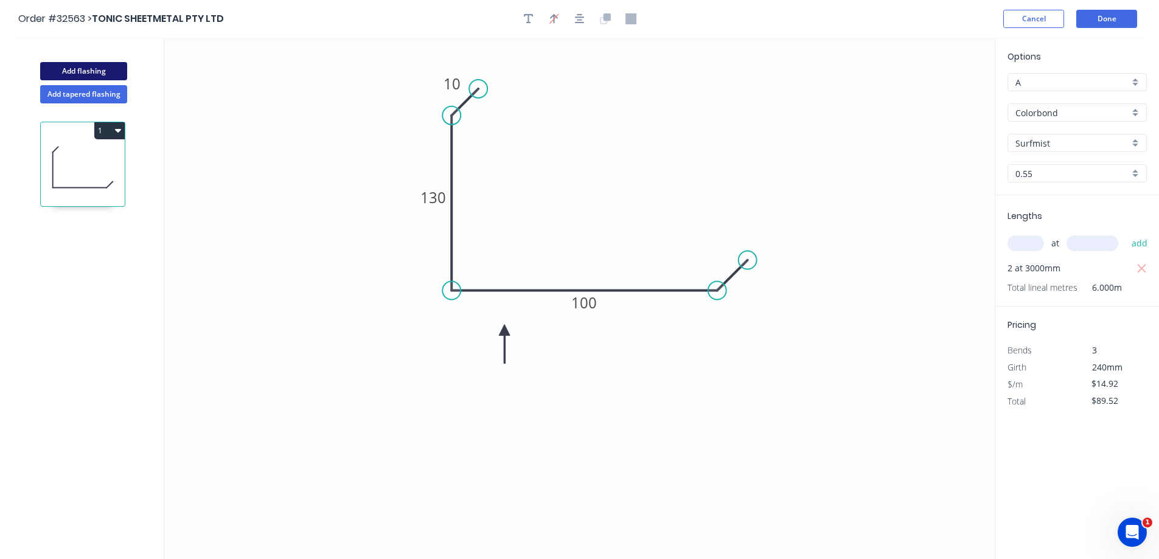
click at [82, 69] on button "Add flashing" at bounding box center [83, 71] width 87 height 18
type input "$0.00"
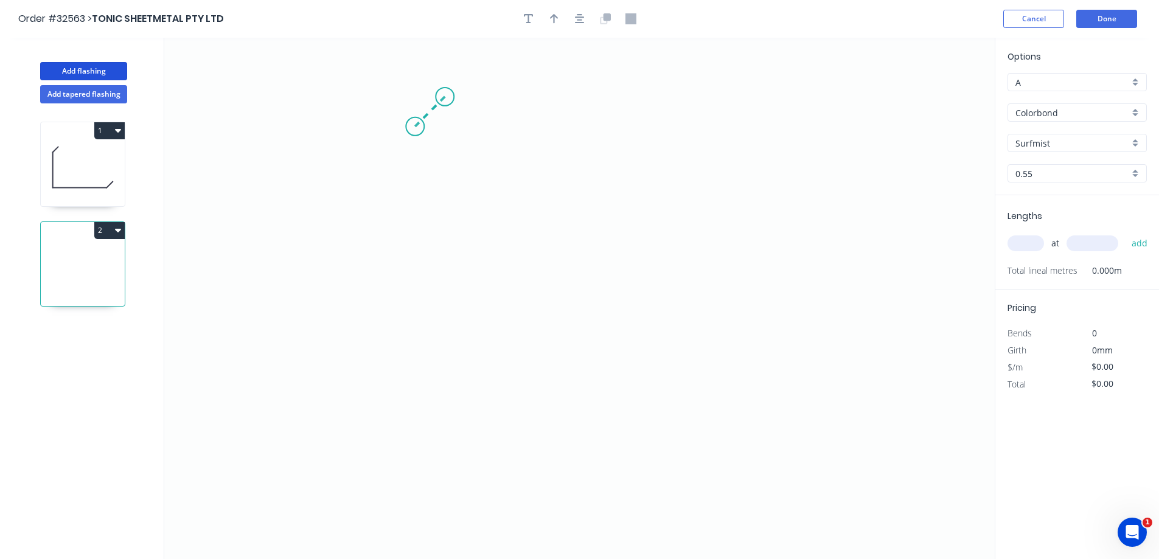
drag, startPoint x: 445, startPoint y: 97, endPoint x: 414, endPoint y: 130, distance: 45.2
click at [414, 130] on icon "0" at bounding box center [579, 299] width 831 height 522
drag, startPoint x: 433, startPoint y: 237, endPoint x: 435, endPoint y: 287, distance: 49.9
drag, startPoint x: 510, startPoint y: 278, endPoint x: 654, endPoint y: 298, distance: 145.7
click at [654, 298] on icon "0 ? ?" at bounding box center [579, 299] width 831 height 522
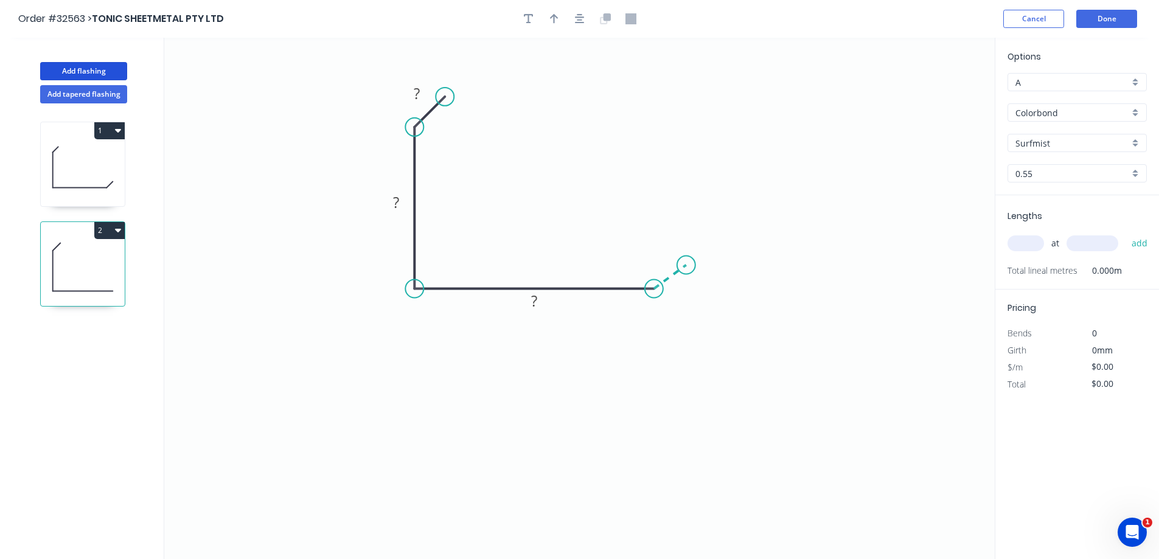
drag, startPoint x: 654, startPoint y: 298, endPoint x: 686, endPoint y: 265, distance: 46.0
click at [686, 265] on icon "0 ? ? ?" at bounding box center [579, 299] width 831 height 522
click at [683, 296] on div "Hide angle" at bounding box center [716, 296] width 122 height 25
drag, startPoint x: 704, startPoint y: 287, endPoint x: 694, endPoint y: 288, distance: 9.1
drag, startPoint x: 738, startPoint y: 310, endPoint x: 609, endPoint y: 324, distance: 129.8
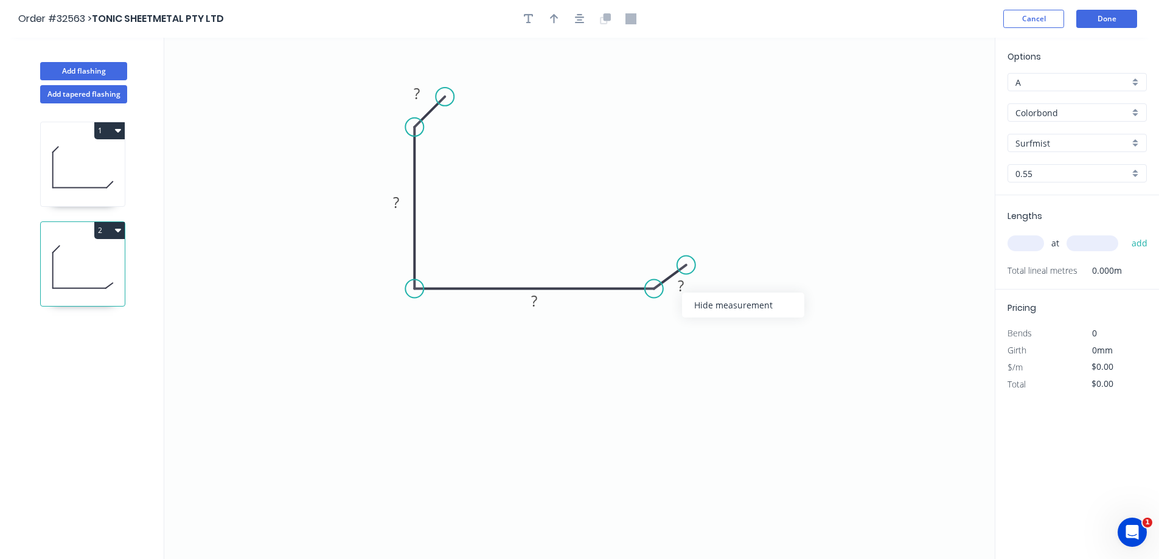
click at [716, 316] on div "Hide measurement" at bounding box center [743, 305] width 122 height 25
click at [542, 303] on rect at bounding box center [534, 302] width 24 height 17
click at [424, 88] on rect at bounding box center [417, 94] width 24 height 17
drag, startPoint x: 553, startPoint y: 13, endPoint x: 813, endPoint y: 189, distance: 313.8
click at [557, 18] on icon "button" at bounding box center [554, 18] width 9 height 11
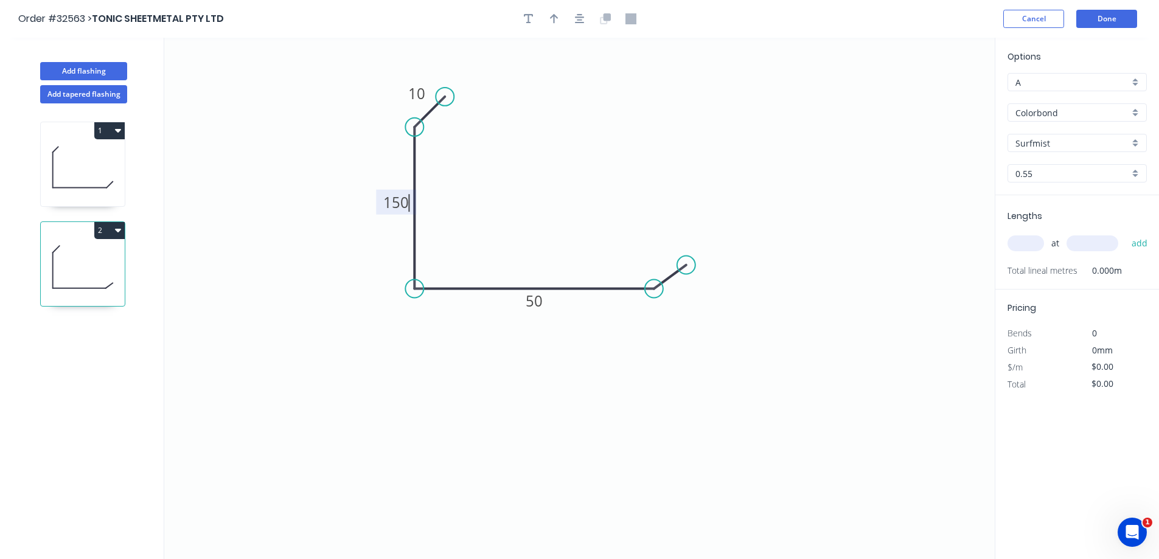
type input "$14.92"
drag, startPoint x: 934, startPoint y: 96, endPoint x: 457, endPoint y: 328, distance: 530.2
click at [457, 328] on icon at bounding box center [456, 314] width 11 height 39
click at [457, 328] on icon at bounding box center [457, 314] width 11 height 39
click at [457, 328] on icon at bounding box center [467, 317] width 35 height 35
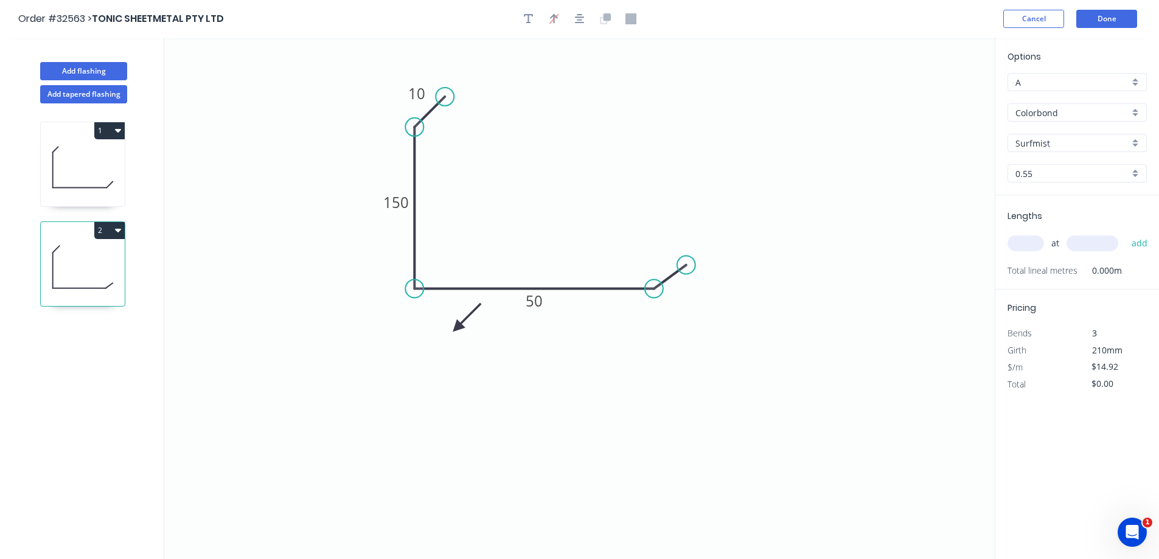
click at [457, 328] on icon at bounding box center [467, 317] width 35 height 35
click at [457, 328] on icon at bounding box center [467, 337] width 35 height 35
click at [1033, 244] on input "text" at bounding box center [1026, 244] width 37 height 16
type input "2"
type input "3000"
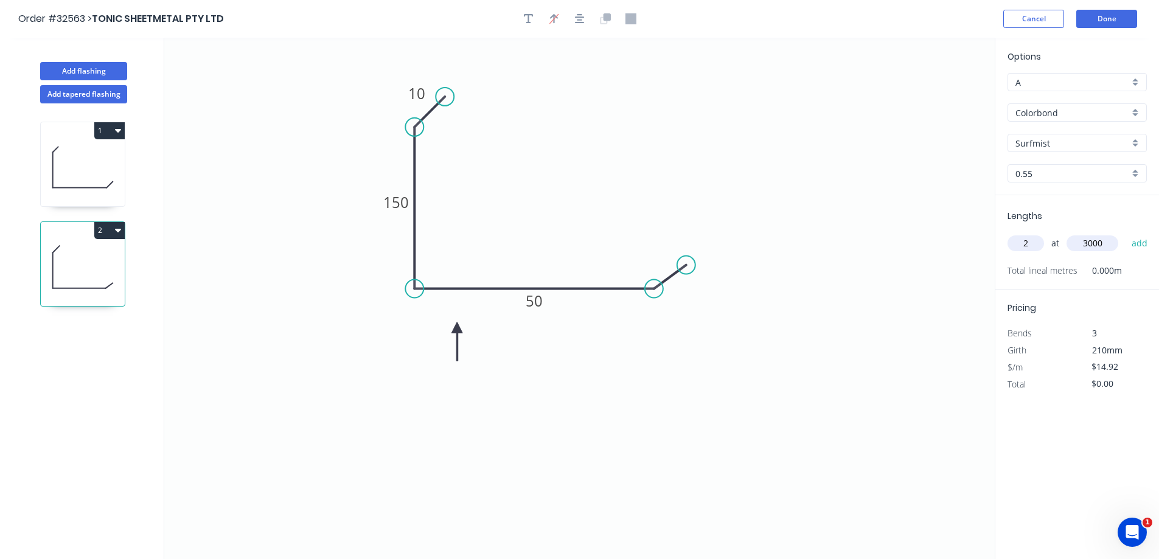
click at [1126, 233] on button "add" at bounding box center [1140, 243] width 29 height 21
type input "$89.52"
click at [1131, 18] on button "Done" at bounding box center [1107, 19] width 61 height 18
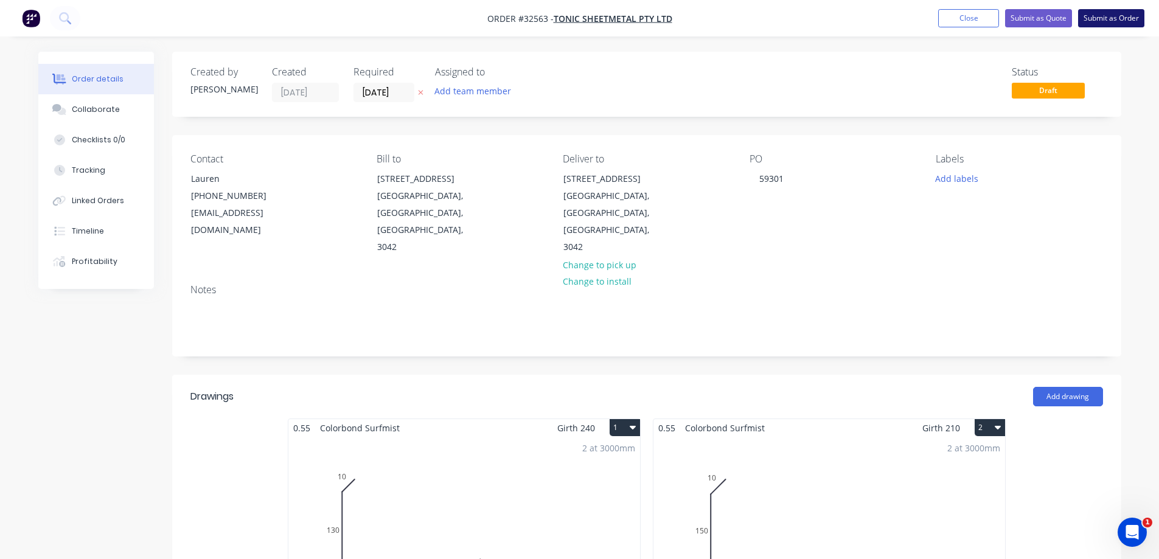
click at [1126, 16] on button "Submit as Order" at bounding box center [1111, 18] width 66 height 18
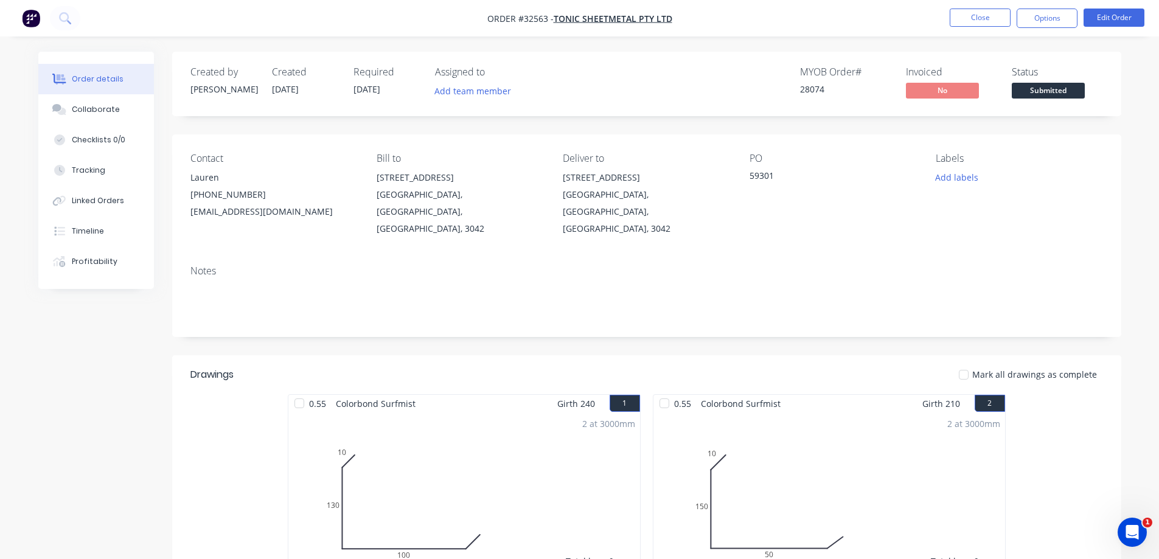
drag, startPoint x: 1035, startPoint y: 17, endPoint x: 1021, endPoint y: 30, distance: 19.4
click at [1035, 17] on button "Options" at bounding box center [1047, 18] width 61 height 19
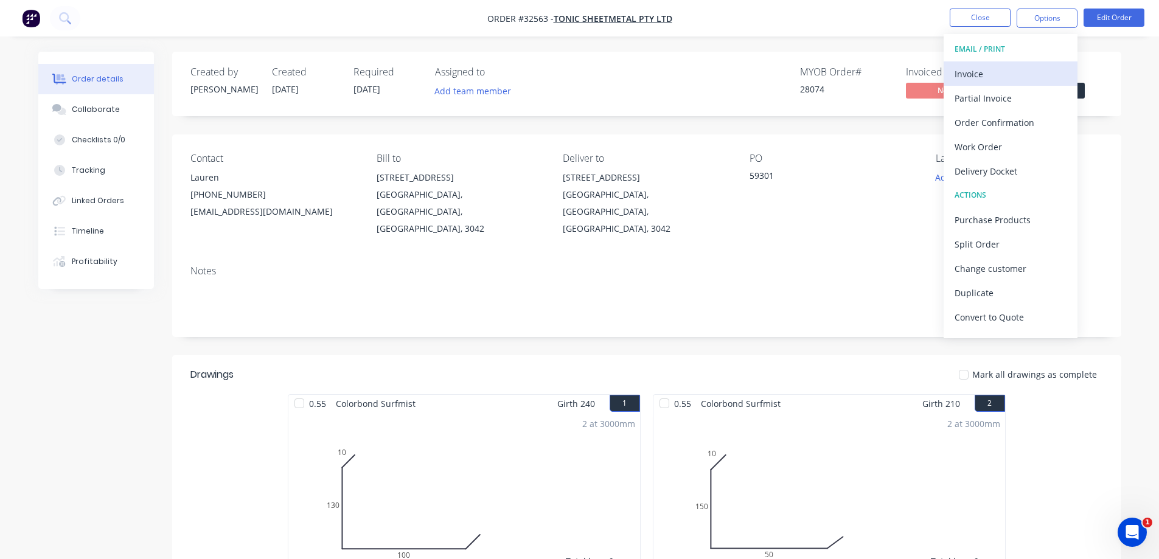
click at [981, 72] on div "Invoice" at bounding box center [1011, 74] width 112 height 18
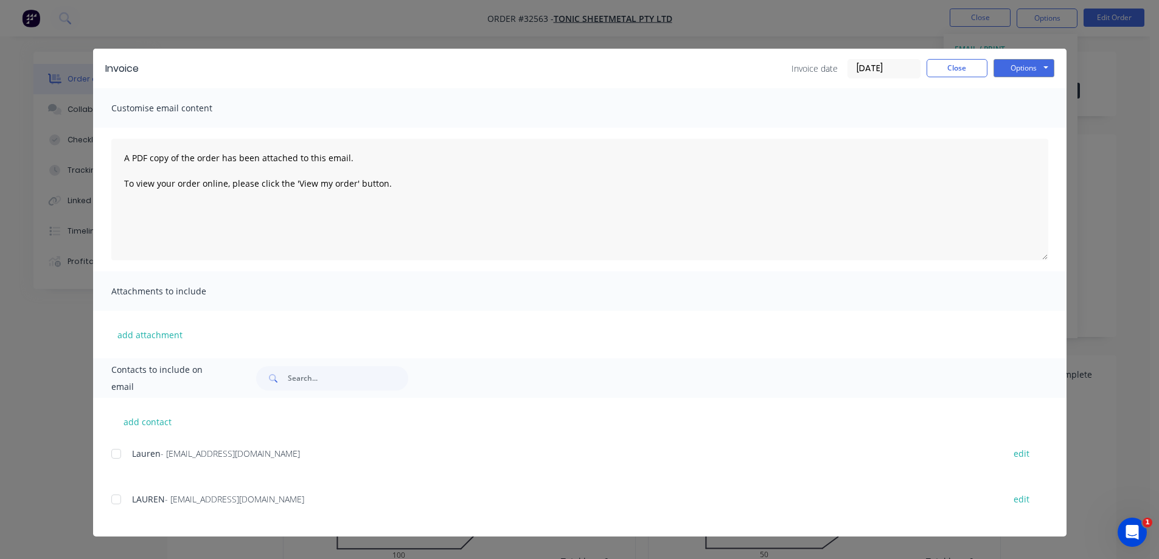
drag, startPoint x: 113, startPoint y: 454, endPoint x: 139, endPoint y: 470, distance: 30.9
click at [114, 453] on div at bounding box center [116, 454] width 24 height 24
click at [1011, 71] on button "Options" at bounding box center [1024, 68] width 61 height 18
click at [1022, 133] on button "Email" at bounding box center [1033, 130] width 78 height 20
drag, startPoint x: 945, startPoint y: 67, endPoint x: 1012, endPoint y: 19, distance: 82.4
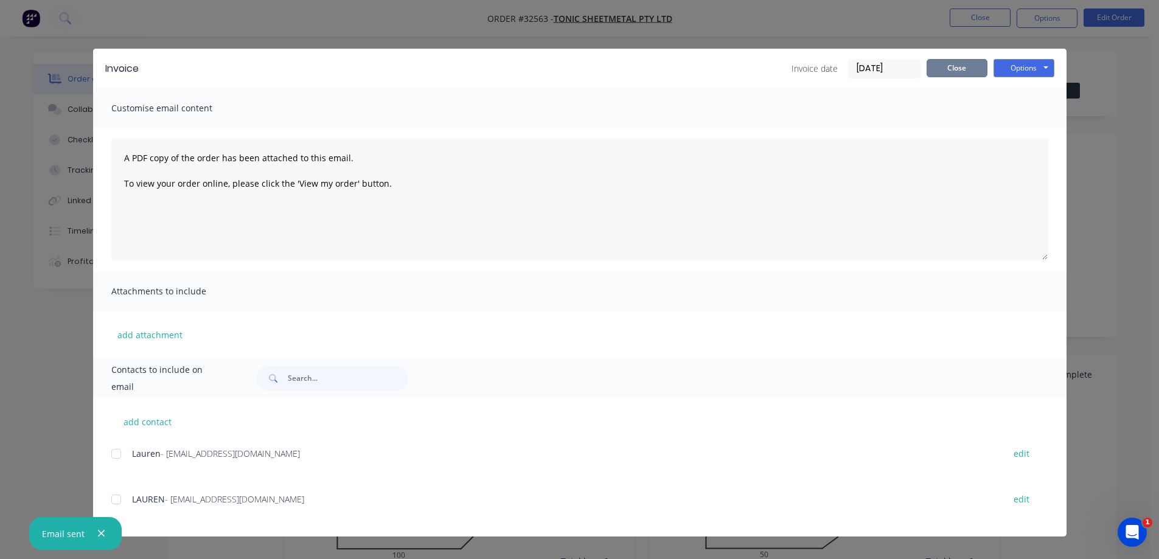
click at [946, 65] on button "Close" at bounding box center [957, 68] width 61 height 18
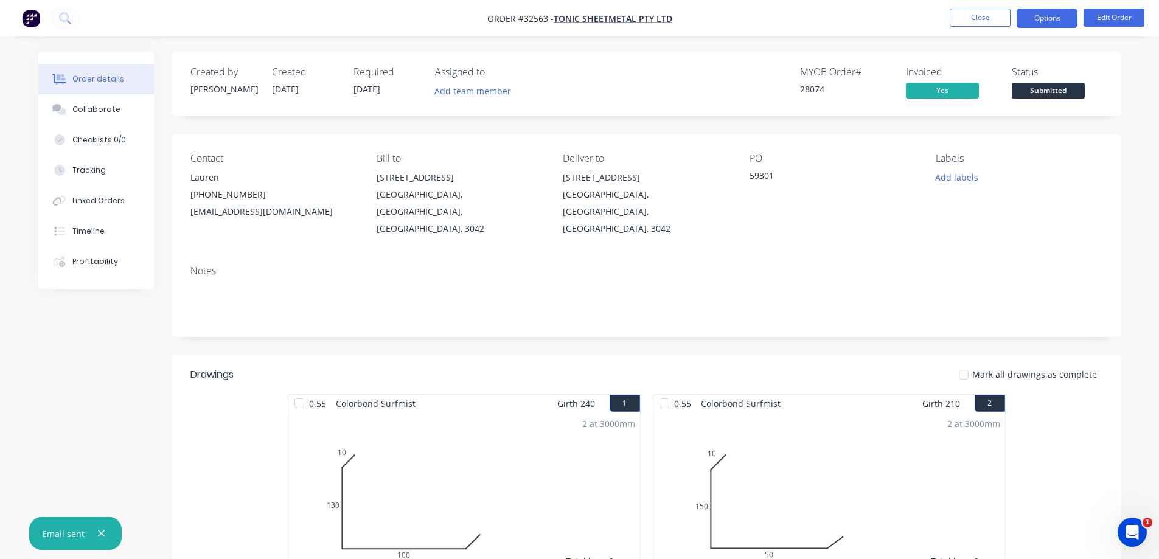
click at [1032, 16] on button "Options" at bounding box center [1047, 18] width 61 height 19
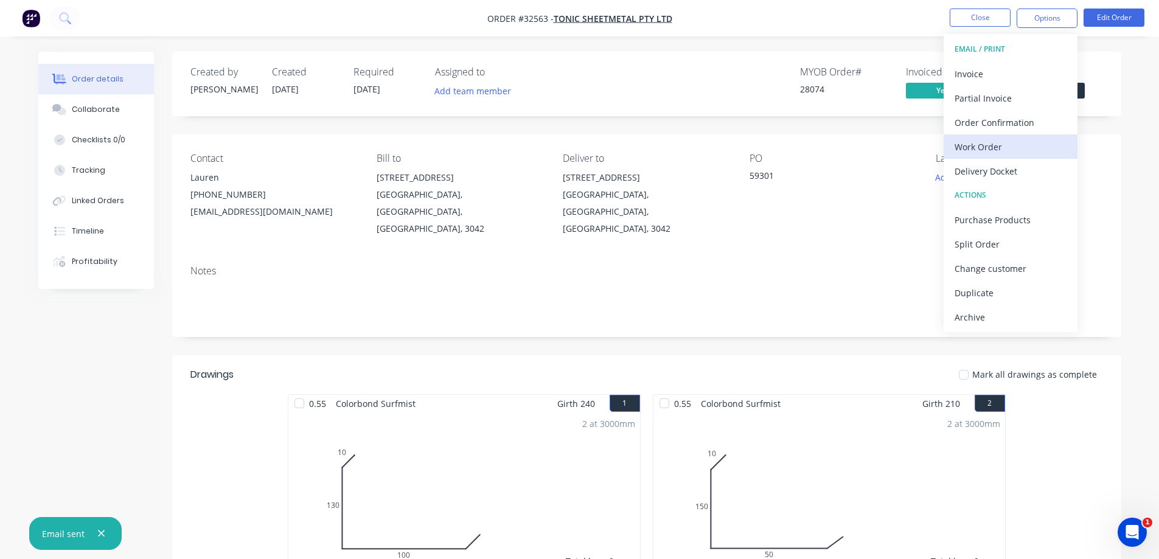
click at [986, 147] on div "Work Order" at bounding box center [1011, 147] width 112 height 18
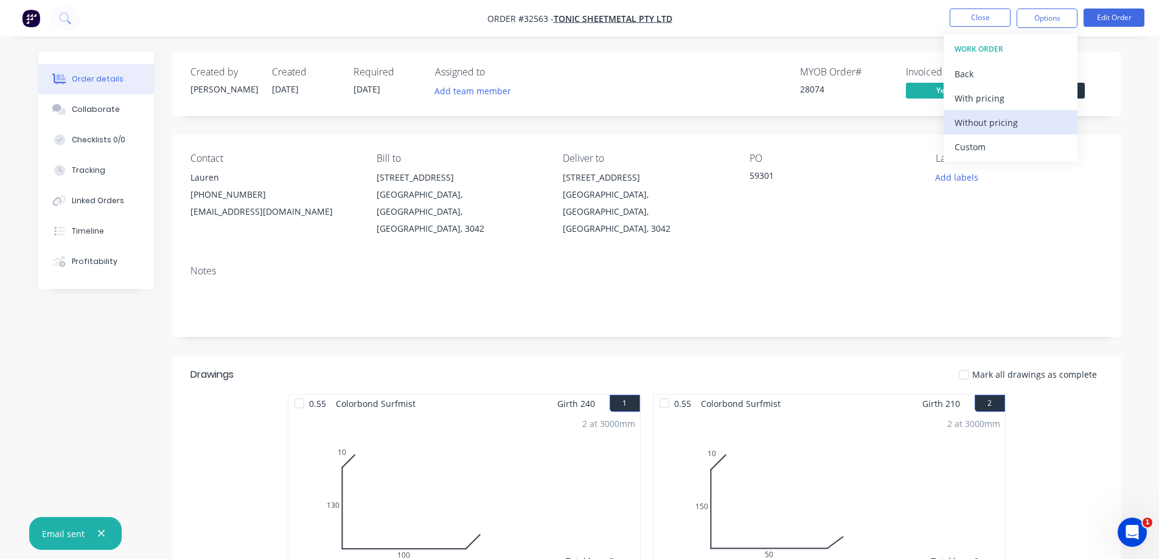
click at [989, 125] on div "Without pricing" at bounding box center [1011, 123] width 112 height 18
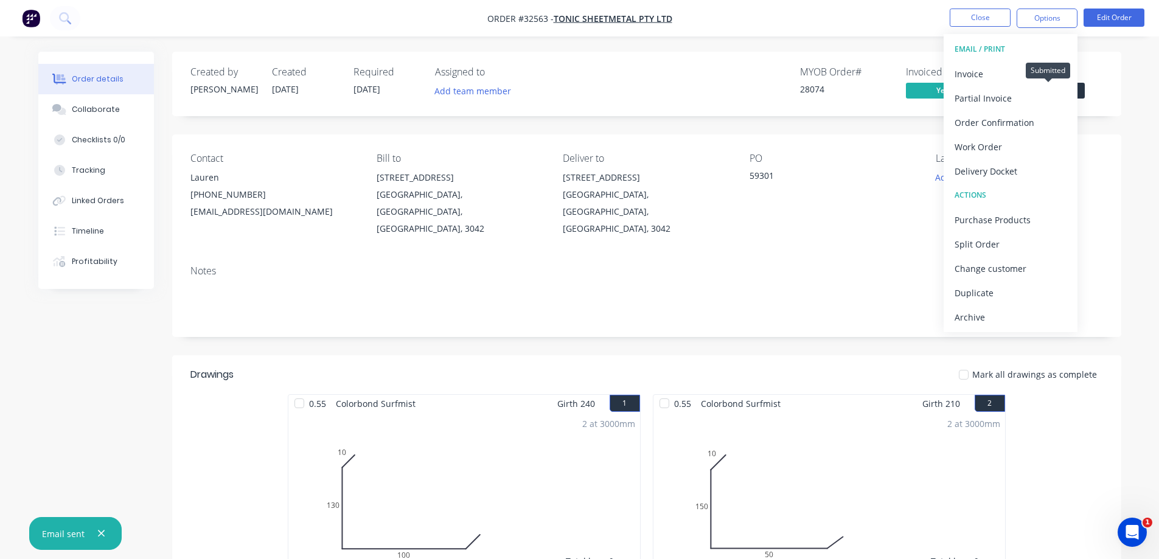
click at [1083, 87] on span "Submitted" at bounding box center [1048, 90] width 73 height 15
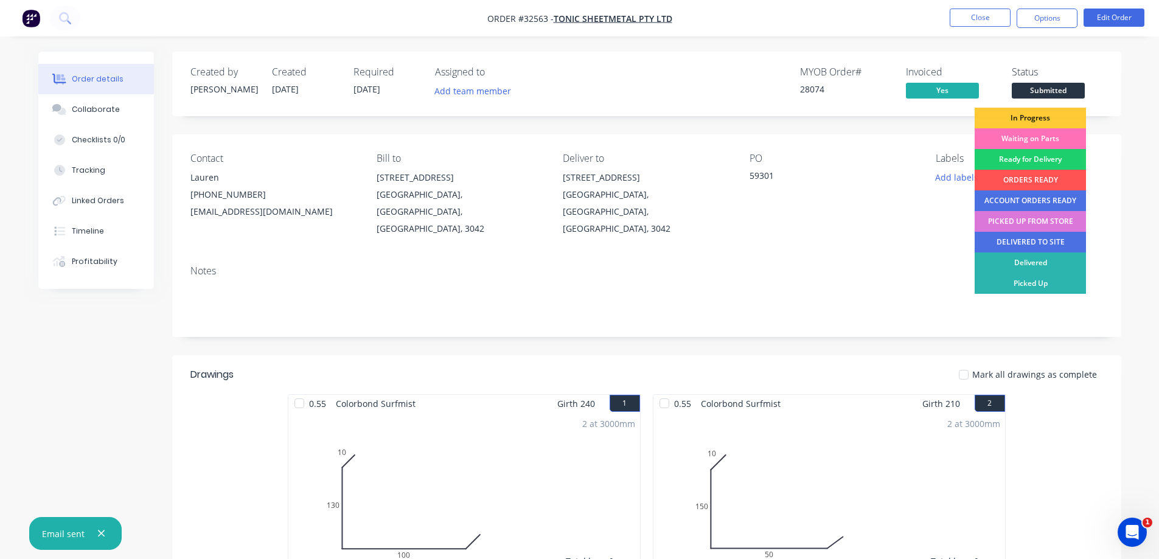
drag, startPoint x: 1059, startPoint y: 117, endPoint x: 714, endPoint y: 56, distance: 350.4
click at [1052, 115] on div "In Progress" at bounding box center [1030, 118] width 111 height 21
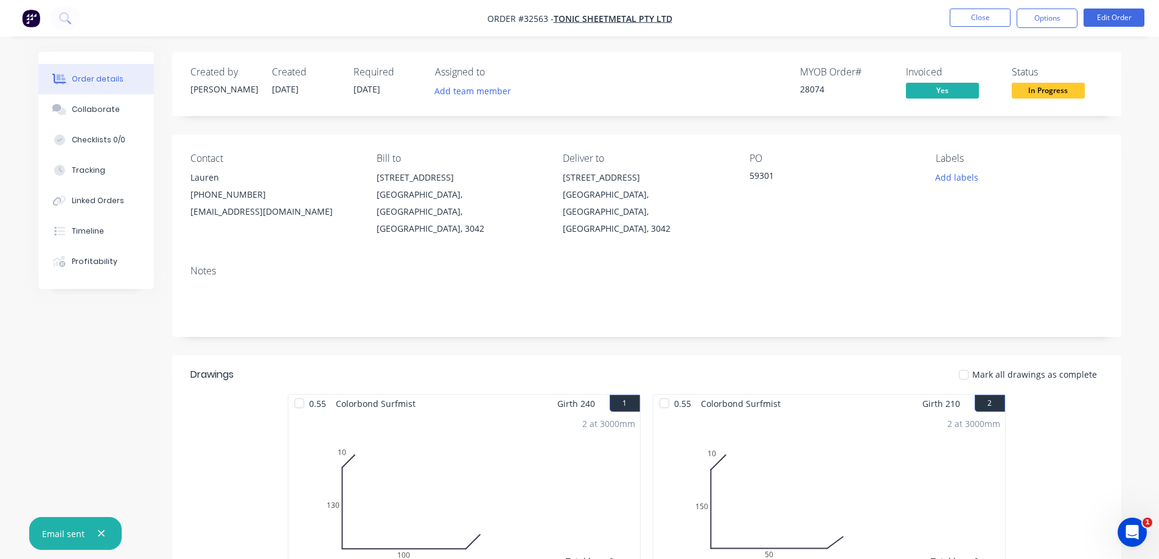
click at [35, 23] on img "button" at bounding box center [31, 18] width 18 height 18
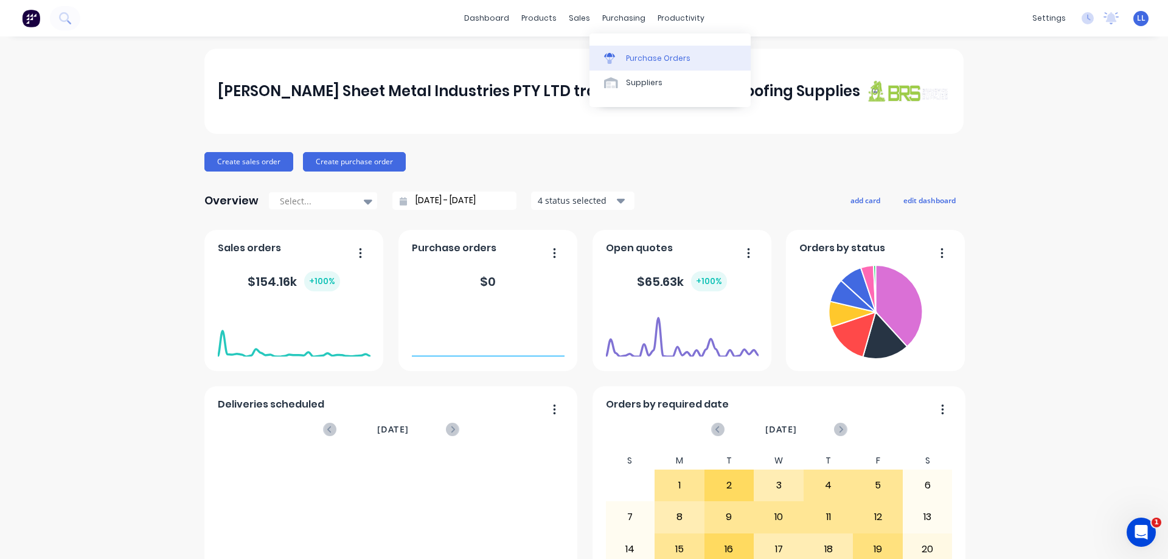
click at [632, 57] on div "Purchase Orders" at bounding box center [658, 58] width 65 height 11
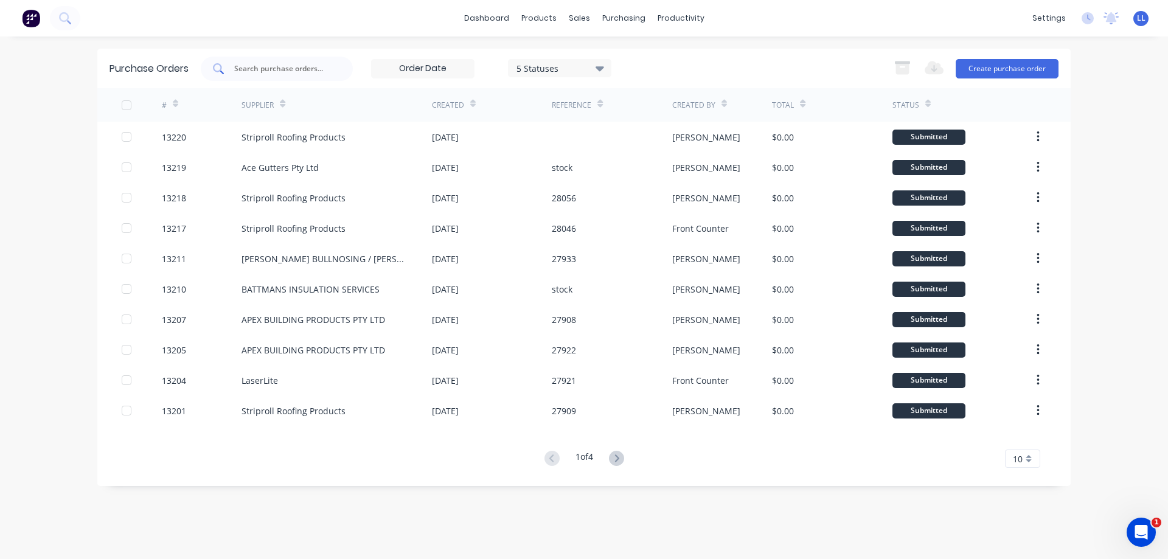
click at [294, 68] on input "text" at bounding box center [283, 69] width 101 height 12
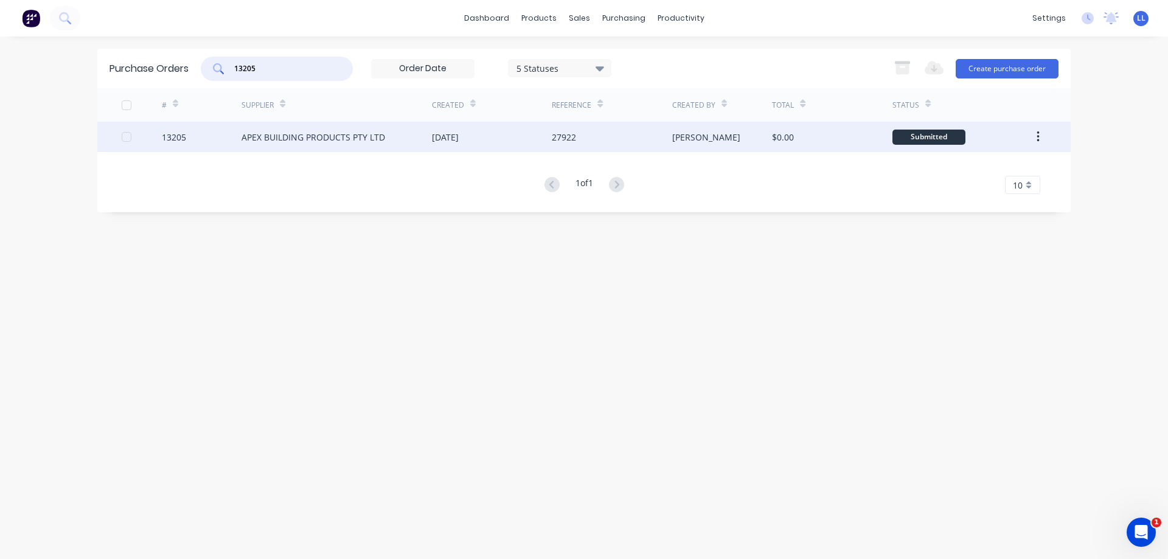
type input "13205"
click at [316, 142] on div "APEX BUILDING PRODUCTS PTY LTD" at bounding box center [314, 137] width 144 height 13
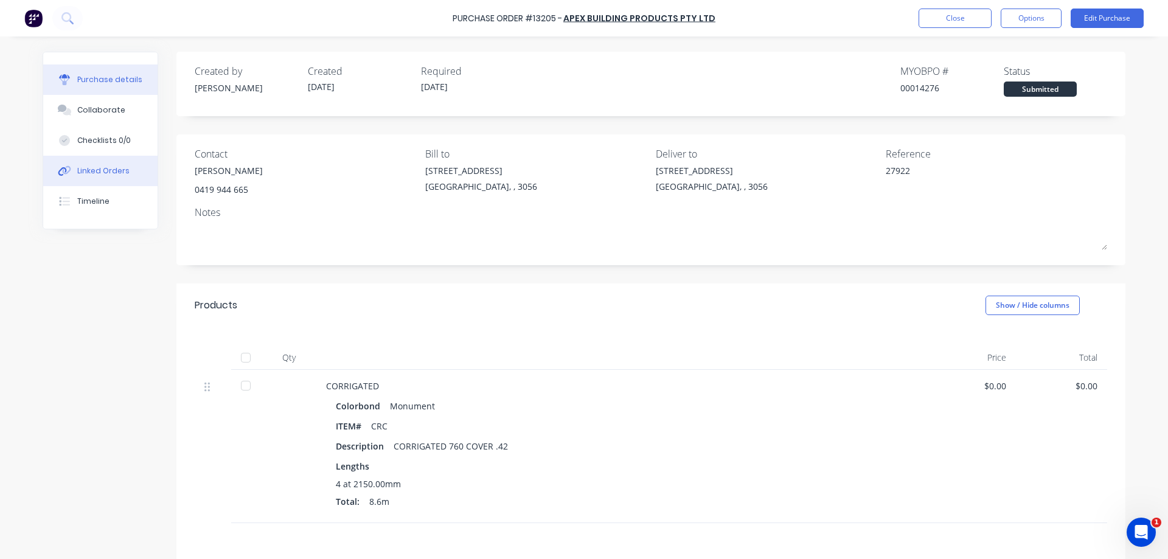
click at [97, 169] on div "Linked Orders" at bounding box center [103, 171] width 52 height 11
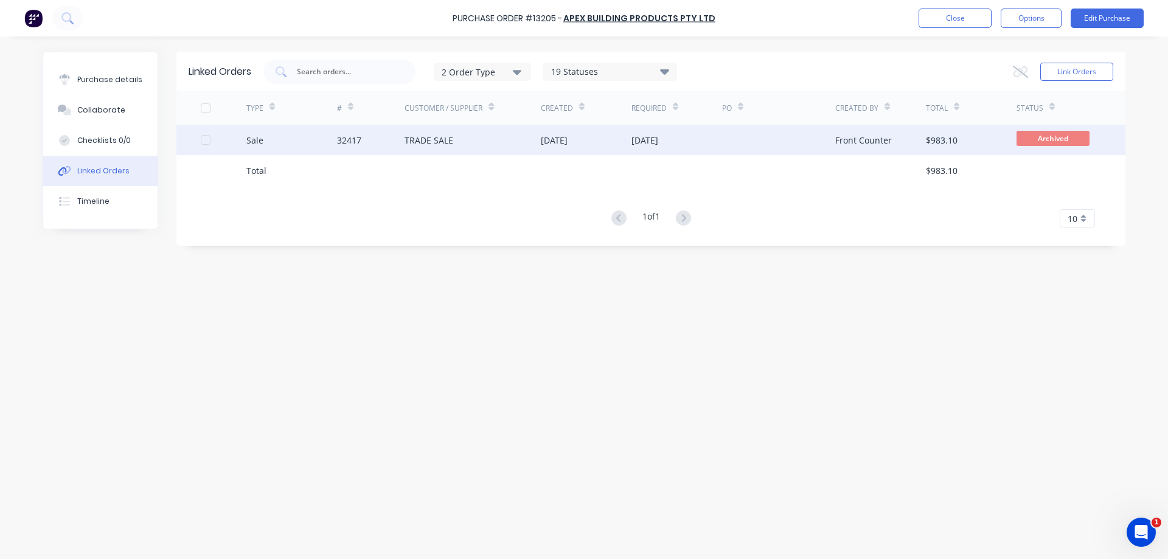
click at [593, 141] on div "[DATE]" at bounding box center [586, 140] width 91 height 30
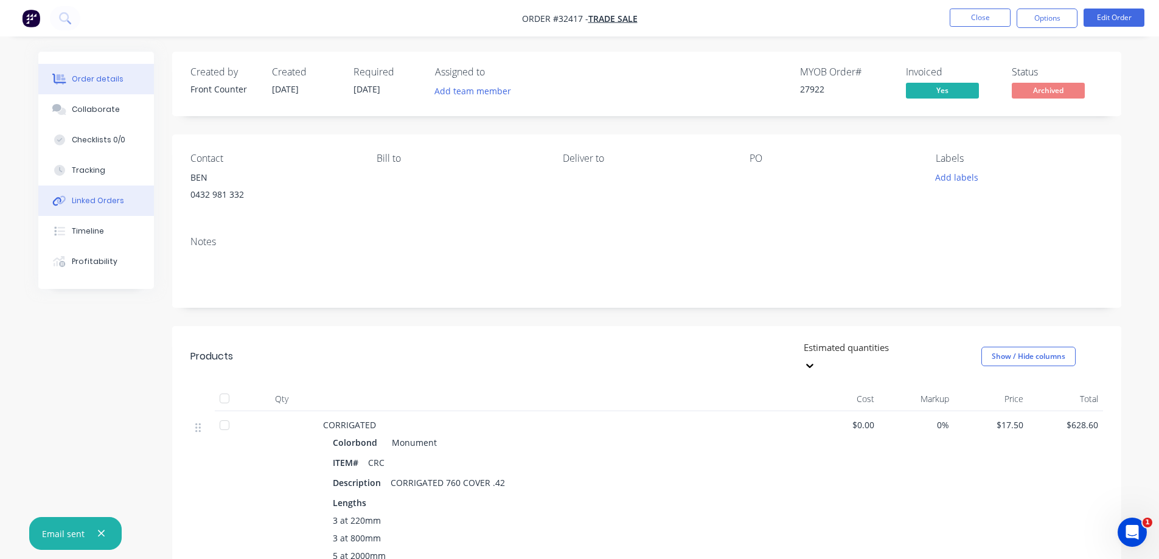
click at [103, 208] on button "Linked Orders" at bounding box center [96, 201] width 116 height 30
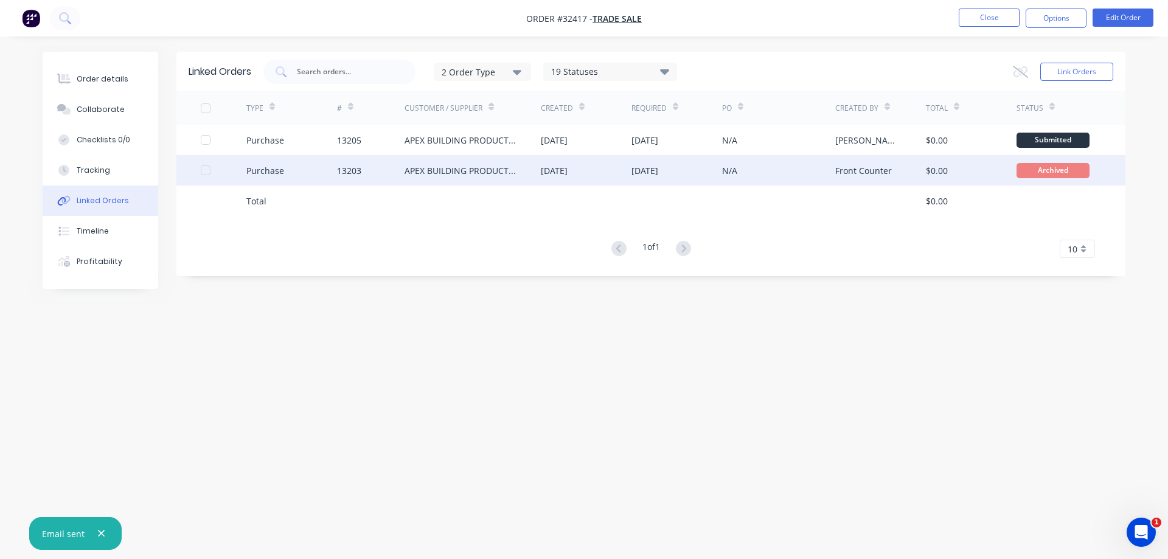
click at [540, 175] on div "APEX BUILDING PRODUCTS PTY LTD" at bounding box center [473, 170] width 136 height 30
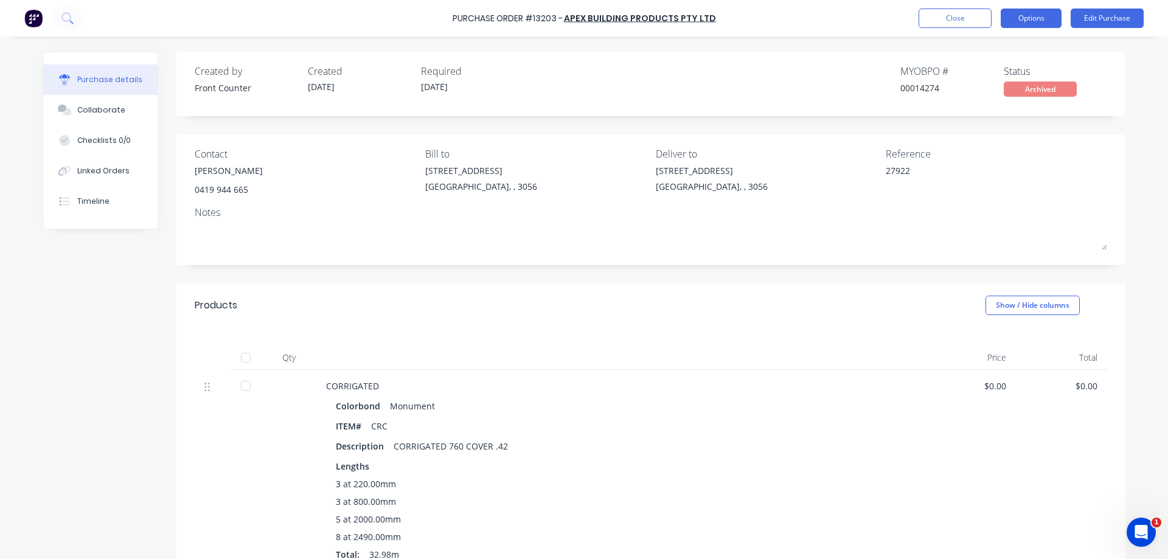
click at [1032, 22] on button "Options" at bounding box center [1031, 18] width 61 height 19
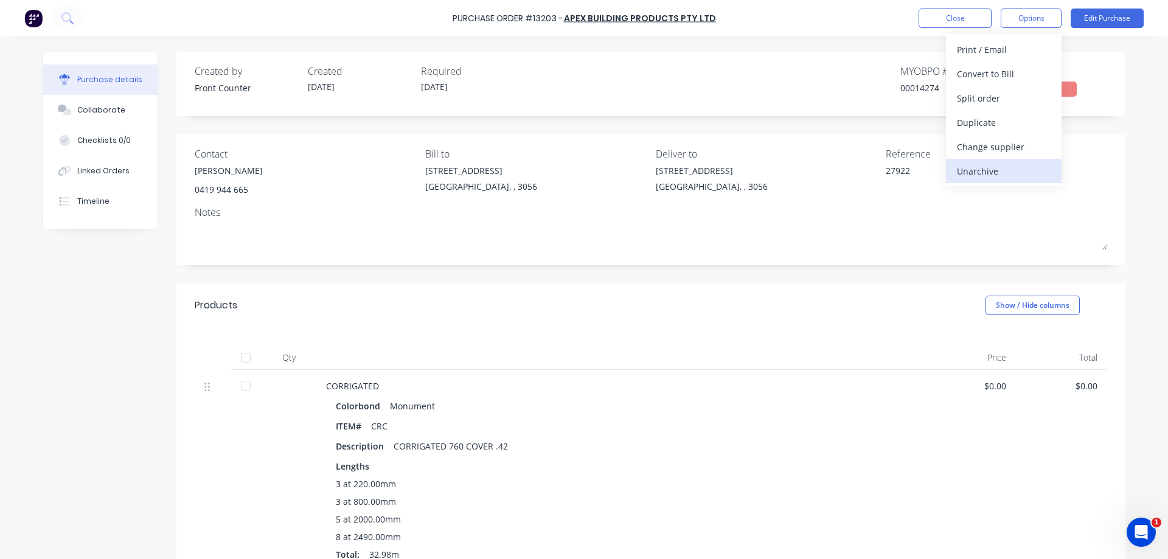
click at [965, 171] on div "Unarchive" at bounding box center [1004, 171] width 94 height 18
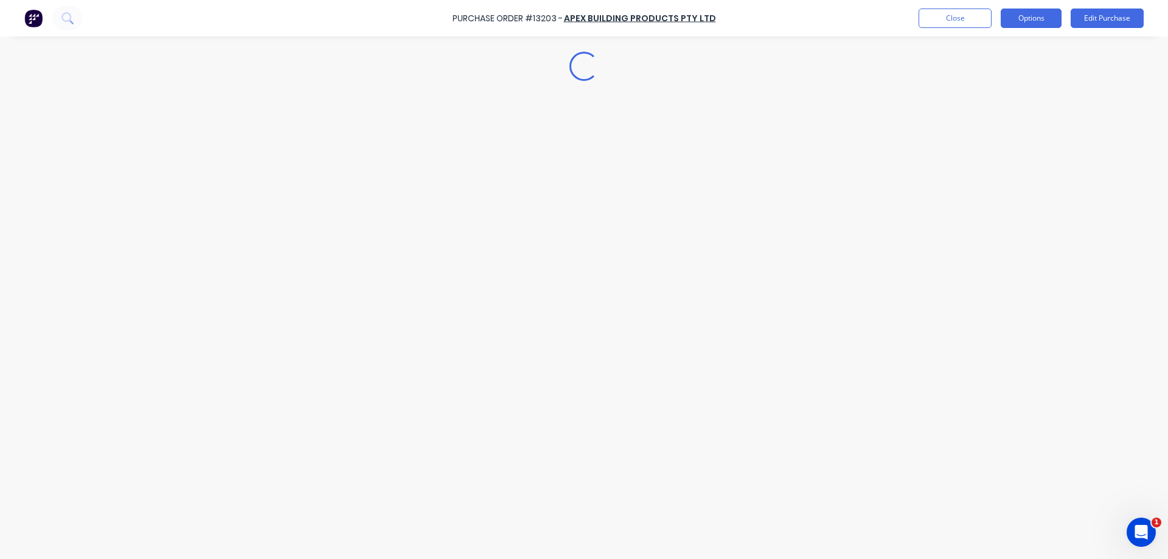
click at [1026, 26] on button "Options" at bounding box center [1031, 18] width 61 height 19
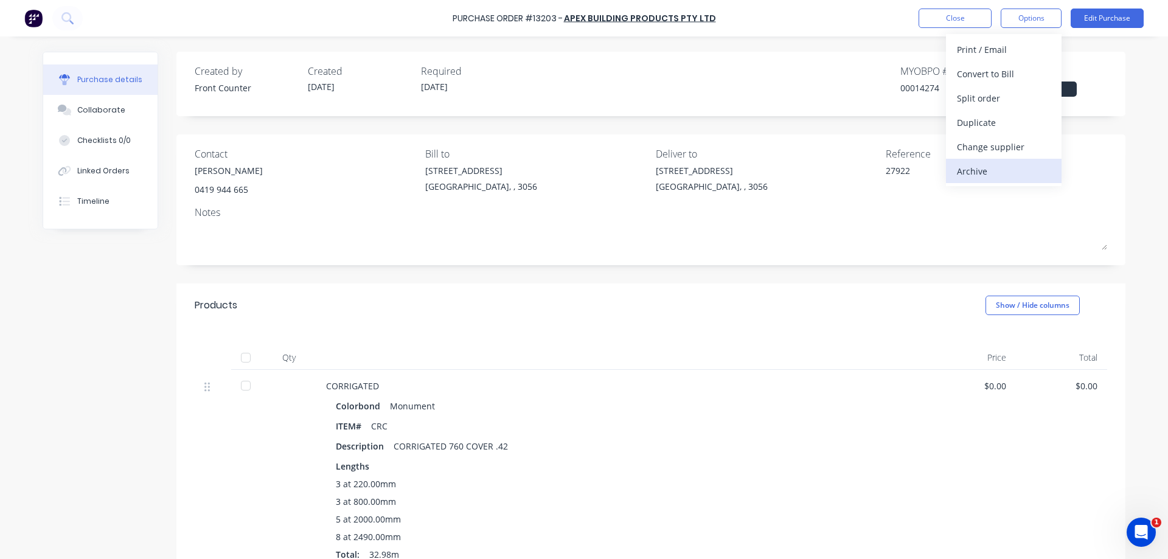
click at [983, 175] on div "Archive" at bounding box center [1004, 171] width 94 height 18
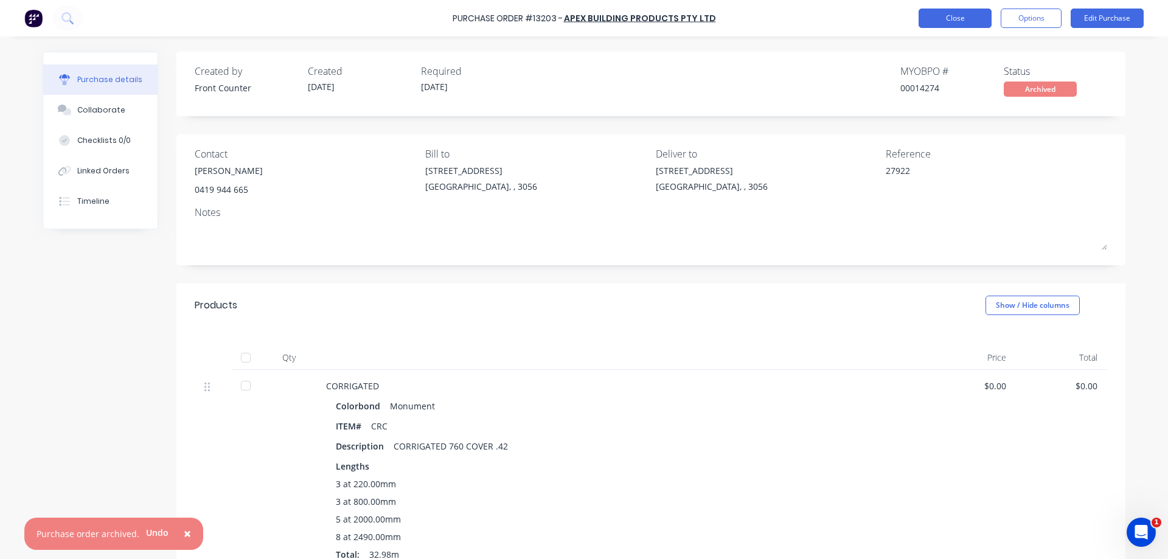
click at [930, 19] on button "Close" at bounding box center [955, 18] width 73 height 19
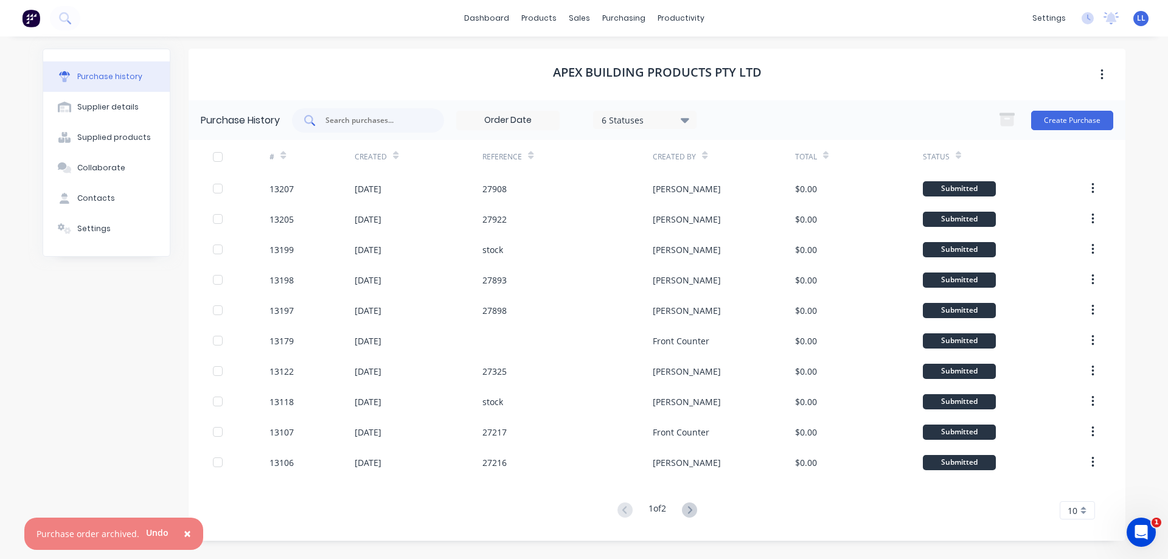
click at [345, 120] on input "text" at bounding box center [374, 120] width 101 height 12
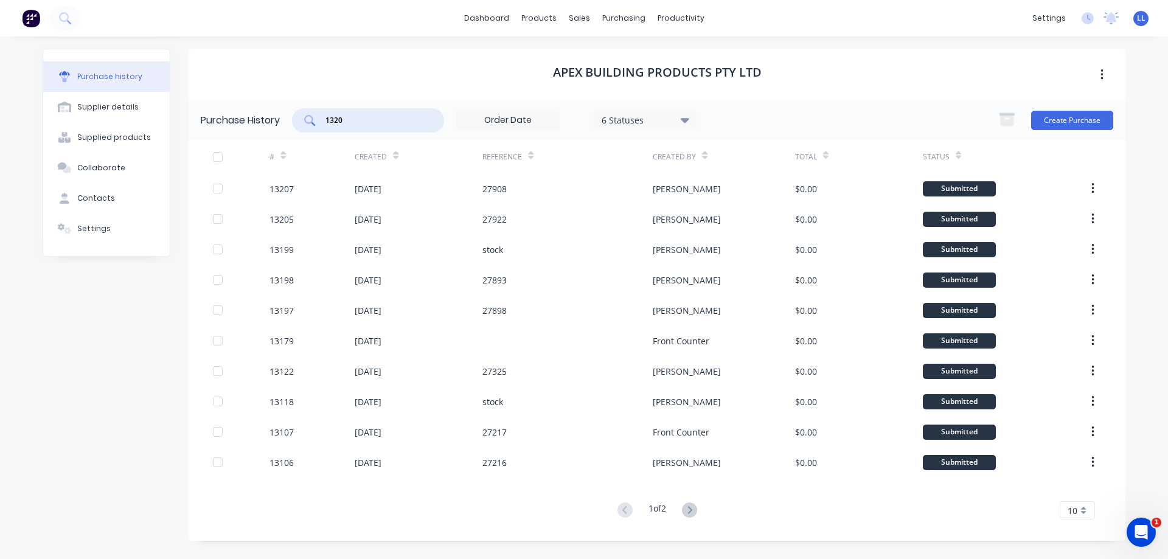
type input "13205"
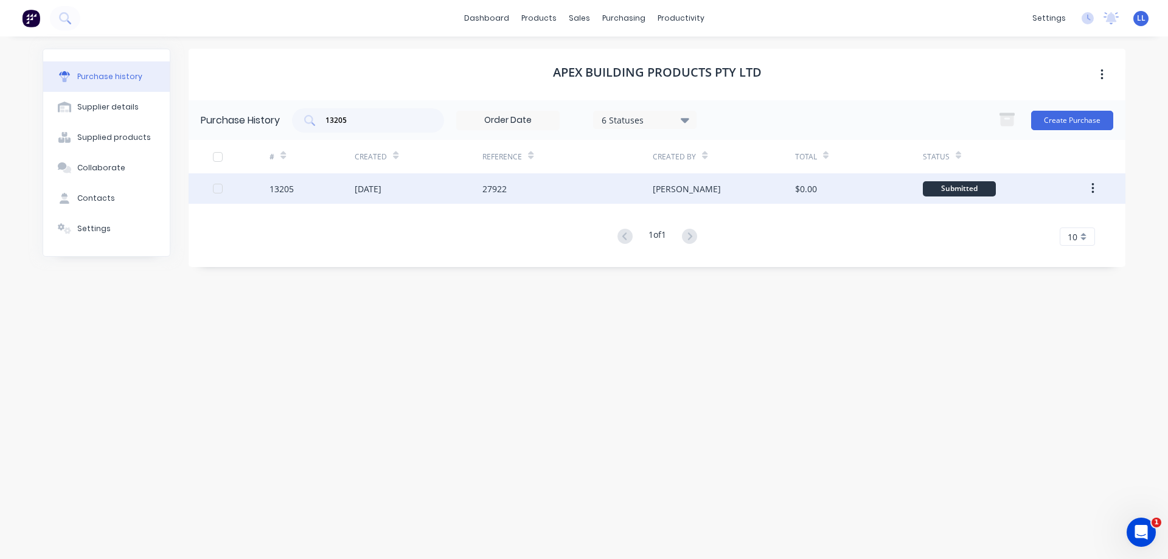
click at [496, 188] on div "27922" at bounding box center [495, 189] width 24 height 13
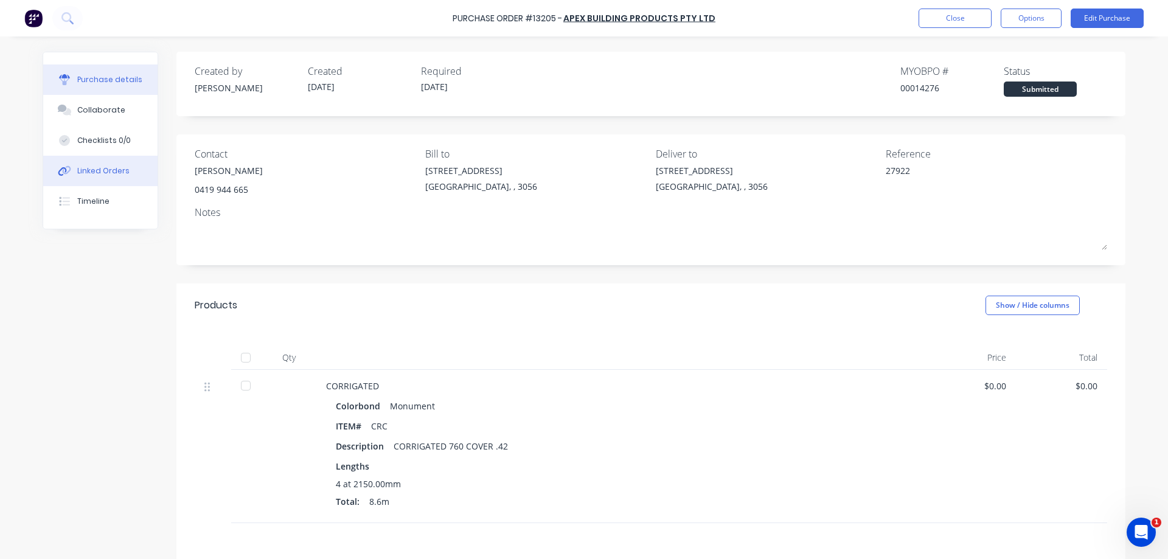
click at [108, 163] on button "Linked Orders" at bounding box center [100, 171] width 114 height 30
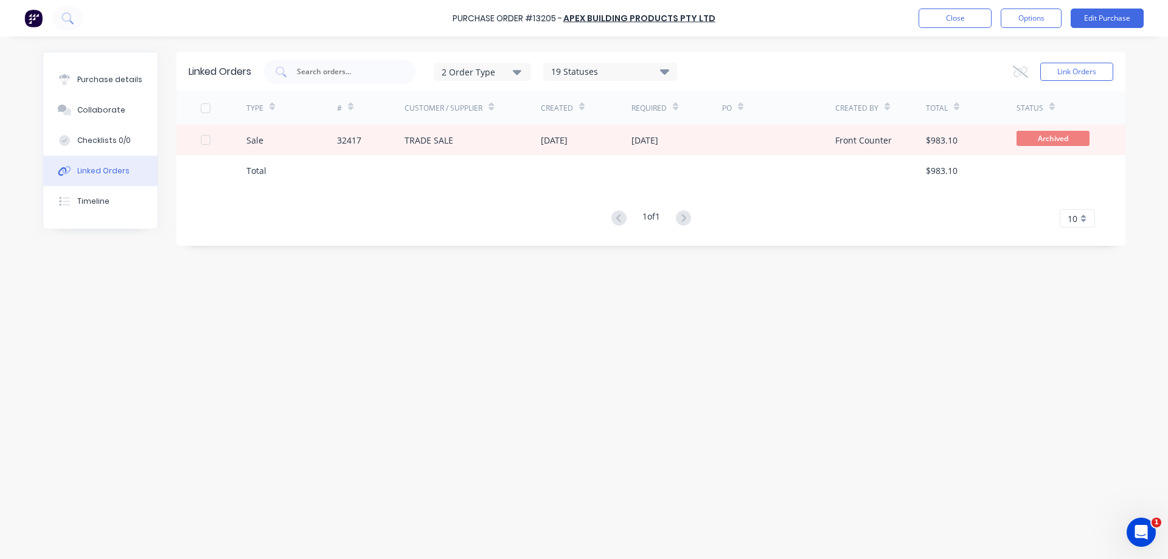
click at [92, 173] on div "Linked Orders" at bounding box center [103, 171] width 52 height 11
click at [90, 172] on div "Linked Orders" at bounding box center [103, 171] width 52 height 11
click at [97, 80] on div "Purchase details" at bounding box center [109, 79] width 65 height 11
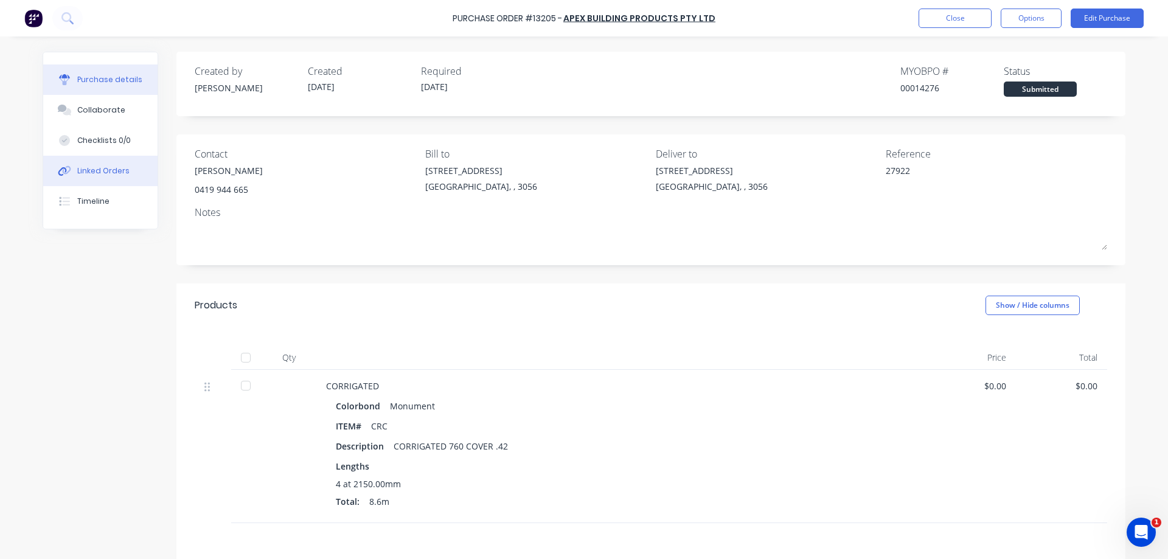
click at [100, 170] on div "Linked Orders" at bounding box center [103, 171] width 52 height 11
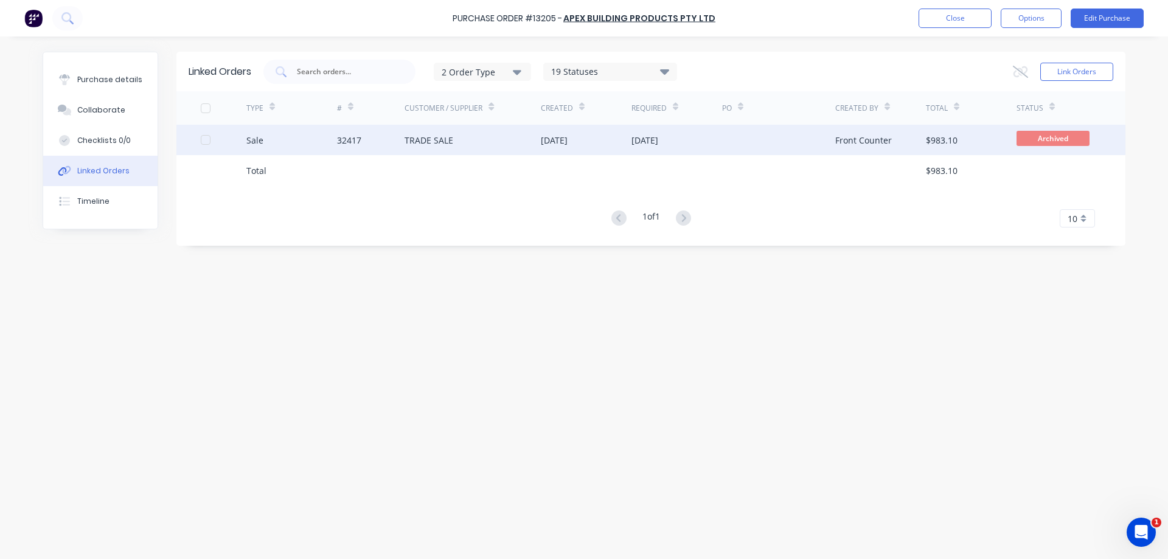
click at [619, 147] on div "[DATE]" at bounding box center [586, 140] width 91 height 30
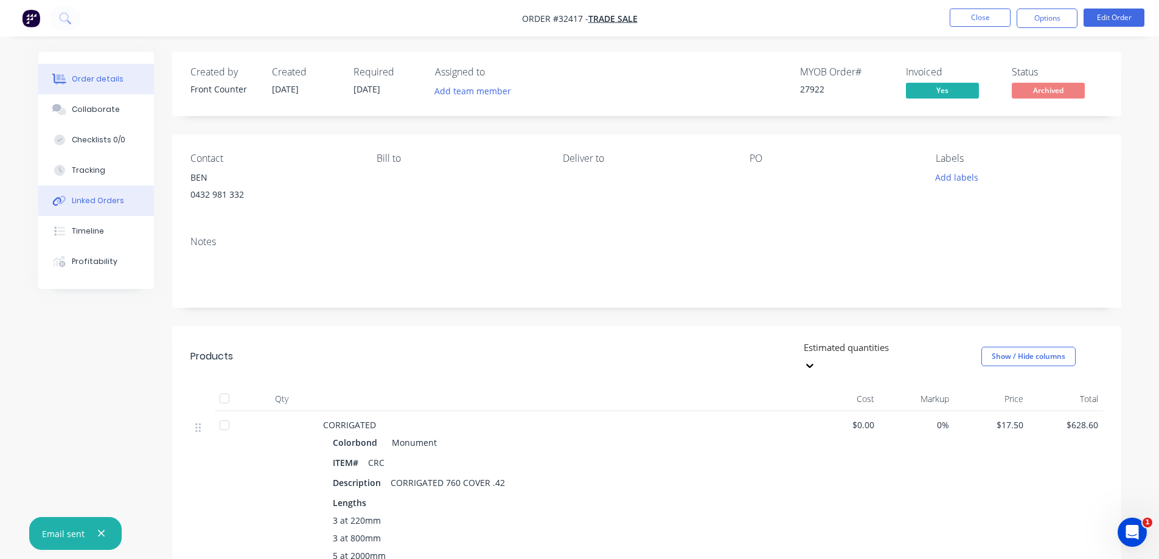
click at [120, 194] on button "Linked Orders" at bounding box center [96, 201] width 116 height 30
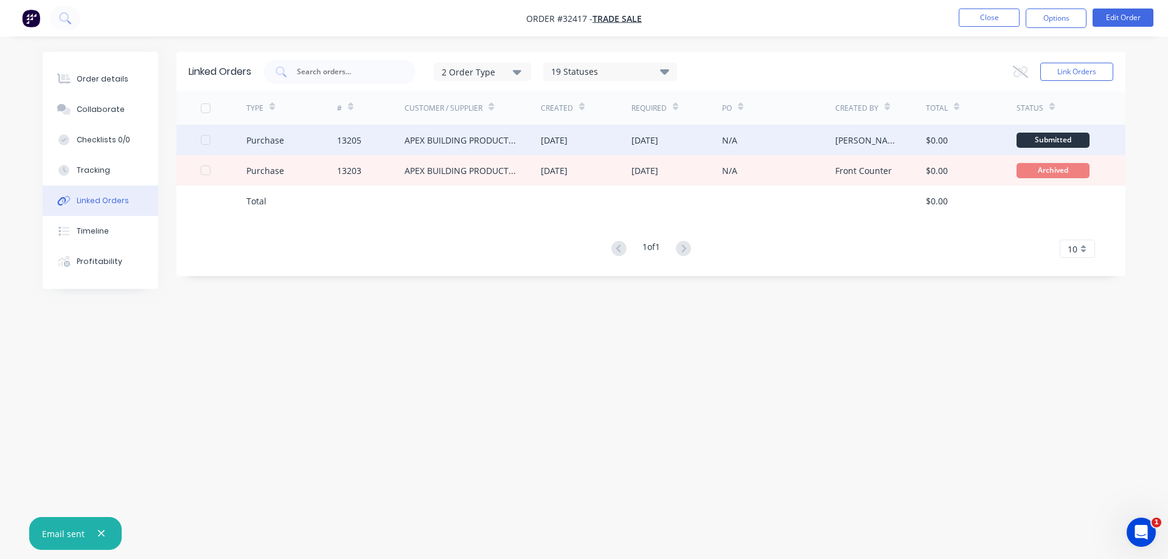
click at [840, 142] on div "[PERSON_NAME]" at bounding box center [869, 140] width 66 height 13
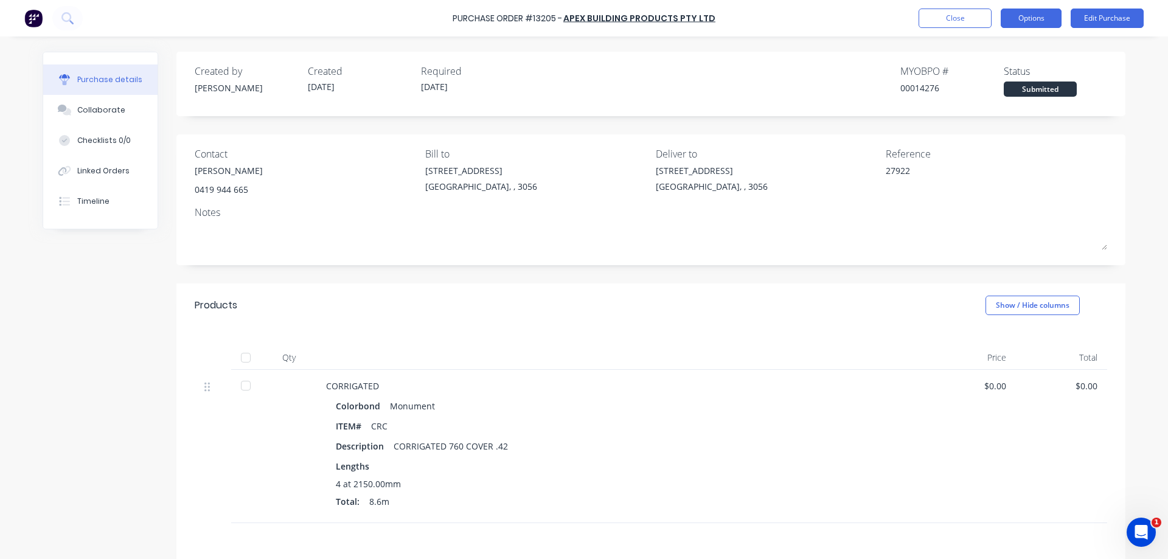
click at [1024, 19] on button "Options" at bounding box center [1031, 18] width 61 height 19
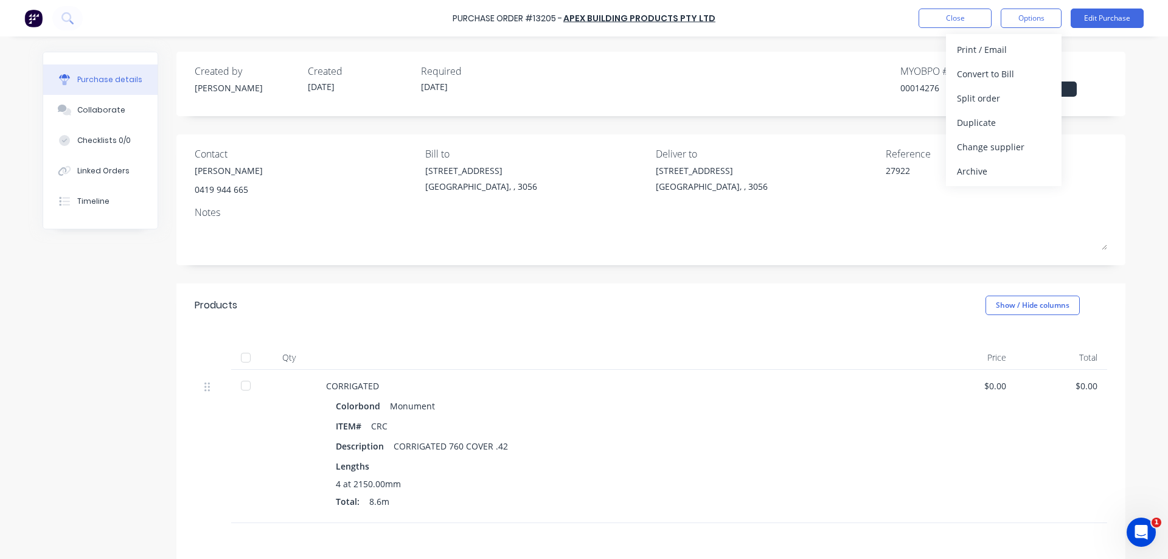
drag, startPoint x: 1001, startPoint y: 175, endPoint x: 993, endPoint y: 174, distance: 7.9
click at [1000, 174] on div "Archive" at bounding box center [1004, 171] width 94 height 18
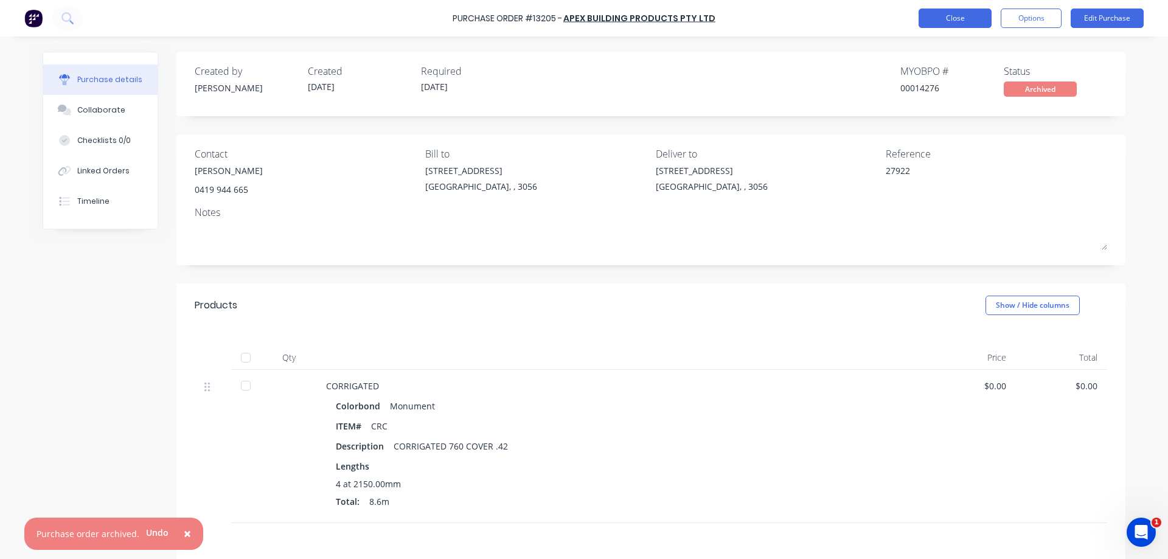
click at [958, 19] on button "Close" at bounding box center [955, 18] width 73 height 19
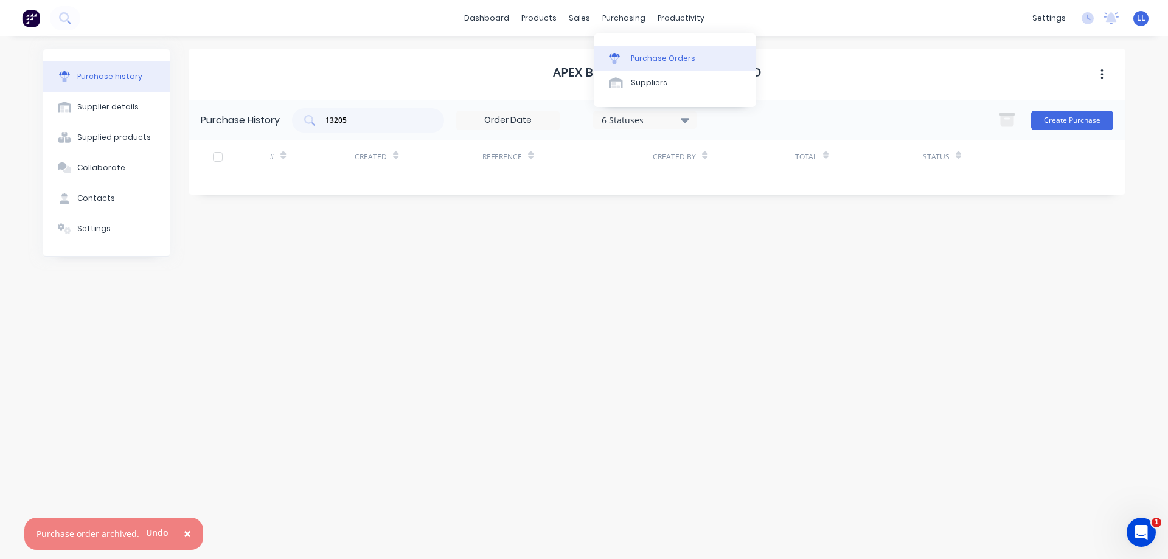
click at [621, 56] on div at bounding box center [618, 58] width 18 height 11
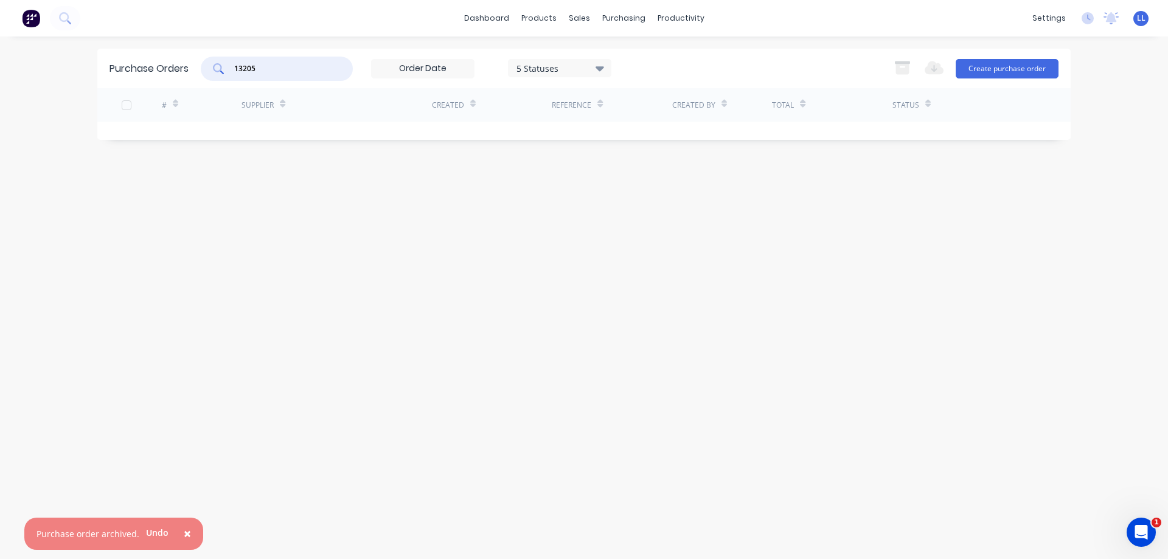
drag, startPoint x: 271, startPoint y: 70, endPoint x: 157, endPoint y: 70, distance: 114.4
click at [157, 70] on div "Purchase Orders 13205 5 Statuses 5 Statuses Export to Excel (XLSX) Create purch…" at bounding box center [584, 69] width 974 height 40
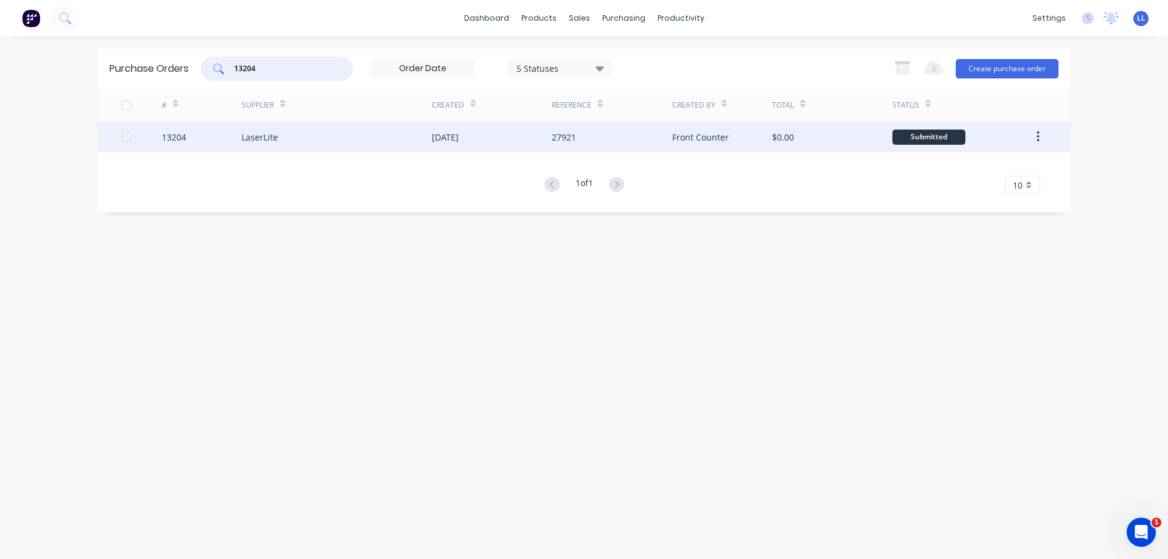
type input "13204"
click at [382, 140] on div "LaserLite" at bounding box center [337, 137] width 190 height 30
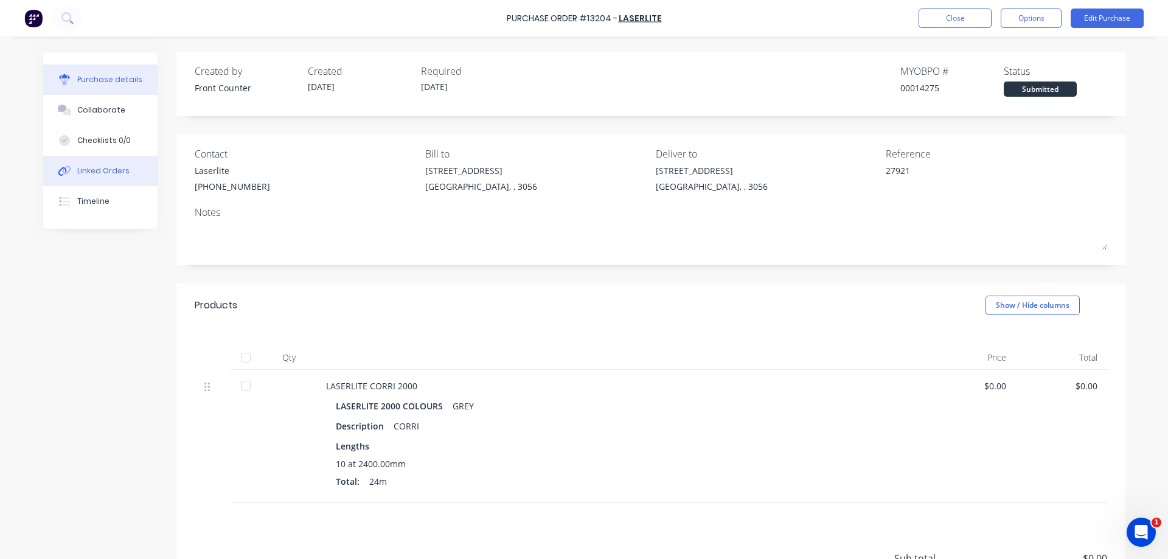
click at [99, 173] on div "Linked Orders" at bounding box center [103, 171] width 52 height 11
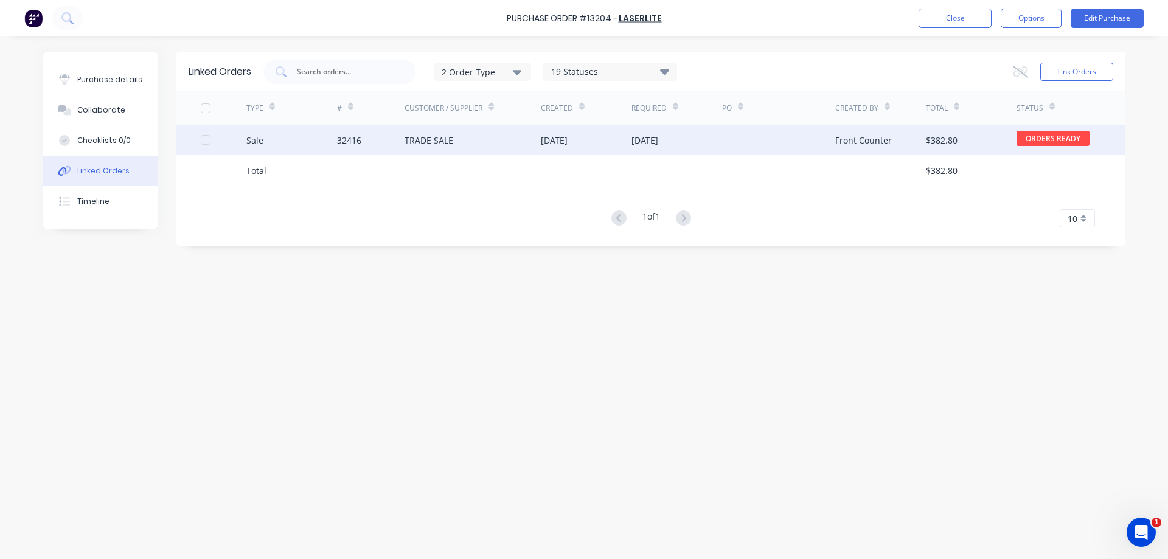
click at [648, 150] on div "[DATE]" at bounding box center [677, 140] width 91 height 30
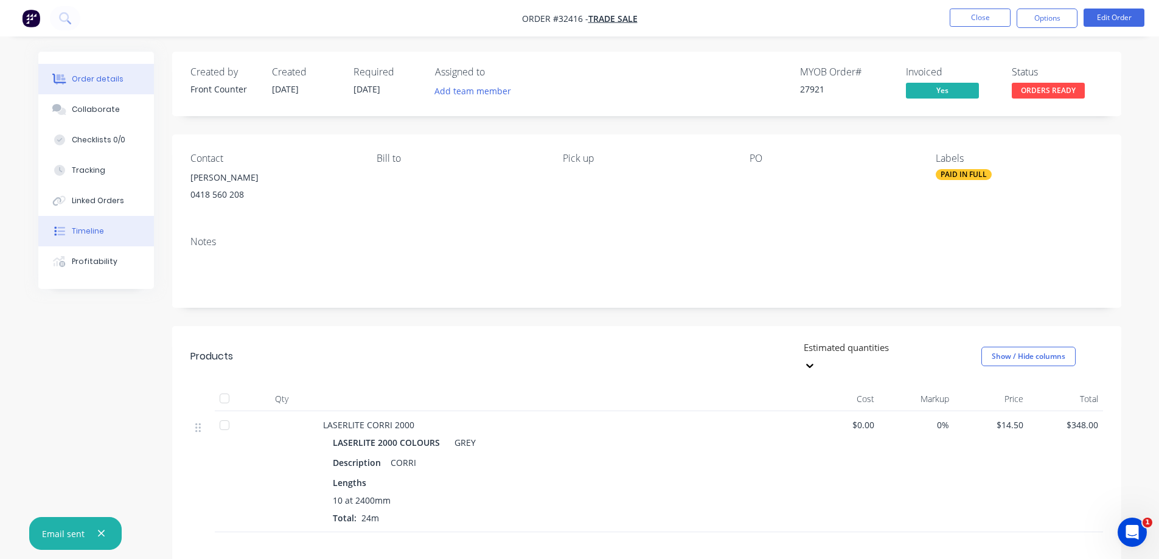
click at [91, 231] on div "Timeline" at bounding box center [88, 231] width 32 height 11
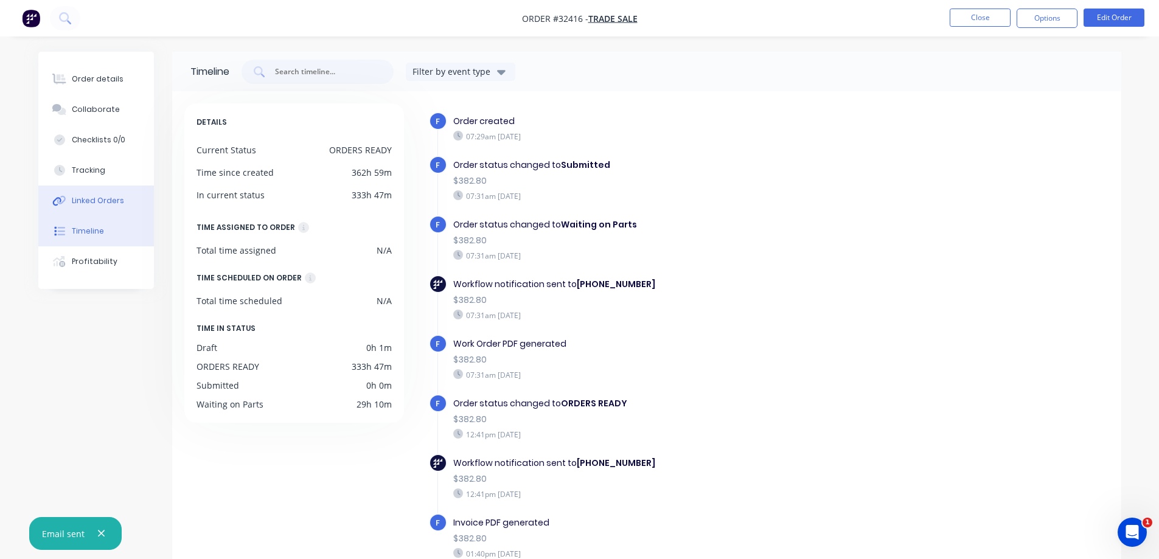
drag, startPoint x: 99, startPoint y: 203, endPoint x: 110, endPoint y: 205, distance: 11.8
click at [99, 202] on div "Linked Orders" at bounding box center [98, 200] width 52 height 11
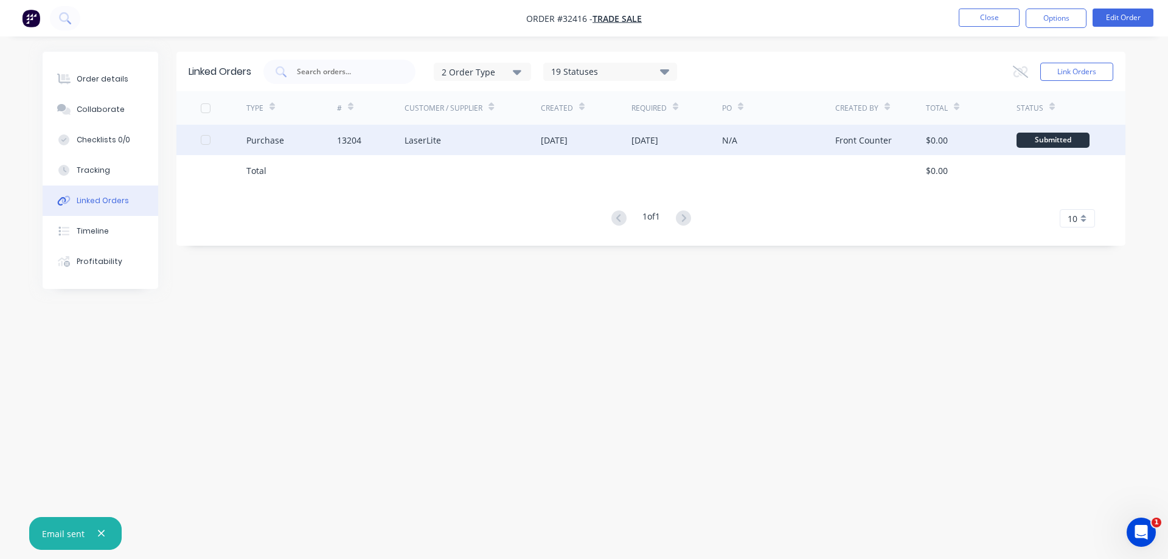
click at [568, 142] on div "[DATE]" at bounding box center [554, 140] width 27 height 13
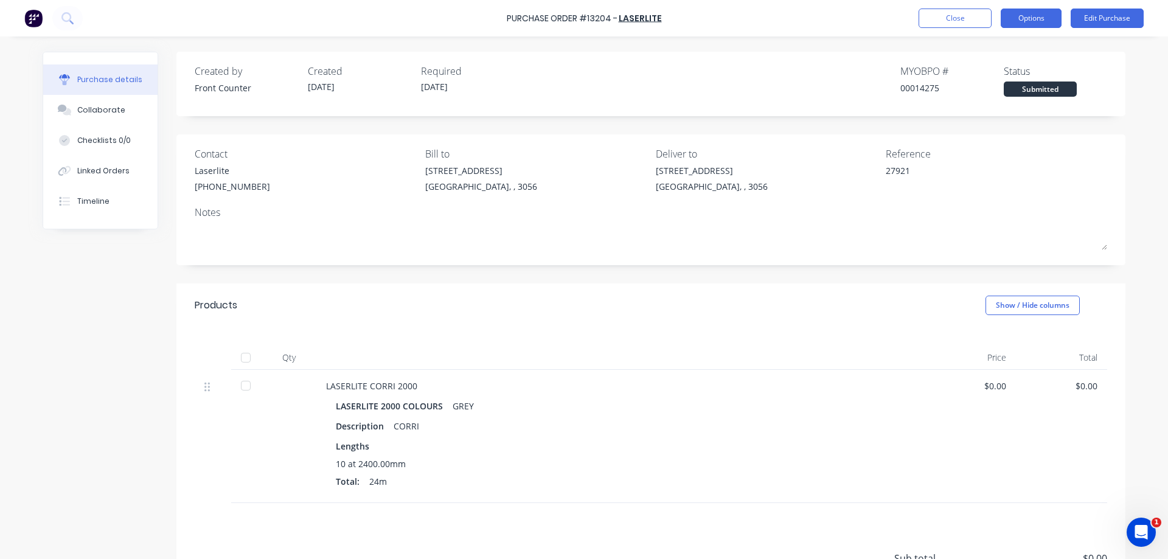
click at [1019, 21] on button "Options" at bounding box center [1031, 18] width 61 height 19
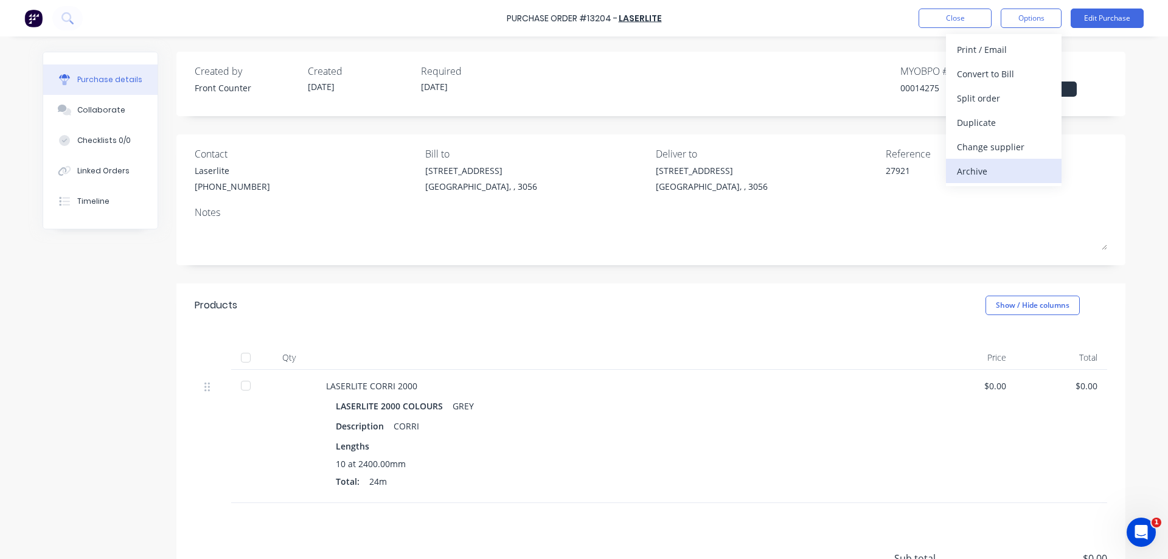
click at [986, 172] on div "Archive" at bounding box center [1004, 171] width 94 height 18
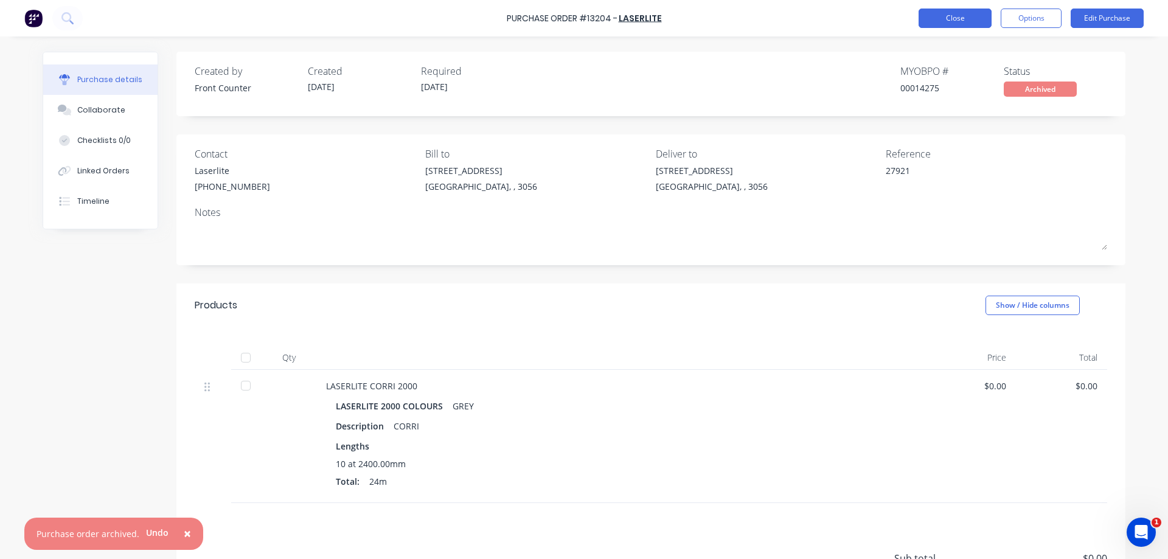
click at [958, 18] on button "Close" at bounding box center [955, 18] width 73 height 19
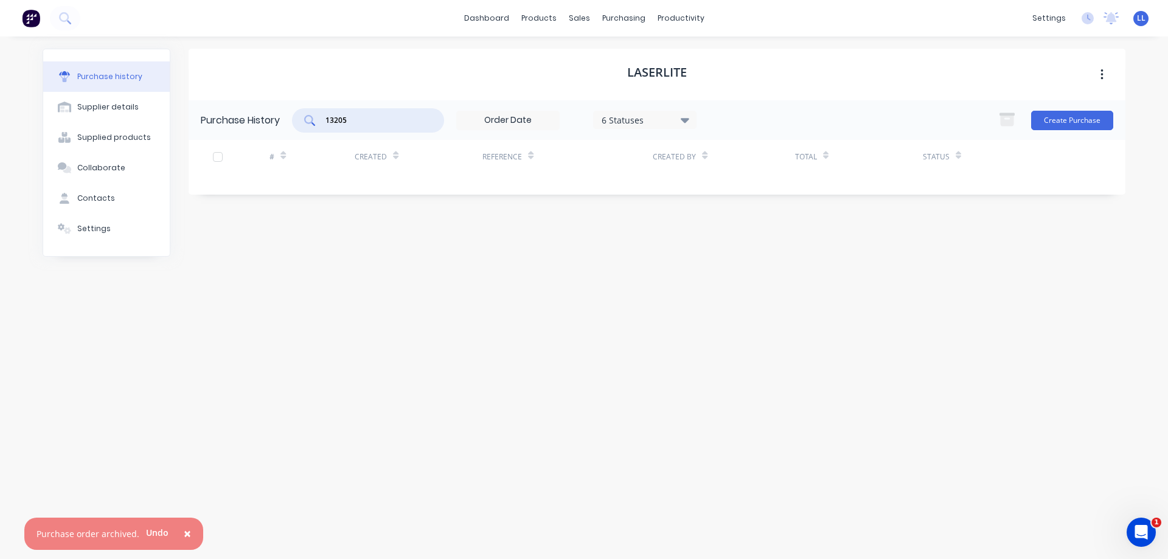
drag, startPoint x: 351, startPoint y: 120, endPoint x: 296, endPoint y: 122, distance: 54.8
click at [296, 122] on div "13205" at bounding box center [368, 120] width 152 height 24
type input "13202"
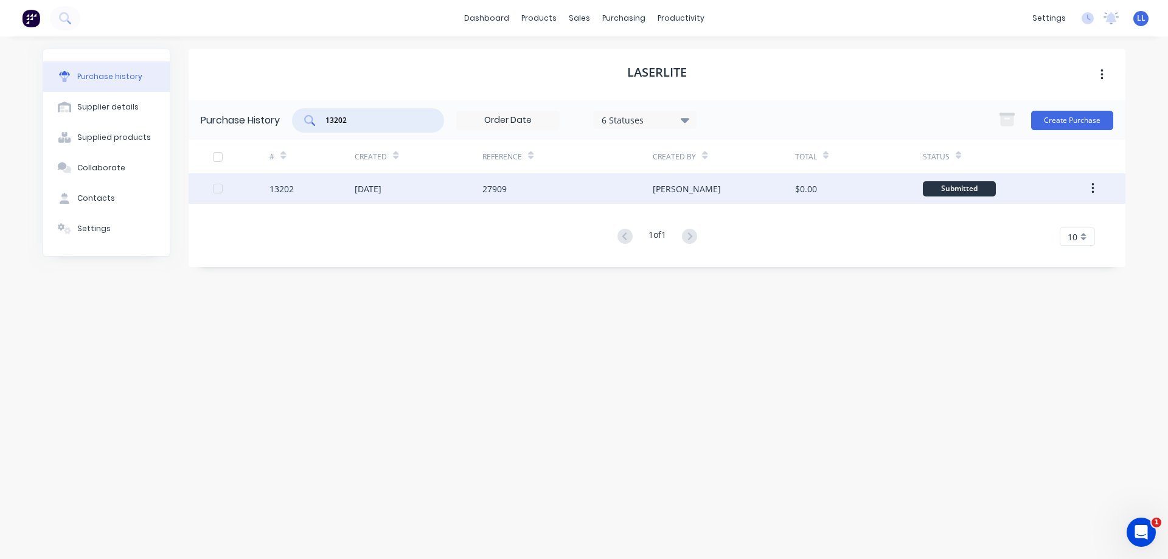
click at [484, 190] on div "27909" at bounding box center [495, 189] width 24 height 13
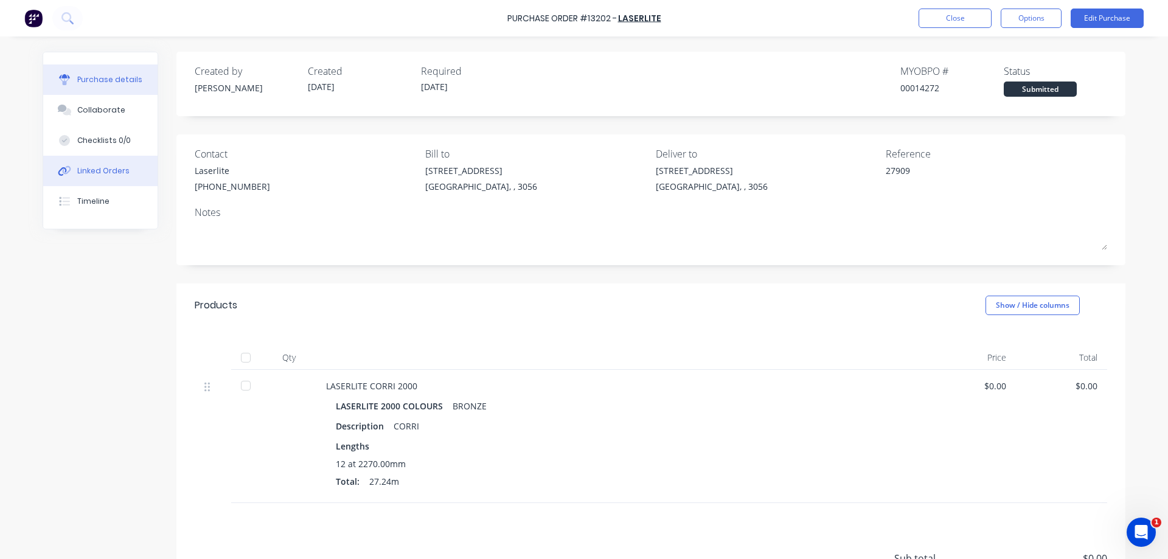
click at [107, 176] on button "Linked Orders" at bounding box center [100, 171] width 114 height 30
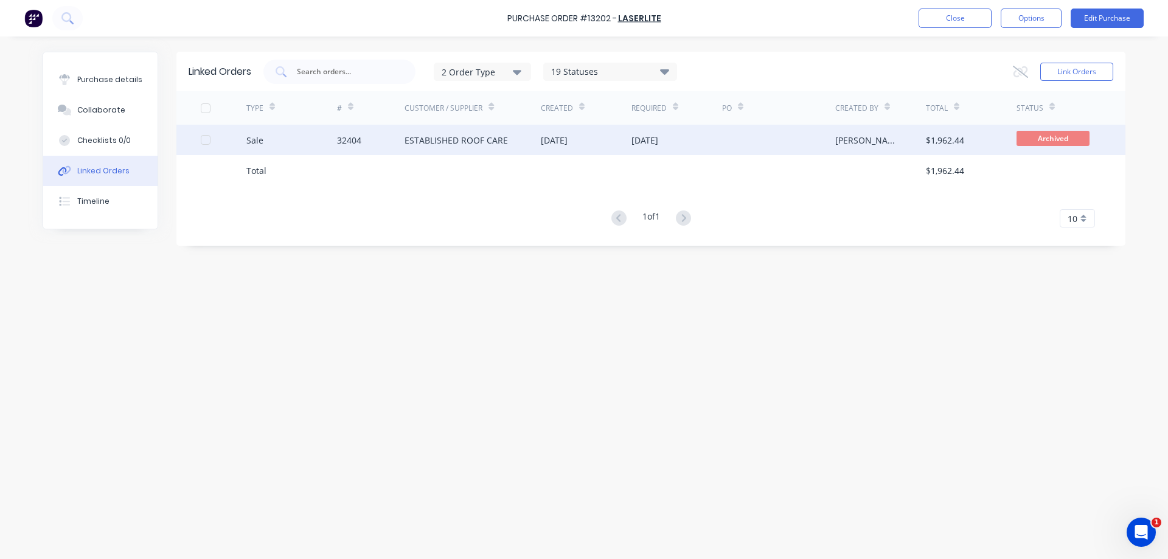
click at [451, 146] on div "ESTABLISHED ROOF CARE" at bounding box center [456, 140] width 103 height 13
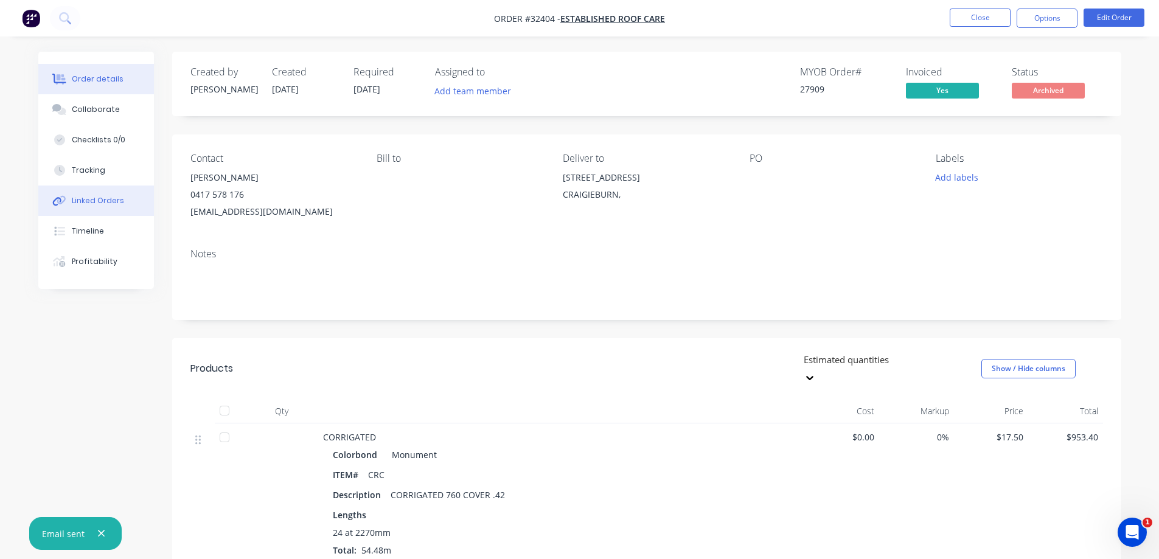
click at [112, 204] on div "Linked Orders" at bounding box center [98, 200] width 52 height 11
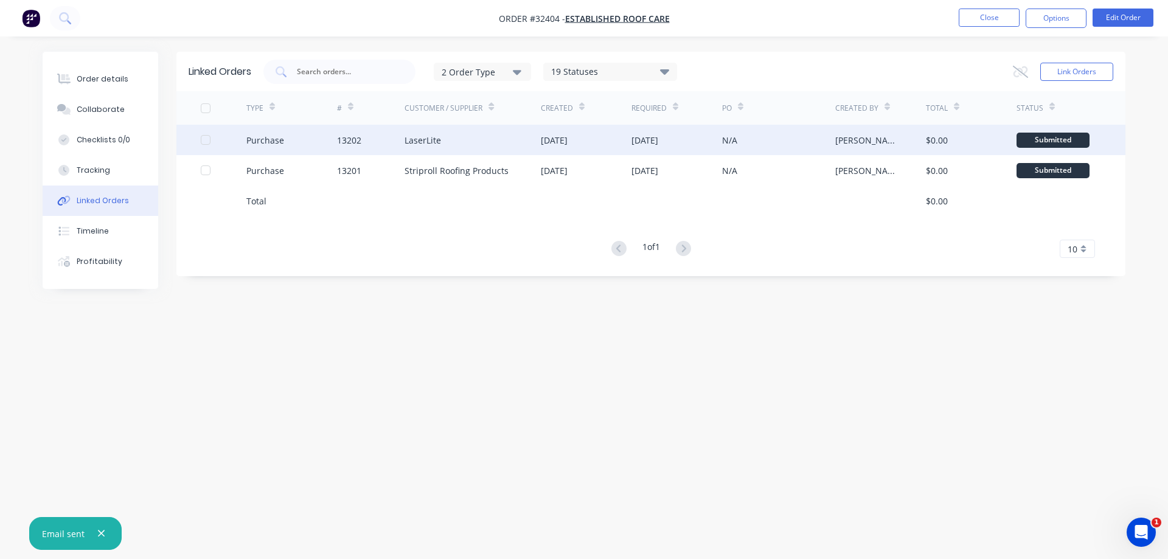
click at [528, 141] on div "LaserLite" at bounding box center [473, 140] width 136 height 30
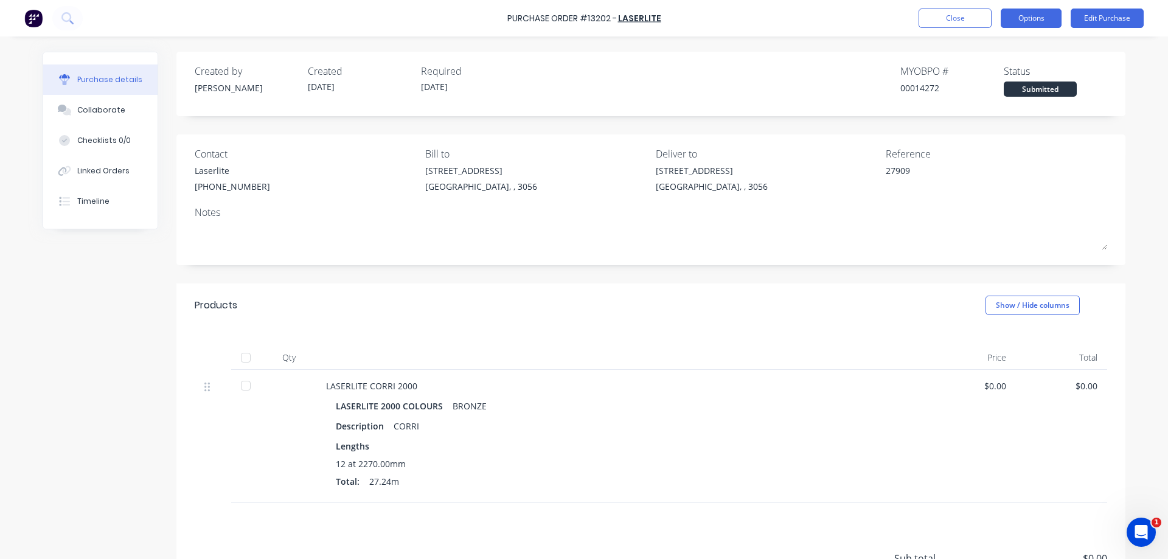
click at [1021, 21] on button "Options" at bounding box center [1031, 18] width 61 height 19
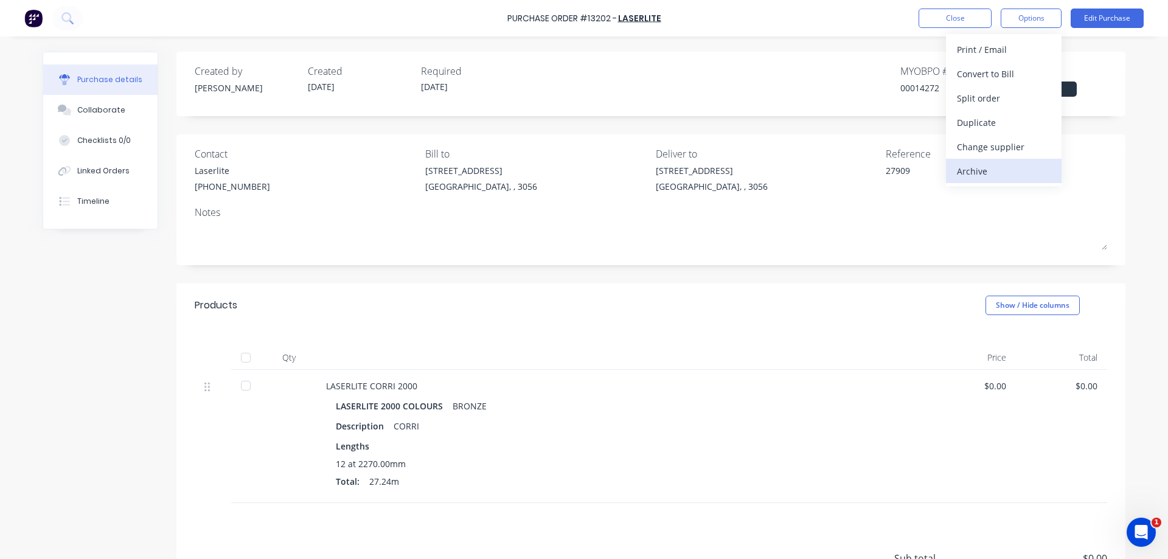
click at [984, 174] on div "Archive" at bounding box center [1004, 171] width 94 height 18
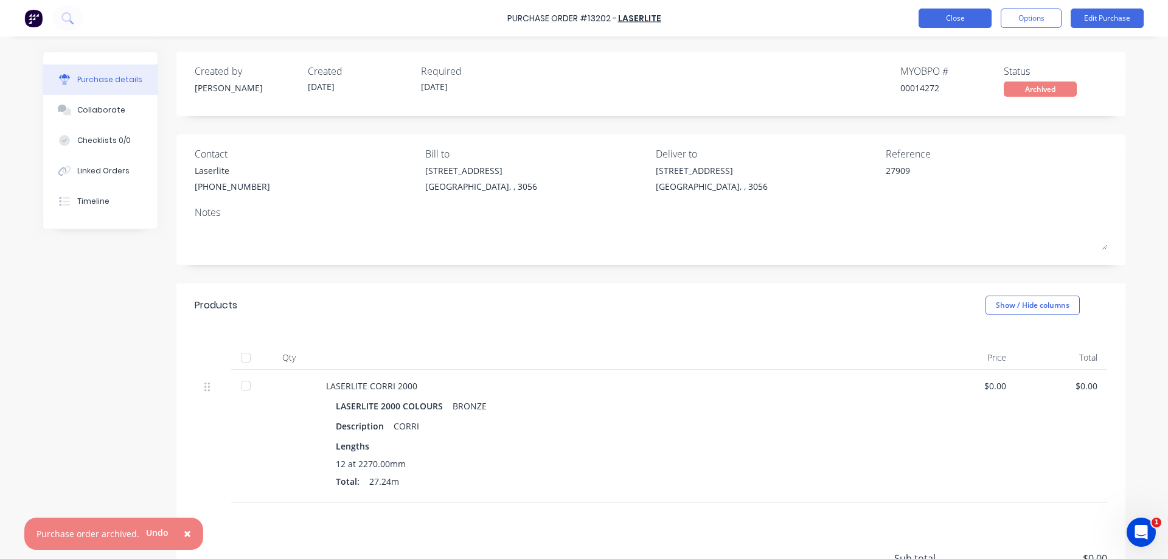
click at [970, 17] on button "Close" at bounding box center [955, 18] width 73 height 19
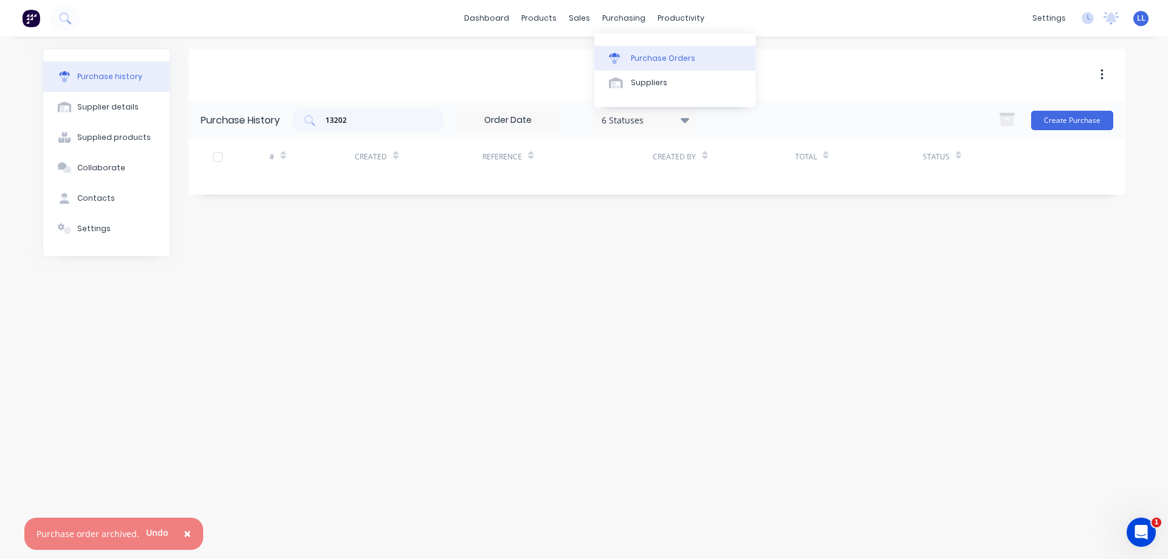
click at [622, 61] on div at bounding box center [618, 58] width 18 height 11
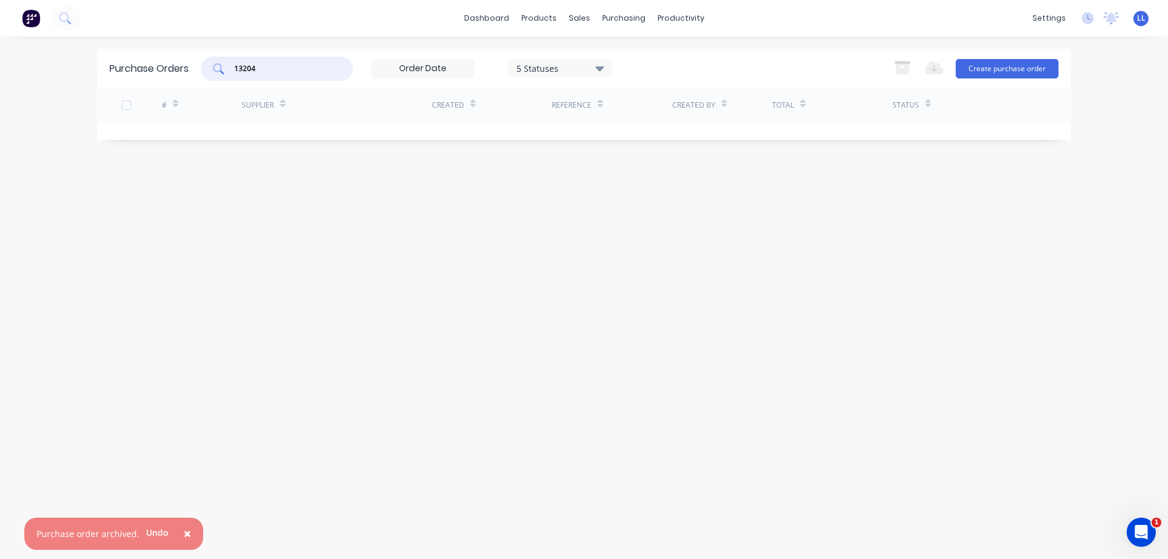
drag, startPoint x: 273, startPoint y: 73, endPoint x: 125, endPoint y: 72, distance: 148.5
click at [125, 72] on div "Purchase Orders 13204 5 Statuses 5 Statuses Export to Excel (XLSX) Create purch…" at bounding box center [584, 69] width 974 height 40
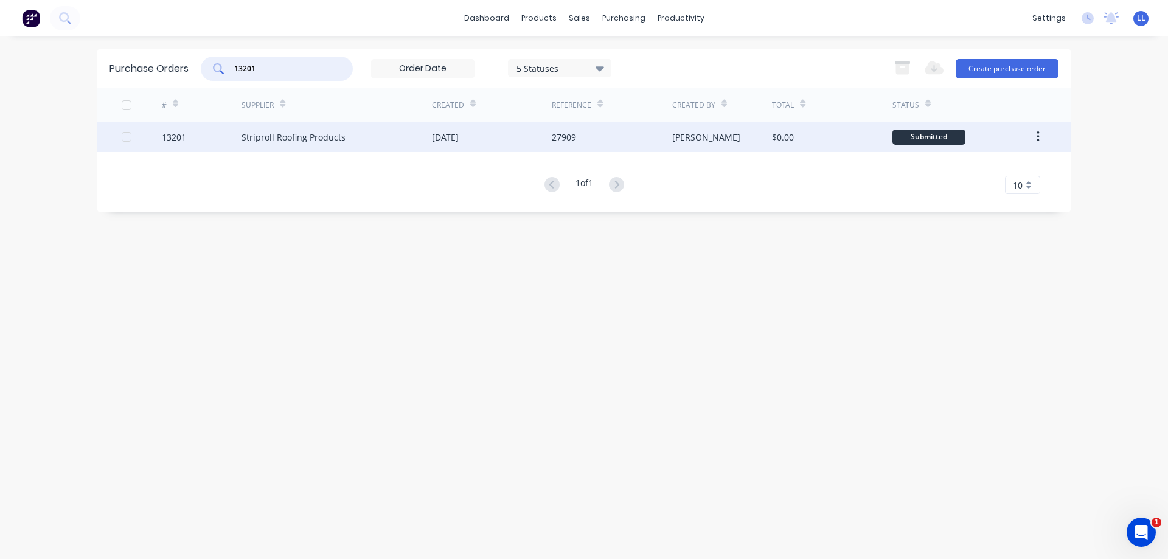
type input "13201"
click at [637, 141] on div "27909" at bounding box center [612, 137] width 120 height 30
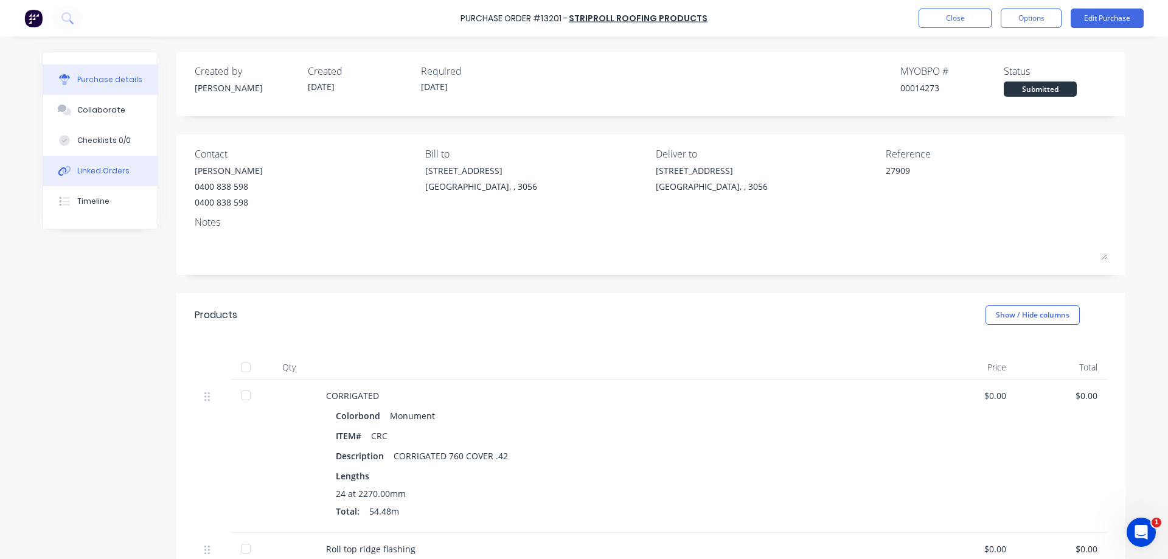
click at [82, 181] on button "Linked Orders" at bounding box center [100, 171] width 114 height 30
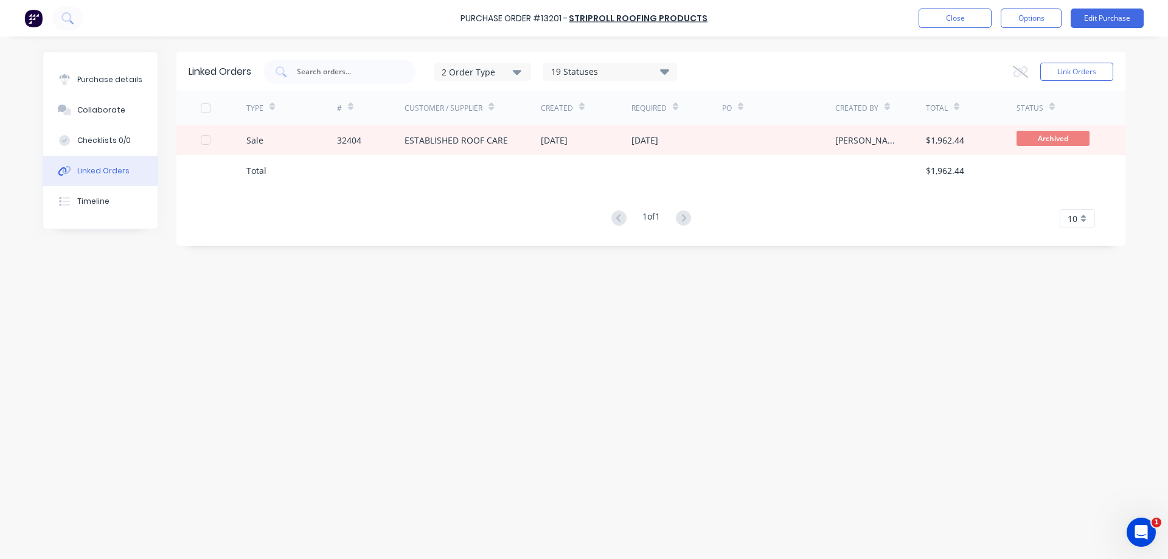
click at [91, 175] on div "Linked Orders" at bounding box center [103, 171] width 52 height 11
click at [99, 83] on div "Purchase details" at bounding box center [109, 79] width 65 height 11
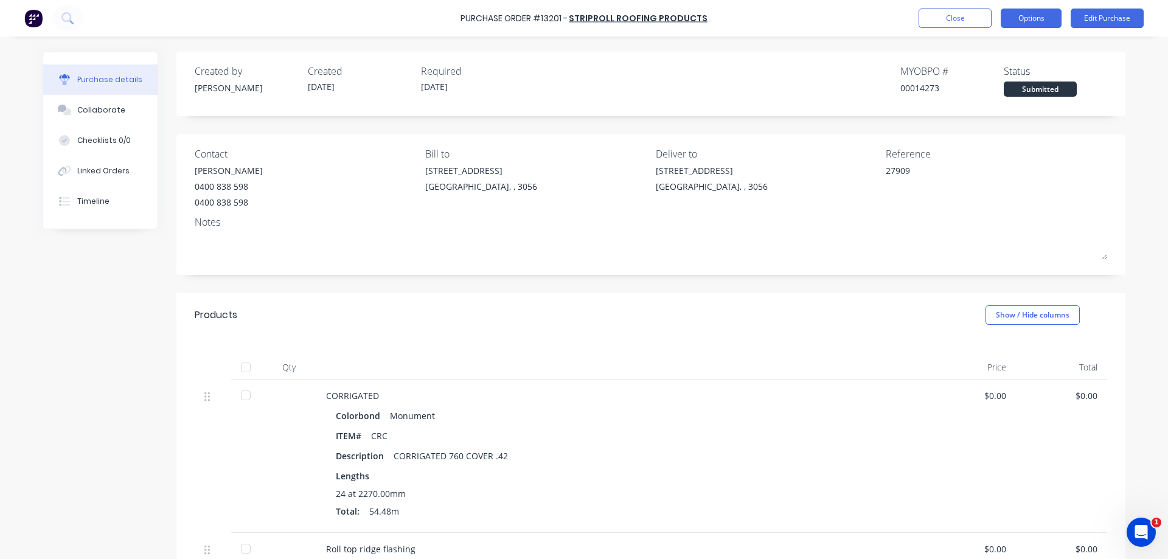
click at [1038, 16] on button "Options" at bounding box center [1031, 18] width 61 height 19
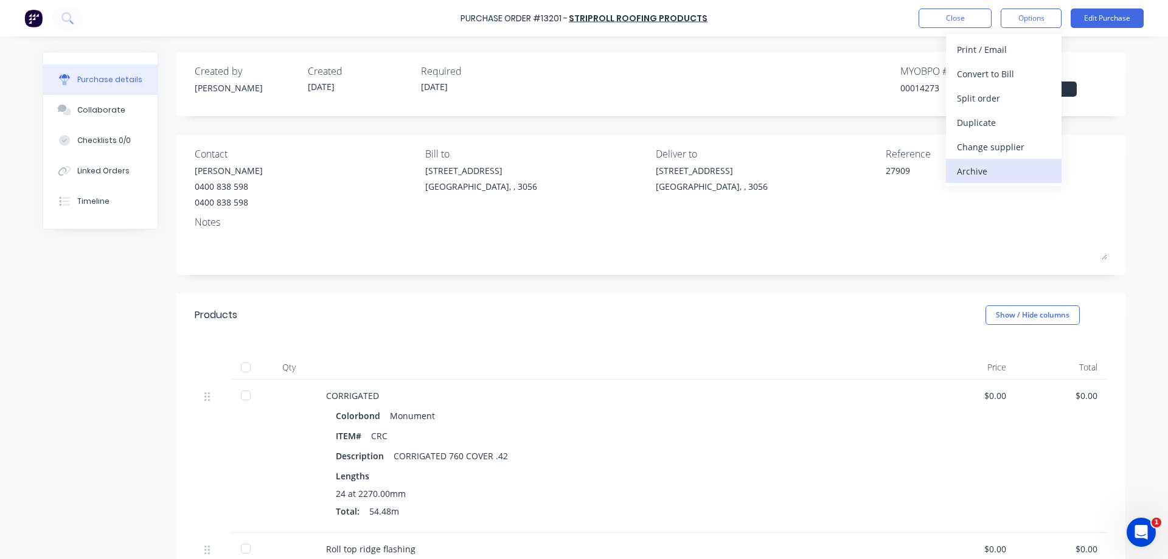
click at [985, 171] on div "Archive" at bounding box center [1004, 171] width 94 height 18
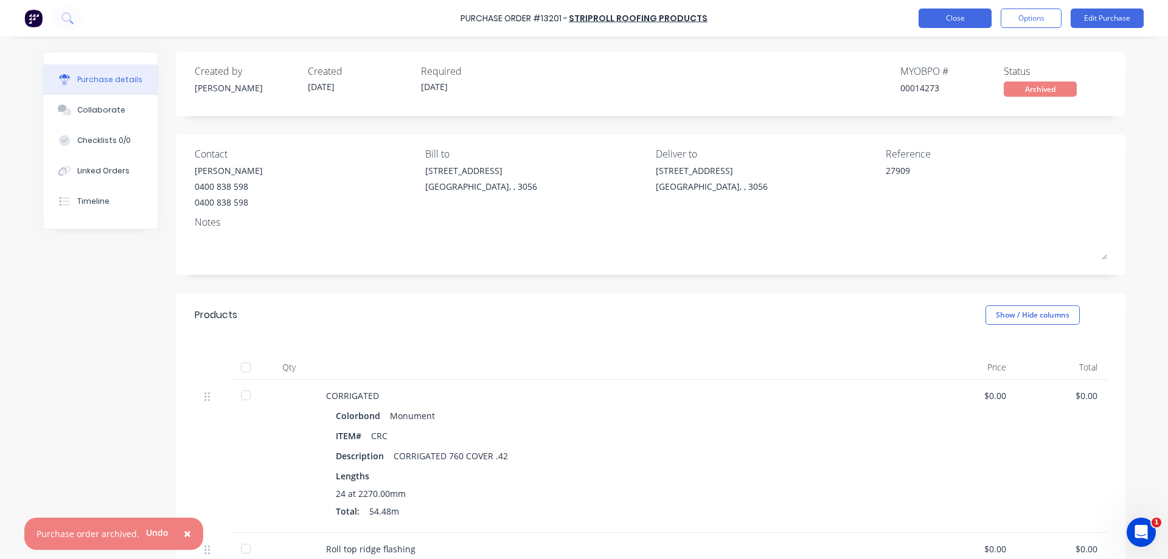
click at [963, 23] on button "Close" at bounding box center [955, 18] width 73 height 19
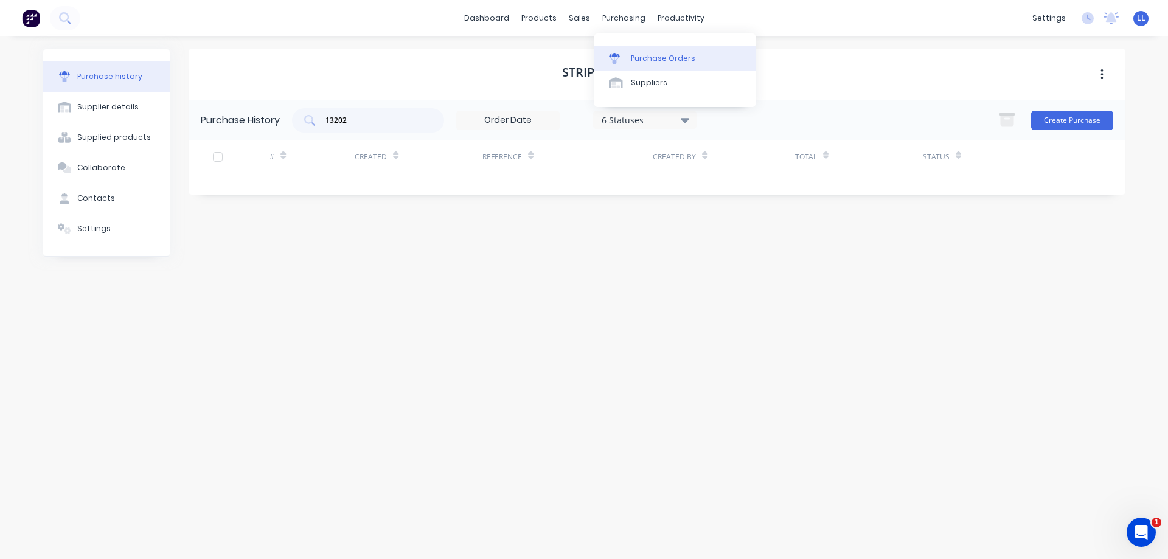
click at [620, 55] on div at bounding box center [618, 58] width 18 height 11
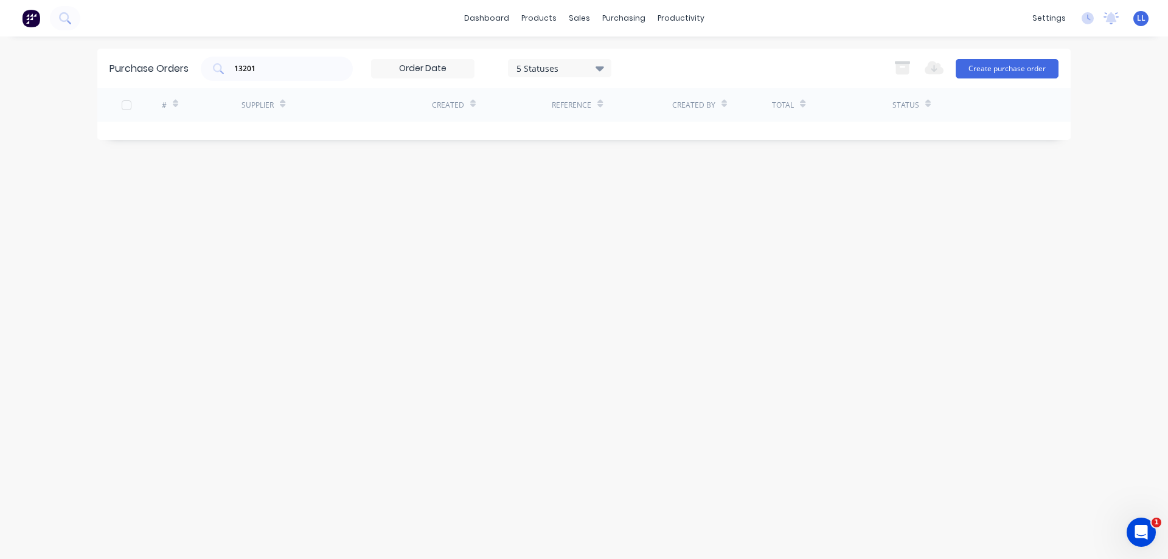
drag, startPoint x: 279, startPoint y: 61, endPoint x: 202, endPoint y: 72, distance: 78.1
click at [202, 72] on div "13201 5 Statuses 5 Statuses" at bounding box center [406, 69] width 411 height 24
drag, startPoint x: 260, startPoint y: 71, endPoint x: 198, endPoint y: 69, distance: 62.7
click at [198, 69] on div "Purchase Orders 13201 5 Statuses 5 Statuses Export to Excel (XLSX) Create purch…" at bounding box center [584, 69] width 974 height 40
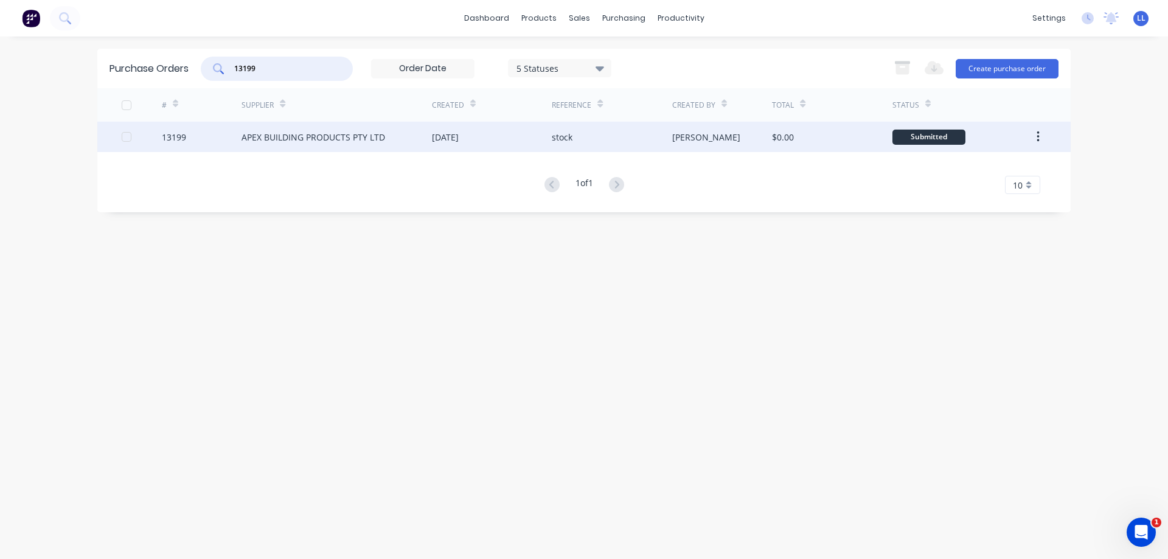
type input "13199"
click at [520, 138] on div "[DATE]" at bounding box center [492, 137] width 120 height 30
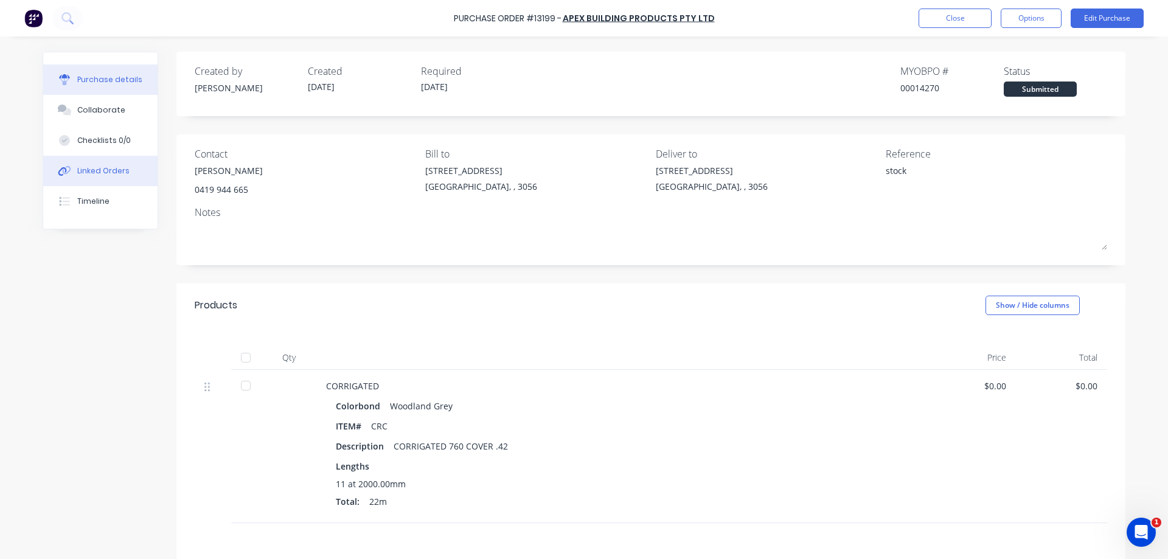
click at [109, 176] on div "Linked Orders" at bounding box center [103, 171] width 52 height 11
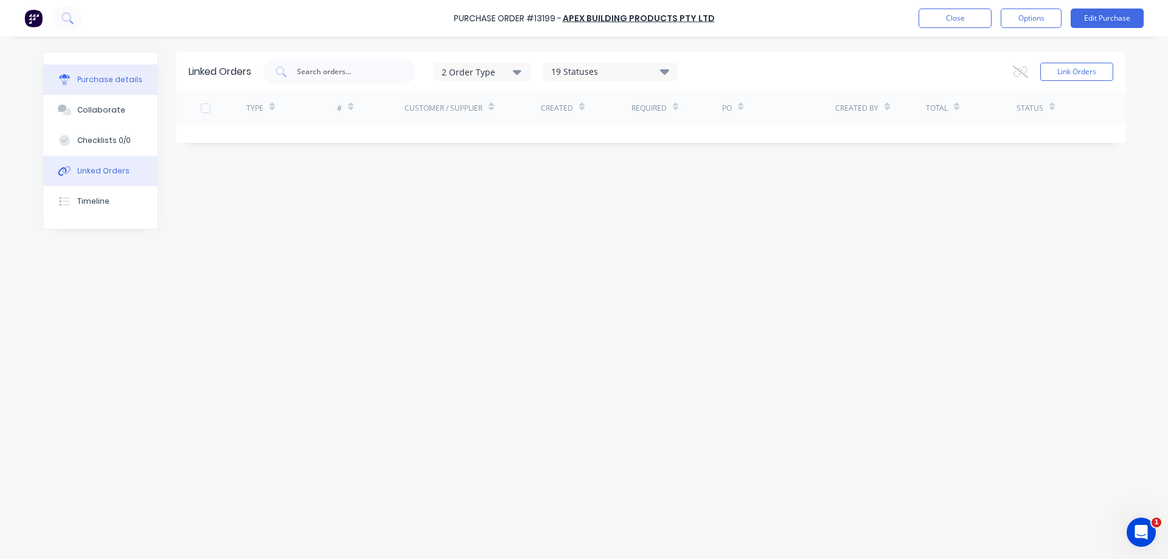
click at [89, 82] on div "Purchase details" at bounding box center [109, 79] width 65 height 11
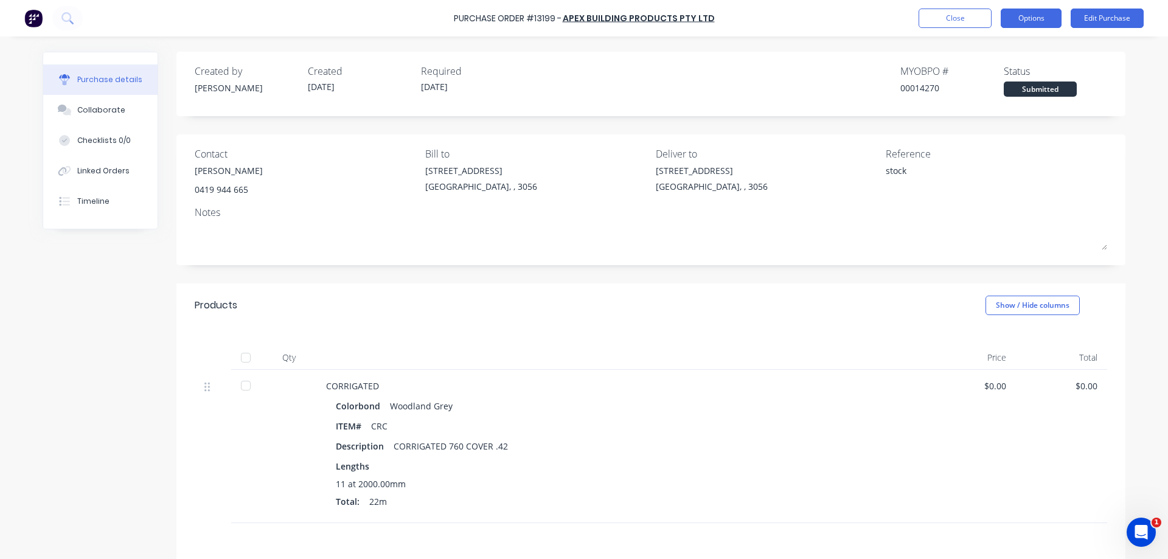
click at [1033, 10] on button "Options" at bounding box center [1031, 18] width 61 height 19
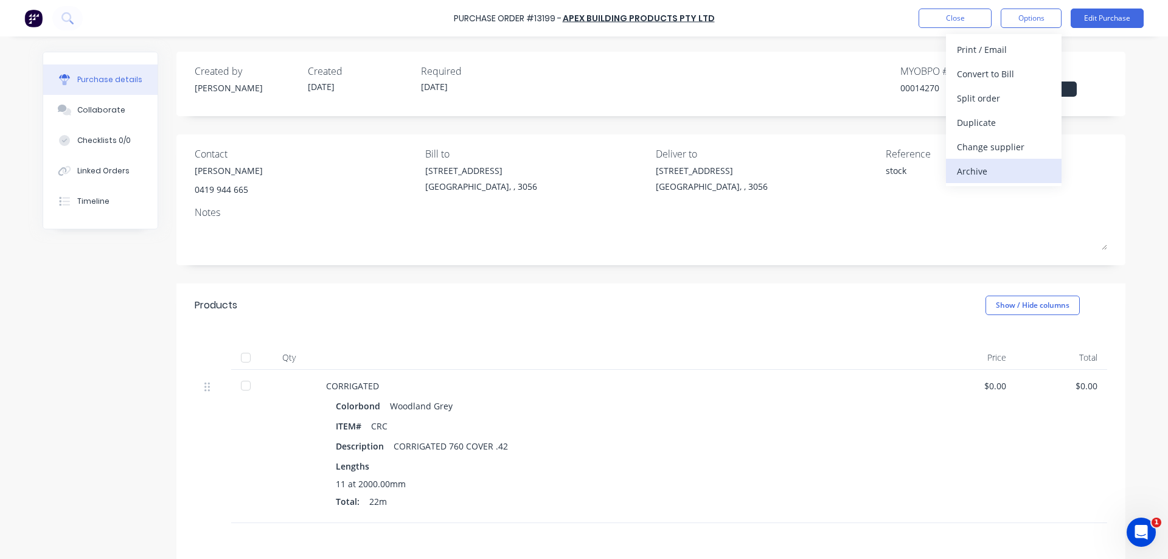
click at [980, 176] on div "Archive" at bounding box center [1004, 171] width 94 height 18
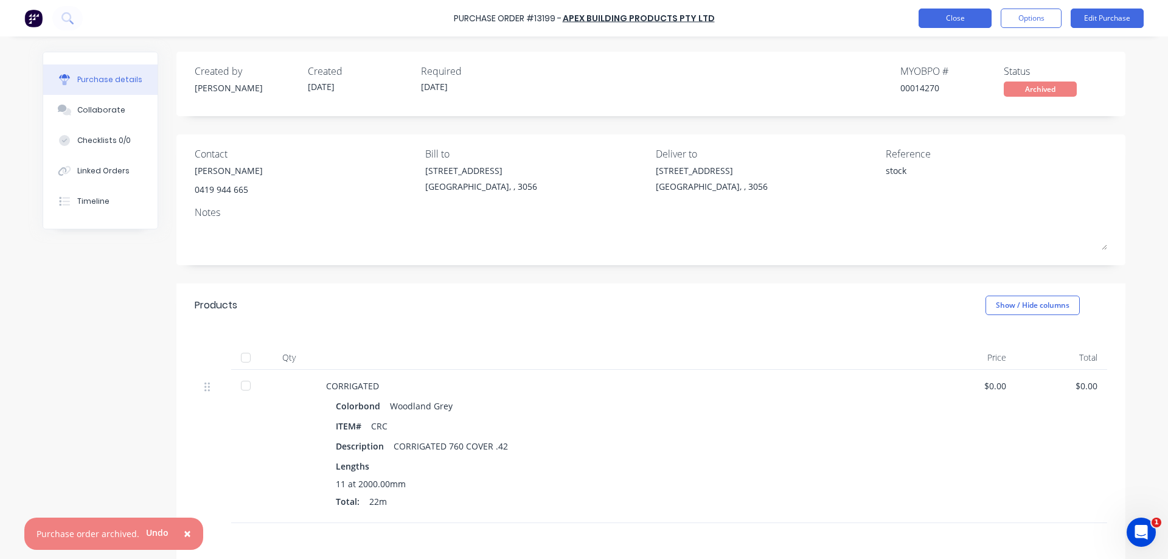
click at [963, 11] on button "Close" at bounding box center [955, 18] width 73 height 19
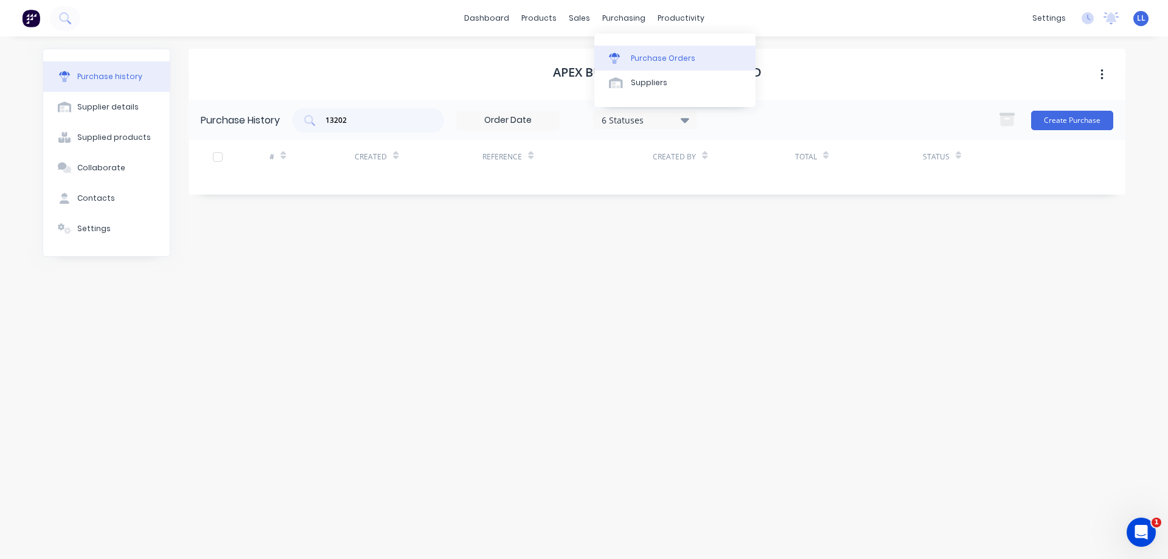
click at [629, 60] on link "Purchase Orders" at bounding box center [675, 58] width 161 height 24
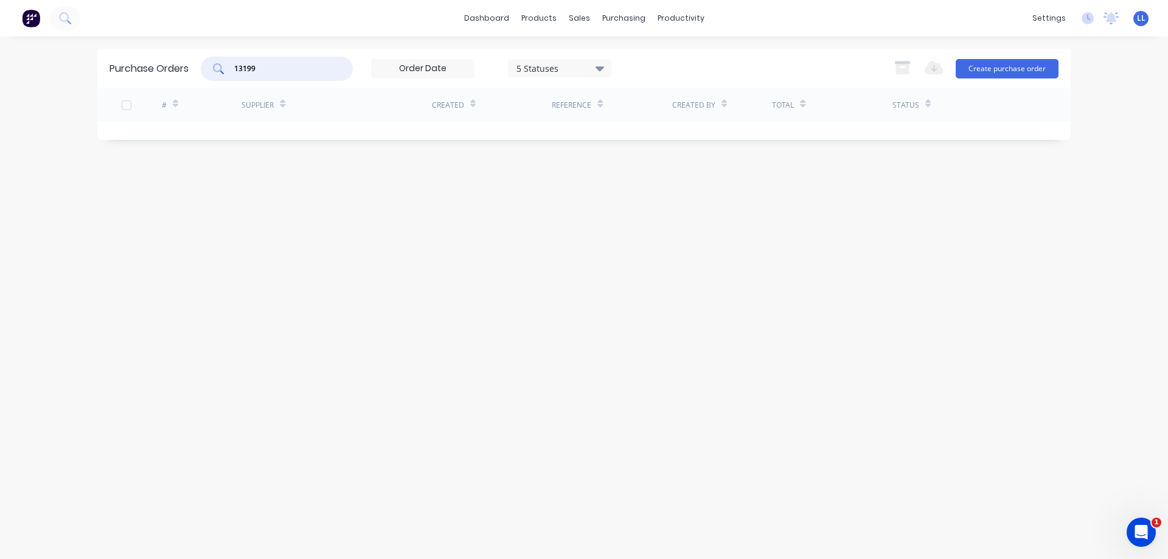
drag, startPoint x: 283, startPoint y: 67, endPoint x: 166, endPoint y: 68, distance: 117.5
click at [166, 68] on div "Purchase Orders 13199 5 Statuses 5 Statuses Export to Excel (XLSX) Create purch…" at bounding box center [584, 69] width 974 height 40
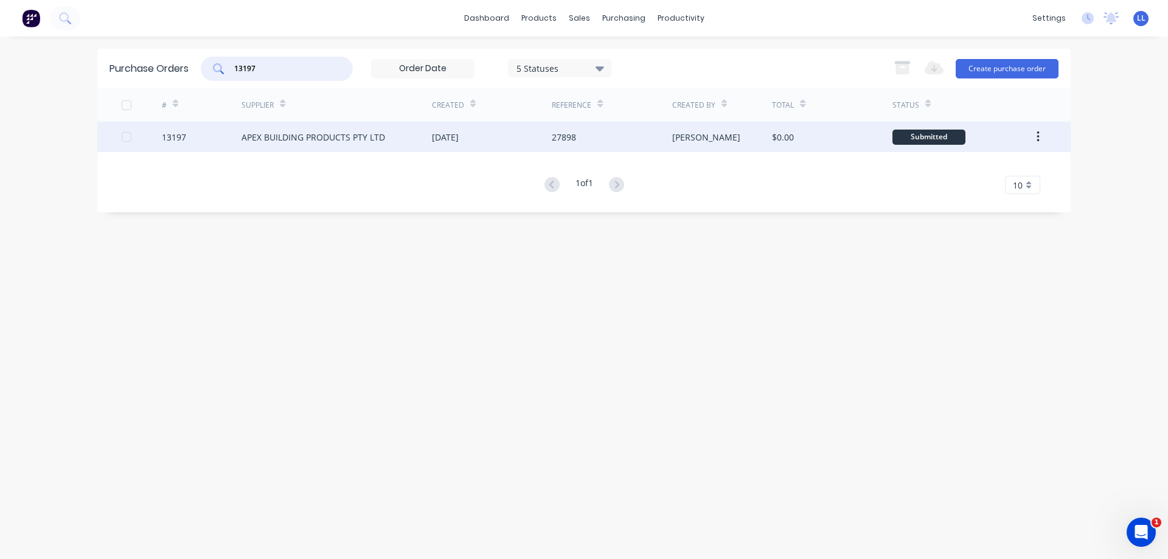
type input "13197"
click at [376, 140] on div "APEX BUILDING PRODUCTS PTY LTD" at bounding box center [314, 137] width 144 height 13
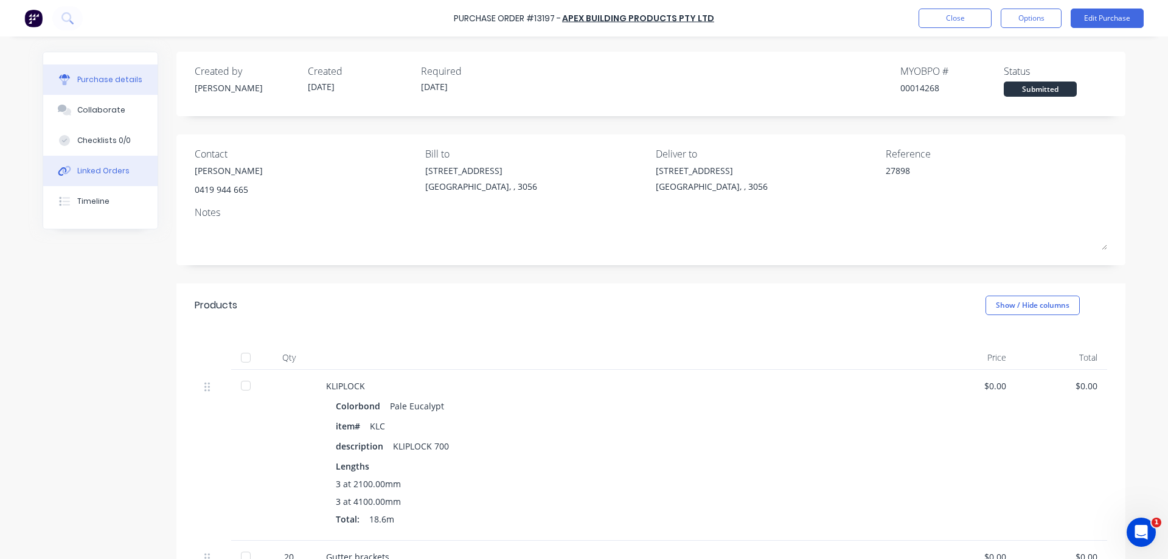
click at [77, 174] on div "Linked Orders" at bounding box center [103, 171] width 52 height 11
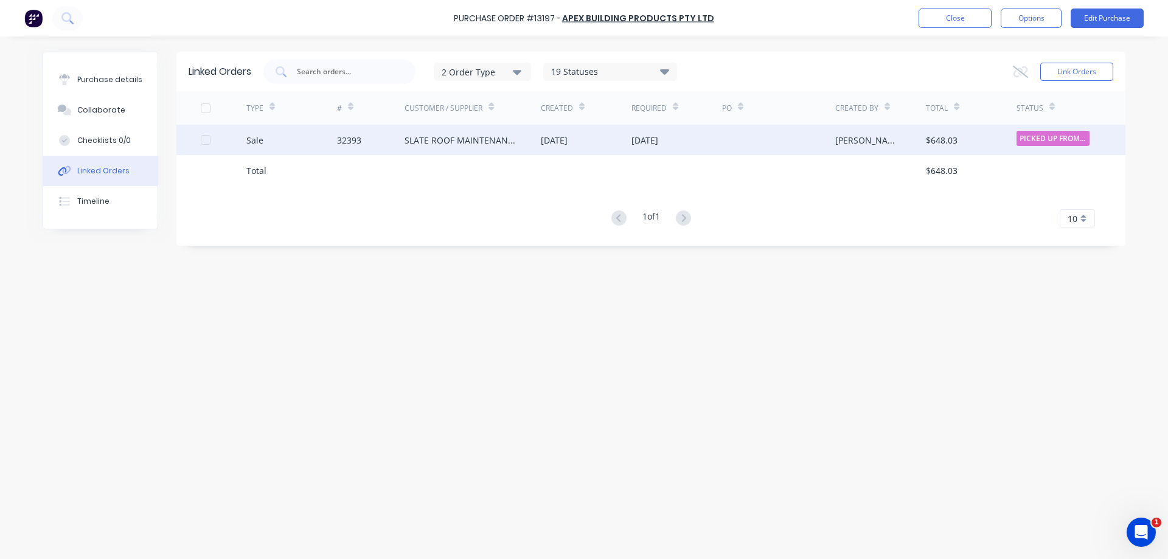
click at [570, 147] on div "[DATE]" at bounding box center [586, 140] width 91 height 30
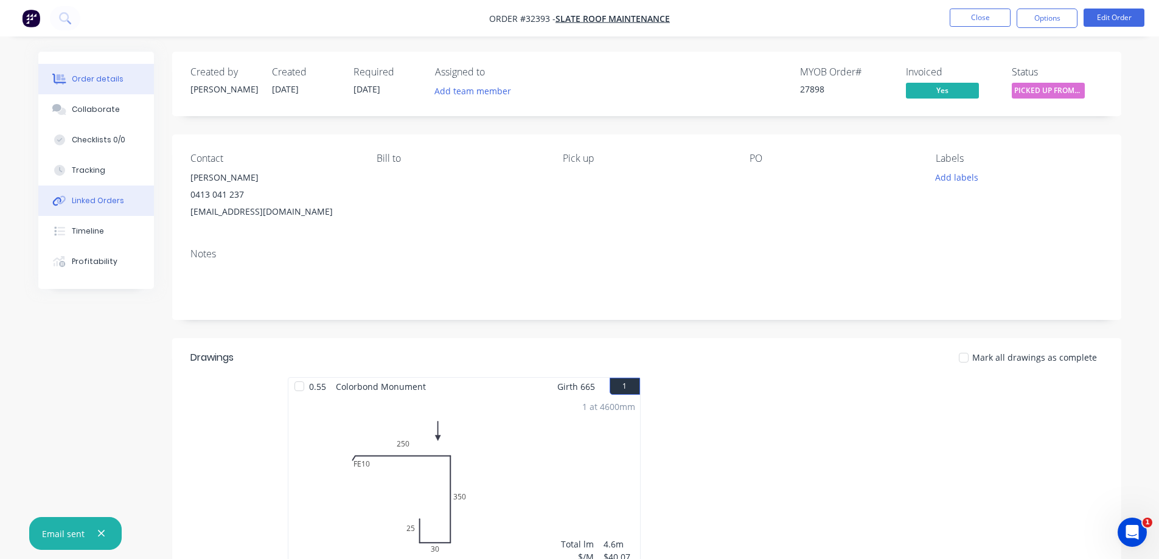
click at [85, 204] on div "Linked Orders" at bounding box center [98, 200] width 52 height 11
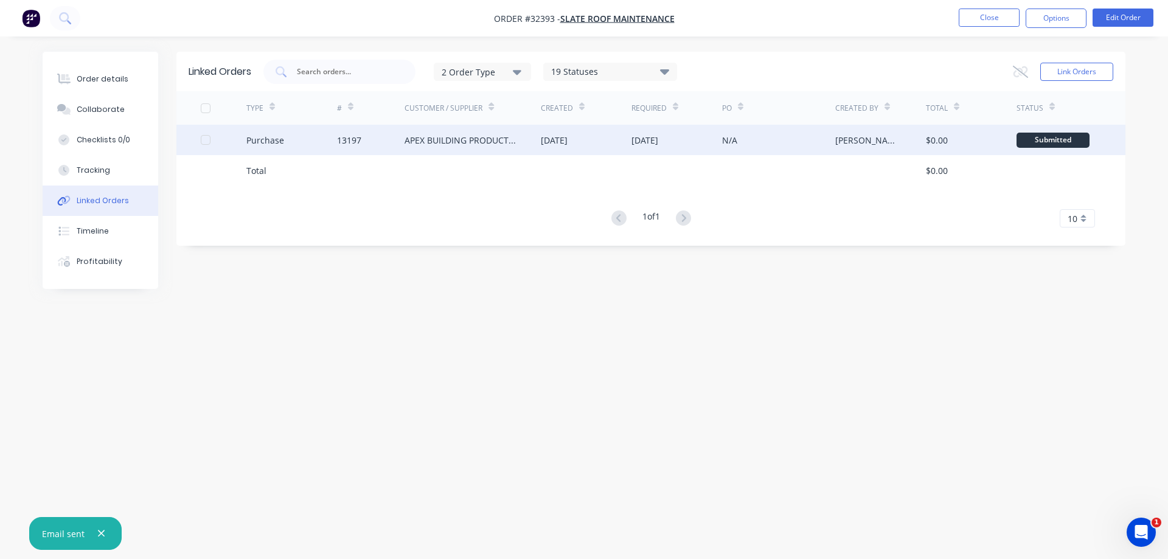
click at [693, 144] on div "07 Sep 2025" at bounding box center [677, 140] width 91 height 30
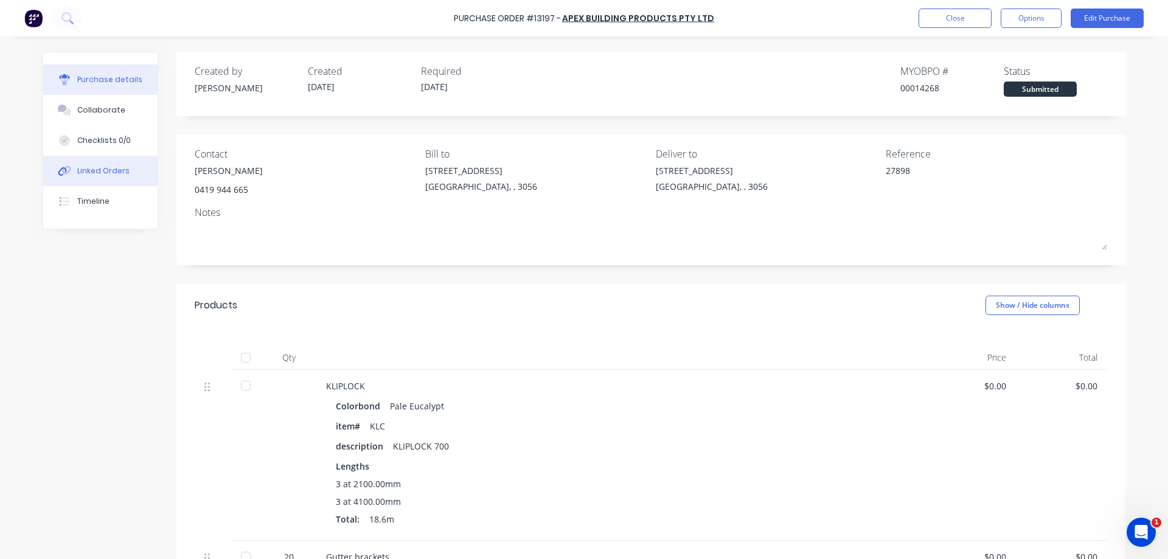
click at [123, 178] on button "Linked Orders" at bounding box center [100, 171] width 114 height 30
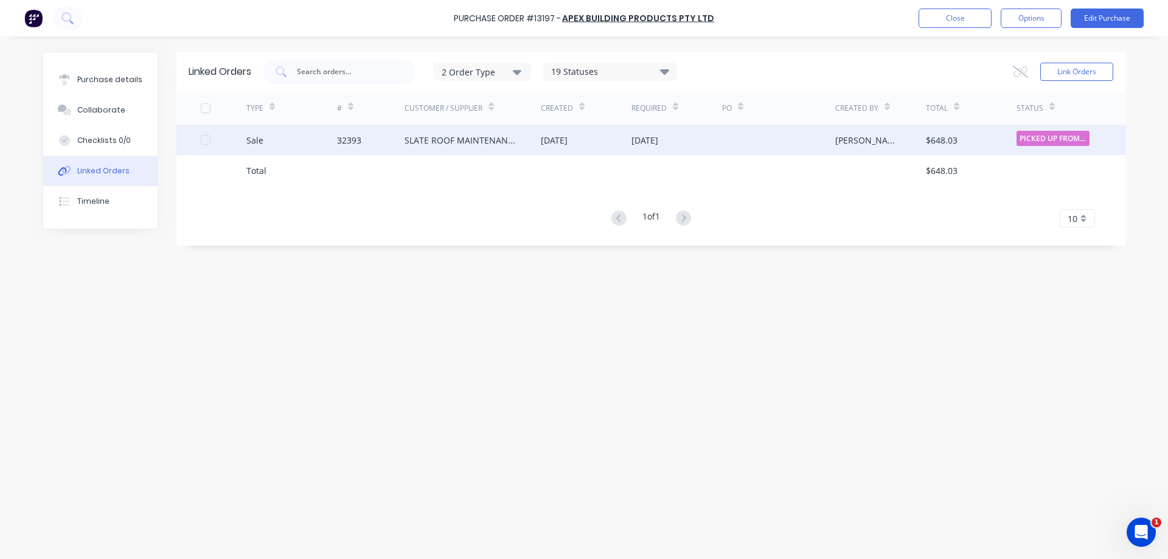
click at [527, 151] on div "SLATE ROOF MAINTENANCE" at bounding box center [473, 140] width 136 height 30
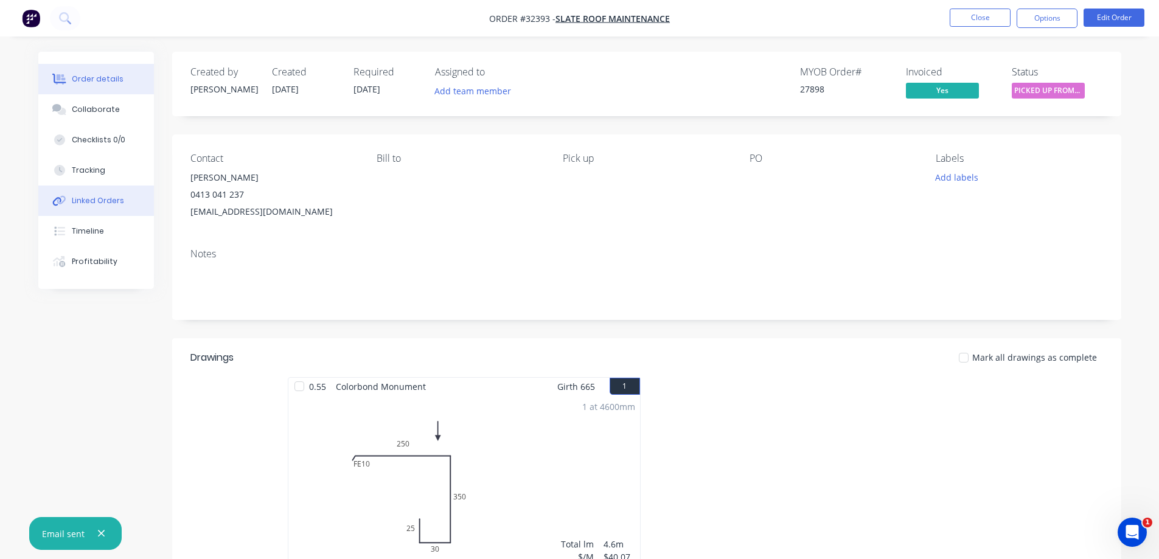
click at [93, 202] on div "Linked Orders" at bounding box center [98, 200] width 52 height 11
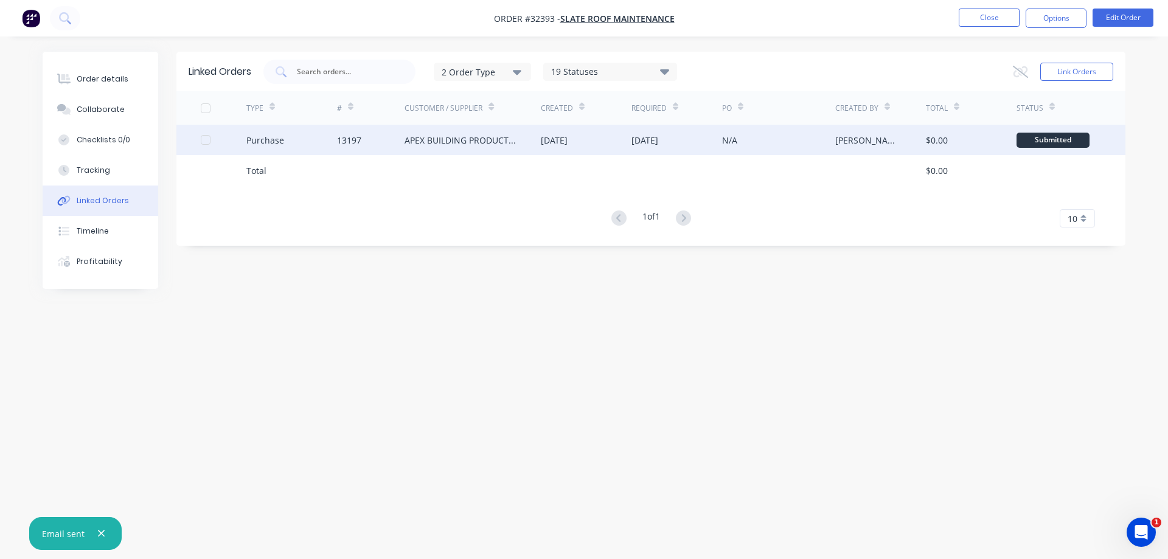
drag, startPoint x: 674, startPoint y: 120, endPoint x: 674, endPoint y: 131, distance: 11.0
click at [674, 128] on div "TYPE # Customer / Supplier Created Required PO Created By Total Status Purchase…" at bounding box center [650, 159] width 949 height 136
click at [658, 141] on div "07 Sep 2025" at bounding box center [645, 140] width 27 height 13
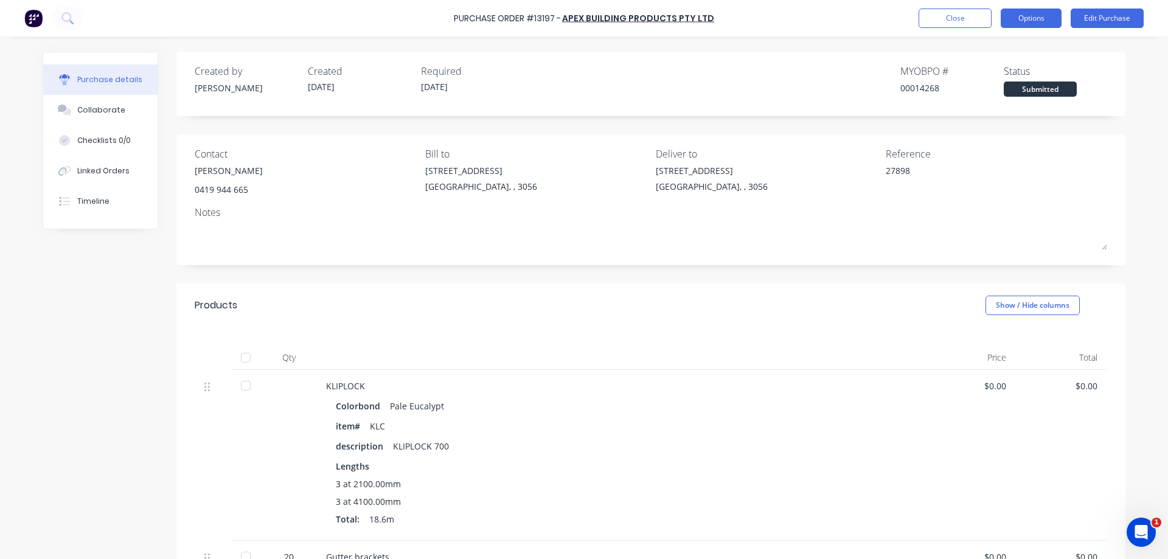
click at [1035, 16] on button "Options" at bounding box center [1031, 18] width 61 height 19
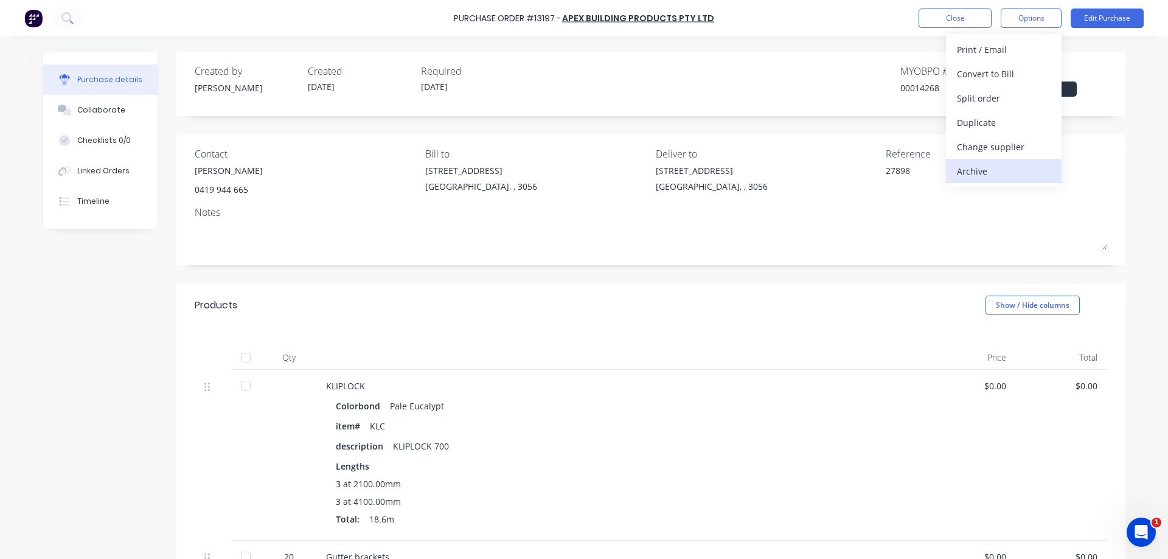
click at [988, 172] on div "Archive" at bounding box center [1004, 171] width 94 height 18
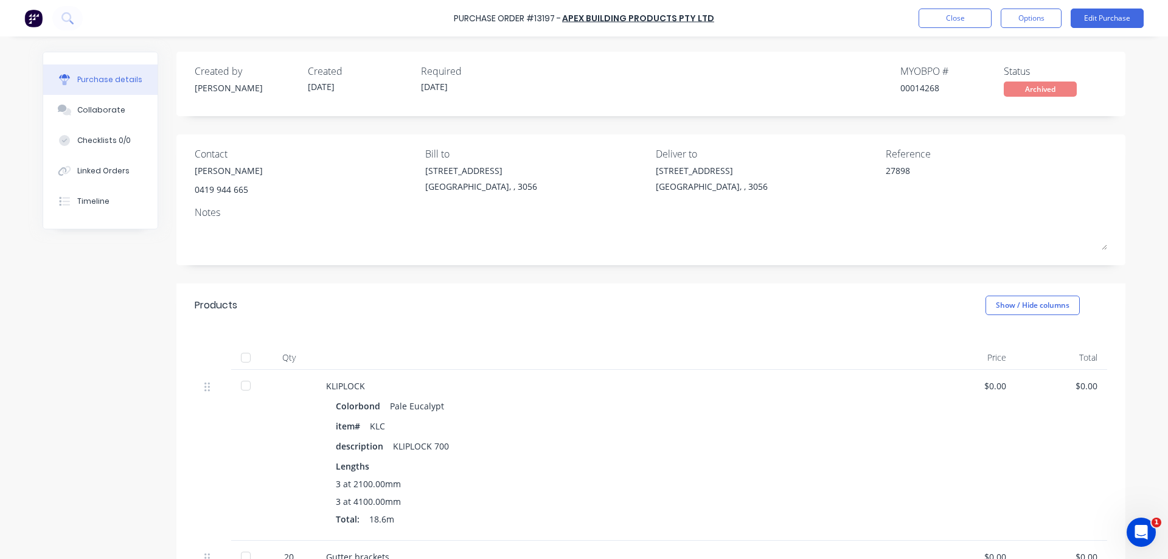
click at [42, 16] on img at bounding box center [33, 18] width 18 height 18
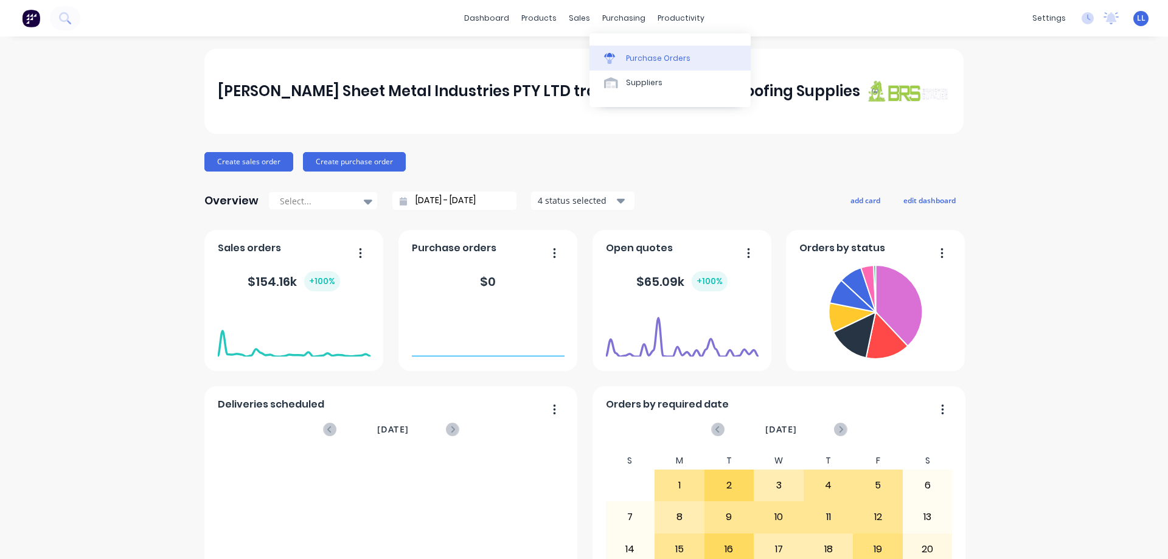
drag, startPoint x: 640, startPoint y: 61, endPoint x: 593, endPoint y: 60, distance: 46.9
click at [640, 61] on div "Purchase Orders" at bounding box center [658, 58] width 65 height 11
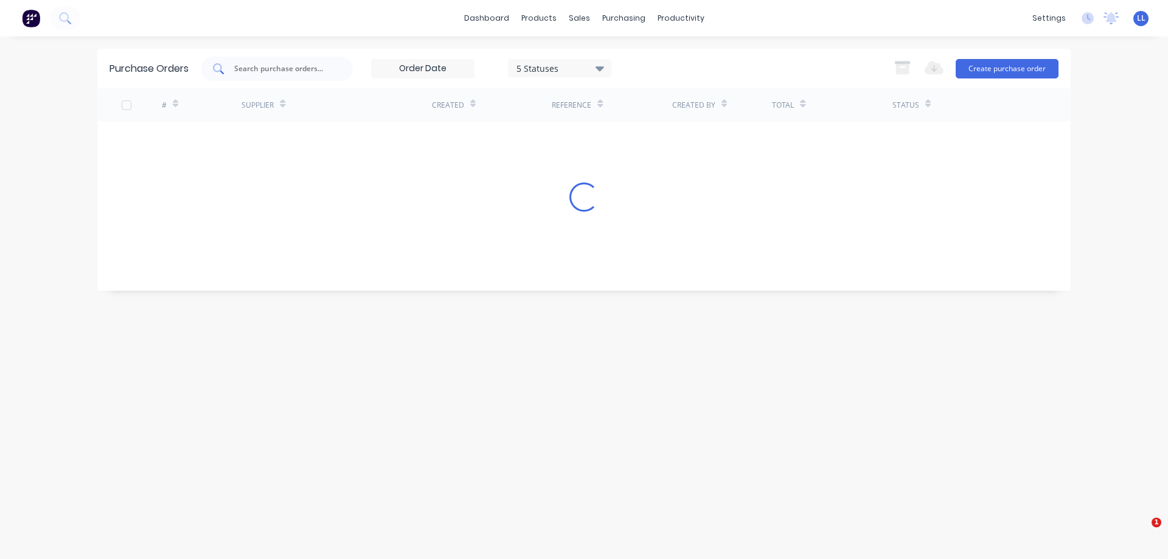
click at [288, 66] on input "text" at bounding box center [283, 69] width 101 height 12
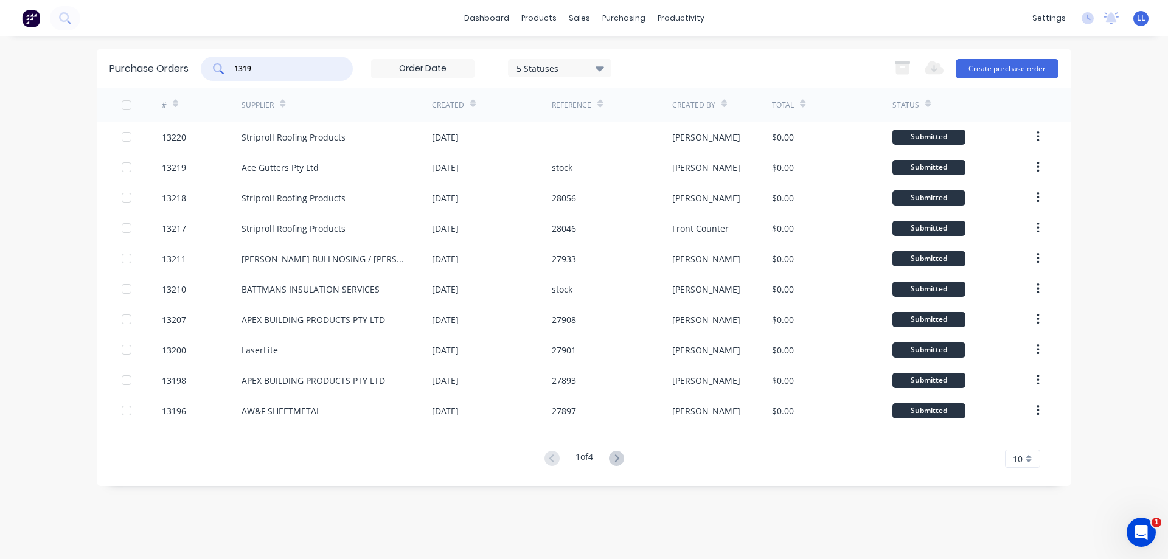
type input "13198"
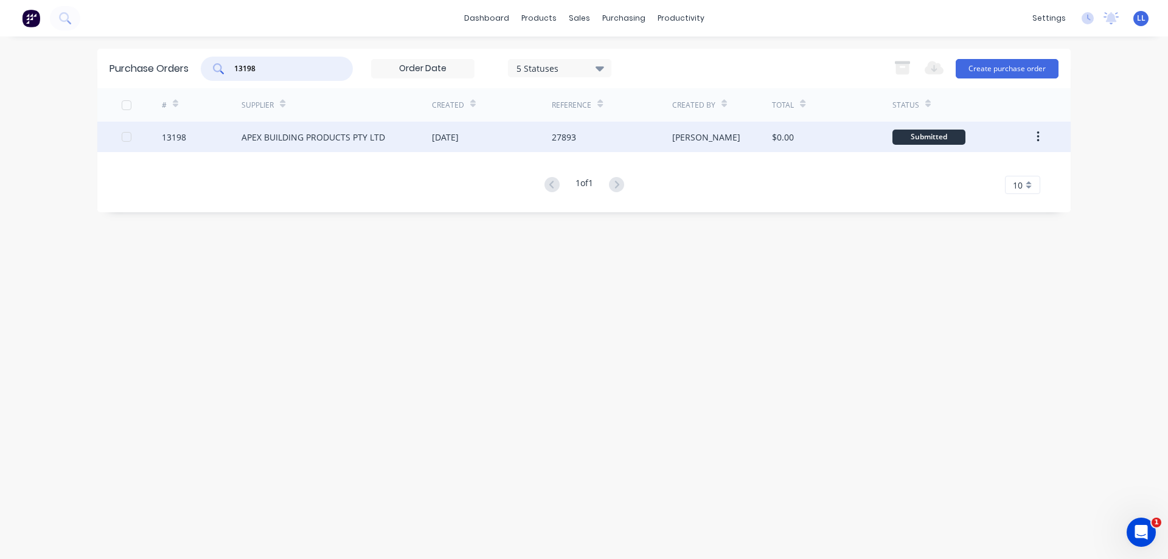
click at [684, 142] on div "[PERSON_NAME]" at bounding box center [706, 137] width 68 height 13
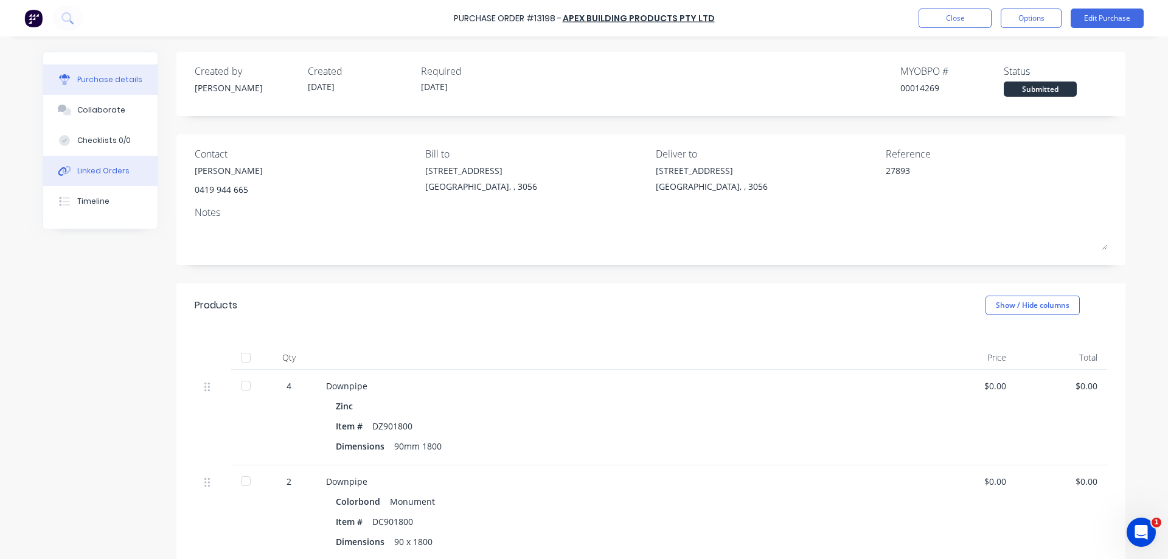
click at [83, 173] on div "Linked Orders" at bounding box center [103, 171] width 52 height 11
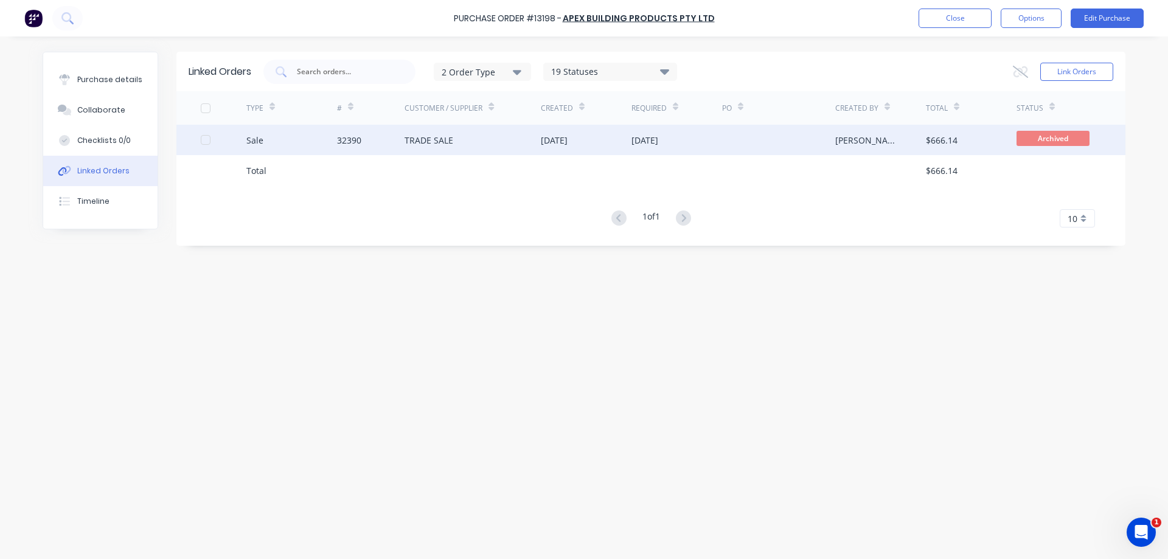
click at [464, 147] on div "TRADE SALE" at bounding box center [473, 140] width 136 height 30
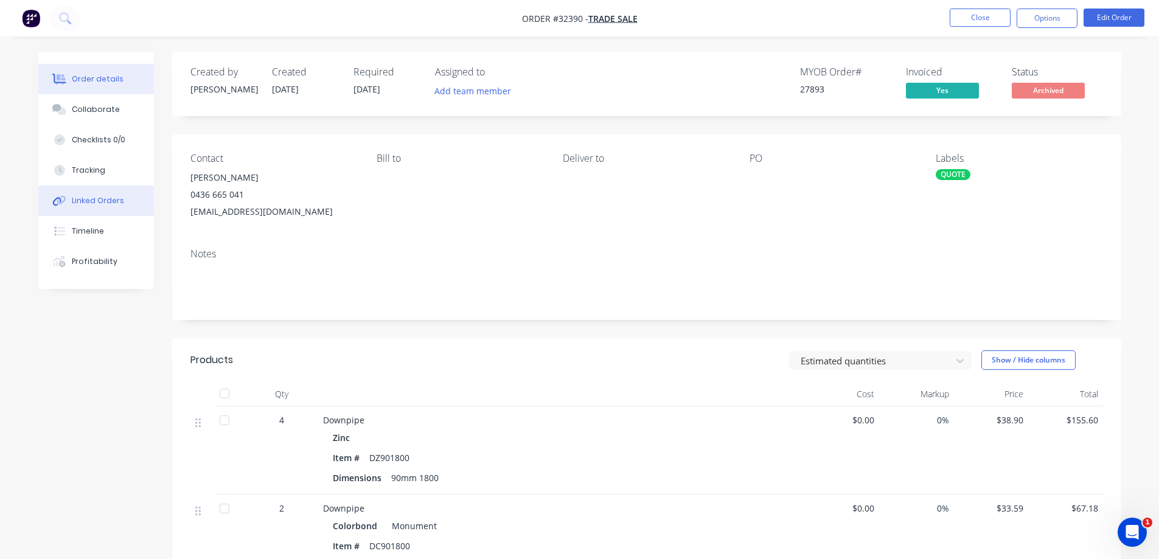
click at [89, 197] on div "Linked Orders" at bounding box center [98, 200] width 52 height 11
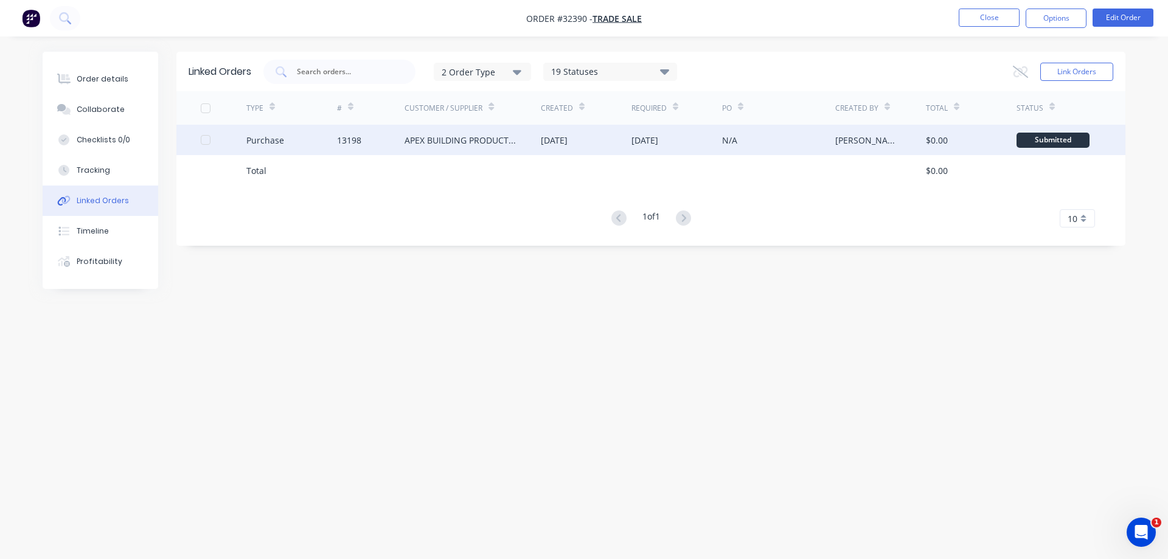
click at [620, 128] on div "[DATE]" at bounding box center [586, 140] width 91 height 30
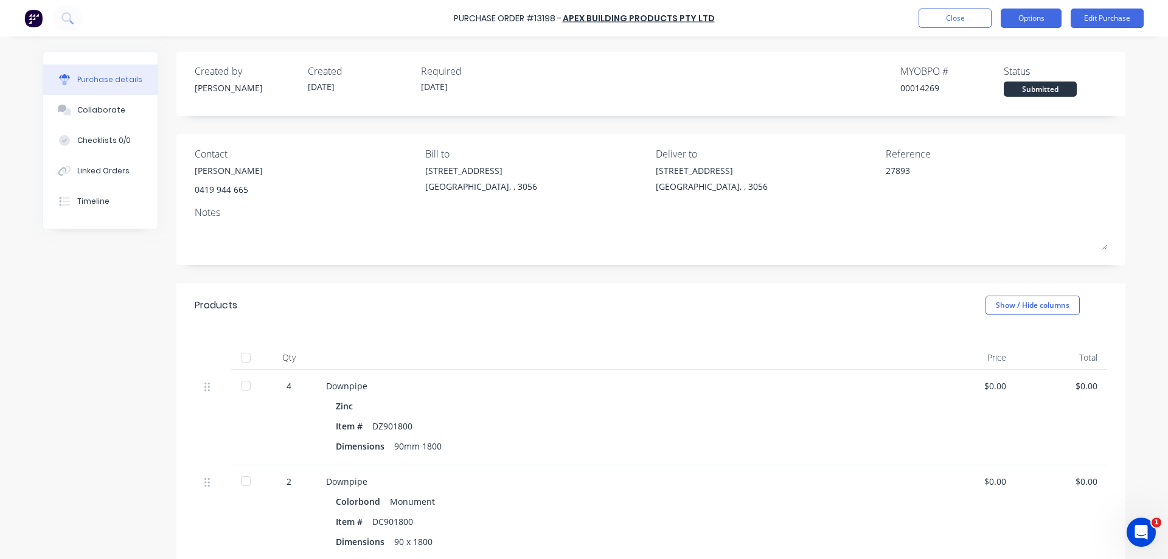
click at [1048, 18] on button "Options" at bounding box center [1031, 18] width 61 height 19
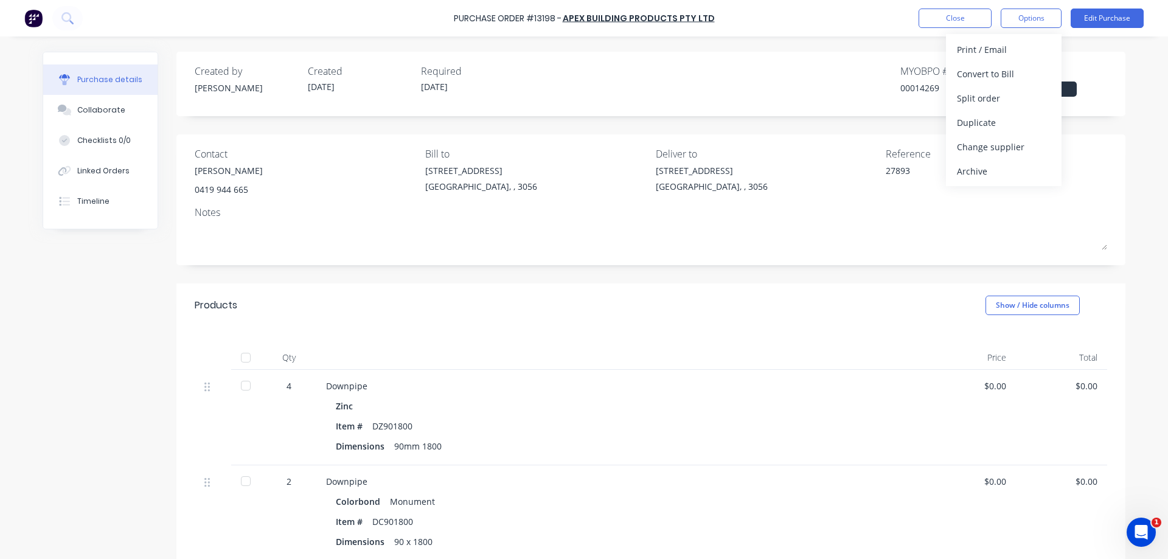
drag, startPoint x: 984, startPoint y: 172, endPoint x: 969, endPoint y: 144, distance: 31.9
click at [983, 171] on div "Archive" at bounding box center [1004, 171] width 94 height 18
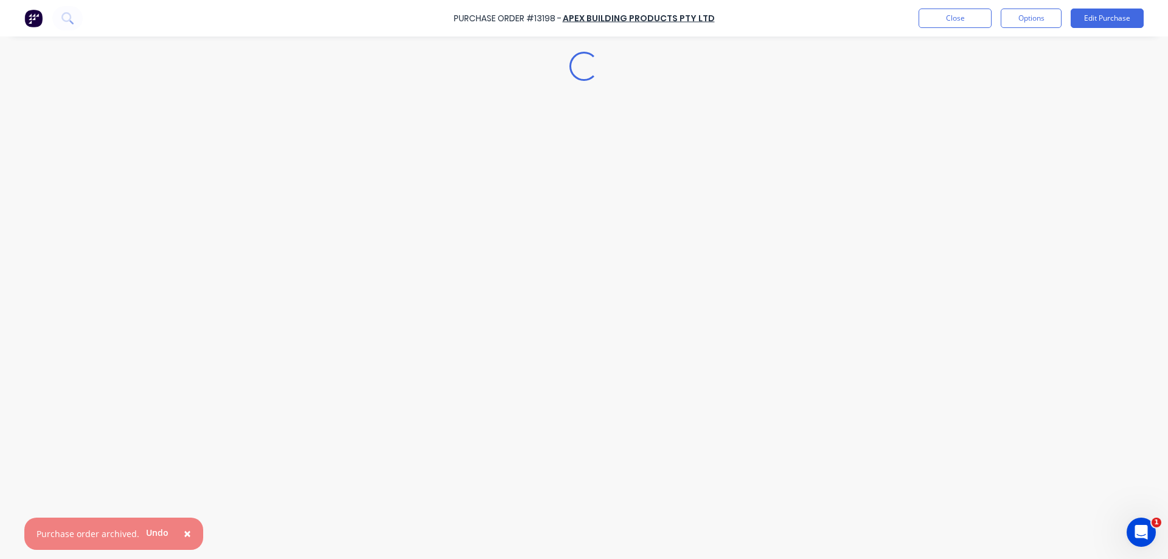
type textarea "x"
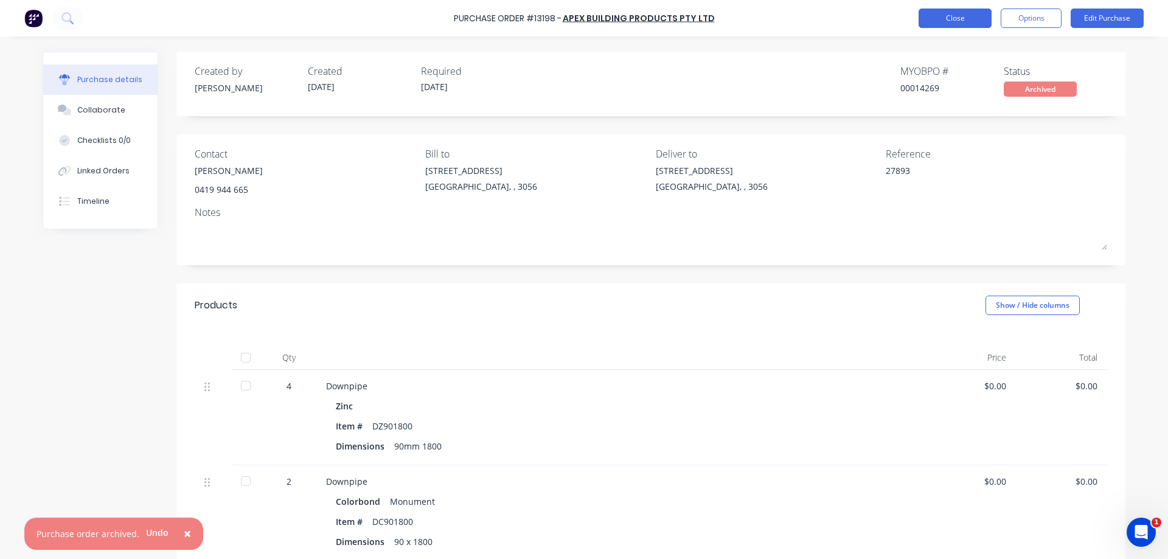
click at [940, 18] on button "Close" at bounding box center [955, 18] width 73 height 19
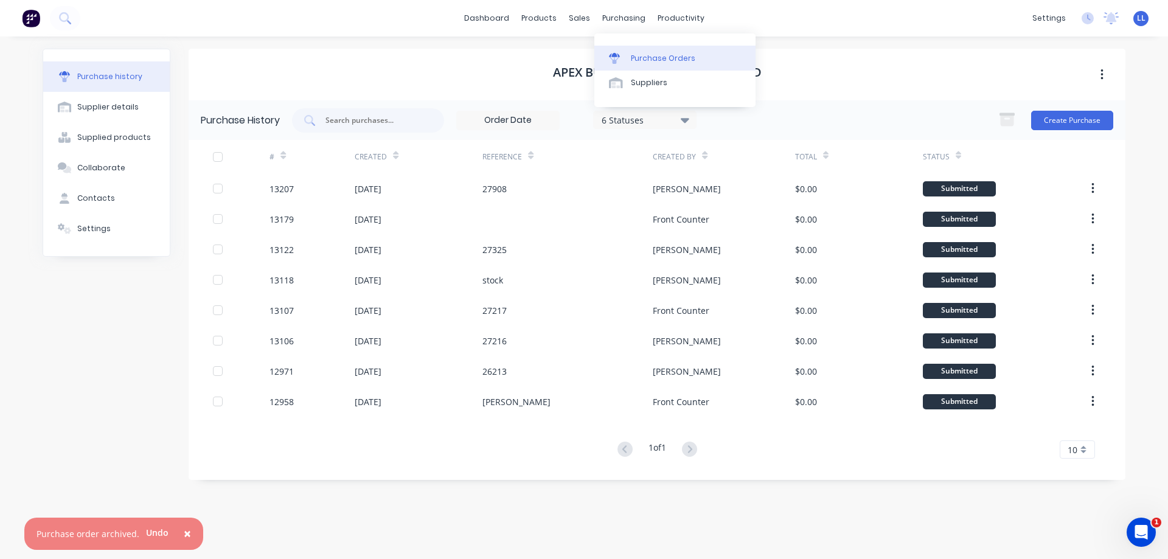
click at [643, 59] on div "Purchase Orders" at bounding box center [663, 58] width 65 height 11
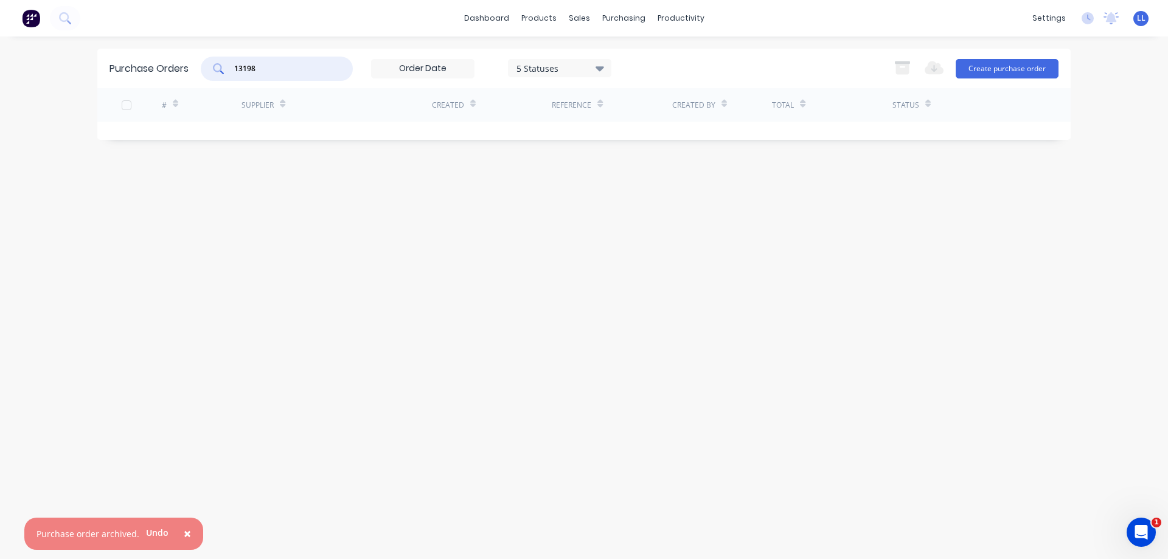
drag, startPoint x: 263, startPoint y: 74, endPoint x: 215, endPoint y: 73, distance: 47.5
click at [215, 73] on div "13198" at bounding box center [277, 69] width 152 height 24
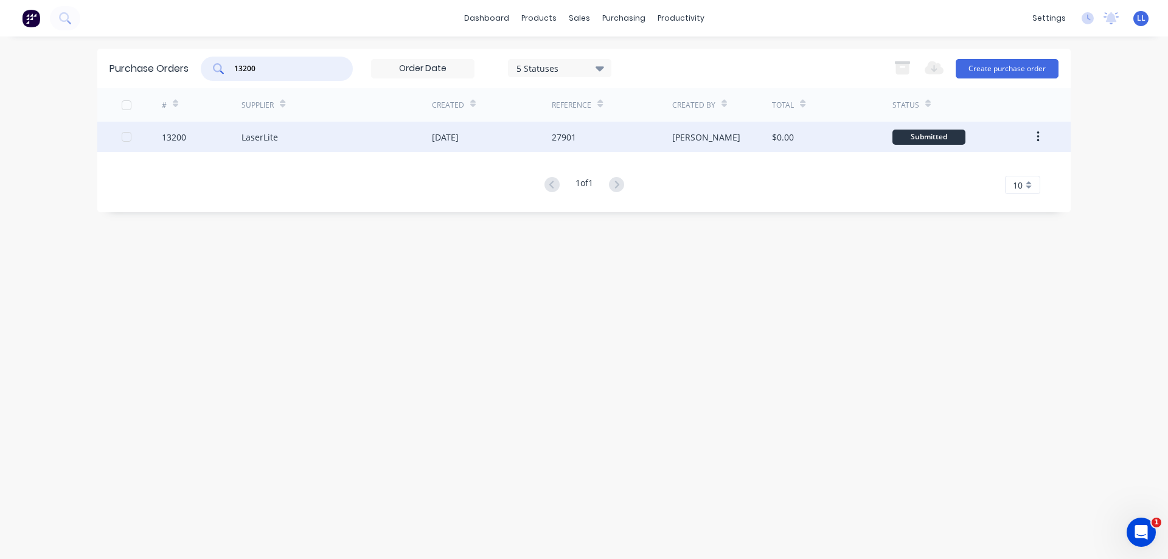
type input "13200"
click at [508, 141] on div "[DATE]" at bounding box center [492, 137] width 120 height 30
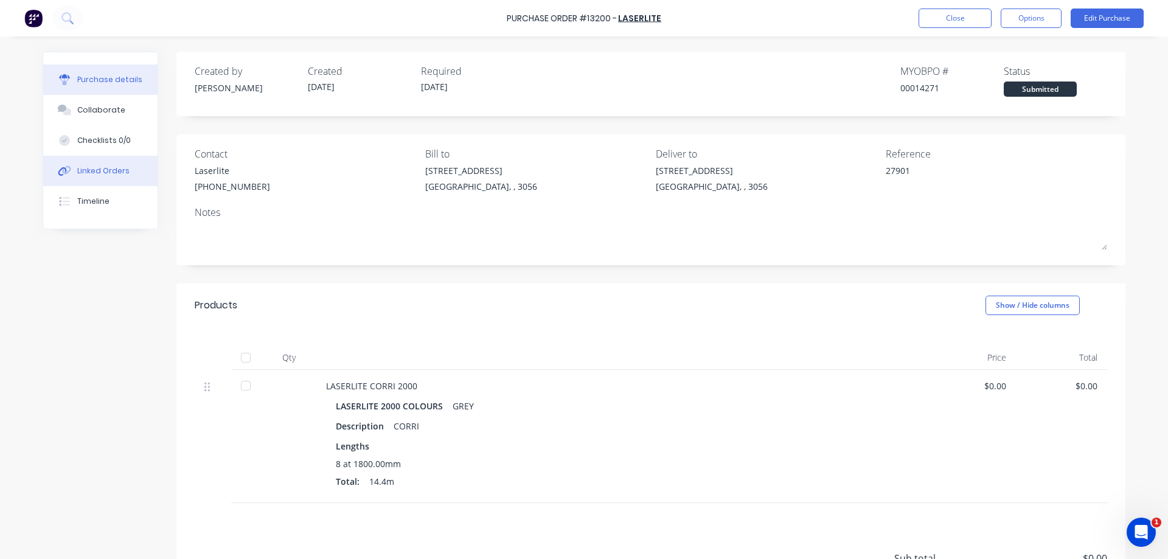
click at [78, 173] on div "Linked Orders" at bounding box center [103, 171] width 52 height 11
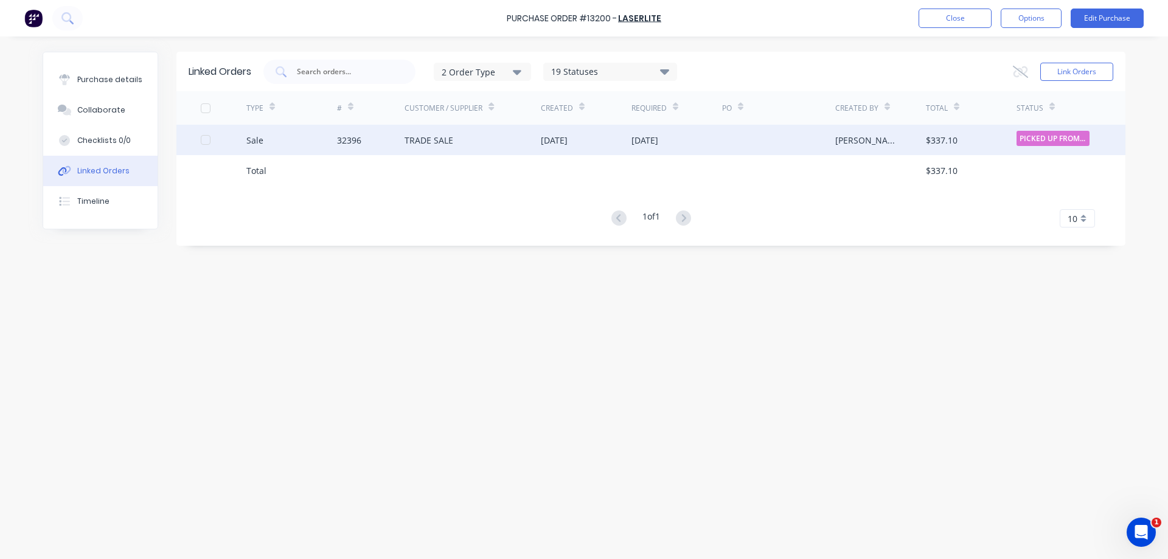
click at [426, 146] on div "TRADE SALE" at bounding box center [429, 140] width 49 height 13
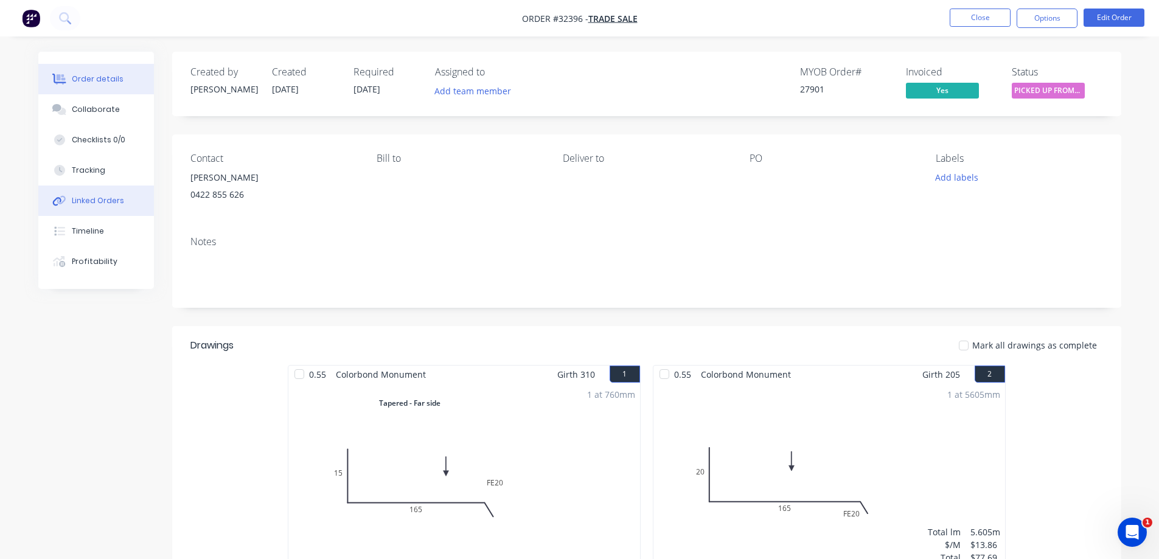
click at [108, 208] on button "Linked Orders" at bounding box center [96, 201] width 116 height 30
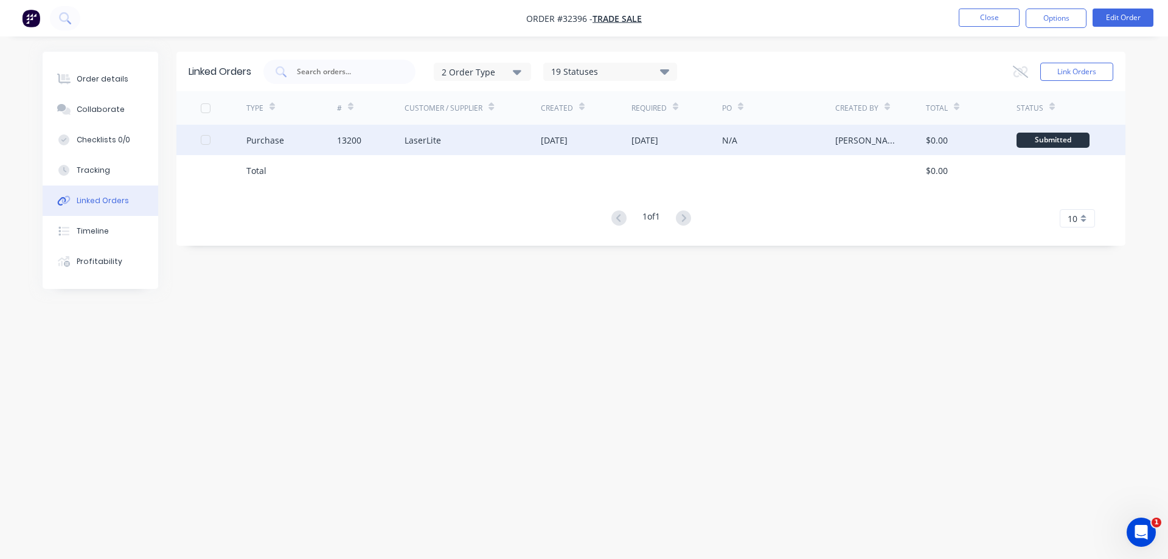
click at [554, 142] on div "[DATE]" at bounding box center [554, 140] width 27 height 13
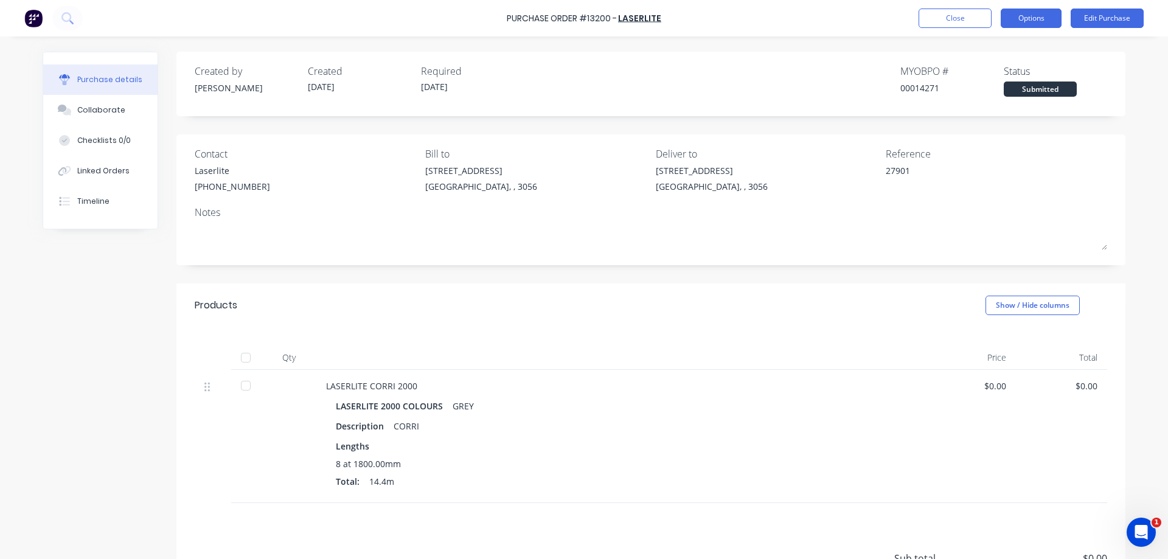
click at [1035, 17] on button "Options" at bounding box center [1031, 18] width 61 height 19
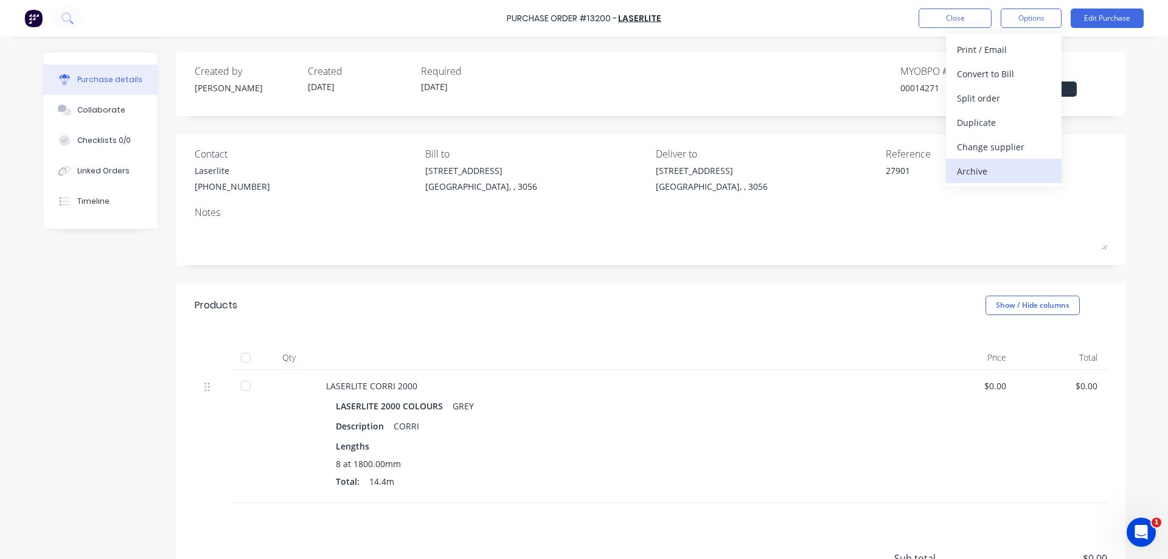
click at [985, 168] on div "Archive" at bounding box center [1004, 171] width 94 height 18
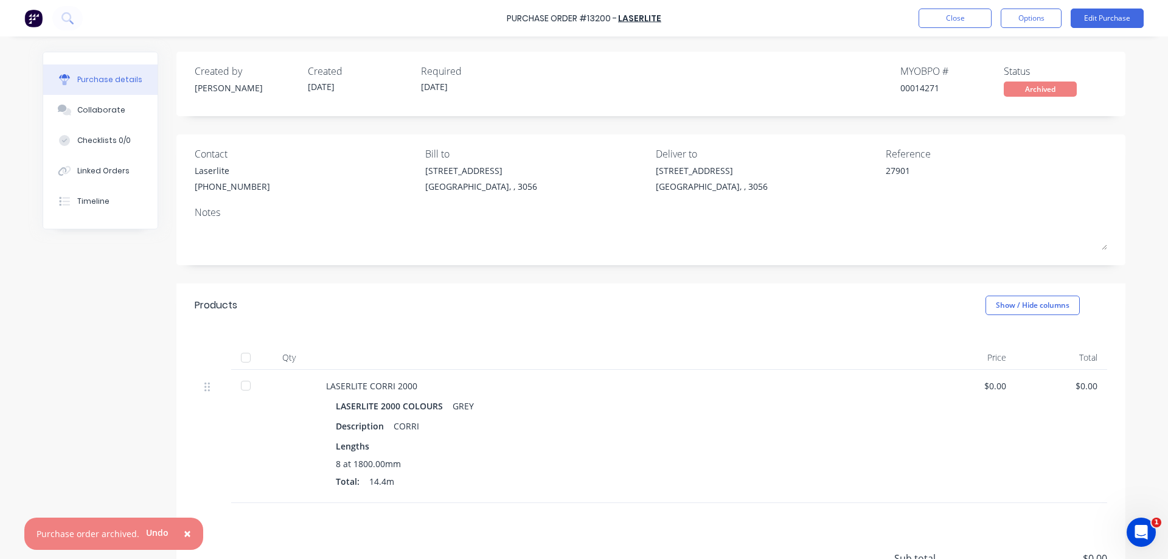
type textarea "x"
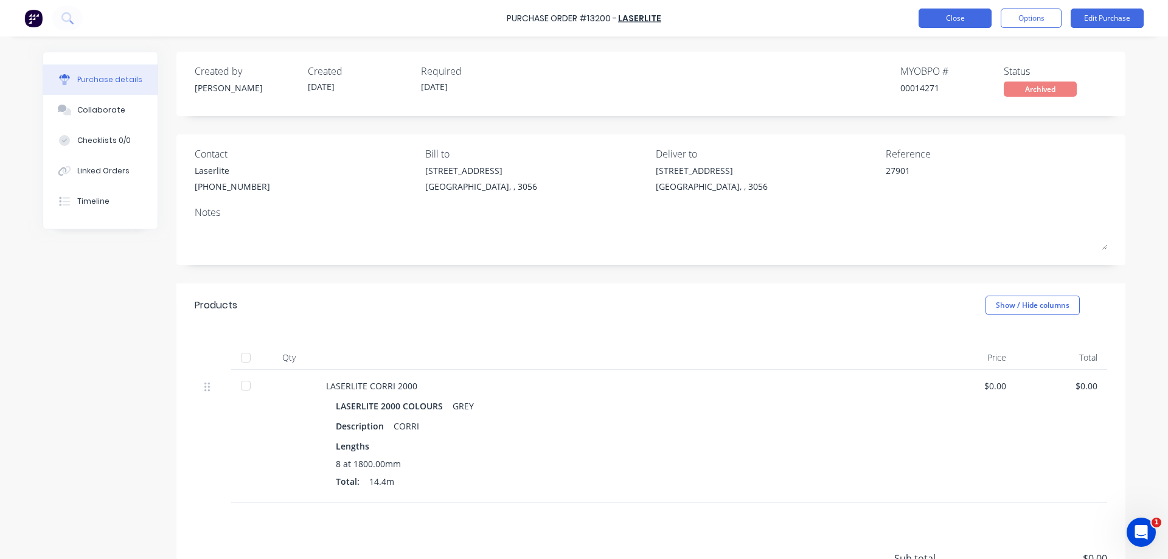
click at [978, 18] on button "Close" at bounding box center [955, 18] width 73 height 19
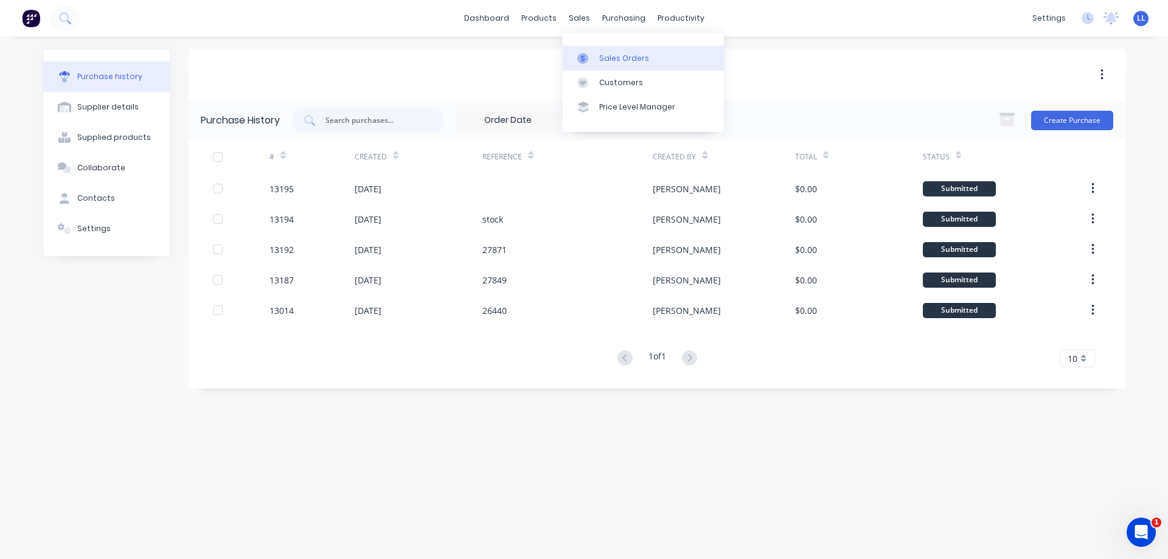
click at [604, 53] on div "Sales Orders" at bounding box center [624, 58] width 50 height 11
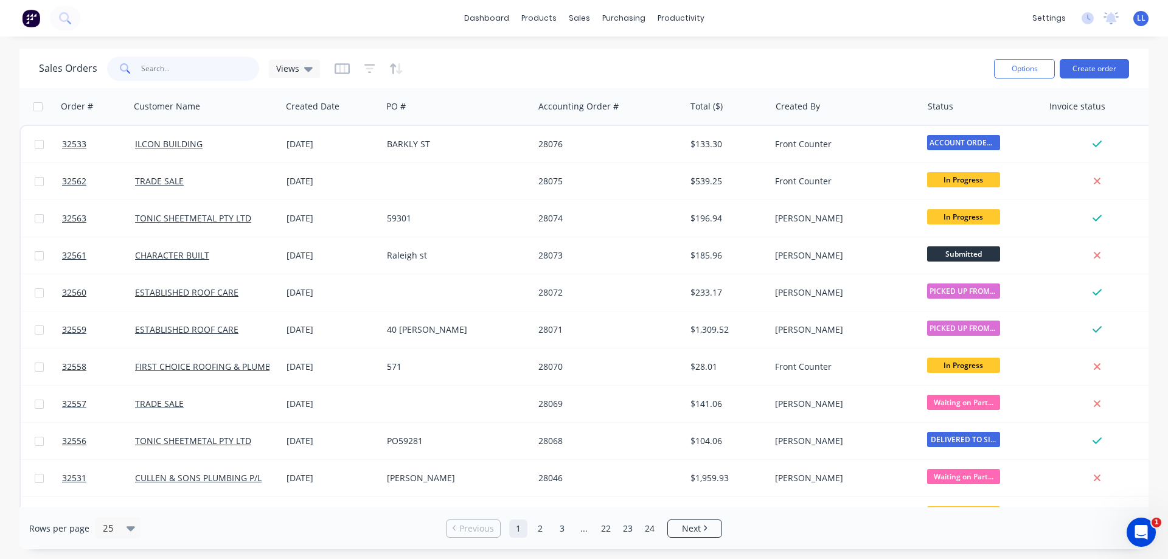
drag, startPoint x: 180, startPoint y: 68, endPoint x: 142, endPoint y: 65, distance: 37.2
click at [142, 65] on input "text" at bounding box center [200, 69] width 119 height 24
click at [625, 53] on div at bounding box center [618, 58] width 18 height 11
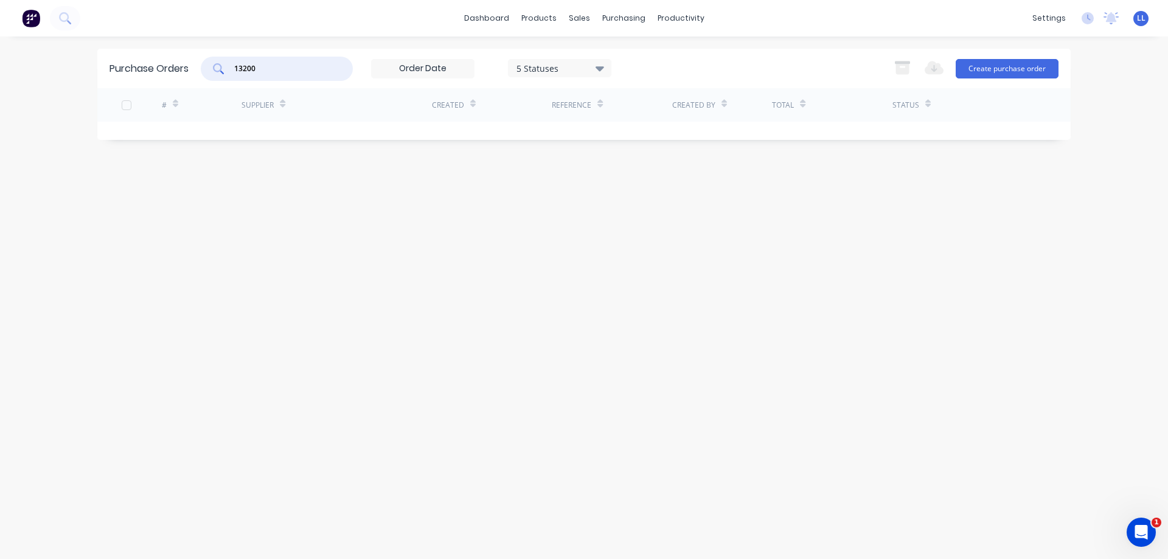
drag, startPoint x: 287, startPoint y: 74, endPoint x: 198, endPoint y: 71, distance: 88.9
click at [198, 71] on div "Purchase Orders 13200 5 Statuses 5 Statuses Export to Excel (XLSX) Create purch…" at bounding box center [584, 69] width 974 height 40
type input "13196"
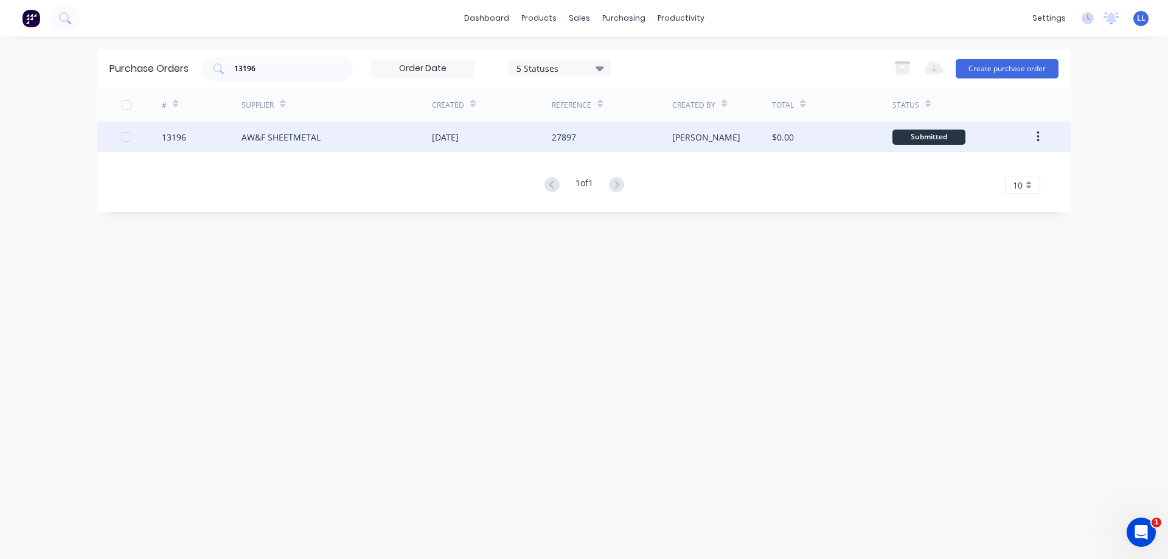
click at [501, 138] on div "[DATE]" at bounding box center [492, 137] width 120 height 30
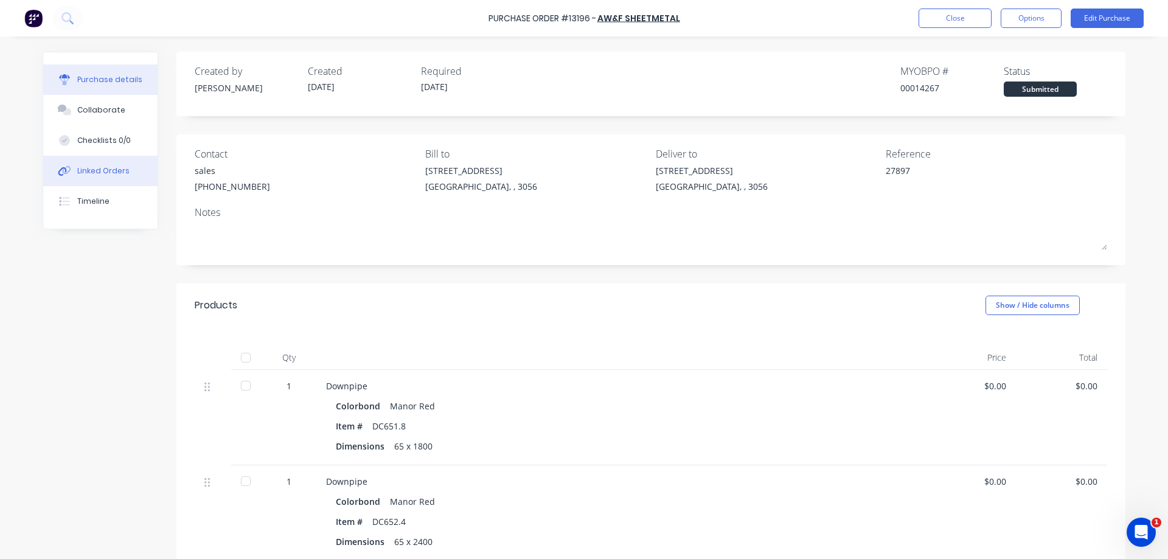
click at [77, 176] on div "Linked Orders" at bounding box center [103, 171] width 52 height 11
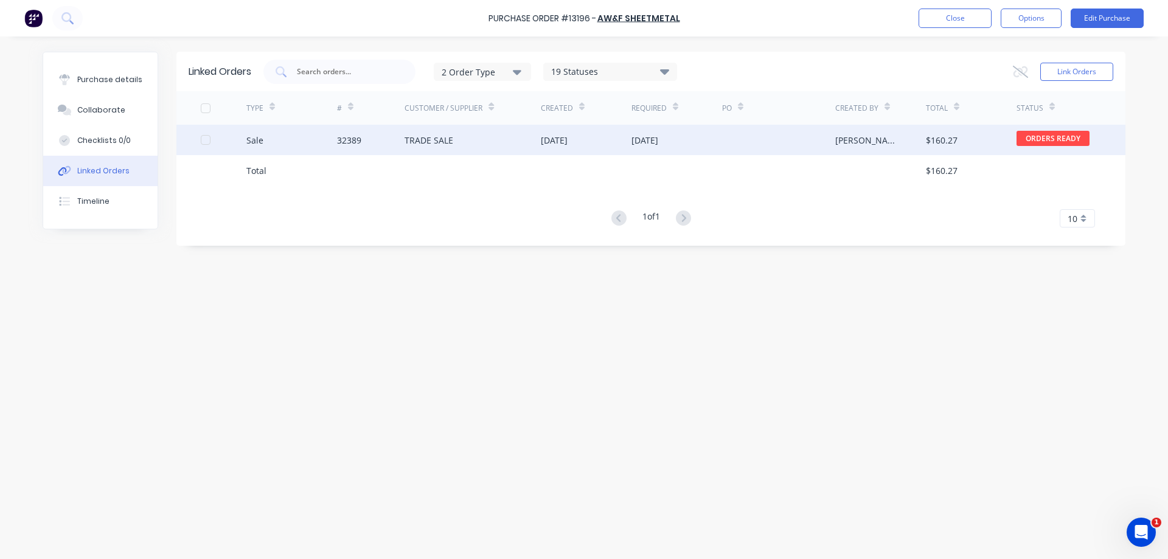
click at [567, 144] on div "05 Sep 2025" at bounding box center [554, 140] width 27 height 13
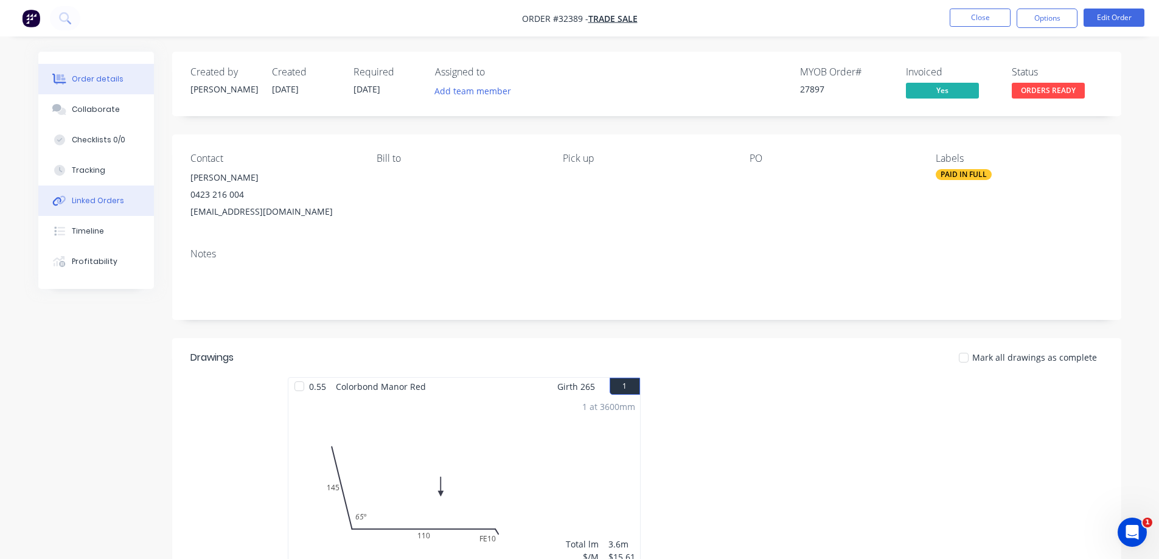
click at [94, 201] on div "Linked Orders" at bounding box center [98, 200] width 52 height 11
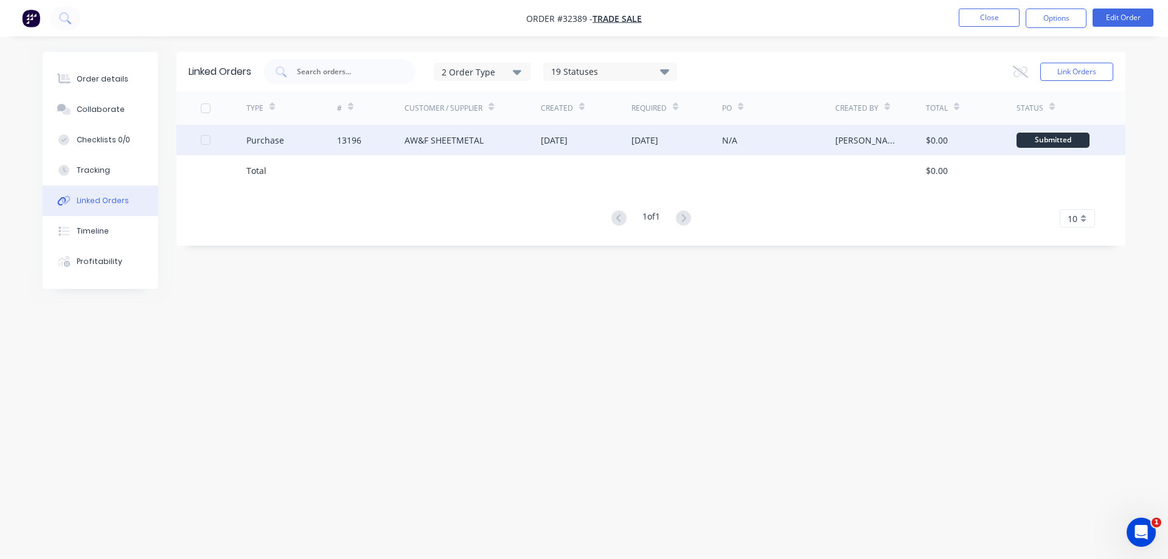
click at [568, 140] on div "[DATE]" at bounding box center [554, 140] width 27 height 13
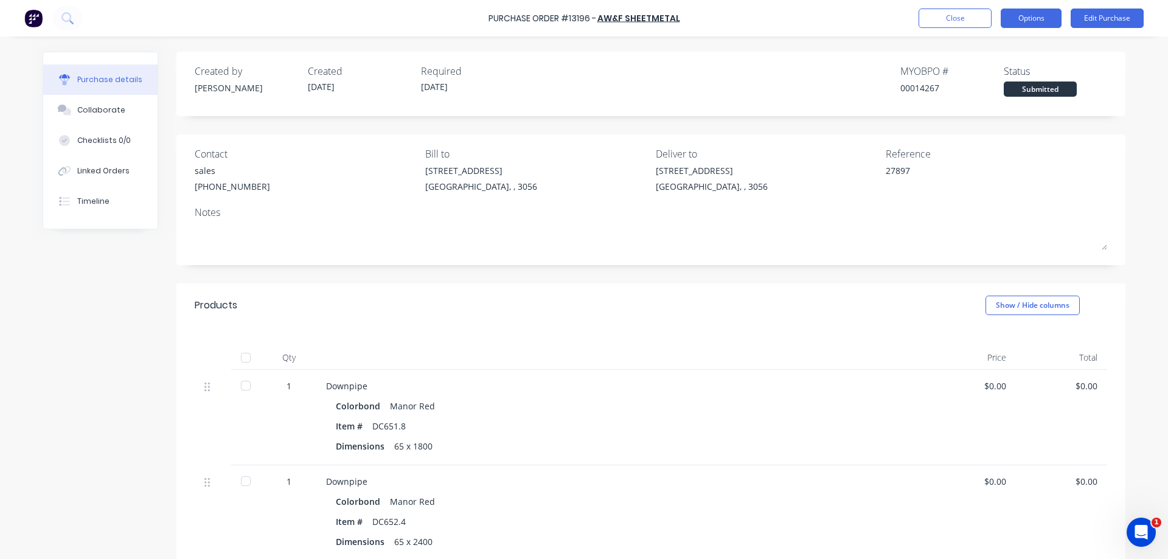
click at [1027, 22] on button "Options" at bounding box center [1031, 18] width 61 height 19
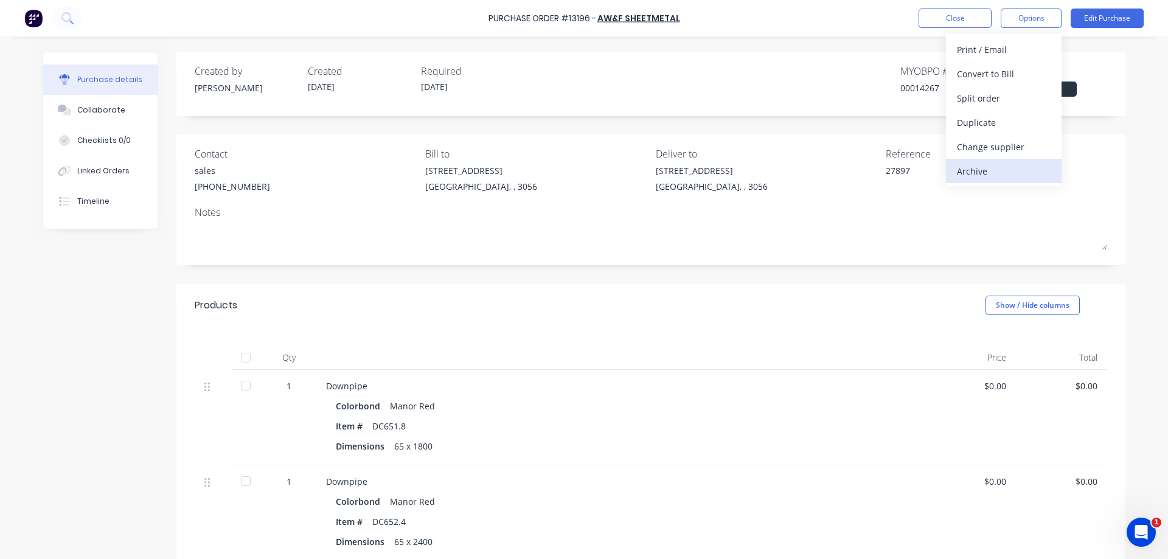
click at [992, 176] on div "Archive" at bounding box center [1004, 171] width 94 height 18
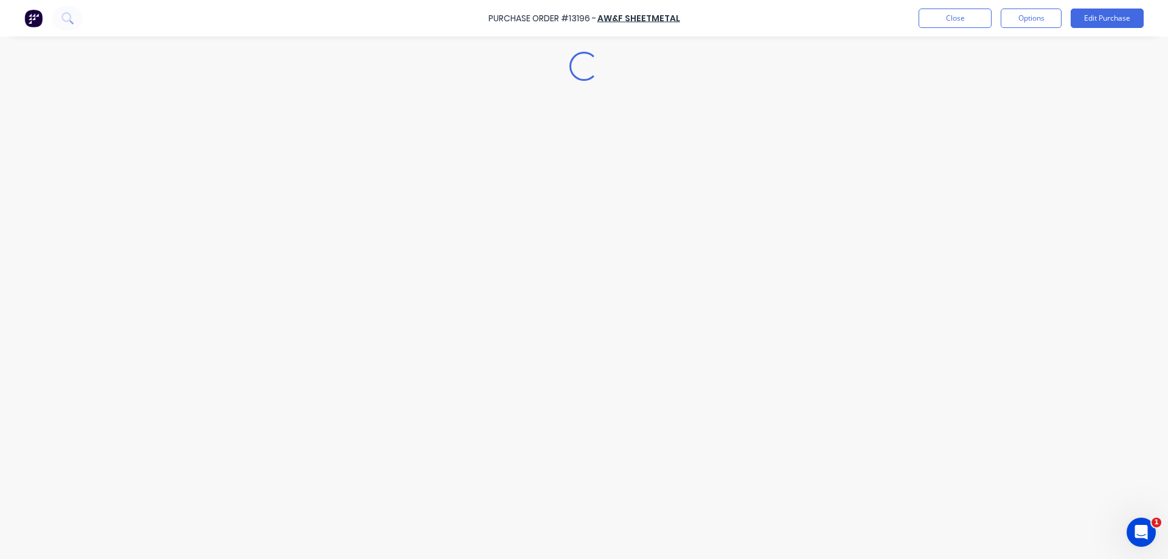
type textarea "x"
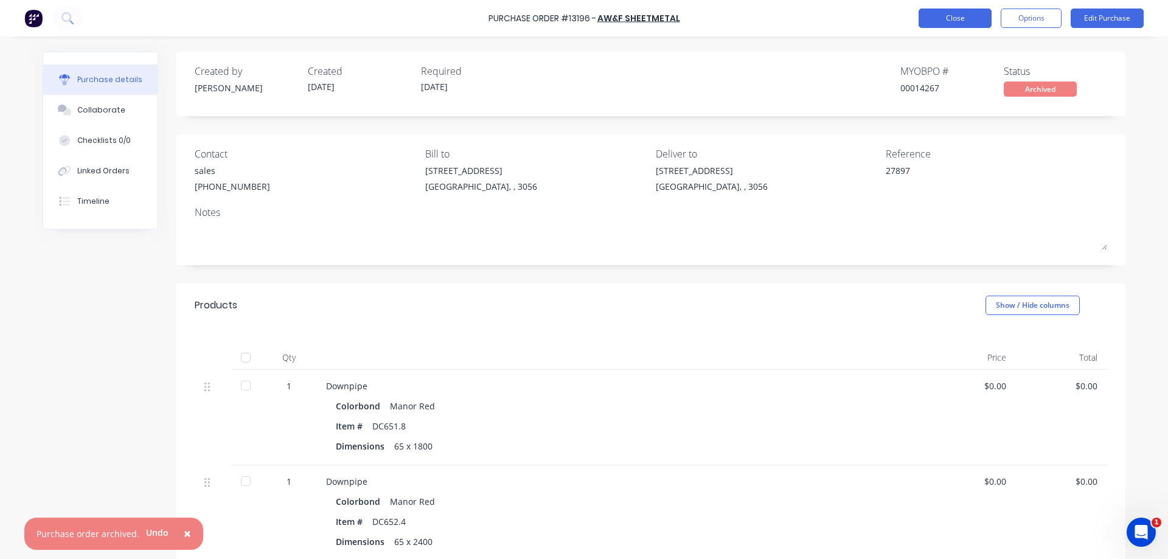
click at [933, 20] on button "Close" at bounding box center [955, 18] width 73 height 19
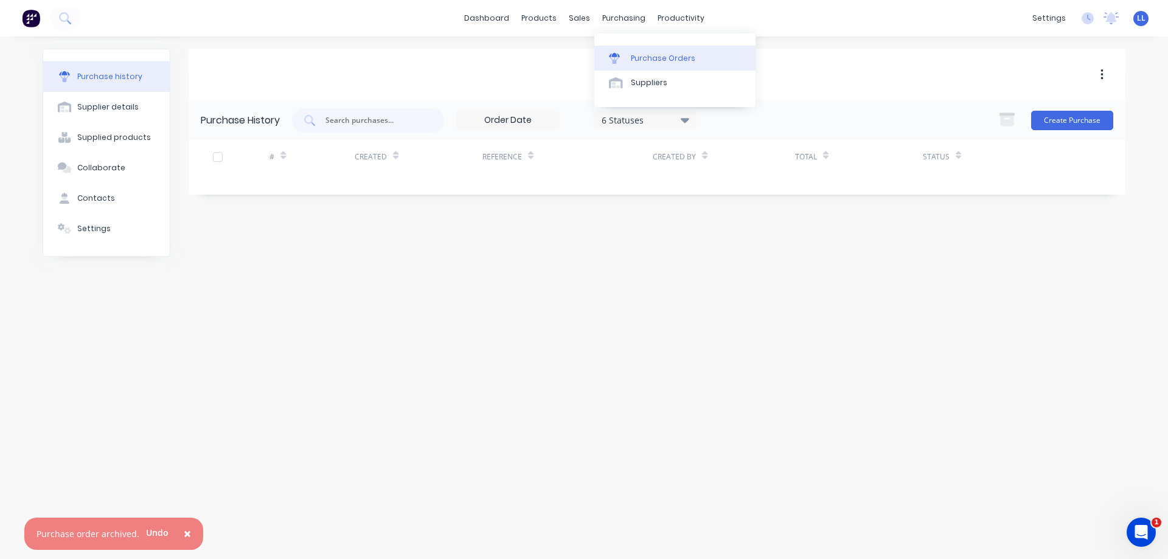
click at [624, 62] on div at bounding box center [618, 58] width 18 height 11
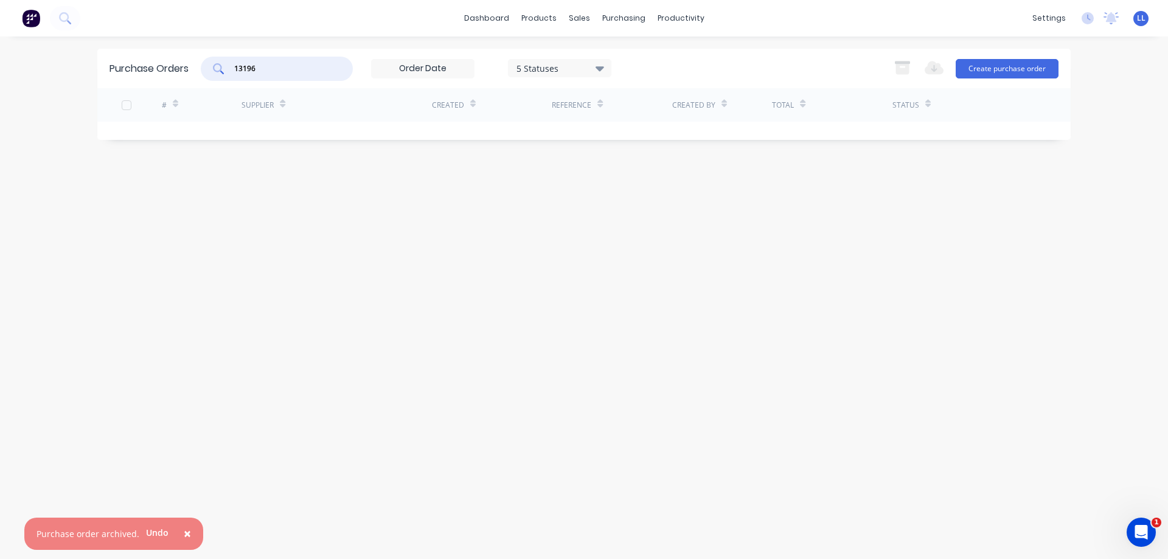
drag, startPoint x: 288, startPoint y: 69, endPoint x: 178, endPoint y: 69, distance: 109.5
click at [178, 69] on div "Purchase Orders 13196 5 Statuses 5 Statuses Export to Excel (XLSX) Create purch…" at bounding box center [584, 69] width 974 height 40
type input "13194"
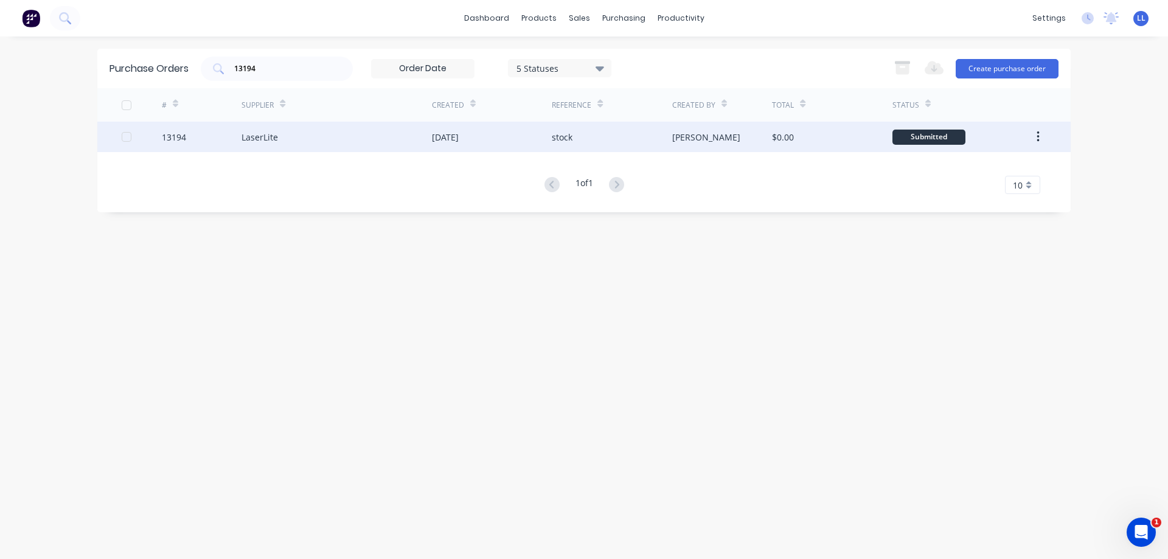
click at [558, 133] on div "stock" at bounding box center [562, 137] width 21 height 13
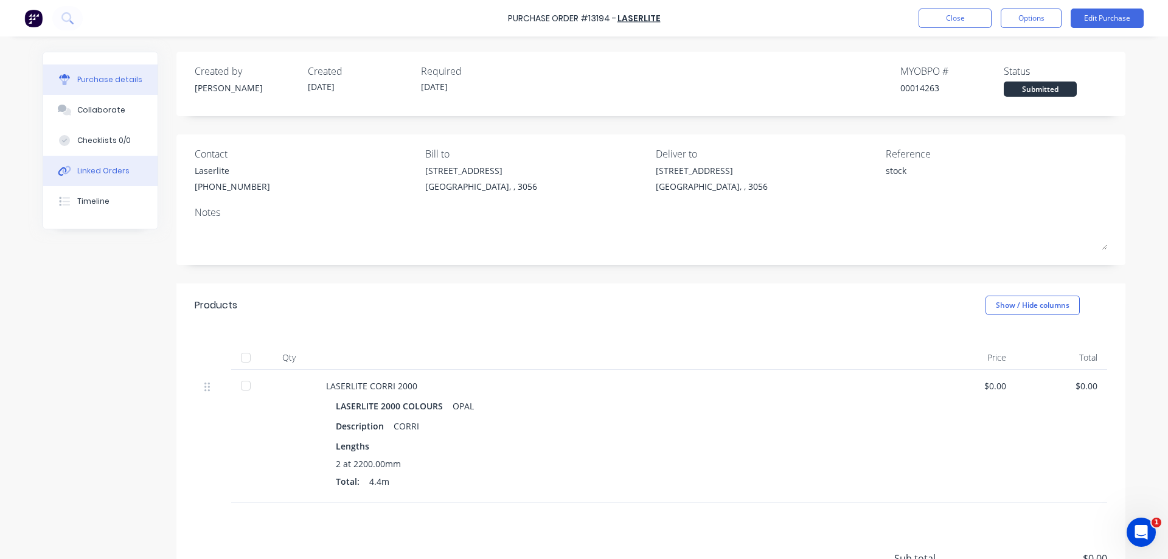
click at [80, 177] on button "Linked Orders" at bounding box center [100, 171] width 114 height 30
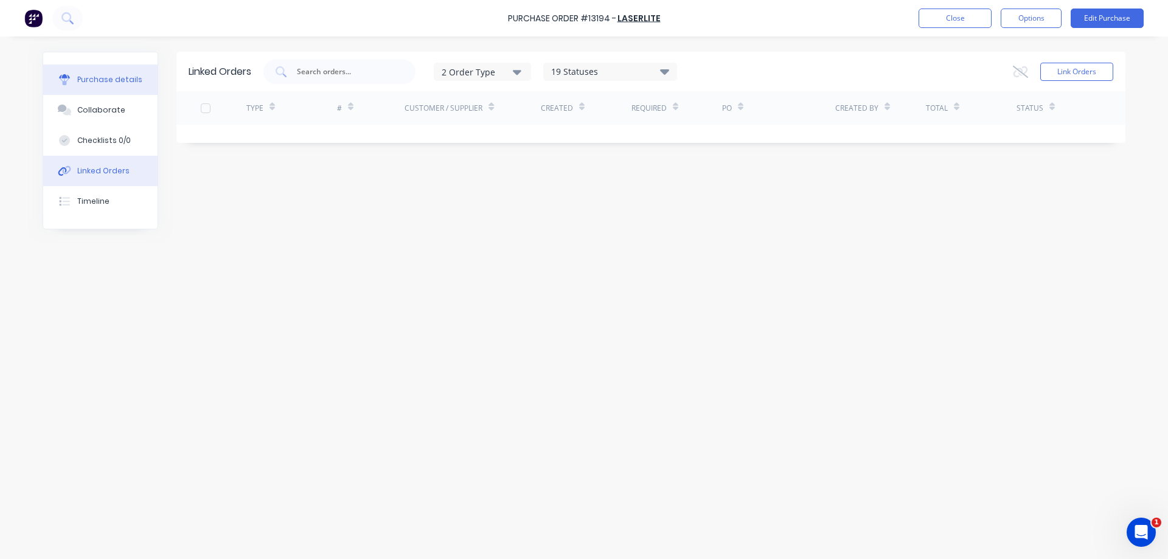
click at [103, 86] on button "Purchase details" at bounding box center [100, 80] width 114 height 30
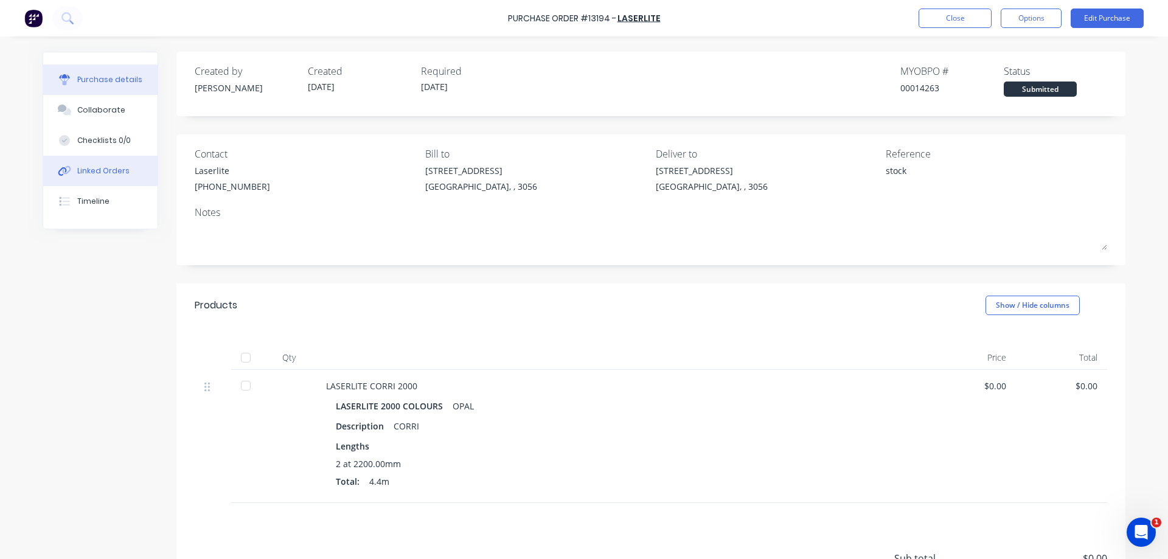
type textarea "x"
click at [110, 170] on div "Linked Orders" at bounding box center [103, 171] width 52 height 11
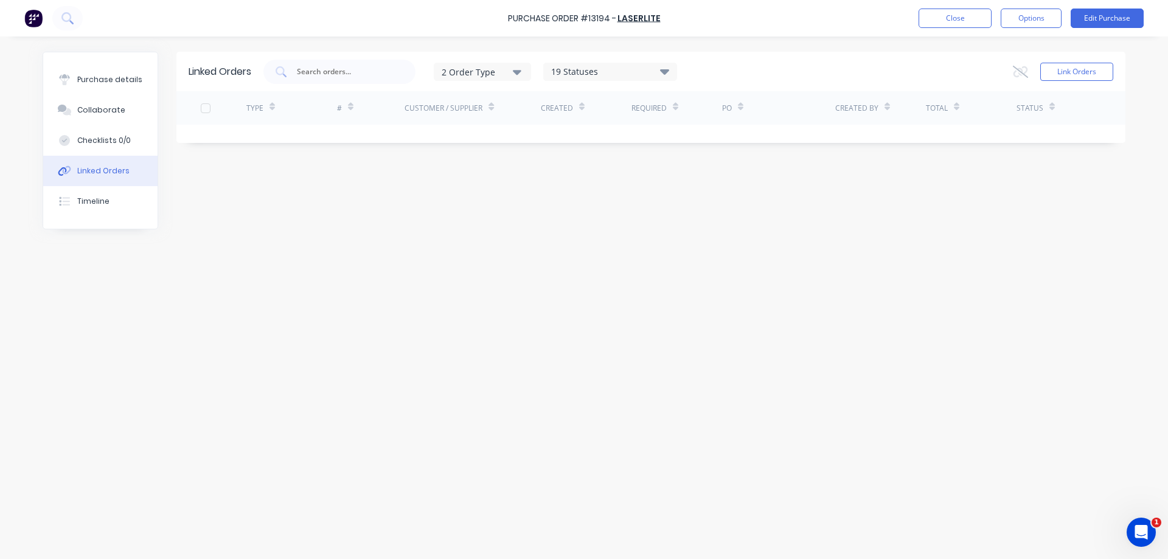
click at [666, 70] on icon at bounding box center [664, 71] width 9 height 5
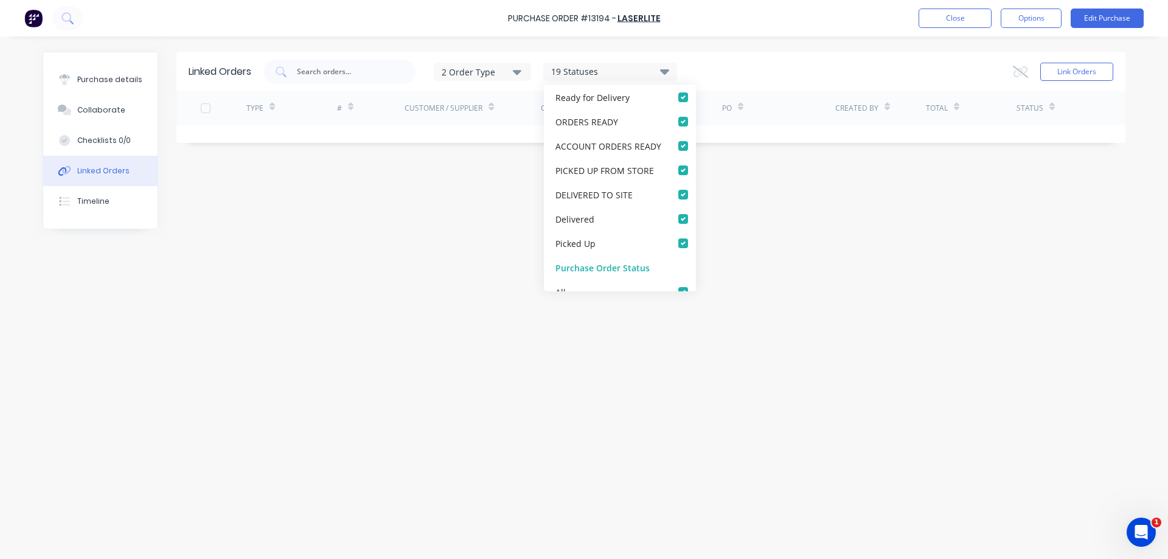
scroll to position [353, 0]
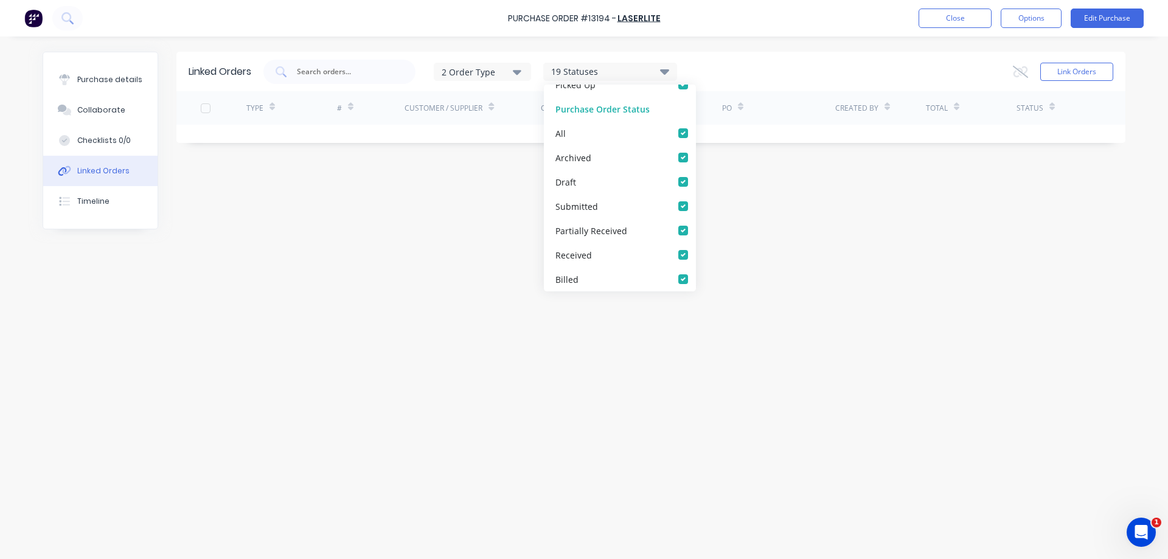
drag, startPoint x: 174, startPoint y: 385, endPoint x: 180, endPoint y: 378, distance: 9.0
click at [178, 385] on div "Linked Orders 2 Order Type 19 Statuses Sales Order Status All Archived Draft Qu…" at bounding box center [584, 295] width 1083 height 486
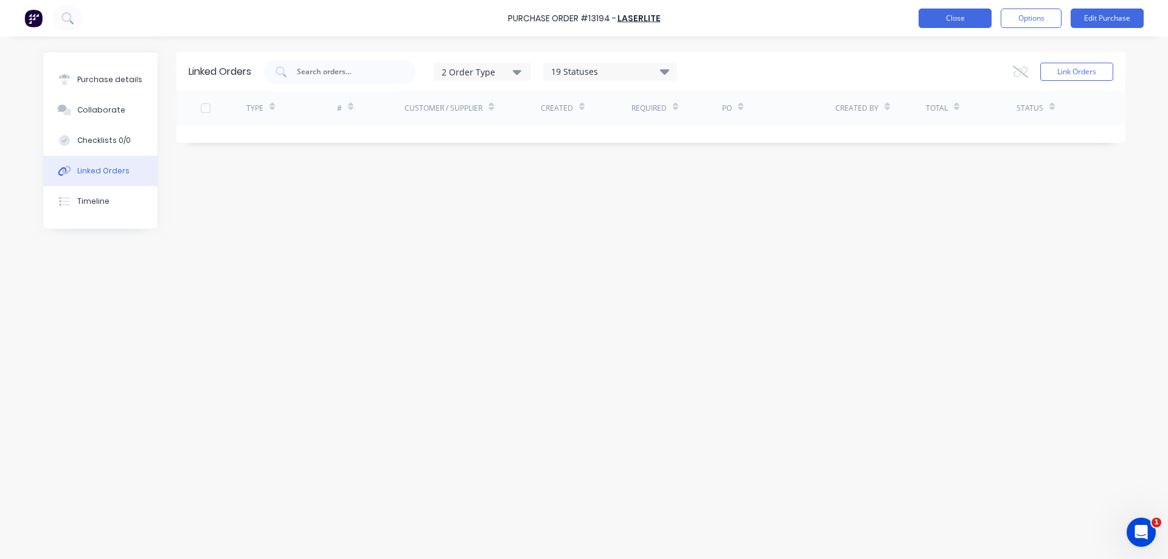
click at [957, 26] on button "Close" at bounding box center [955, 18] width 73 height 19
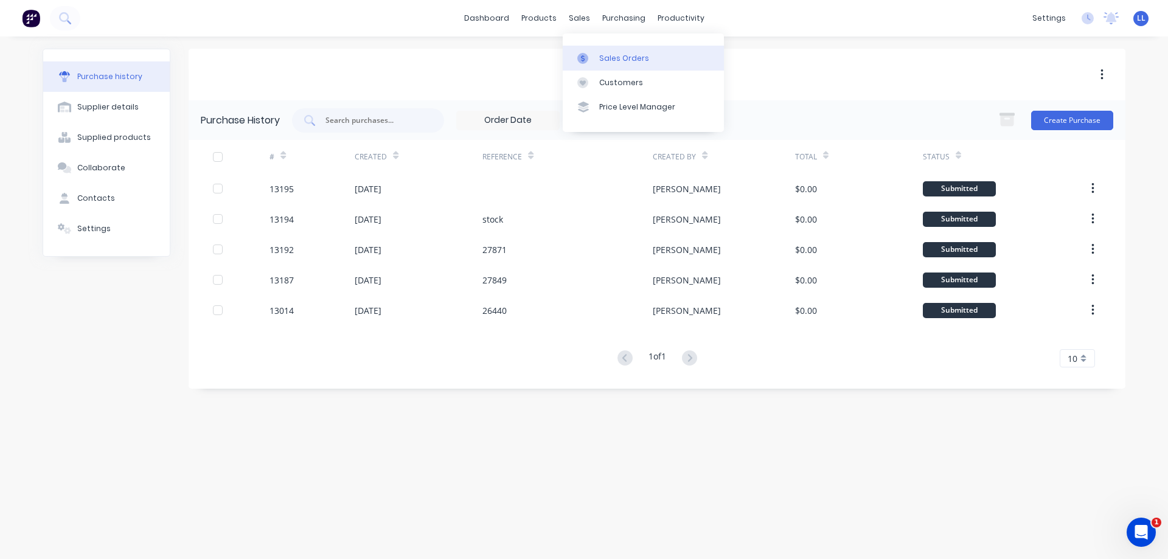
click at [610, 61] on div "Sales Orders" at bounding box center [624, 58] width 50 height 11
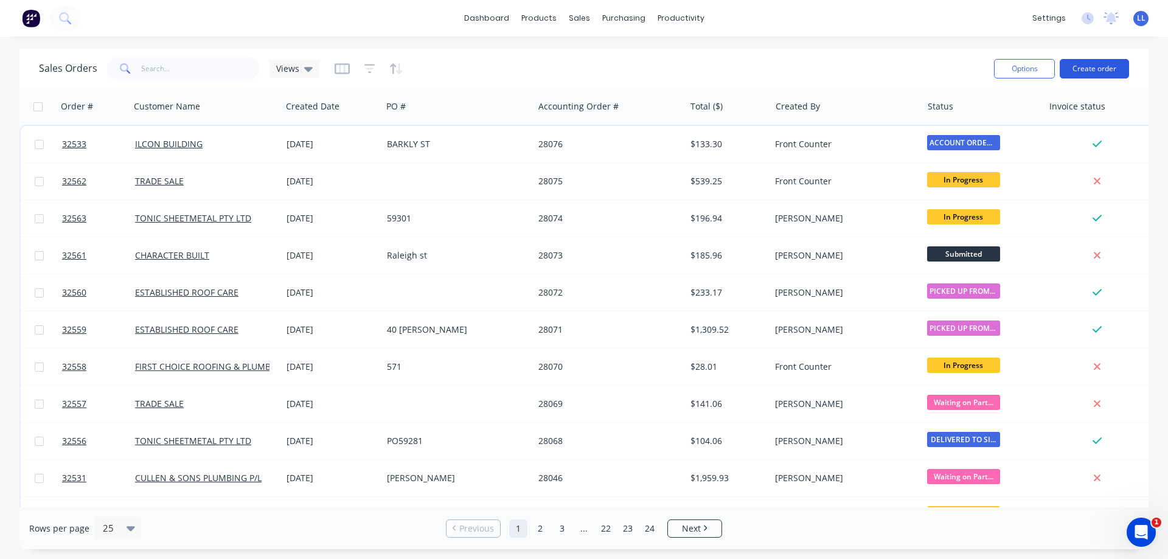
click at [1104, 71] on button "Create order" at bounding box center [1094, 68] width 69 height 19
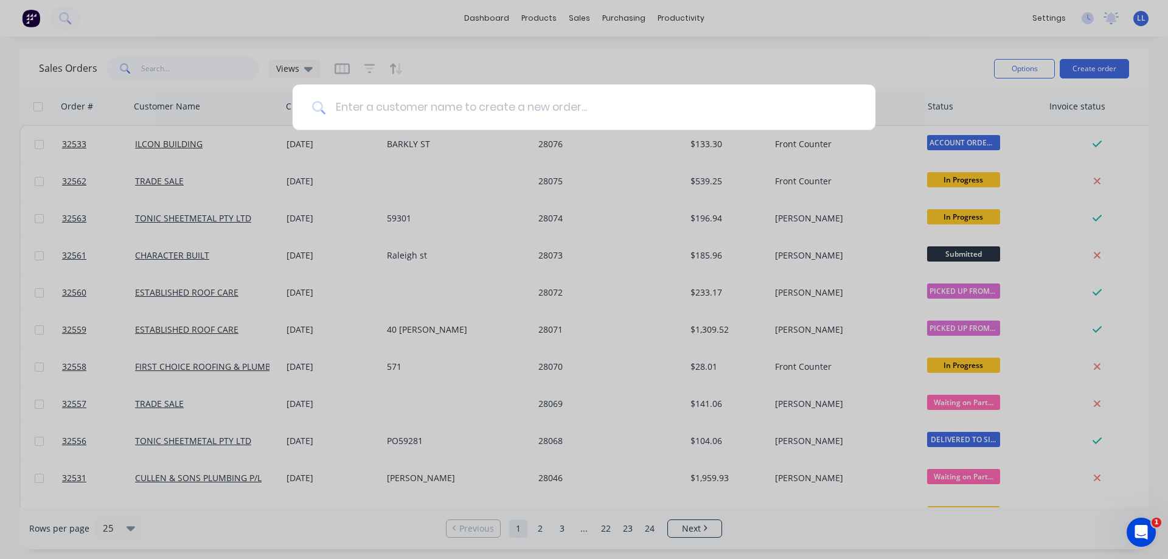
drag, startPoint x: 578, startPoint y: 106, endPoint x: 585, endPoint y: 105, distance: 7.4
click at [578, 105] on input at bounding box center [591, 108] width 531 height 46
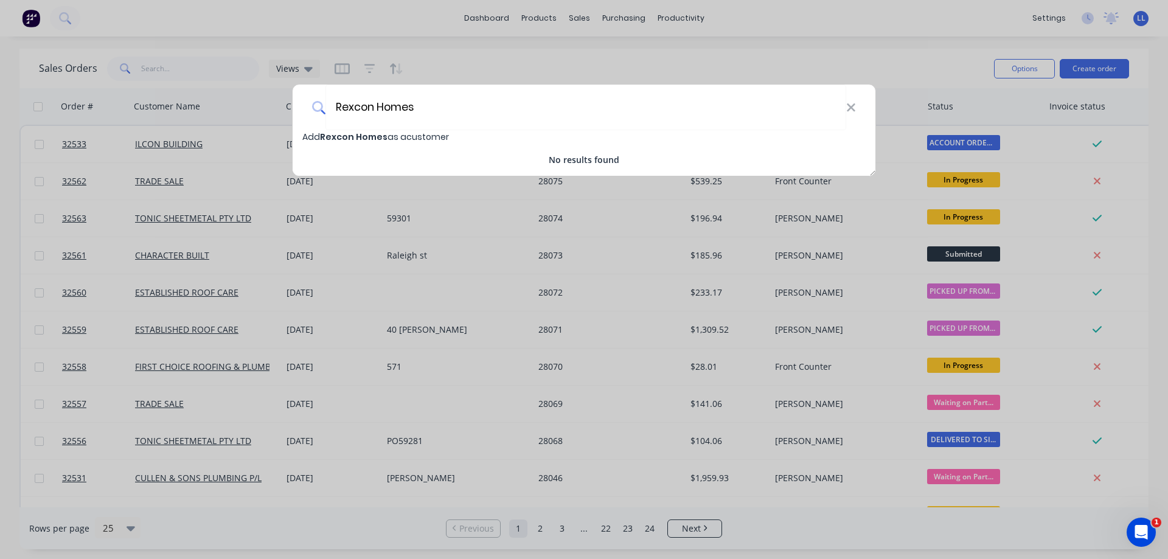
type input "Rexcon Homes"
click at [358, 134] on span "Rexcon Homes" at bounding box center [354, 137] width 68 height 12
select select "AU"
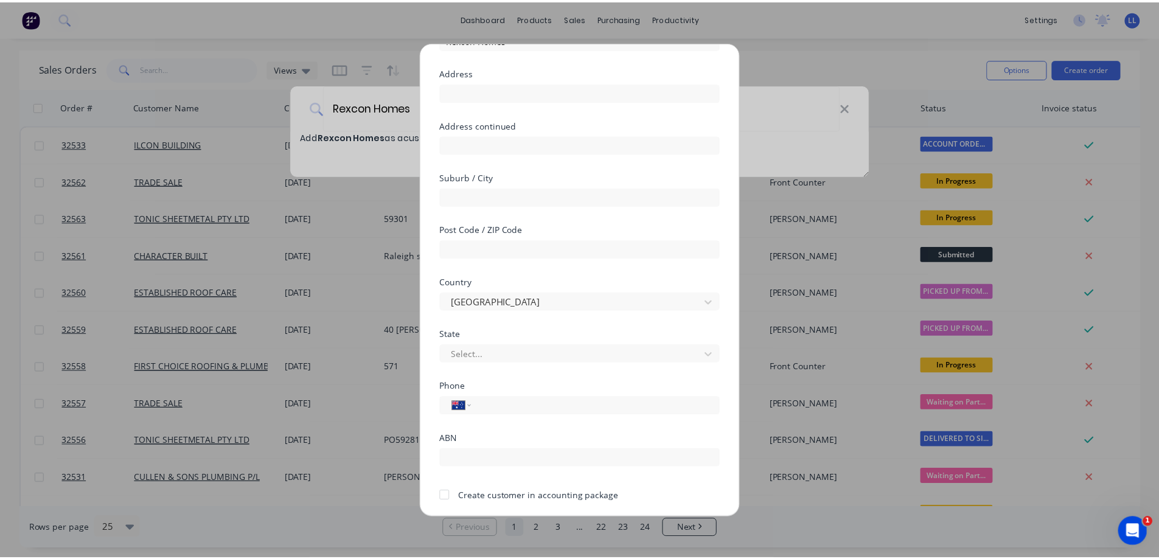
scroll to position [119, 0]
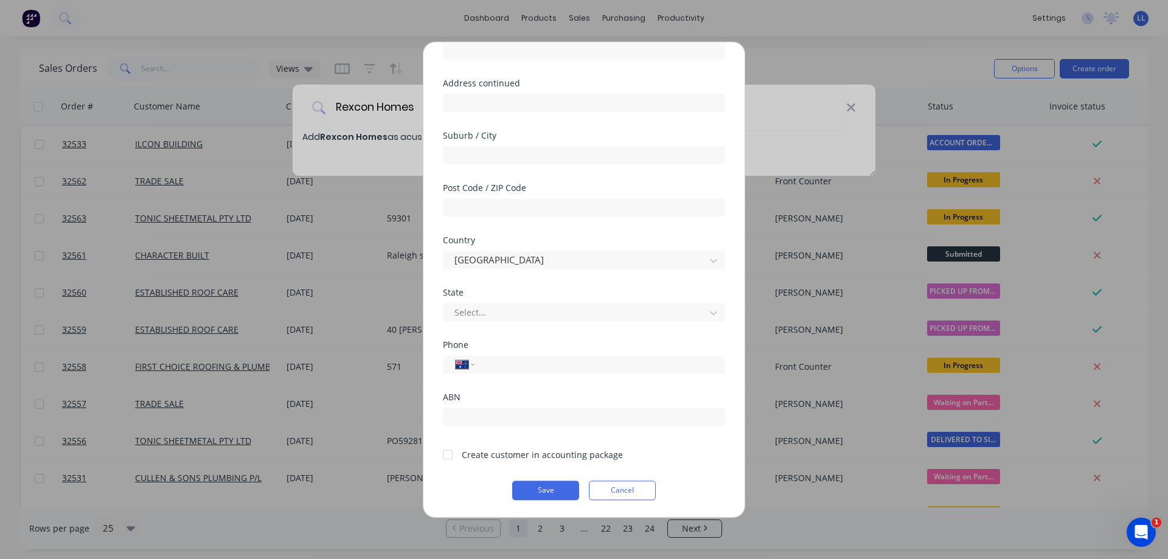
click at [450, 452] on div at bounding box center [448, 454] width 24 height 24
click at [551, 492] on button "Save" at bounding box center [545, 490] width 67 height 19
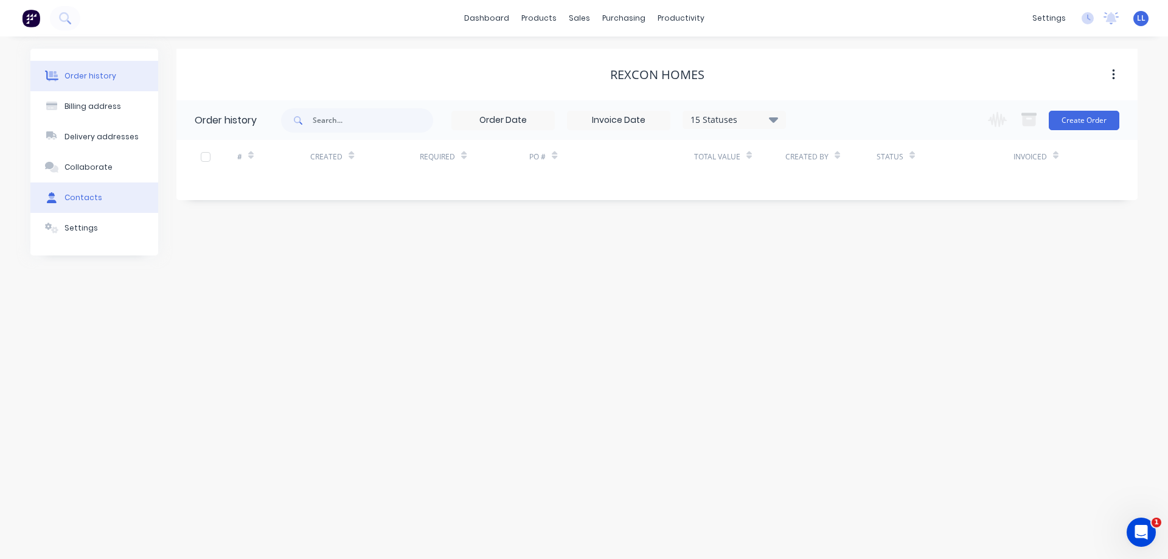
click at [77, 195] on div "Contacts" at bounding box center [84, 197] width 38 height 11
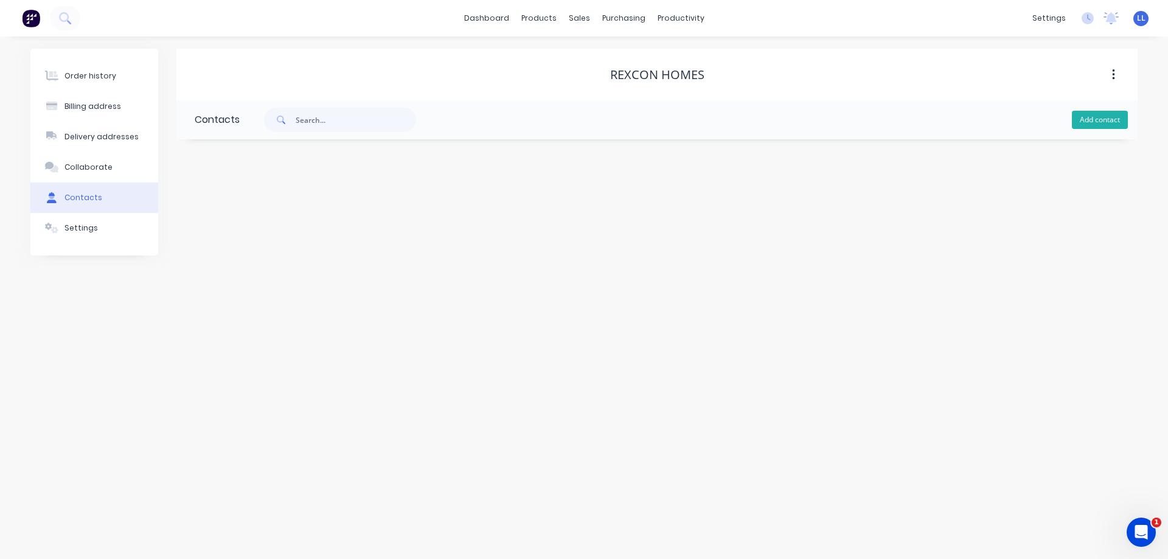
click at [1090, 119] on button "Add contact" at bounding box center [1100, 120] width 56 height 18
select select "AU"
click at [262, 205] on input "text" at bounding box center [294, 209] width 199 height 18
type input "AJ"
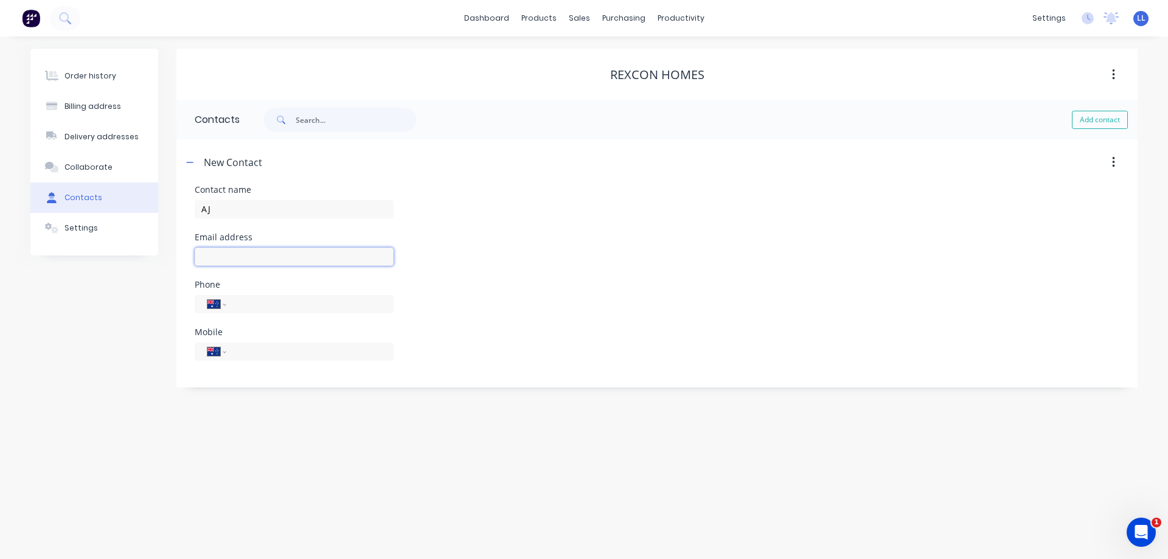
click at [288, 254] on input "text" at bounding box center [294, 257] width 199 height 18
select select "AU"
paste input "Indigo Jewel <jewelbuilds@gmail.com>"
type input "Indigo Jewel <jewelbuilds@gmail.com>"
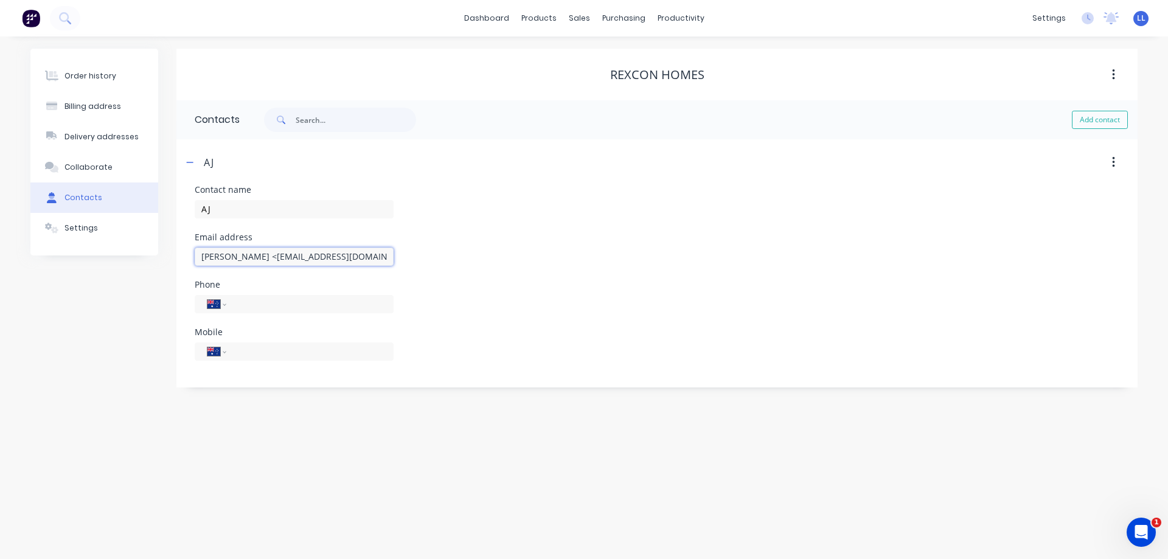
drag, startPoint x: 372, startPoint y: 256, endPoint x: 0, endPoint y: 300, distance: 374.5
click at [0, 299] on div "Order history Billing address Delivery addresses Collaborate Contacts Settings …" at bounding box center [584, 298] width 1168 height 523
type input "aj@rexconhomes.com.au"
click at [251, 350] on input "tel" at bounding box center [308, 351] width 146 height 14
type input "0498 666 888"
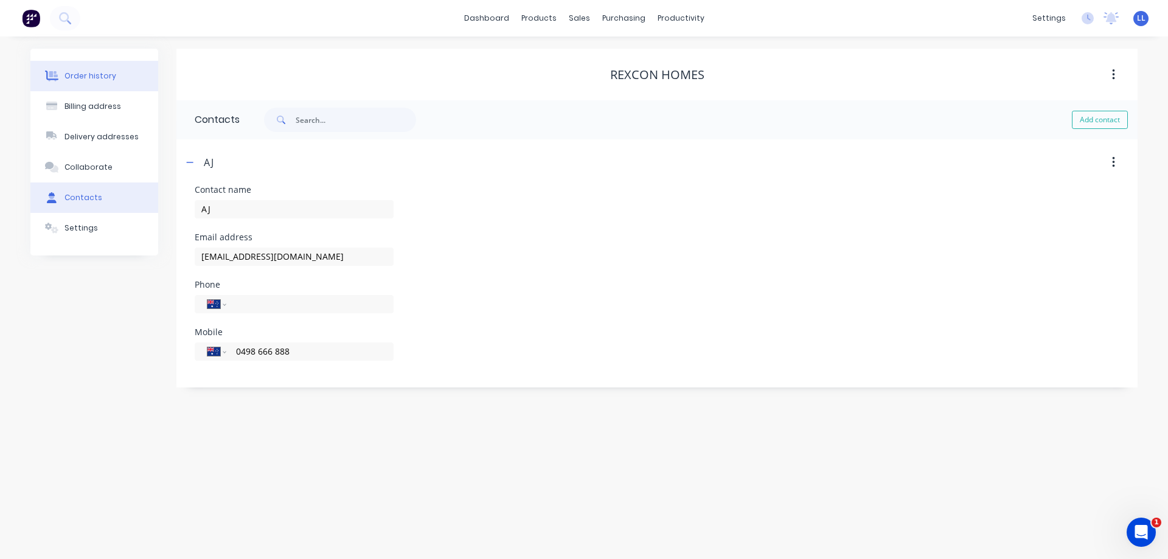
click at [89, 80] on div "Order history" at bounding box center [91, 76] width 52 height 11
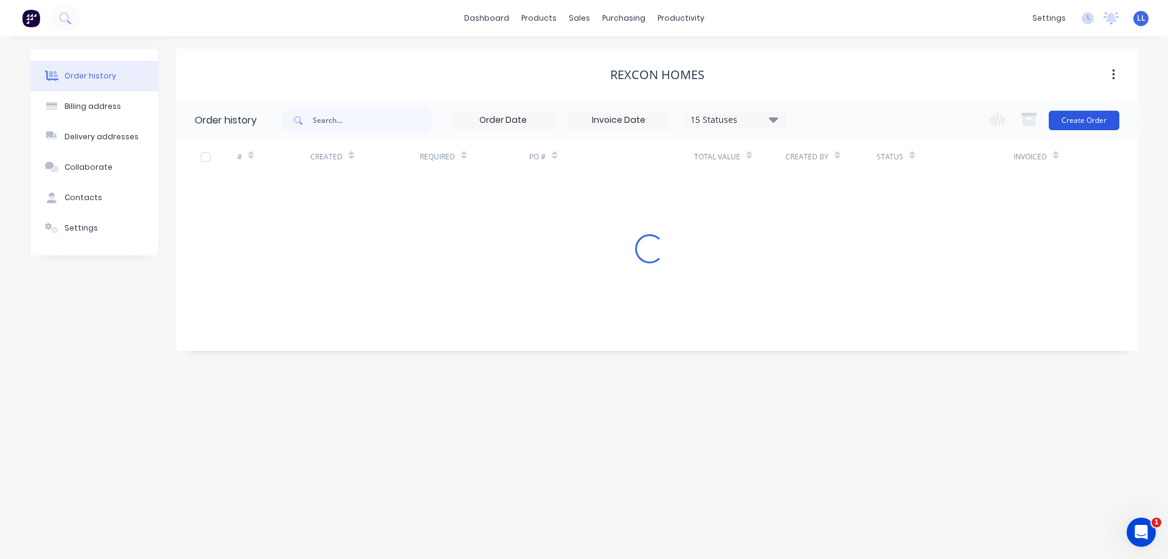
click at [1088, 127] on button "Create Order" at bounding box center [1084, 120] width 71 height 19
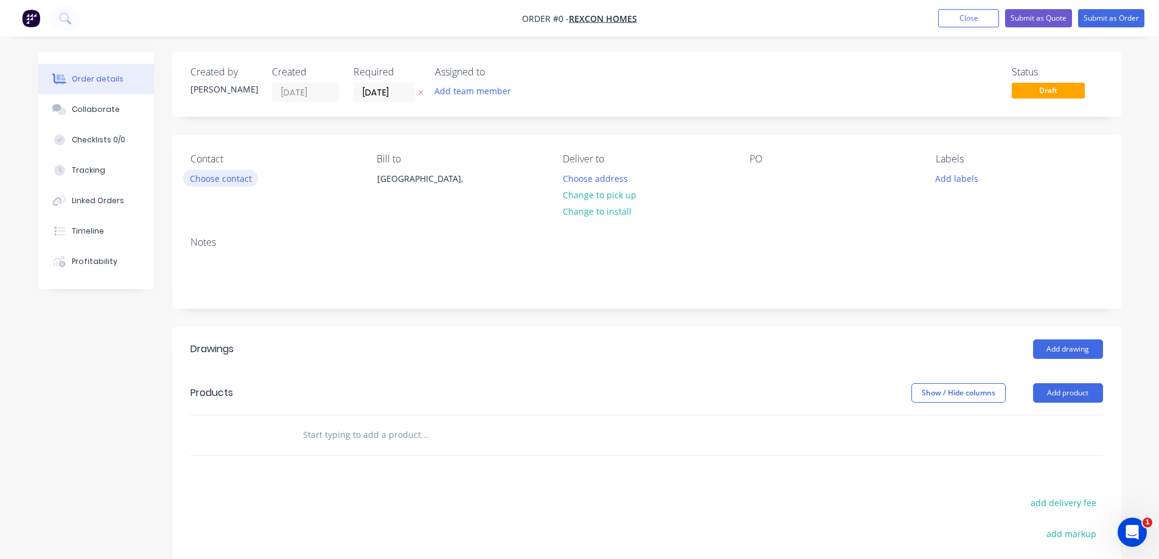
click at [240, 185] on button "Choose contact" at bounding box center [220, 178] width 75 height 16
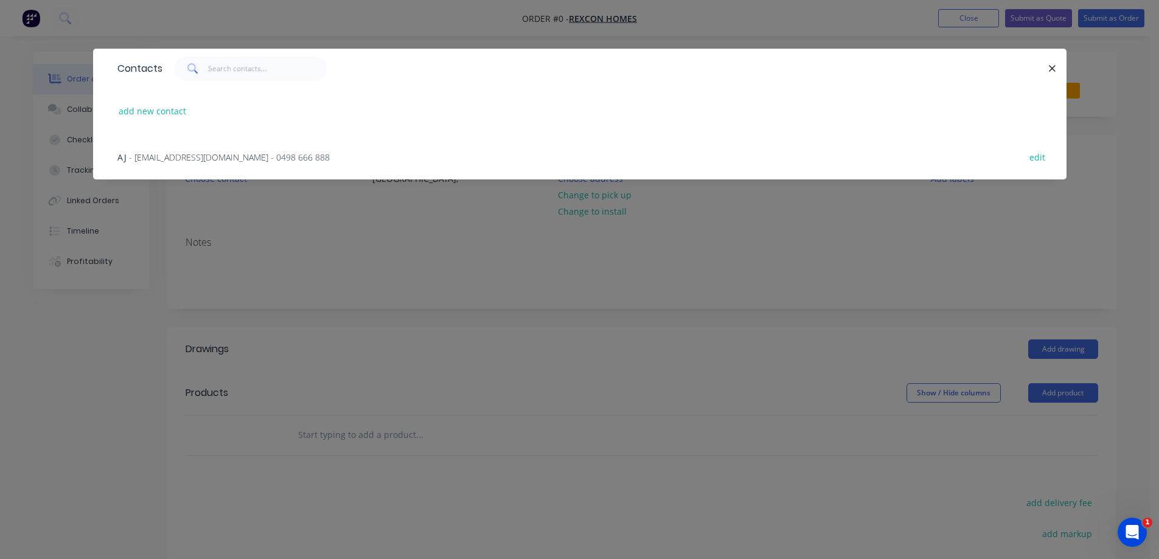
click at [176, 157] on span "- aj@rexconhomes.com.au - 0498 666 888" at bounding box center [229, 158] width 201 height 12
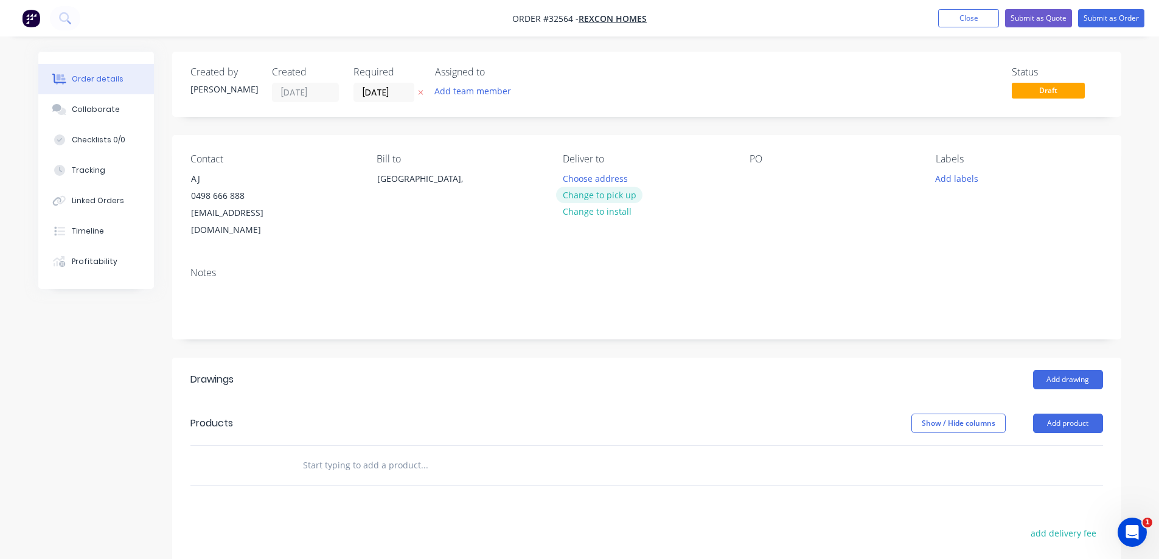
click at [599, 196] on button "Change to pick up" at bounding box center [599, 195] width 86 height 16
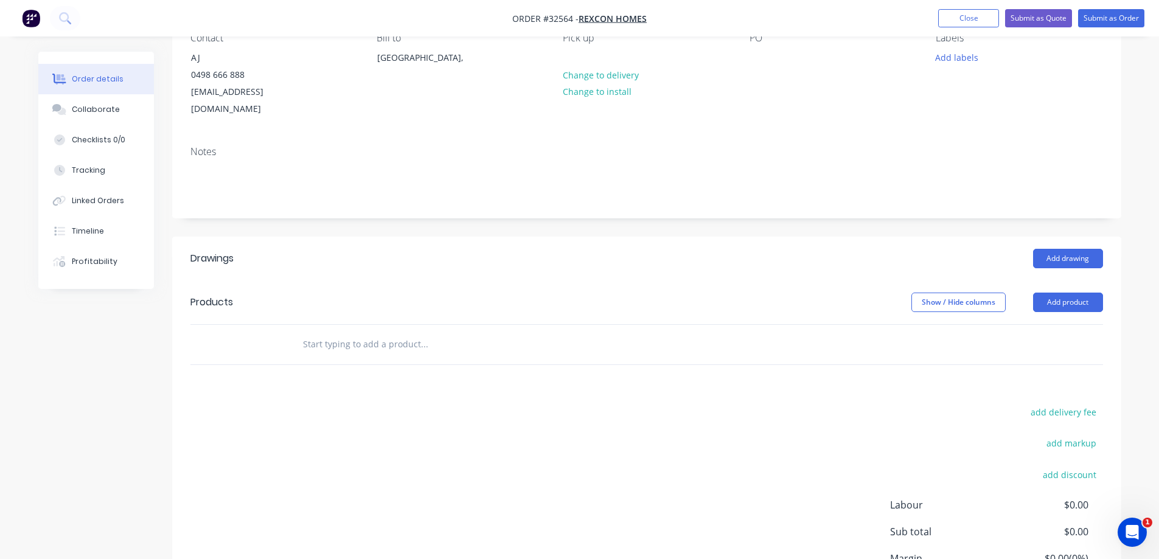
scroll to position [122, 0]
click at [1080, 248] on button "Add drawing" at bounding box center [1068, 257] width 70 height 19
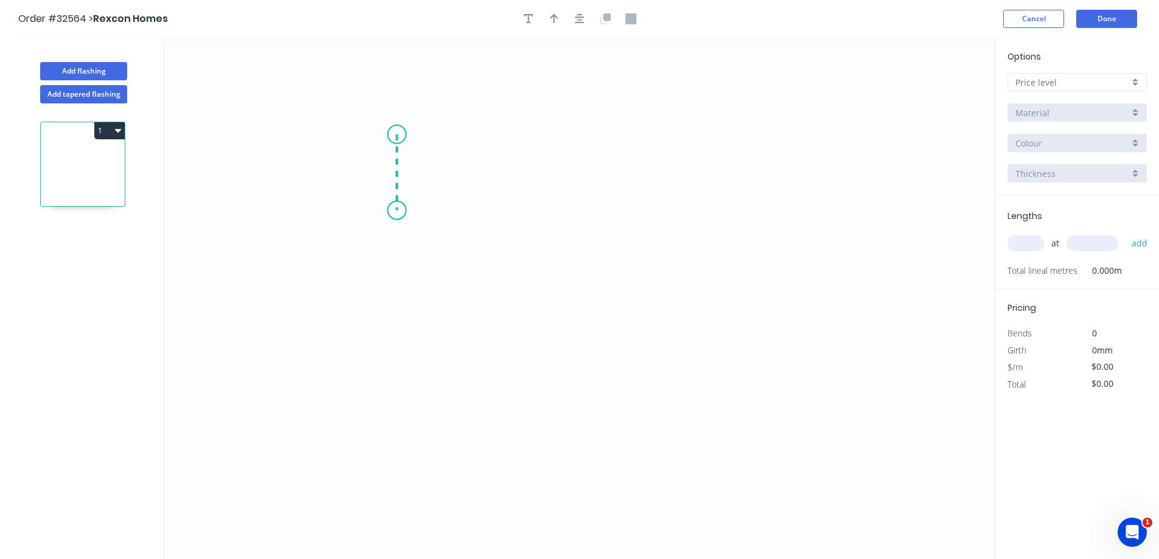
drag, startPoint x: 394, startPoint y: 177, endPoint x: 393, endPoint y: 211, distance: 33.5
click at [393, 211] on icon "0" at bounding box center [579, 299] width 831 height 522
drag, startPoint x: 393, startPoint y: 211, endPoint x: 646, endPoint y: 224, distance: 254.1
click at [646, 224] on icon "0 ?" at bounding box center [579, 299] width 831 height 522
drag, startPoint x: 646, startPoint y: 224, endPoint x: 651, endPoint y: 272, distance: 48.3
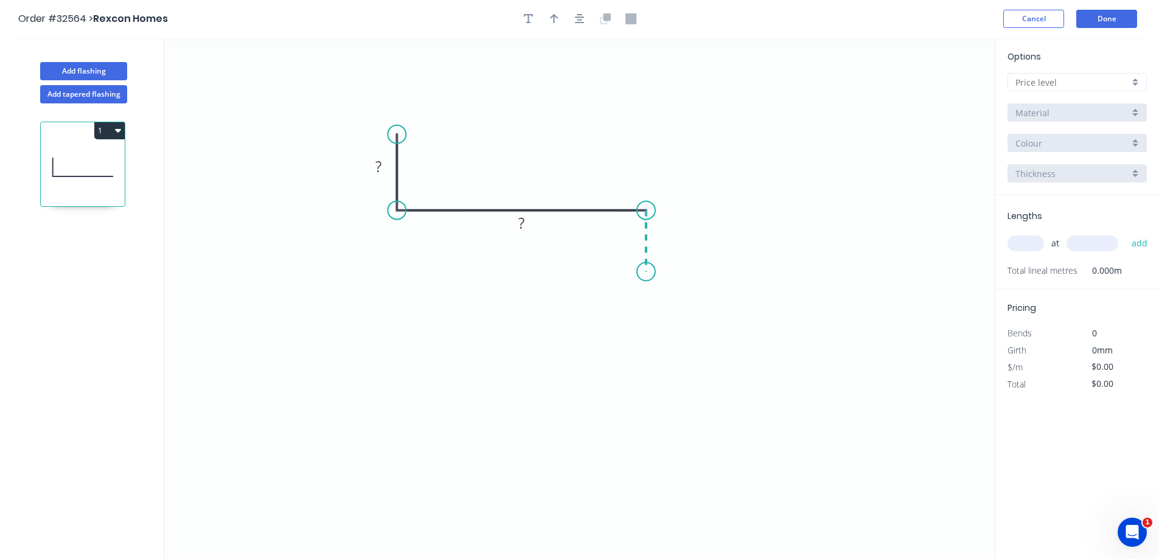
click at [651, 272] on icon "0 ? ?" at bounding box center [579, 299] width 831 height 522
click at [381, 167] on tspan "?" at bounding box center [378, 166] width 6 height 20
click at [1067, 89] on div at bounding box center [1077, 82] width 139 height 18
click at [1064, 79] on input "text" at bounding box center [1073, 82] width 114 height 13
click at [1056, 89] on div at bounding box center [1077, 82] width 139 height 18
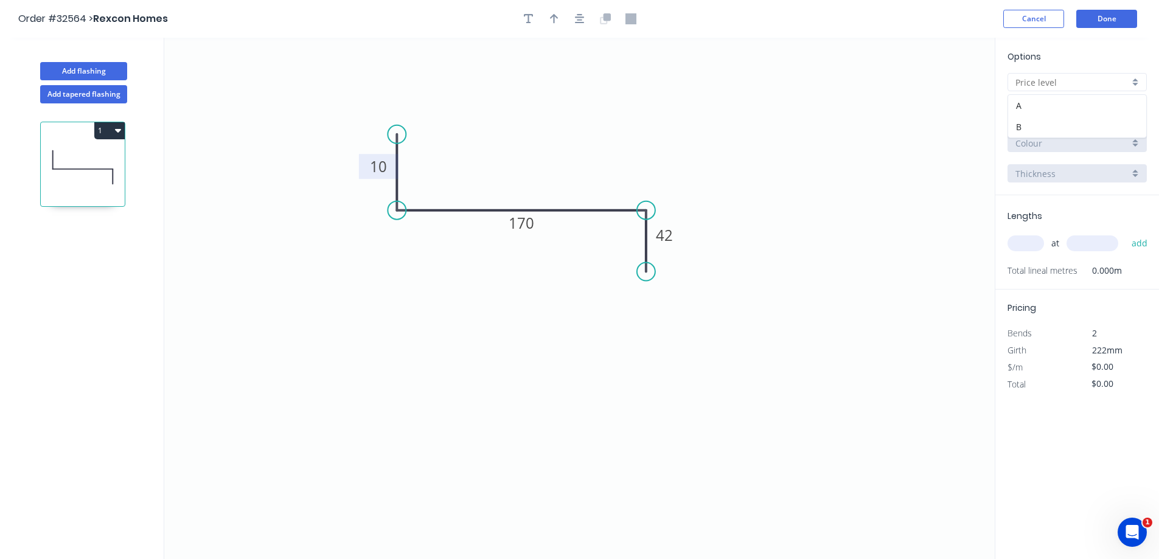
click at [1058, 85] on input "text" at bounding box center [1073, 82] width 114 height 13
click at [1053, 82] on input "text" at bounding box center [1073, 82] width 114 height 13
click at [1032, 112] on div "A" at bounding box center [1077, 105] width 138 height 21
type input "A"
type input "$13.86"
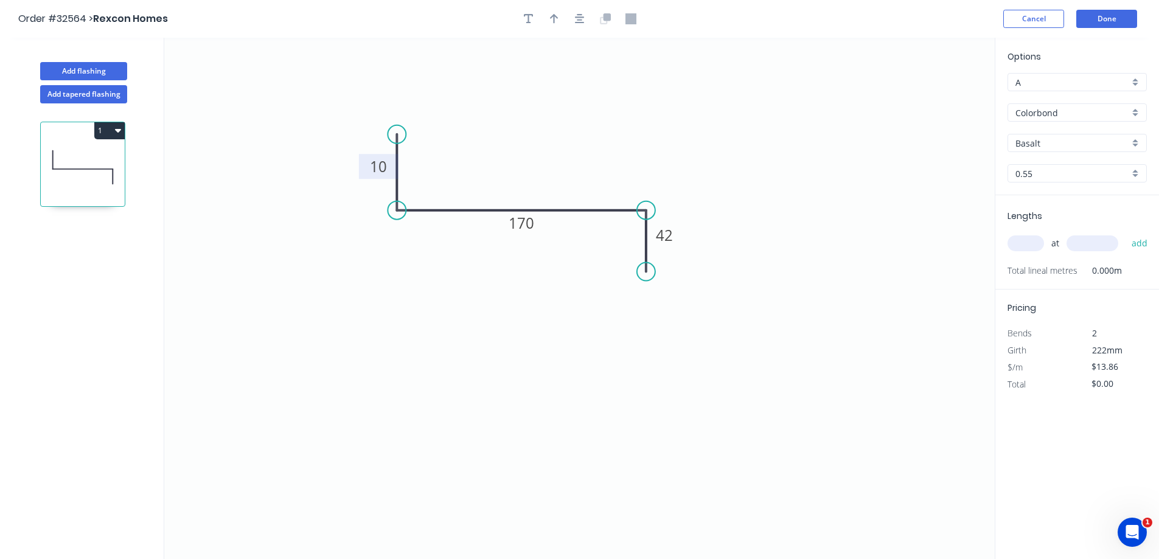
click at [1039, 145] on input "Basalt" at bounding box center [1073, 143] width 114 height 13
click at [1063, 148] on input "nights" at bounding box center [1073, 143] width 114 height 13
click at [1051, 160] on div "Night Sky" at bounding box center [1077, 166] width 138 height 21
type input "Night Sky"
click at [1031, 245] on input "text" at bounding box center [1026, 244] width 37 height 16
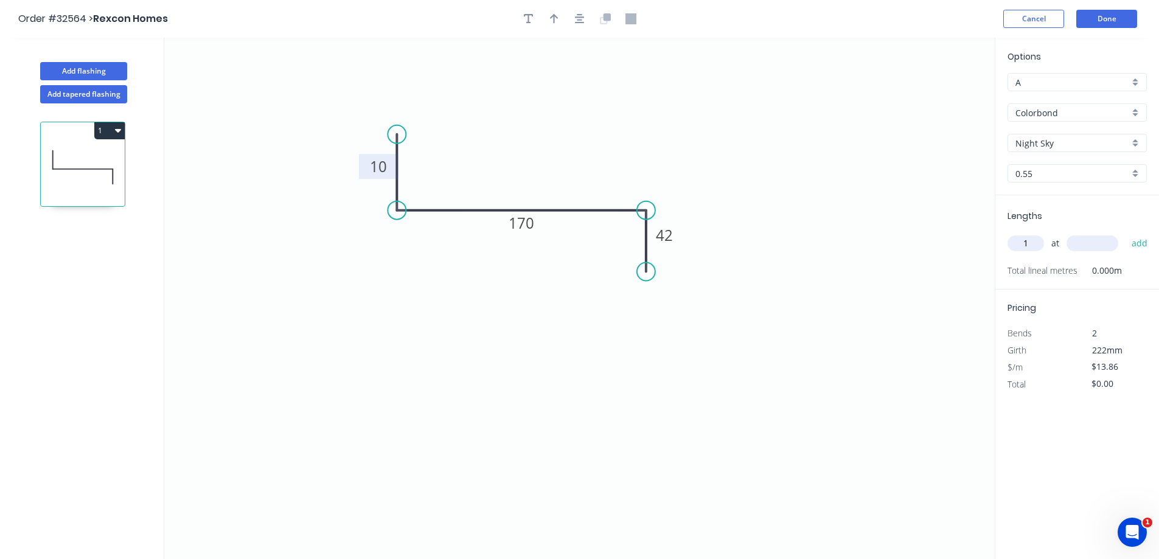
type input "1"
type input "800"
click at [1126, 233] on button "add" at bounding box center [1140, 243] width 29 height 21
type input "$13.86"
click at [85, 72] on button "Add flashing" at bounding box center [83, 71] width 87 height 18
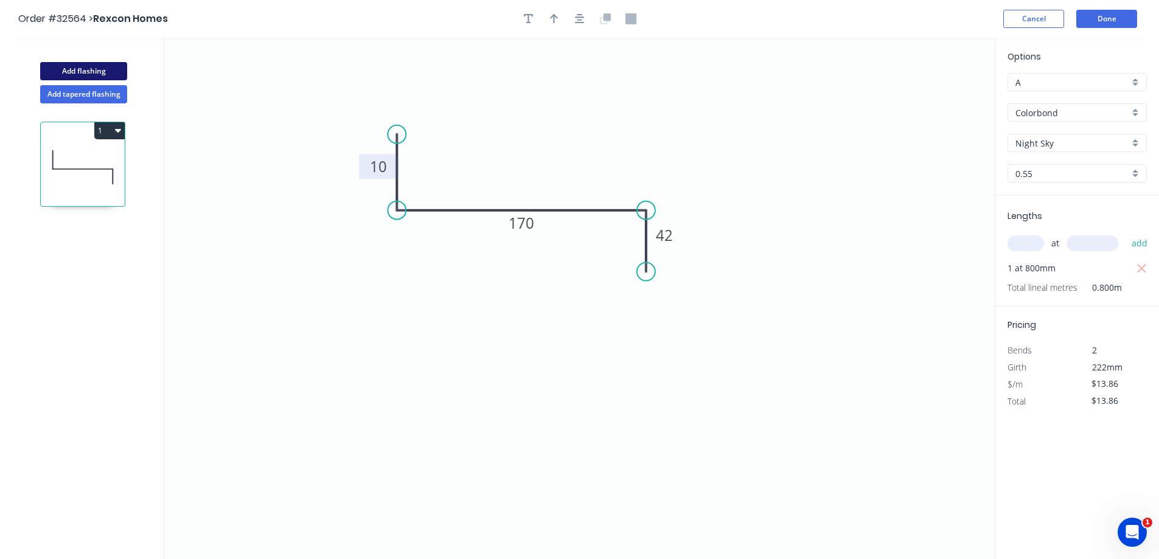
type input "$0.00"
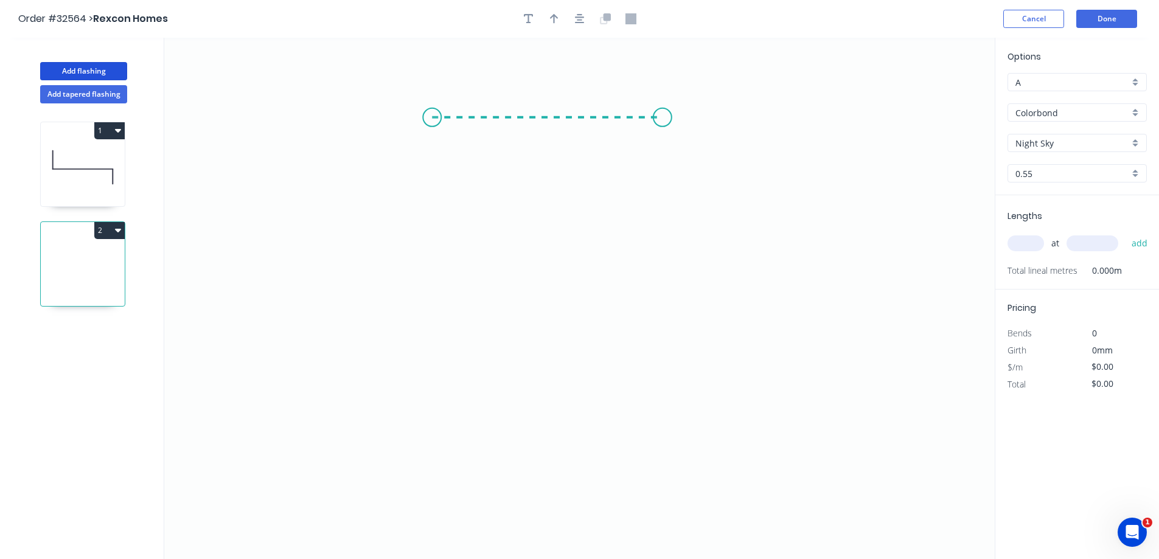
drag, startPoint x: 432, startPoint y: 117, endPoint x: 663, endPoint y: 127, distance: 230.9
click at [663, 127] on icon "0" at bounding box center [579, 299] width 831 height 522
drag, startPoint x: 663, startPoint y: 127, endPoint x: 645, endPoint y: 304, distance: 177.4
click at [645, 304] on icon "0 ?" at bounding box center [579, 299] width 831 height 522
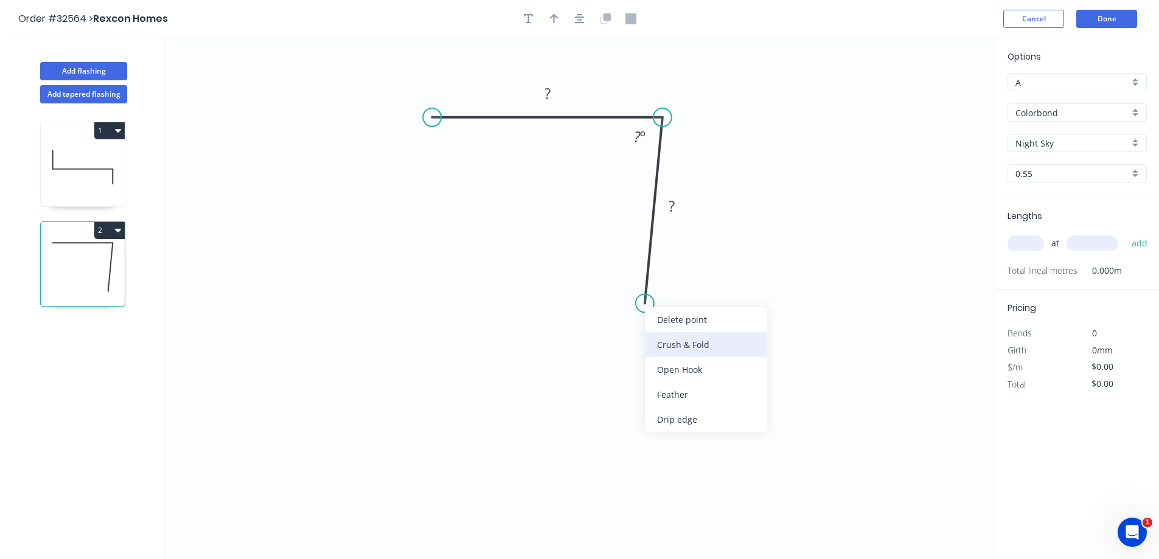
click at [660, 346] on div "Crush & Fold" at bounding box center [706, 344] width 122 height 25
click at [674, 340] on div "Flip bend" at bounding box center [712, 340] width 122 height 25
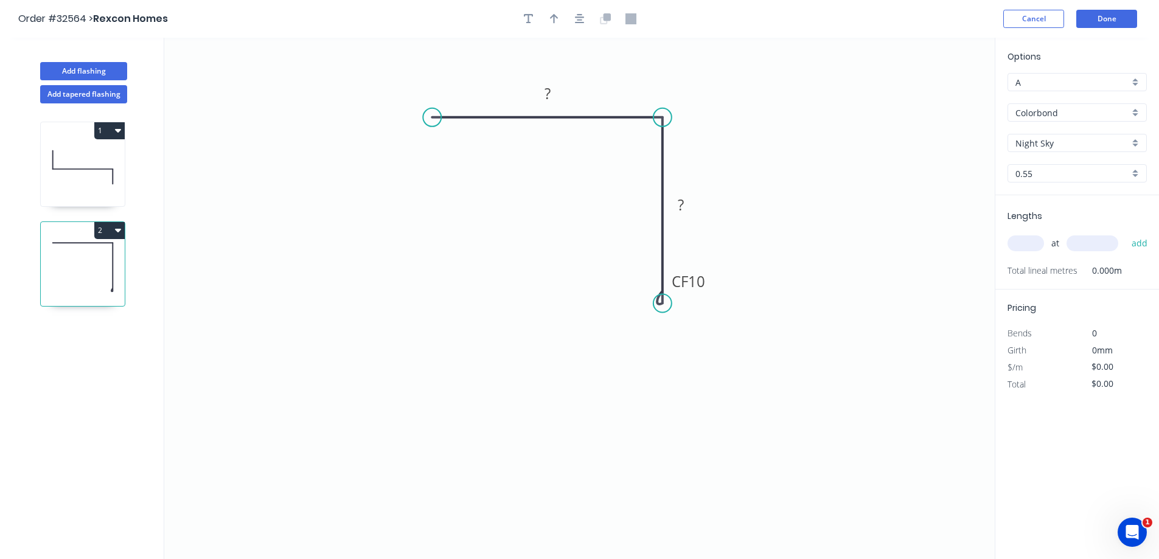
click at [656, 304] on circle at bounding box center [663, 304] width 18 height 18
click at [550, 90] on tspan "?" at bounding box center [548, 93] width 6 height 20
click at [1024, 237] on input "text" at bounding box center [1026, 244] width 37 height 16
type input "$10.62"
click at [1036, 251] on input "21" at bounding box center [1026, 244] width 37 height 16
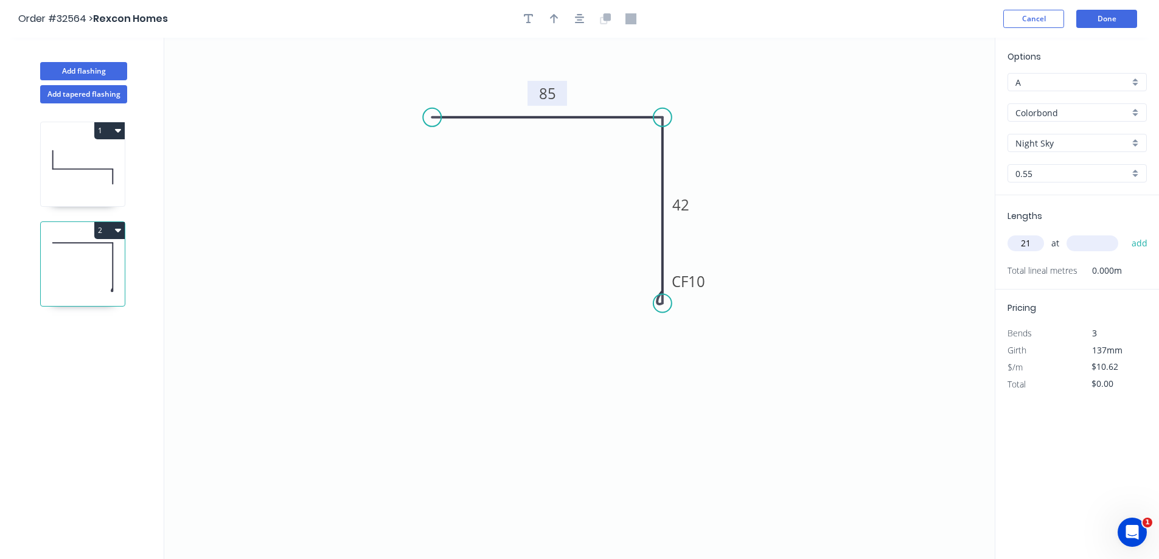
drag, startPoint x: 1032, startPoint y: 245, endPoint x: 1011, endPoint y: 237, distance: 22.5
click at [1013, 247] on input "21" at bounding box center [1026, 244] width 37 height 16
type input "1"
type input "615"
click at [710, 369] on div "Delete bend" at bounding box center [727, 368] width 122 height 25
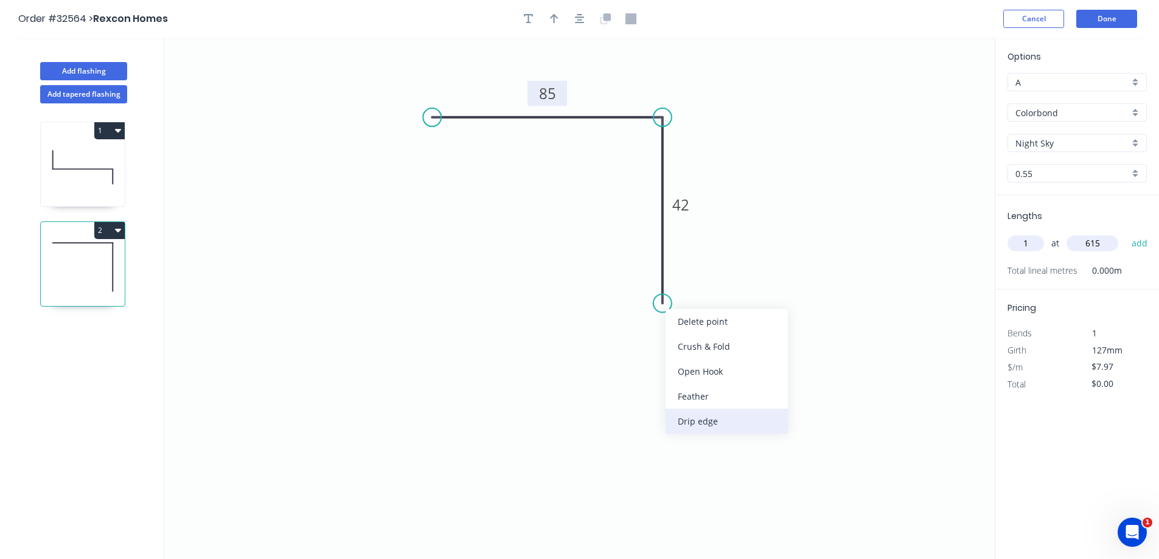
click at [696, 423] on div "Drip edge" at bounding box center [727, 421] width 122 height 25
click at [689, 344] on div "Flip bend" at bounding box center [724, 345] width 122 height 25
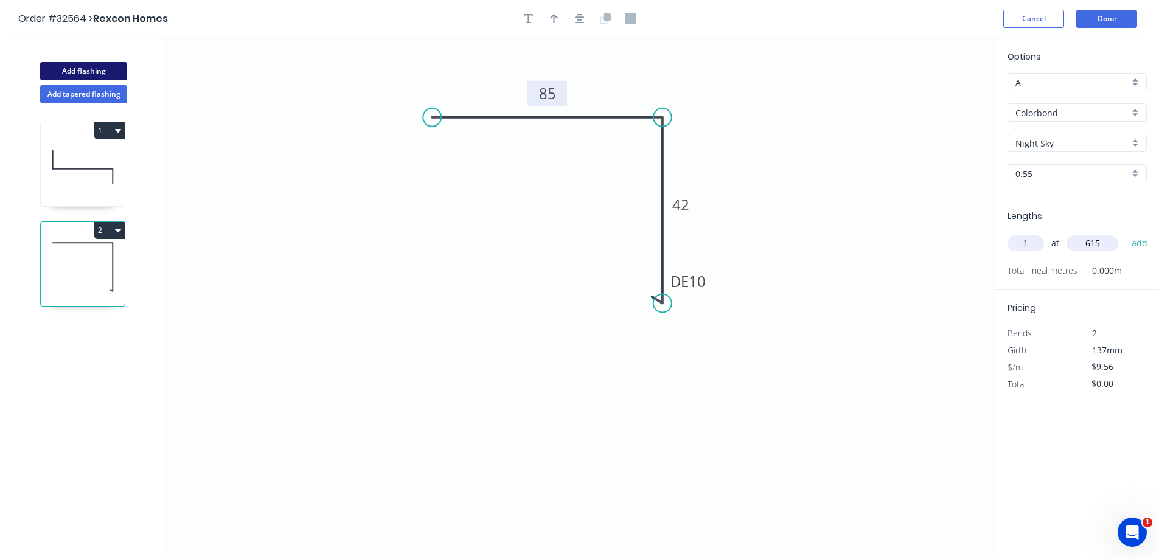
click at [83, 66] on button "Add flashing" at bounding box center [83, 71] width 87 height 18
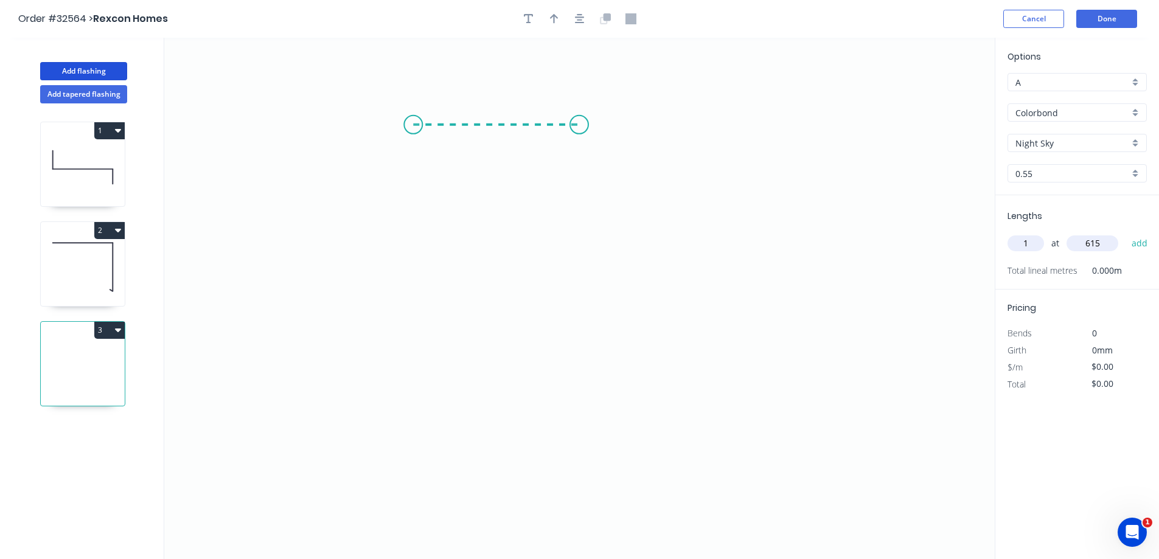
drag, startPoint x: 413, startPoint y: 125, endPoint x: 579, endPoint y: 120, distance: 166.2
click at [579, 120] on icon "0" at bounding box center [579, 299] width 831 height 522
click at [658, 205] on icon "0 ?" at bounding box center [579, 299] width 831 height 522
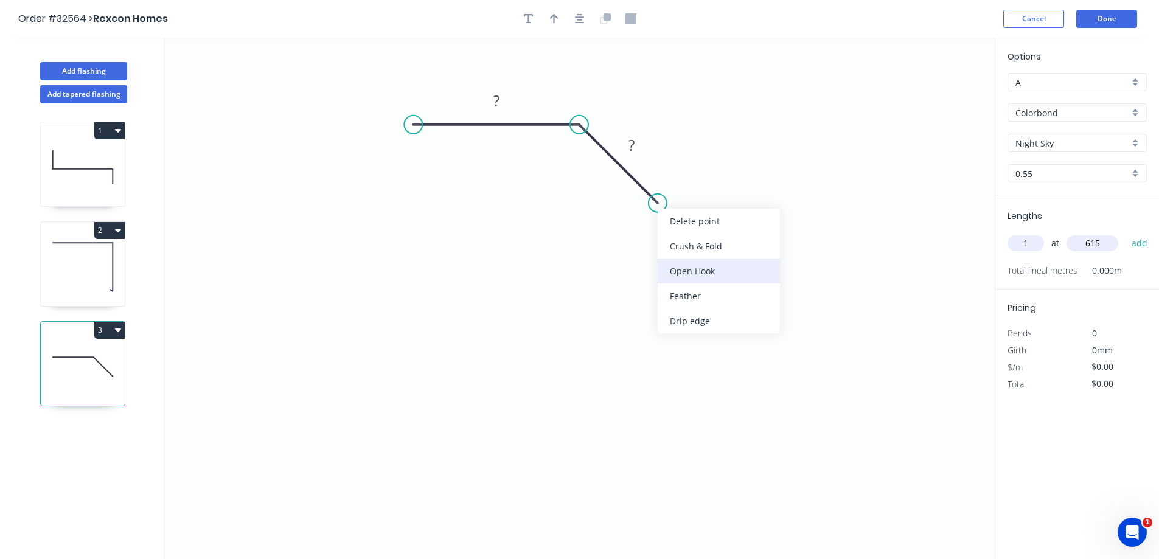
click at [677, 276] on div "Open Hook" at bounding box center [719, 271] width 122 height 25
drag, startPoint x: 676, startPoint y: 268, endPoint x: 649, endPoint y: 231, distance: 45.9
click at [674, 264] on div "Delete bend" at bounding box center [721, 268] width 122 height 25
click at [679, 319] on div "Drip edge" at bounding box center [724, 318] width 122 height 25
click at [677, 246] on div "Flip bend" at bounding box center [724, 248] width 122 height 25
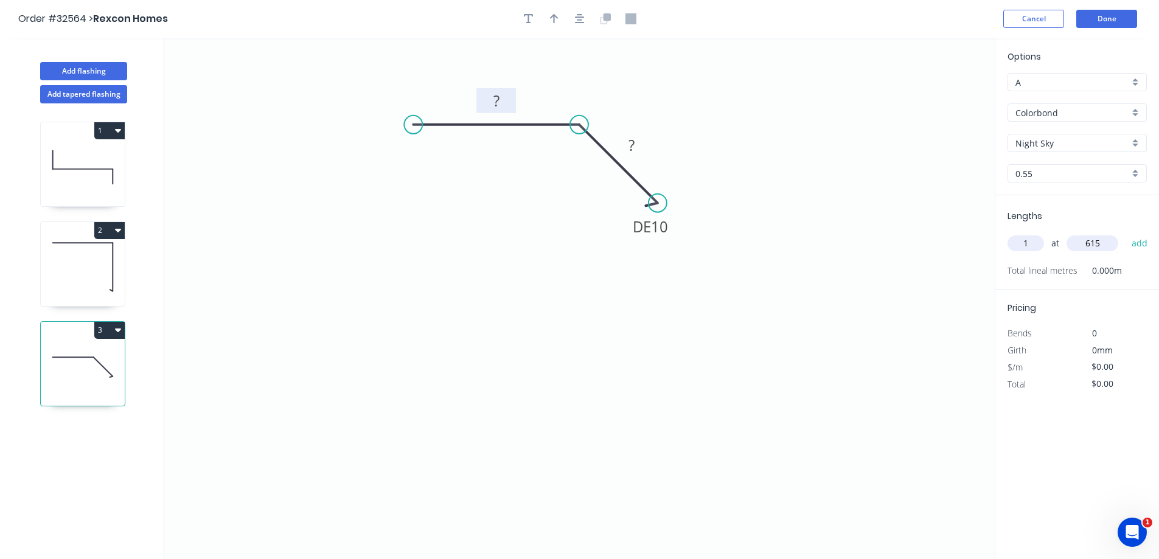
click at [506, 103] on rect at bounding box center [496, 101] width 24 height 17
click at [60, 270] on icon at bounding box center [83, 267] width 84 height 78
type input "$9.56"
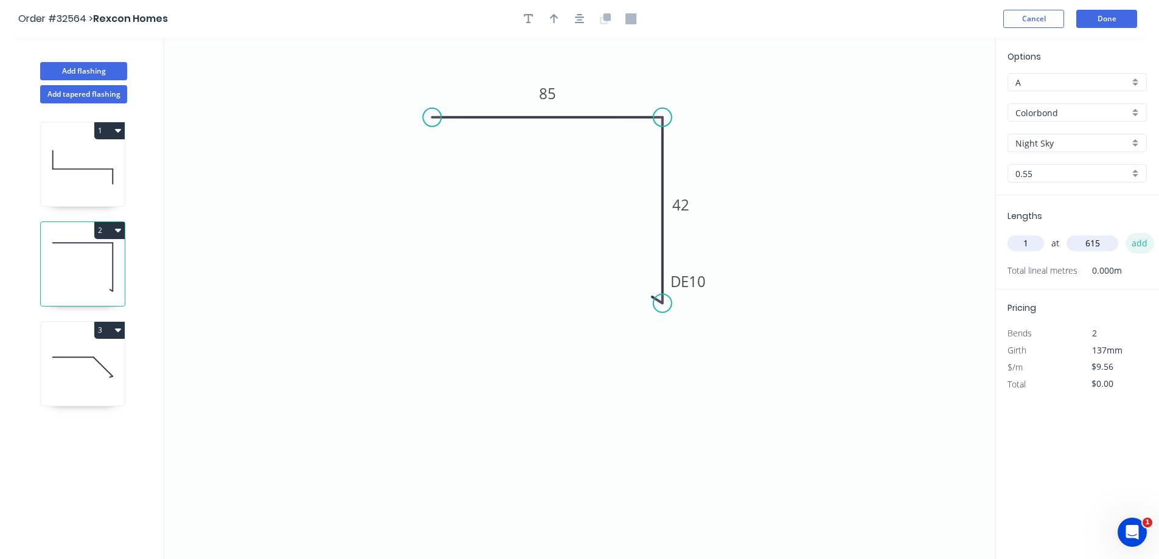
click at [1133, 242] on button "add" at bounding box center [1140, 243] width 29 height 21
type input "$9.56"
drag, startPoint x: 68, startPoint y: 450, endPoint x: 68, endPoint y: 408, distance: 42.6
click at [68, 435] on div "1 2 3" at bounding box center [84, 342] width 160 height 478
click at [66, 396] on icon at bounding box center [83, 367] width 84 height 78
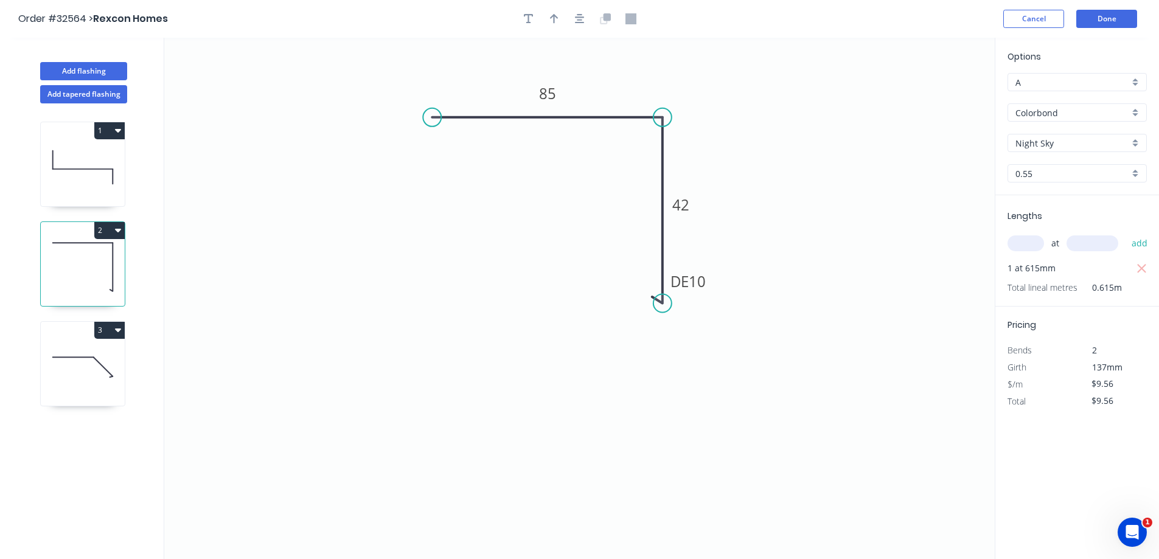
type input "$7.85"
type input "$0.00"
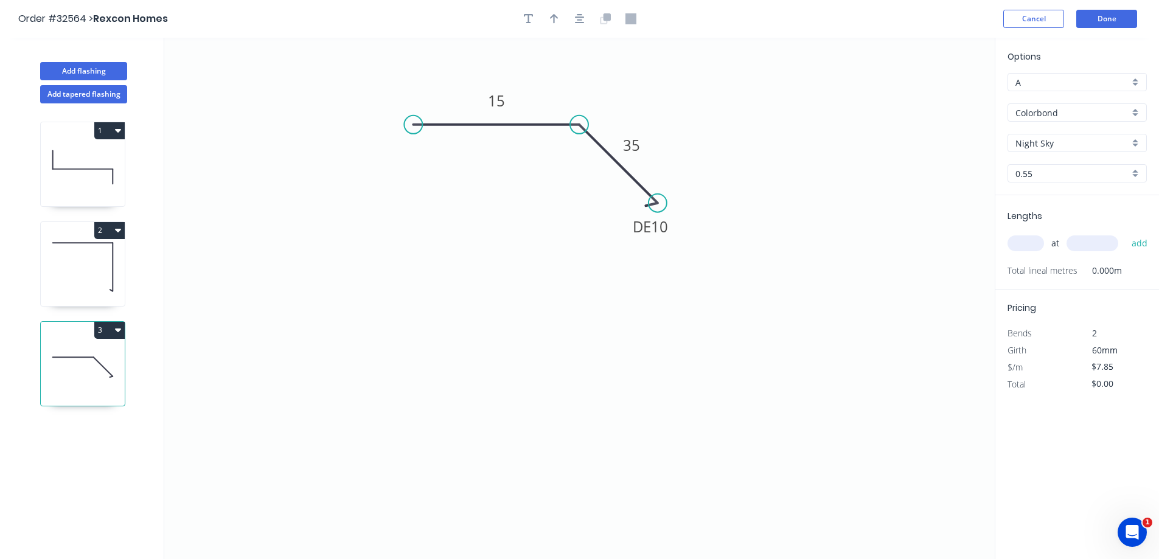
drag, startPoint x: 1020, startPoint y: 245, endPoint x: 1050, endPoint y: 242, distance: 30.6
click at [1039, 243] on input "text" at bounding box center [1026, 244] width 37 height 16
type input "2"
type input "1050"
click at [1126, 233] on button "add" at bounding box center [1140, 243] width 29 height 21
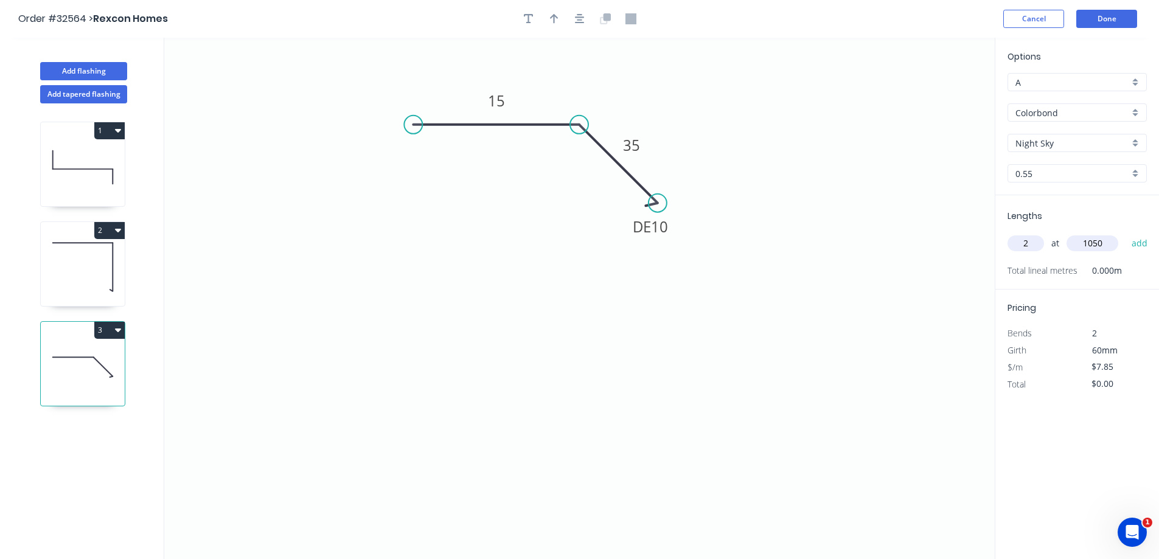
type input "$16.49"
click at [1105, 21] on button "Done" at bounding box center [1107, 19] width 61 height 18
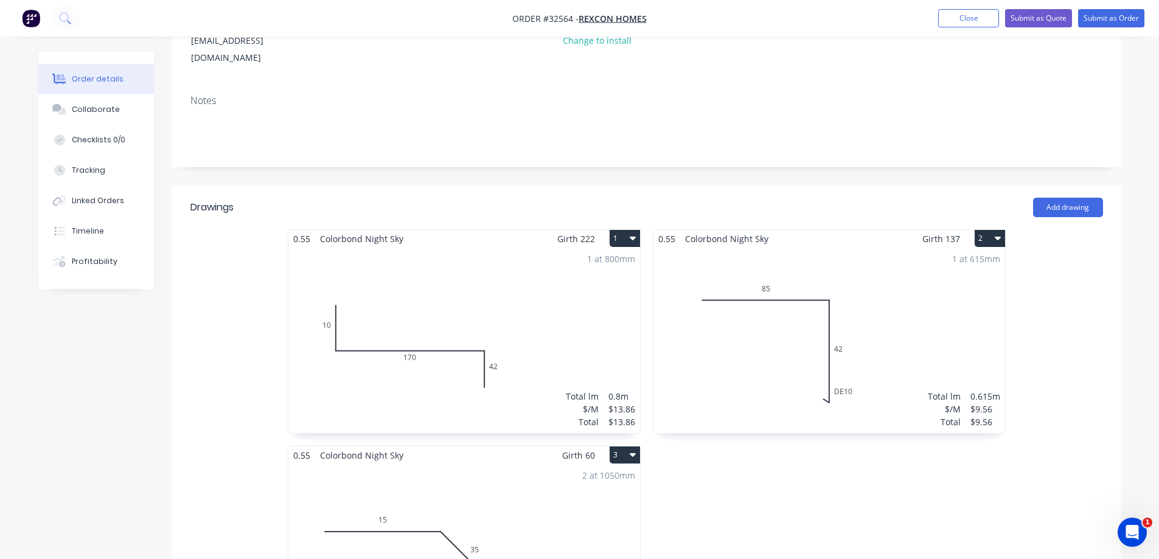
scroll to position [304, 0]
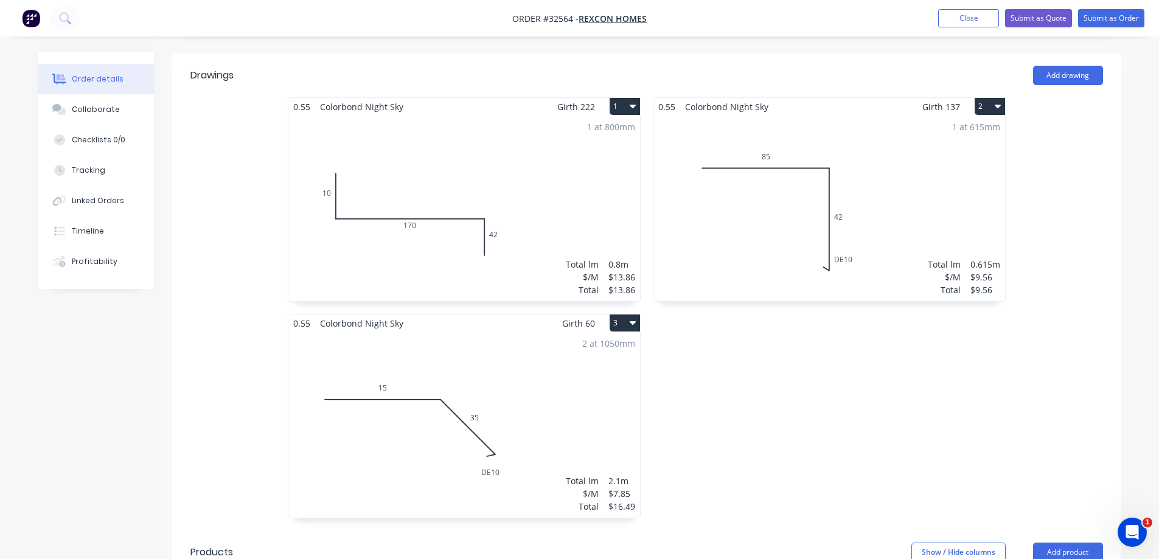
click at [609, 271] on div "$13.86" at bounding box center [622, 277] width 27 height 13
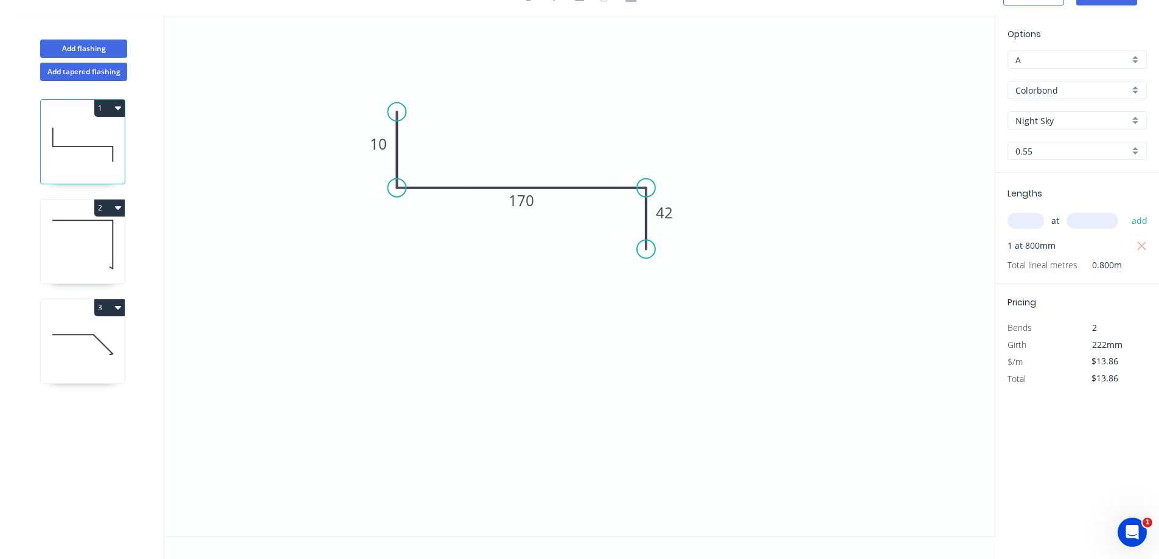
scroll to position [23, 0]
click at [1118, 360] on input "$13.86" at bounding box center [1112, 361] width 41 height 17
drag, startPoint x: 1118, startPoint y: 360, endPoint x: 1100, endPoint y: 365, distance: 18.3
click at [1100, 365] on input "$13.86" at bounding box center [1112, 361] width 41 height 17
type input "$15.50"
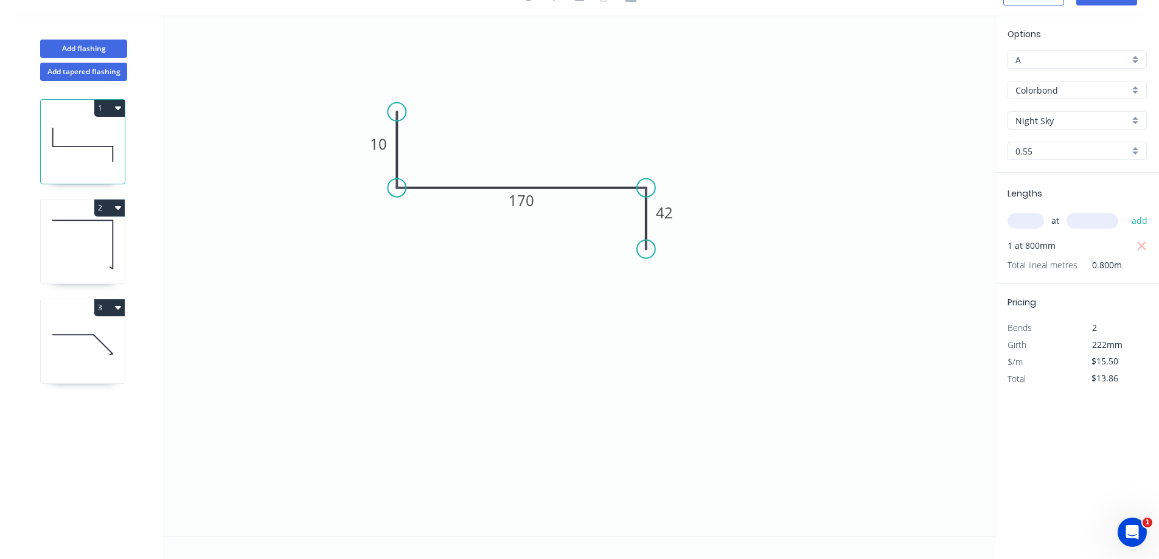
type input "$15.50"
click at [792, 341] on icon "0 10 170 42" at bounding box center [579, 276] width 831 height 522
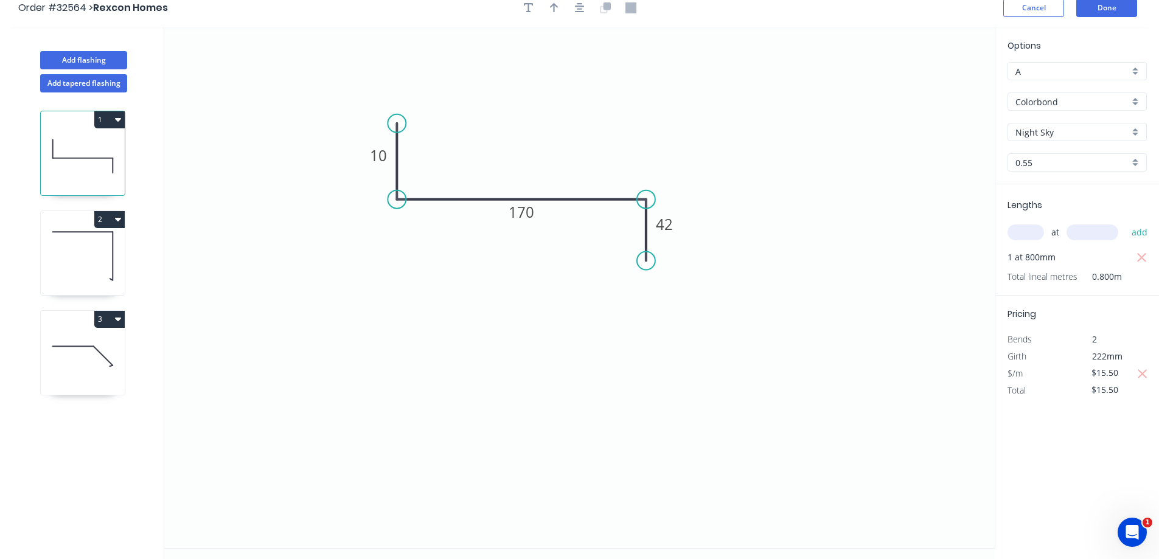
scroll to position [0, 0]
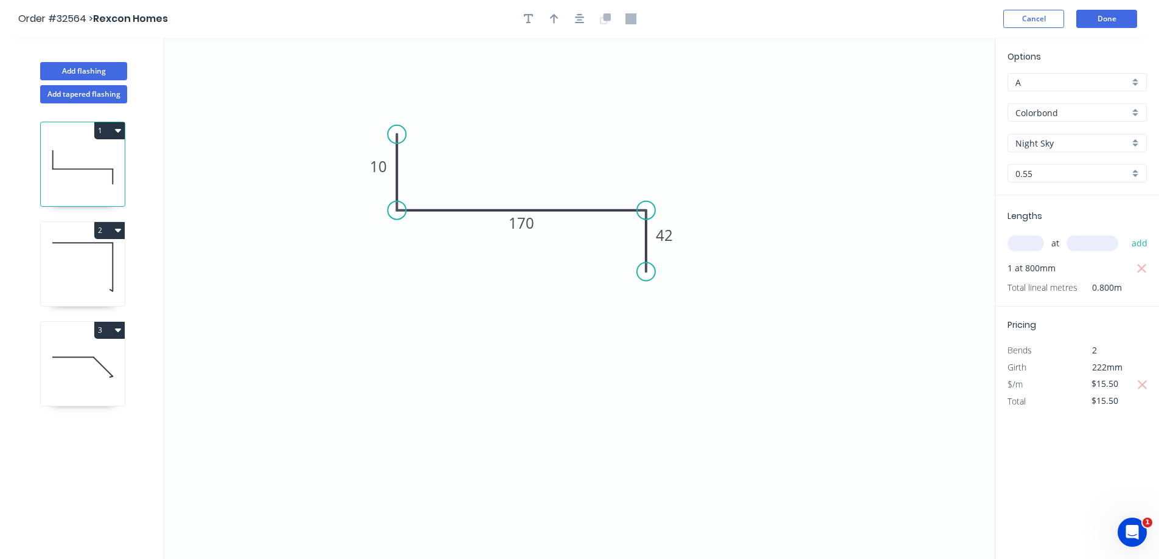
click at [57, 261] on icon at bounding box center [83, 267] width 84 height 78
type input "$9.56"
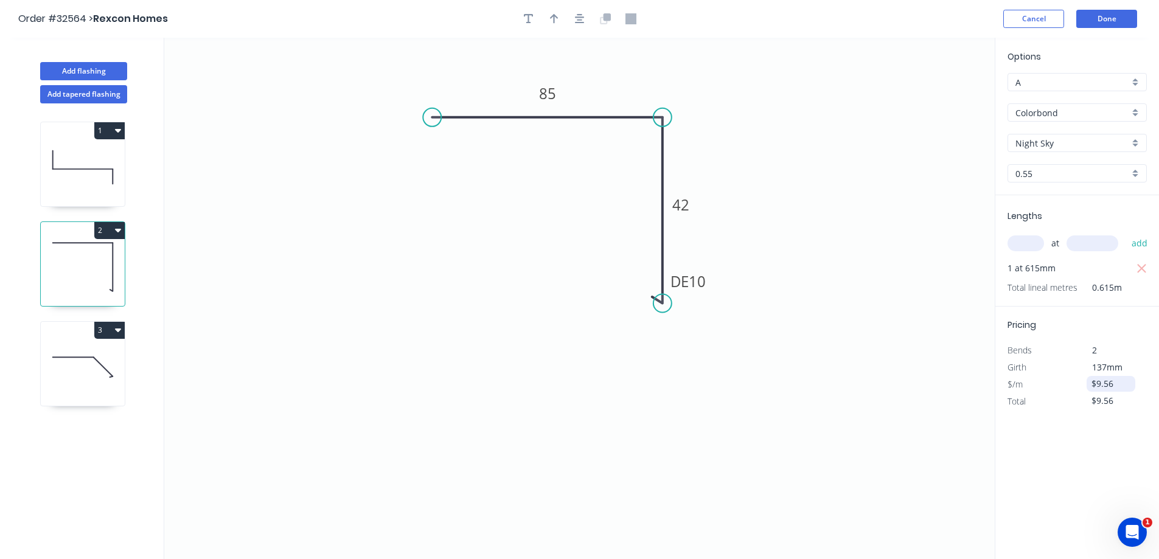
drag, startPoint x: 1113, startPoint y: 383, endPoint x: 1098, endPoint y: 386, distance: 15.6
click at [1098, 386] on input "$9.56" at bounding box center [1112, 383] width 41 height 17
type input "$10.25"
click at [66, 369] on icon at bounding box center [83, 367] width 84 height 78
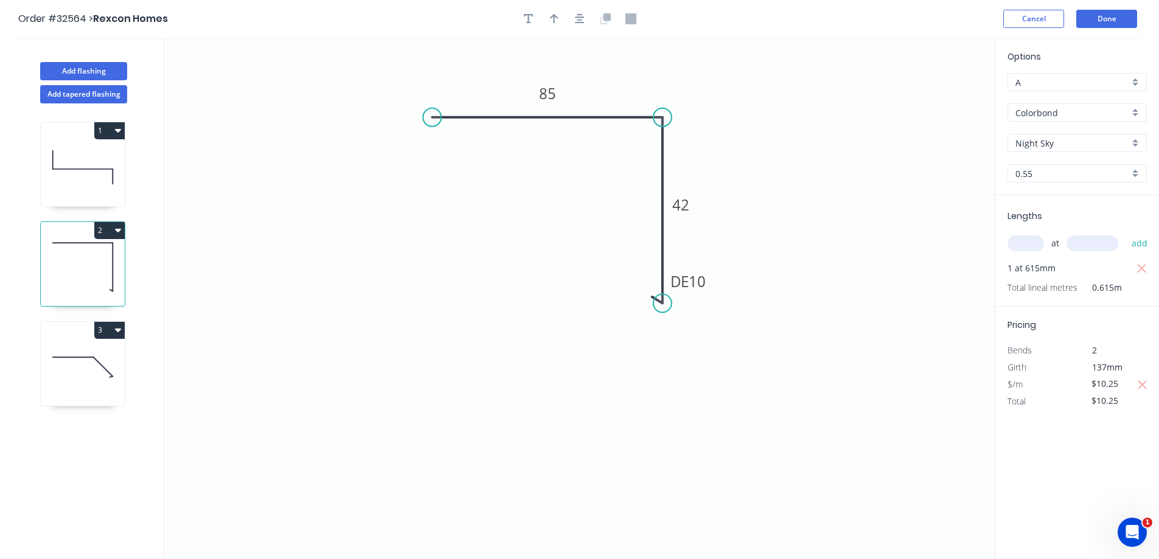
type input "$7.85"
type input "$16.49"
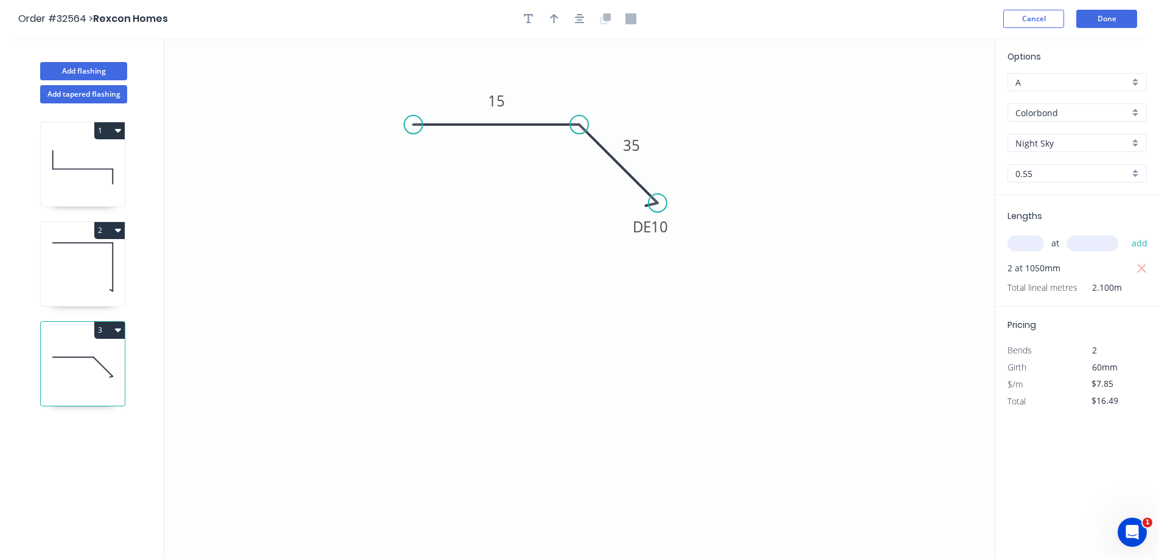
drag, startPoint x: 1116, startPoint y: 386, endPoint x: 1088, endPoint y: 391, distance: 27.8
click at [1088, 391] on div "$7.85" at bounding box center [1111, 384] width 66 height 17
click at [1105, 385] on input "$7.85" at bounding box center [1112, 383] width 41 height 17
drag, startPoint x: 1118, startPoint y: 381, endPoint x: 1098, endPoint y: 385, distance: 20.5
click at [1098, 385] on input "$7.85" at bounding box center [1112, 383] width 41 height 17
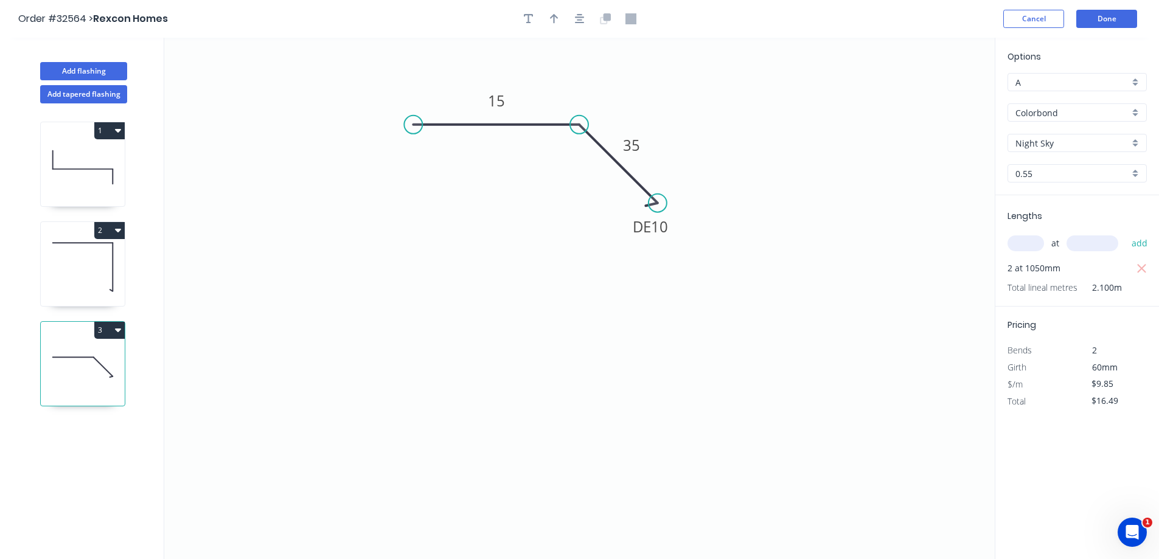
type input "$9.85"
type input "$20.69"
click at [1105, 12] on button "Done" at bounding box center [1107, 19] width 61 height 18
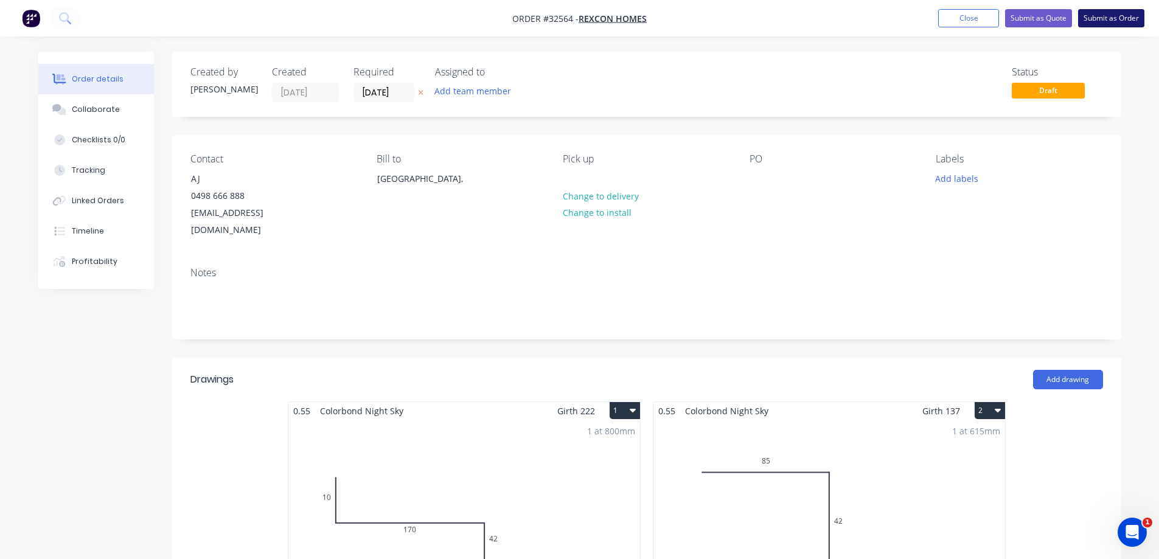
click at [1128, 16] on button "Submit as Order" at bounding box center [1111, 18] width 66 height 18
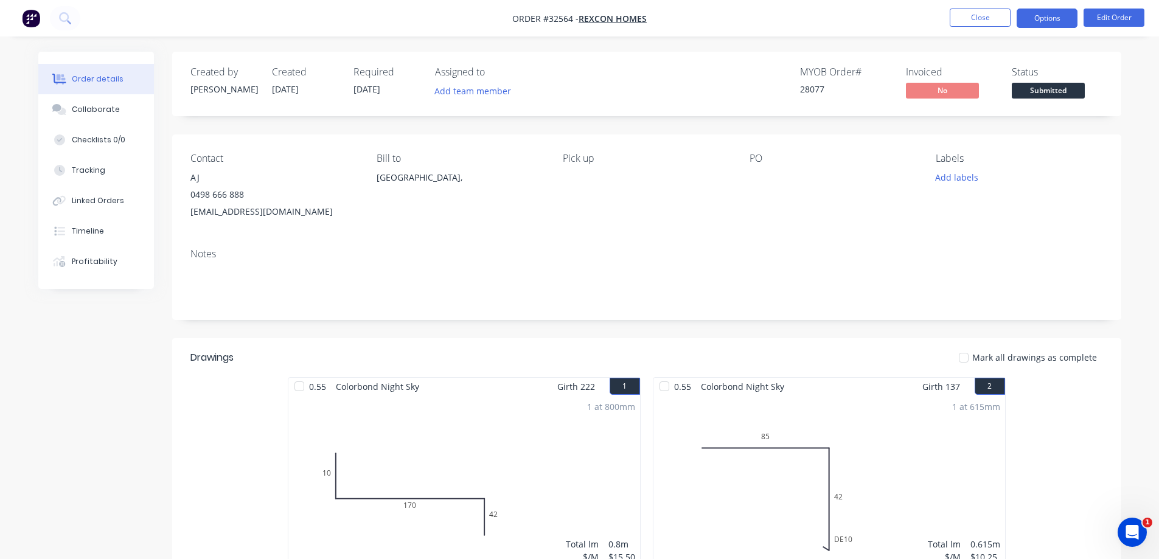
click at [1051, 26] on button "Options" at bounding box center [1047, 18] width 61 height 19
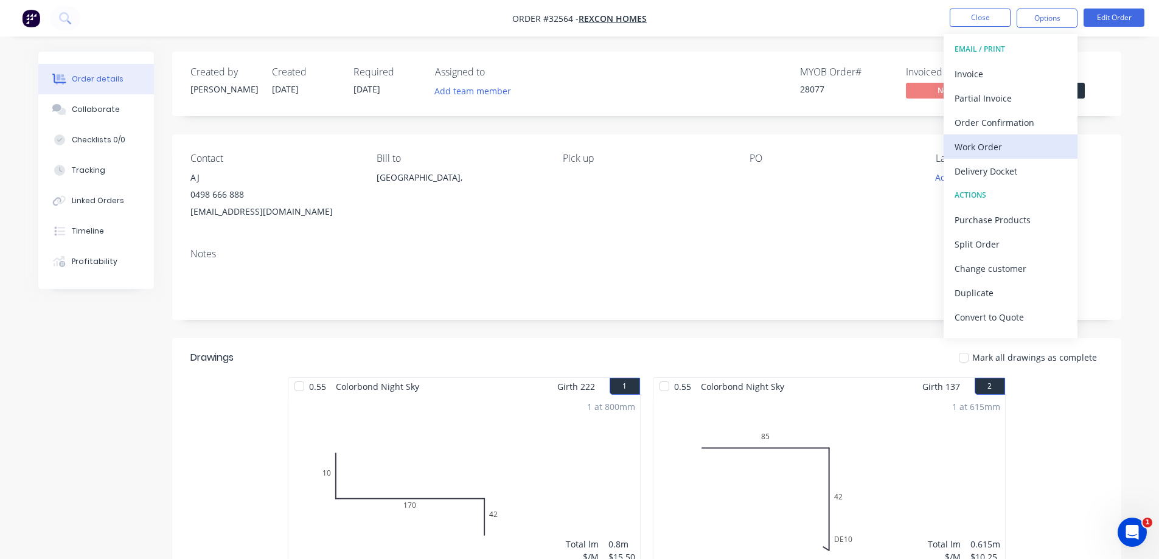
click at [974, 152] on div "Work Order" at bounding box center [1011, 147] width 112 height 18
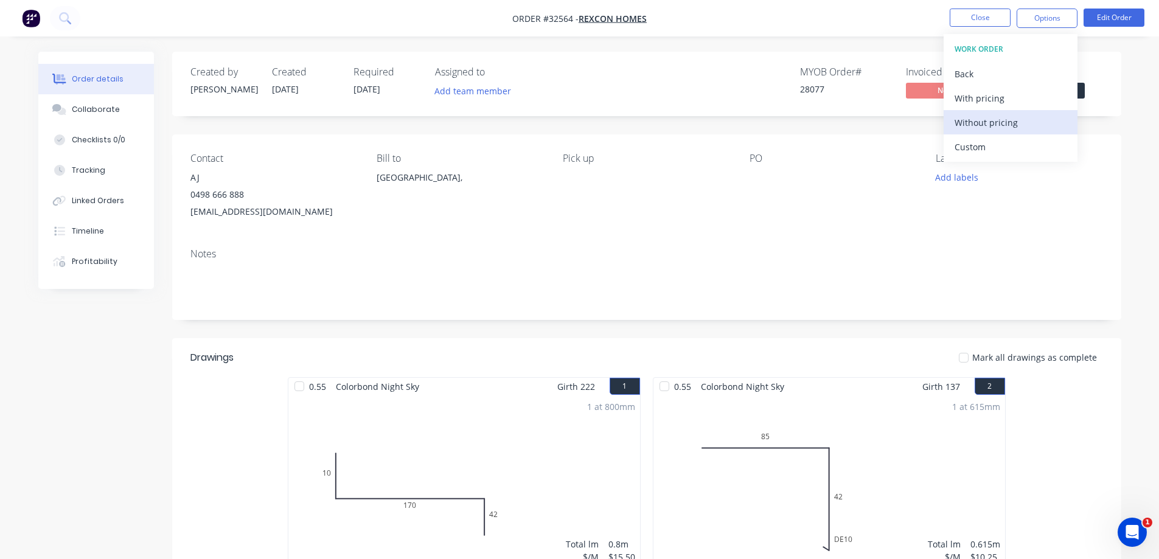
click at [978, 129] on div "Without pricing" at bounding box center [1011, 123] width 112 height 18
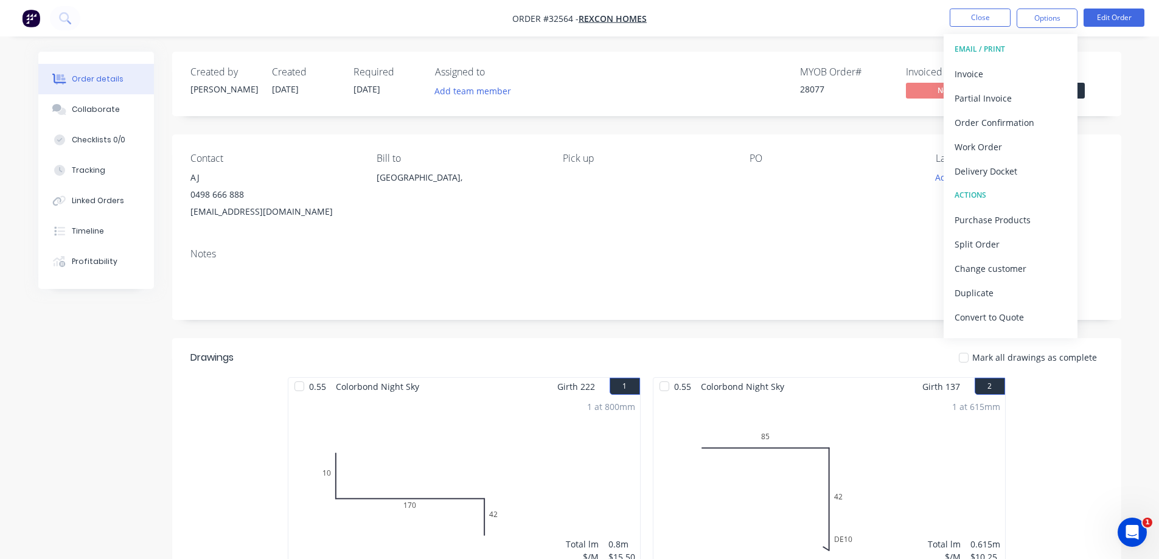
click at [1081, 93] on span "Submitted" at bounding box center [1048, 90] width 73 height 15
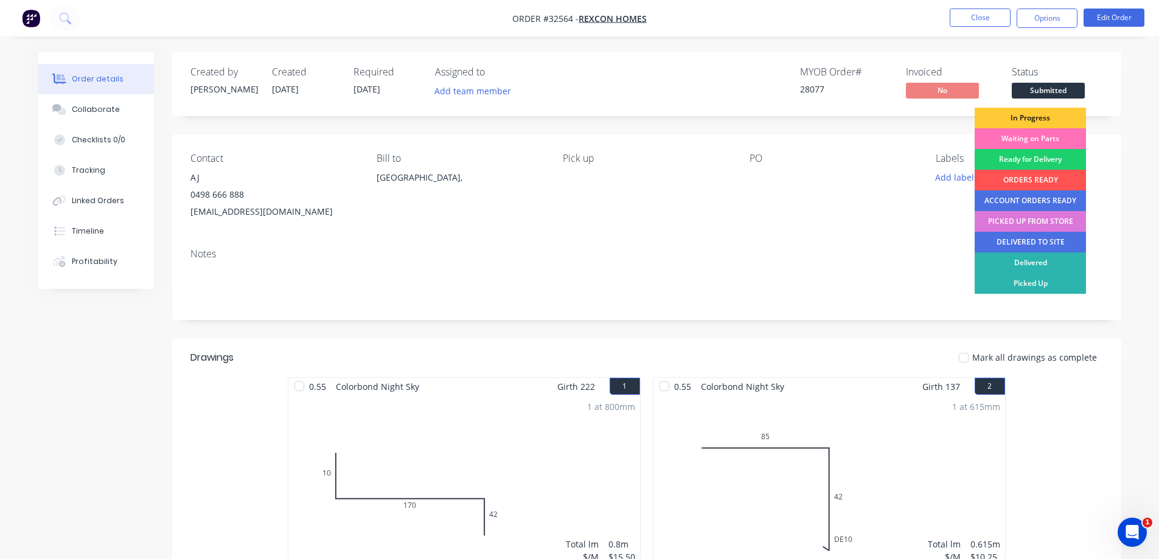
drag, startPoint x: 1050, startPoint y: 118, endPoint x: 1008, endPoint y: 60, distance: 72.3
click at [1049, 118] on div "In Progress" at bounding box center [1030, 118] width 111 height 21
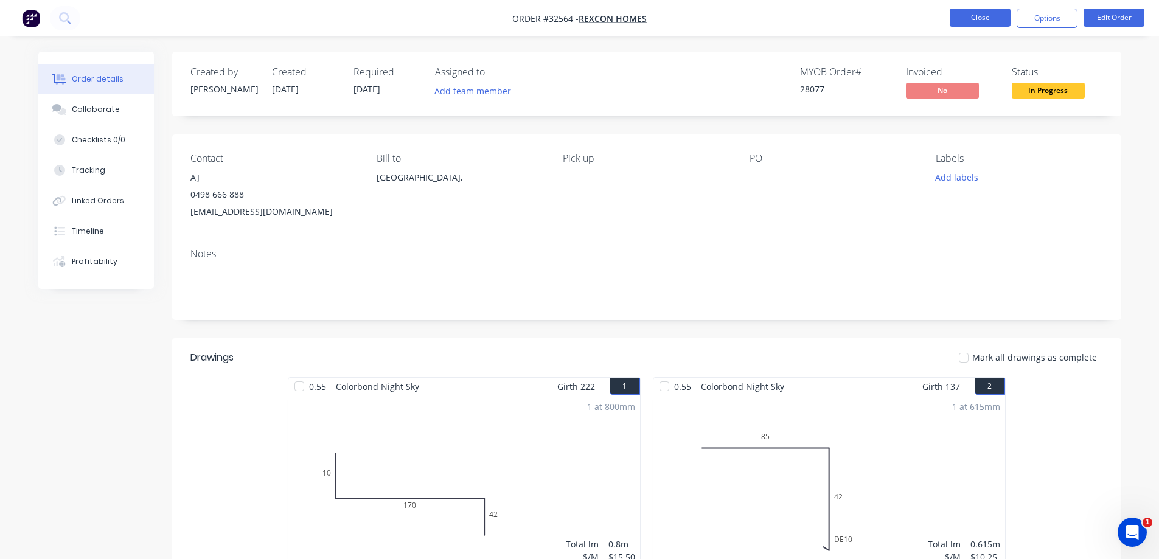
click at [980, 20] on button "Close" at bounding box center [980, 18] width 61 height 18
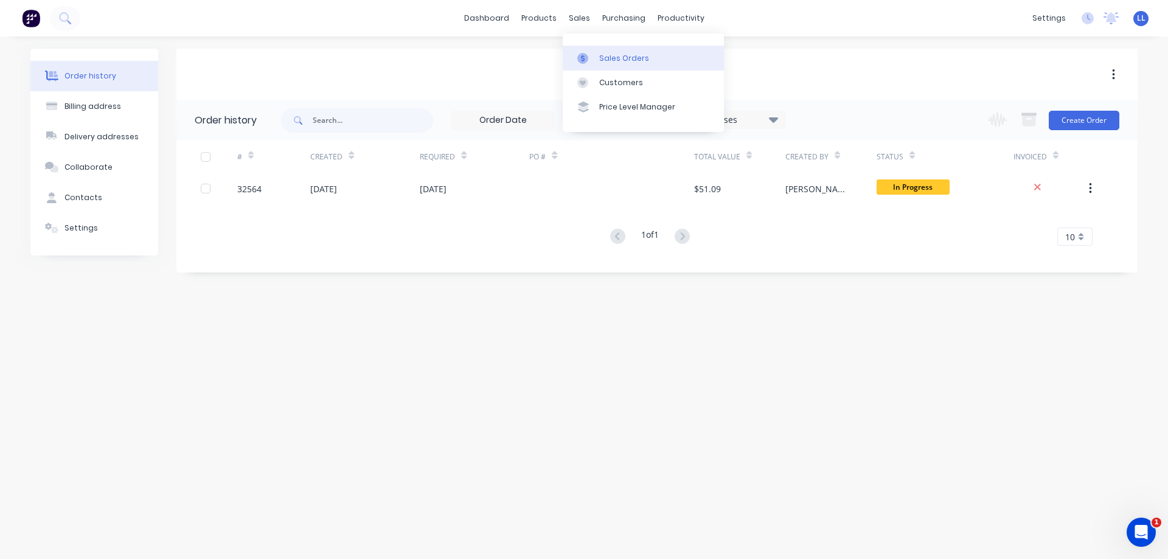
click at [595, 52] on link "Sales Orders" at bounding box center [643, 58] width 161 height 24
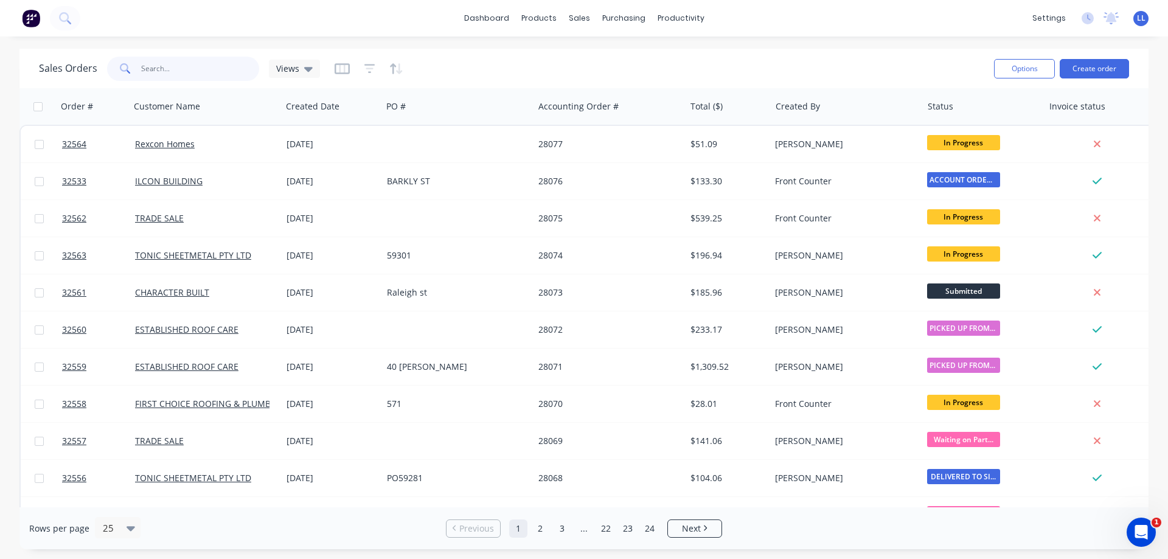
click at [160, 70] on input "text" at bounding box center [200, 69] width 119 height 24
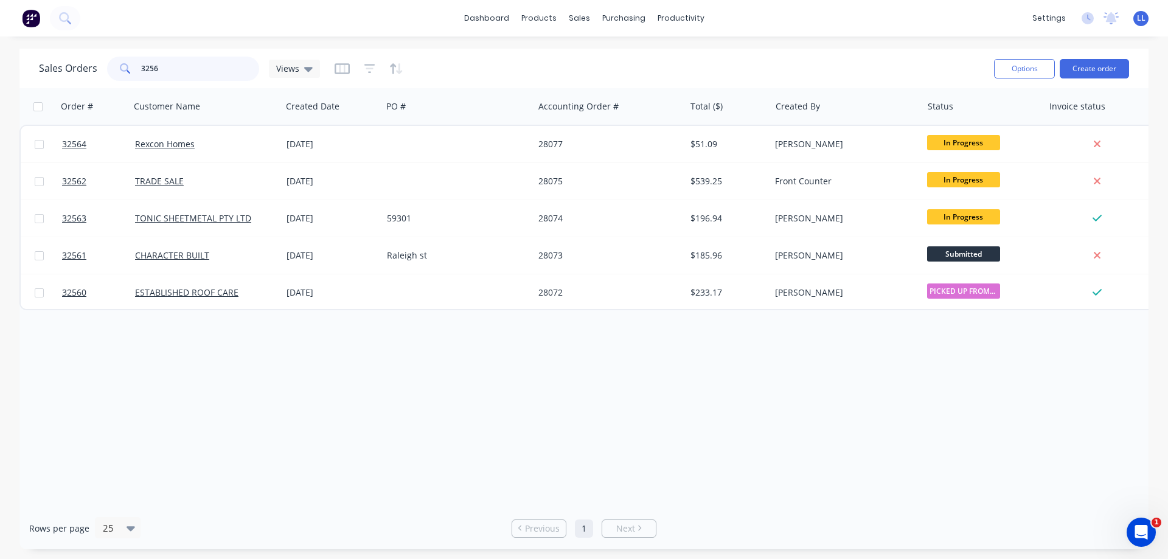
click at [170, 66] on input "3256" at bounding box center [200, 69] width 119 height 24
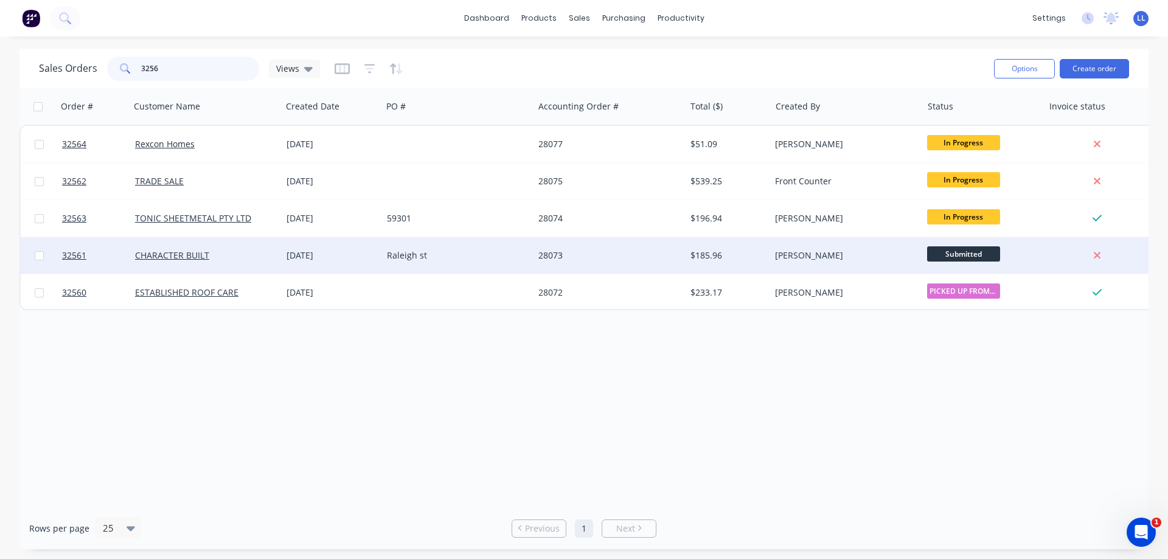
type input "3256"
click at [456, 252] on div "Raleigh st" at bounding box center [454, 256] width 135 height 12
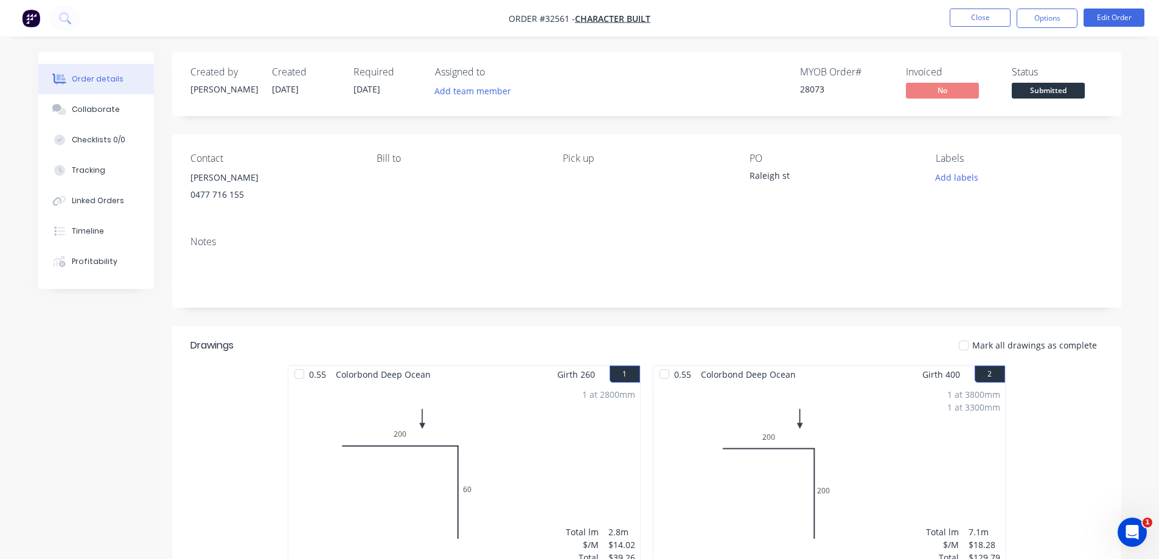
click at [1045, 90] on span "Submitted" at bounding box center [1048, 90] width 73 height 15
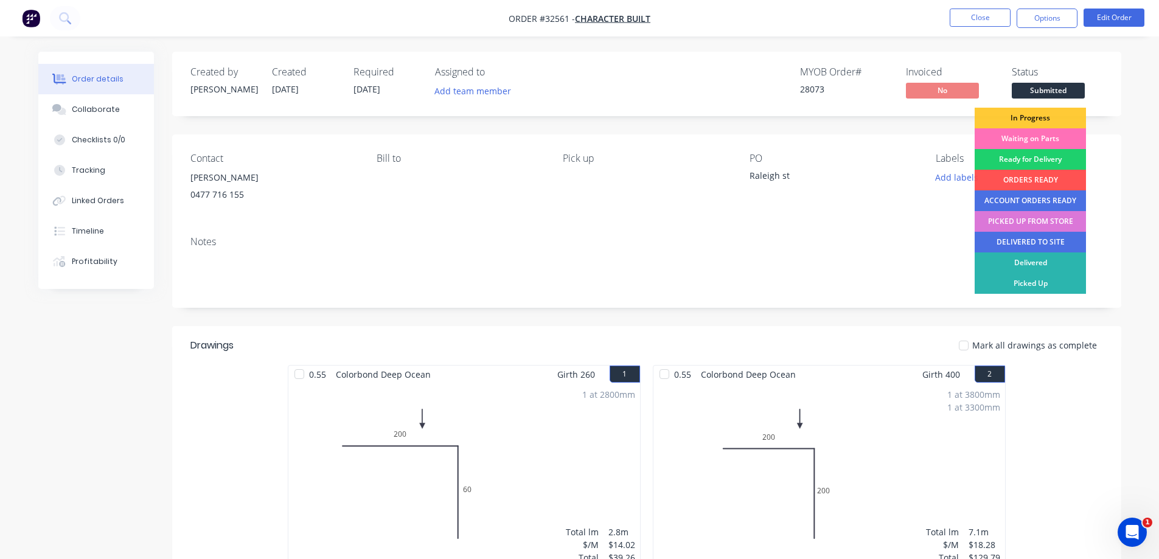
drag, startPoint x: 1044, startPoint y: 180, endPoint x: 1030, endPoint y: 163, distance: 22.4
click at [1044, 180] on div "ORDERS READY" at bounding box center [1030, 180] width 111 height 21
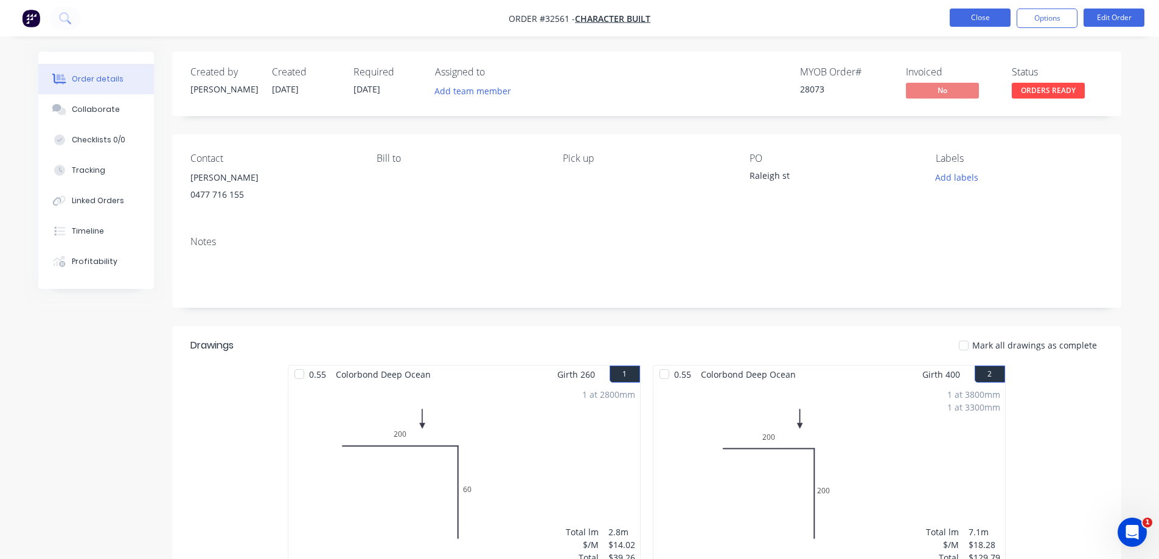
click at [977, 18] on button "Close" at bounding box center [980, 18] width 61 height 18
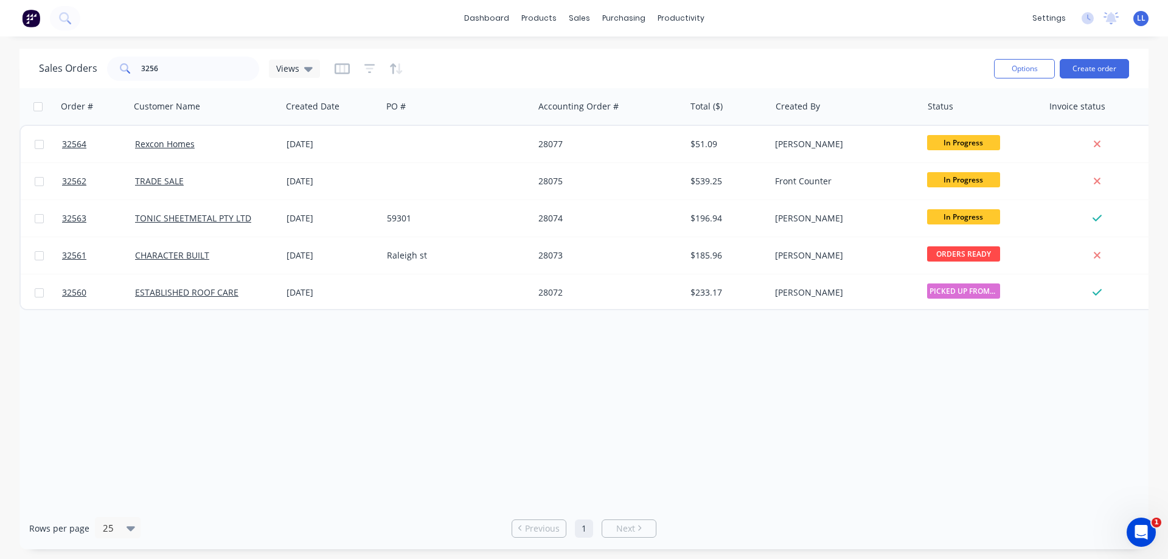
click at [30, 18] on img at bounding box center [31, 18] width 18 height 18
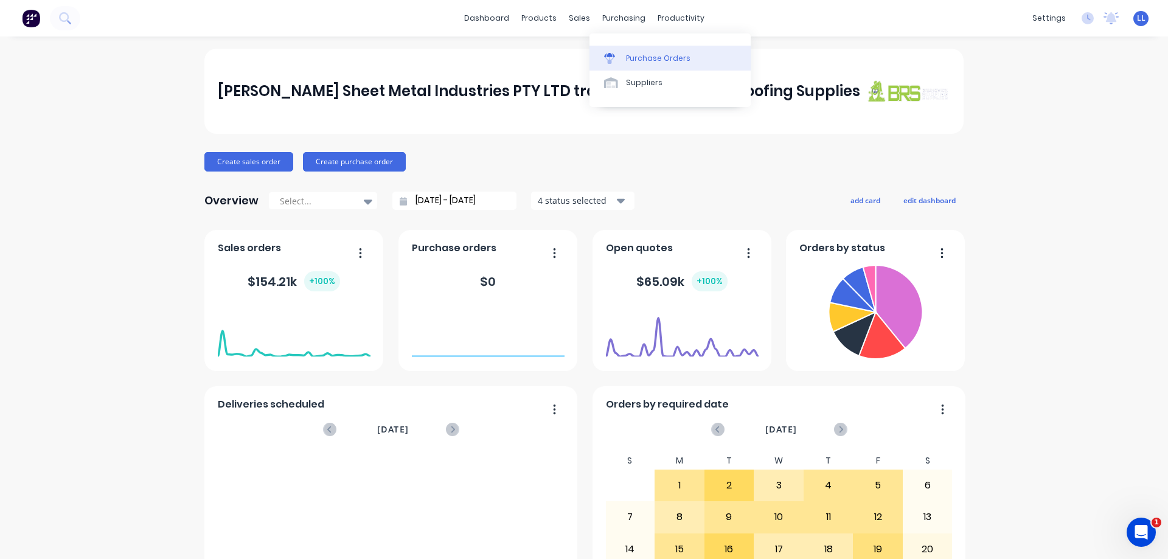
click at [613, 61] on icon at bounding box center [609, 58] width 11 height 11
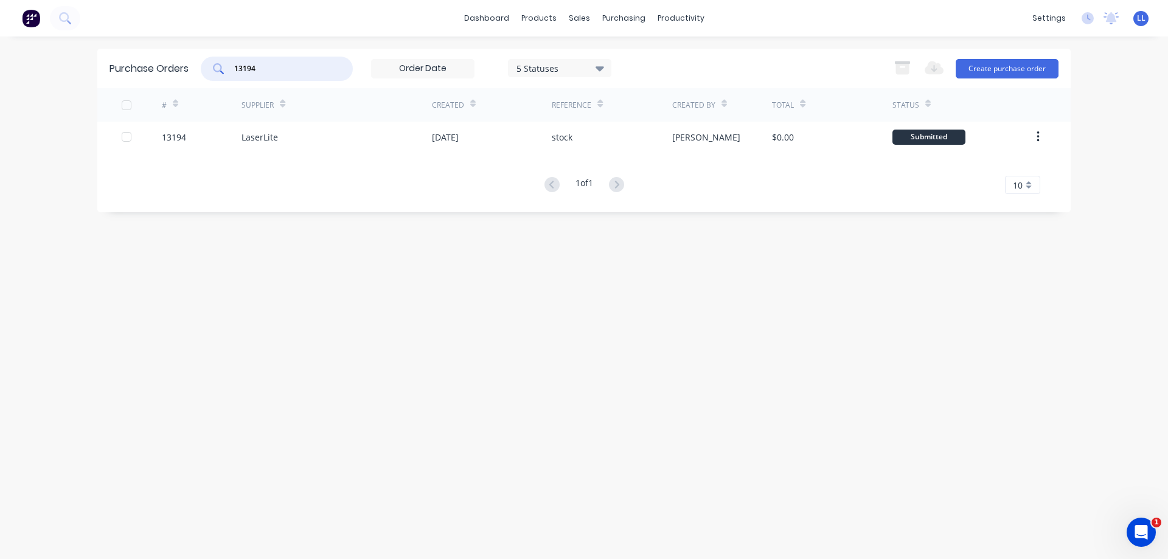
drag, startPoint x: 267, startPoint y: 62, endPoint x: 208, endPoint y: 65, distance: 59.1
click at [208, 65] on div "13194" at bounding box center [277, 69] width 152 height 24
type input "13214"
drag, startPoint x: 279, startPoint y: 68, endPoint x: 173, endPoint y: 68, distance: 105.9
click at [173, 68] on div "Purchase Orders 13214 5 Statuses 5 Statuses Export to Excel (XLSX) Create purch…" at bounding box center [584, 69] width 974 height 40
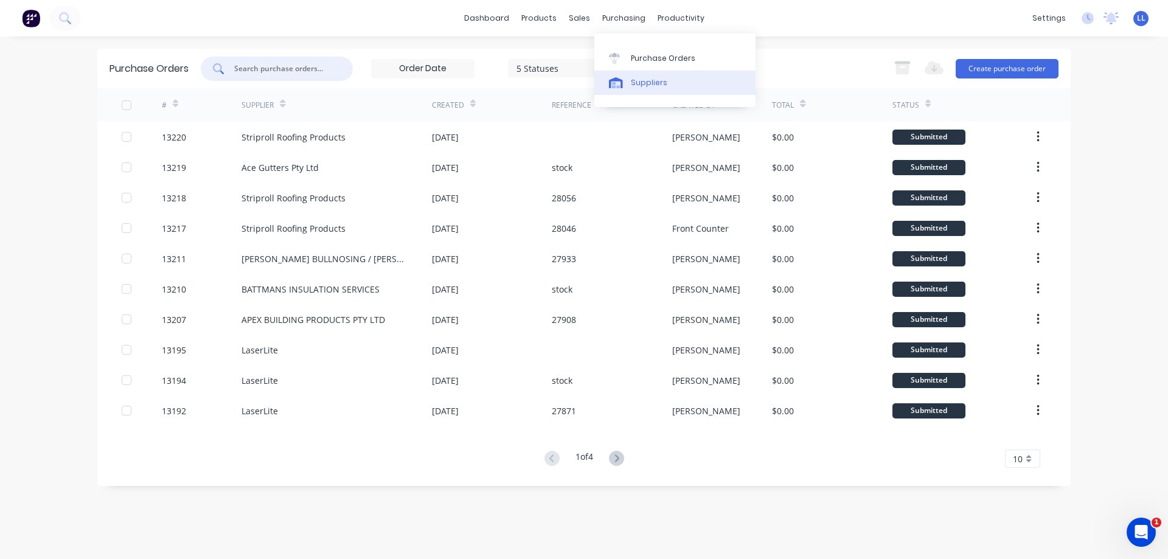
click at [649, 81] on div "Suppliers" at bounding box center [649, 82] width 37 height 11
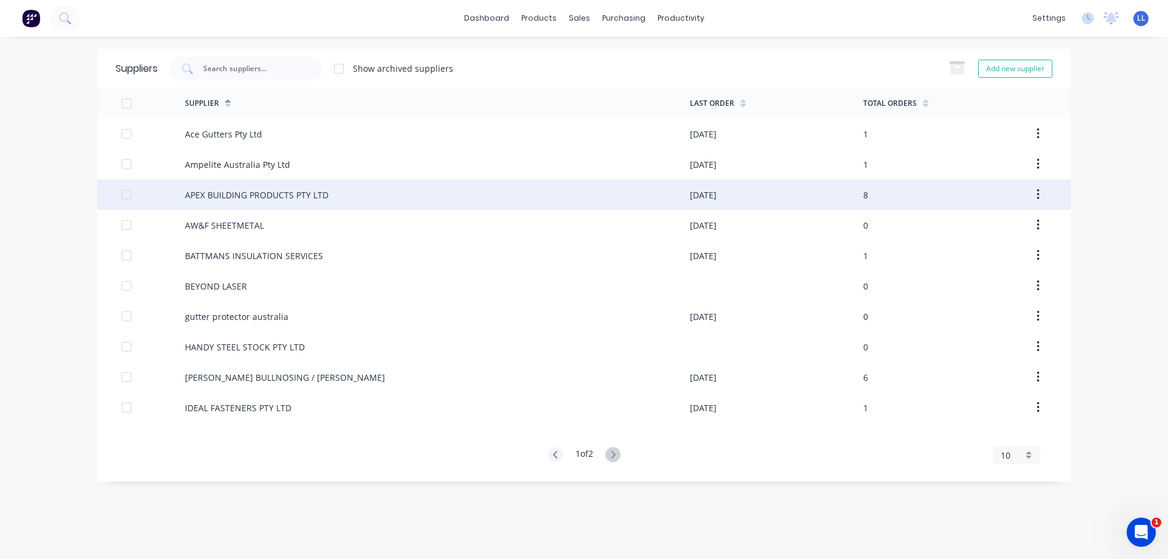
click at [227, 196] on div "APEX BUILDING PRODUCTS PTY LTD" at bounding box center [257, 195] width 144 height 13
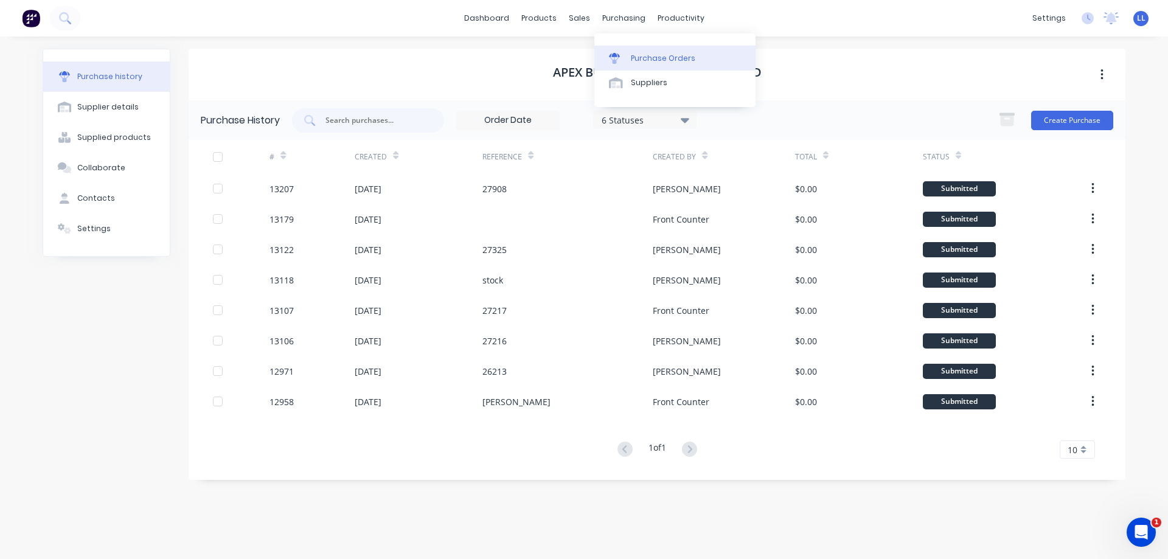
click at [630, 63] on link "Purchase Orders" at bounding box center [675, 58] width 161 height 24
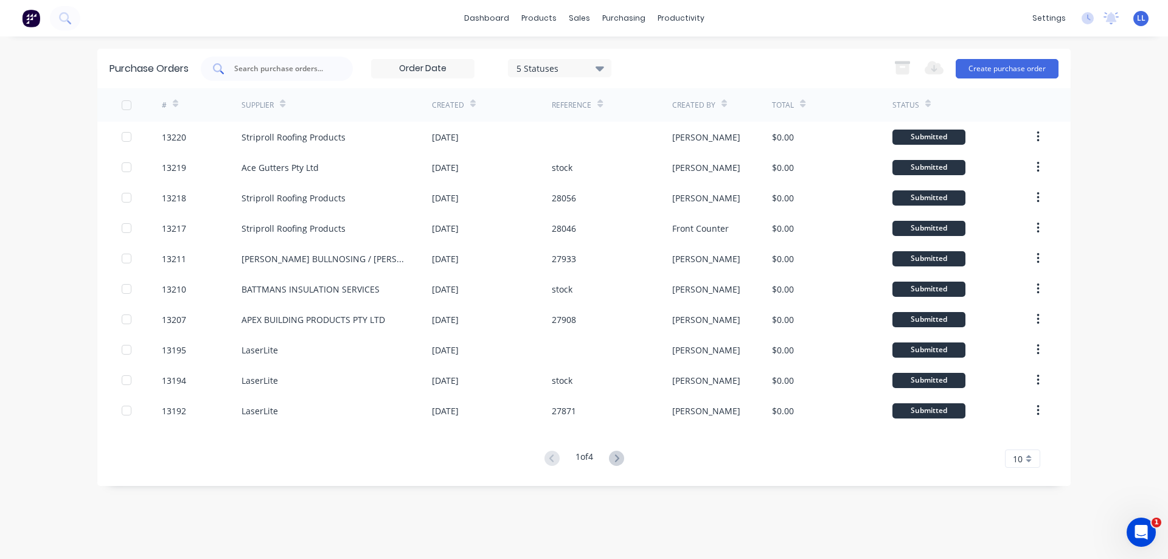
click at [281, 71] on input "text" at bounding box center [283, 69] width 101 height 12
type input "13195"
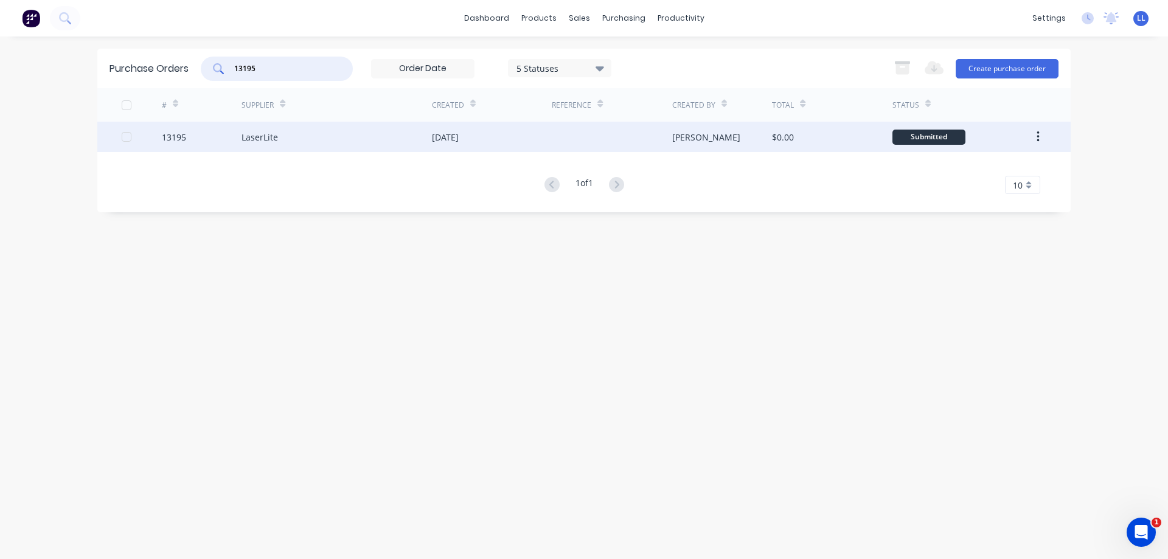
click at [505, 138] on div "[DATE]" at bounding box center [492, 137] width 120 height 30
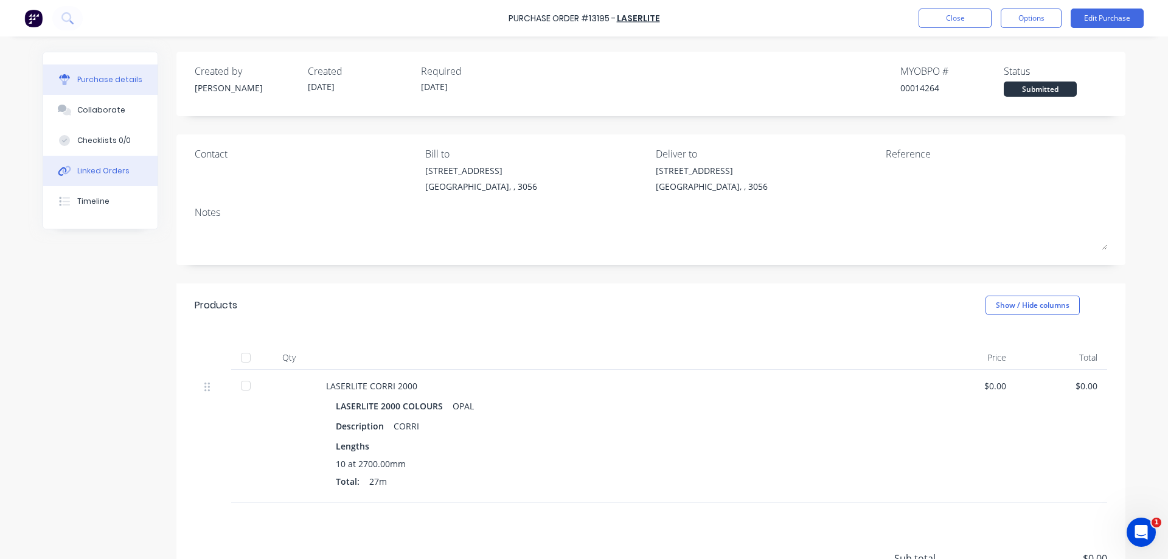
click at [96, 176] on button "Linked Orders" at bounding box center [100, 171] width 114 height 30
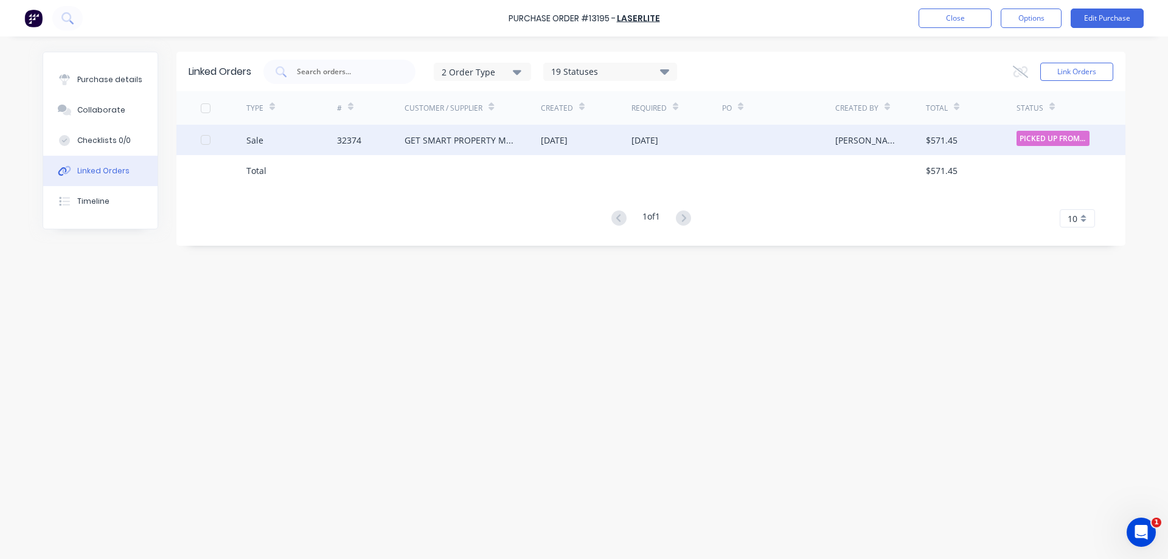
click at [593, 140] on div "[DATE]" at bounding box center [586, 140] width 91 height 30
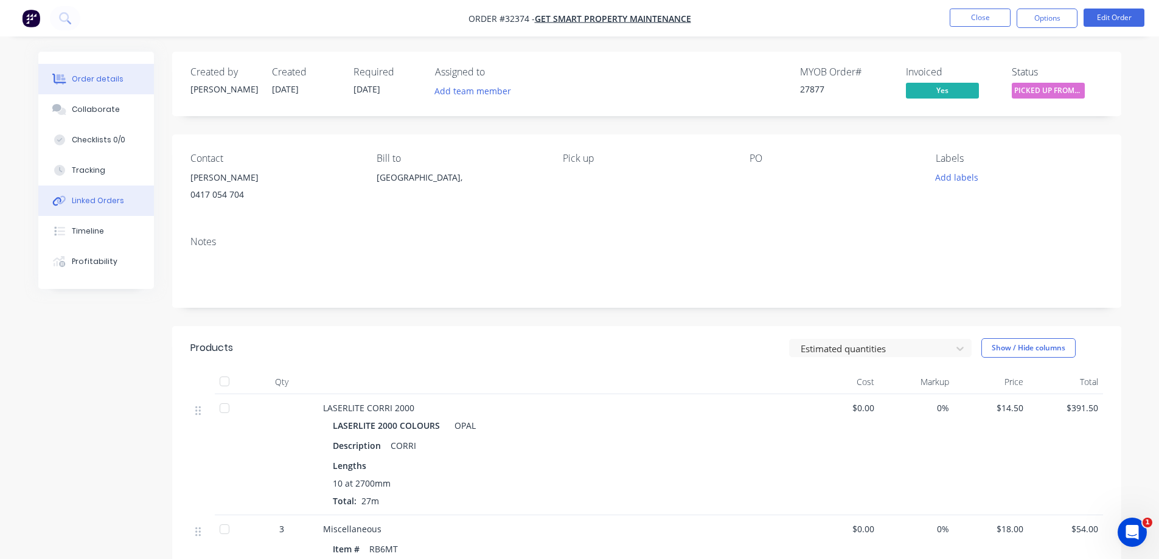
click at [88, 200] on div "Linked Orders" at bounding box center [98, 200] width 52 height 11
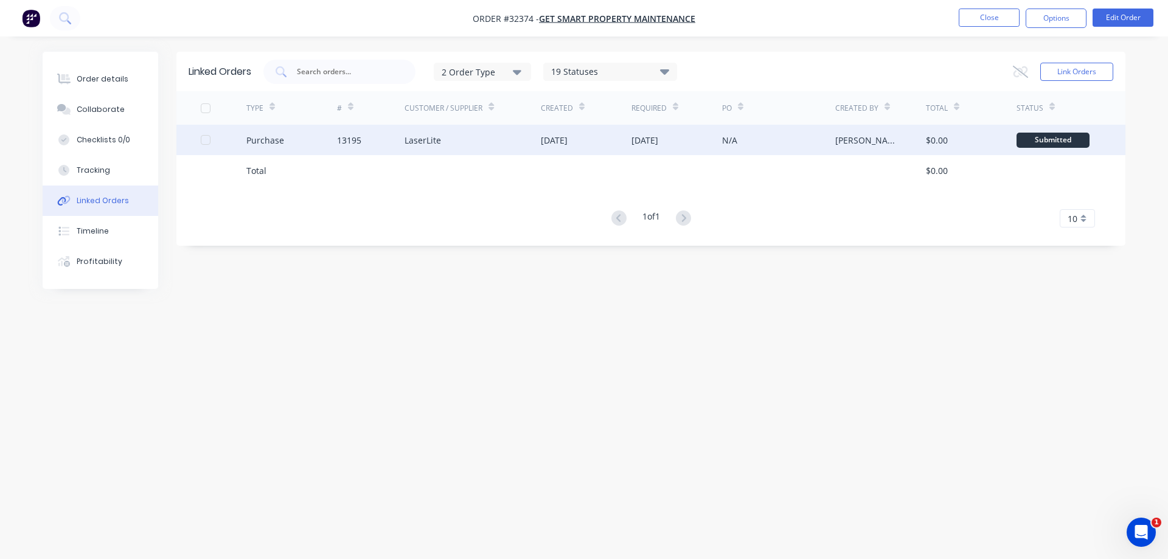
click at [543, 144] on div "[DATE]" at bounding box center [554, 140] width 27 height 13
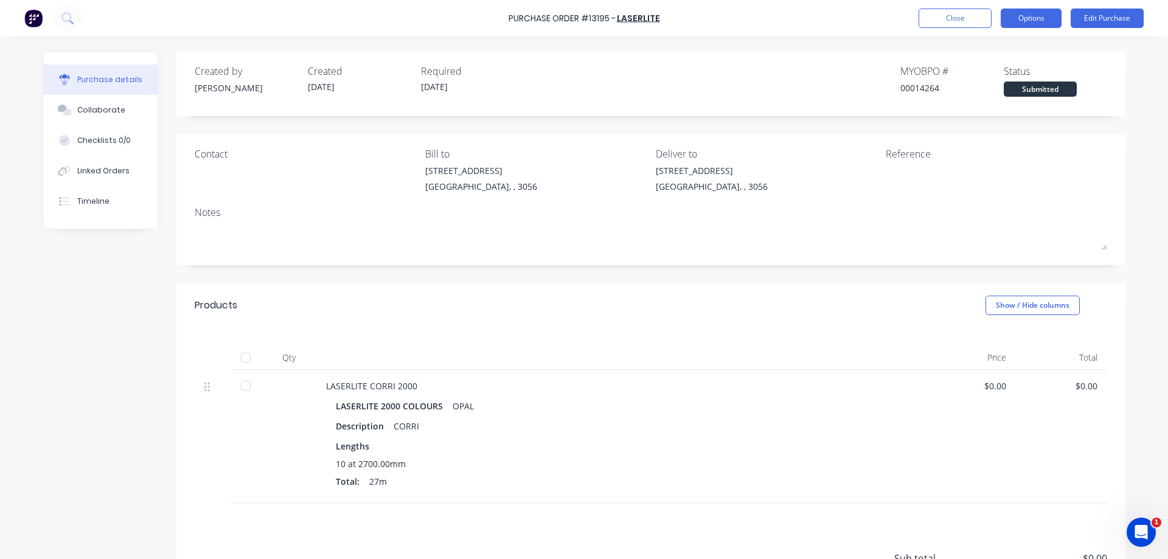
click at [1027, 16] on button "Options" at bounding box center [1031, 18] width 61 height 19
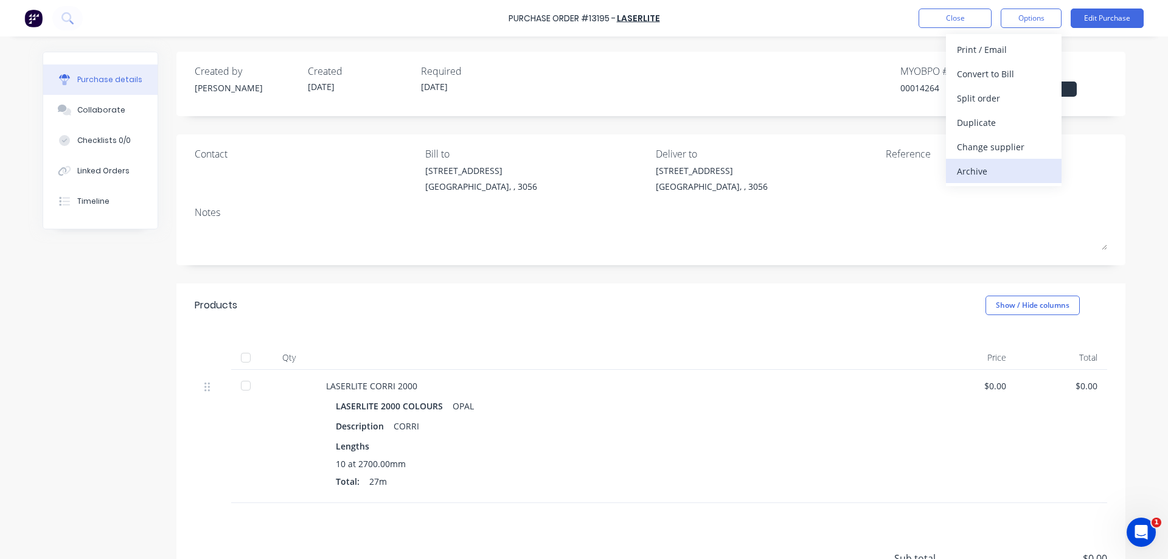
click at [982, 173] on div "Archive" at bounding box center [1004, 171] width 94 height 18
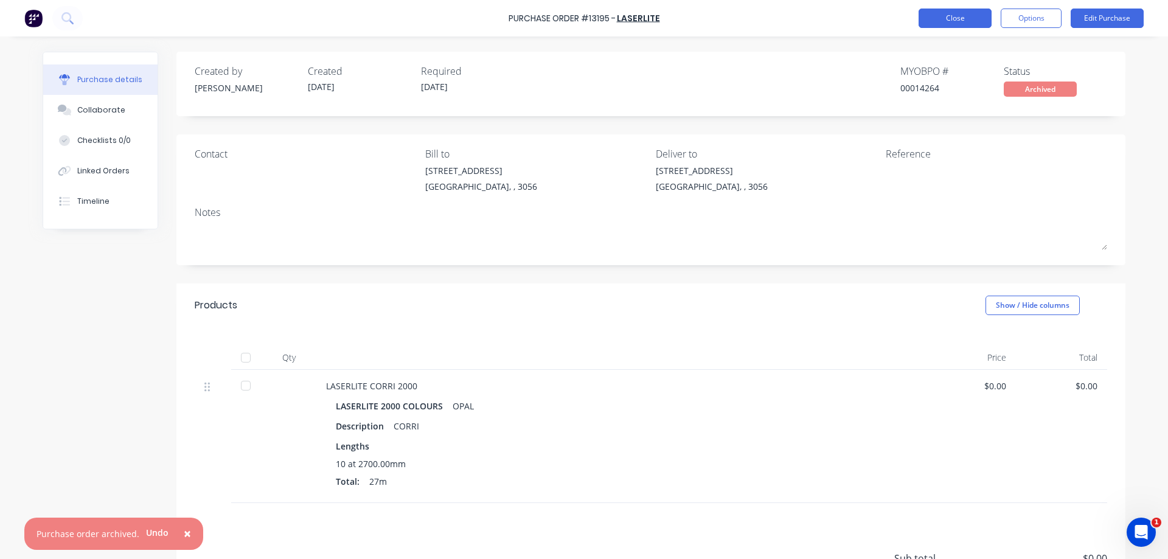
click at [985, 15] on button "Close" at bounding box center [955, 18] width 73 height 19
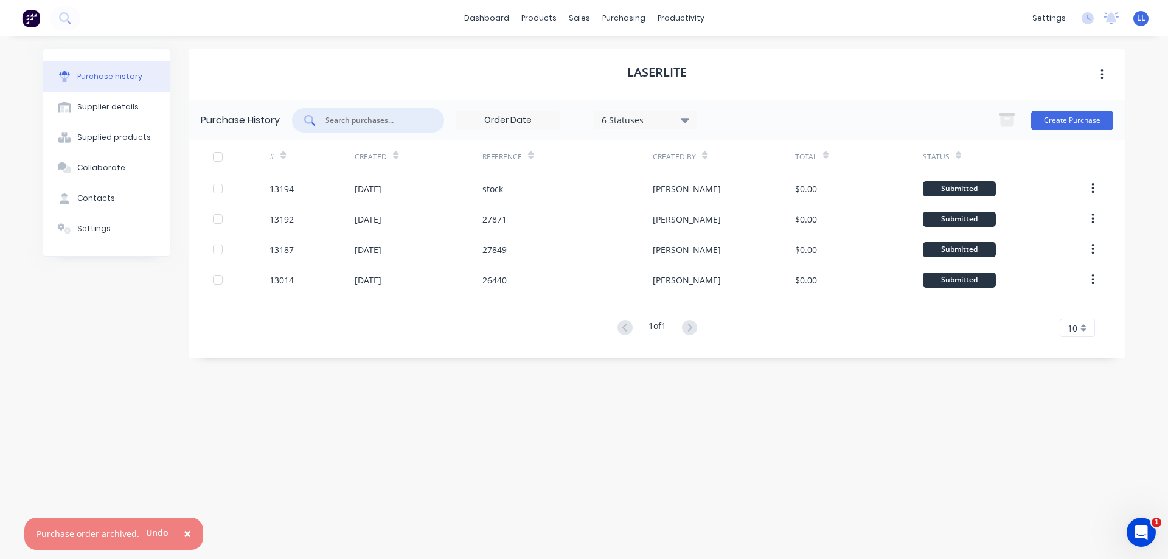
click at [355, 125] on input "text" at bounding box center [374, 120] width 101 height 12
click at [30, 22] on img at bounding box center [31, 18] width 18 height 18
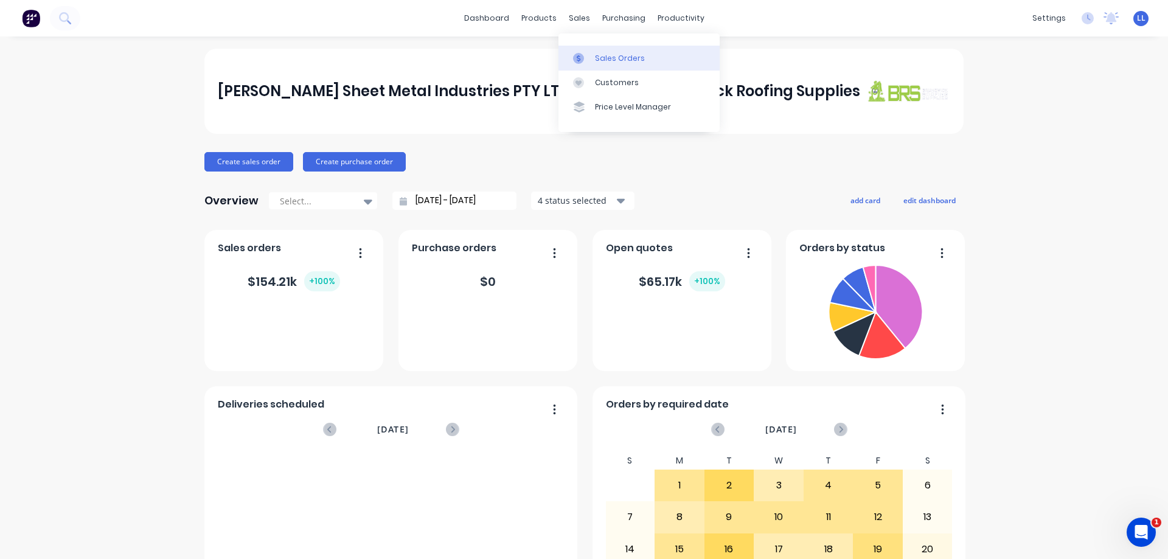
click at [593, 60] on link "Sales Orders" at bounding box center [639, 58] width 161 height 24
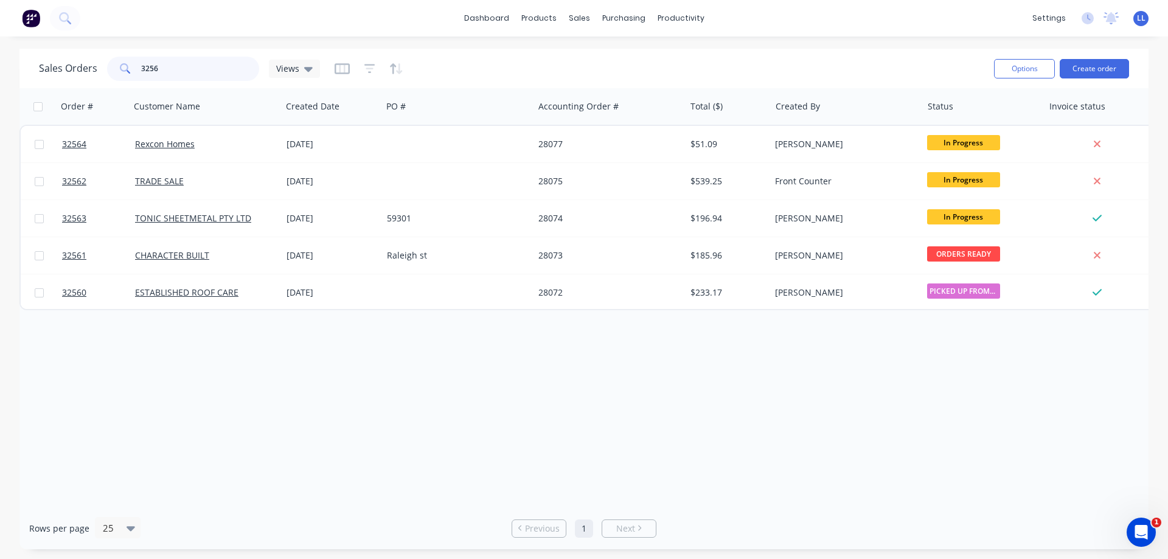
drag, startPoint x: 130, startPoint y: 66, endPoint x: 122, endPoint y: 67, distance: 8.0
click at [122, 67] on div "3256" at bounding box center [183, 69] width 152 height 24
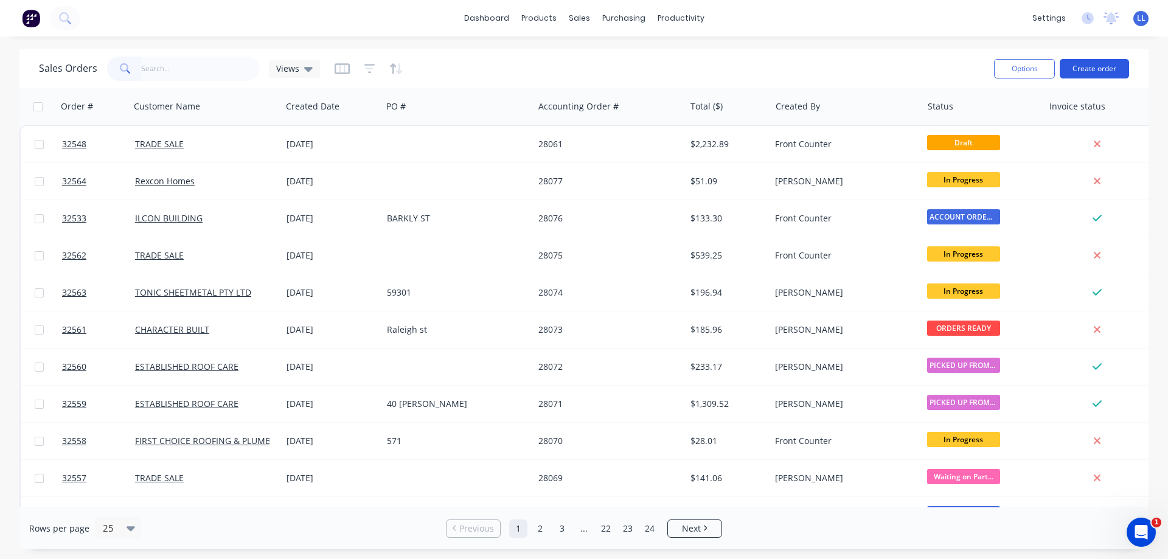
click at [1090, 69] on button "Create order" at bounding box center [1094, 68] width 69 height 19
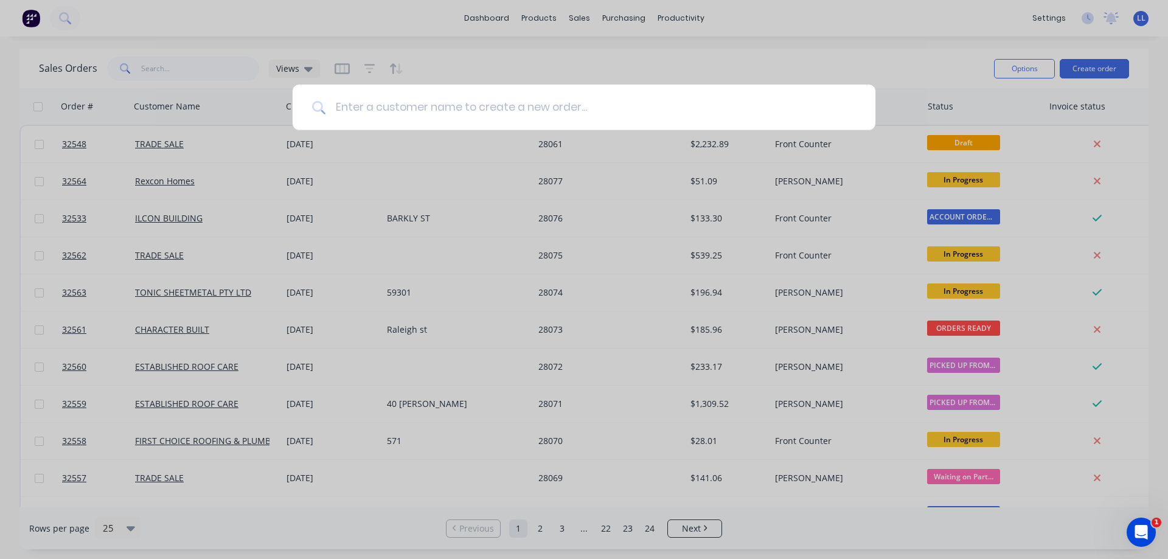
drag, startPoint x: 522, startPoint y: 113, endPoint x: 518, endPoint y: 104, distance: 9.0
click at [522, 106] on input at bounding box center [591, 108] width 531 height 46
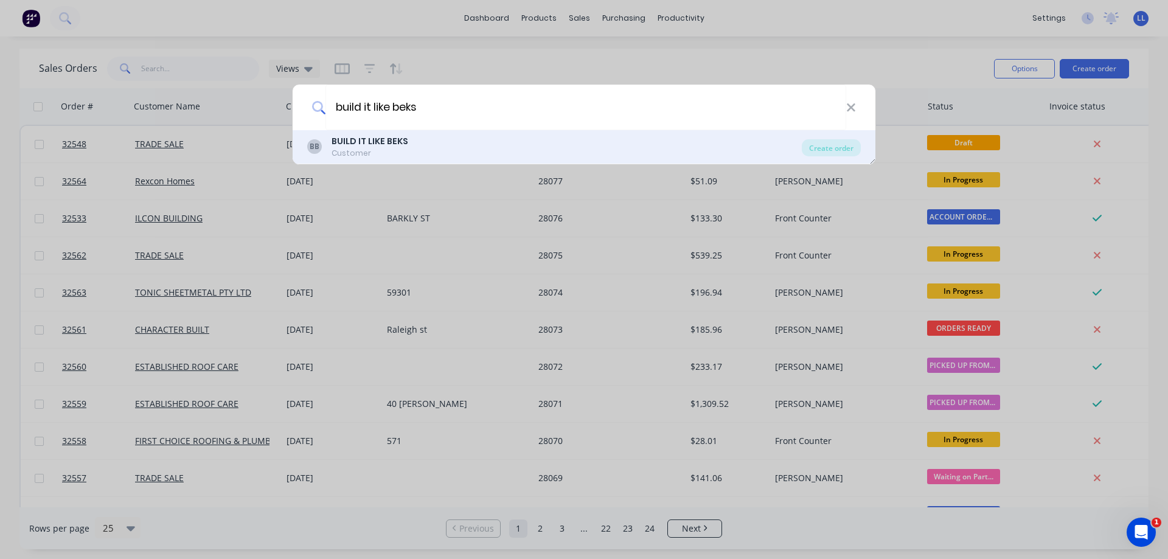
type input "build it like beks"
click at [344, 147] on b "BUILD IT LIKE BEKS" at bounding box center [370, 141] width 77 height 12
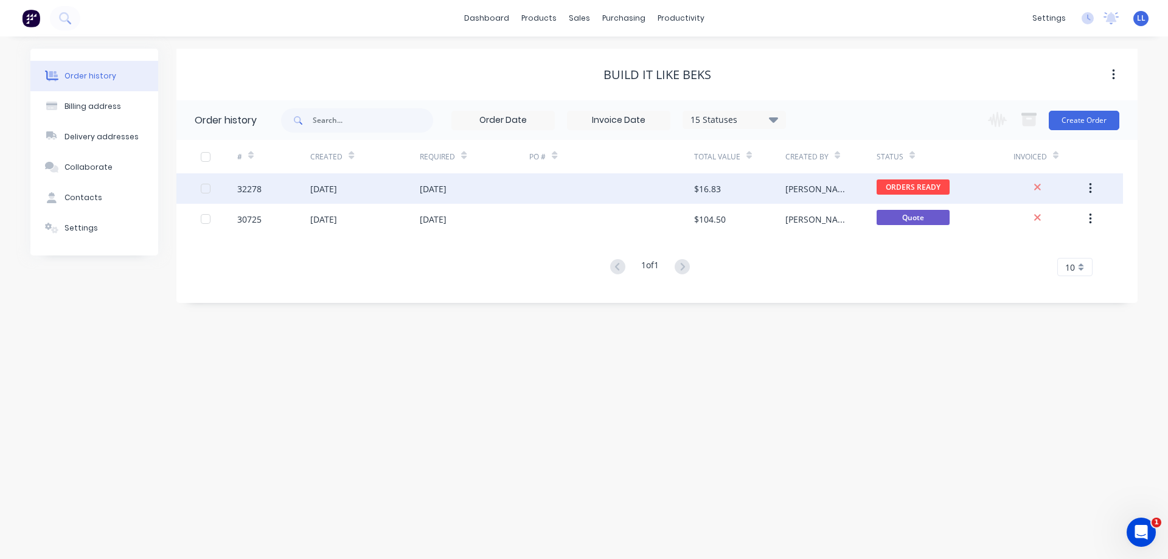
click at [337, 191] on div "[DATE]" at bounding box center [323, 189] width 27 height 13
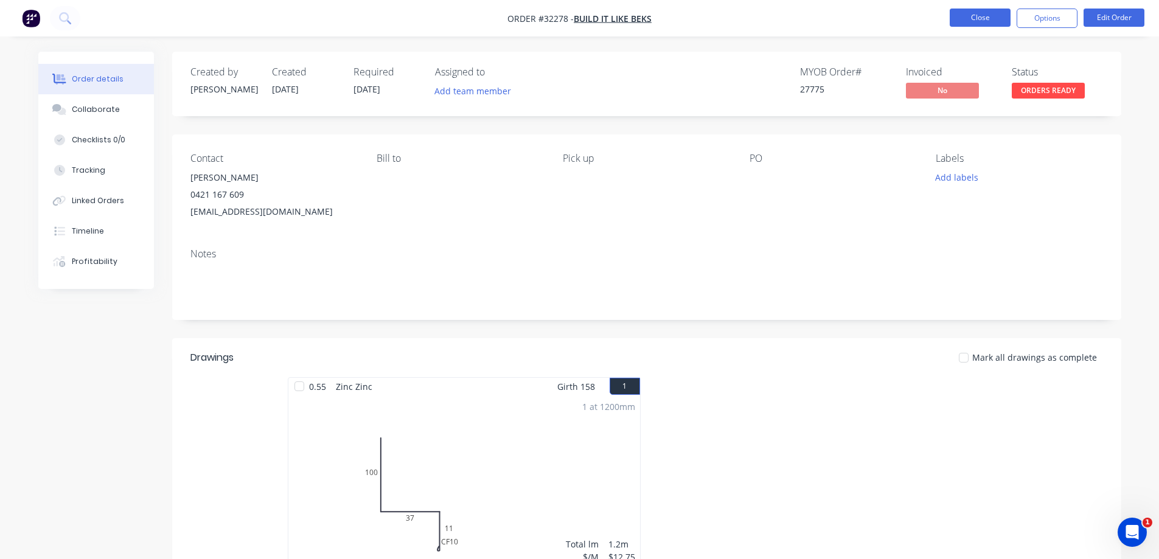
click at [998, 19] on button "Close" at bounding box center [980, 18] width 61 height 18
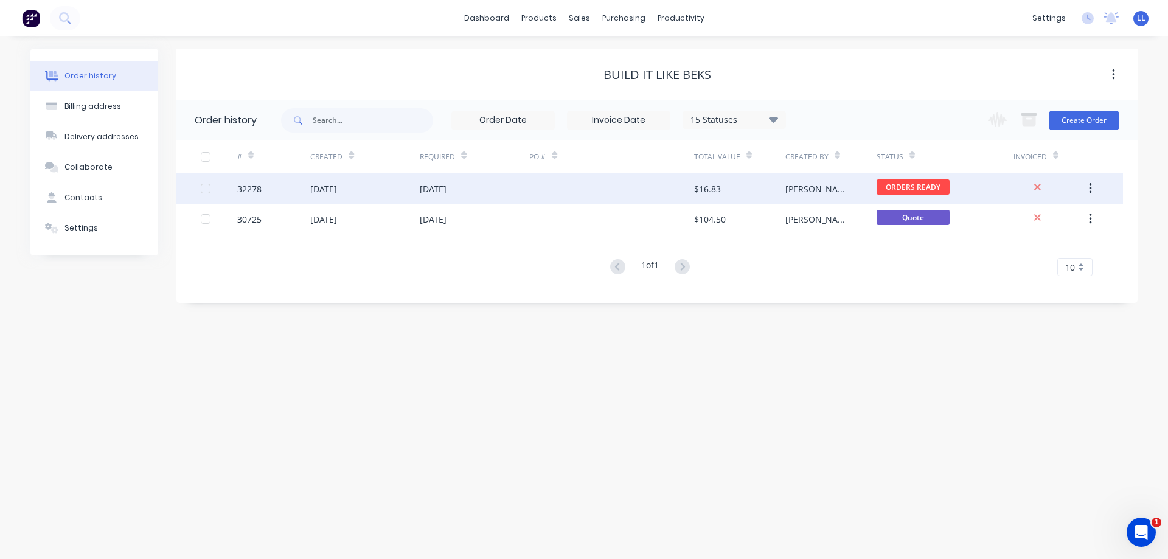
click at [407, 195] on div "[DATE]" at bounding box center [365, 188] width 110 height 30
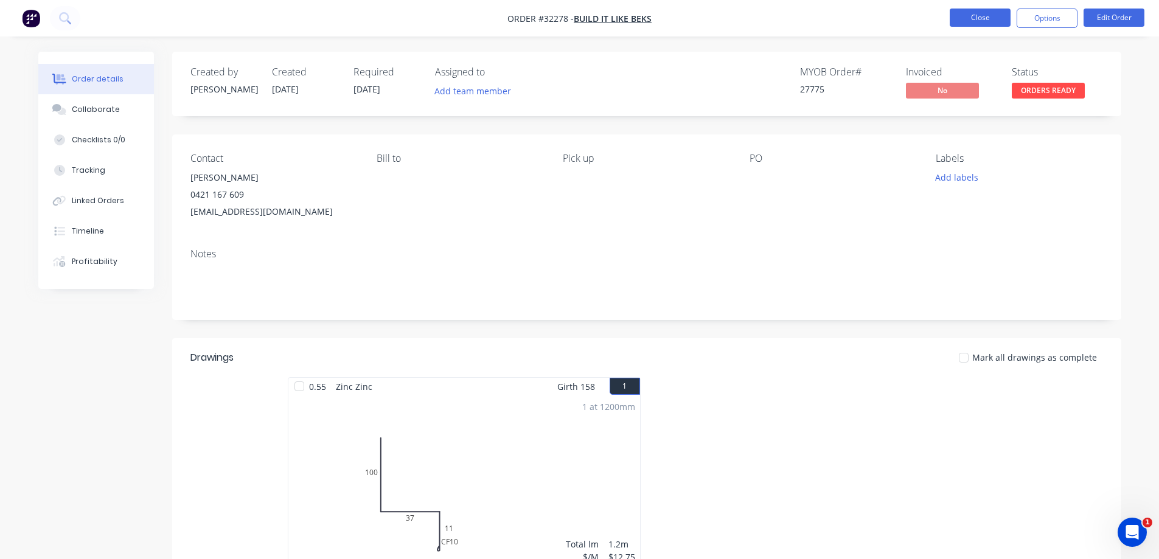
click at [981, 17] on button "Close" at bounding box center [980, 18] width 61 height 18
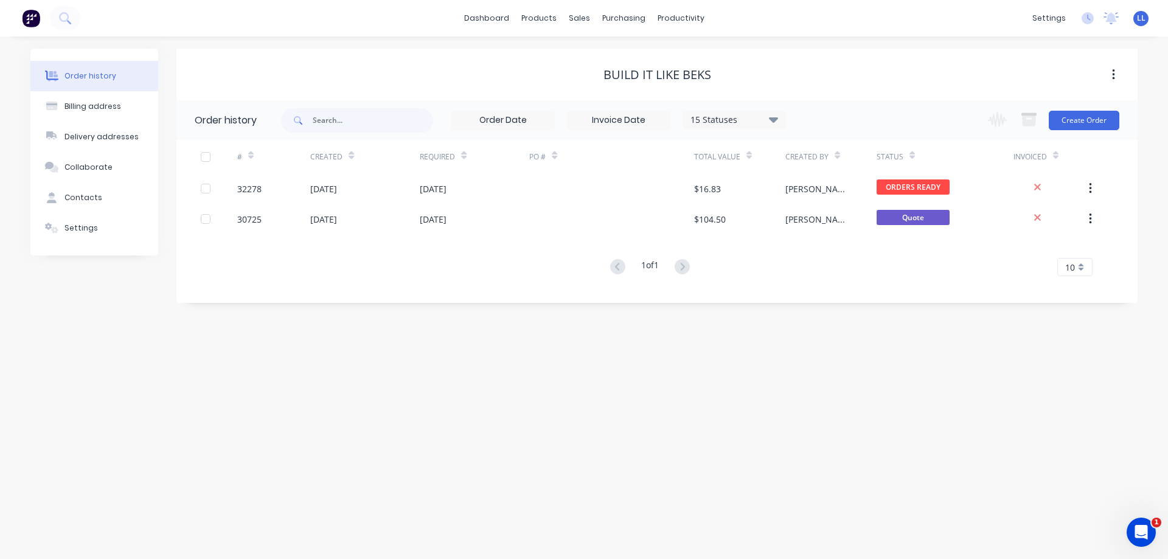
click at [774, 121] on icon at bounding box center [773, 119] width 9 height 5
click at [835, 284] on label at bounding box center [835, 284] width 0 height 0
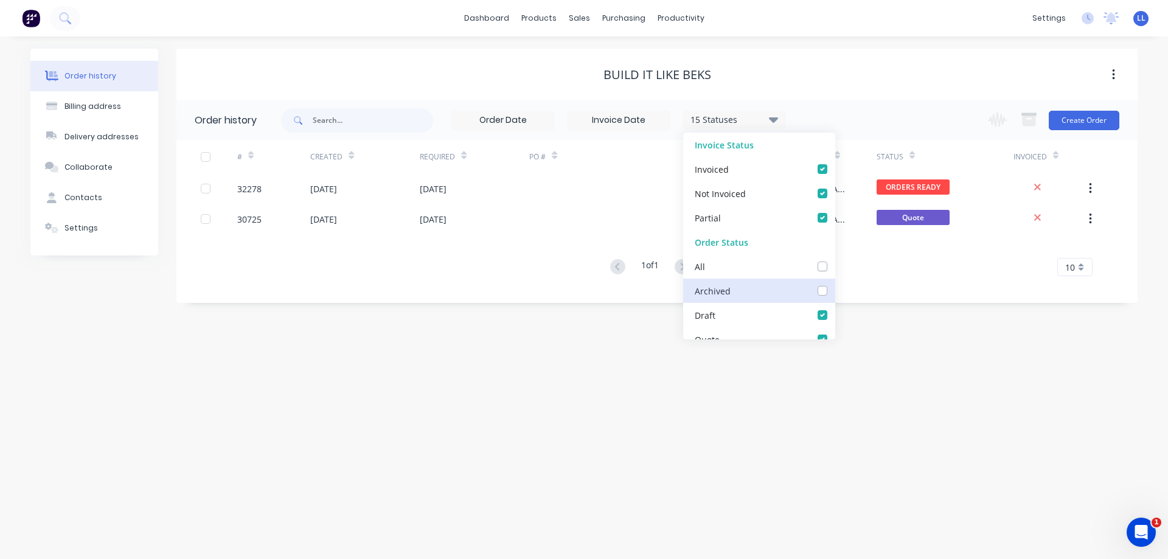
click at [835, 292] on input "checkbox" at bounding box center [840, 290] width 10 height 12
checkbox input "true"
click at [573, 454] on div "Order history Billing address Delivery addresses Collaborate Contacts Settings …" at bounding box center [584, 298] width 1168 height 523
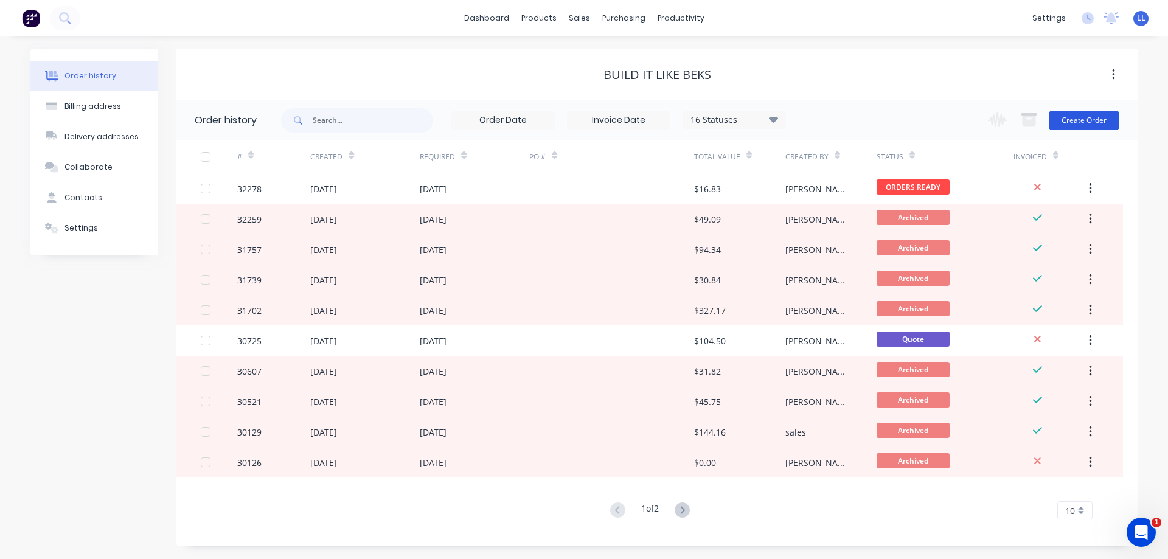
click at [1072, 124] on button "Create Order" at bounding box center [1084, 120] width 71 height 19
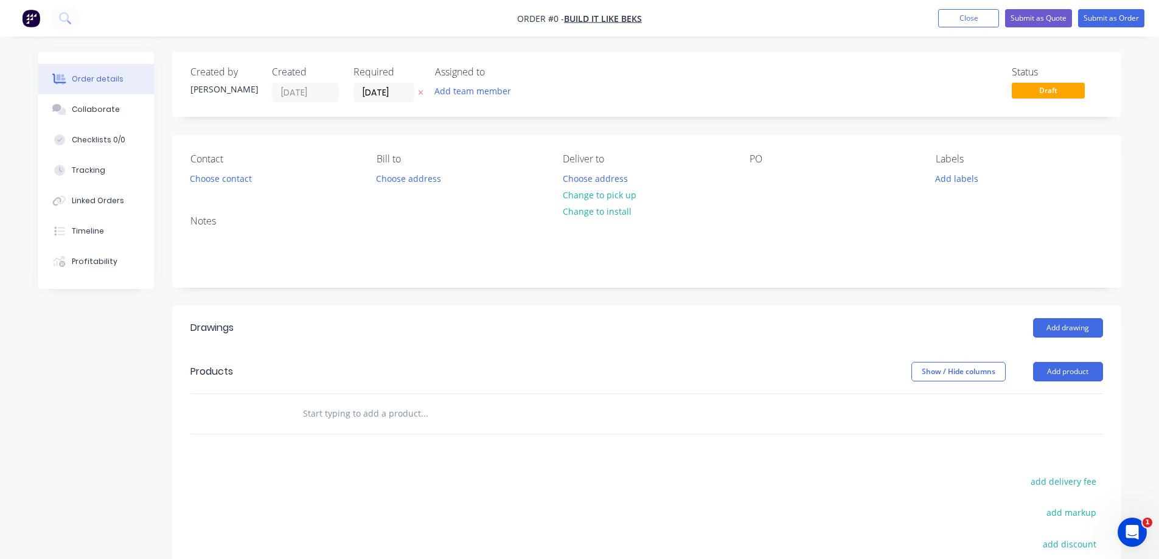
click at [228, 189] on div "Contact Choose contact Bill to Choose address Deliver to Choose address Change …" at bounding box center [646, 170] width 949 height 71
click at [228, 179] on button "Choose contact" at bounding box center [220, 178] width 75 height 16
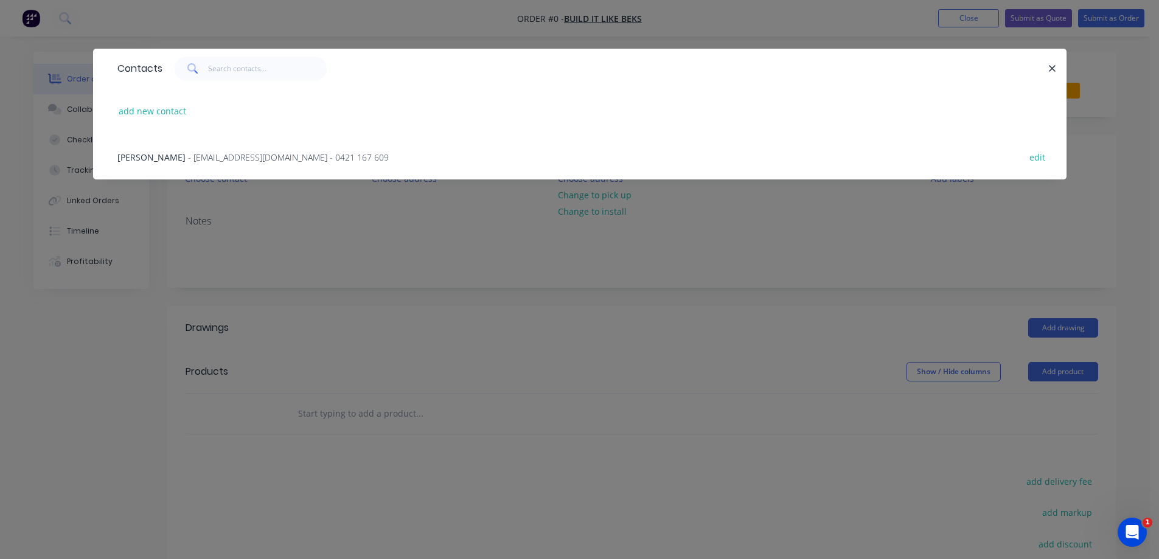
click at [211, 148] on div "Bekhim Nuka - builditlikebeks@gmail.com - 0421 167 609 edit" at bounding box center [579, 157] width 937 height 46
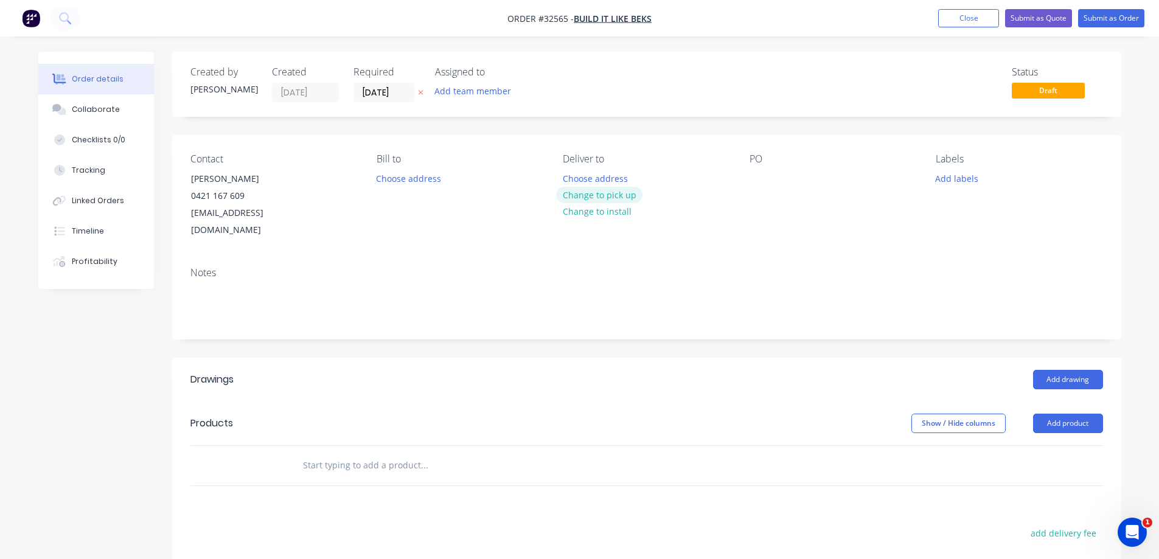
click at [612, 195] on button "Change to pick up" at bounding box center [599, 195] width 86 height 16
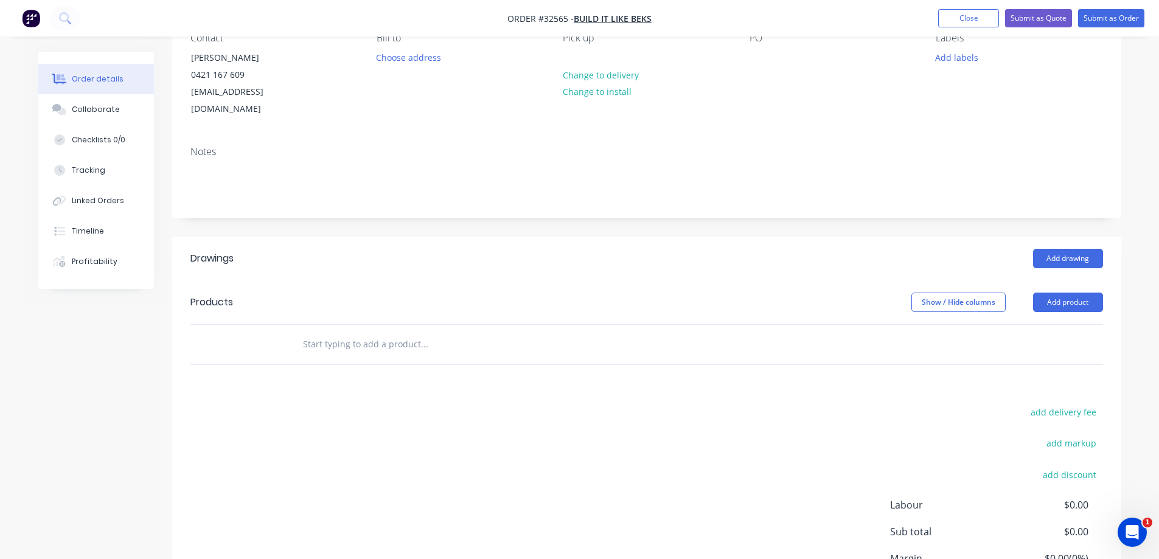
scroll to position [122, 0]
click at [1088, 248] on button "Add drawing" at bounding box center [1068, 257] width 70 height 19
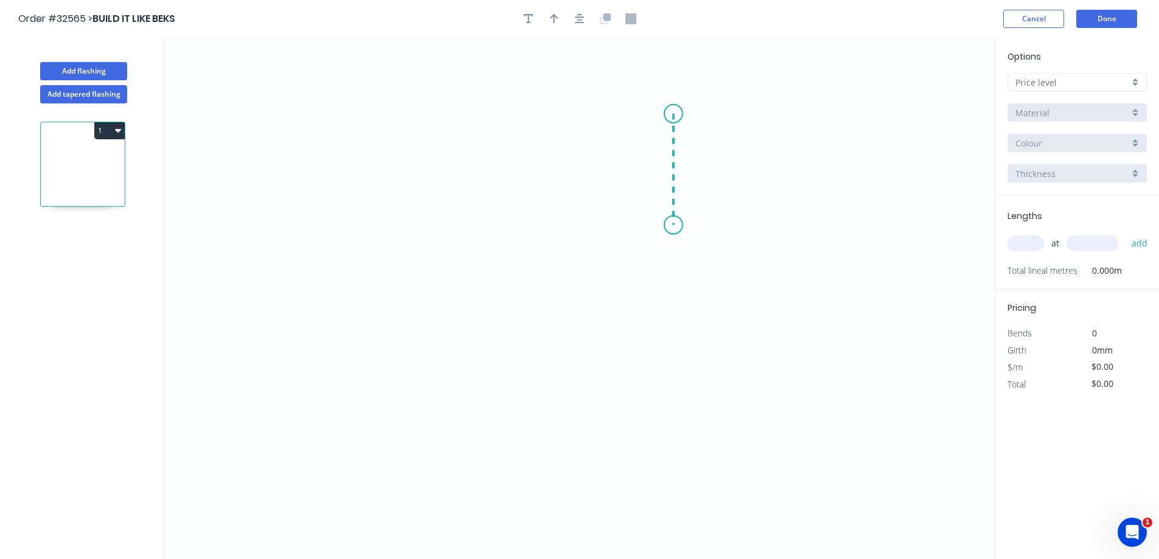
drag, startPoint x: 674, startPoint y: 114, endPoint x: 676, endPoint y: 226, distance: 112.0
click at [676, 226] on icon "0" at bounding box center [579, 299] width 831 height 522
drag, startPoint x: 676, startPoint y: 226, endPoint x: 449, endPoint y: 228, distance: 226.4
click at [449, 228] on icon "0 ?" at bounding box center [579, 299] width 831 height 522
click at [449, 349] on icon "0 ? ?" at bounding box center [579, 299] width 831 height 522
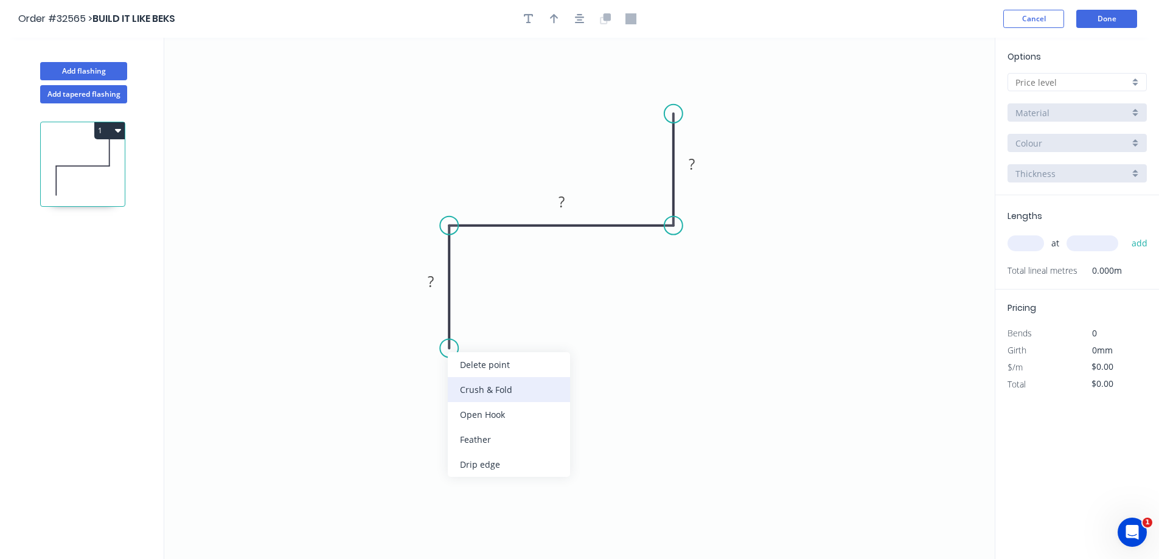
click at [483, 386] on div "Crush & Fold" at bounding box center [509, 389] width 122 height 25
click at [425, 278] on rect at bounding box center [431, 282] width 24 height 17
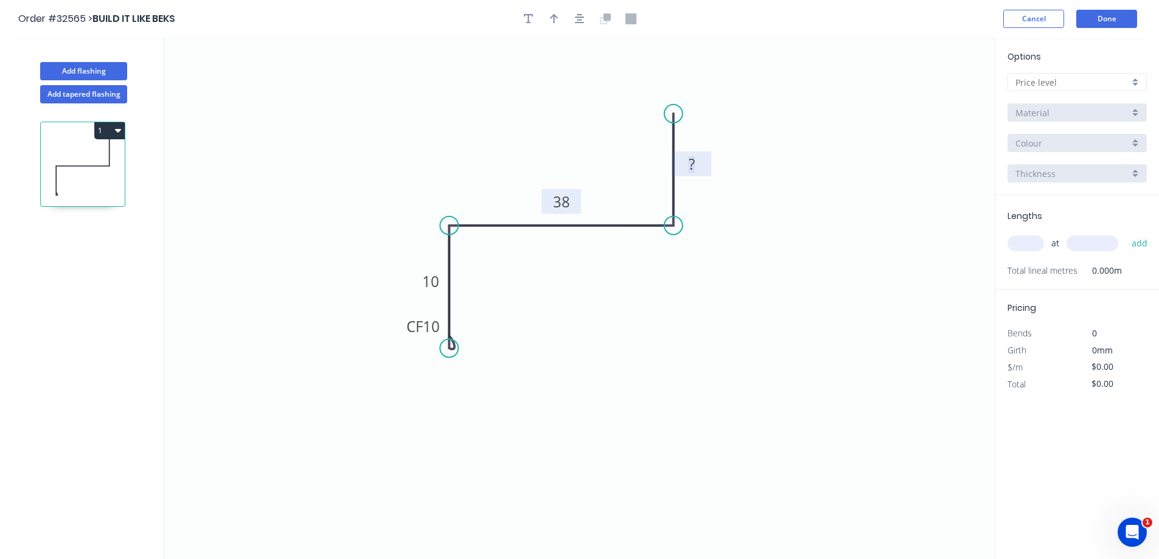
click at [570, 202] on tspan "38" at bounding box center [561, 202] width 17 height 20
click at [1088, 79] on input "text" at bounding box center [1073, 82] width 114 height 13
click at [1068, 103] on div "A" at bounding box center [1077, 105] width 138 height 21
type input "A"
type input "$13.79"
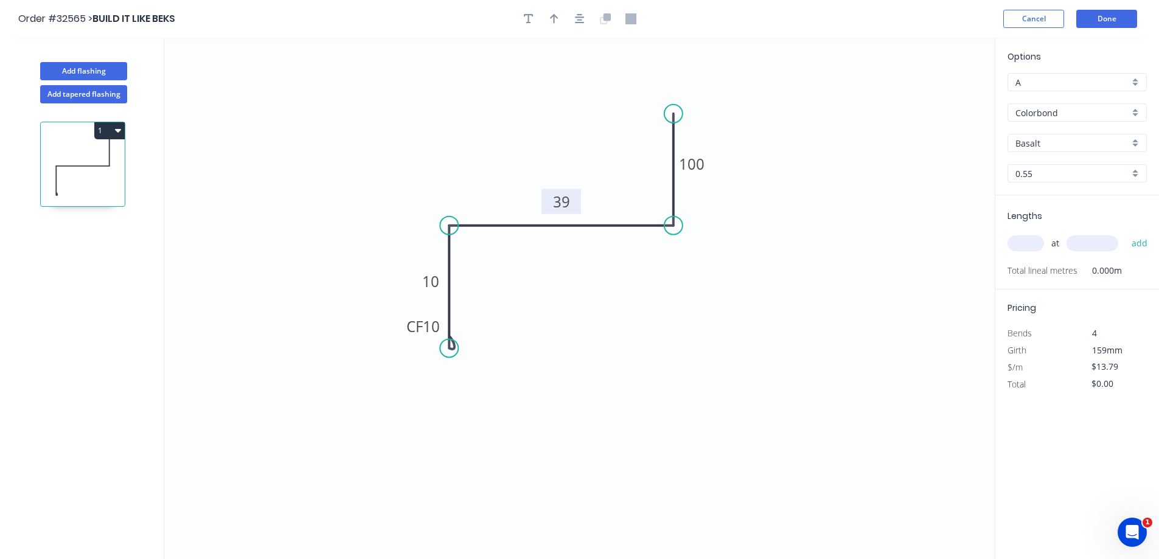
click at [1071, 108] on input "Colorbond" at bounding box center [1073, 112] width 114 height 13
drag, startPoint x: 1044, startPoint y: 204, endPoint x: 1044, endPoint y: 193, distance: 11.0
click at [1044, 203] on div "Zinc" at bounding box center [1077, 199] width 138 height 21
type input "Zinc"
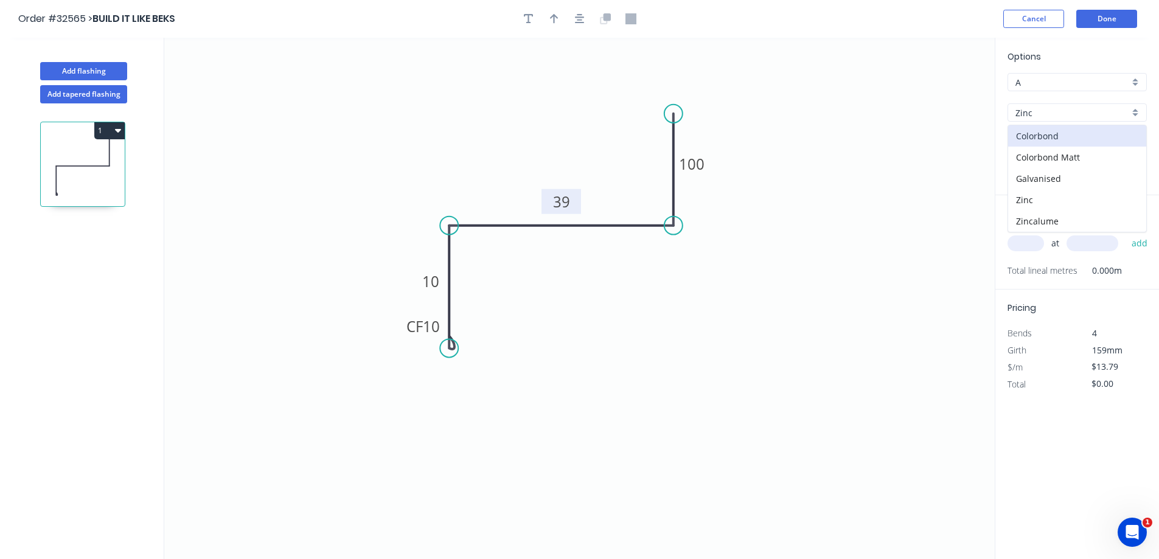
type input "$12.75"
click at [1028, 245] on input "text" at bounding box center [1026, 244] width 37 height 16
type input "1"
type input "2700"
click at [1126, 233] on button "add" at bounding box center [1140, 243] width 29 height 21
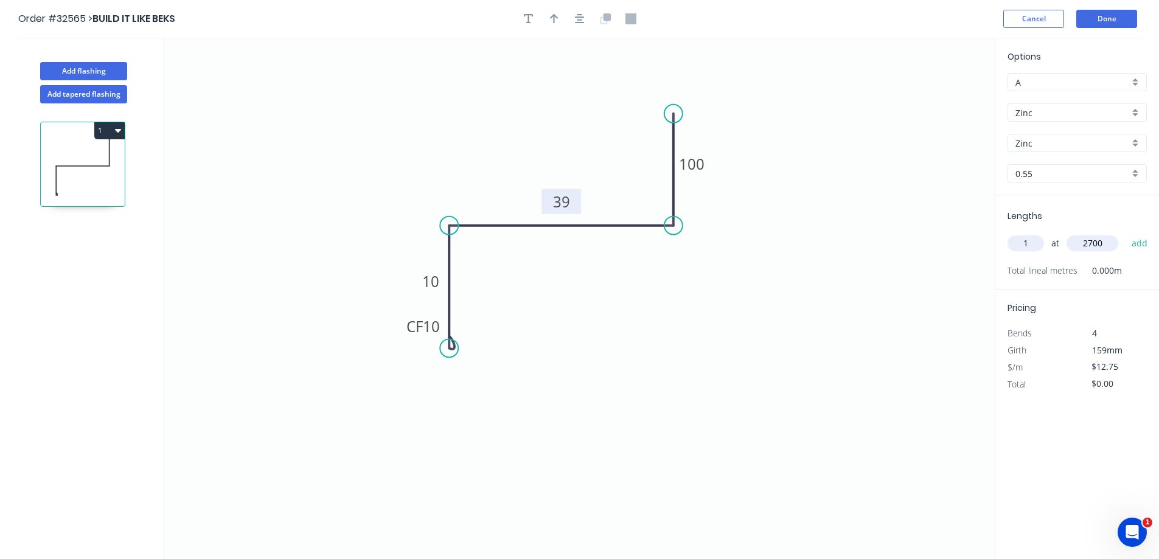
type input "$34.43"
click at [1121, 21] on button "Done" at bounding box center [1107, 19] width 61 height 18
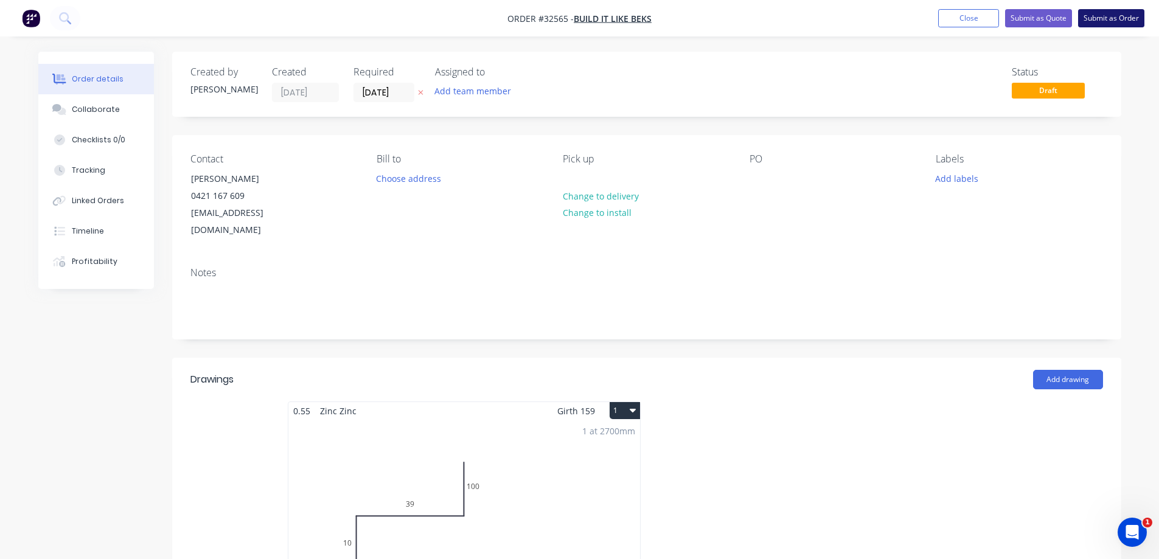
click at [1109, 16] on button "Submit as Order" at bounding box center [1111, 18] width 66 height 18
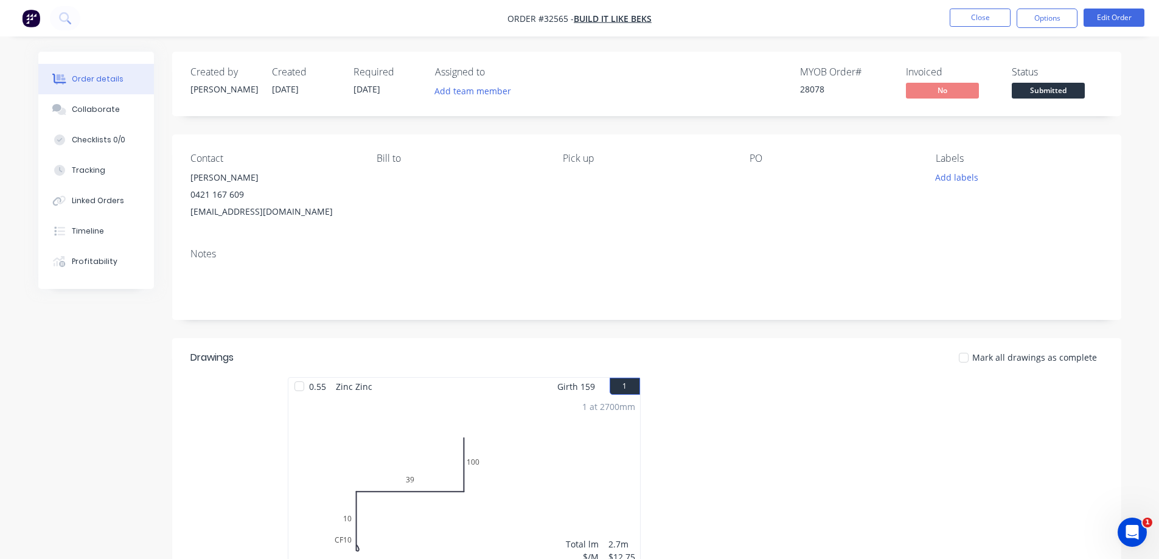
drag, startPoint x: 1050, startPoint y: 19, endPoint x: 1042, endPoint y: 29, distance: 12.5
click at [1050, 19] on button "Options" at bounding box center [1047, 18] width 61 height 19
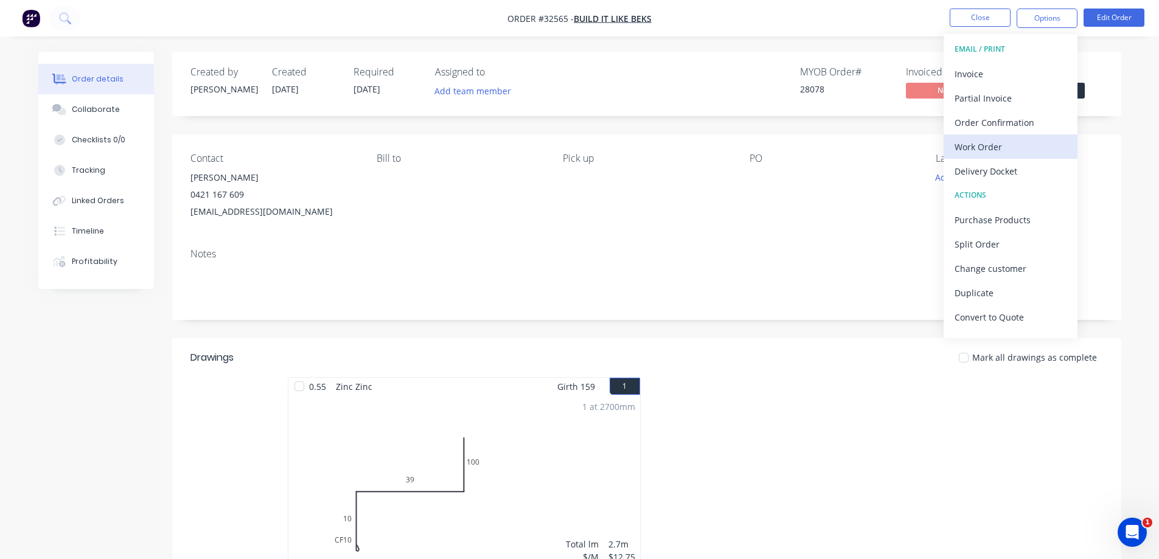
click at [976, 155] on div "Work Order" at bounding box center [1011, 147] width 112 height 18
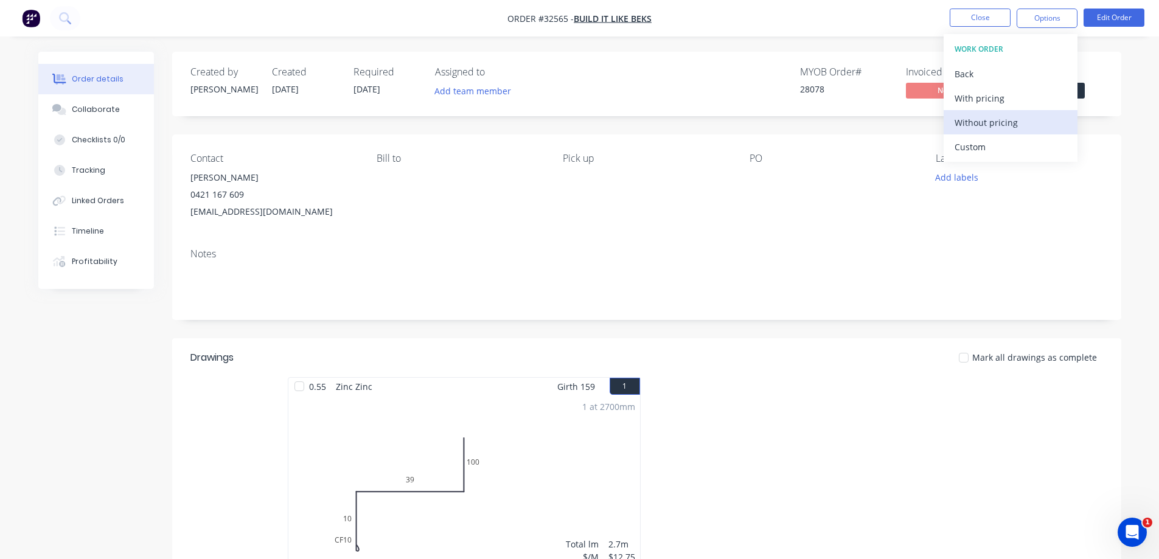
click at [993, 125] on div "Without pricing" at bounding box center [1011, 123] width 112 height 18
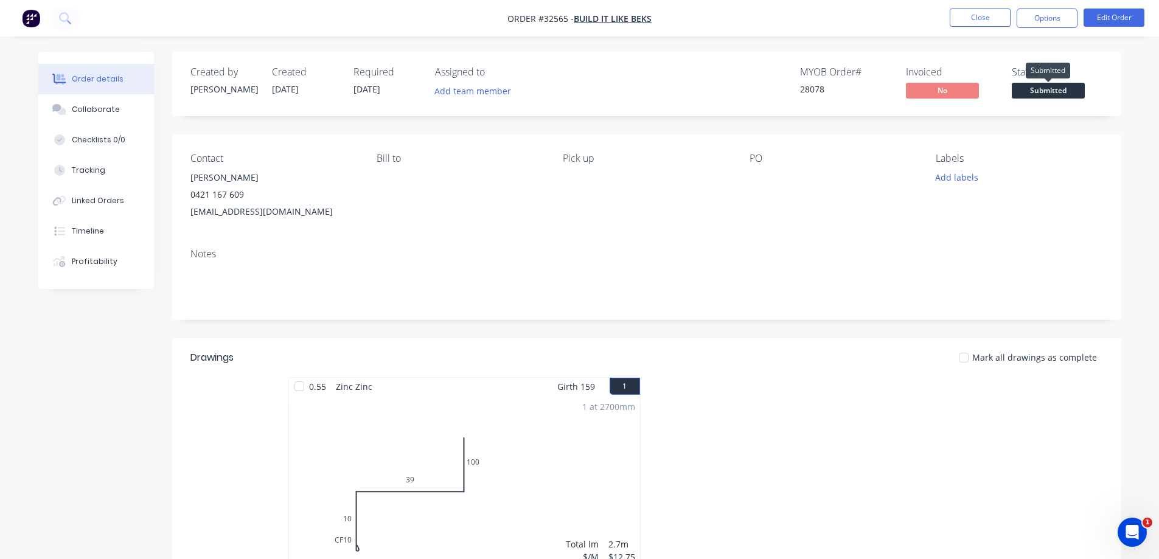
click at [1084, 94] on span "Submitted" at bounding box center [1048, 90] width 73 height 15
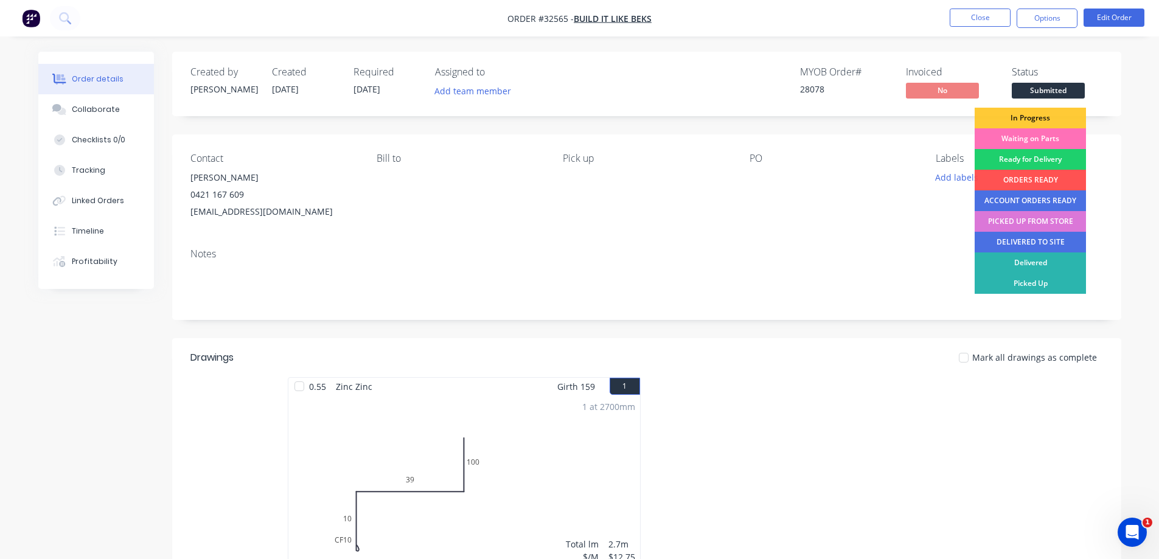
drag, startPoint x: 1041, startPoint y: 120, endPoint x: 1035, endPoint y: 111, distance: 11.0
click at [1040, 120] on div "In Progress" at bounding box center [1030, 118] width 111 height 21
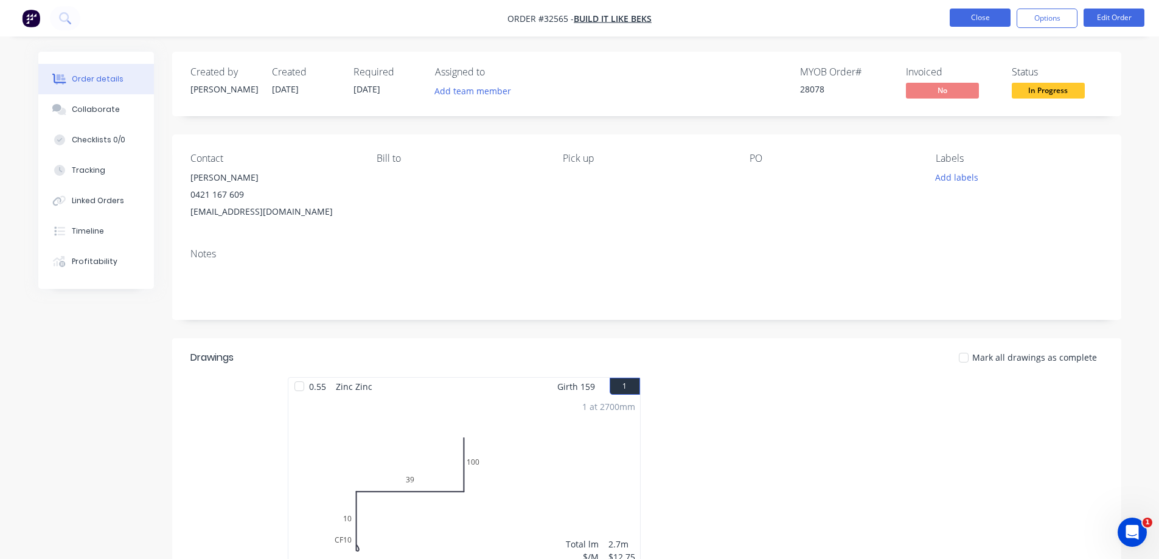
click at [987, 23] on button "Close" at bounding box center [980, 18] width 61 height 18
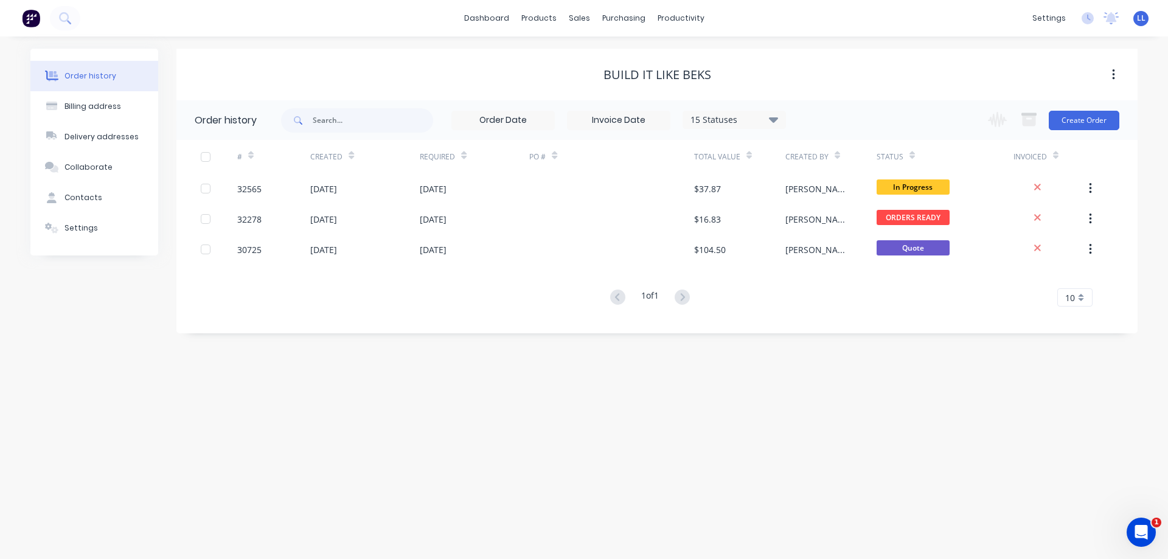
click at [36, 19] on img at bounding box center [31, 18] width 18 height 18
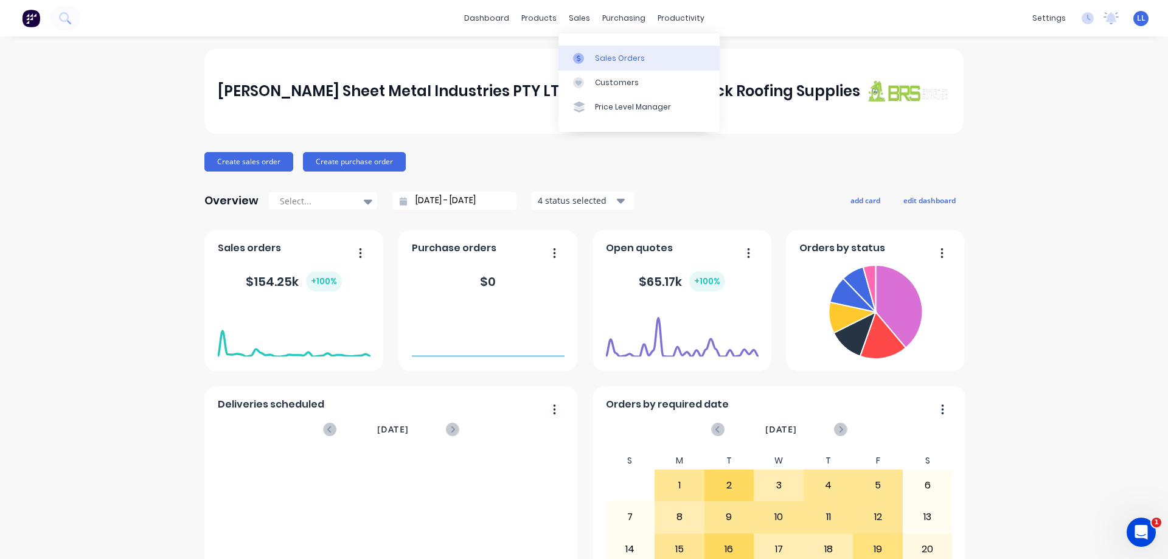
click at [602, 57] on div "Sales Orders" at bounding box center [620, 58] width 50 height 11
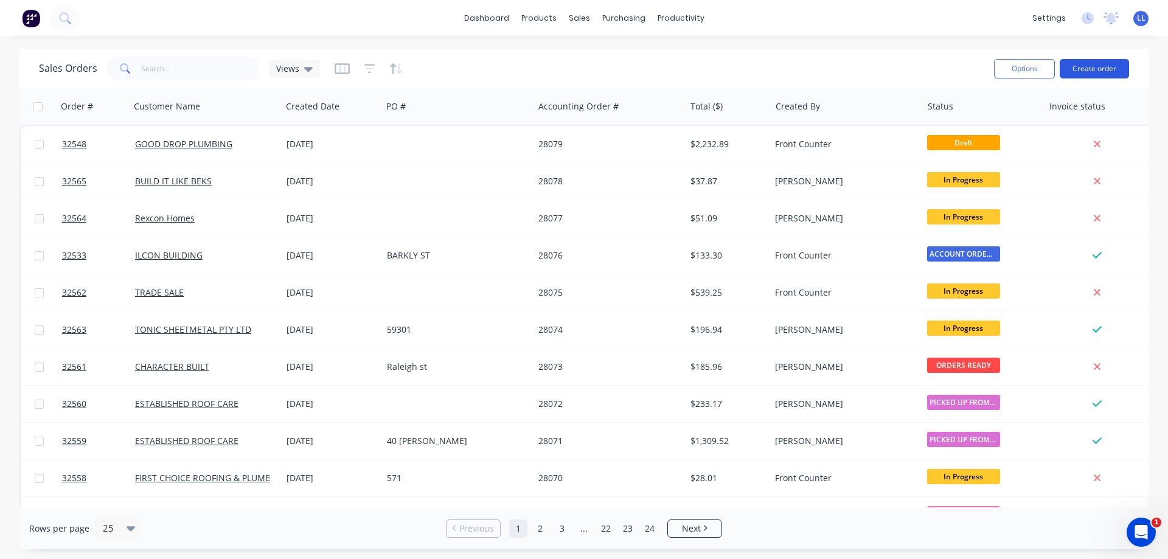
click at [1102, 69] on button "Create order" at bounding box center [1094, 68] width 69 height 19
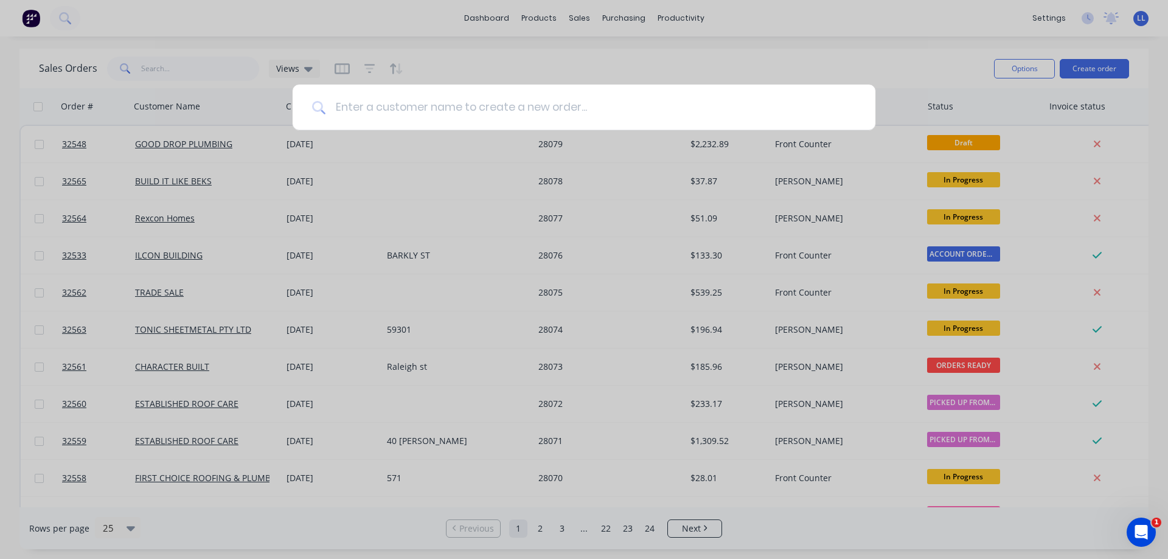
drag, startPoint x: 398, startPoint y: 112, endPoint x: 411, endPoint y: 105, distance: 14.4
click at [410, 105] on input at bounding box center [591, 108] width 531 height 46
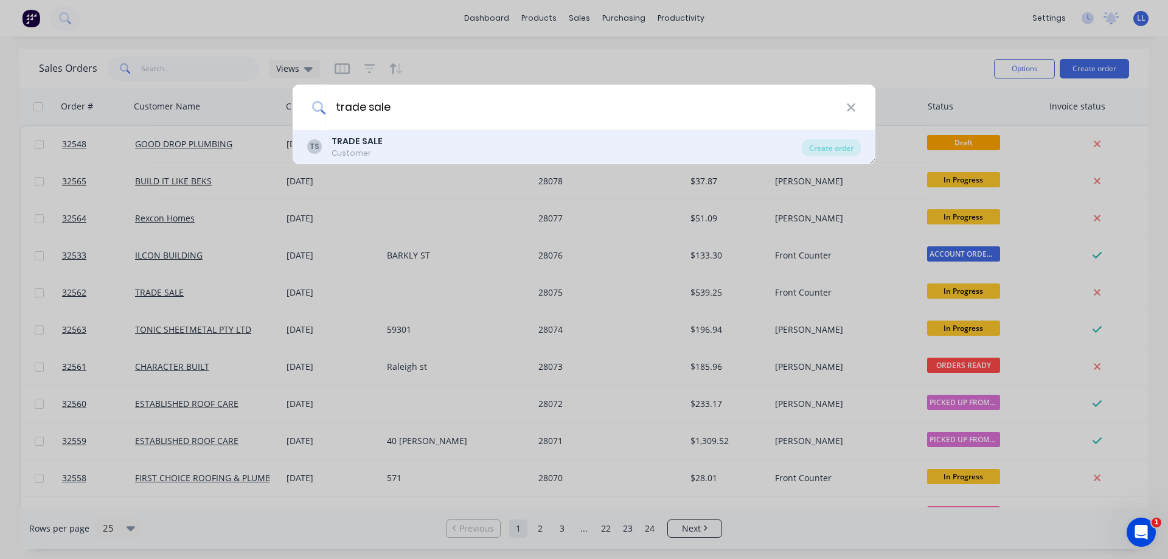
type input "trade sale"
click at [326, 143] on div "TS TRADE SALE Customer" at bounding box center [554, 147] width 495 height 24
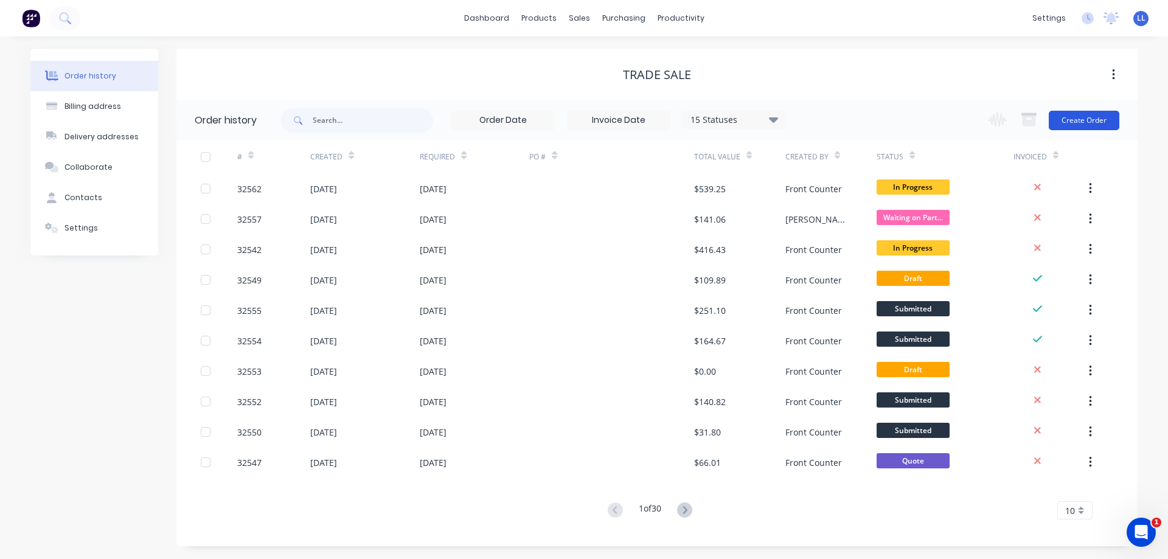
click at [1088, 118] on button "Create Order" at bounding box center [1084, 120] width 71 height 19
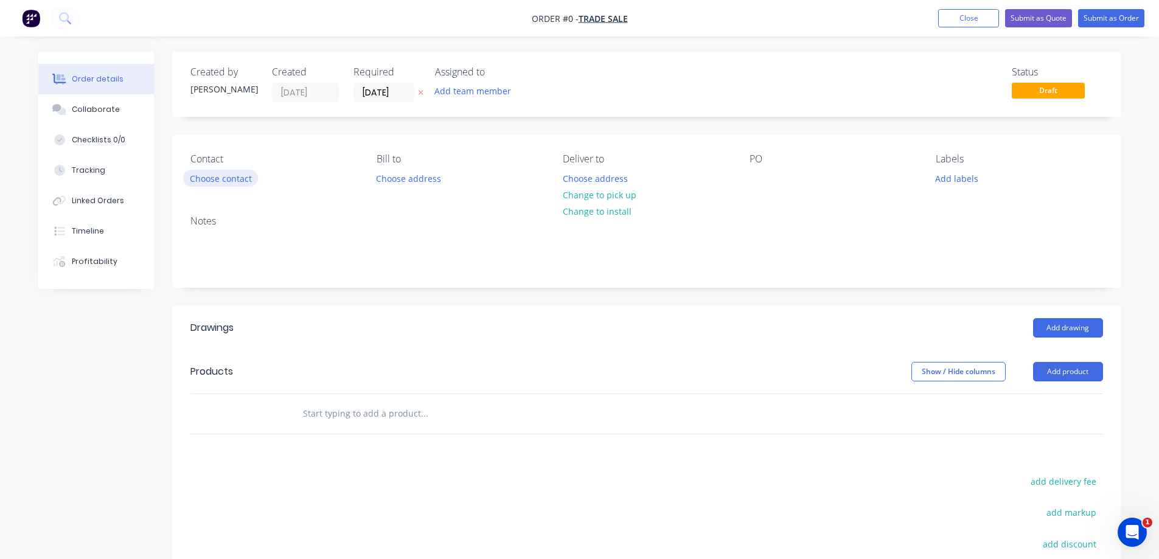
click at [222, 180] on button "Choose contact" at bounding box center [220, 178] width 75 height 16
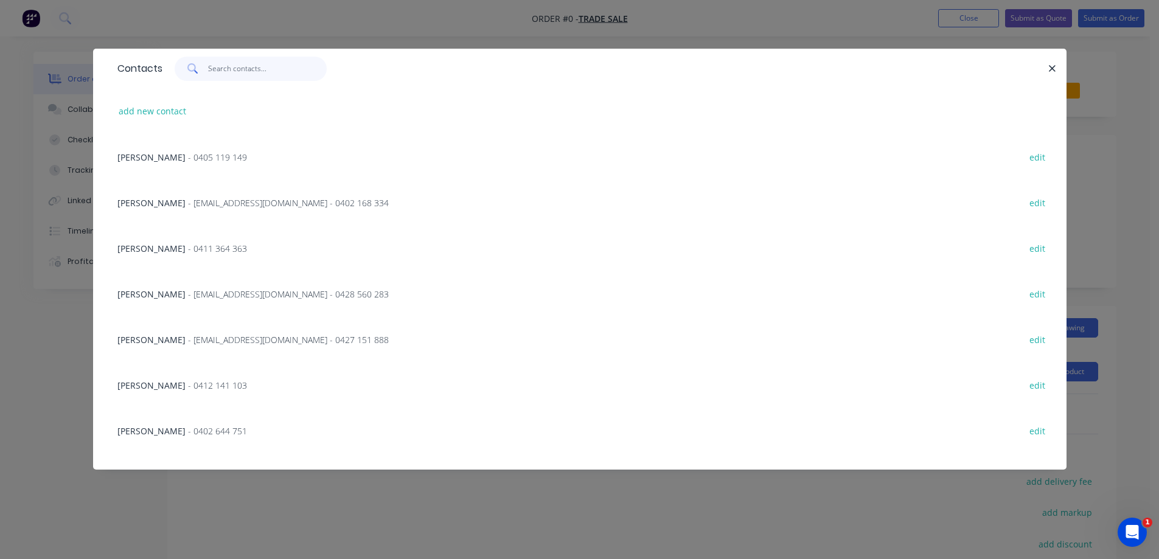
click at [227, 70] on input "text" at bounding box center [267, 69] width 119 height 24
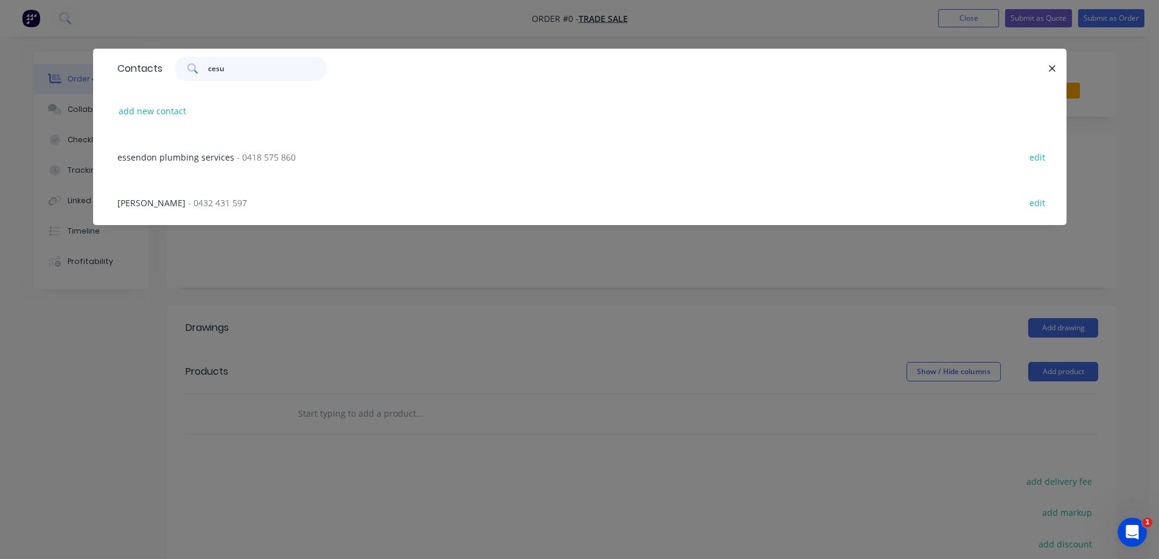
type input "cesur"
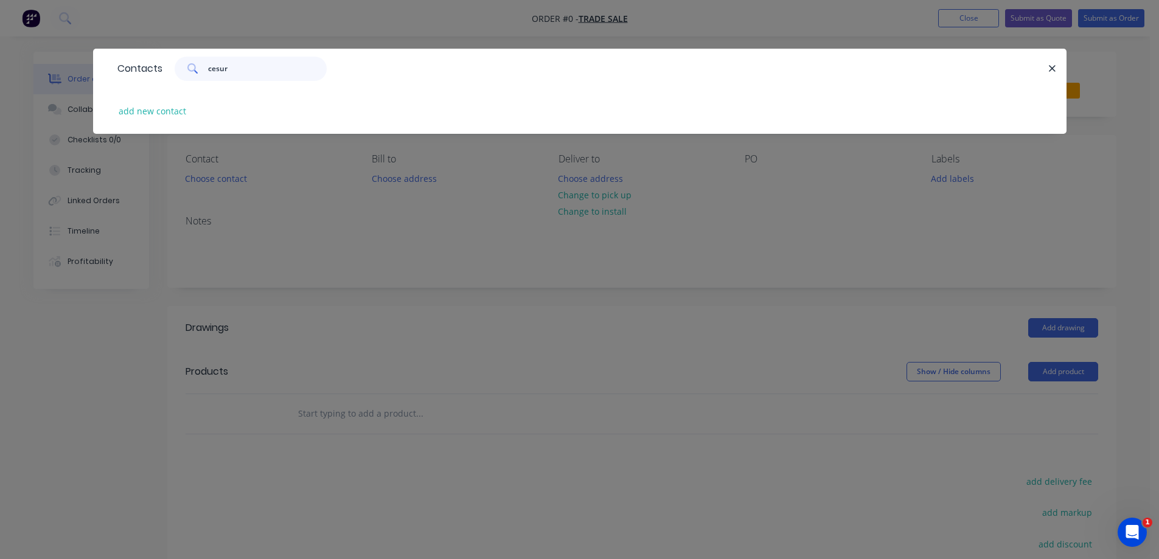
drag, startPoint x: 142, startPoint y: 79, endPoint x: 135, endPoint y: 80, distance: 7.4
click at [135, 80] on div "Contacts cesur" at bounding box center [580, 69] width 974 height 40
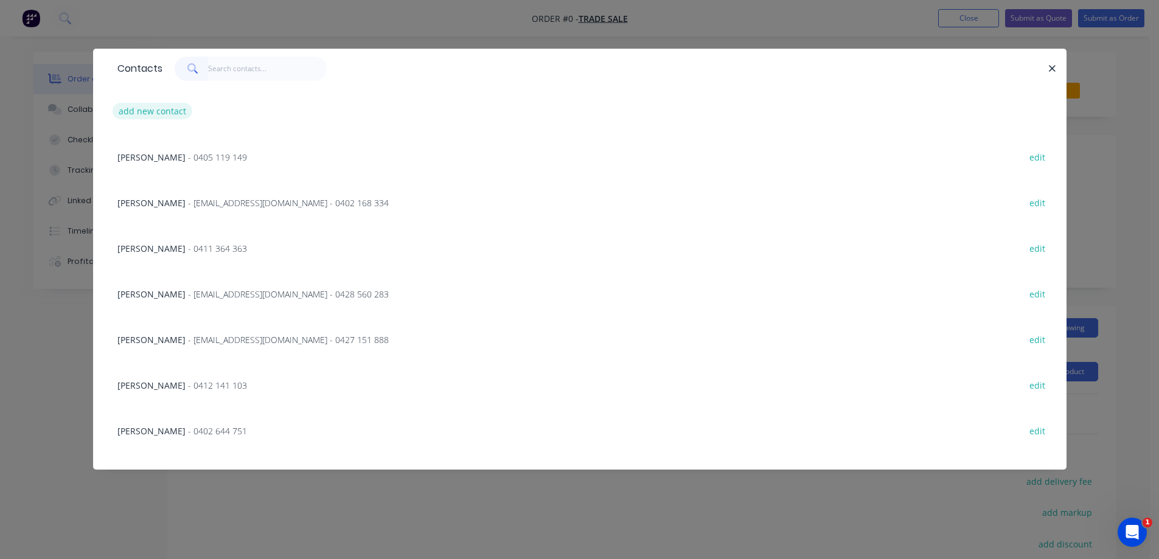
click at [144, 111] on button "add new contact" at bounding box center [153, 111] width 80 height 16
select select "AU"
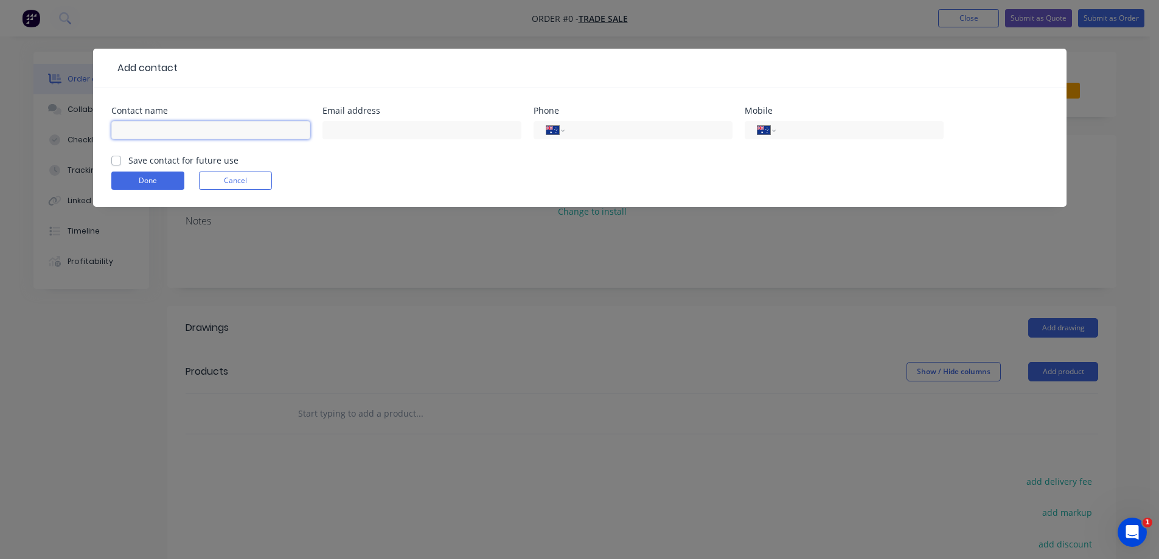
click at [145, 127] on input "text" at bounding box center [210, 130] width 199 height 18
type input "Cesur Yavus"
click at [371, 125] on input "text" at bounding box center [422, 130] width 199 height 18
type input "cesur.yavus@cevalogistics.com"
click at [814, 133] on input "tel" at bounding box center [857, 131] width 146 height 14
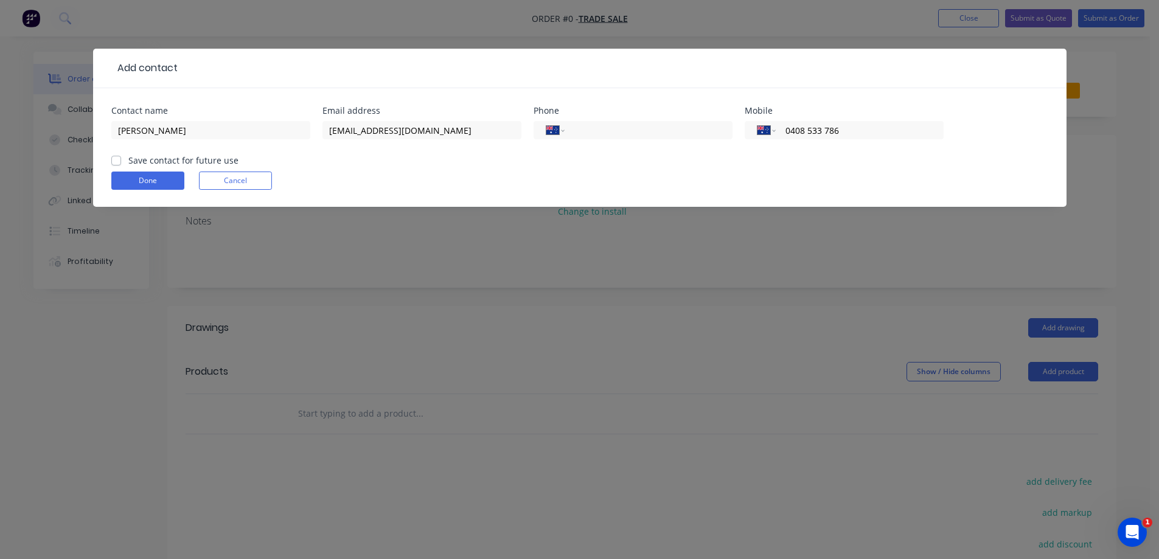
type input "0408 533 786"
click at [128, 158] on label "Save contact for future use" at bounding box center [183, 160] width 110 height 13
click at [119, 158] on input "Save contact for future use" at bounding box center [116, 160] width 10 height 12
checkbox input "true"
click at [155, 180] on button "Done" at bounding box center [147, 181] width 73 height 18
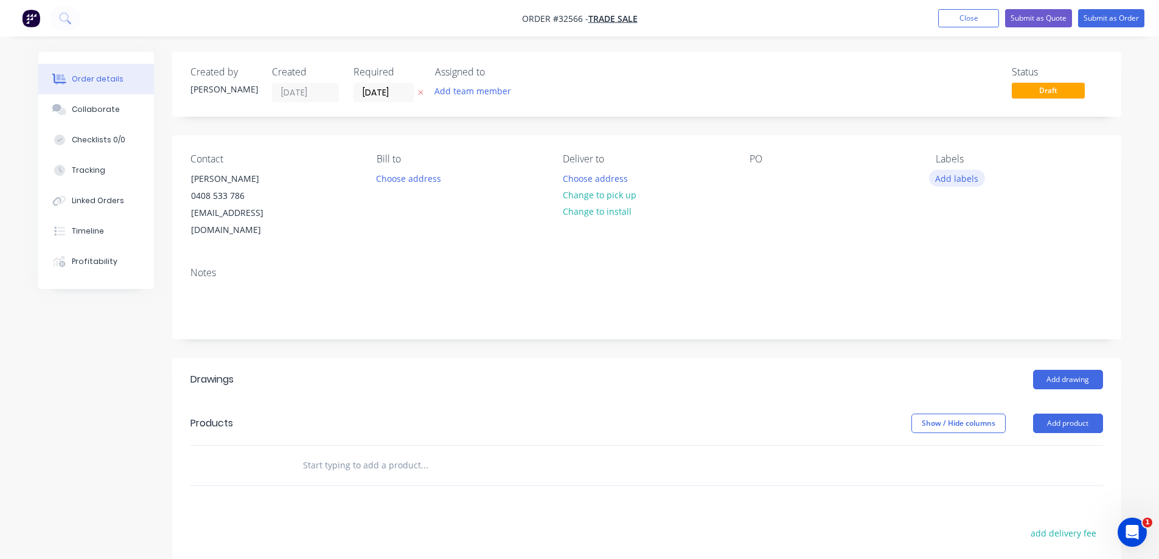
click at [964, 179] on button "Add labels" at bounding box center [957, 178] width 56 height 16
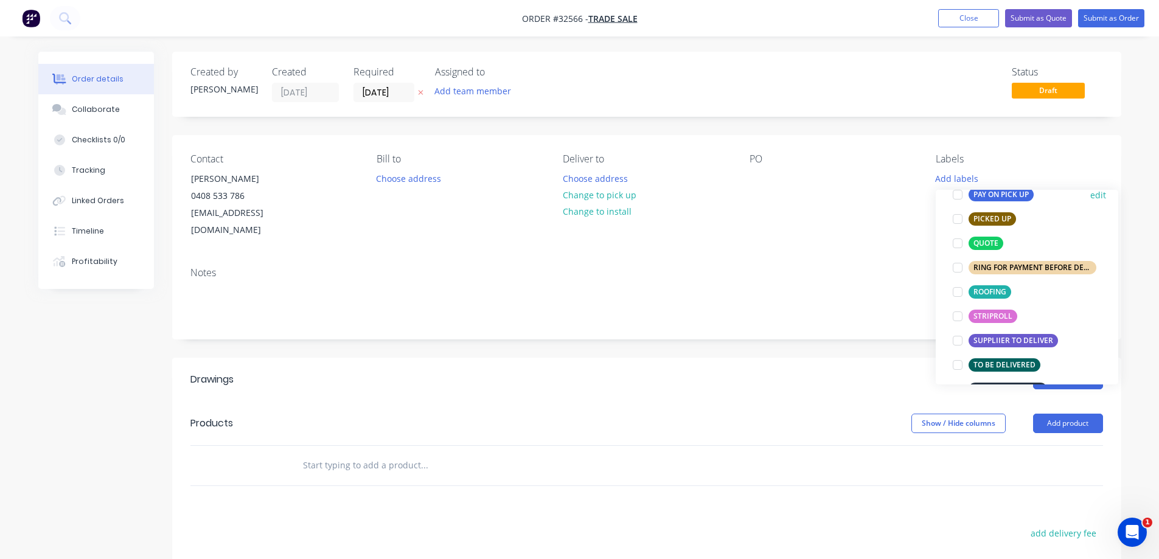
scroll to position [487, 0]
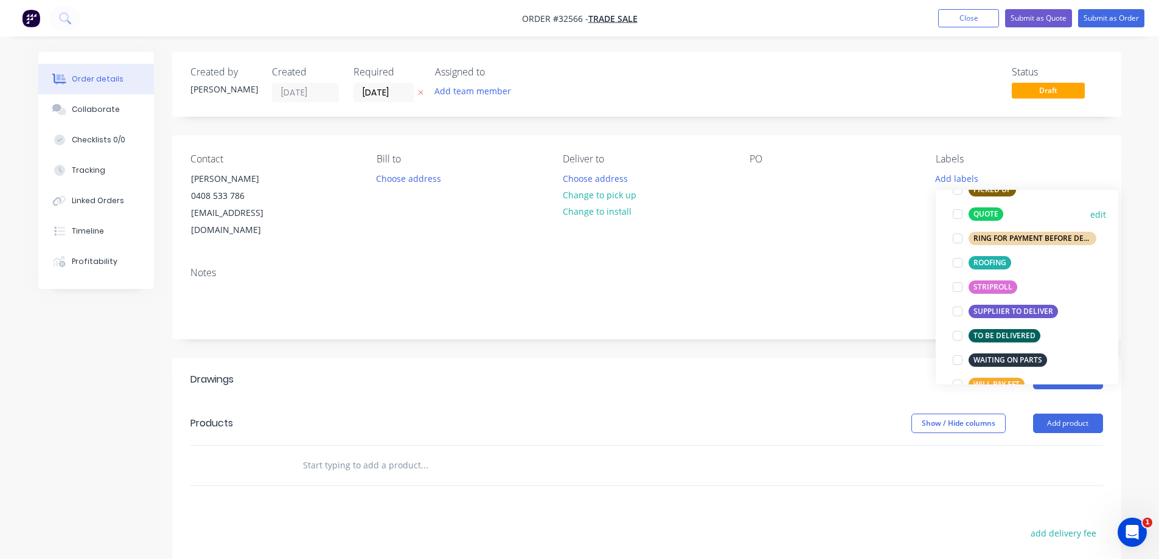
drag, startPoint x: 955, startPoint y: 216, endPoint x: 763, endPoint y: 360, distance: 240.5
click at [954, 217] on div at bounding box center [958, 214] width 24 height 24
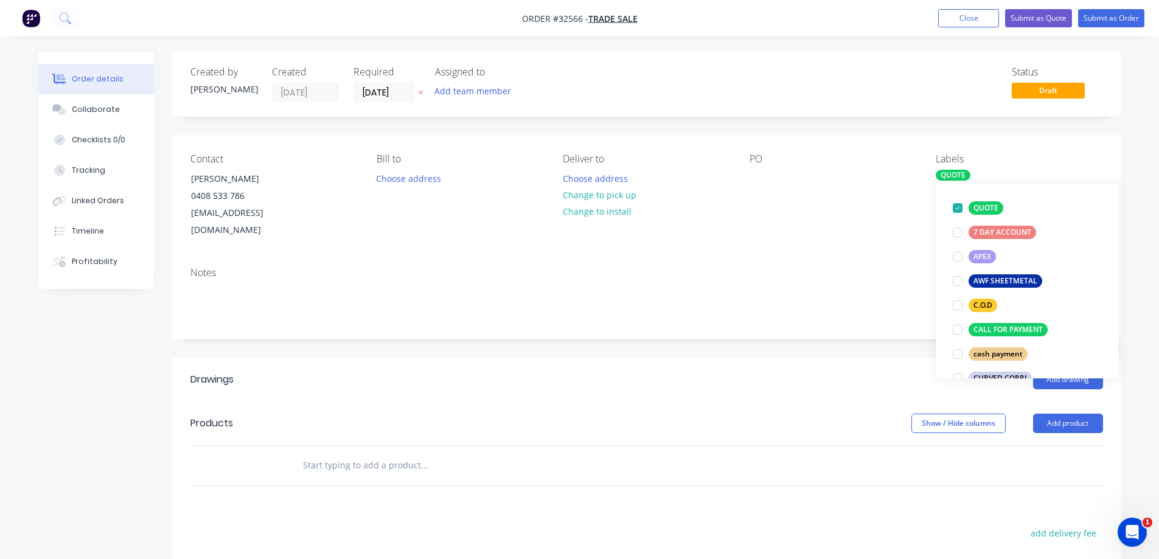
click at [758, 370] on div "Add drawing" at bounding box center [743, 379] width 719 height 19
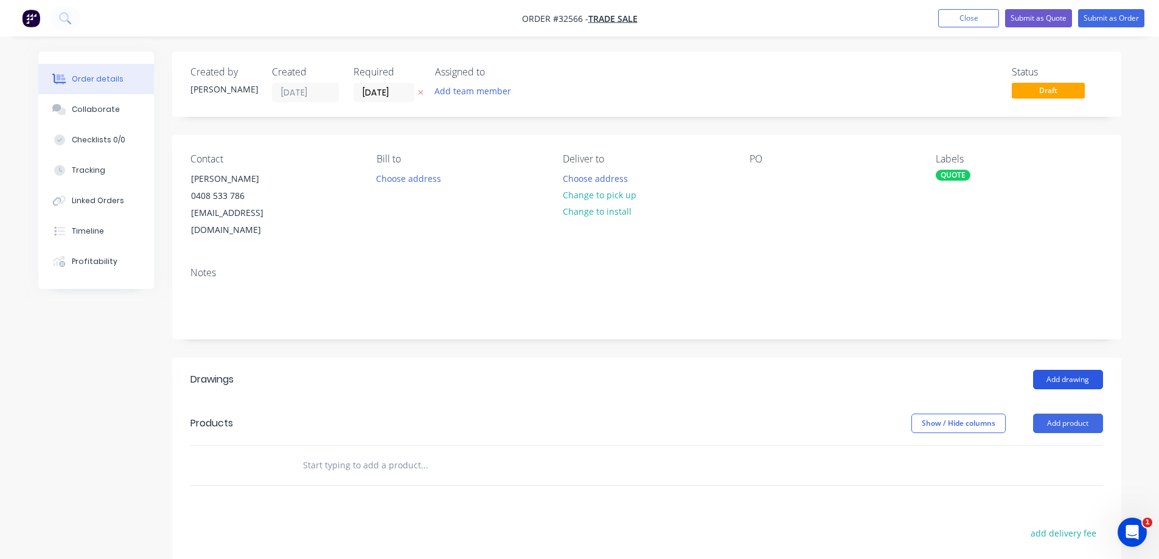
click at [1088, 370] on button "Add drawing" at bounding box center [1068, 379] width 70 height 19
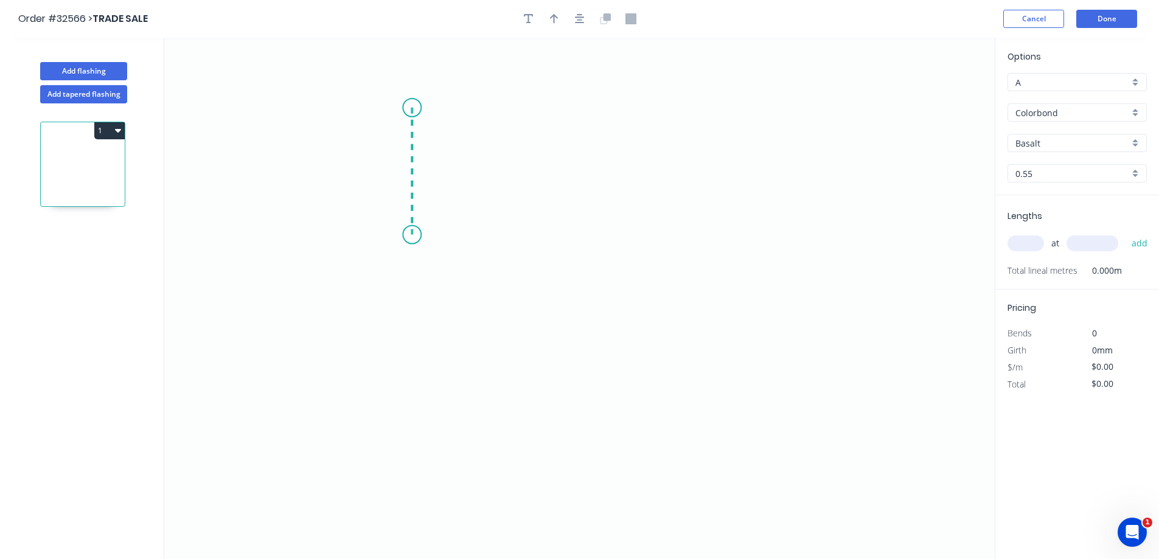
drag, startPoint x: 412, startPoint y: 108, endPoint x: 411, endPoint y: 235, distance: 127.2
click at [411, 235] on icon "0" at bounding box center [579, 299] width 831 height 522
click at [679, 221] on icon "0 ?" at bounding box center [579, 299] width 831 height 522
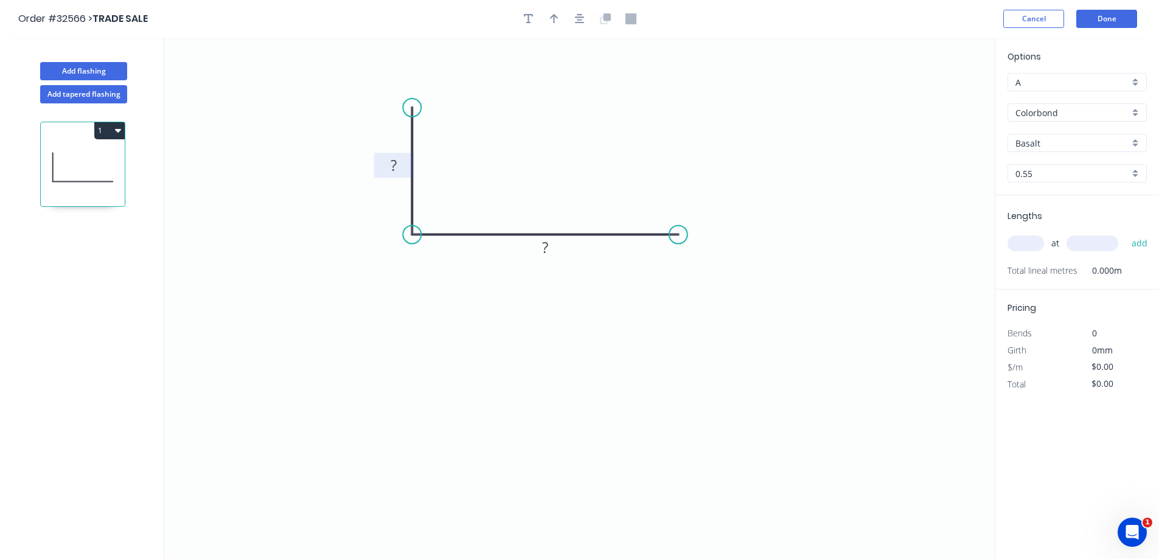
click at [397, 160] on tspan "?" at bounding box center [394, 165] width 6 height 20
click at [1078, 144] on input "Basalt" at bounding box center [1073, 143] width 114 height 13
type input "$10.08"
click at [1063, 172] on div "Monument" at bounding box center [1077, 166] width 138 height 21
type input "Monument"
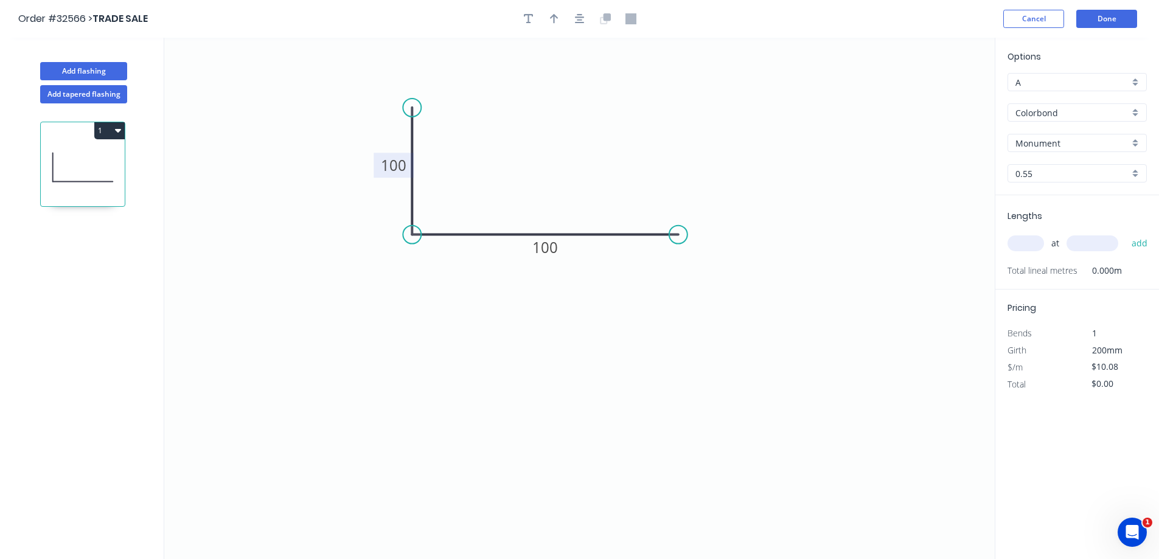
click at [1021, 246] on input "text" at bounding box center [1026, 244] width 37 height 16
type input "2"
type input "3700"
click at [1126, 233] on button "add" at bounding box center [1140, 243] width 29 height 21
type input "$74.59"
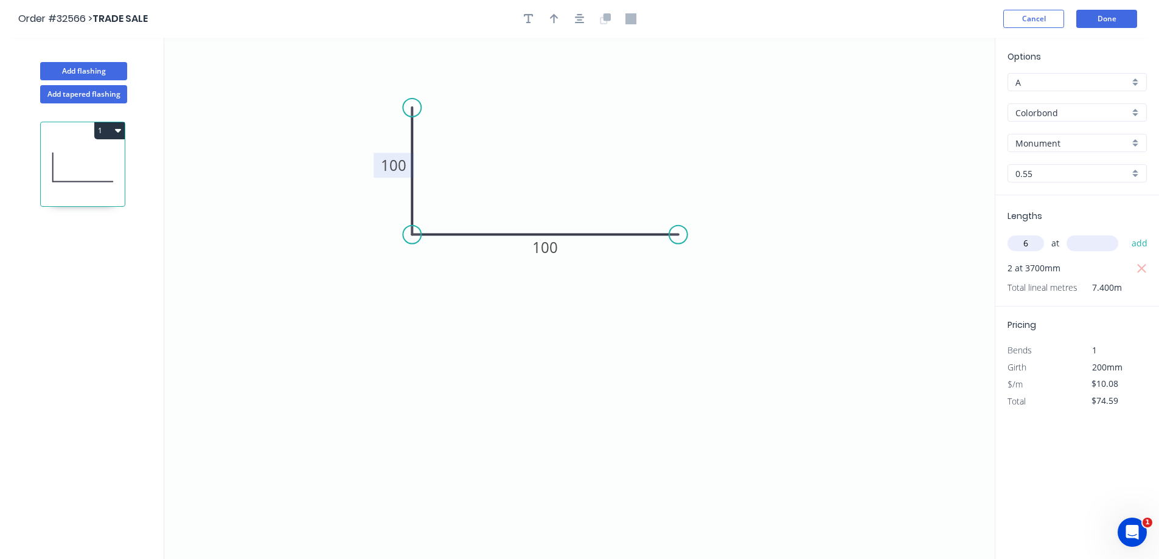
type input "6"
type input "2400"
click at [1126, 233] on button "add" at bounding box center [1140, 243] width 29 height 21
type input "$219.74"
click at [1109, 16] on button "Done" at bounding box center [1107, 19] width 61 height 18
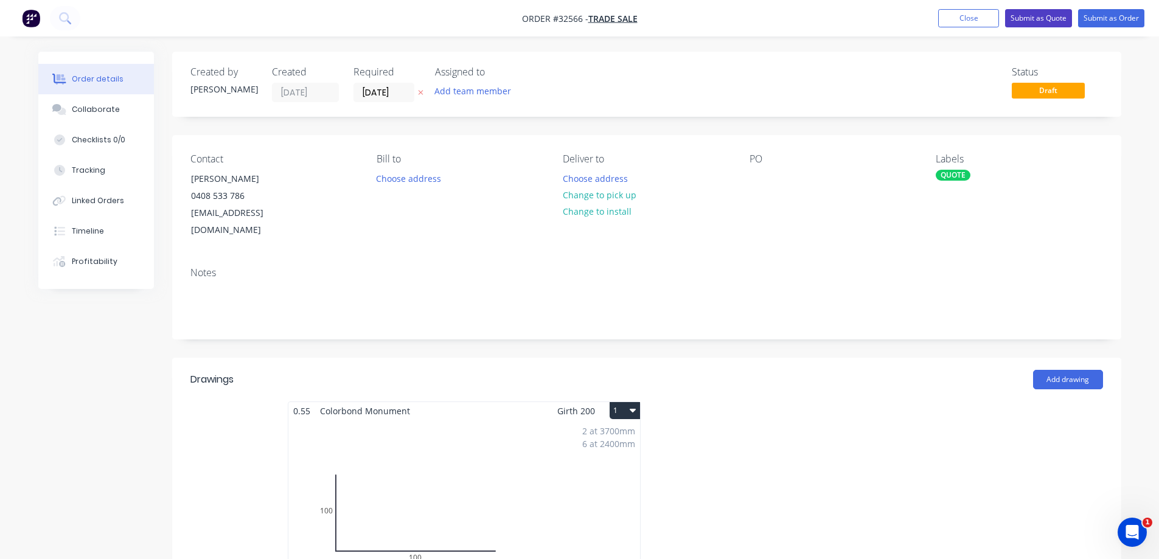
click at [1033, 18] on button "Submit as Quote" at bounding box center [1038, 18] width 67 height 18
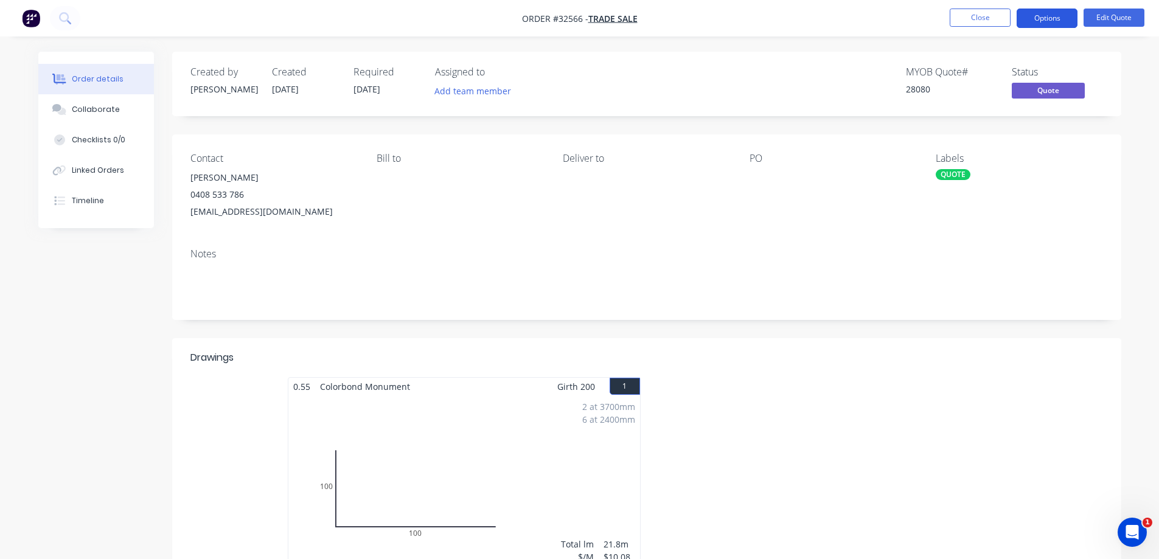
click at [1038, 22] on button "Options" at bounding box center [1047, 18] width 61 height 19
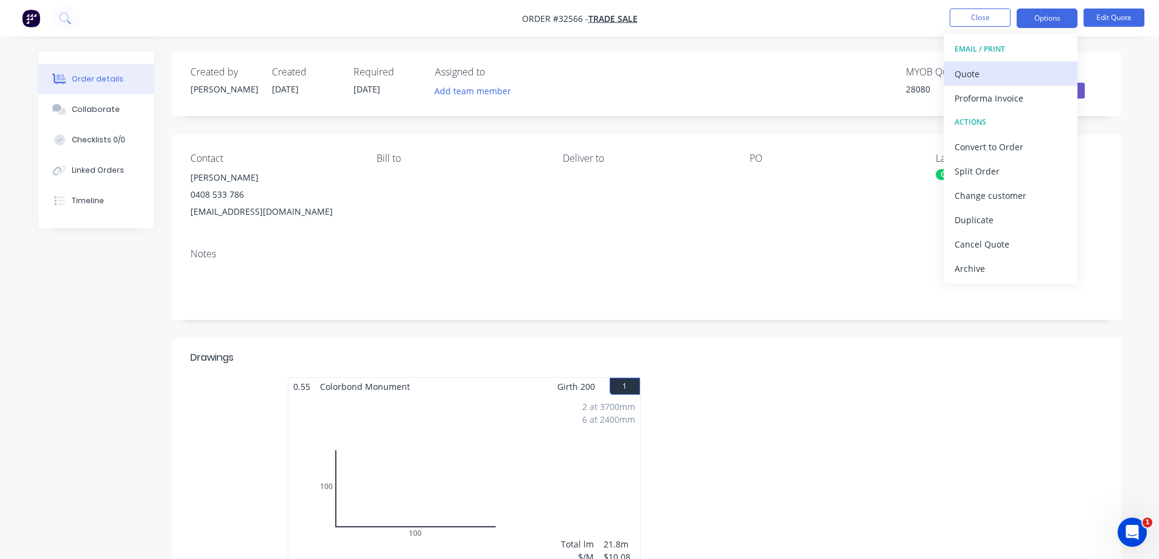
click at [968, 78] on div "Quote" at bounding box center [1011, 74] width 112 height 18
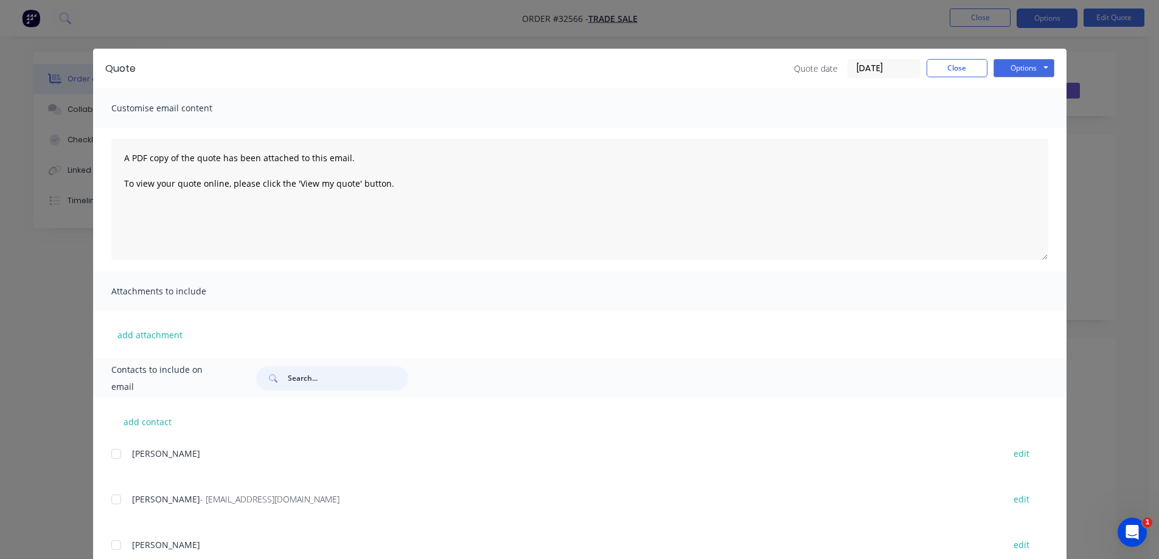
click at [307, 376] on input "text" at bounding box center [348, 378] width 120 height 24
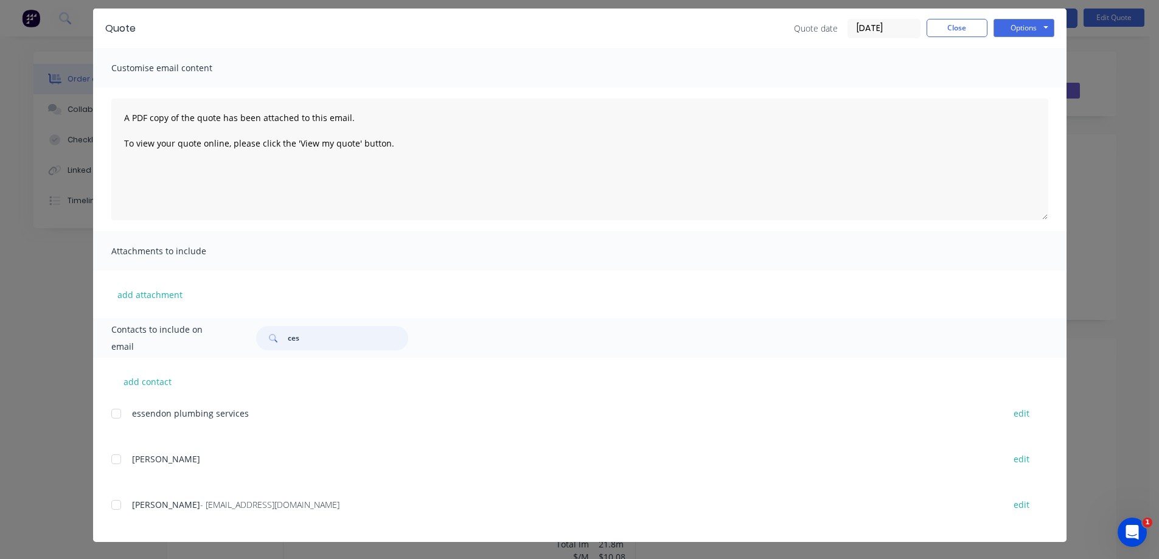
drag, startPoint x: 114, startPoint y: 506, endPoint x: 189, endPoint y: 484, distance: 77.8
click at [115, 506] on div at bounding box center [116, 505] width 24 height 24
type input "ces"
click at [1011, 34] on button "Options" at bounding box center [1024, 28] width 61 height 18
click at [1006, 94] on button "Email" at bounding box center [1033, 90] width 78 height 20
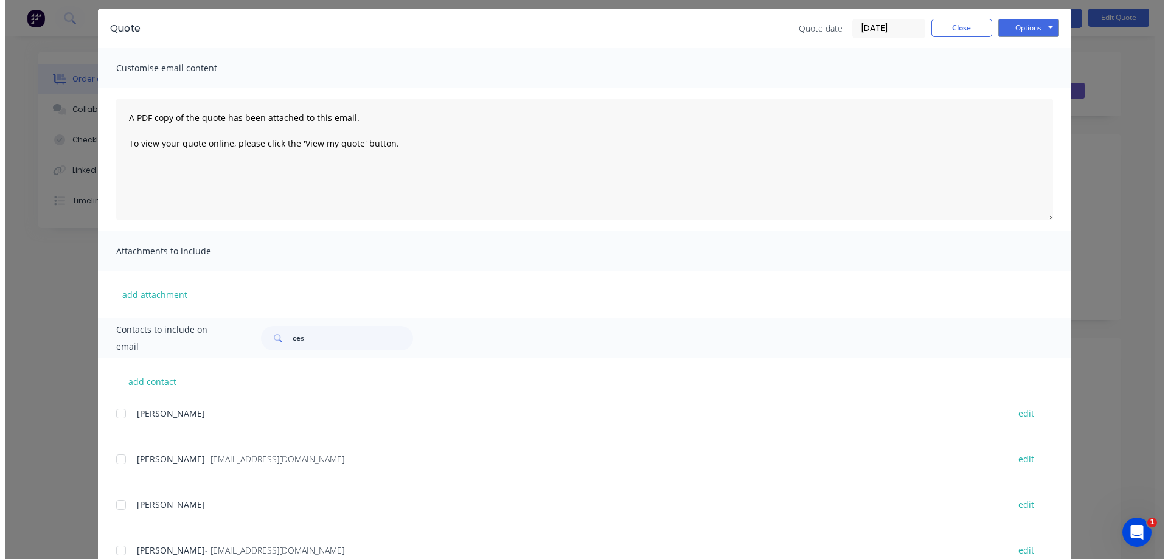
scroll to position [0, 0]
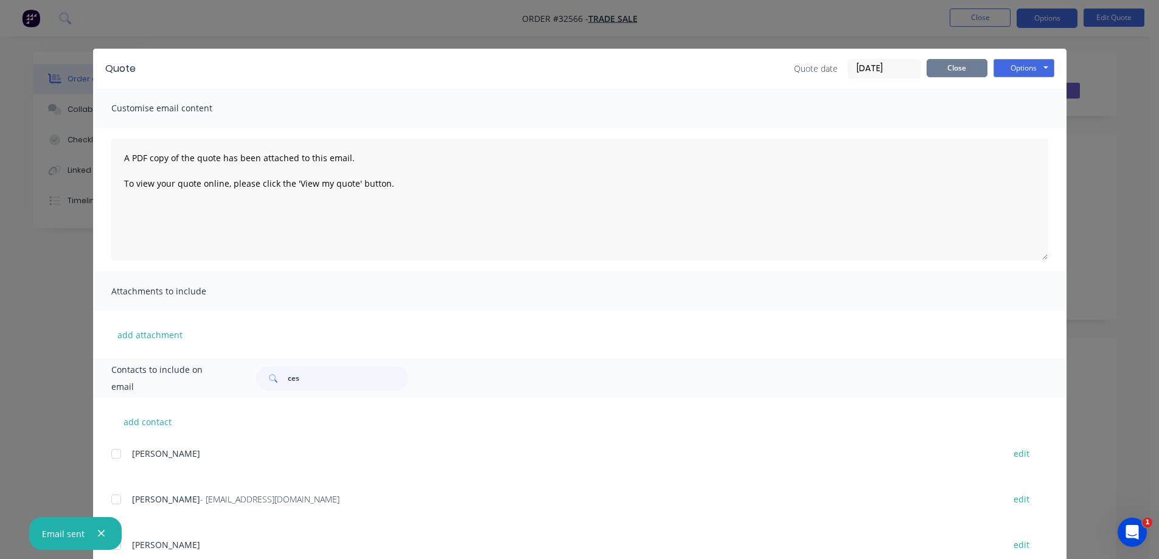
click at [960, 76] on button "Close" at bounding box center [957, 68] width 61 height 18
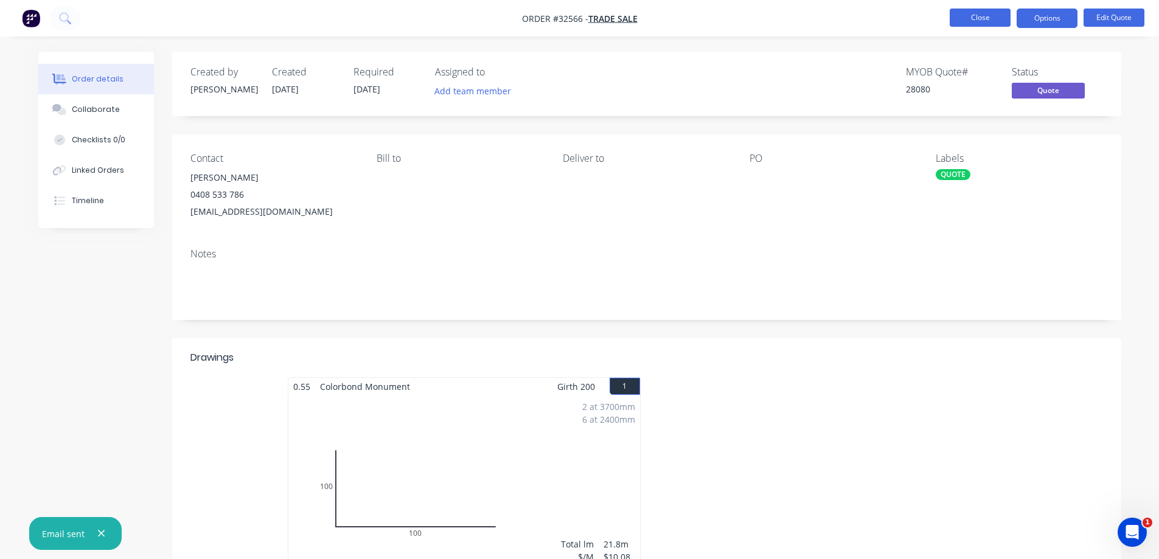
click at [975, 16] on button "Close" at bounding box center [980, 18] width 61 height 18
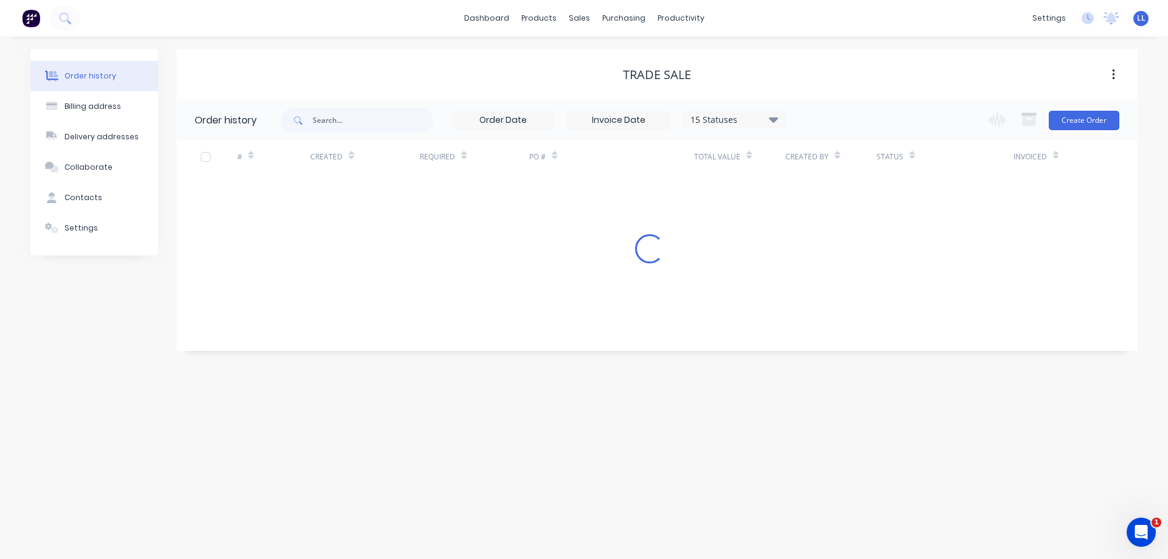
click at [26, 20] on img at bounding box center [31, 18] width 18 height 18
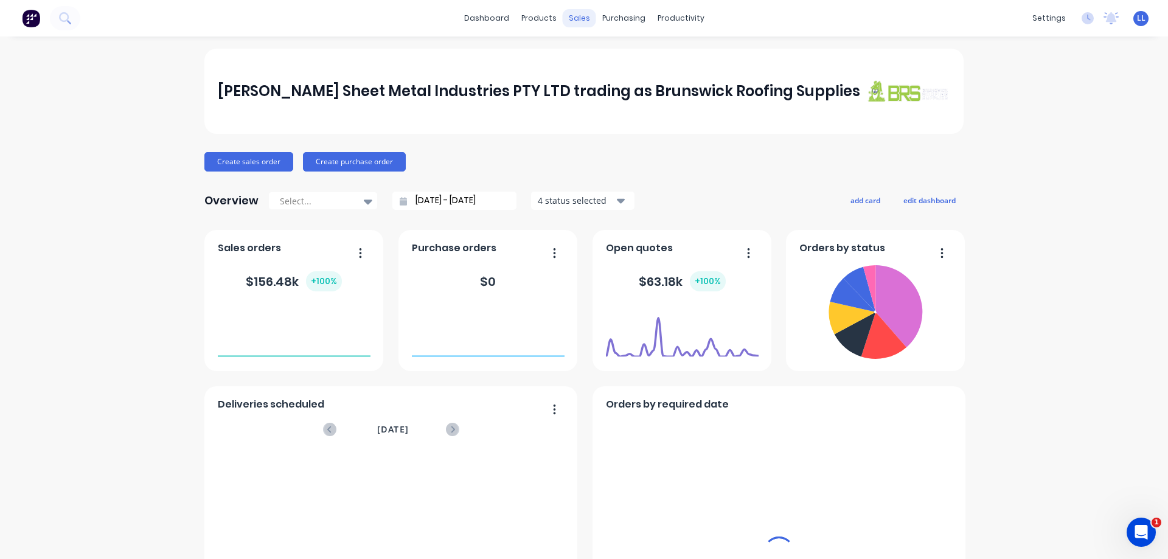
click at [576, 20] on div "sales" at bounding box center [579, 18] width 33 height 18
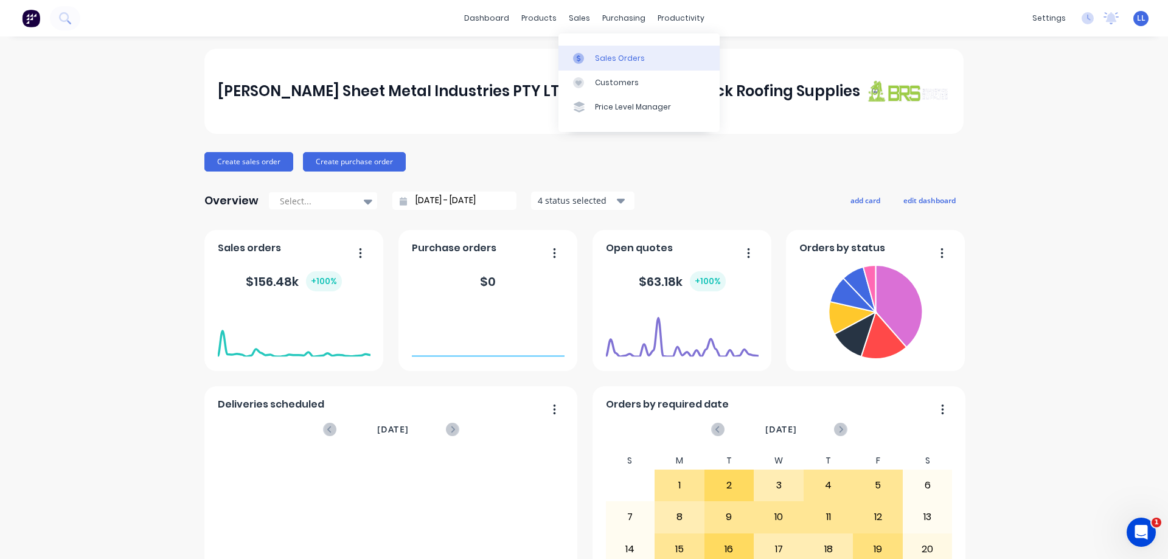
click at [604, 55] on div "Sales Orders" at bounding box center [620, 58] width 50 height 11
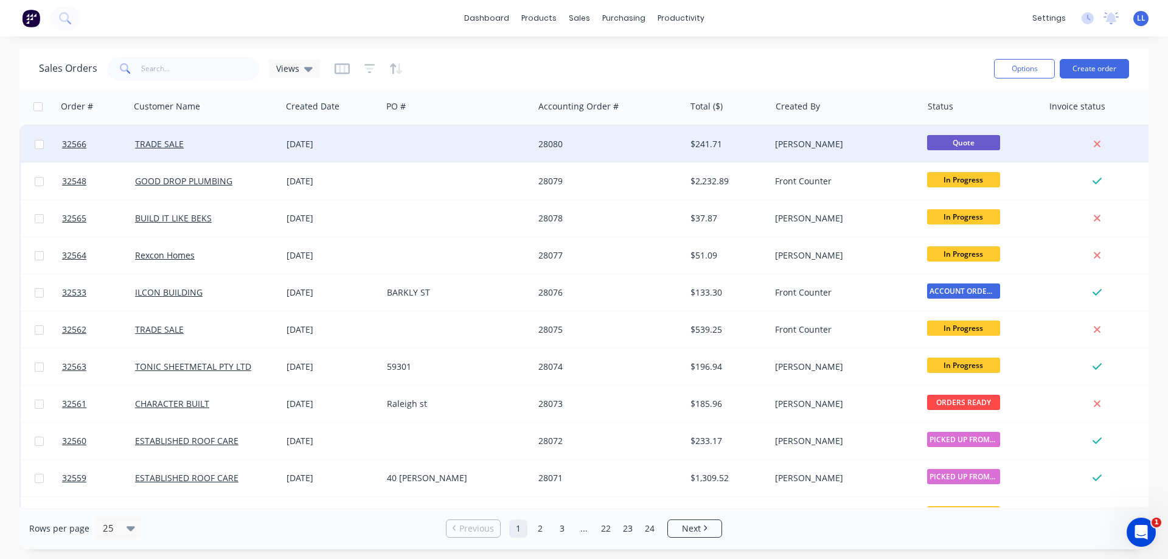
click at [724, 145] on div "$241.71" at bounding box center [726, 144] width 71 height 12
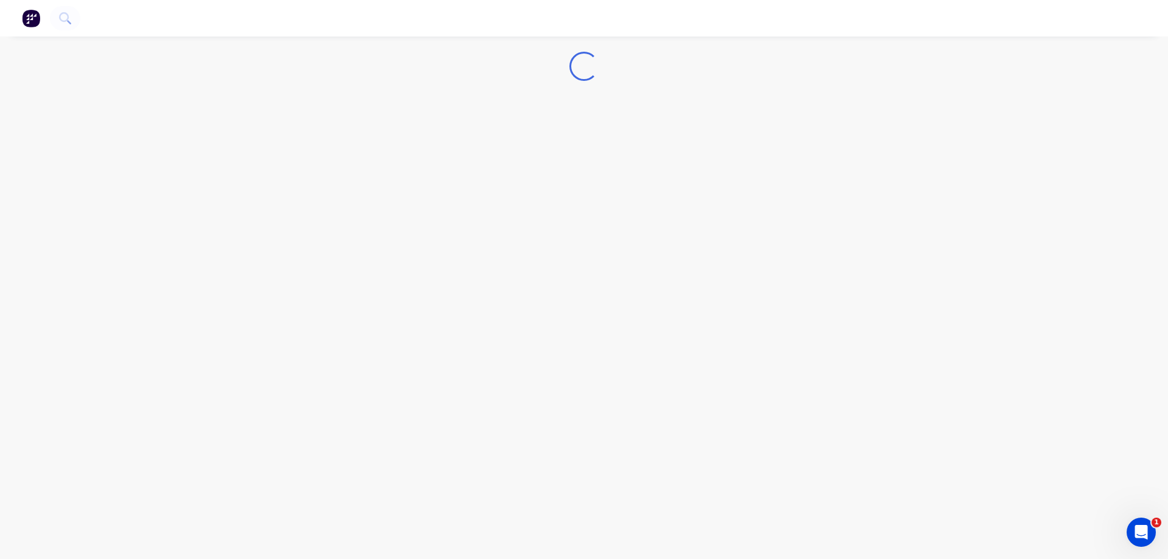
click at [724, 145] on div "Loading..." at bounding box center [584, 279] width 1168 height 559
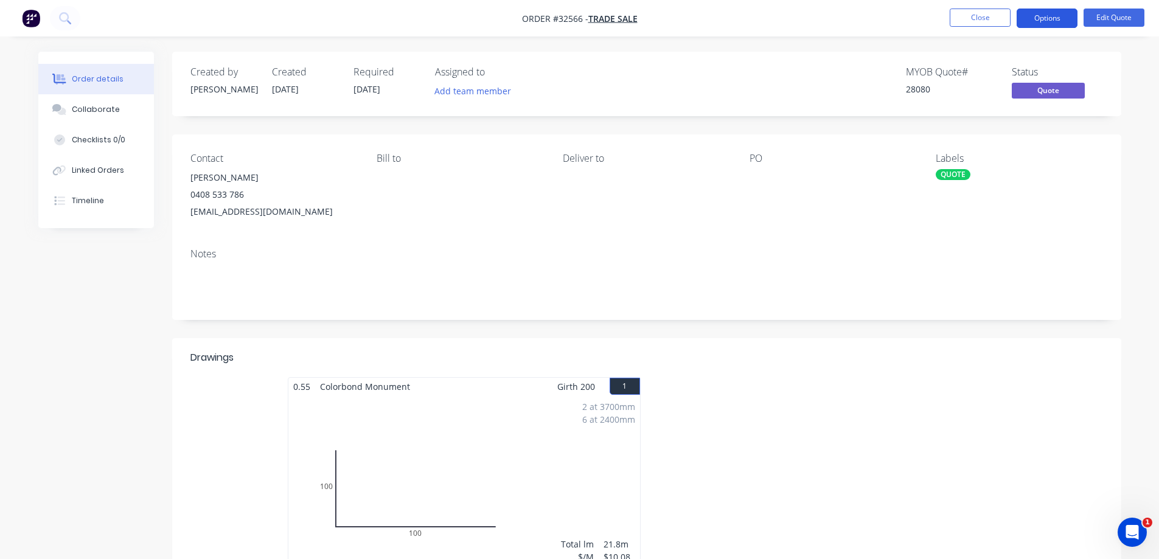
click at [1036, 22] on button "Options" at bounding box center [1047, 18] width 61 height 19
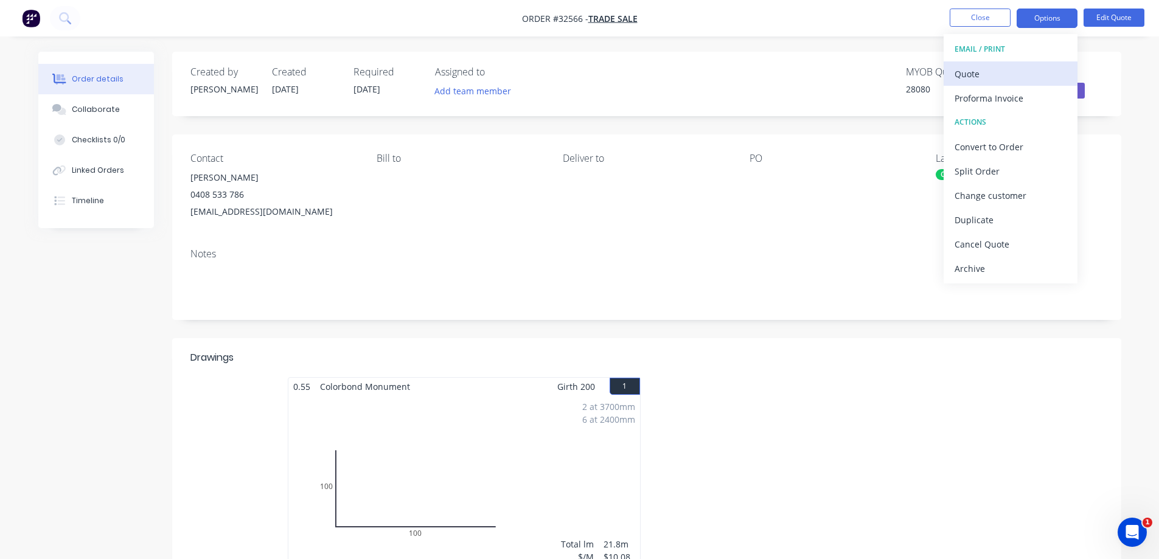
click at [1019, 69] on div "Quote" at bounding box center [1011, 74] width 112 height 18
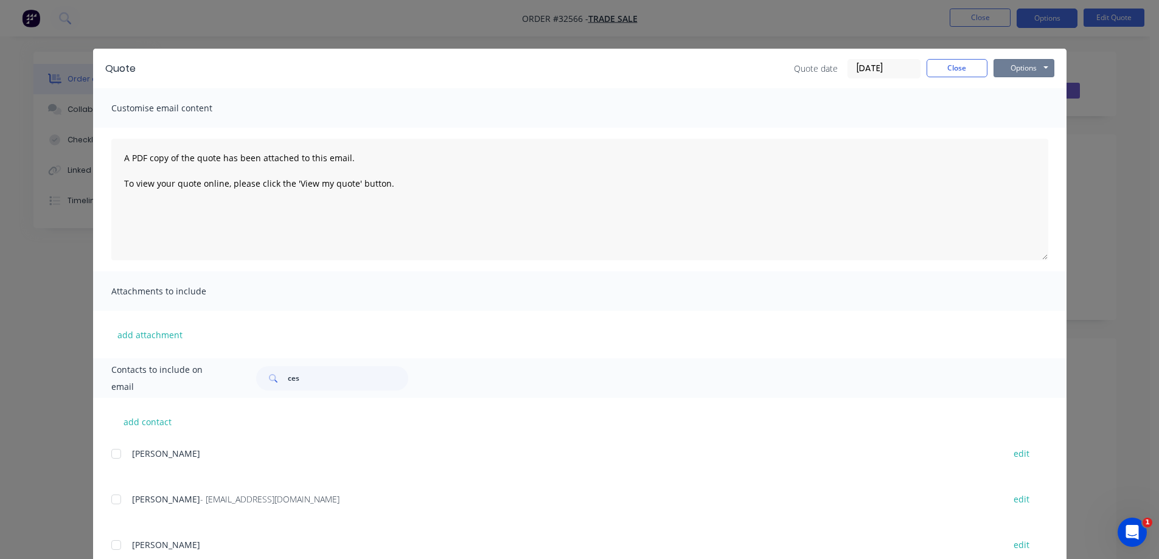
click at [1019, 69] on button "Options" at bounding box center [1024, 68] width 61 height 18
click at [1020, 118] on button "Print" at bounding box center [1033, 110] width 78 height 20
click at [936, 68] on button "Close" at bounding box center [957, 68] width 61 height 18
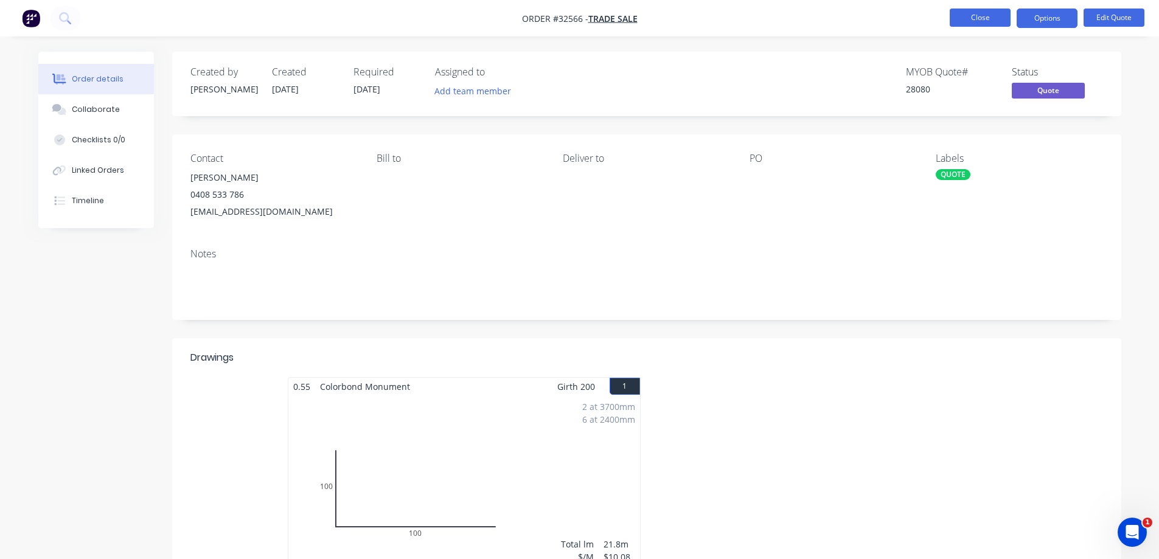
click at [986, 17] on button "Close" at bounding box center [980, 18] width 61 height 18
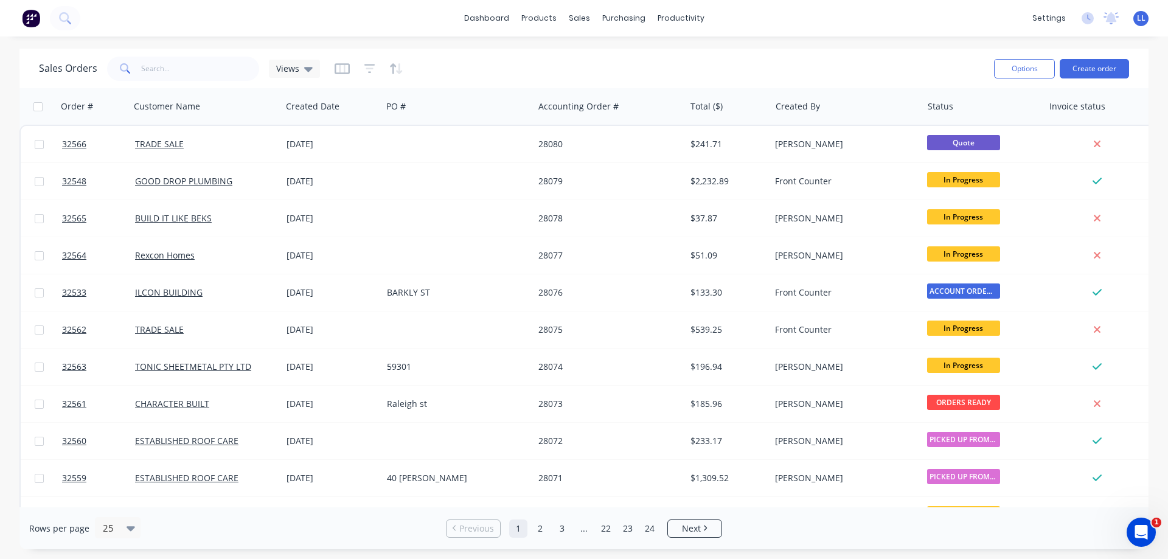
click at [29, 18] on img at bounding box center [31, 18] width 18 height 18
